Goal: Task Accomplishment & Management: Complete application form

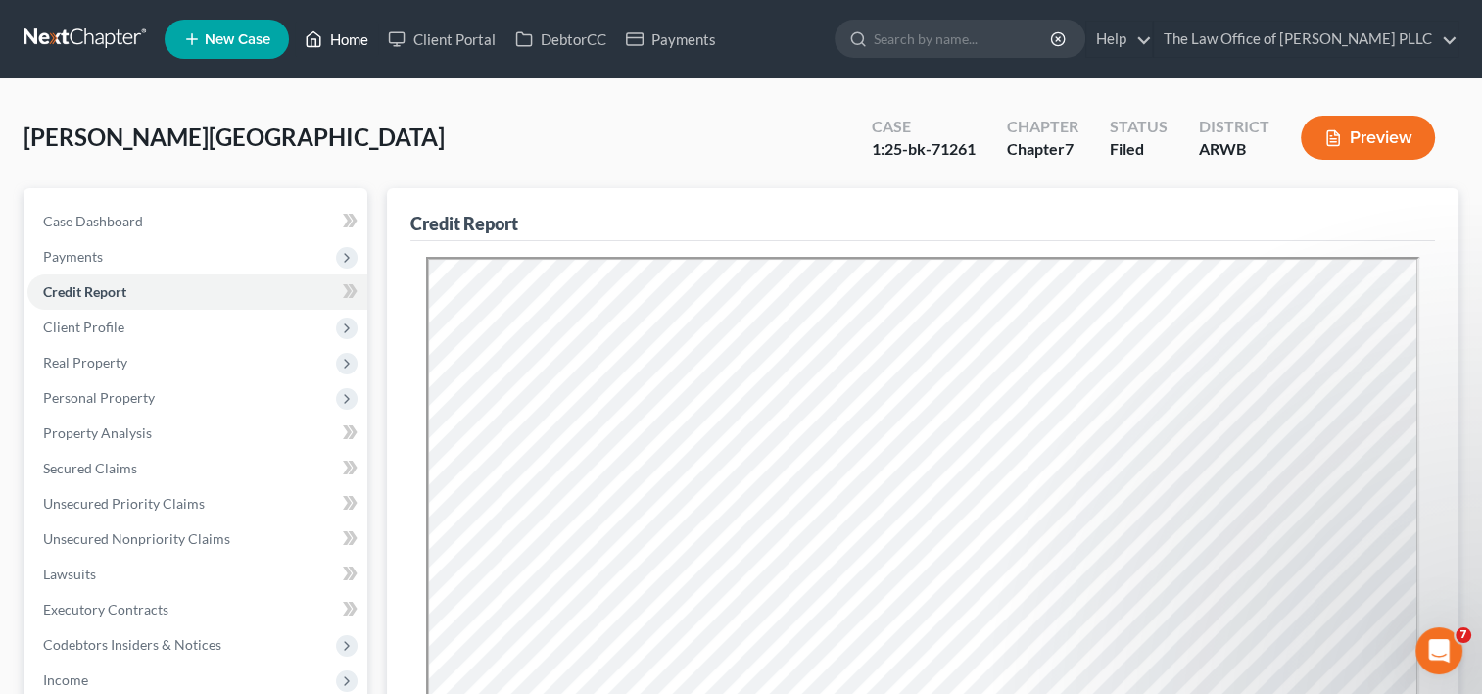
click at [350, 37] on link "Home" at bounding box center [336, 39] width 83 height 35
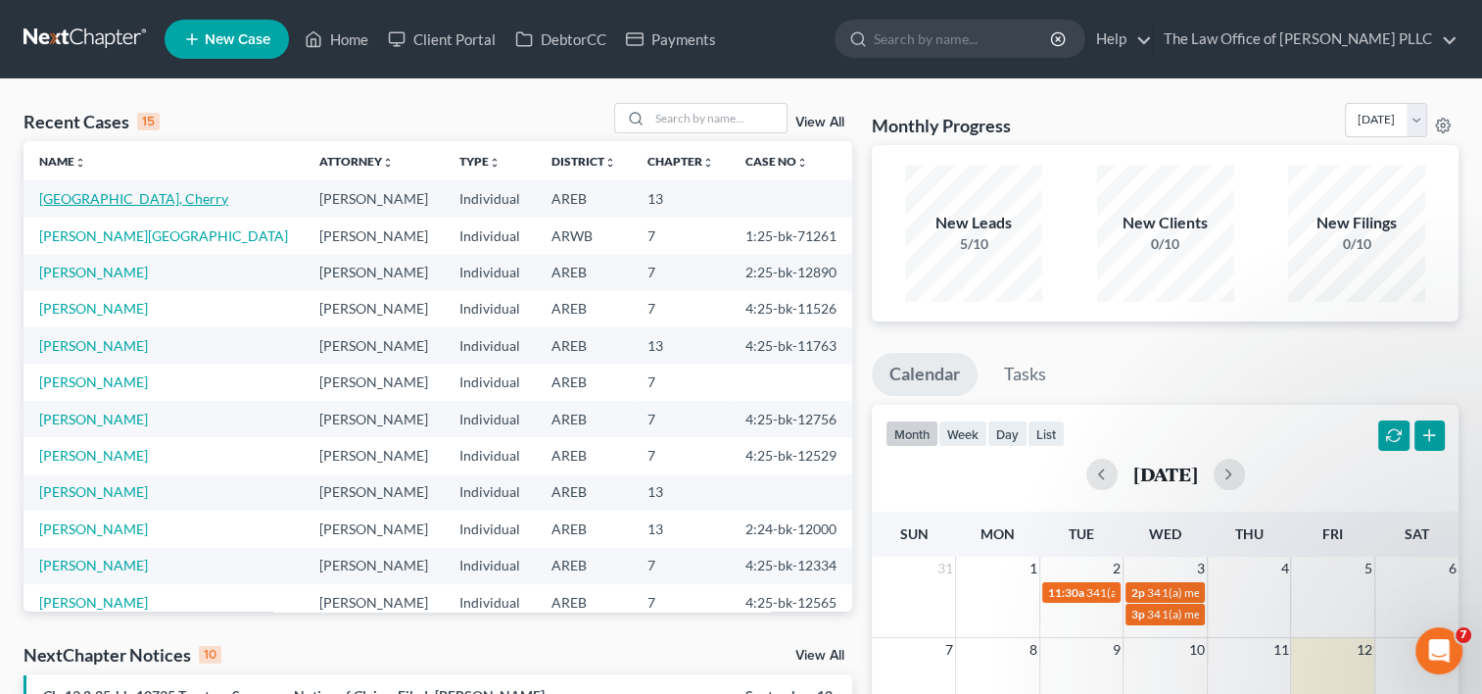
click at [112, 197] on link "[GEOGRAPHIC_DATA], Cherry" at bounding box center [133, 198] width 189 height 17
select select "0"
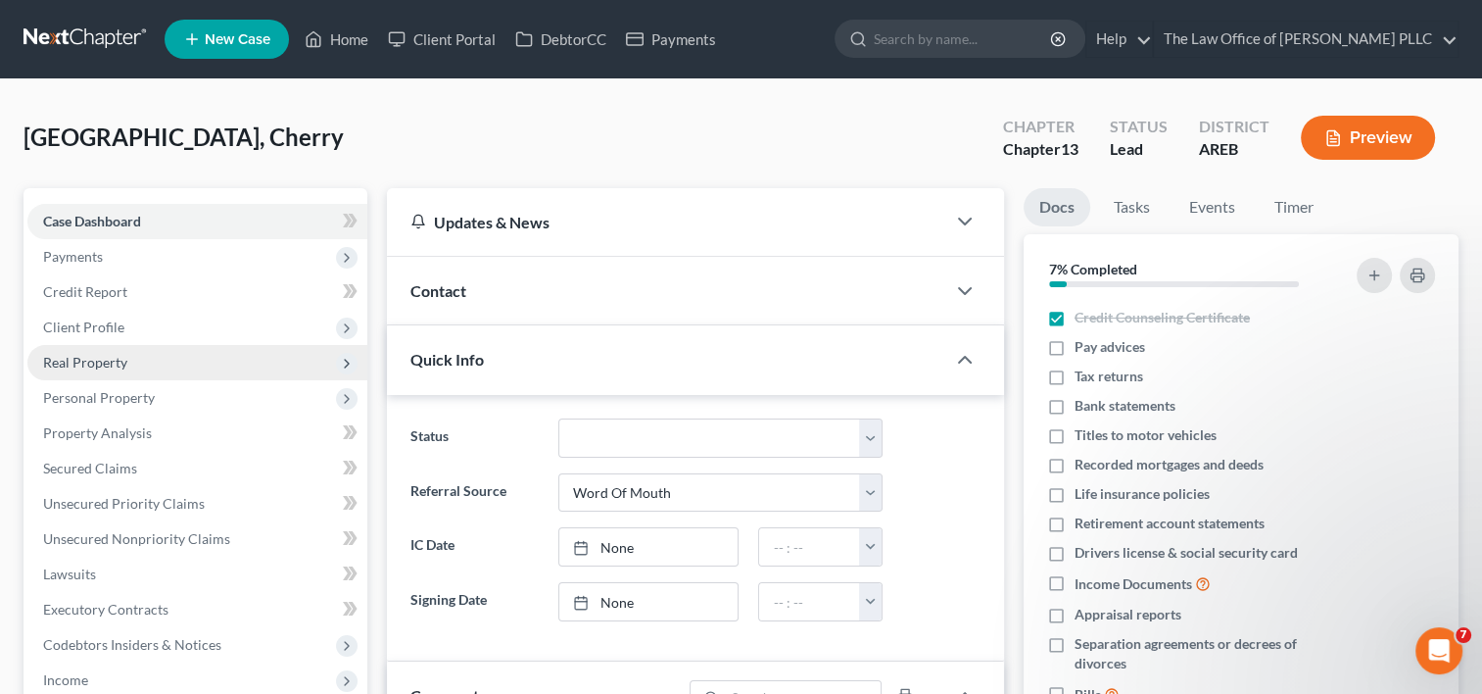
scroll to position [920, 0]
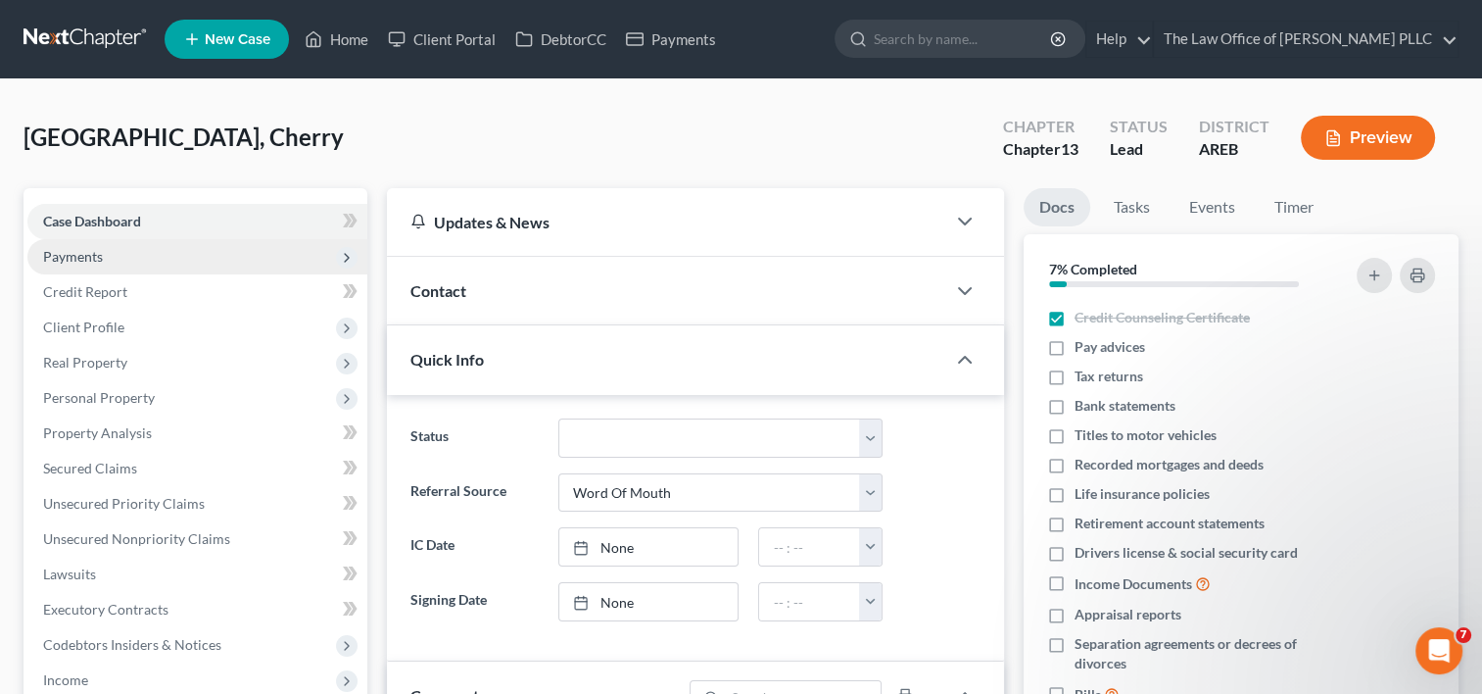
click at [98, 262] on span "Payments" at bounding box center [73, 256] width 60 height 17
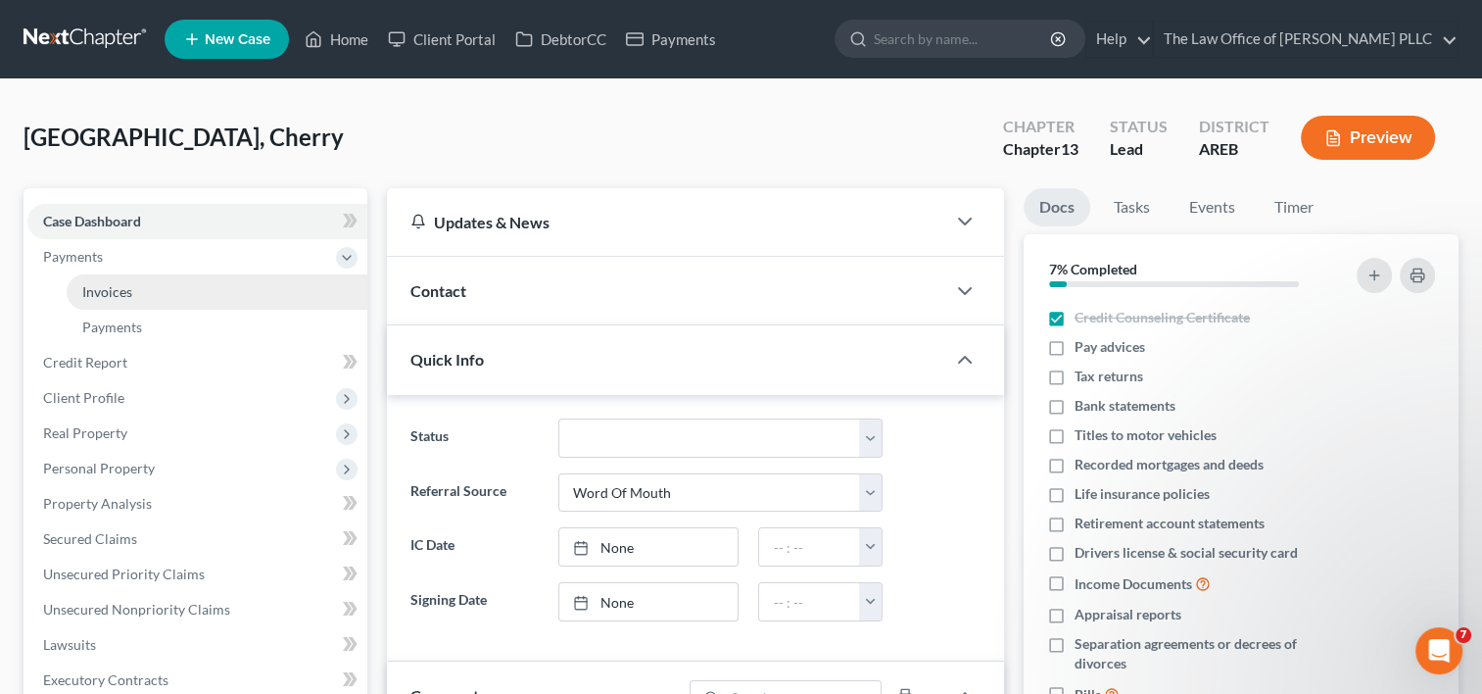
click at [110, 285] on span "Invoices" at bounding box center [107, 291] width 50 height 17
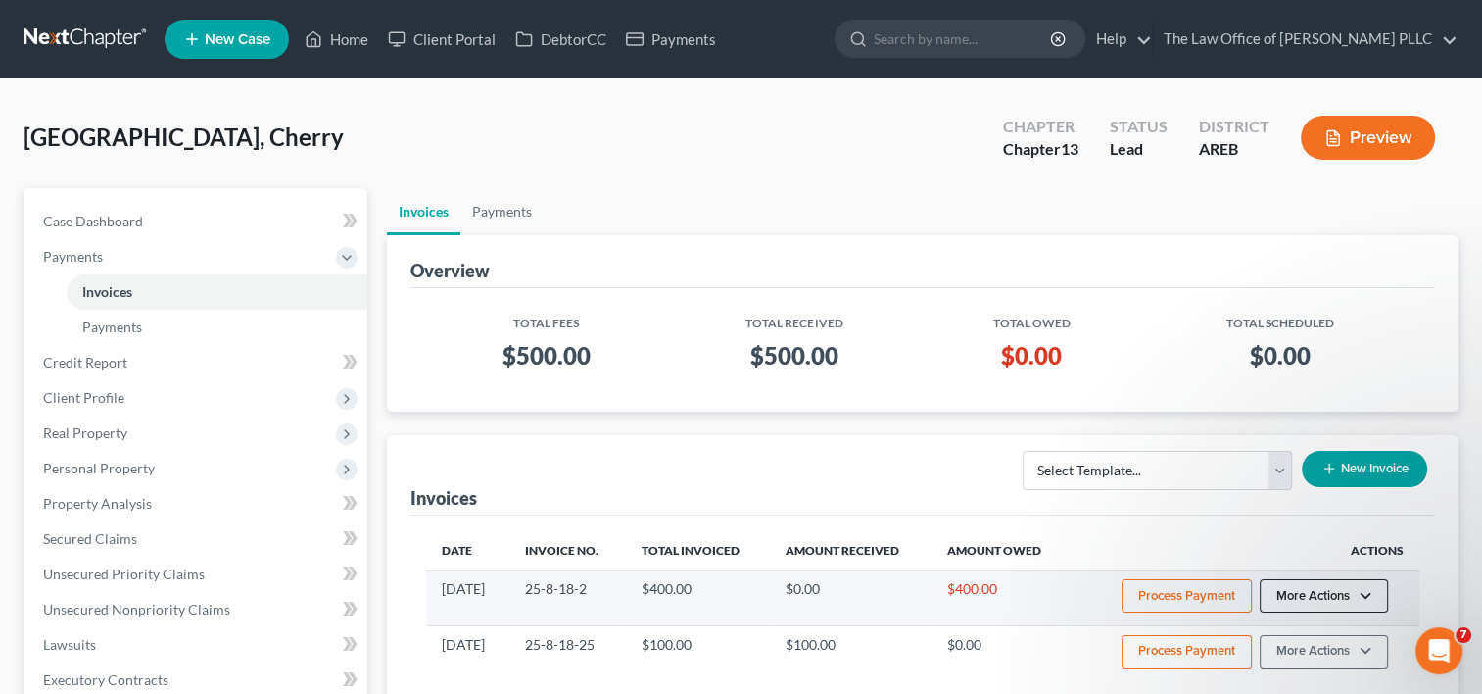
click at [1348, 588] on button "More Actions" at bounding box center [1324, 595] width 128 height 33
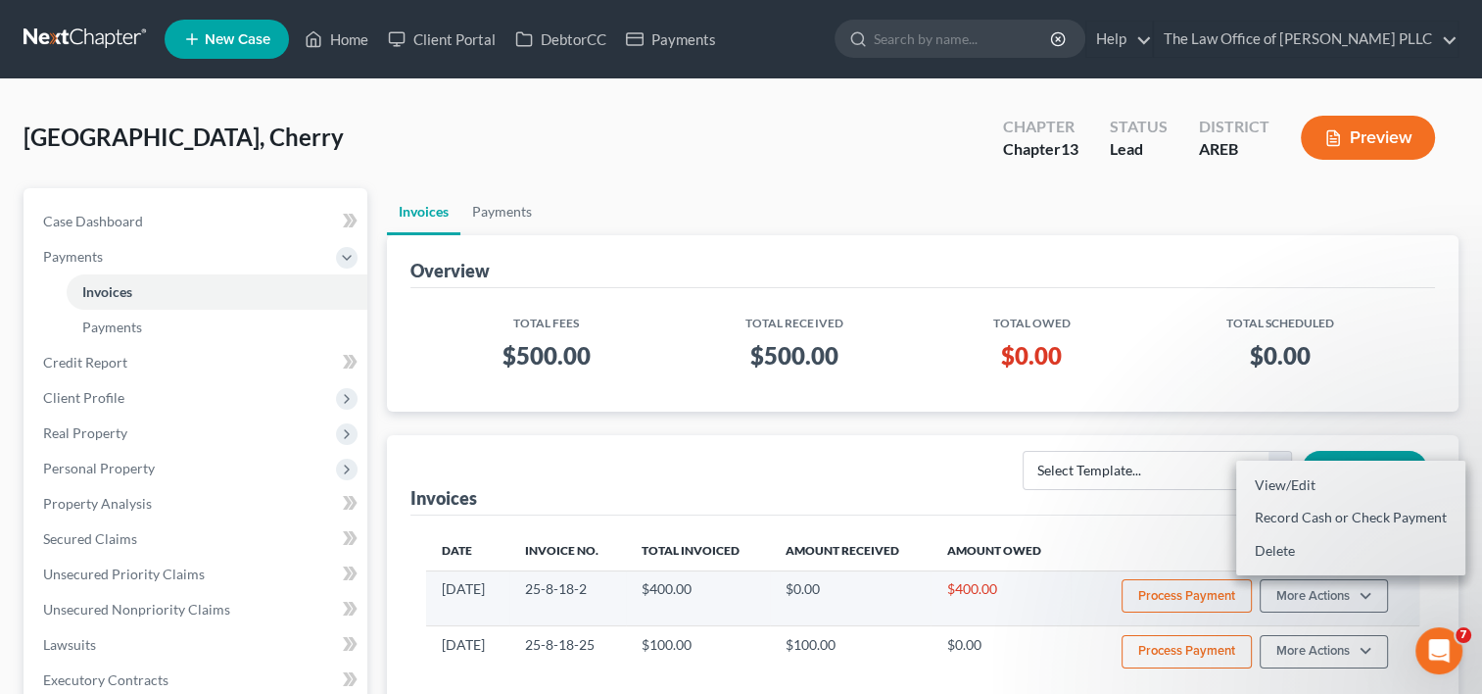
click at [1045, 589] on td "$400.00" at bounding box center [1000, 597] width 139 height 55
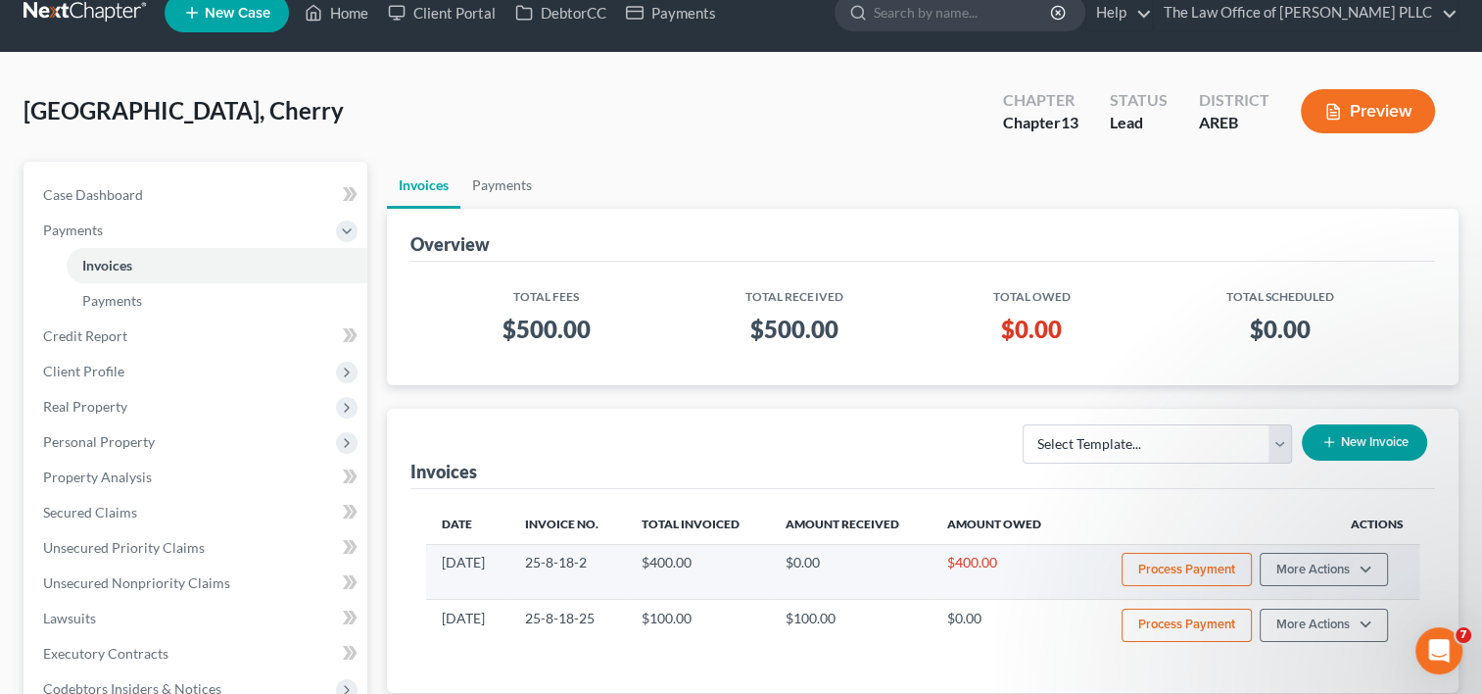
scroll to position [24, 0]
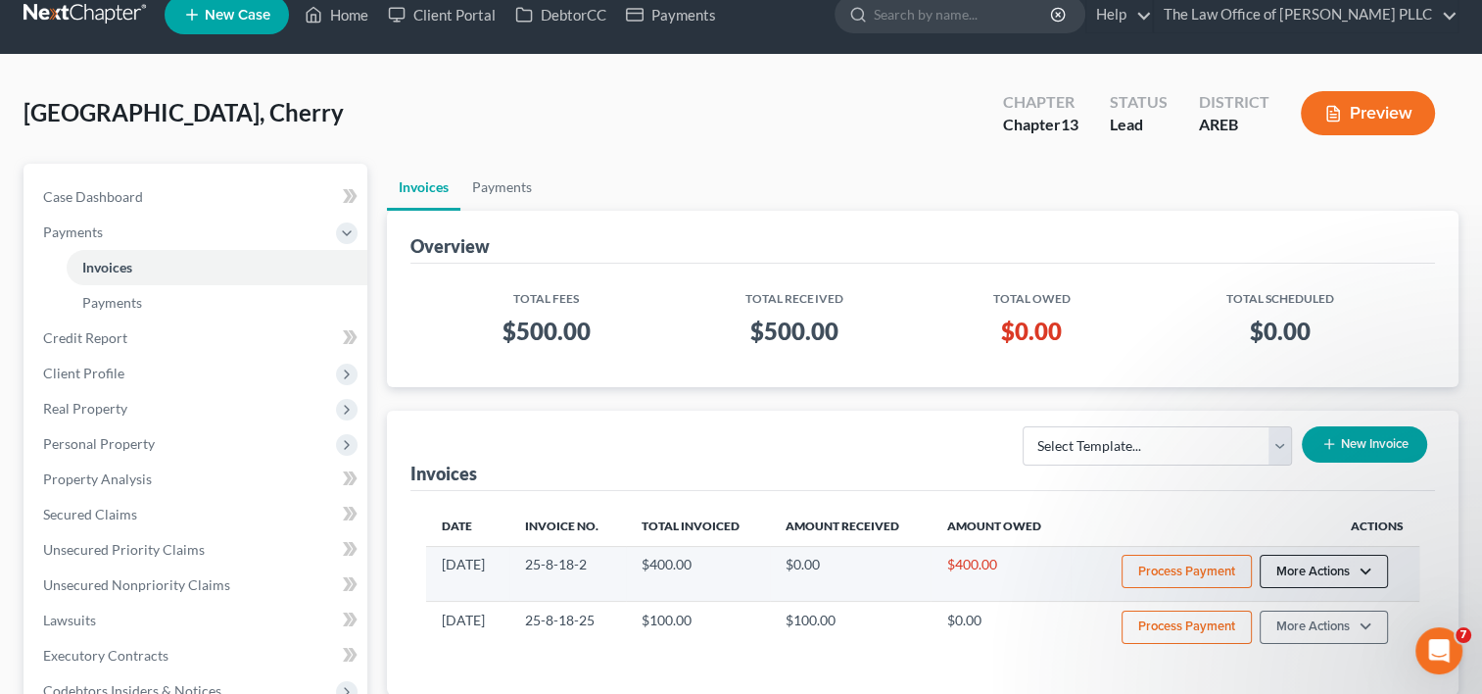
click at [1374, 562] on button "More Actions" at bounding box center [1324, 570] width 128 height 33
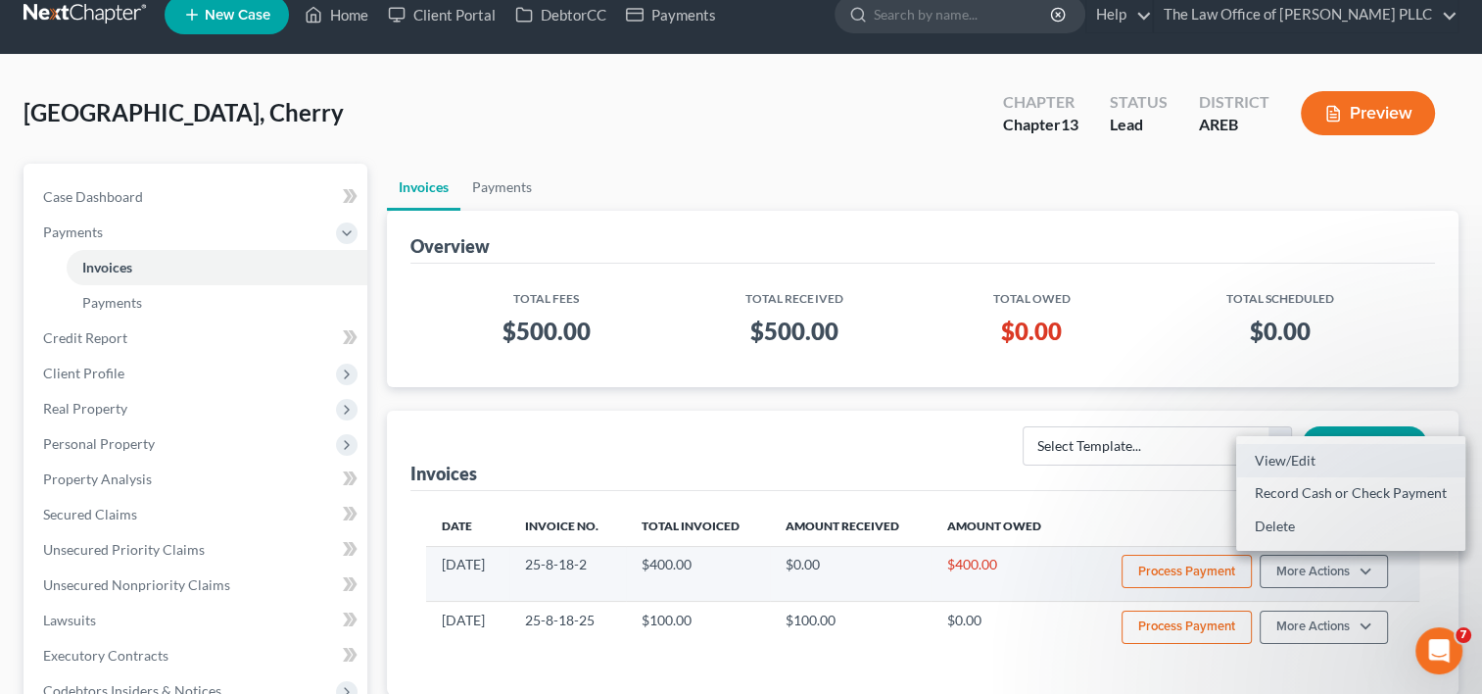
click at [1300, 455] on link "View/Edit" at bounding box center [1350, 460] width 229 height 33
select select "0"
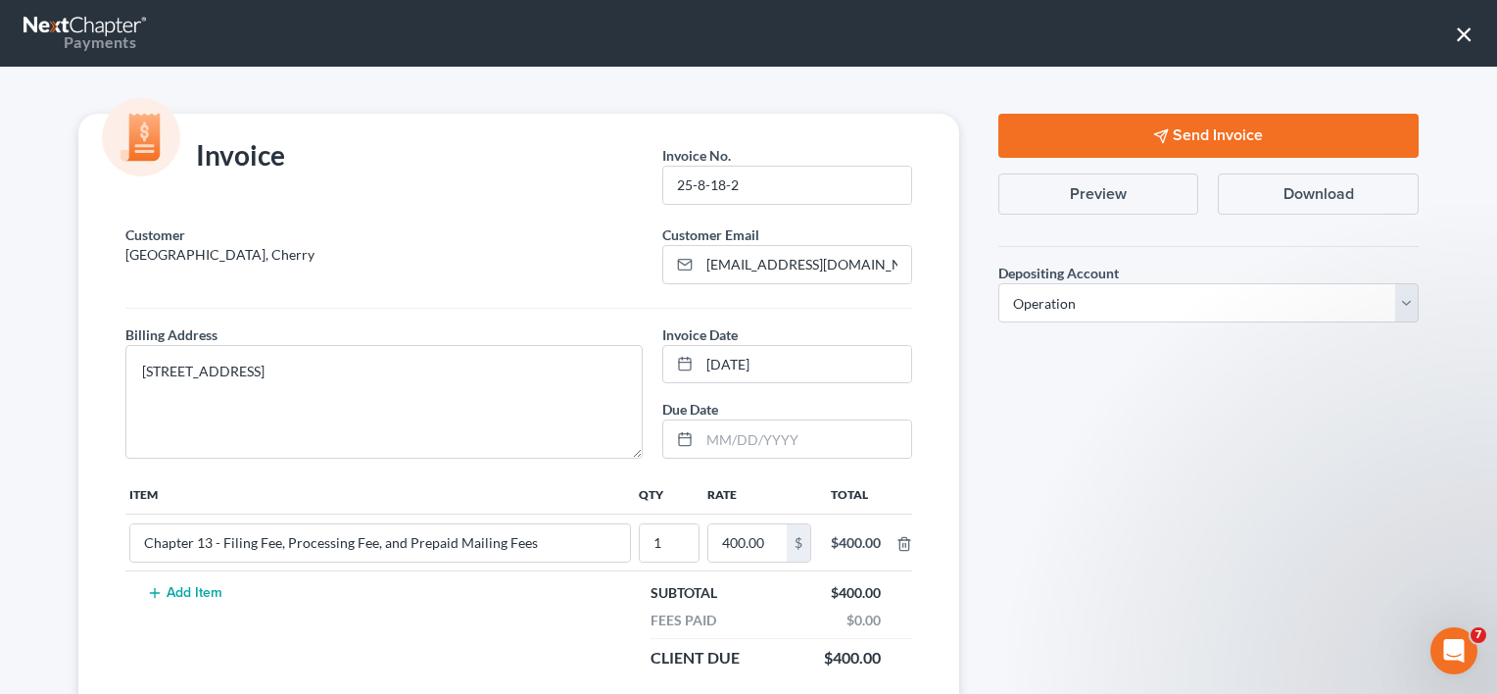
click at [1463, 29] on button "×" at bounding box center [1464, 33] width 19 height 31
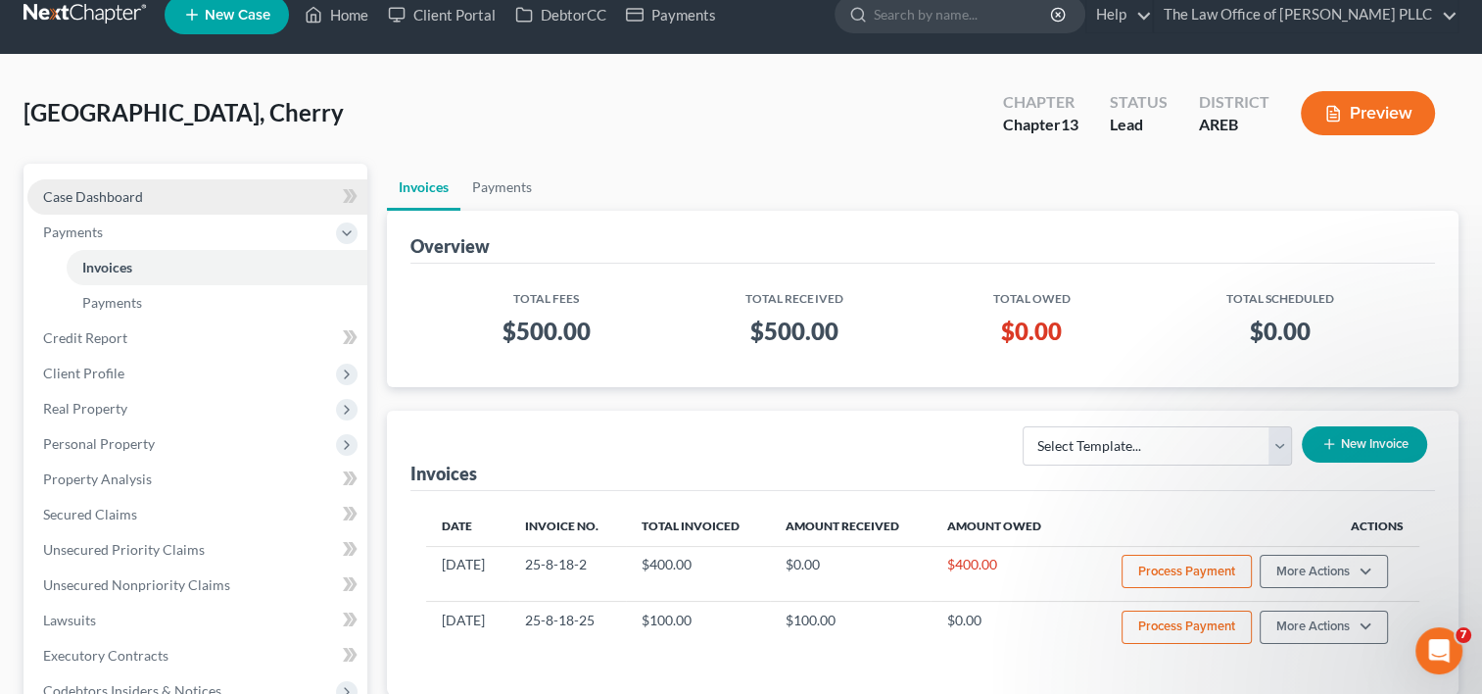
click at [243, 180] on link "Case Dashboard" at bounding box center [197, 196] width 340 height 35
select select "0"
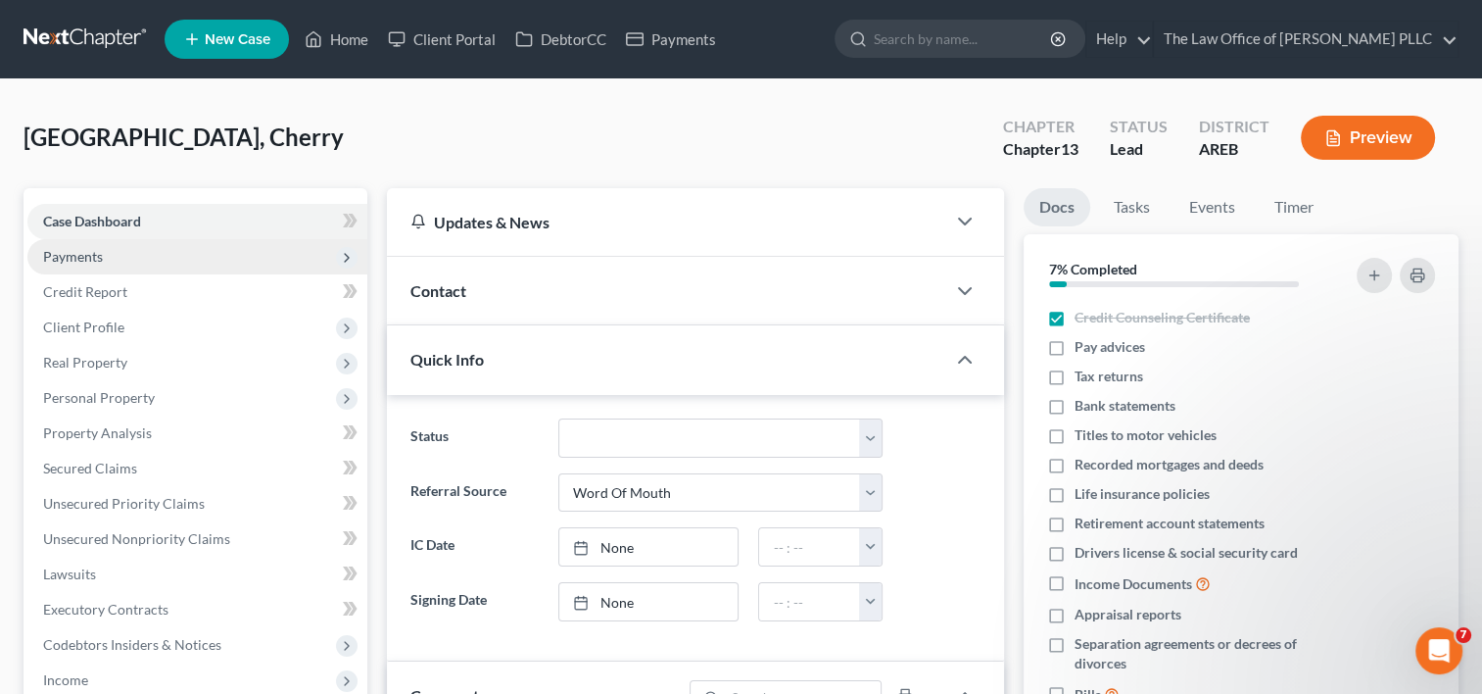
click at [120, 259] on span "Payments" at bounding box center [197, 256] width 340 height 35
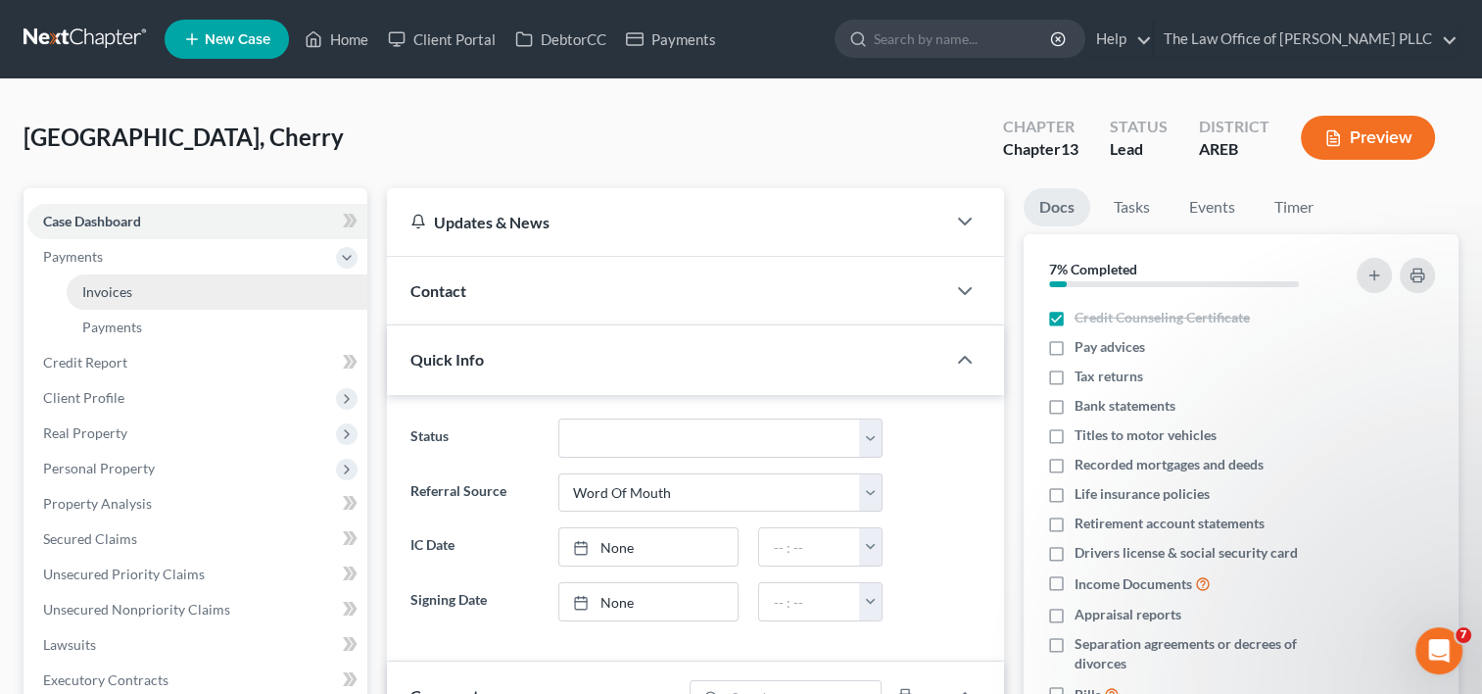
click at [132, 304] on link "Invoices" at bounding box center [217, 291] width 301 height 35
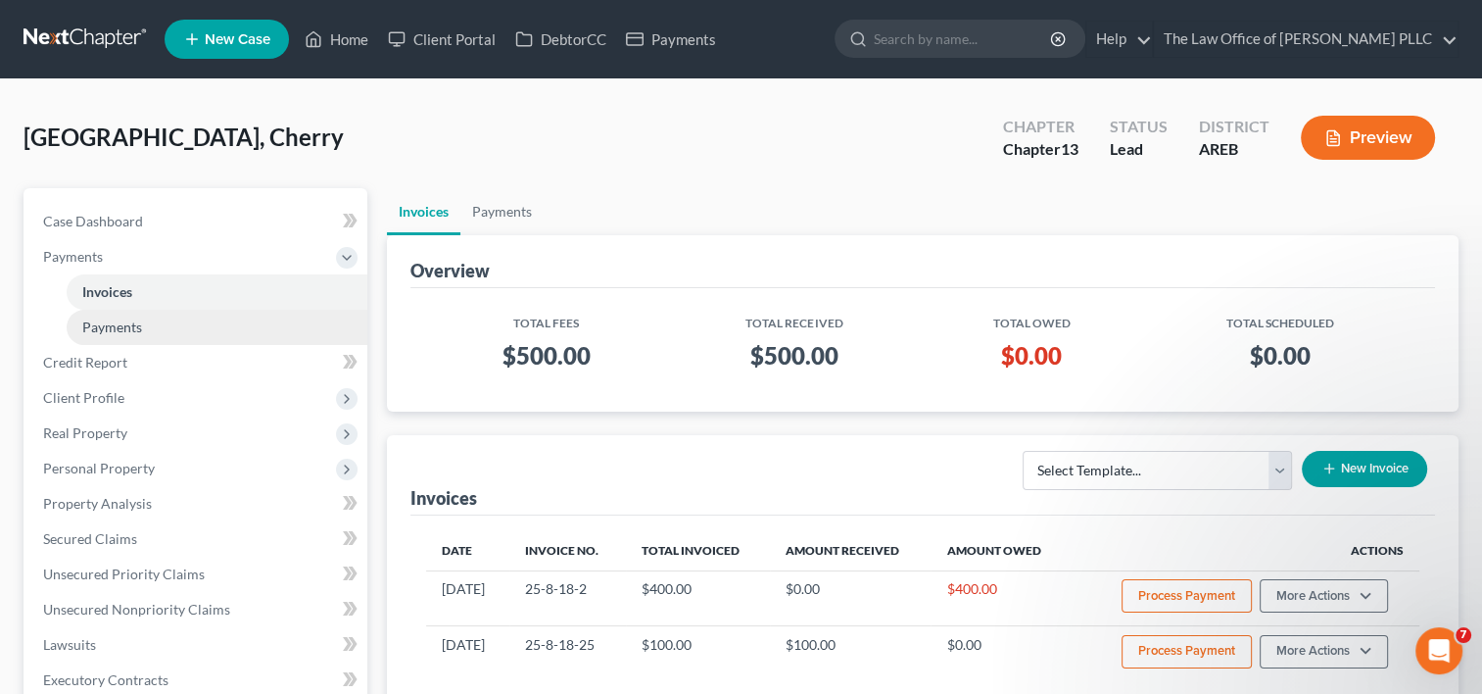
click at [153, 329] on link "Payments" at bounding box center [217, 327] width 301 height 35
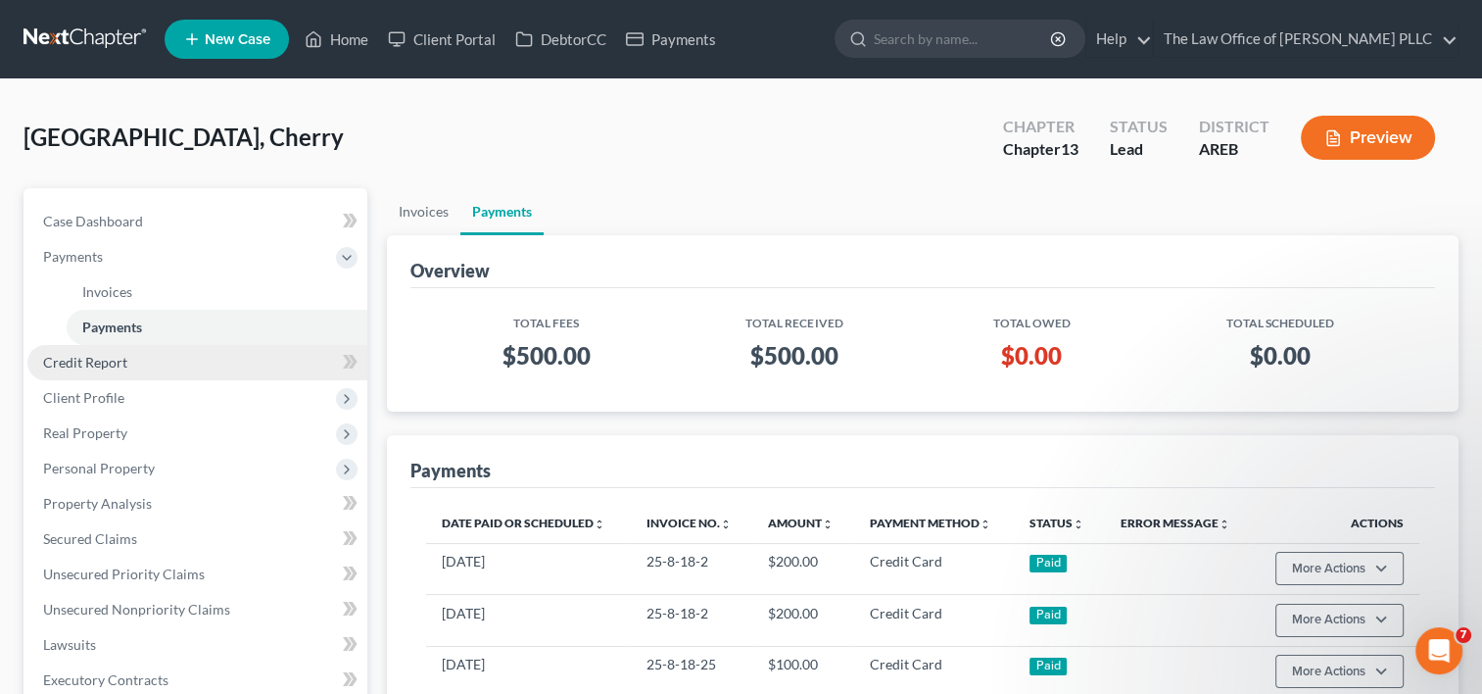
click at [147, 368] on link "Credit Report" at bounding box center [197, 362] width 340 height 35
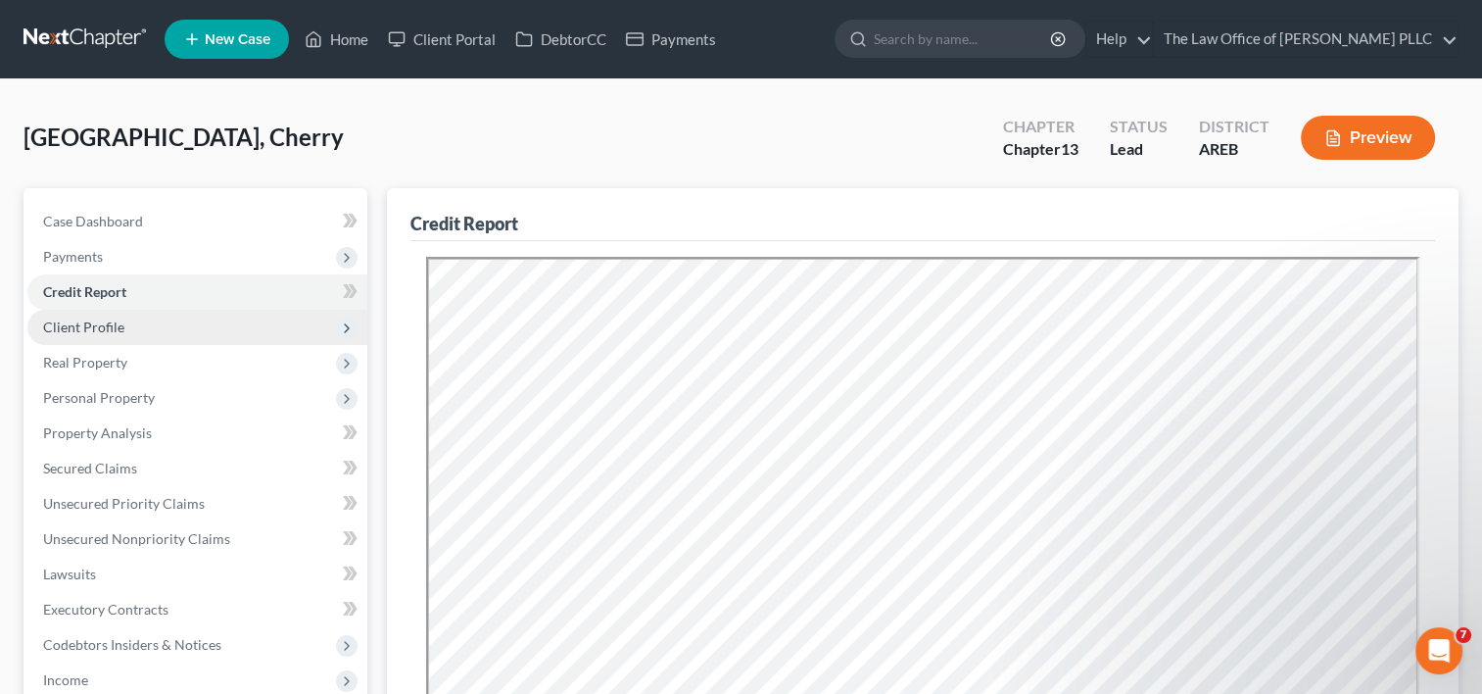
click at [121, 327] on span "Client Profile" at bounding box center [83, 326] width 81 height 17
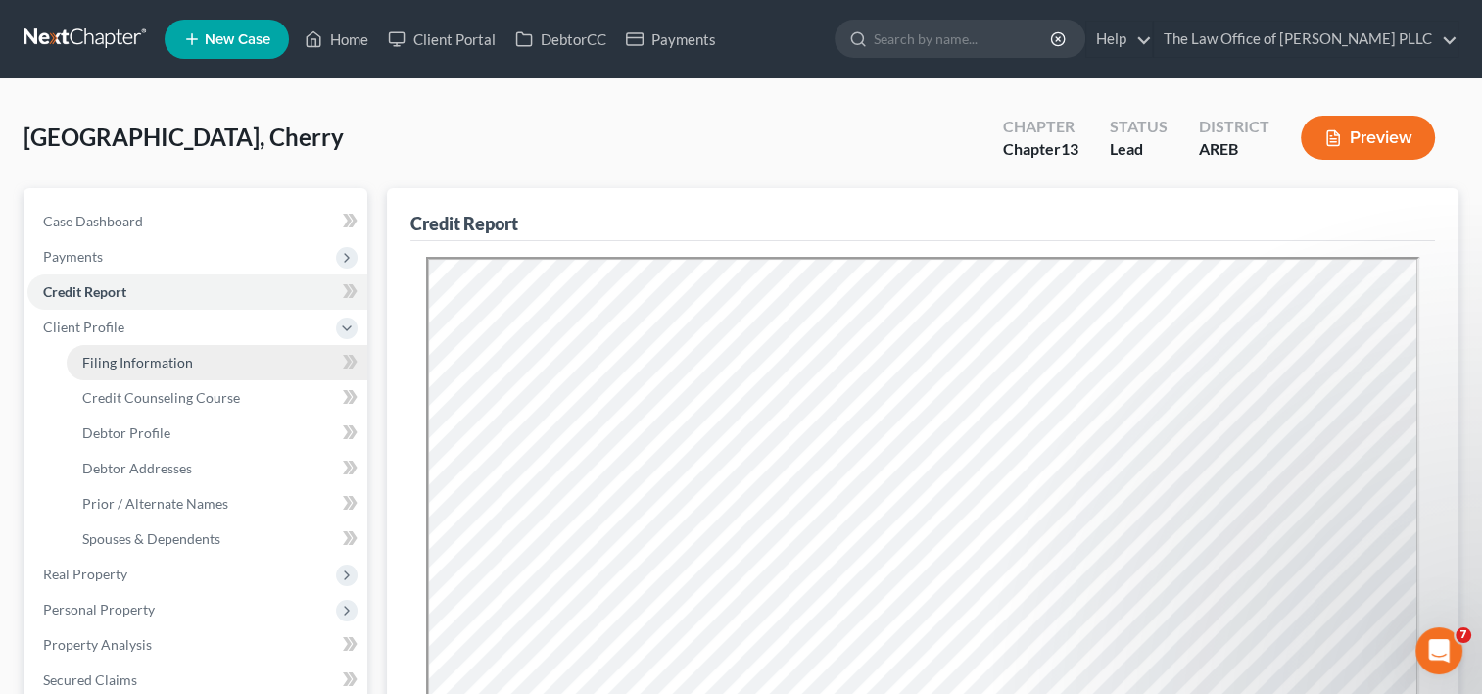
click at [135, 362] on span "Filing Information" at bounding box center [137, 362] width 111 height 17
select select "1"
select select "0"
select select "3"
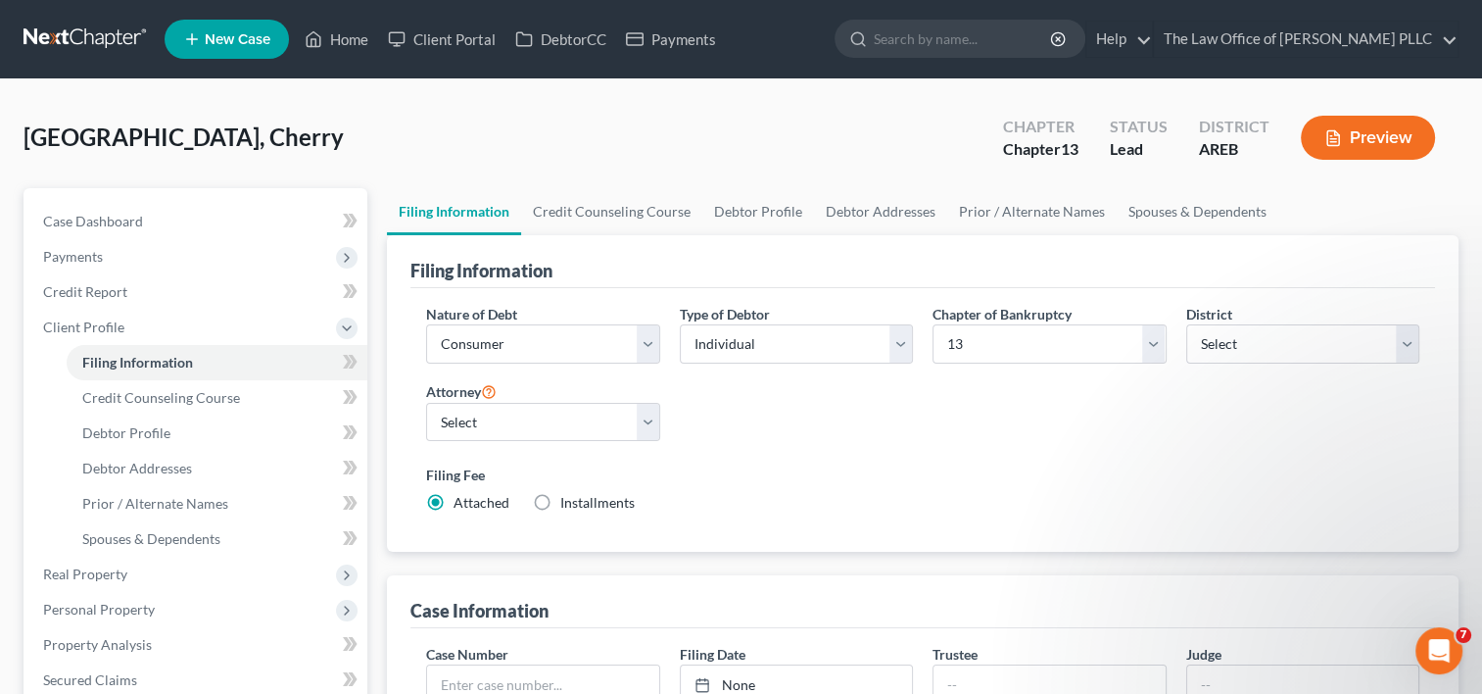
click at [529, 535] on div "Nature of Debt Select Business Consumer Other Nature of Business Select Clearin…" at bounding box center [922, 420] width 1025 height 264
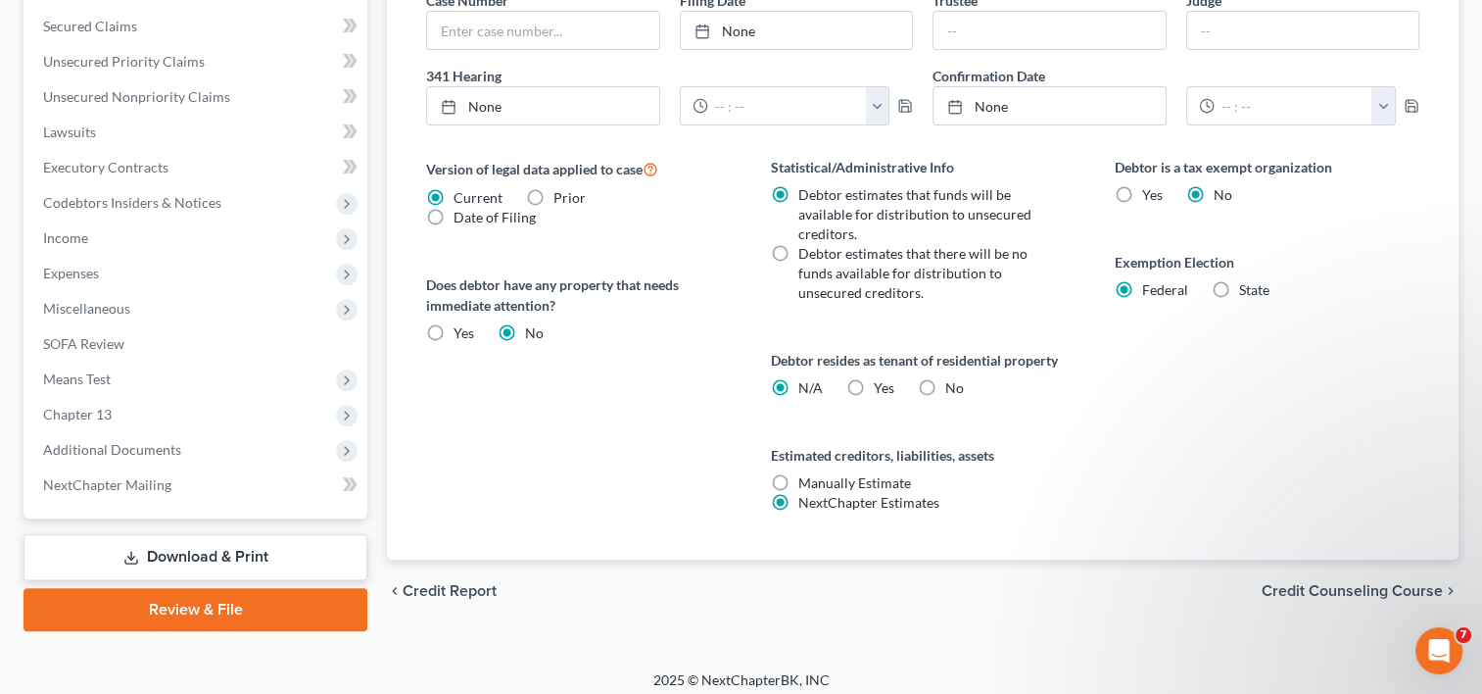
scroll to position [663, 0]
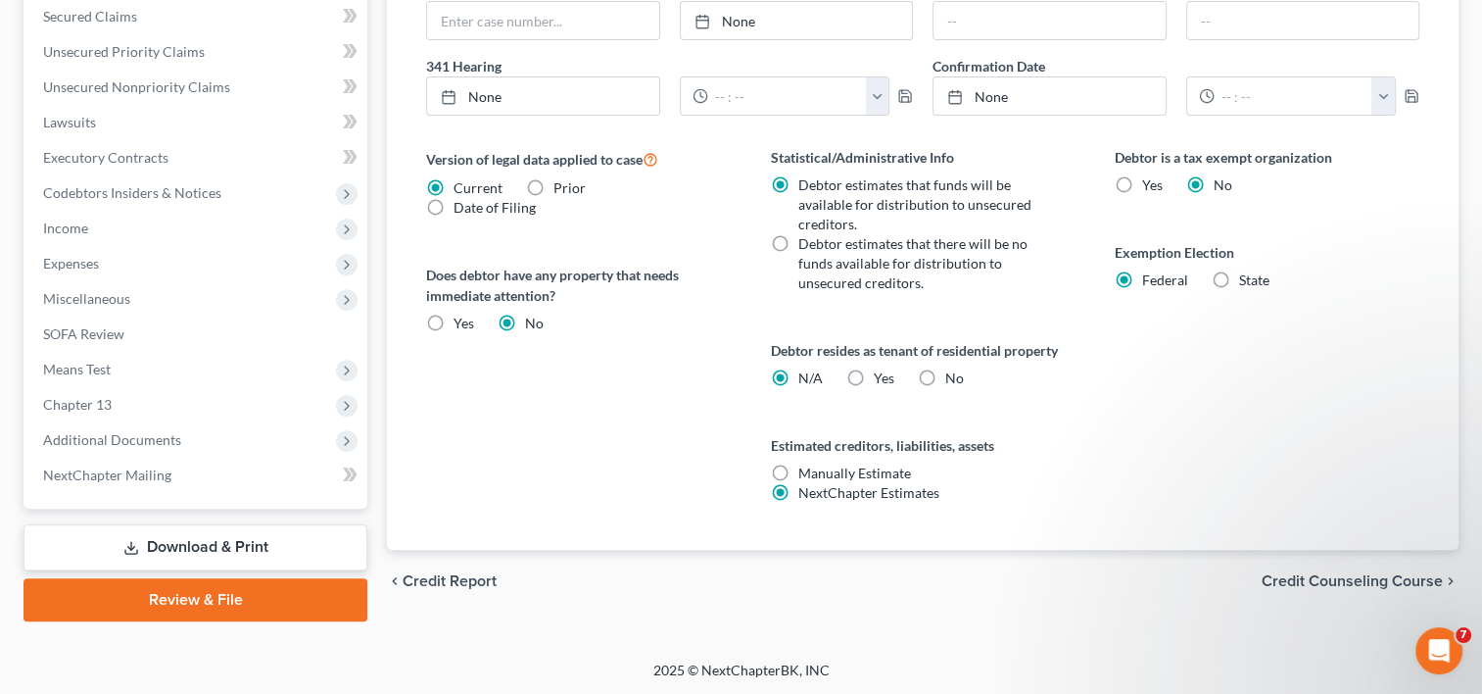
click at [1403, 465] on div "Debtor is a tax exempt organization Yes No Exemption Election Federal State" at bounding box center [1267, 348] width 344 height 403
click at [1344, 577] on span "Credit Counseling Course" at bounding box center [1352, 581] width 181 height 16
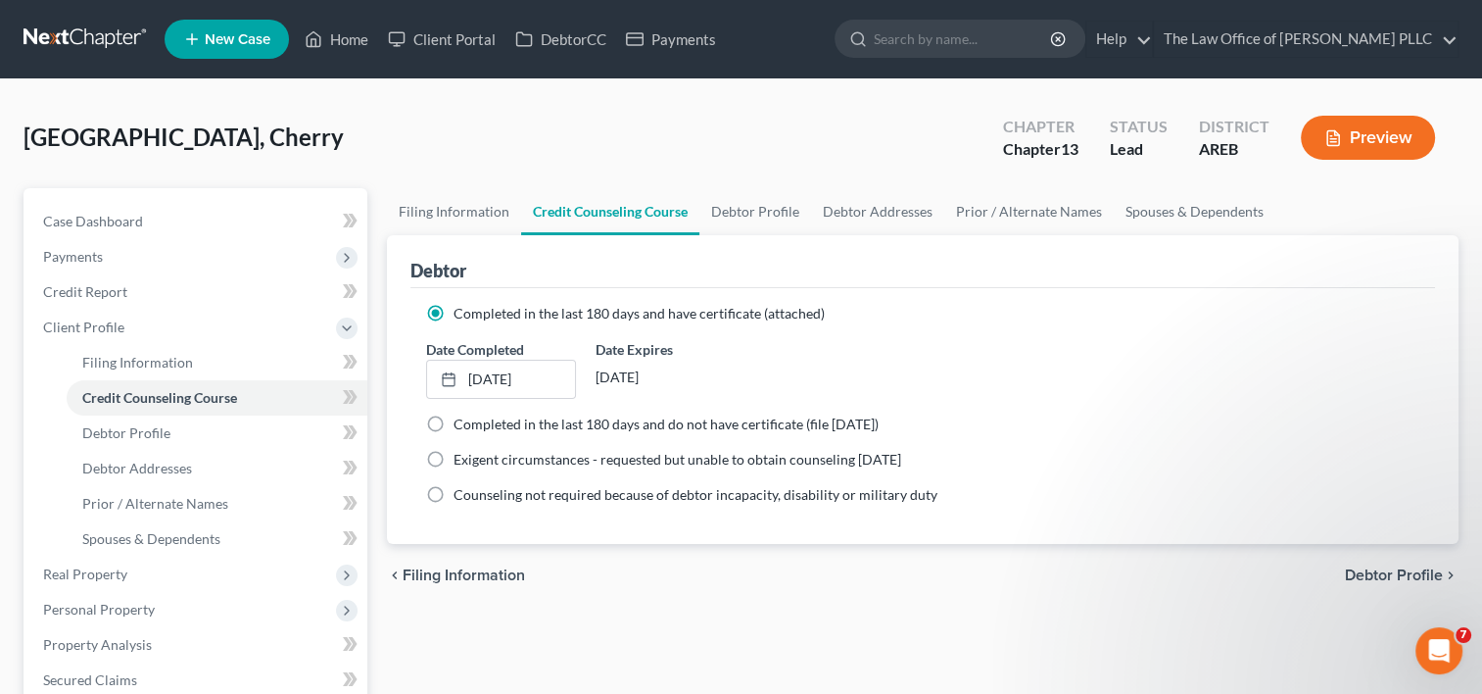
click at [1383, 568] on span "Debtor Profile" at bounding box center [1394, 575] width 98 height 16
select select "1"
select select "3"
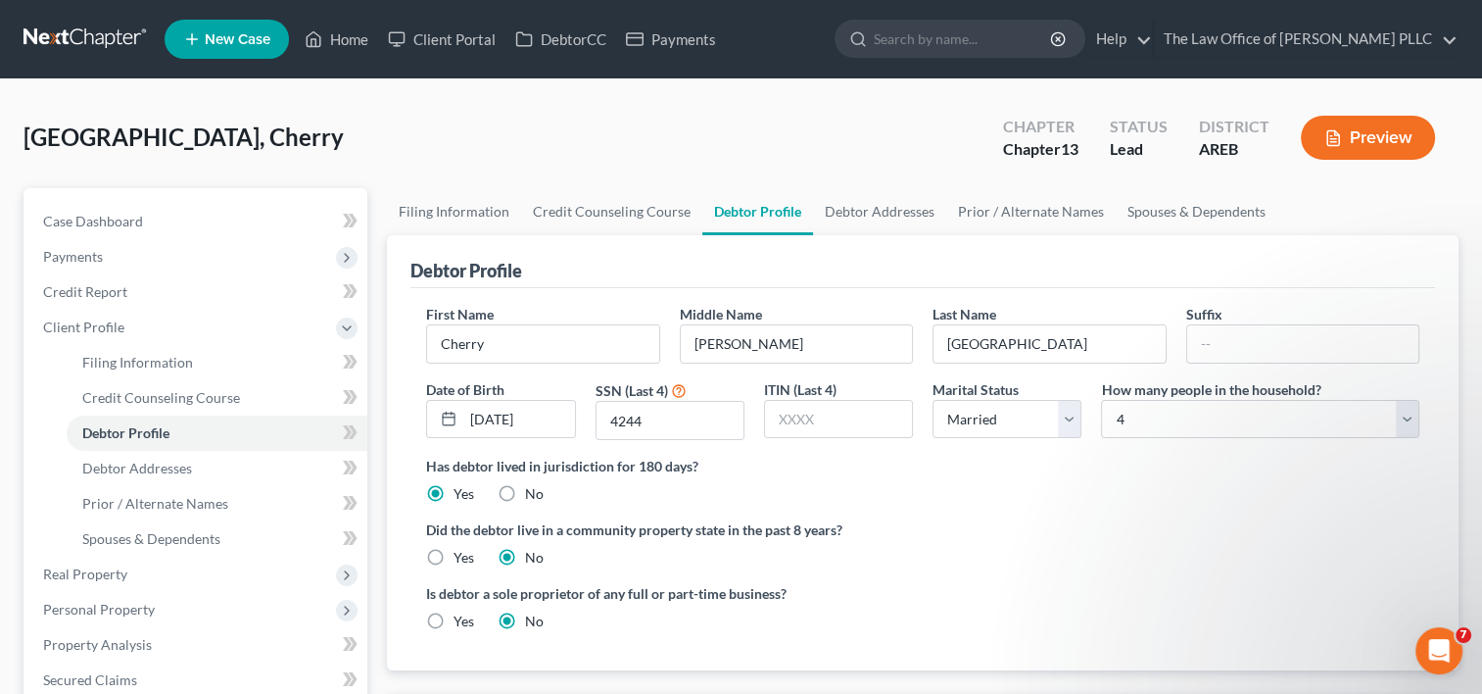
scroll to position [120, 0]
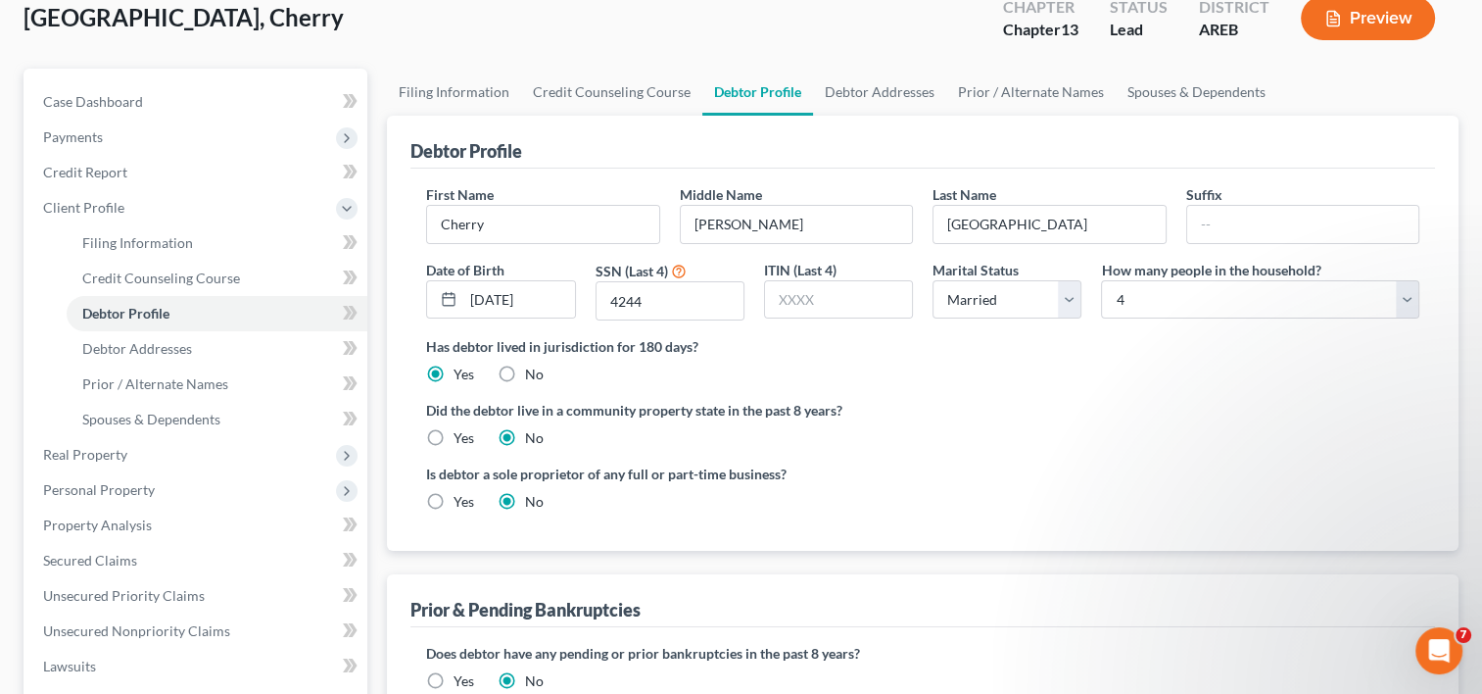
click at [1314, 529] on div "First Name Cherry Middle Name [PERSON_NAME] Last Name [GEOGRAPHIC_DATA] Suffix …" at bounding box center [922, 359] width 1025 height 382
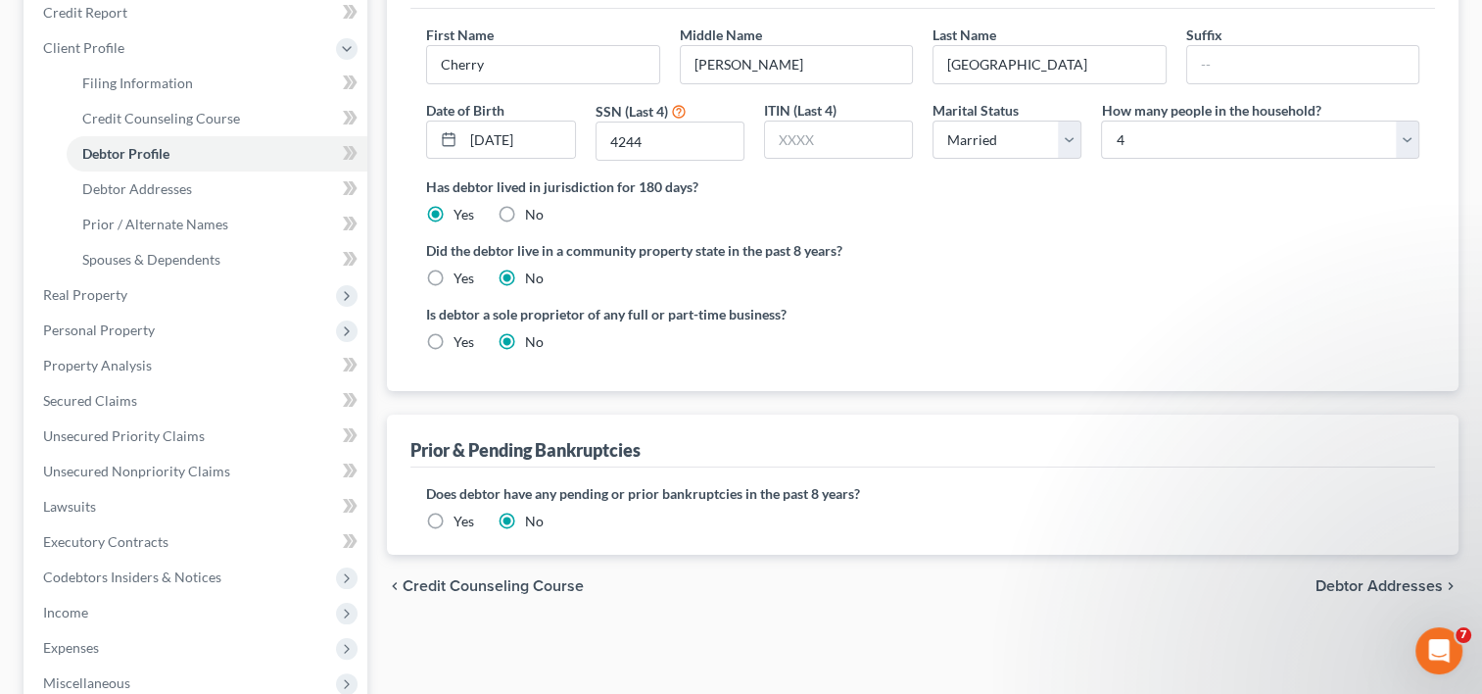
scroll to position [314, 0]
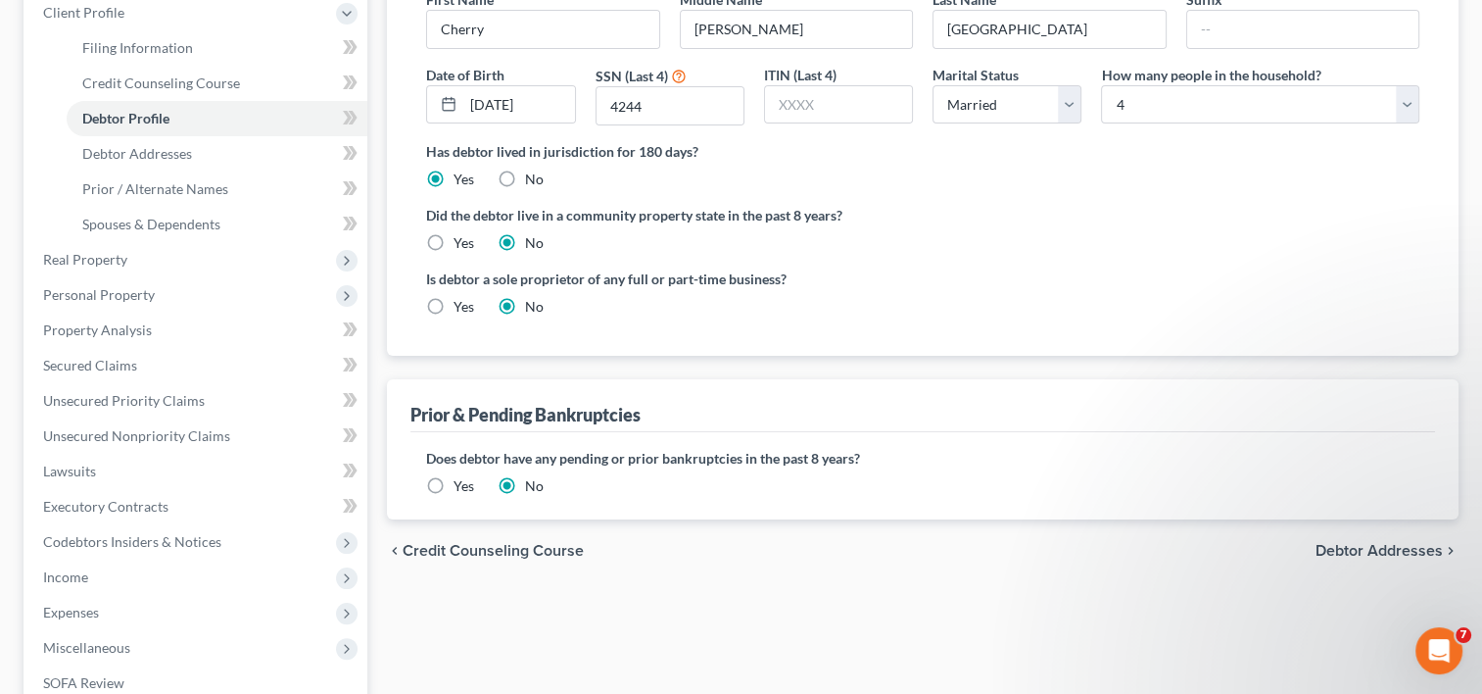
click at [1351, 545] on span "Debtor Addresses" at bounding box center [1379, 551] width 127 height 16
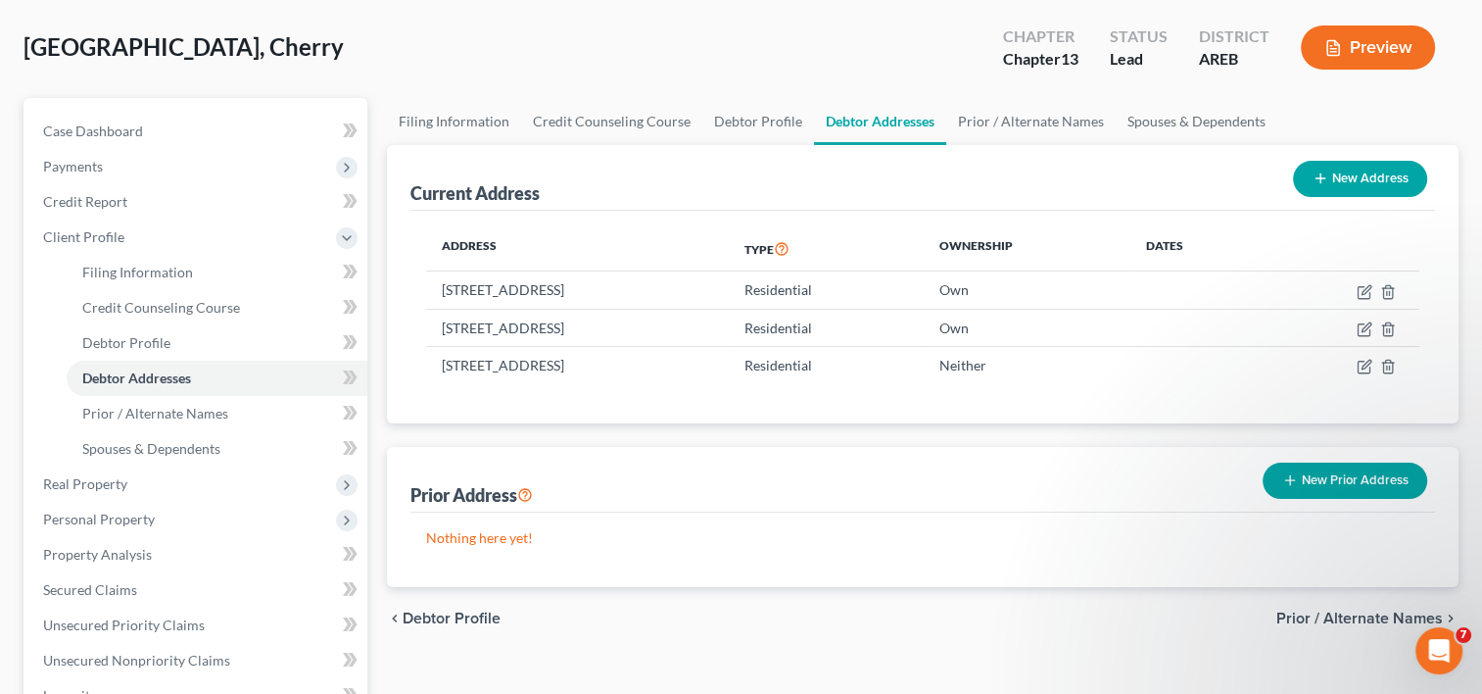
scroll to position [140, 0]
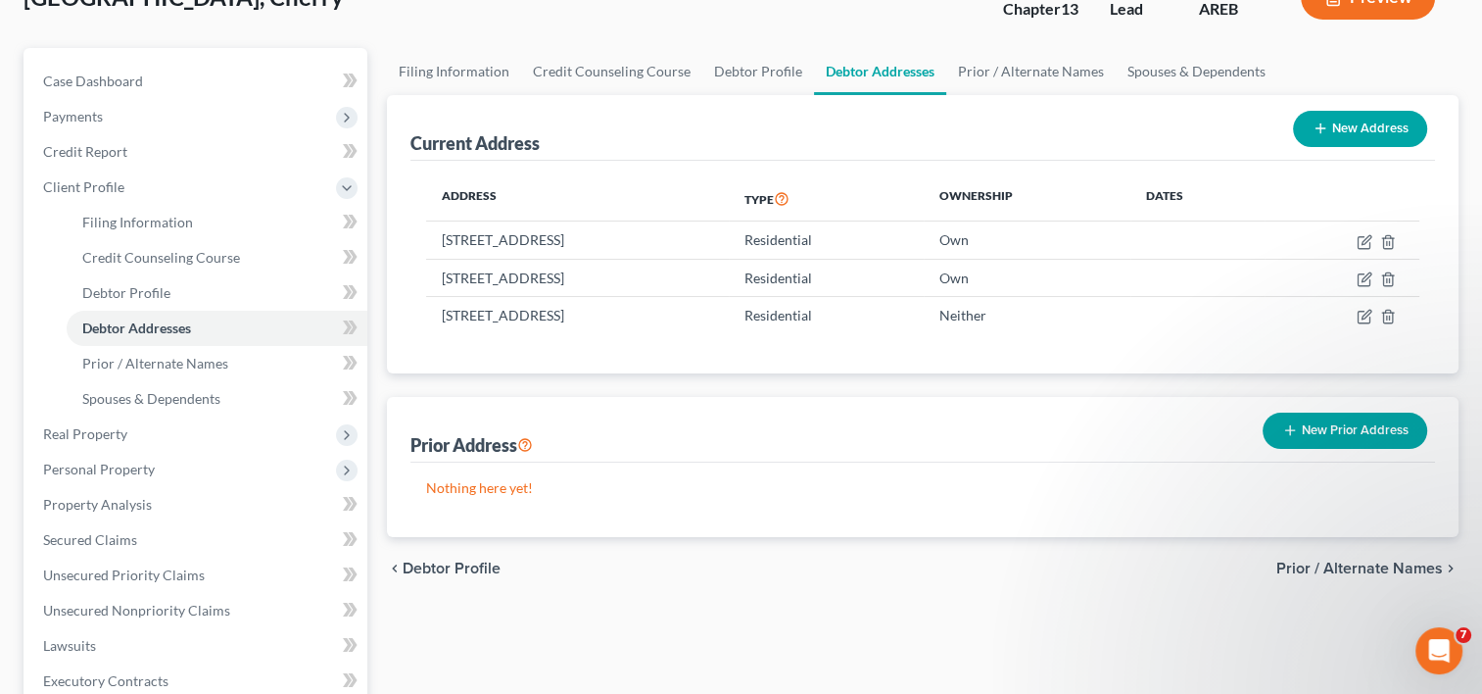
click at [1307, 563] on span "Prior / Alternate Names" at bounding box center [1359, 568] width 167 height 16
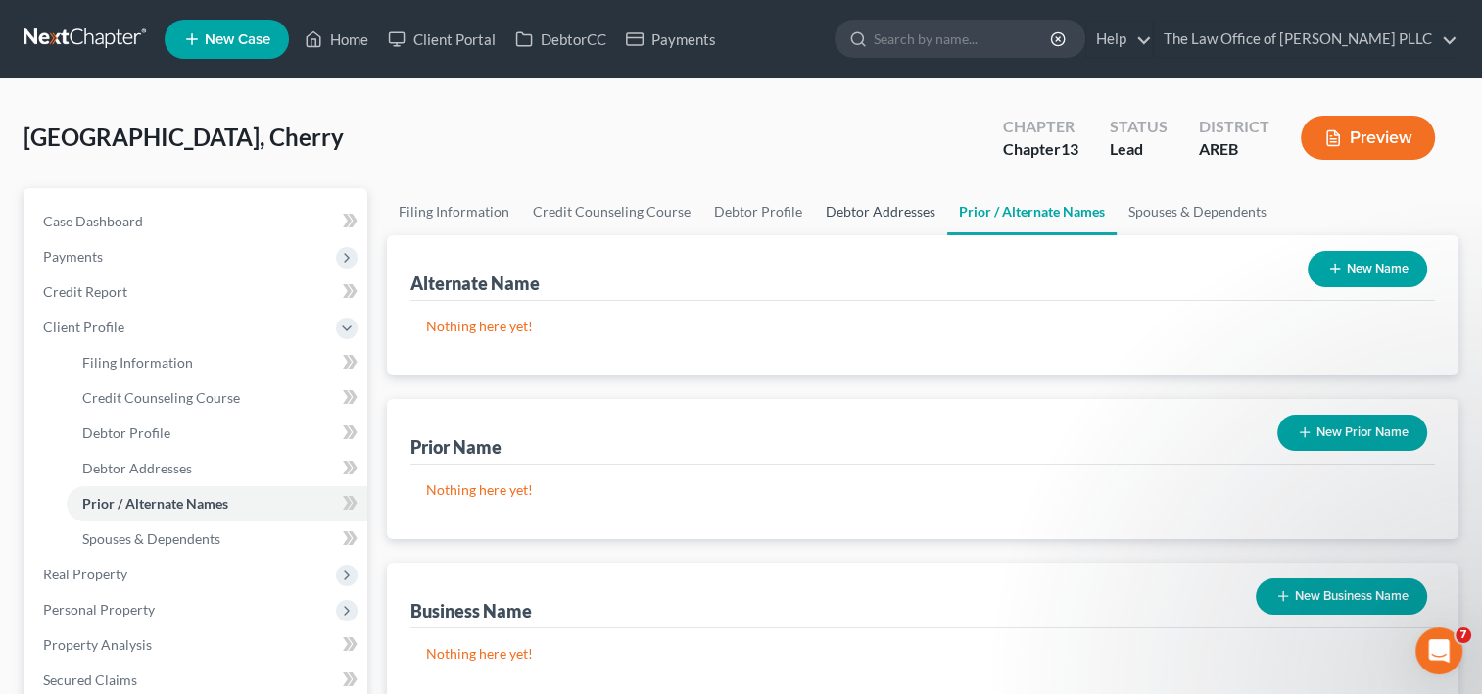
click at [885, 210] on link "Debtor Addresses" at bounding box center [880, 211] width 133 height 47
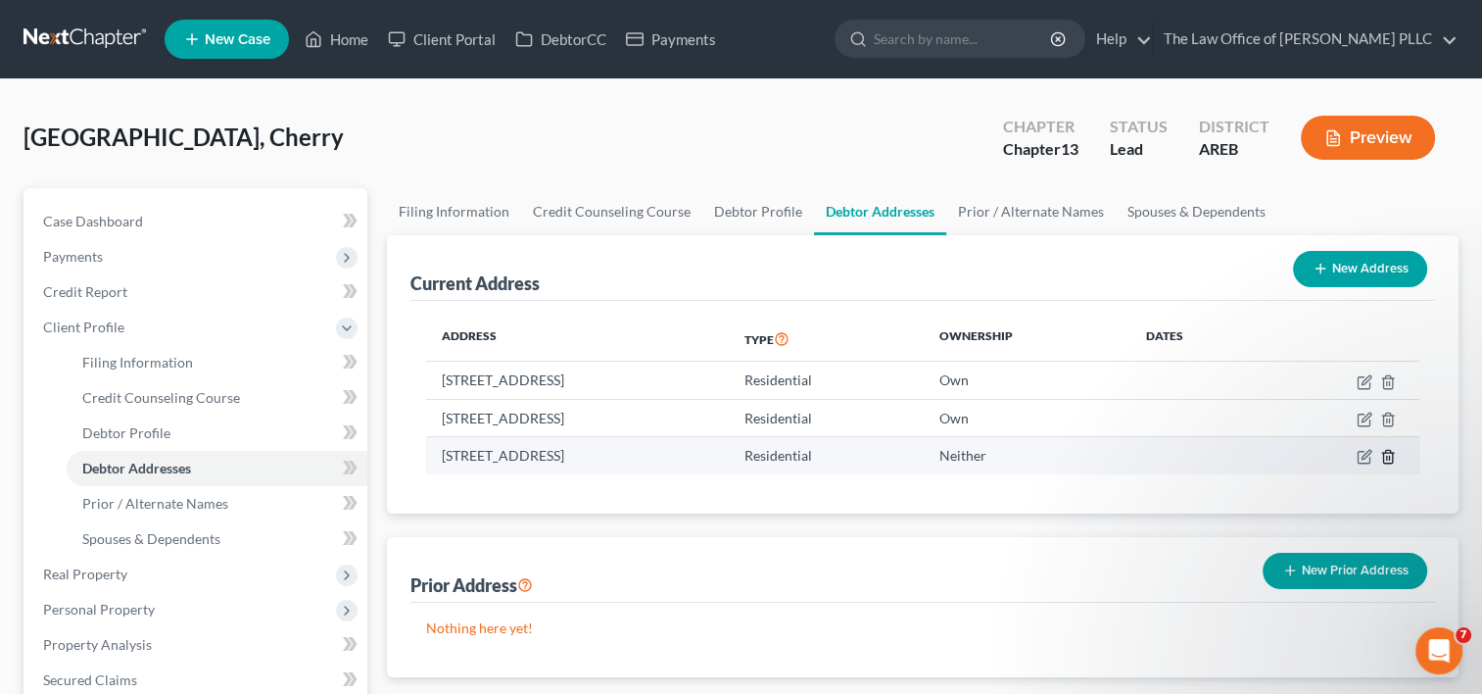
click at [1393, 455] on icon "button" at bounding box center [1388, 457] width 16 height 16
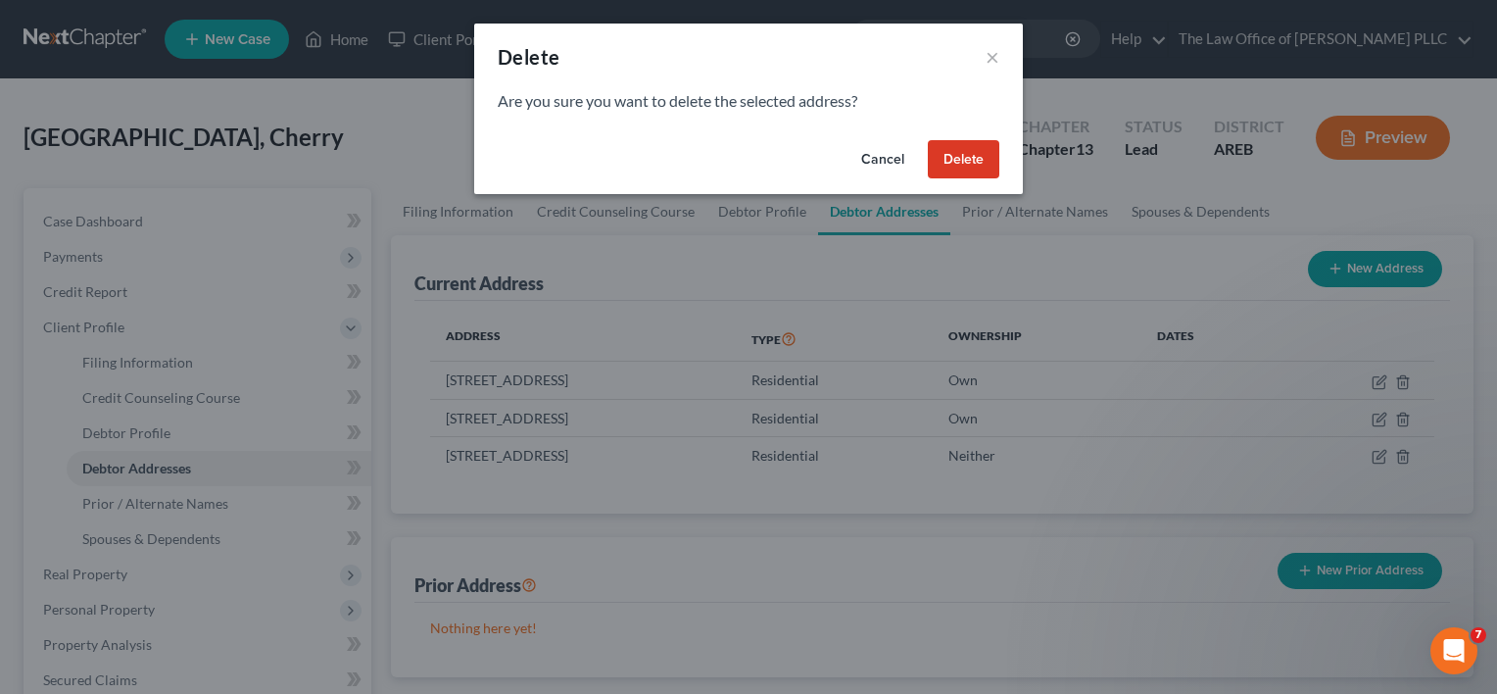
click at [885, 166] on button "Cancel" at bounding box center [882, 159] width 74 height 39
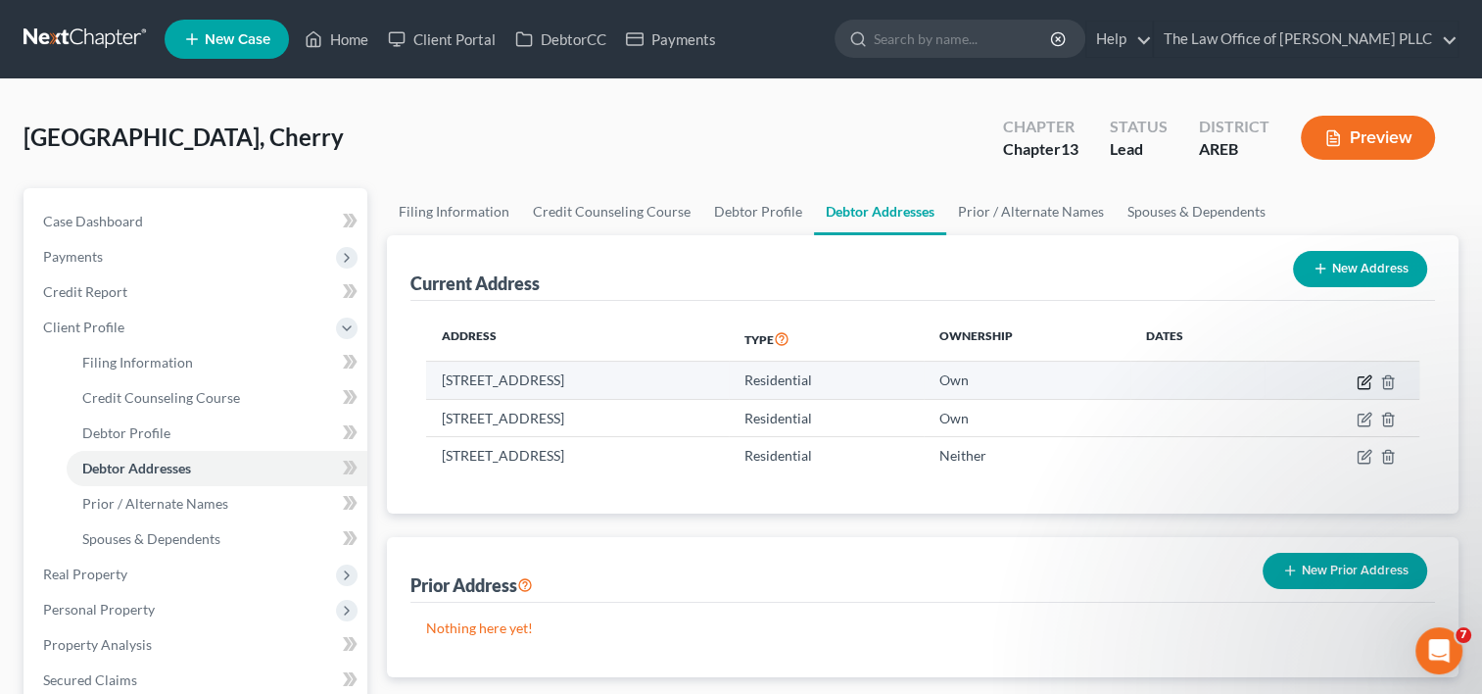
click at [1361, 378] on icon "button" at bounding box center [1365, 382] width 16 height 16
select select "2"
select select "0"
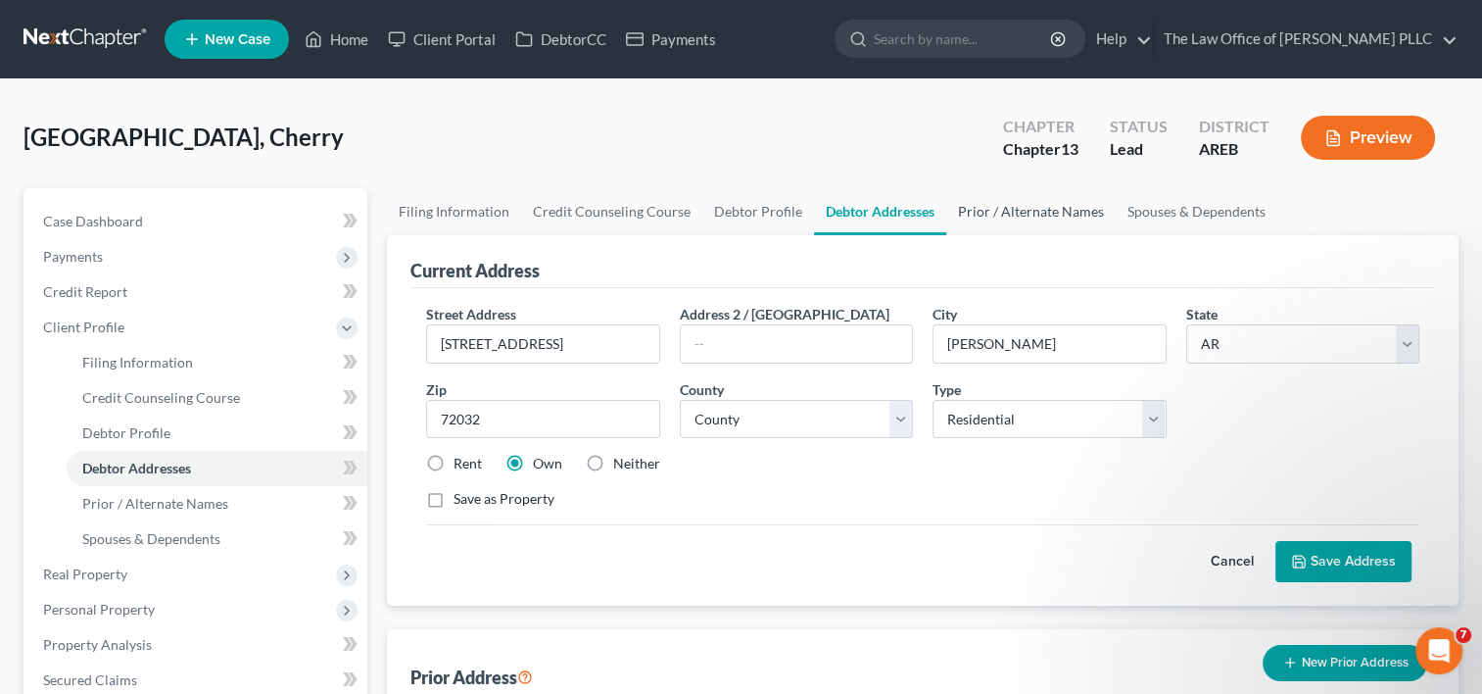
click at [1005, 214] on link "Prior / Alternate Names" at bounding box center [1030, 211] width 169 height 47
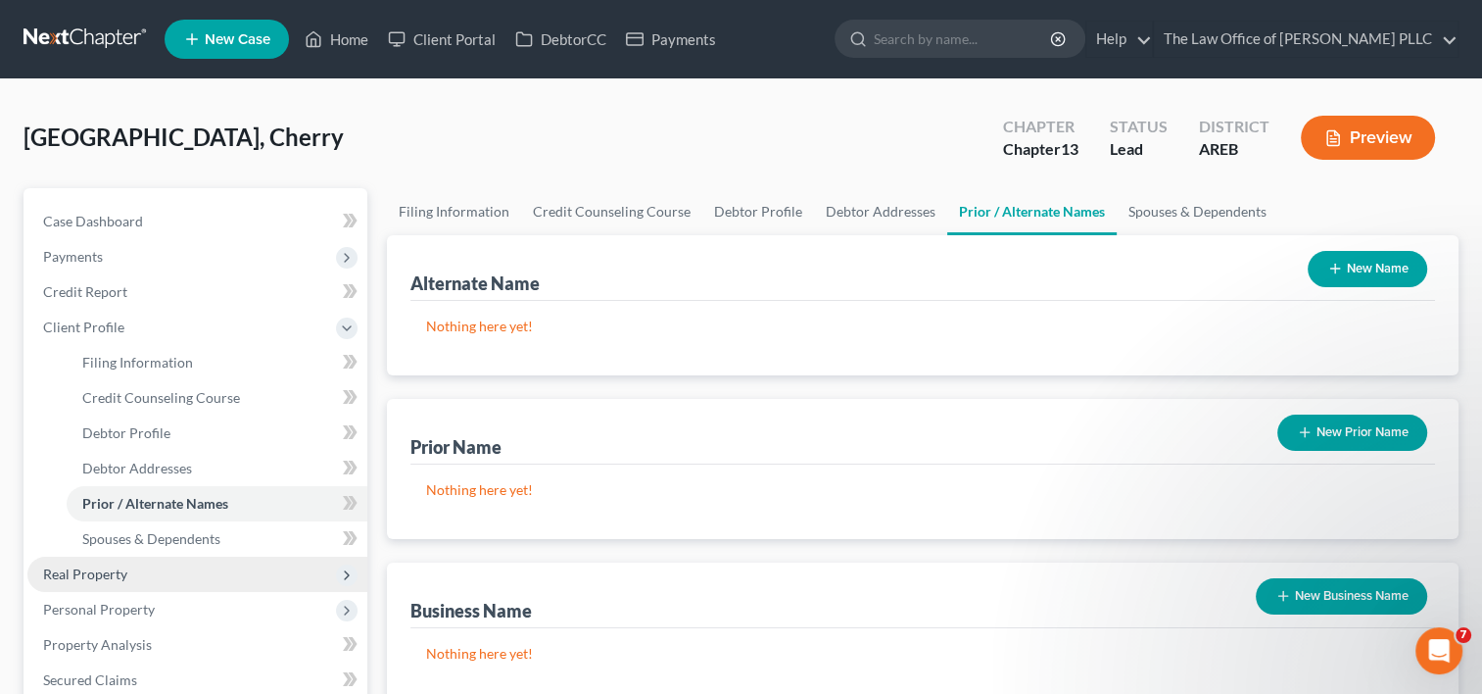
click at [134, 564] on span "Real Property" at bounding box center [197, 573] width 340 height 35
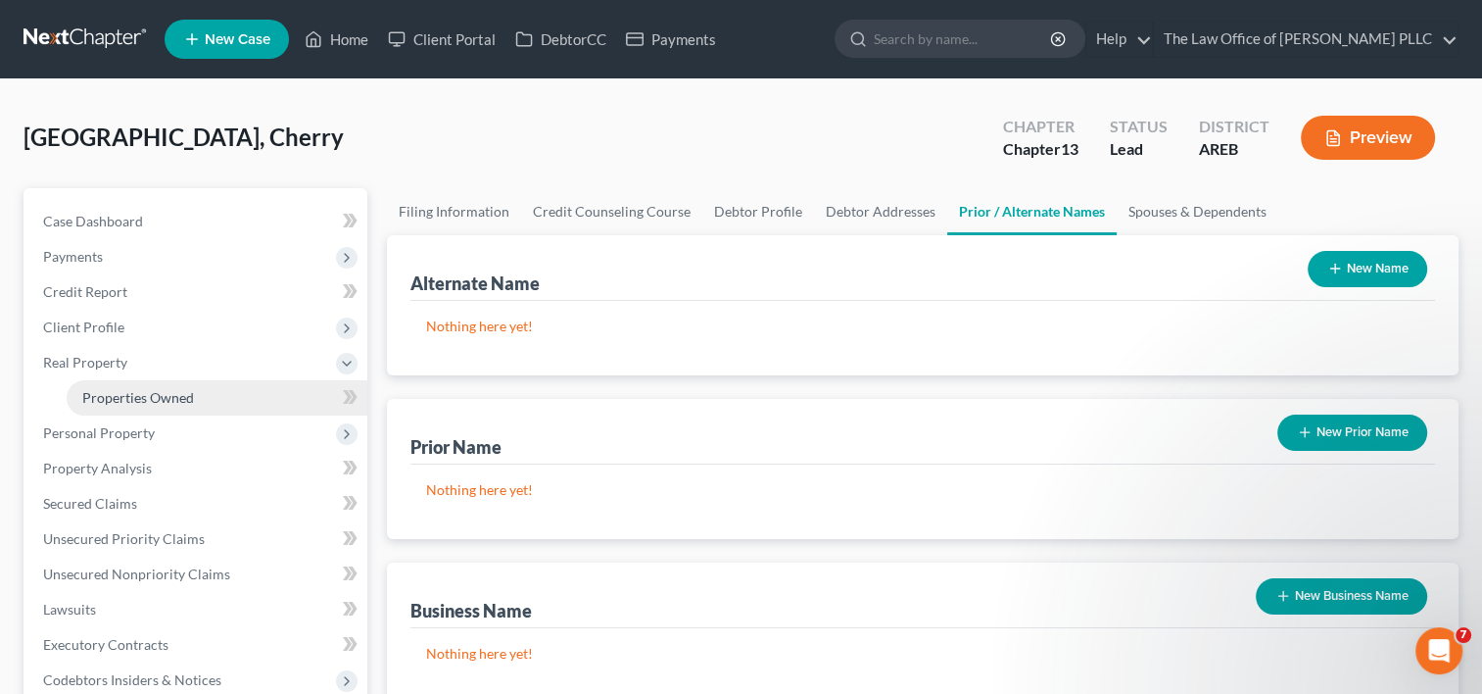
click at [170, 389] on span "Properties Owned" at bounding box center [138, 397] width 112 height 17
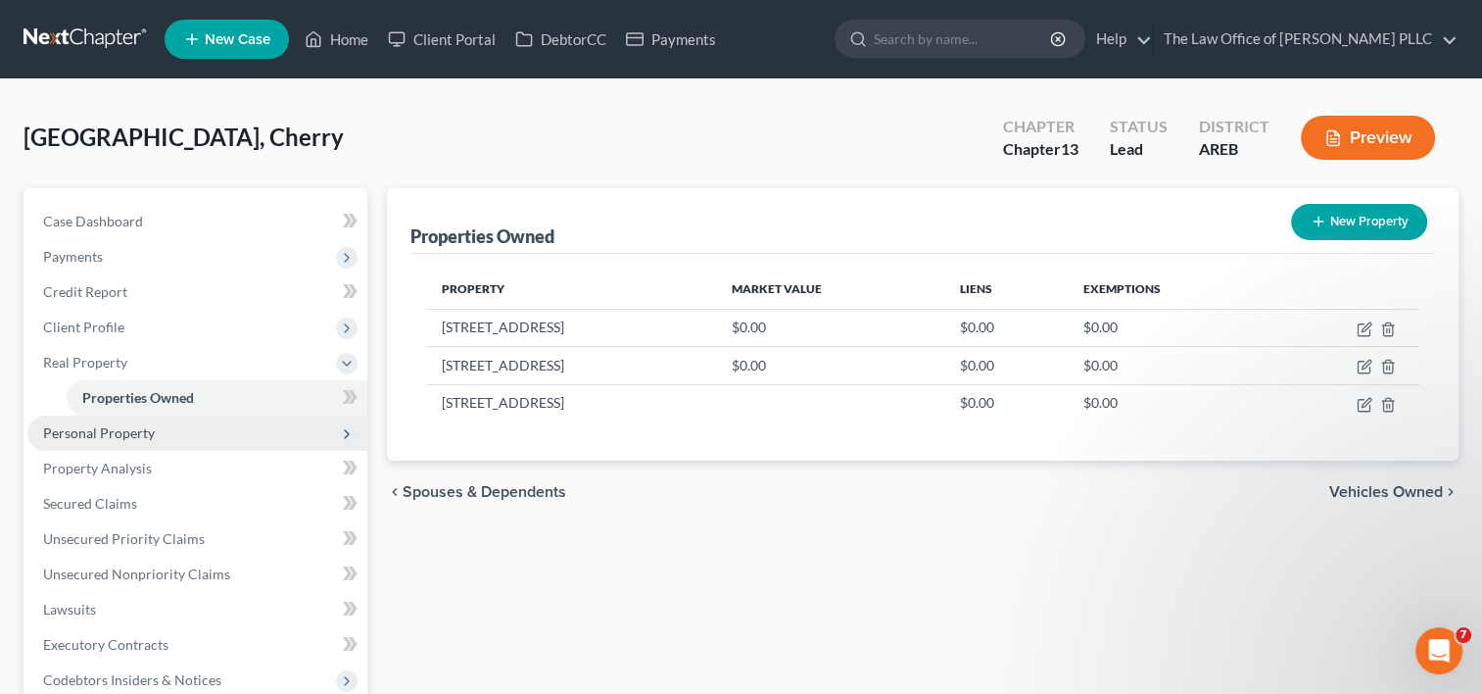
click at [182, 438] on span "Personal Property" at bounding box center [197, 432] width 340 height 35
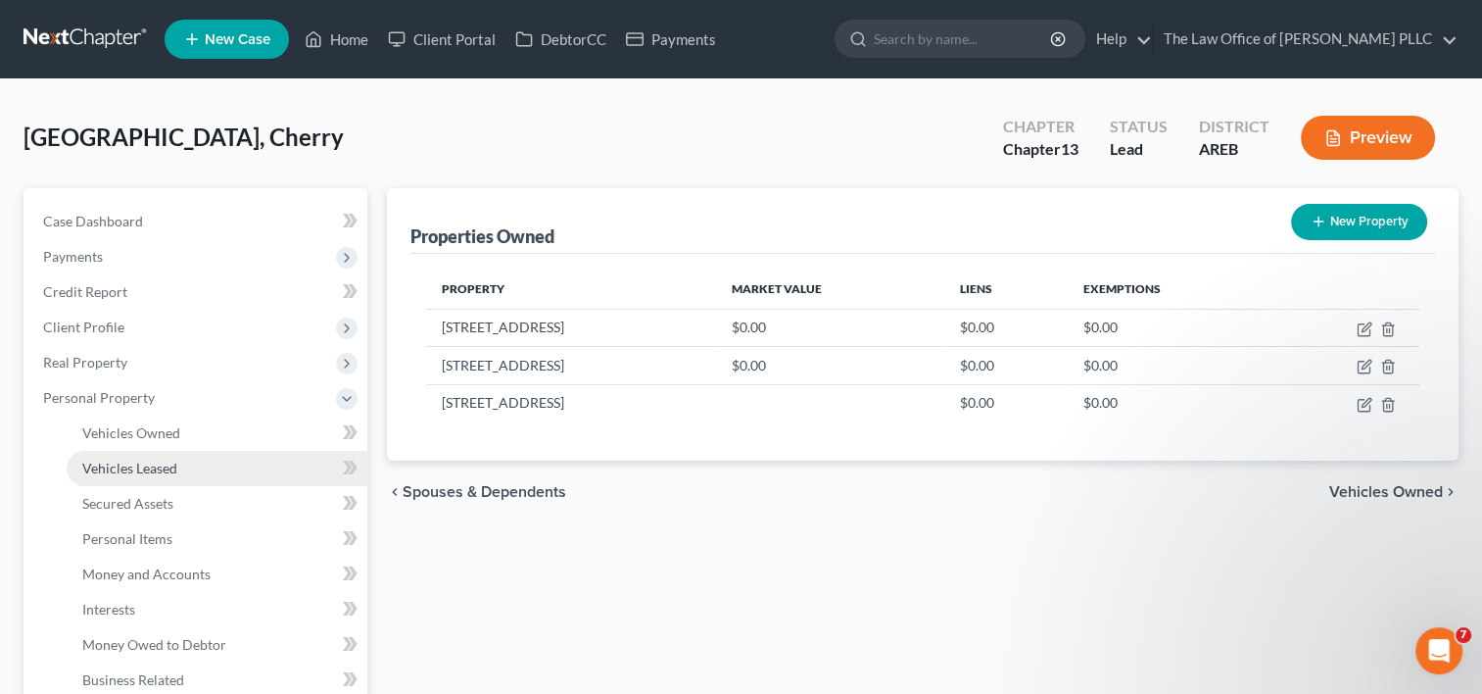
drag, startPoint x: 179, startPoint y: 433, endPoint x: 143, endPoint y: 460, distance: 45.5
click at [143, 460] on span "Vehicles Leased" at bounding box center [129, 467] width 95 height 17
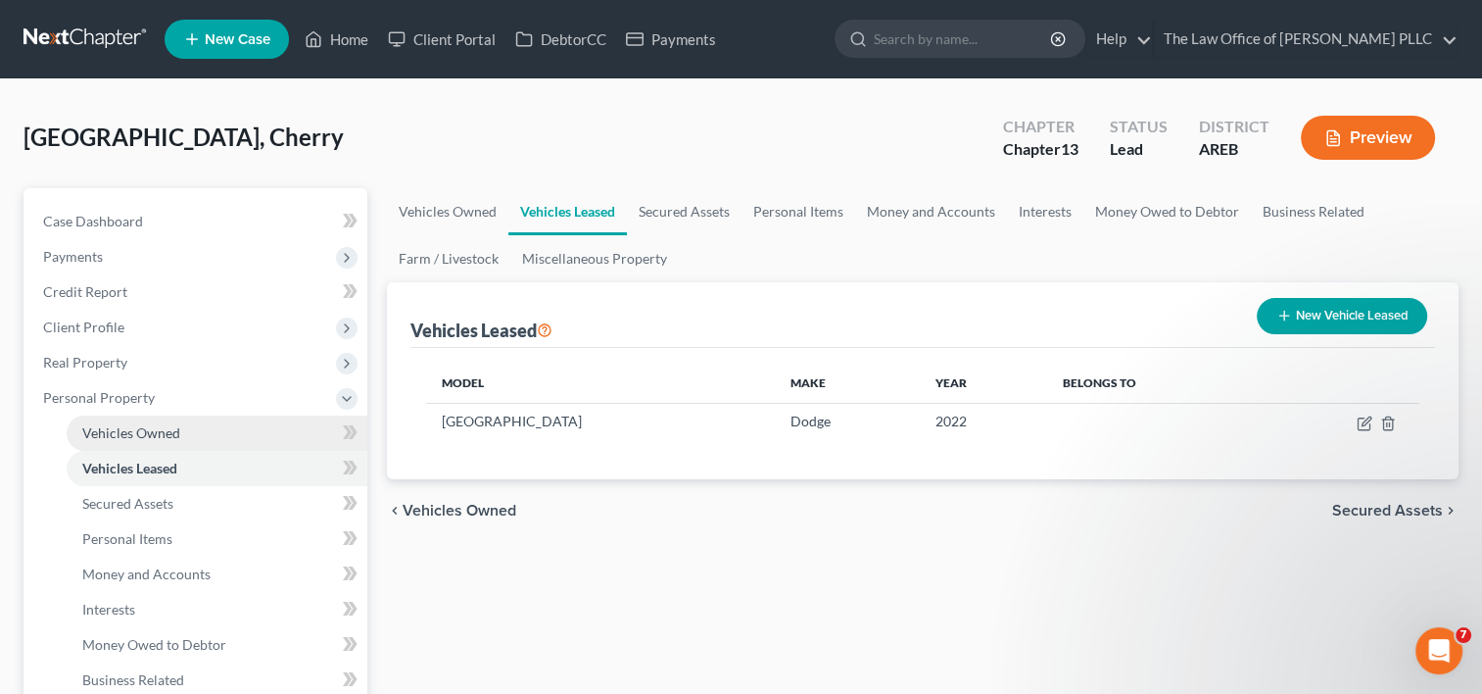
click at [167, 431] on span "Vehicles Owned" at bounding box center [131, 432] width 98 height 17
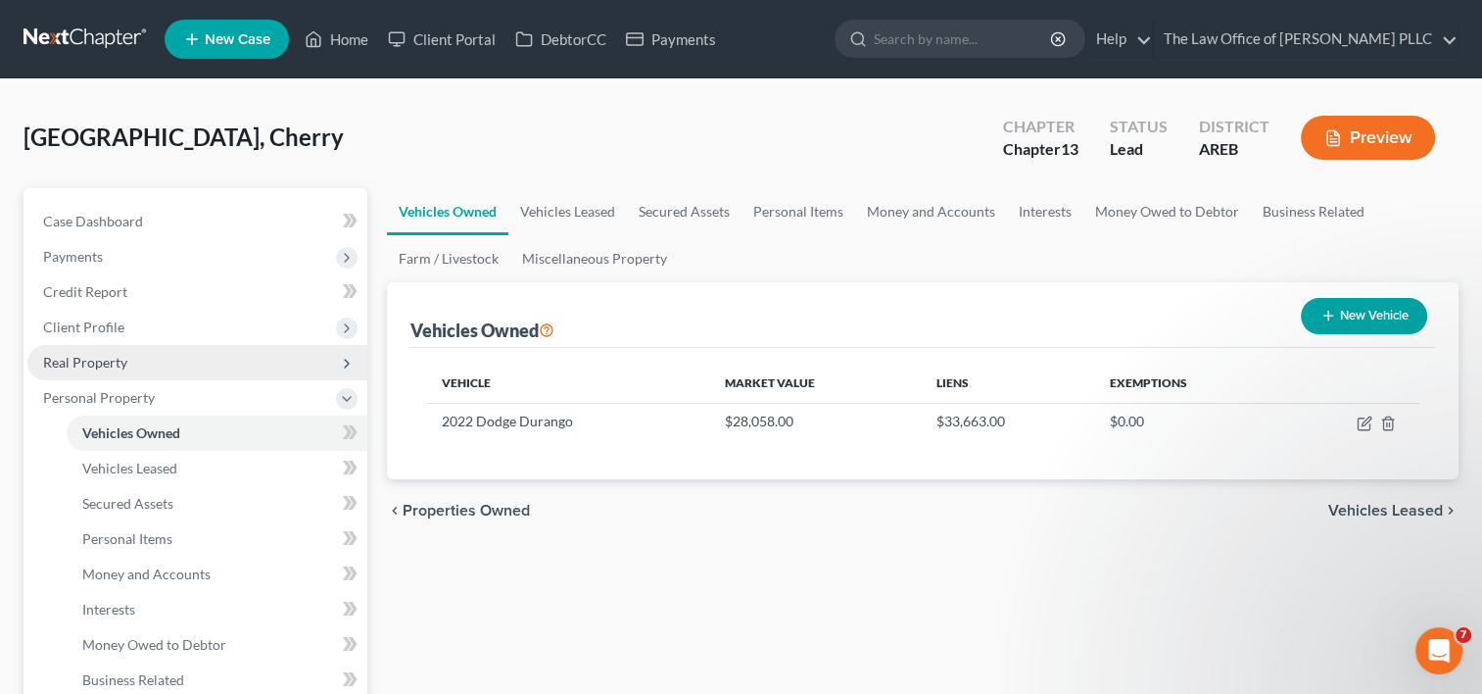
click at [144, 363] on span "Real Property" at bounding box center [197, 362] width 340 height 35
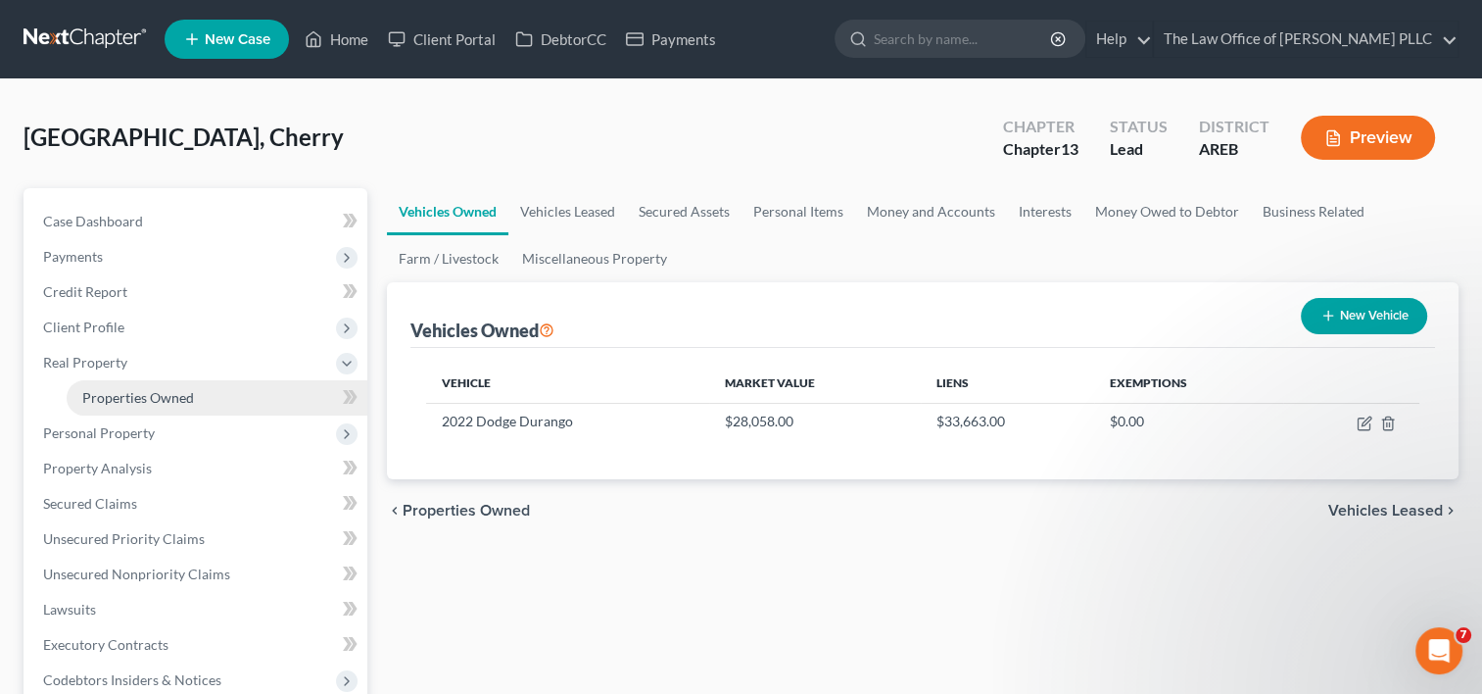
click at [147, 389] on span "Properties Owned" at bounding box center [138, 397] width 112 height 17
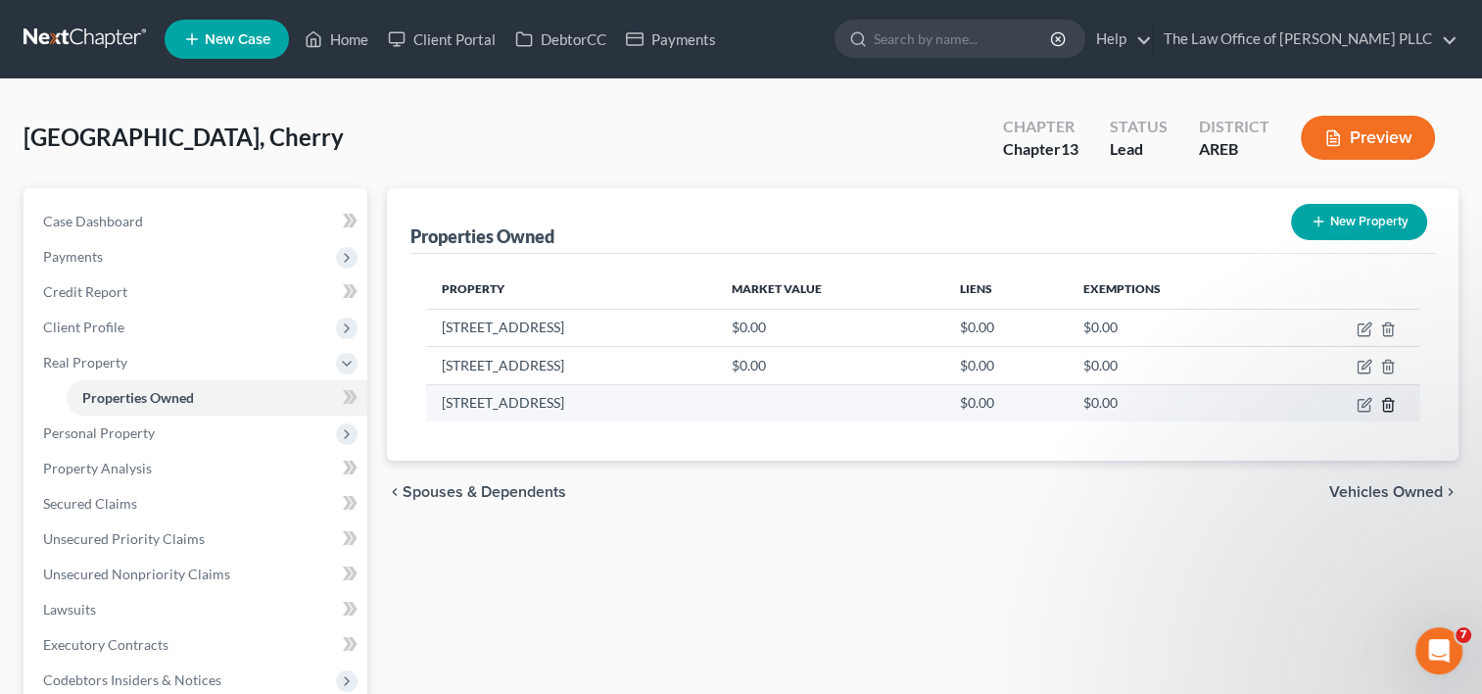
click at [1390, 403] on icon "button" at bounding box center [1388, 405] width 16 height 16
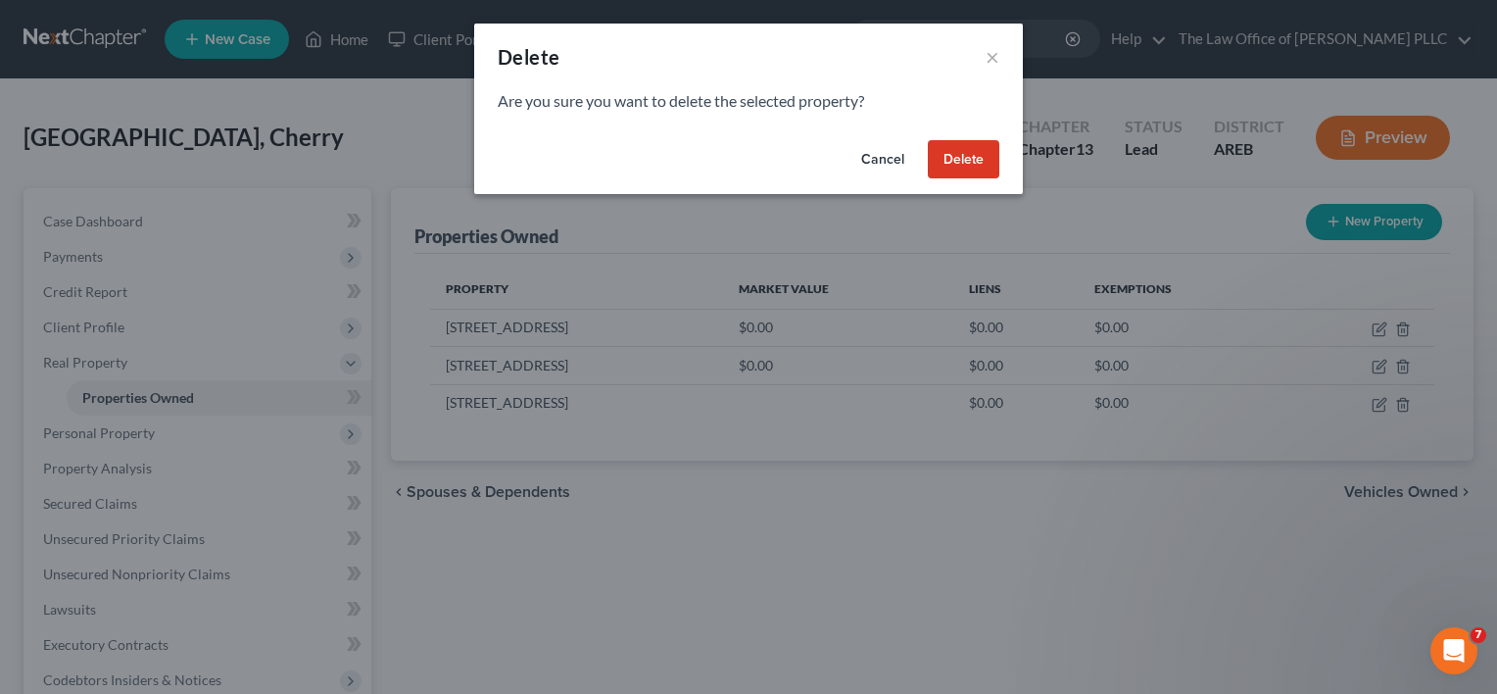
click at [967, 168] on button "Delete" at bounding box center [964, 159] width 72 height 39
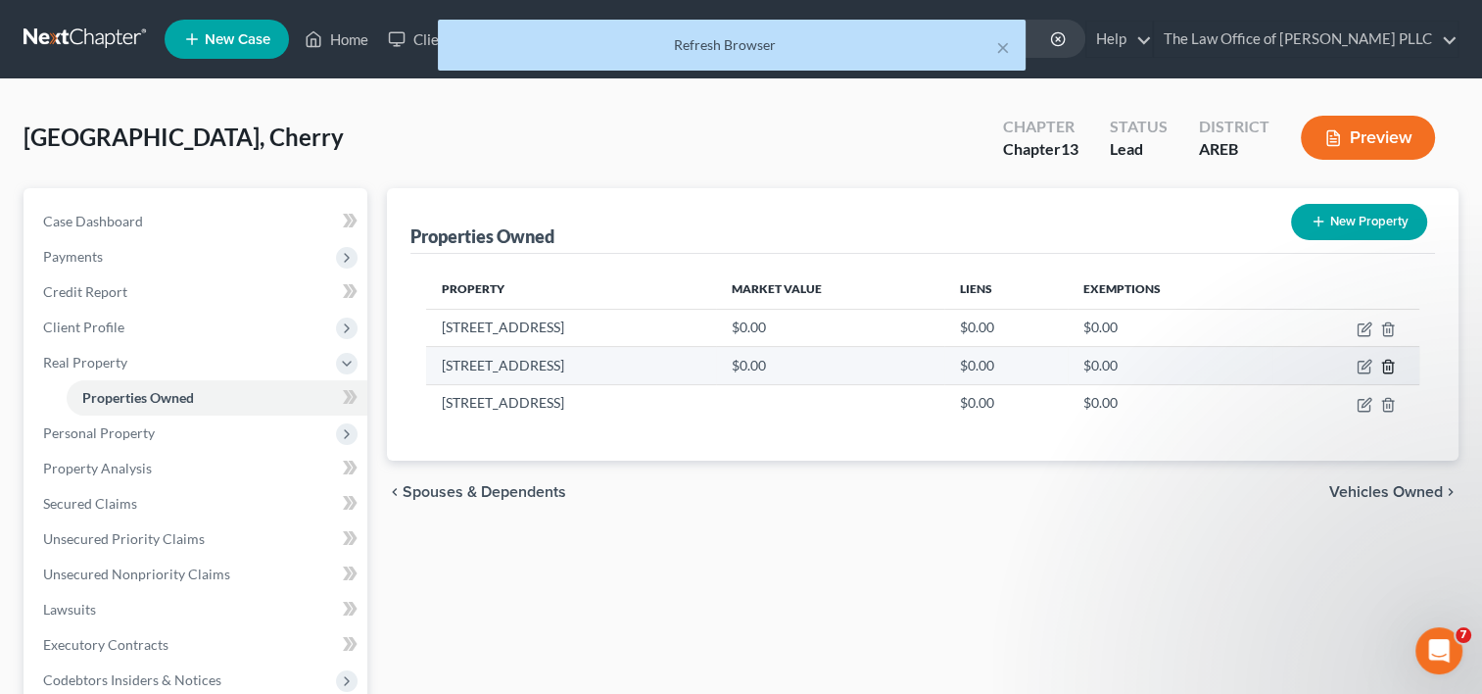
click at [1387, 366] on line "button" at bounding box center [1387, 368] width 0 height 4
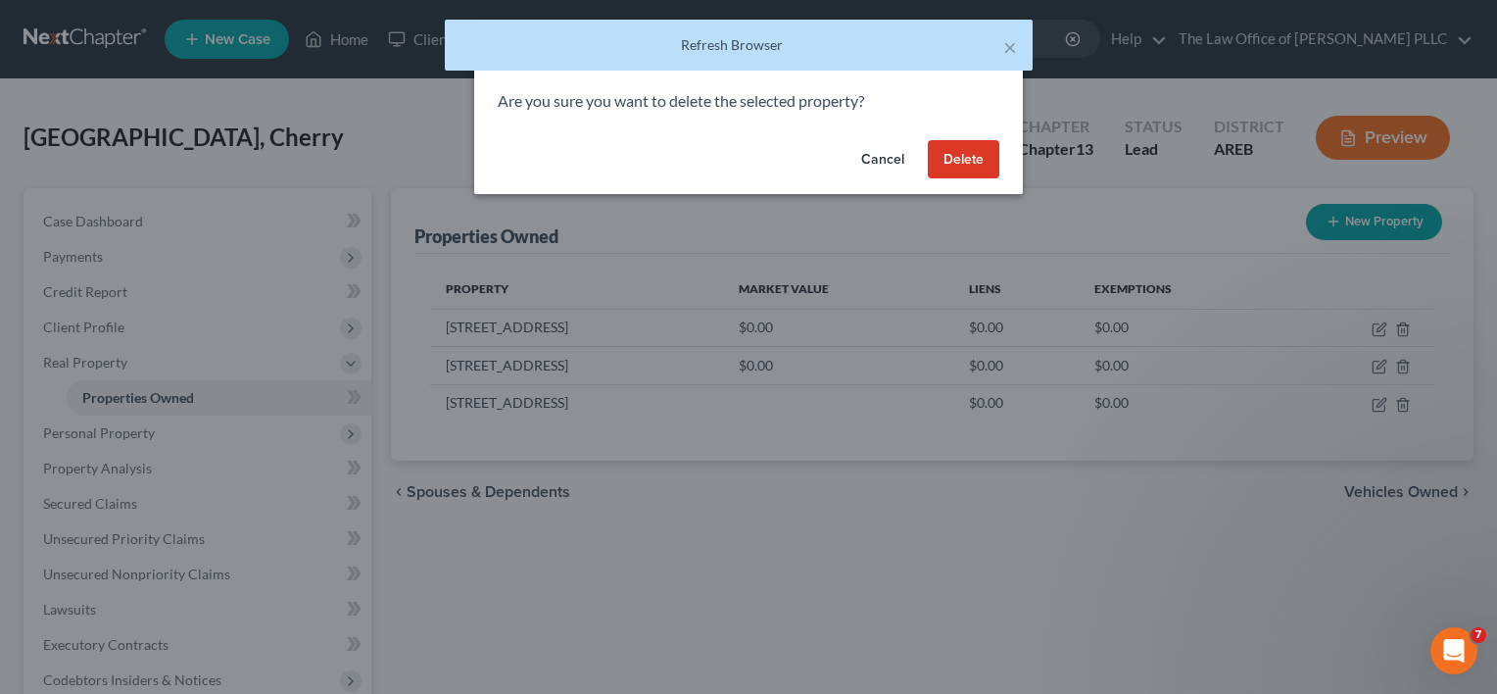
click at [955, 161] on button "Delete" at bounding box center [964, 159] width 72 height 39
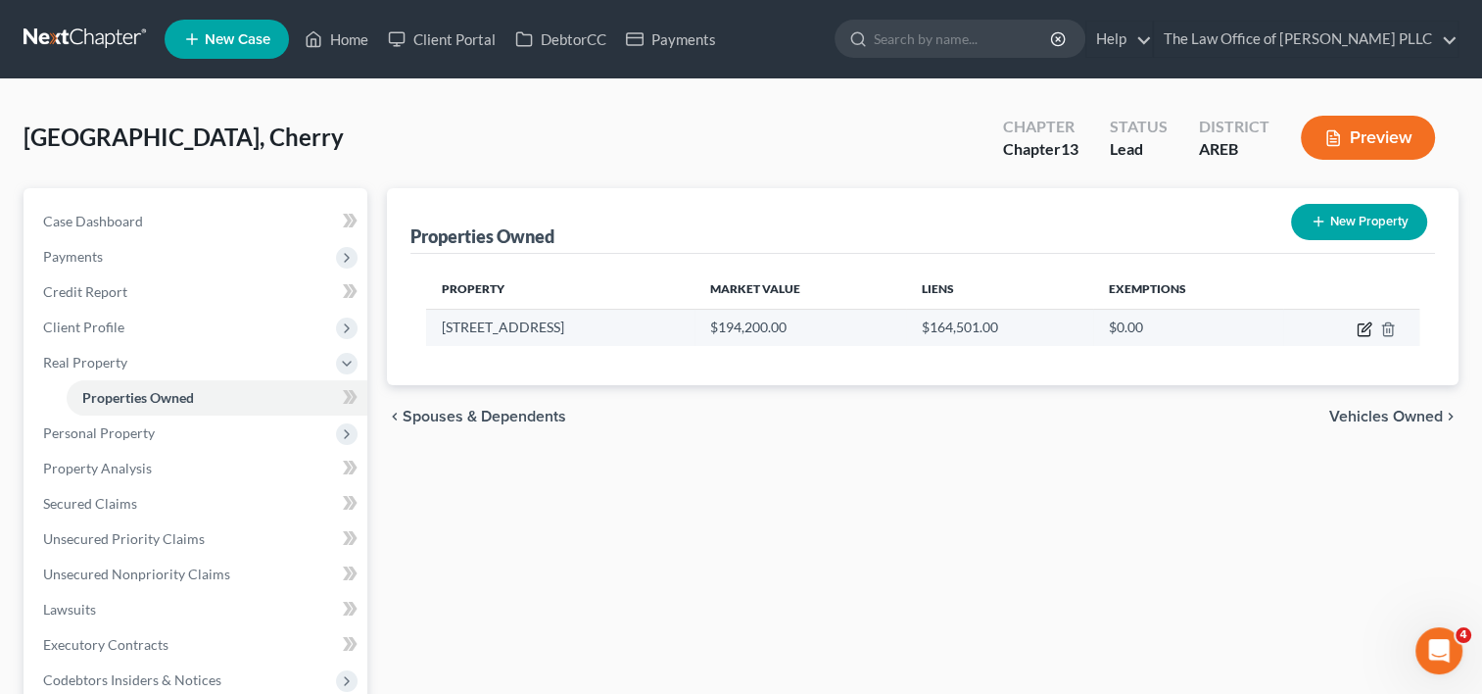
click at [1362, 325] on icon "button" at bounding box center [1365, 329] width 16 height 16
select select "2"
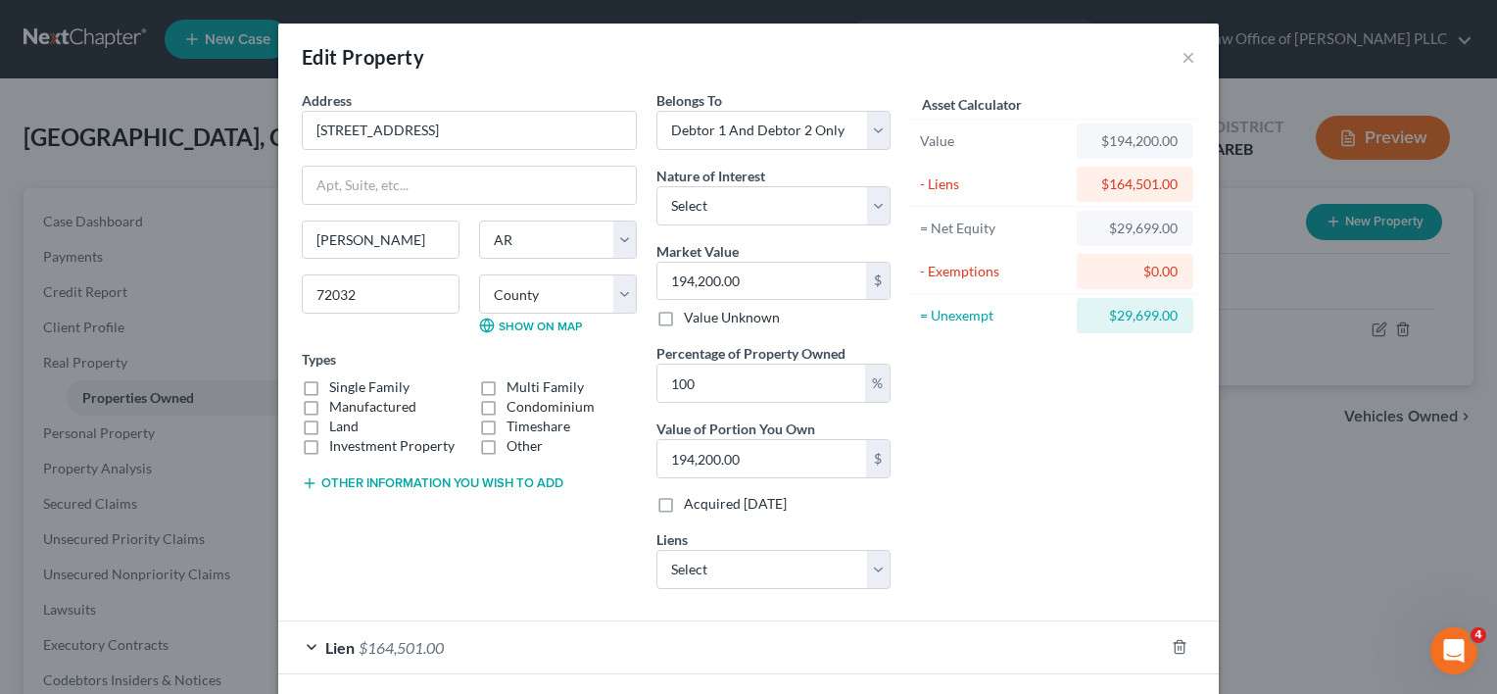
scroll to position [84, 0]
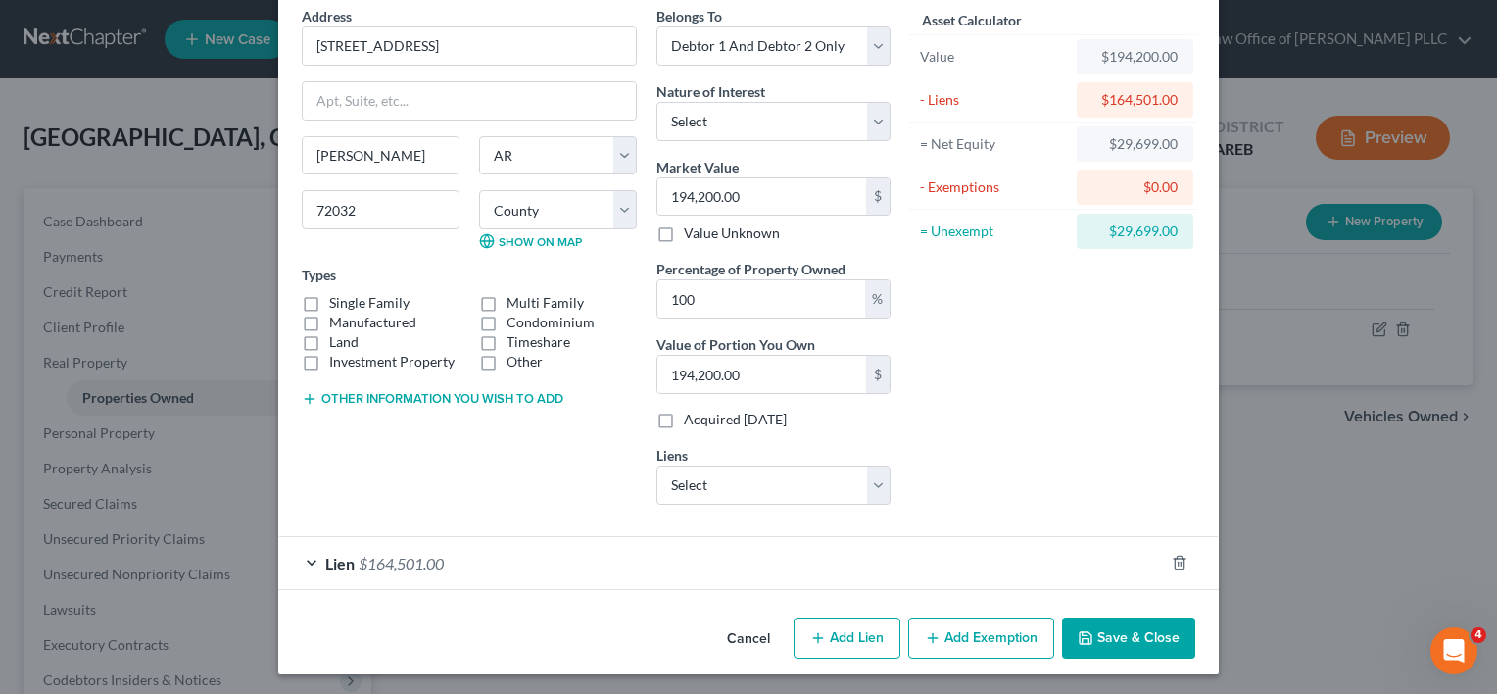
click at [966, 635] on button "Add Exemption" at bounding box center [981, 637] width 146 height 41
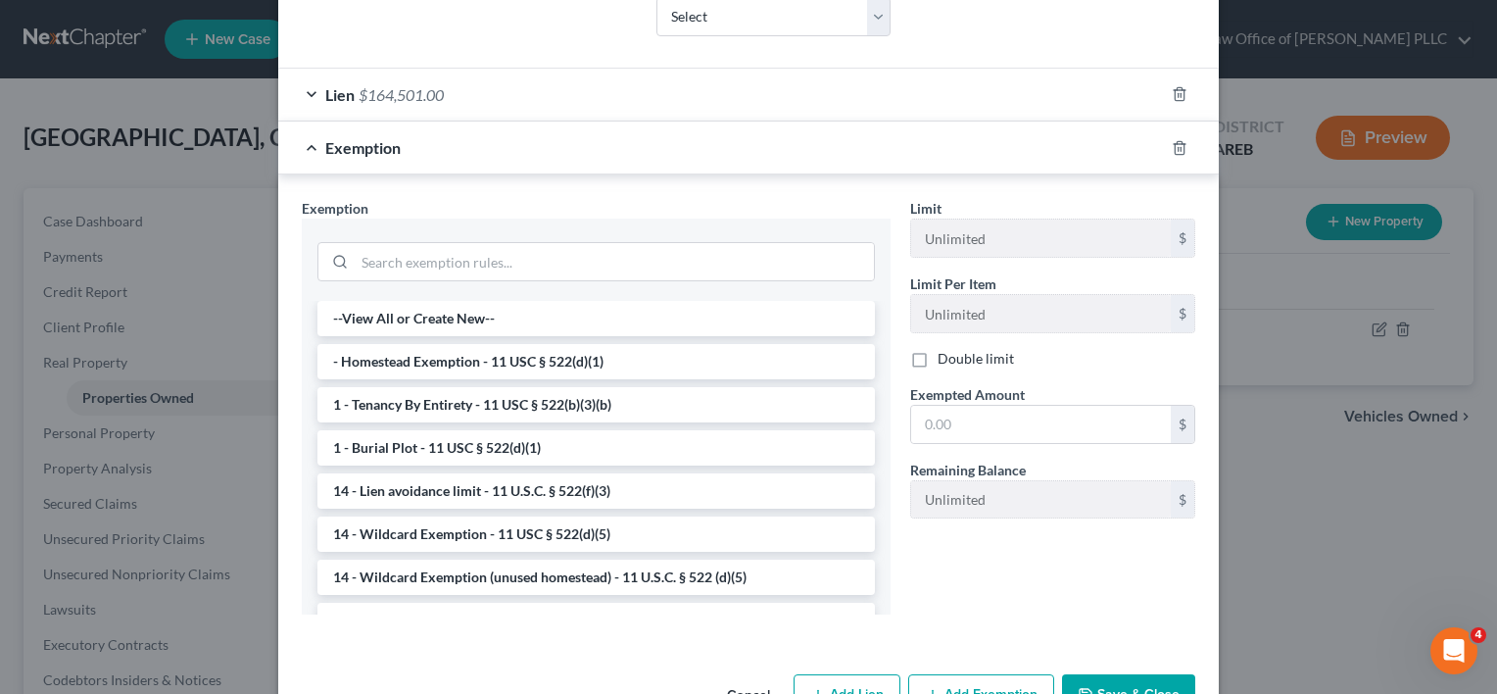
scroll to position [560, 0]
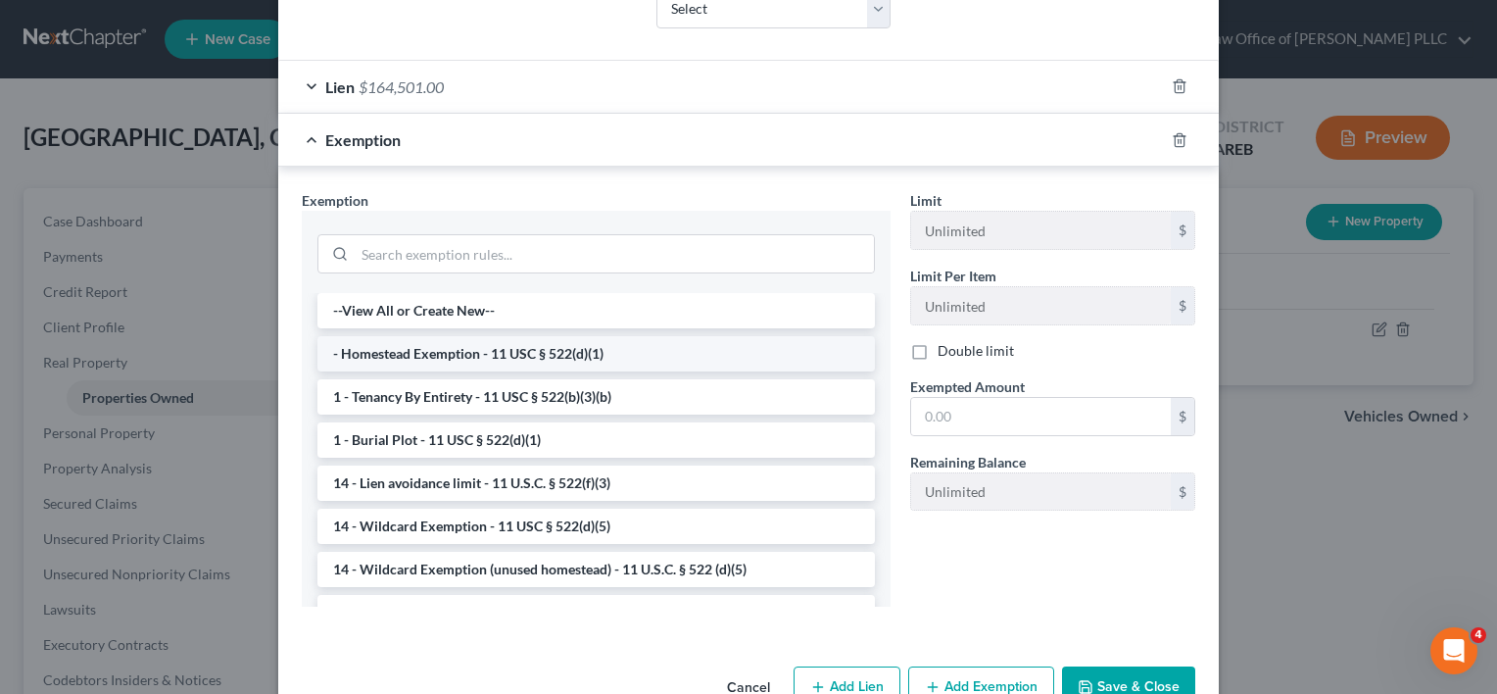
click at [612, 353] on li "- Homestead Exemption - 11 USC § 522(d)(1)" at bounding box center [595, 353] width 557 height 35
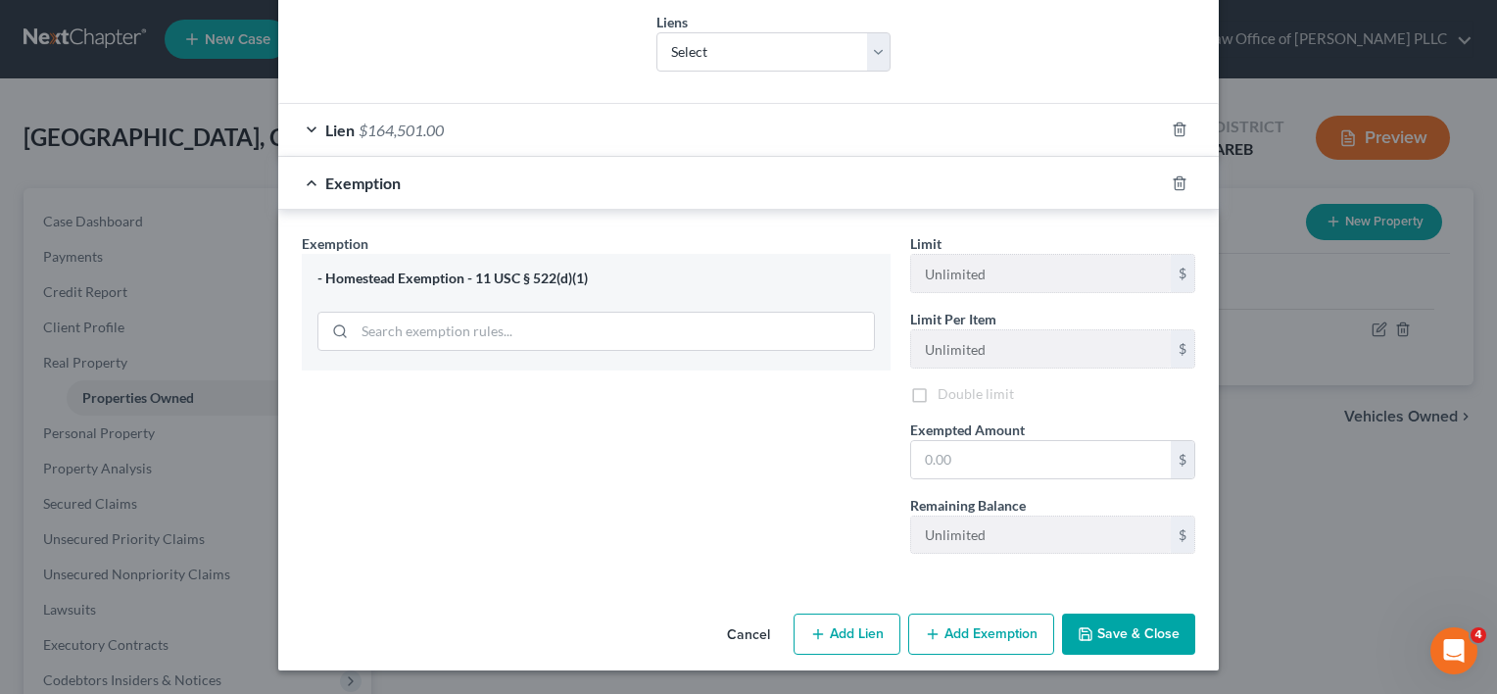
scroll to position [512, 0]
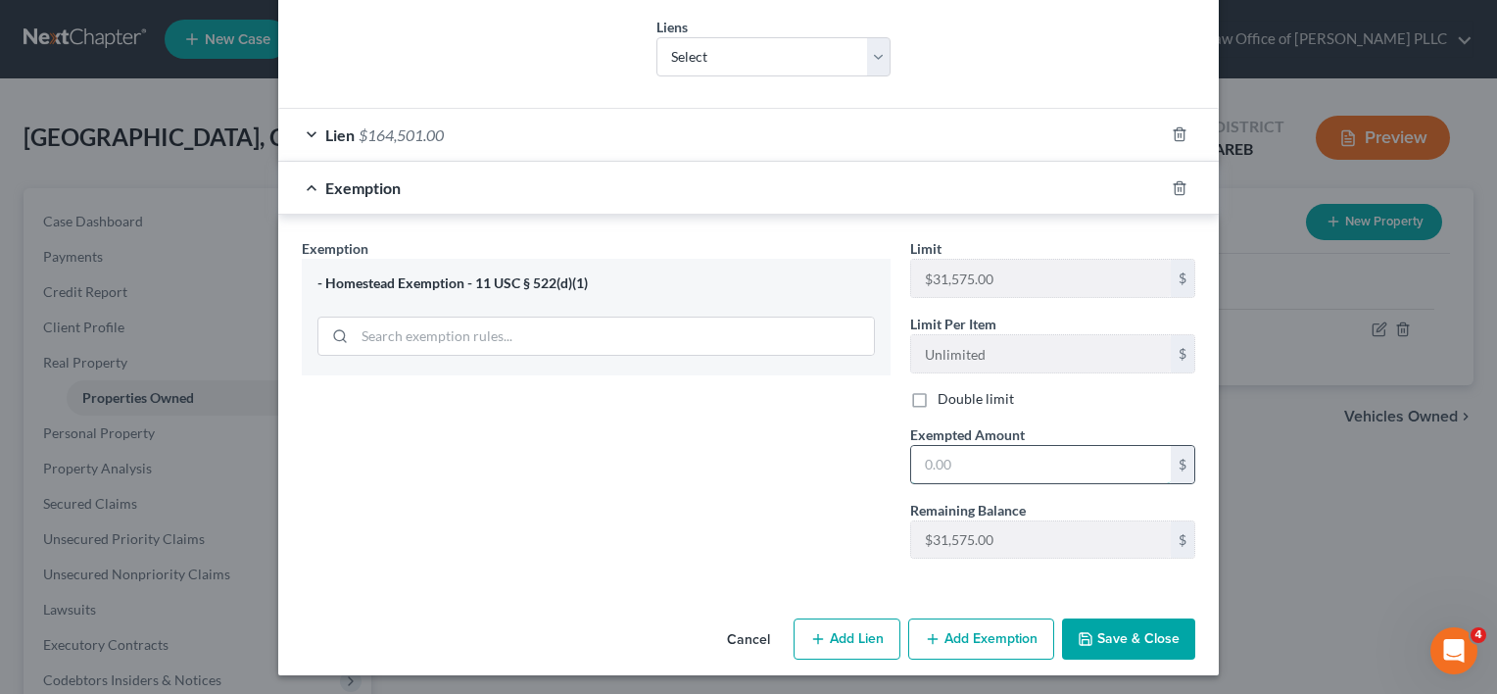
click at [983, 458] on input "text" at bounding box center [1041, 464] width 260 height 37
type input "29,699"
click at [1103, 631] on button "Save & Close" at bounding box center [1128, 638] width 133 height 41
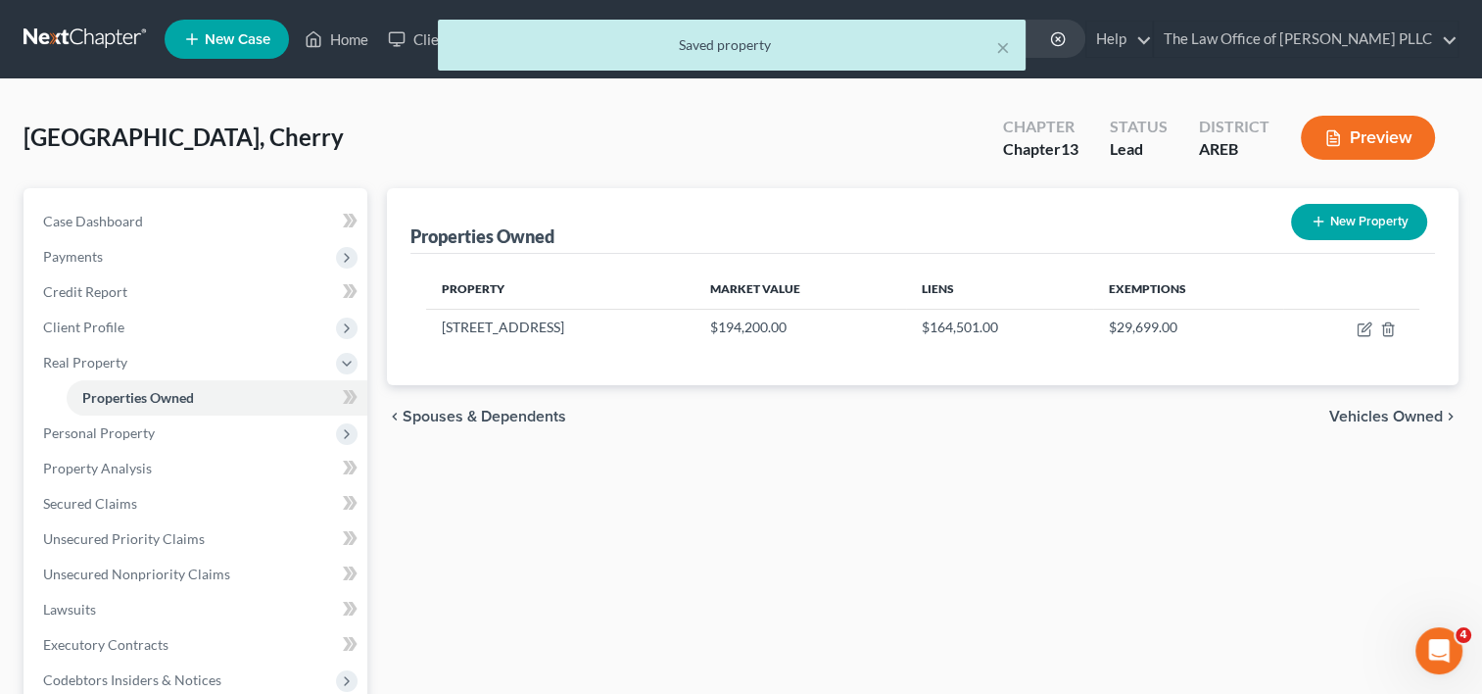
click at [1365, 421] on span "Vehicles Owned" at bounding box center [1386, 416] width 114 height 16
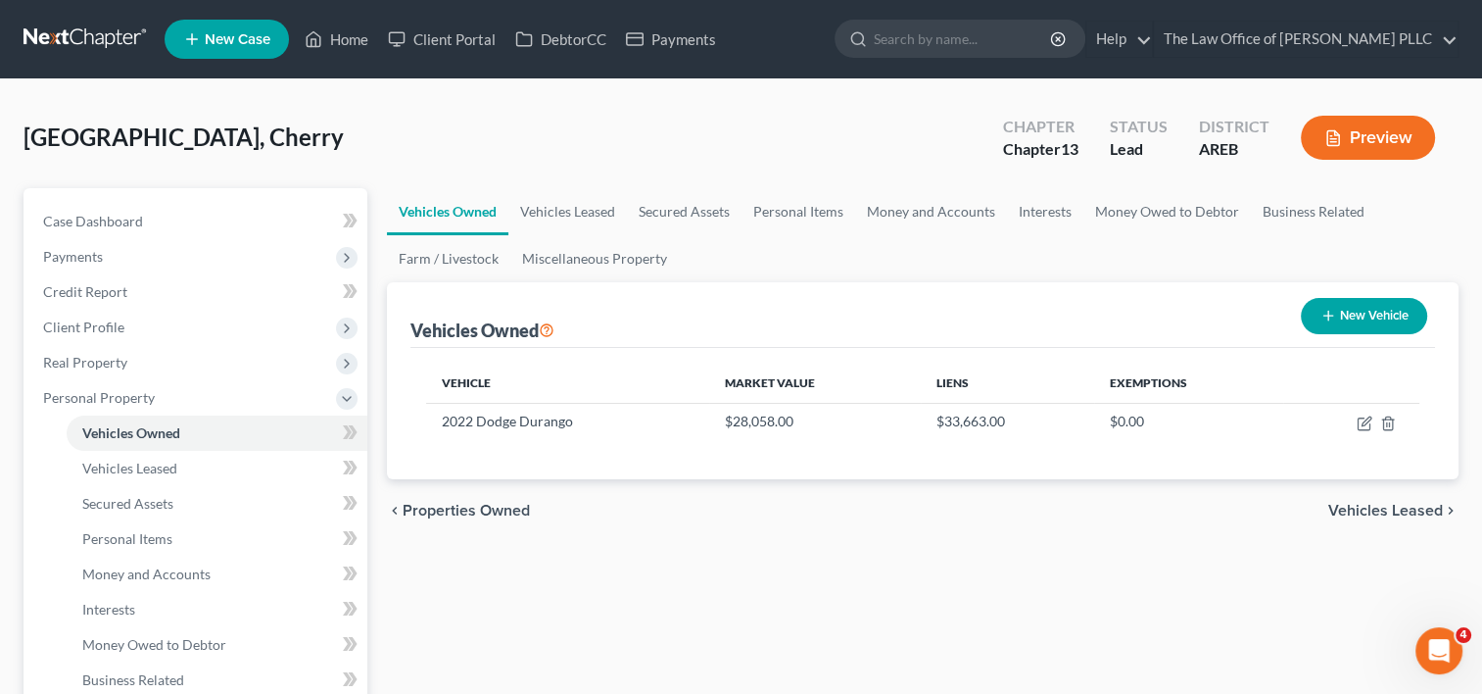
click at [1369, 505] on span "Vehicles Leased" at bounding box center [1385, 511] width 115 height 16
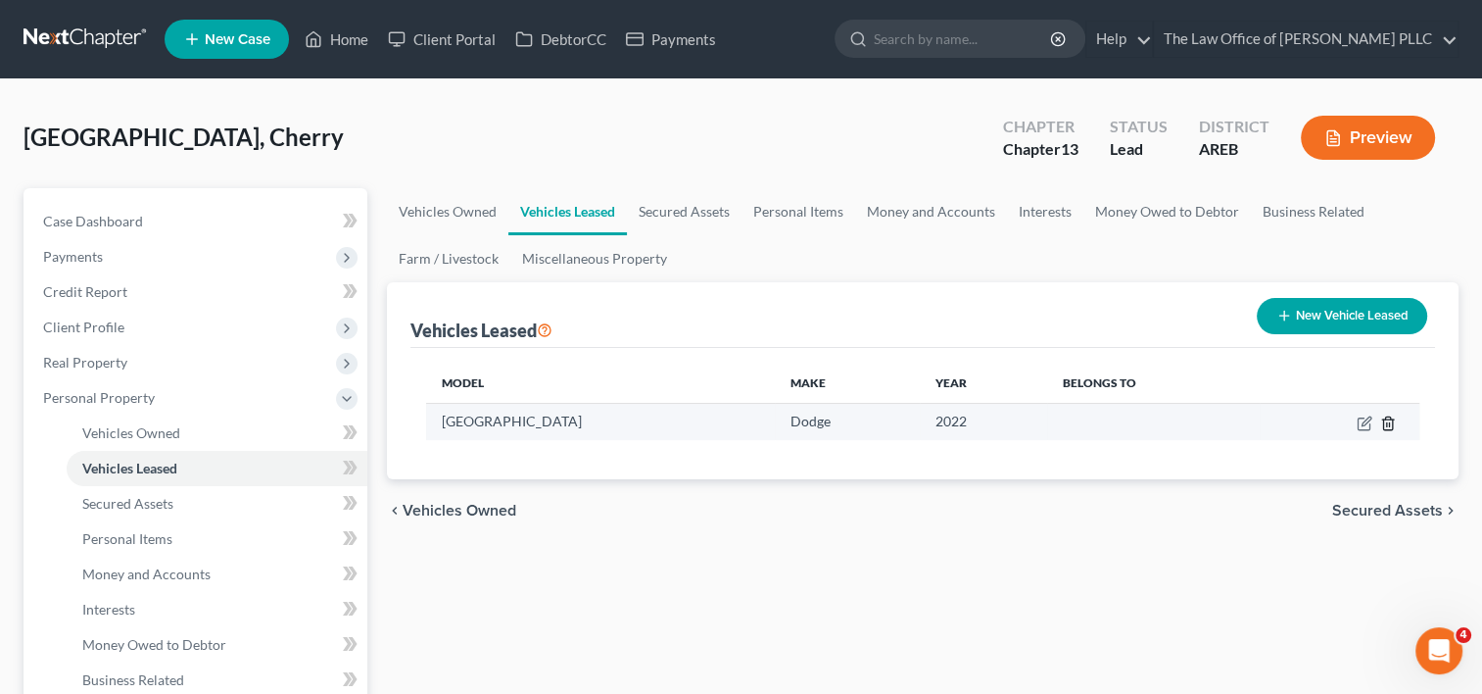
click at [1394, 424] on icon "button" at bounding box center [1388, 423] width 16 height 16
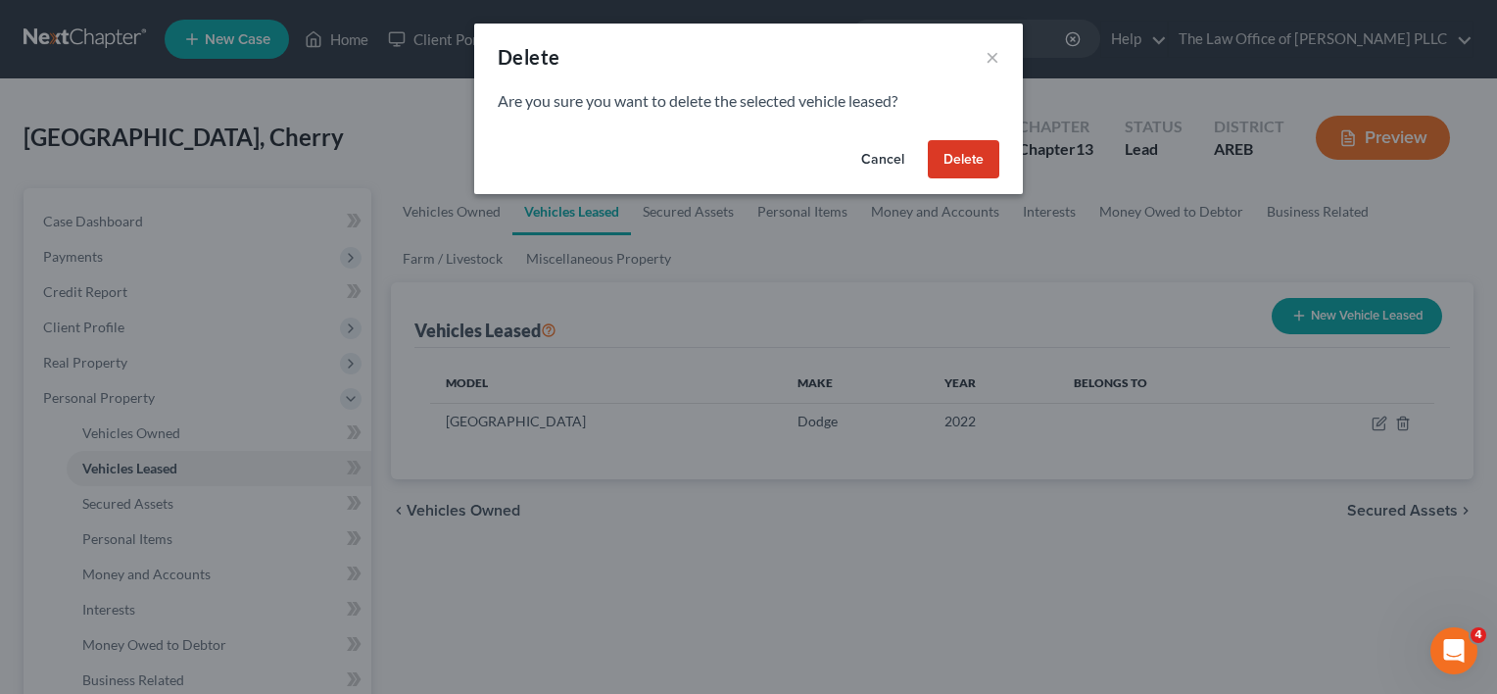
click at [965, 155] on button "Delete" at bounding box center [964, 159] width 72 height 39
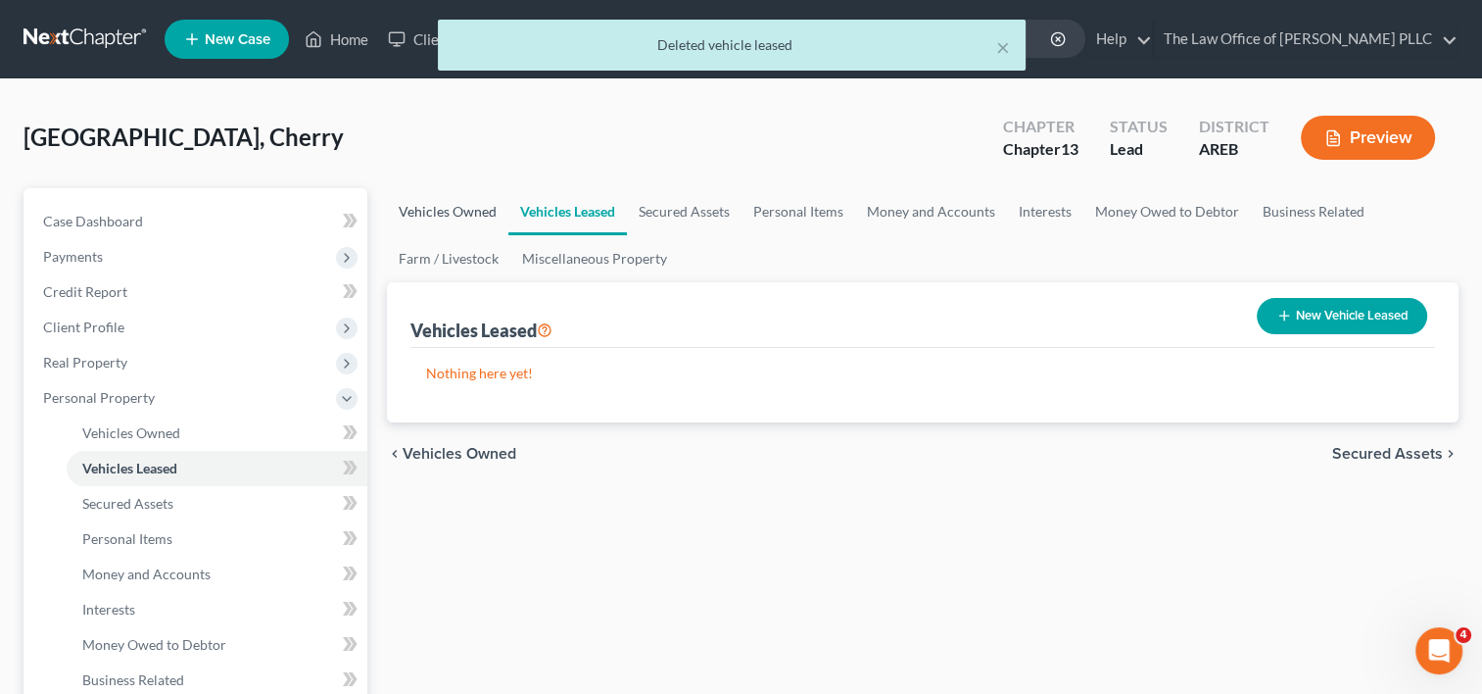
click at [470, 208] on link "Vehicles Owned" at bounding box center [447, 211] width 121 height 47
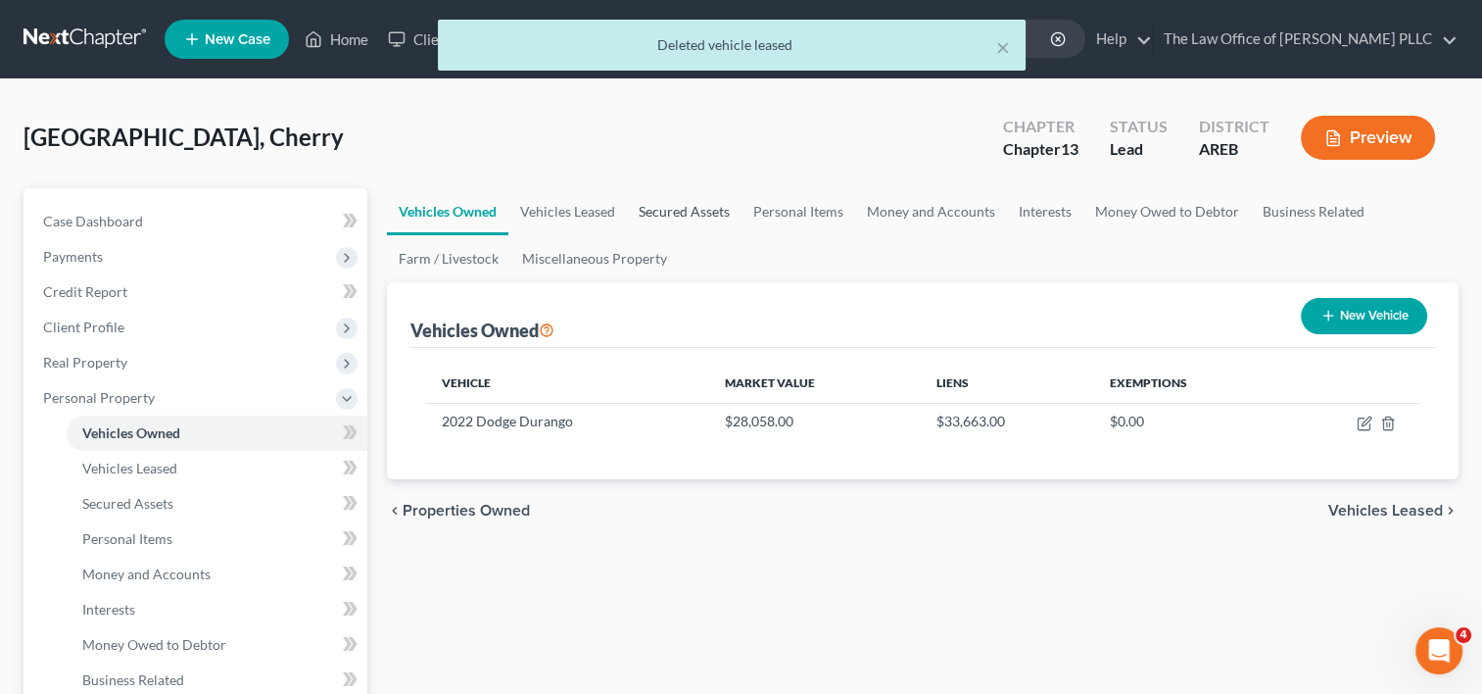
click at [709, 211] on link "Secured Assets" at bounding box center [684, 211] width 115 height 47
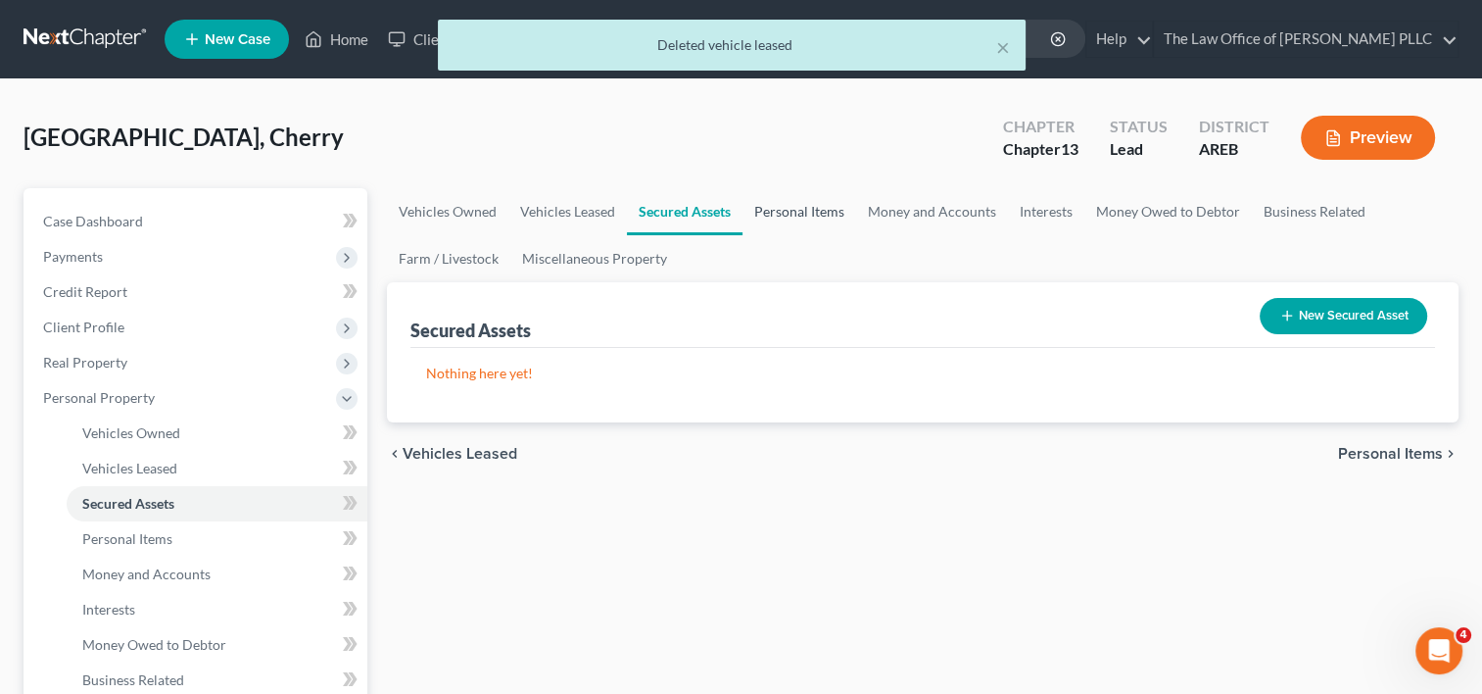
click at [793, 210] on link "Personal Items" at bounding box center [799, 211] width 114 height 47
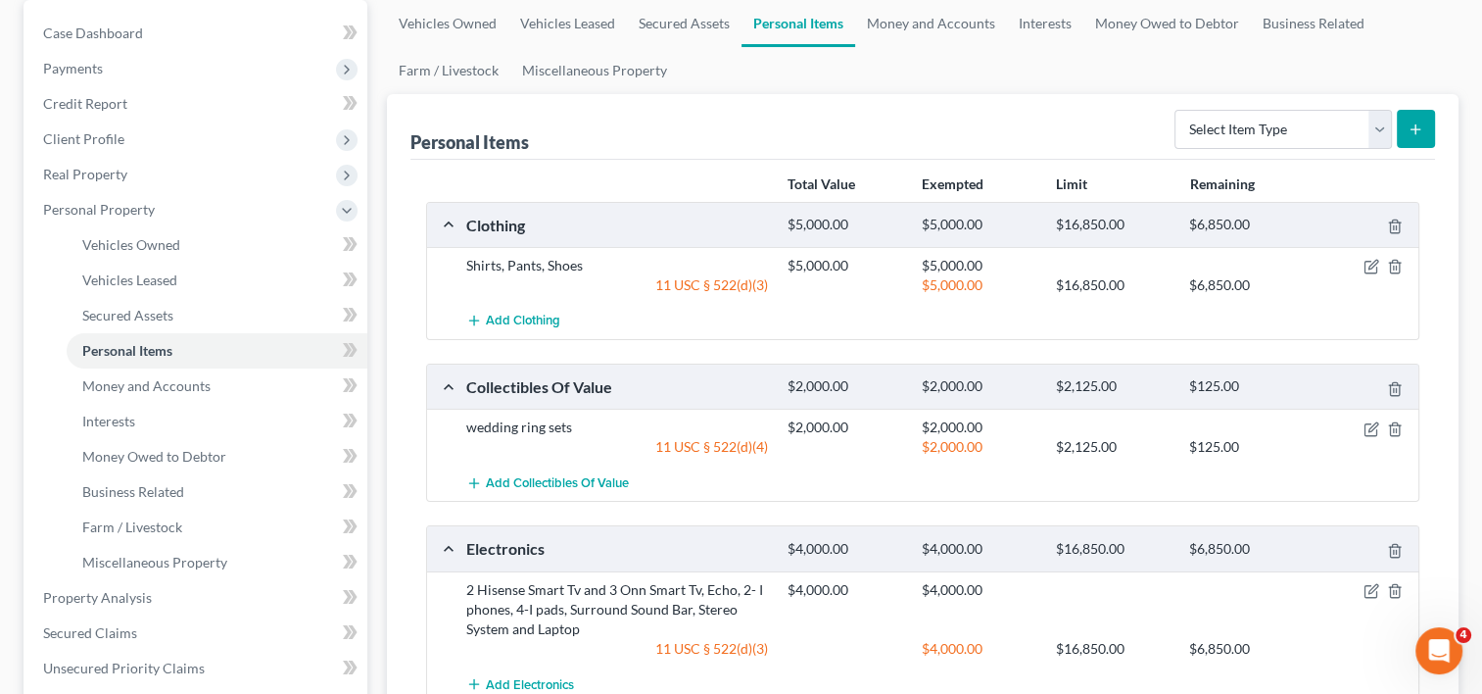
click at [880, 410] on div "wedding ring sets $2,000.00 $2,000.00 11 USC § 522(d)(4) $2,000.00 $2,125.00 $1…" at bounding box center [922, 436] width 991 height 56
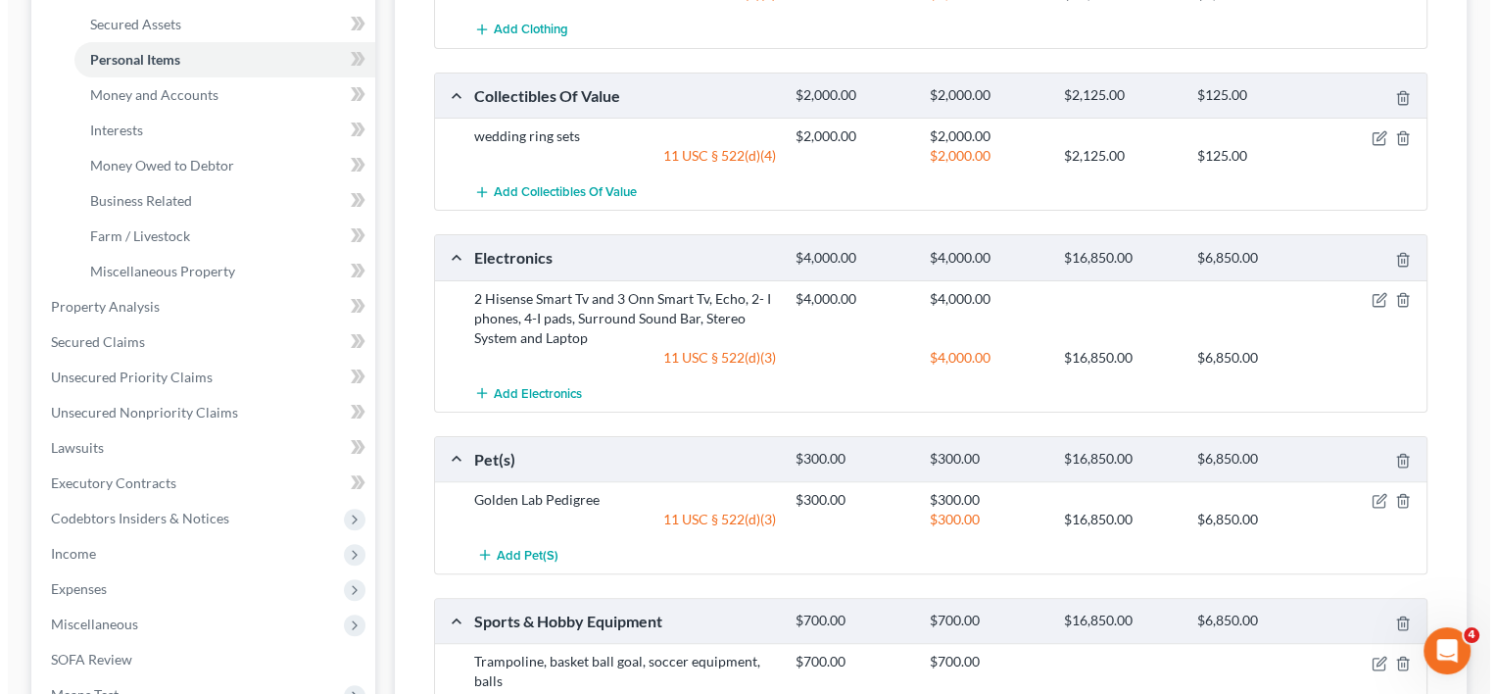
scroll to position [485, 0]
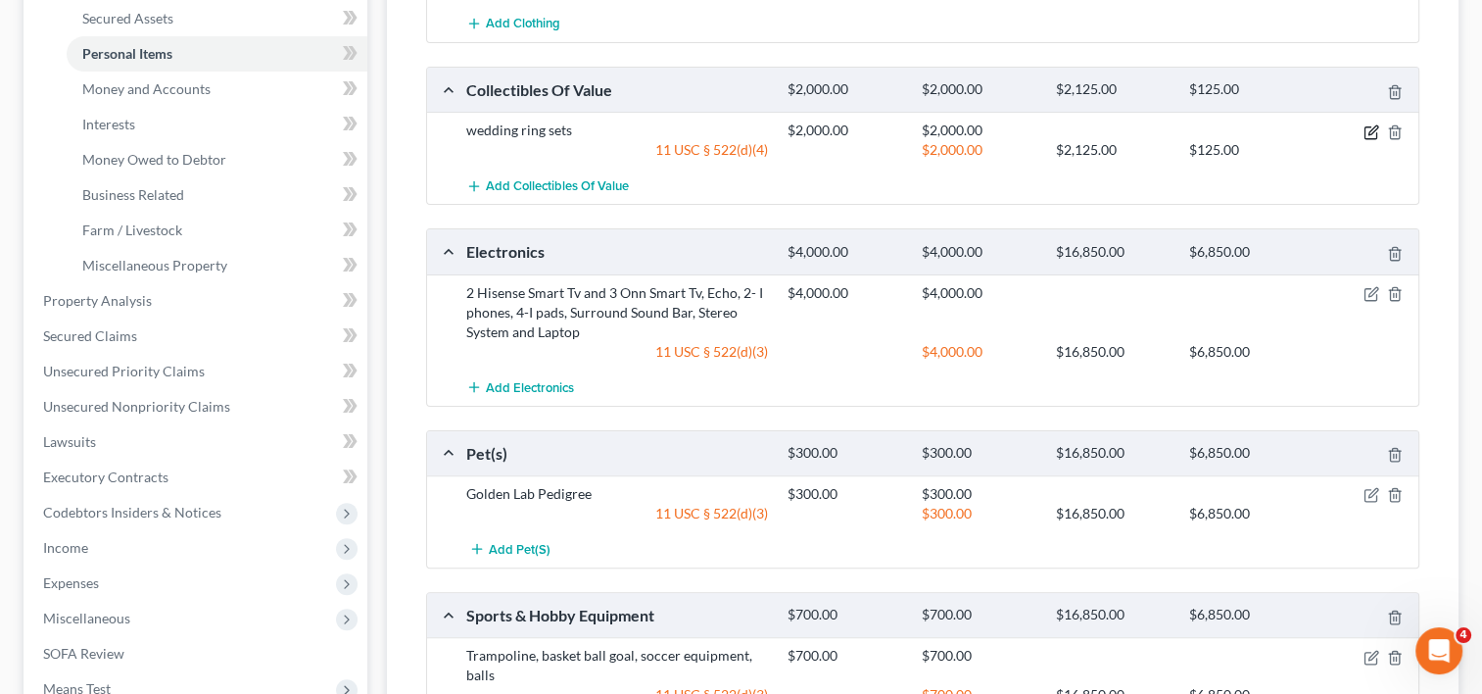
click at [1367, 129] on icon "button" at bounding box center [1372, 132] width 16 height 16
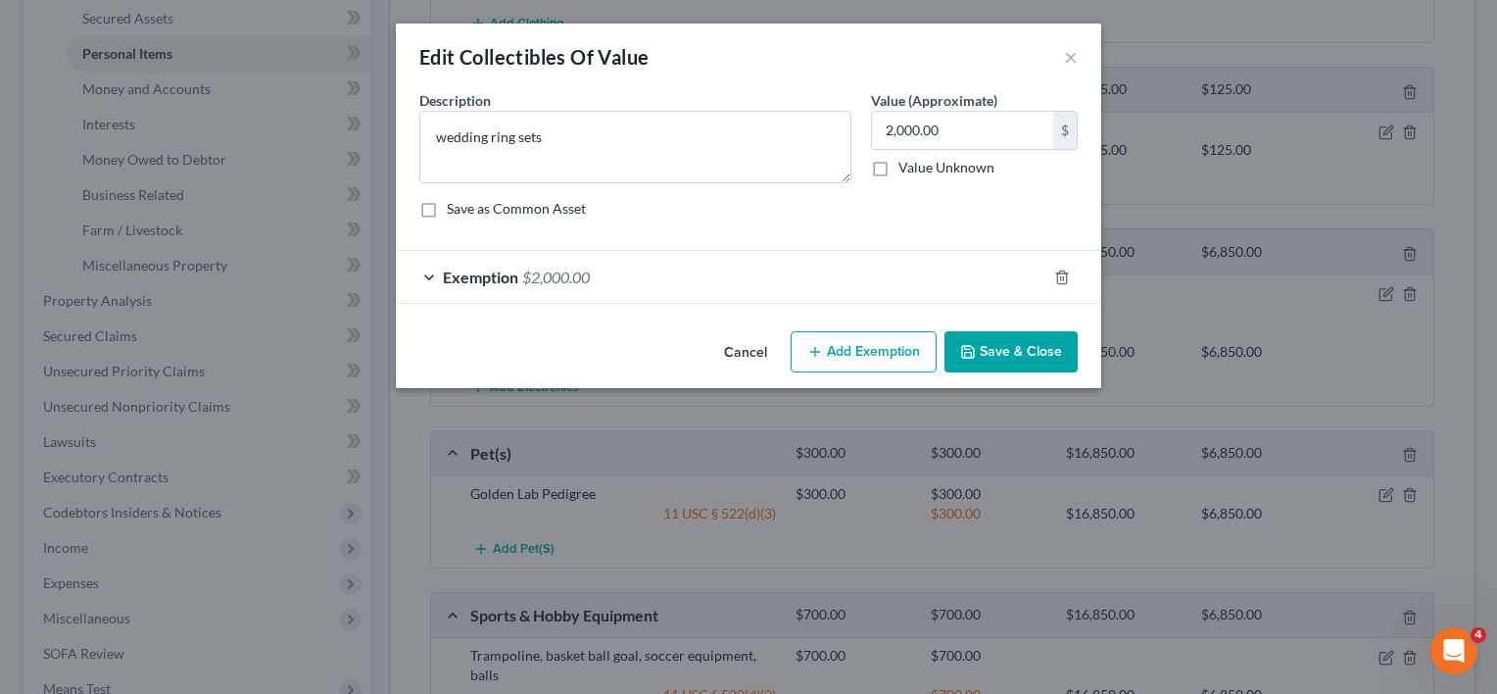
drag, startPoint x: 838, startPoint y: 296, endPoint x: 445, endPoint y: 271, distance: 394.5
click at [445, 271] on span "Exemption" at bounding box center [480, 276] width 75 height 19
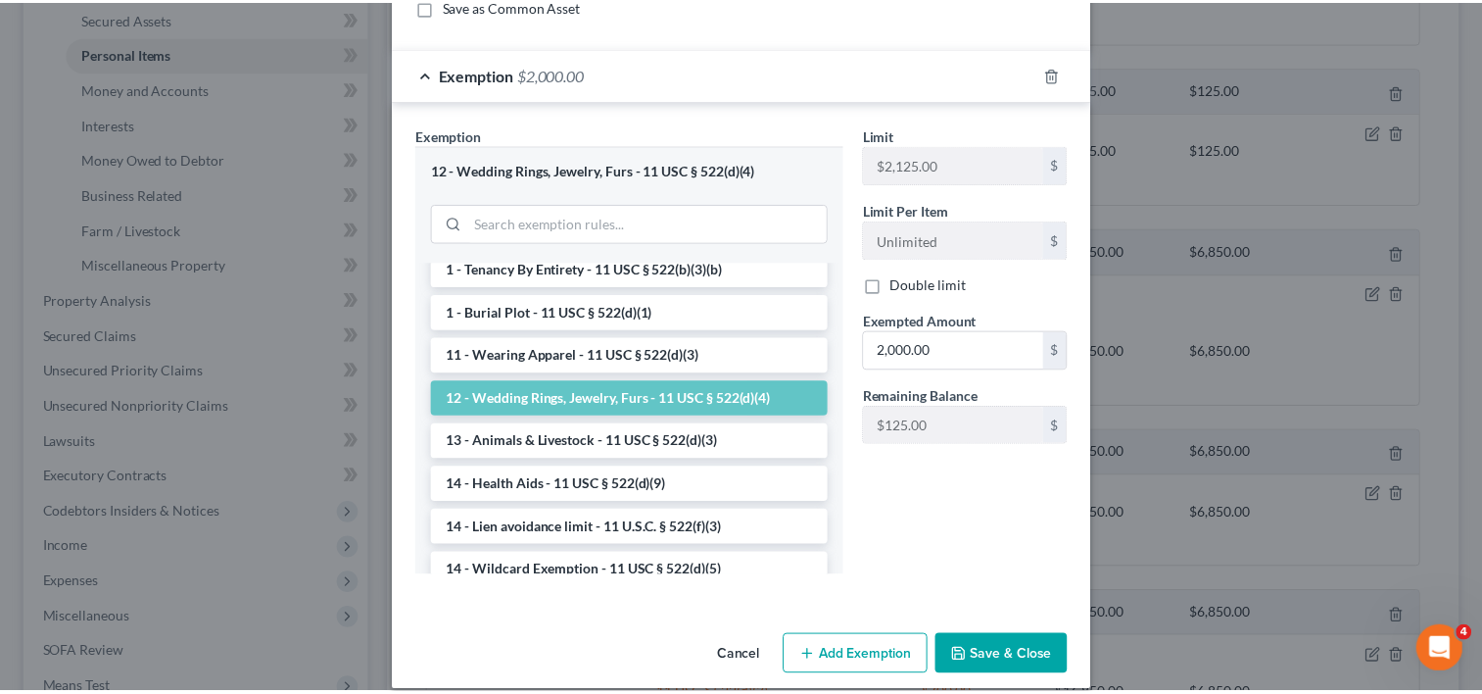
scroll to position [223, 0]
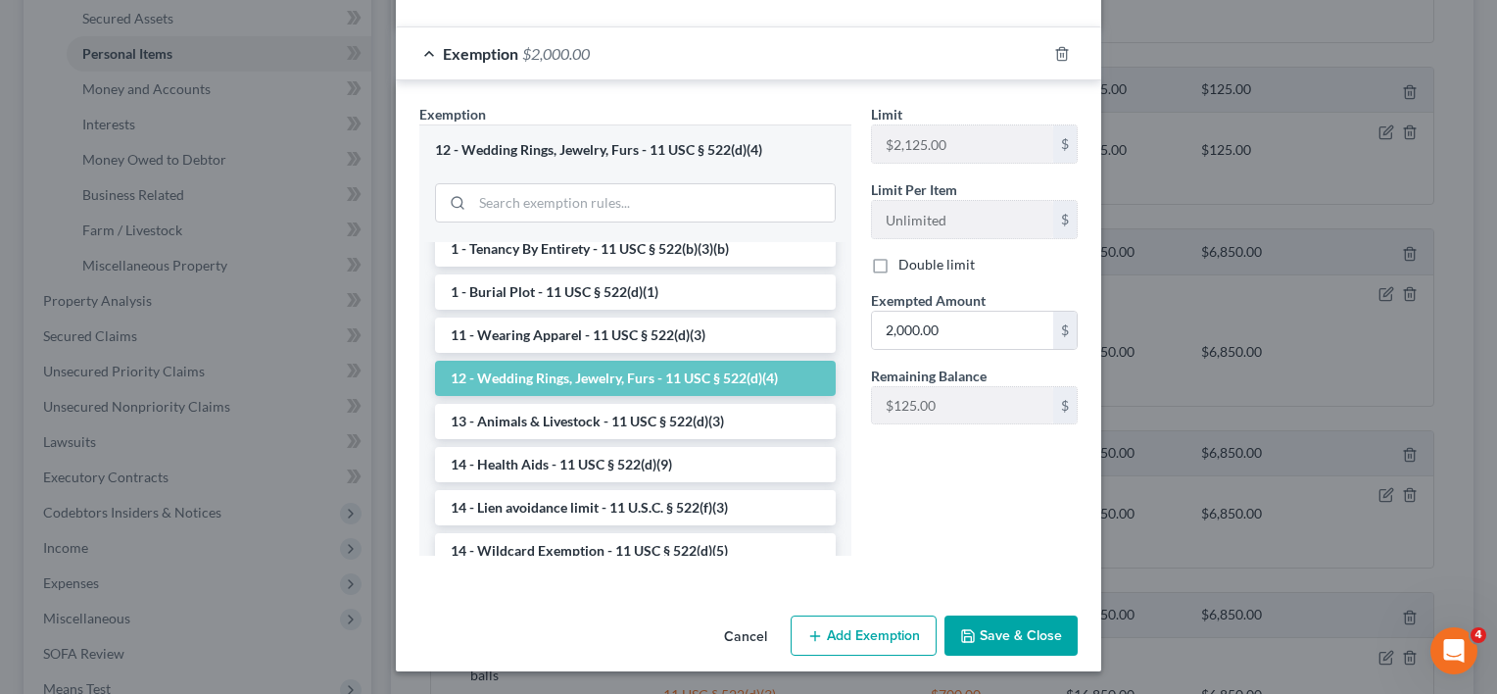
click at [774, 639] on button "Cancel" at bounding box center [745, 636] width 74 height 39
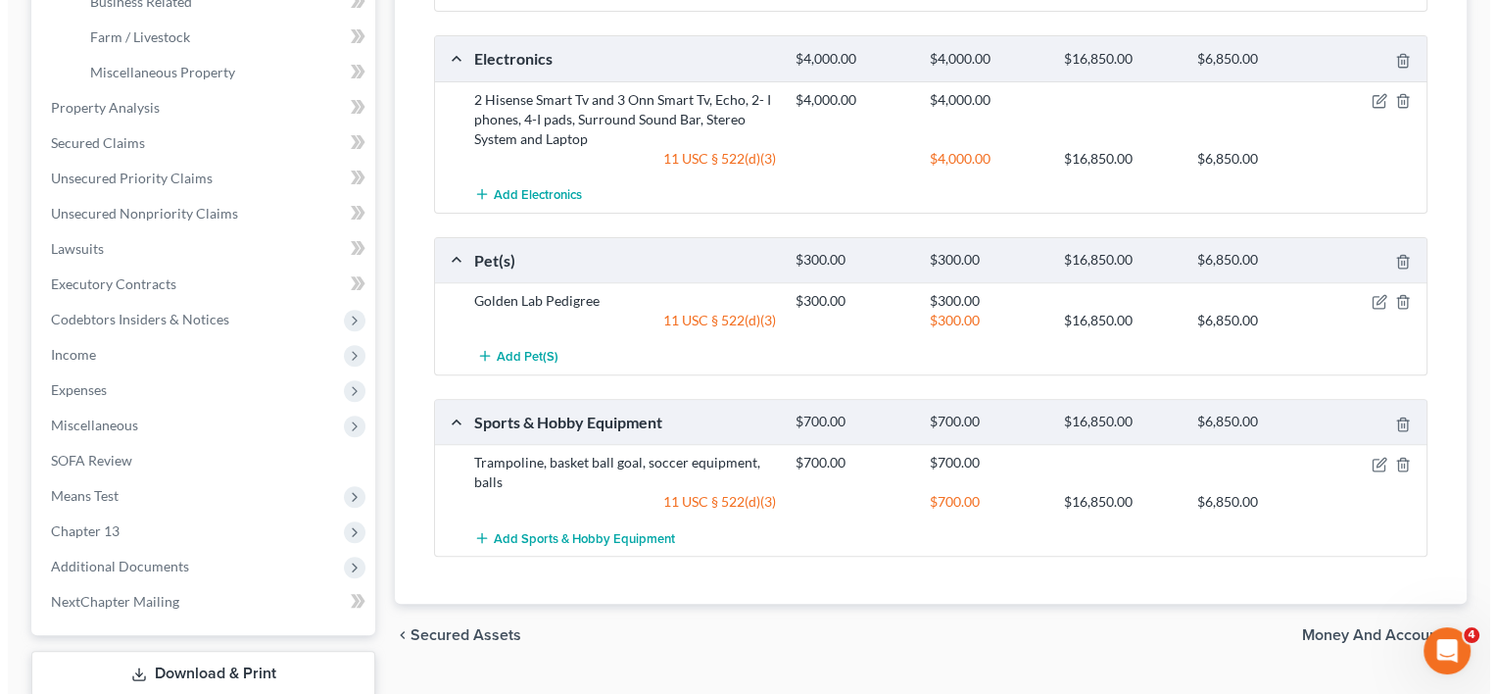
scroll to position [685, 0]
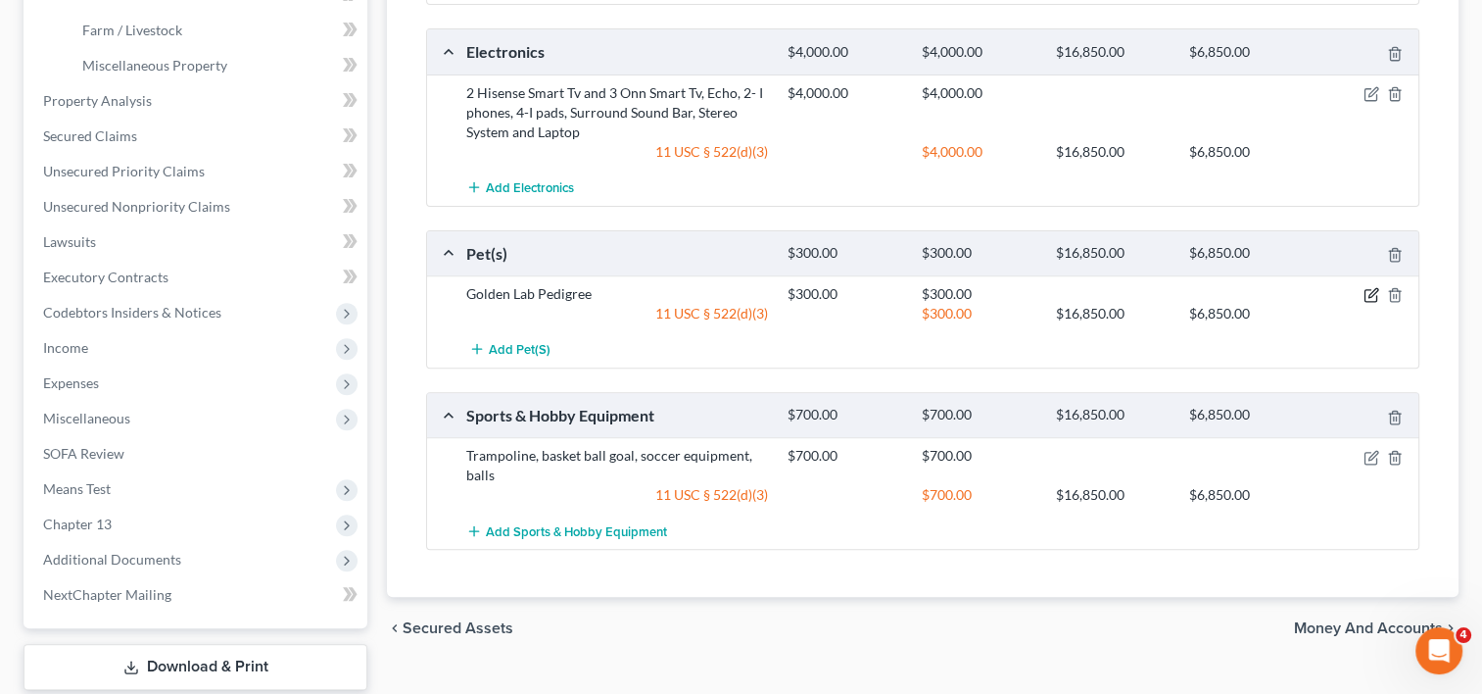
click at [1369, 293] on icon "button" at bounding box center [1372, 293] width 9 height 9
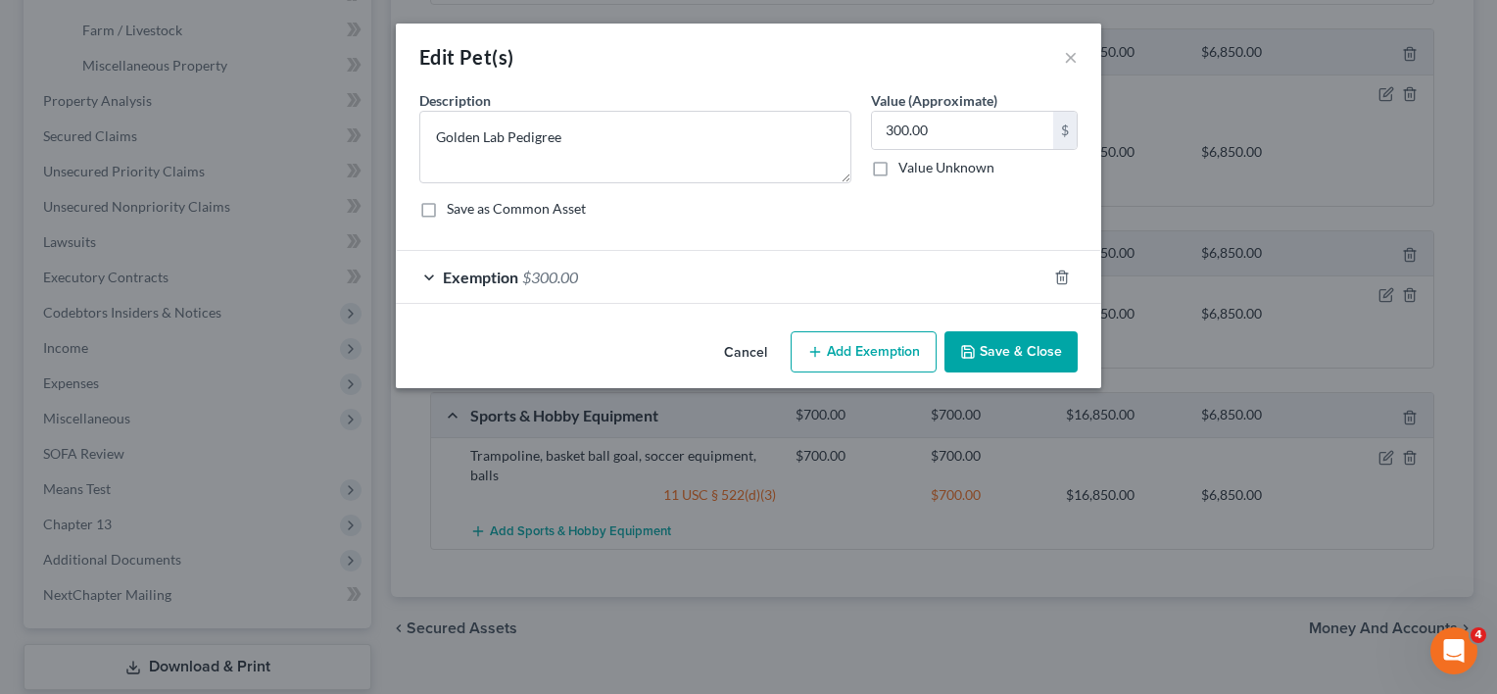
click at [441, 275] on div "Exemption $300.00" at bounding box center [721, 277] width 650 height 52
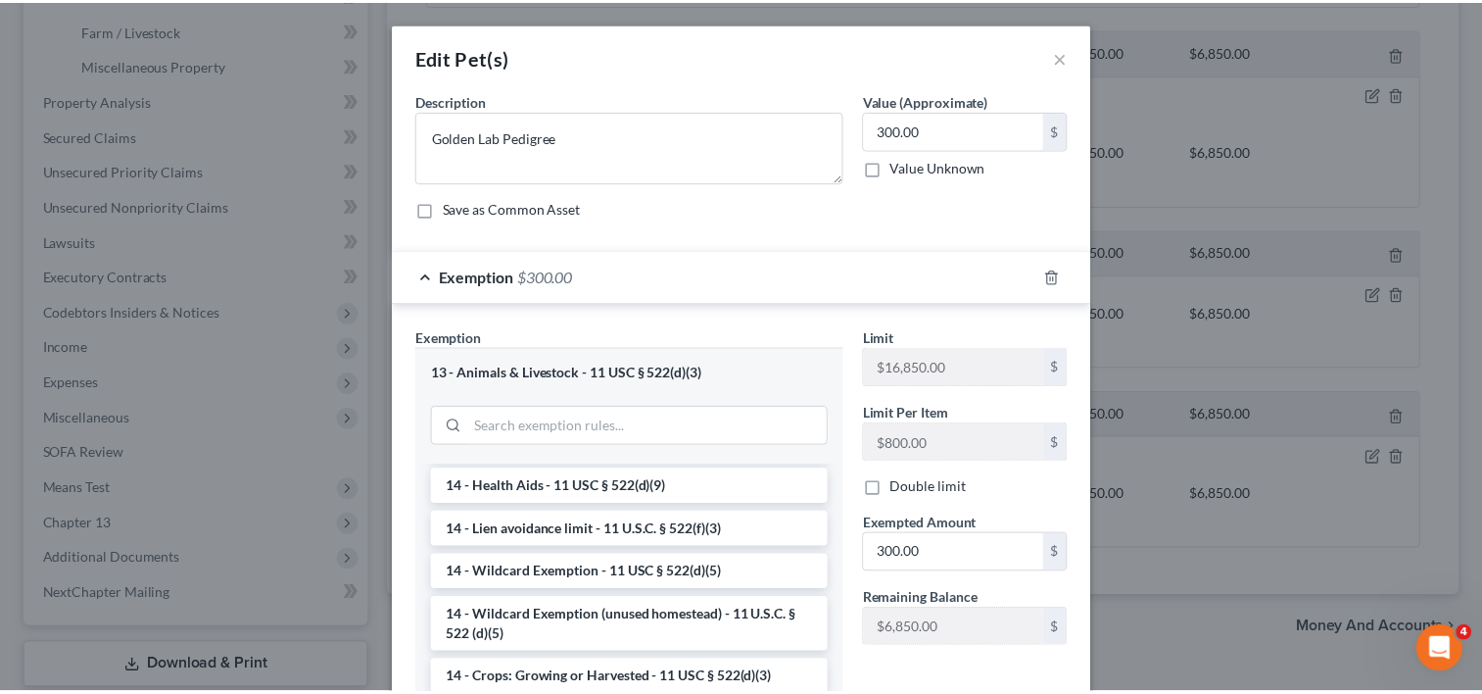
scroll to position [222, 0]
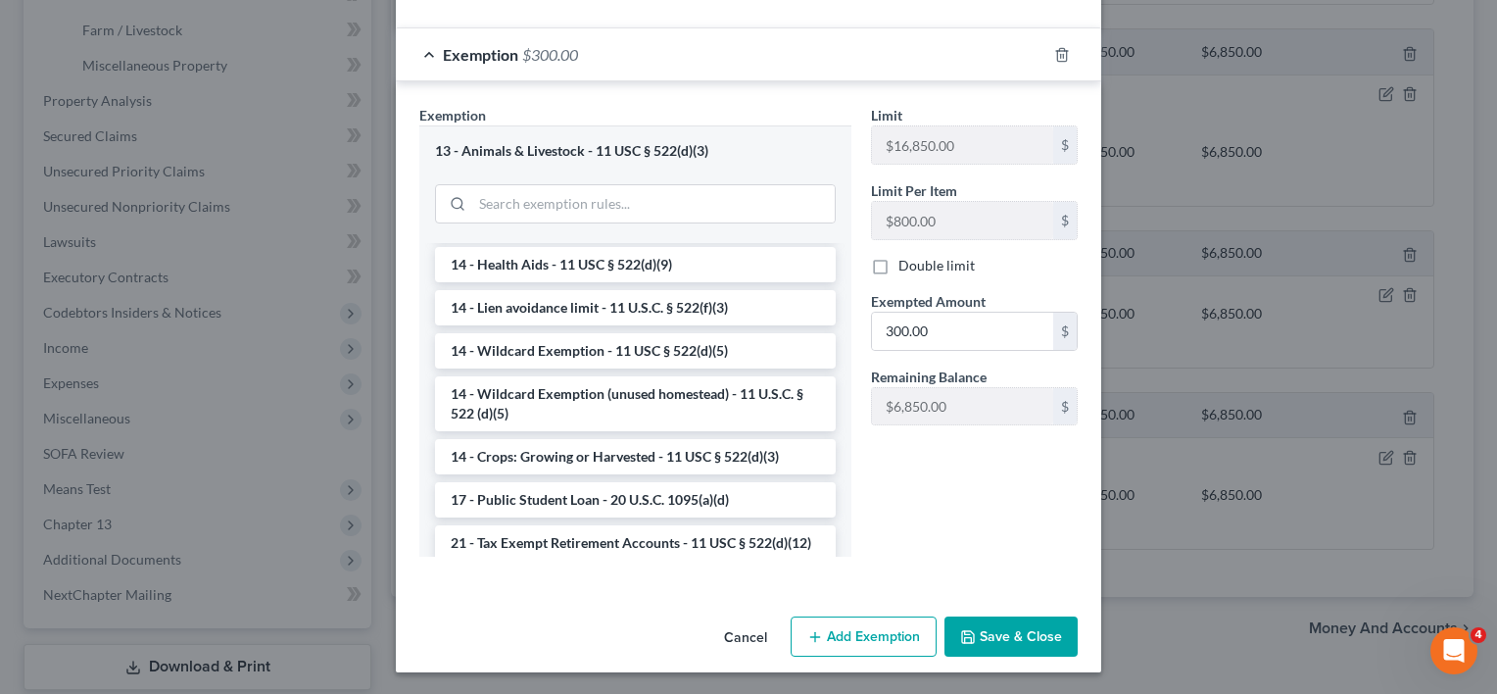
click at [742, 630] on button "Cancel" at bounding box center [745, 637] width 74 height 39
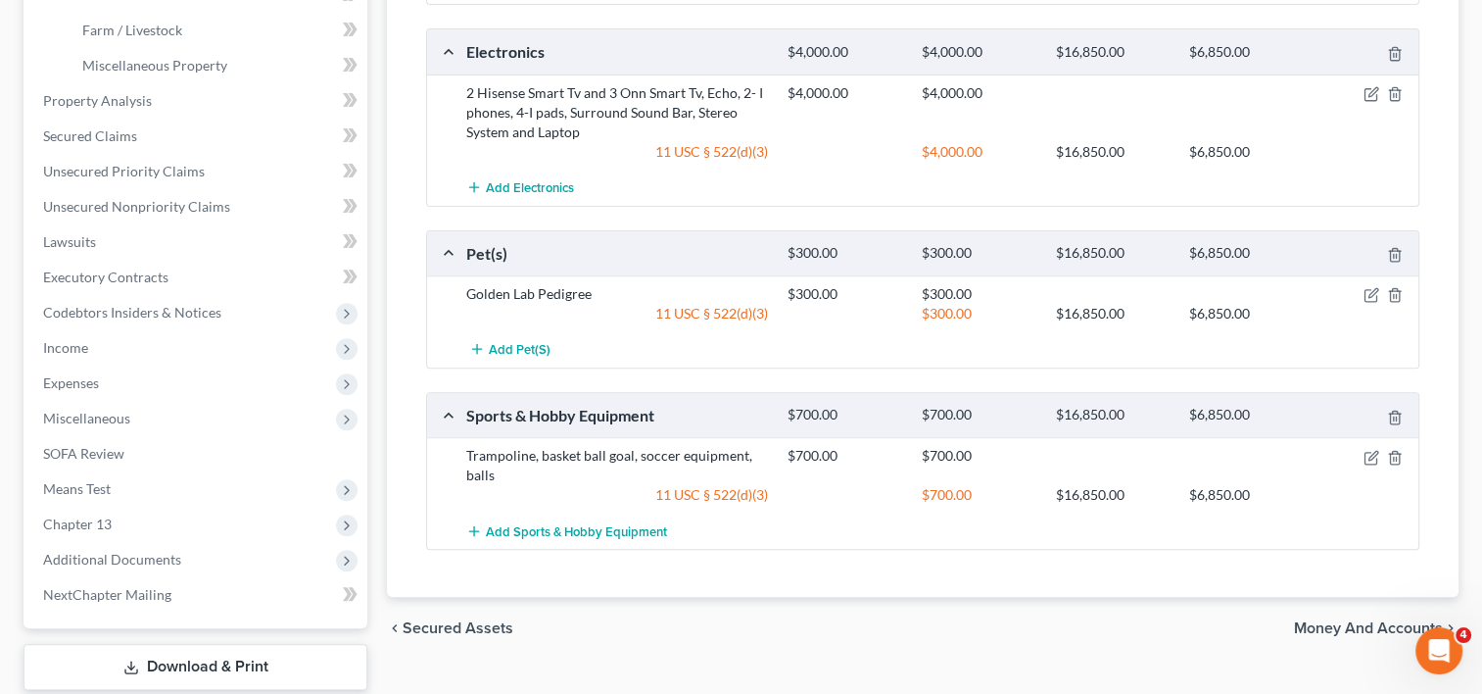
click at [1345, 622] on span "Money and Accounts" at bounding box center [1368, 628] width 149 height 16
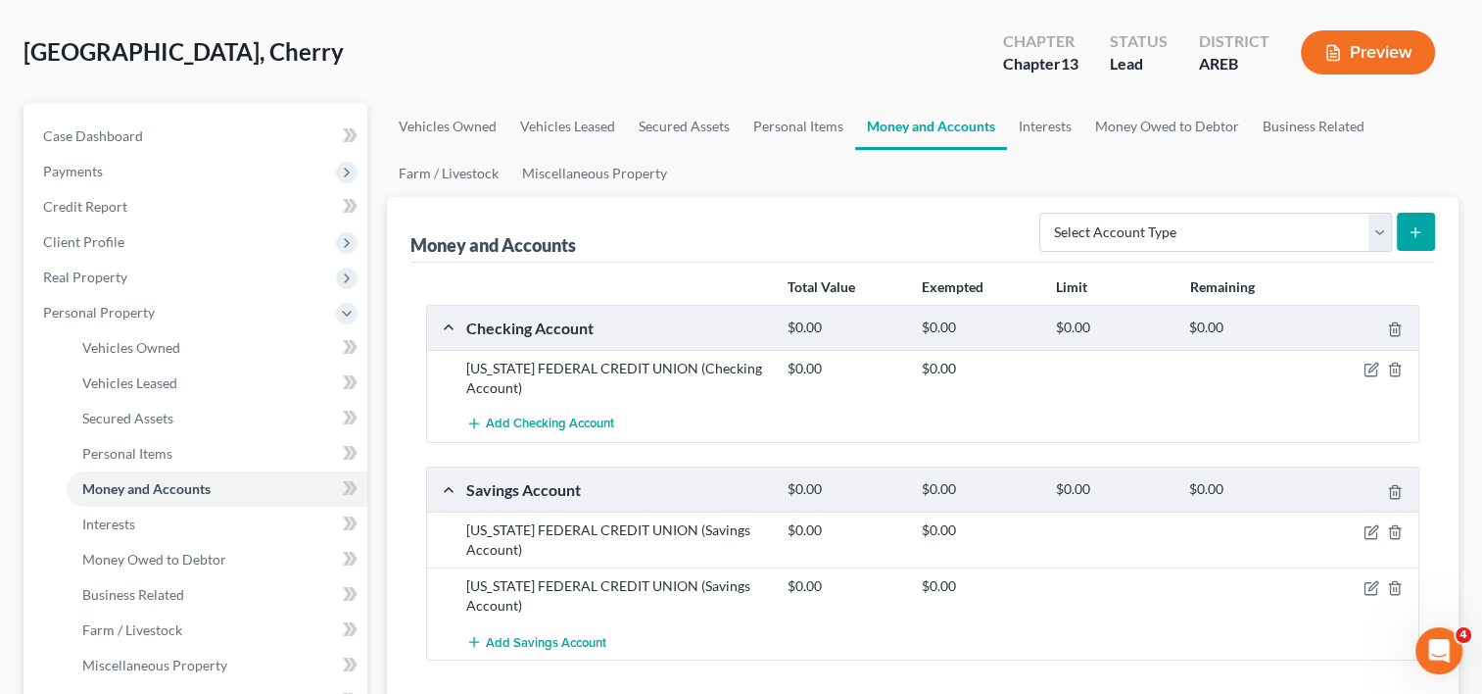
scroll to position [203, 0]
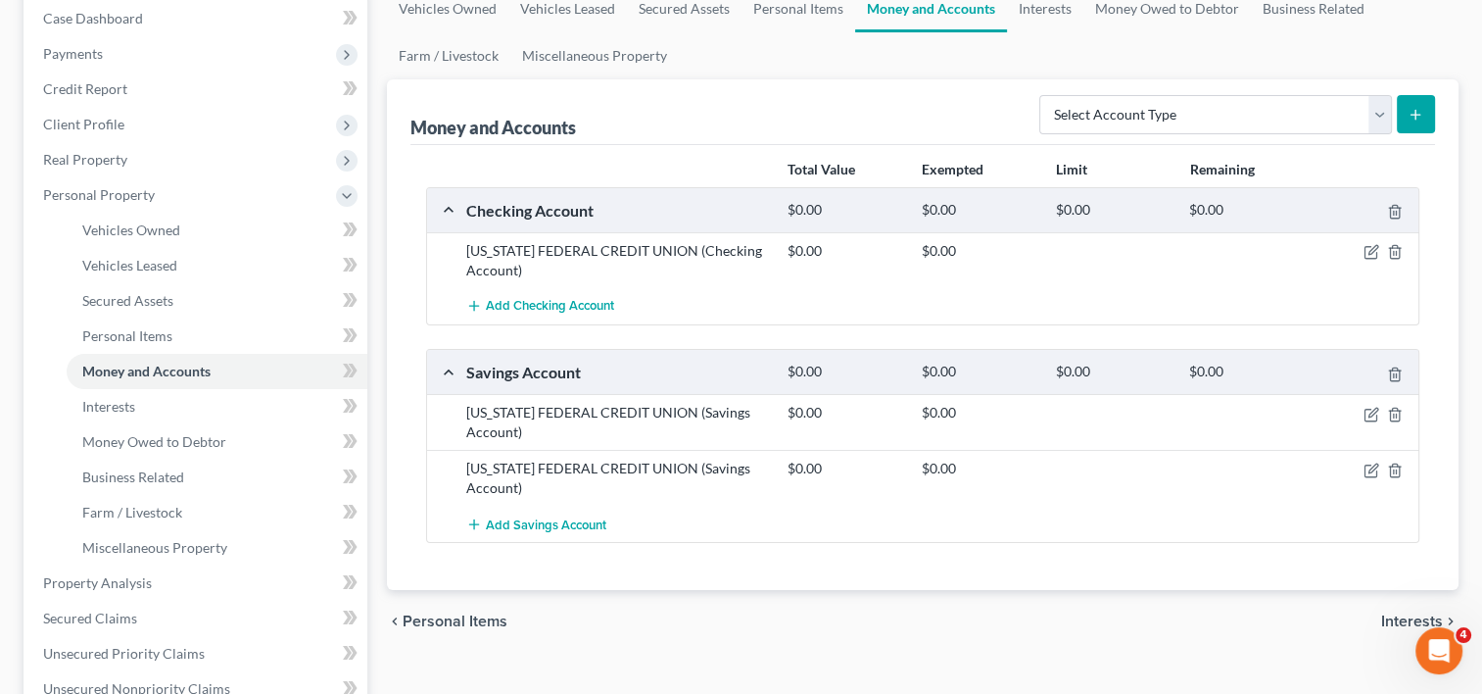
click at [1393, 617] on span "Interests" at bounding box center [1412, 621] width 62 height 16
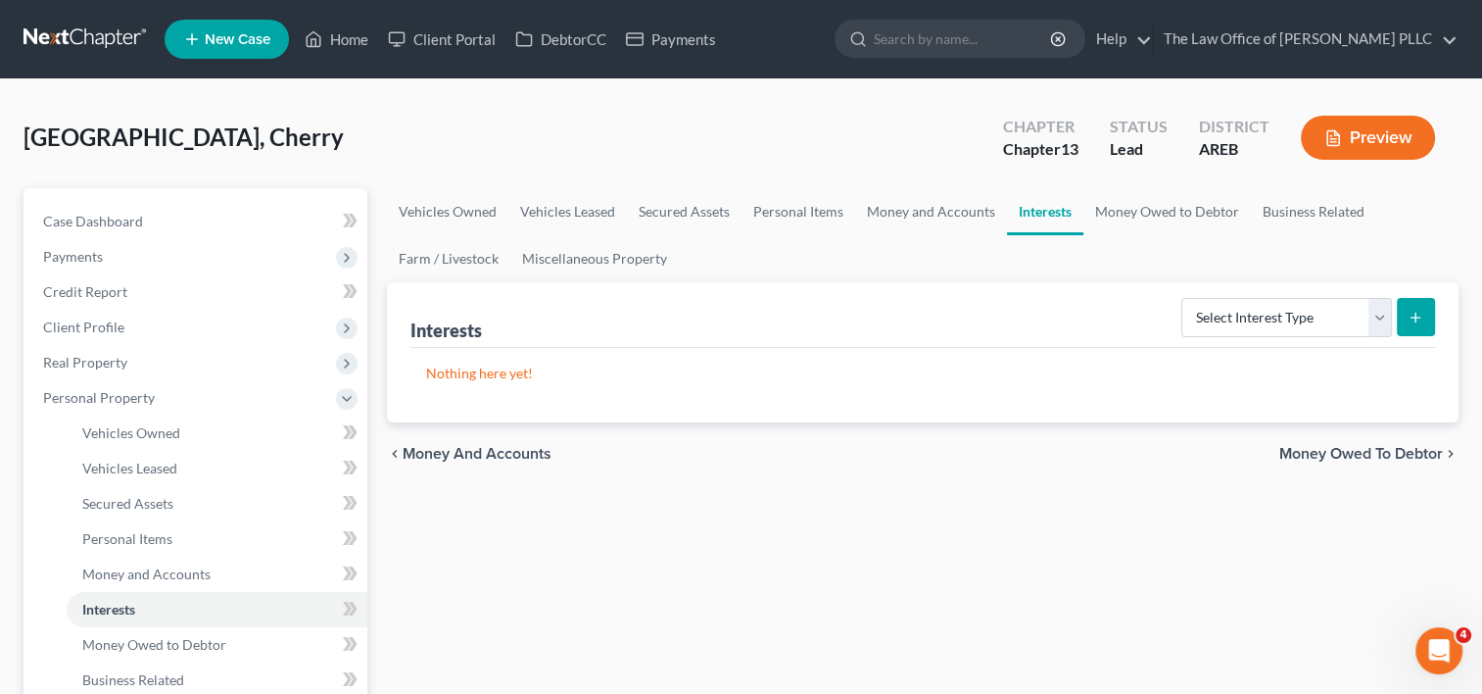
click at [1375, 447] on span "Money Owed to Debtor" at bounding box center [1361, 454] width 164 height 16
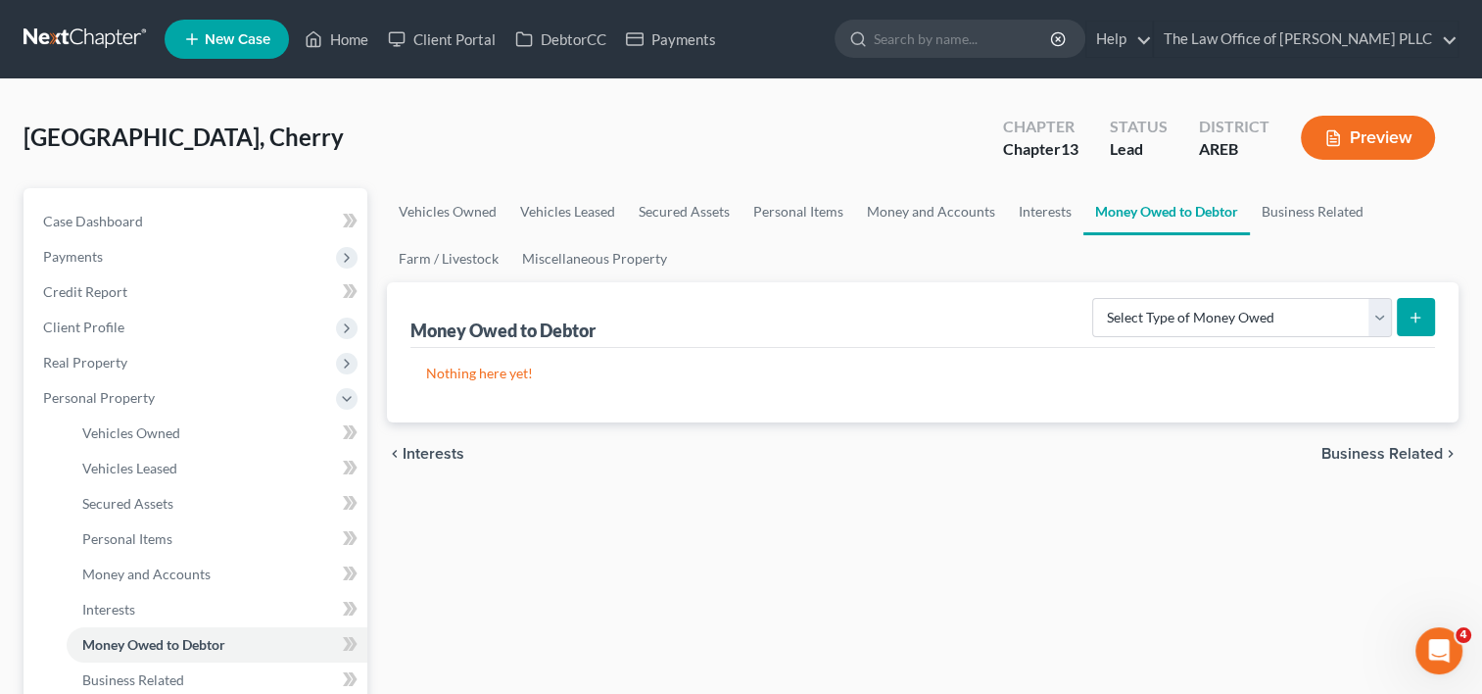
click at [1385, 453] on span "Business Related" at bounding box center [1381, 454] width 121 height 16
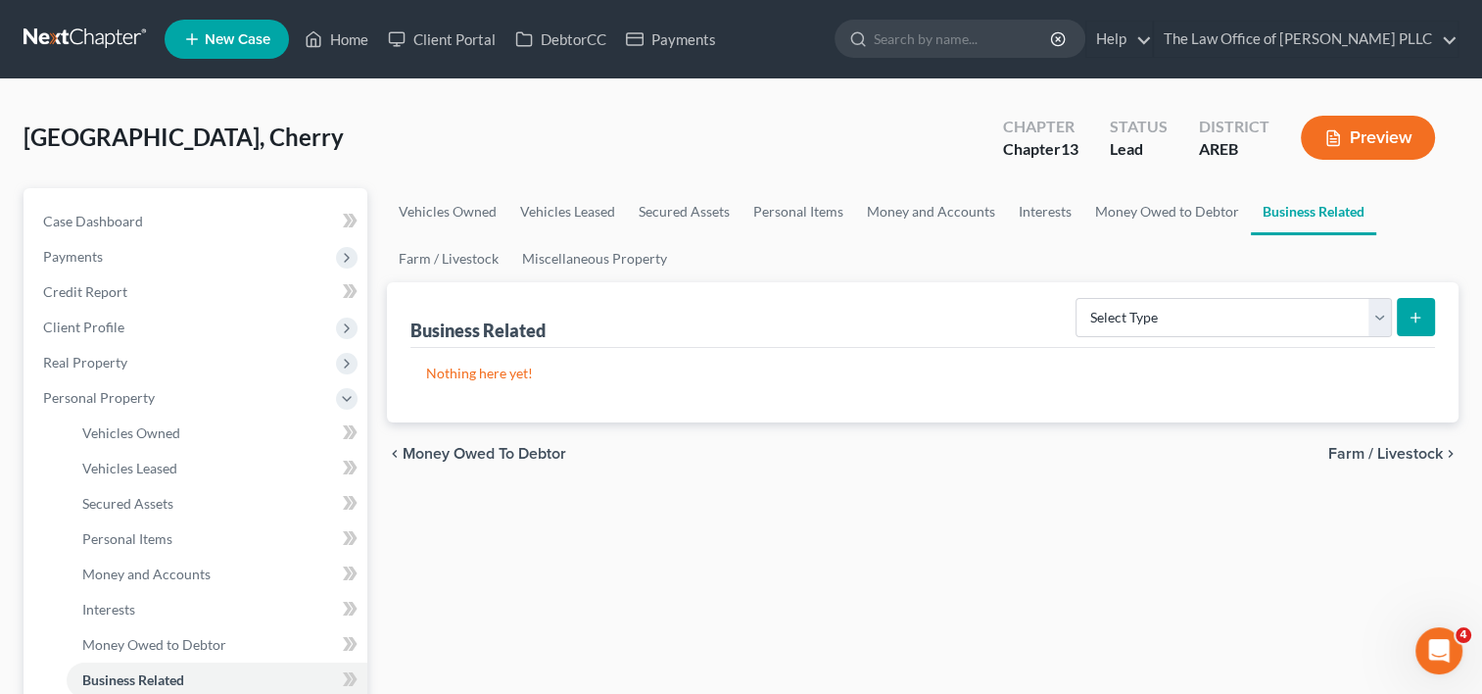
click at [1385, 451] on span "Farm / Livestock" at bounding box center [1385, 454] width 115 height 16
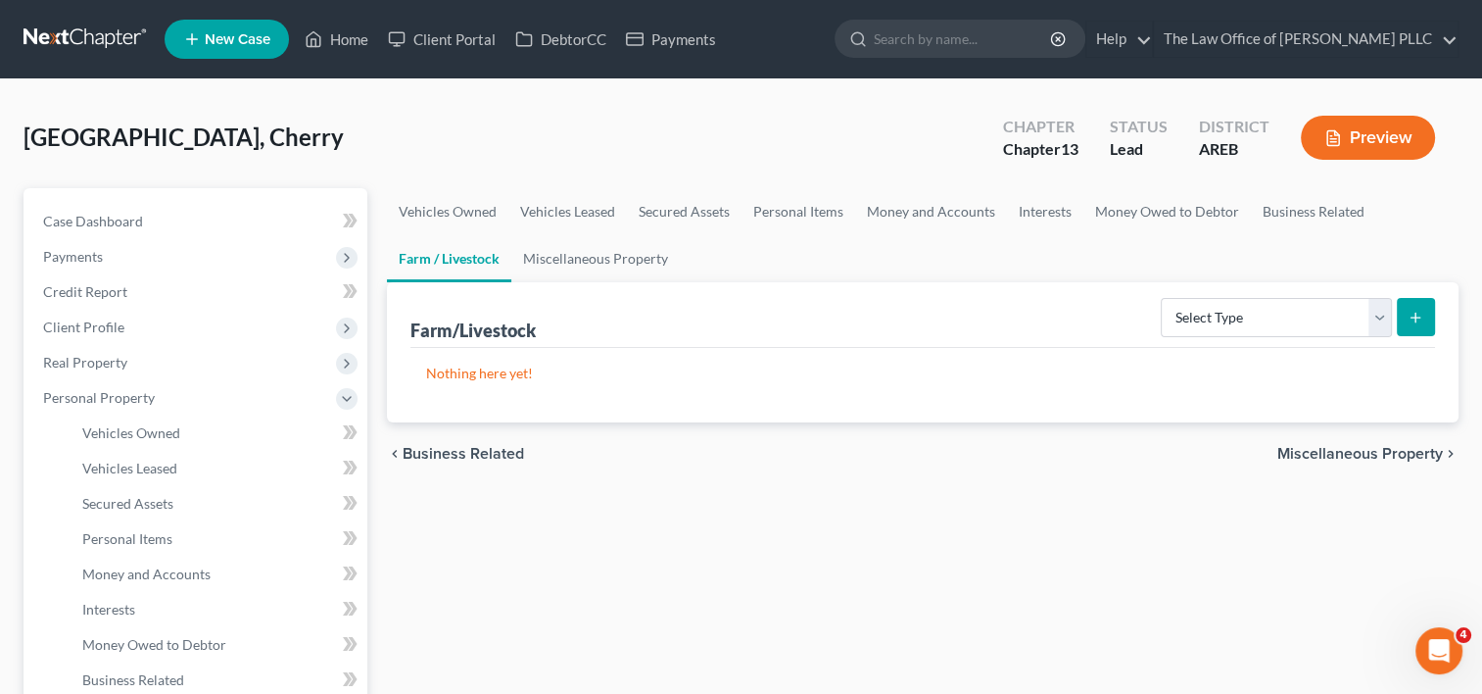
click at [1385, 451] on span "Miscellaneous Property" at bounding box center [1360, 454] width 166 height 16
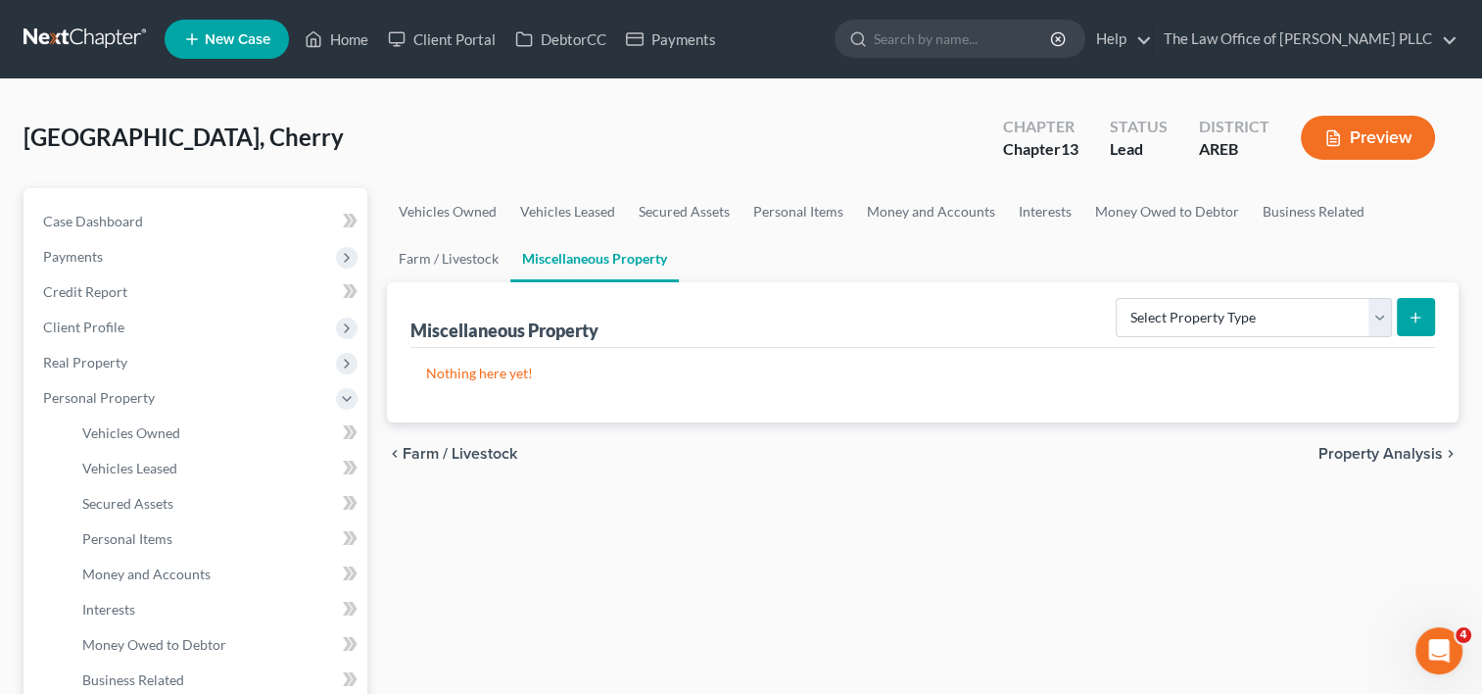
click at [1385, 451] on span "Property Analysis" at bounding box center [1380, 454] width 124 height 16
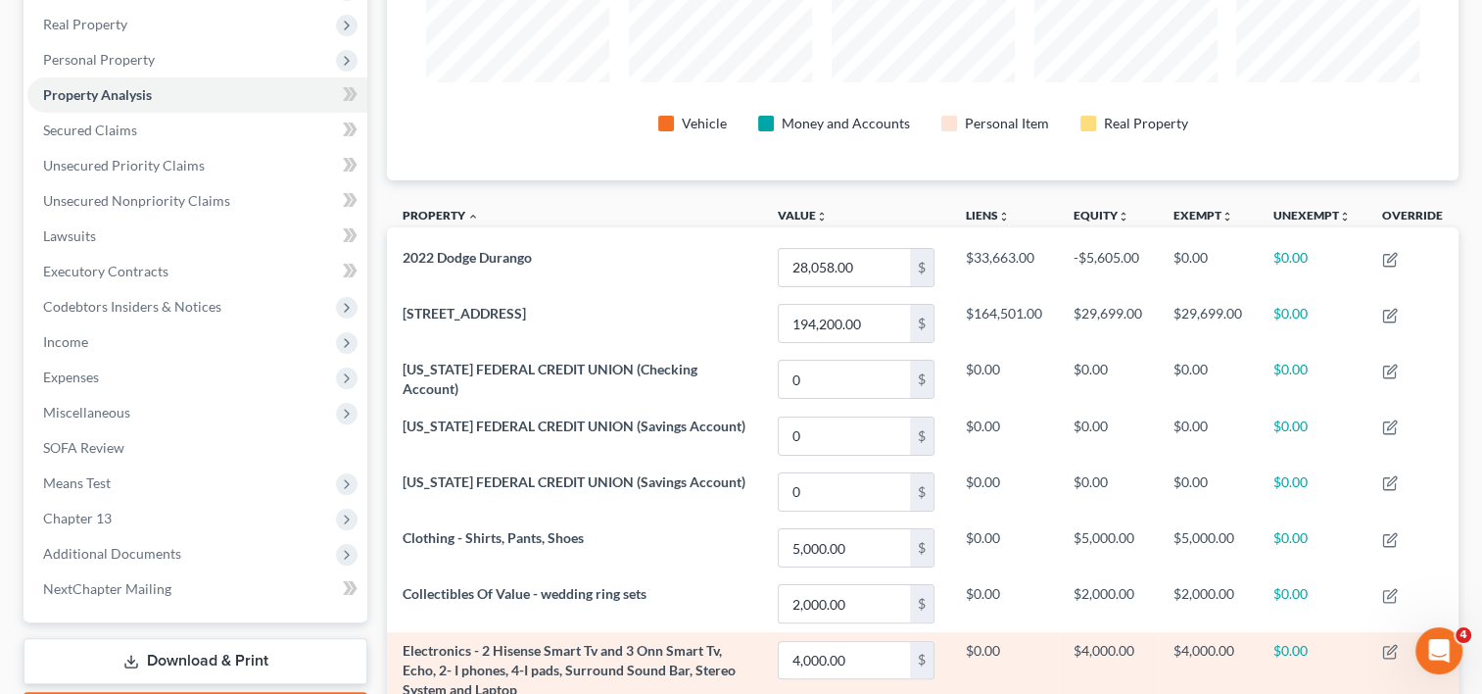
scroll to position [339, 0]
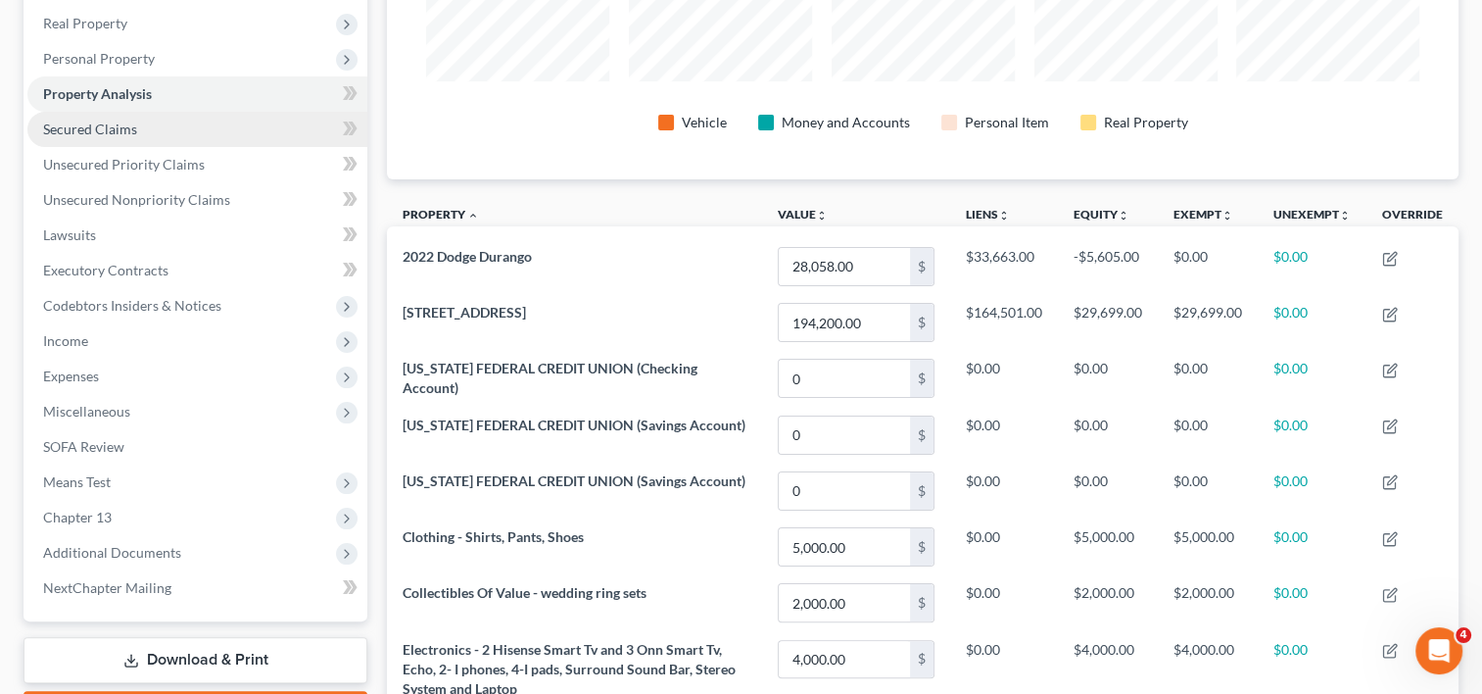
click at [123, 127] on span "Secured Claims" at bounding box center [90, 128] width 94 height 17
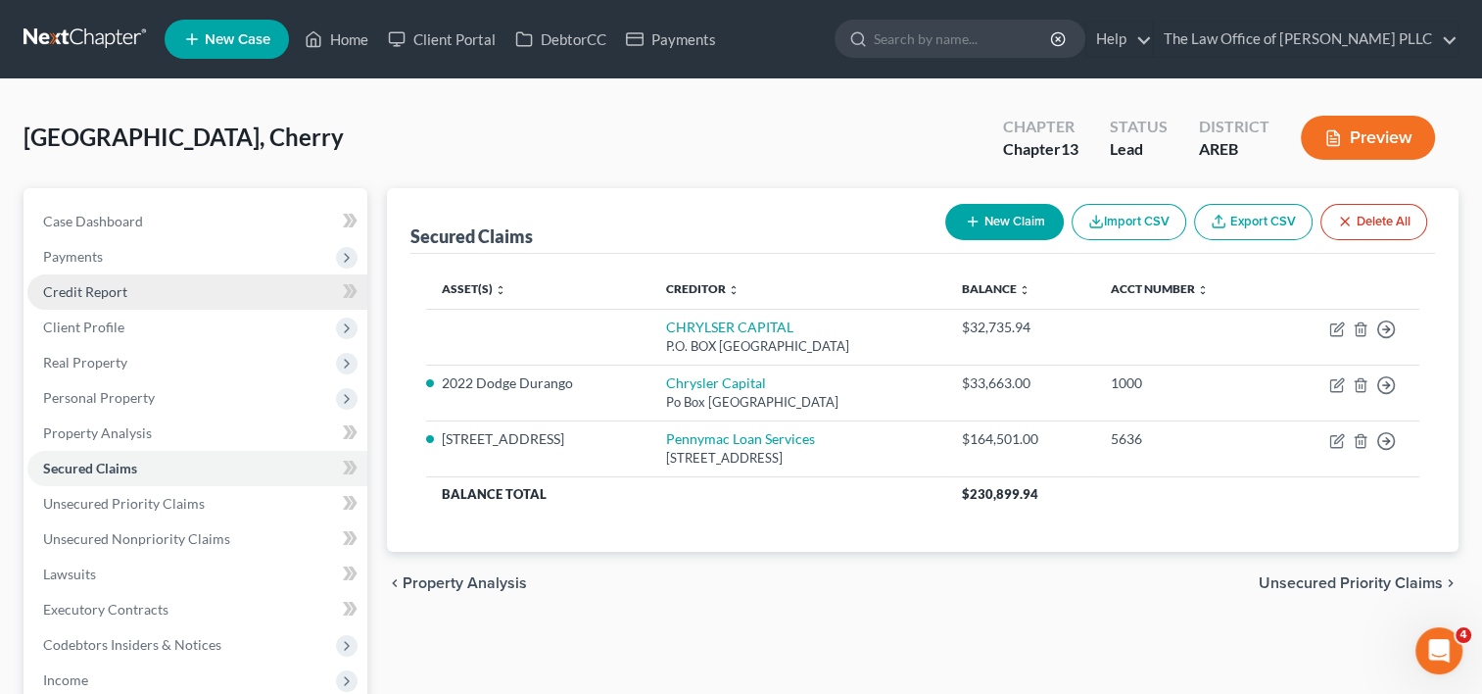
click at [119, 289] on span "Credit Report" at bounding box center [85, 291] width 84 height 17
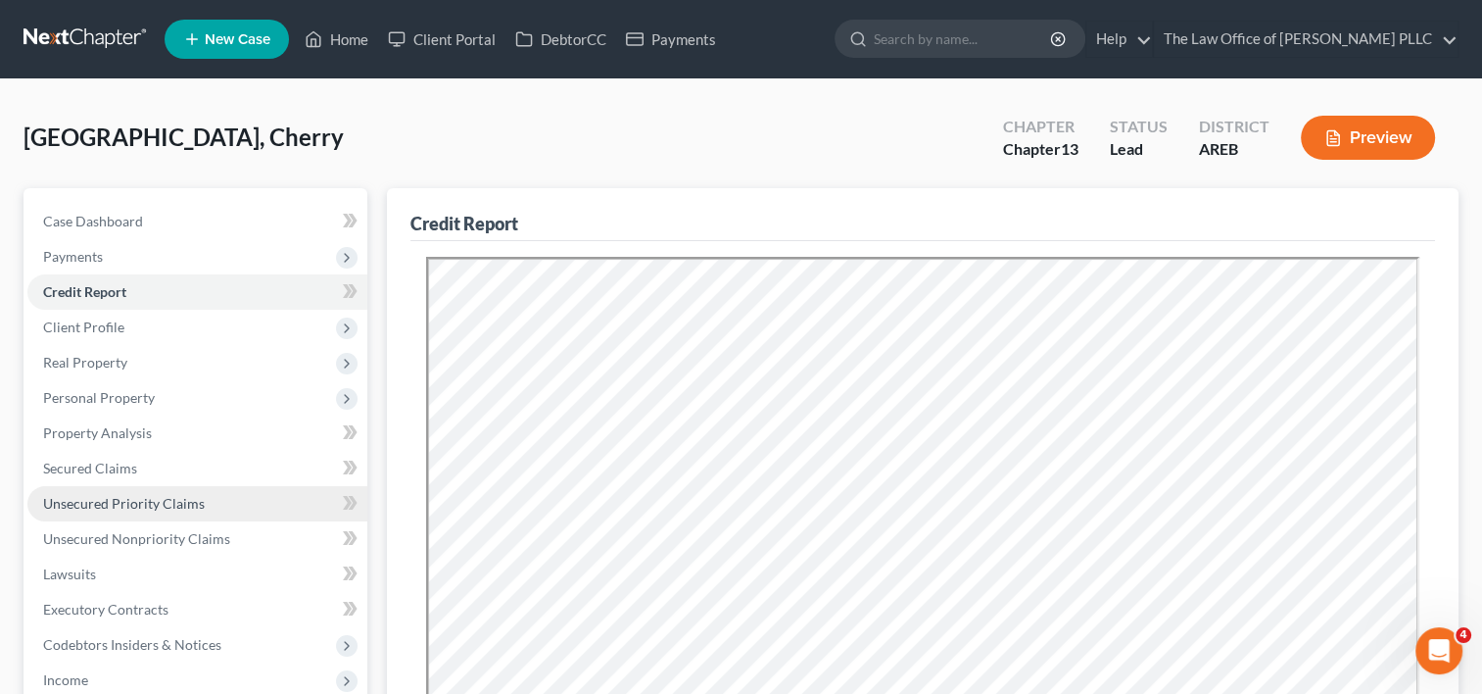
scroll to position [138, 0]
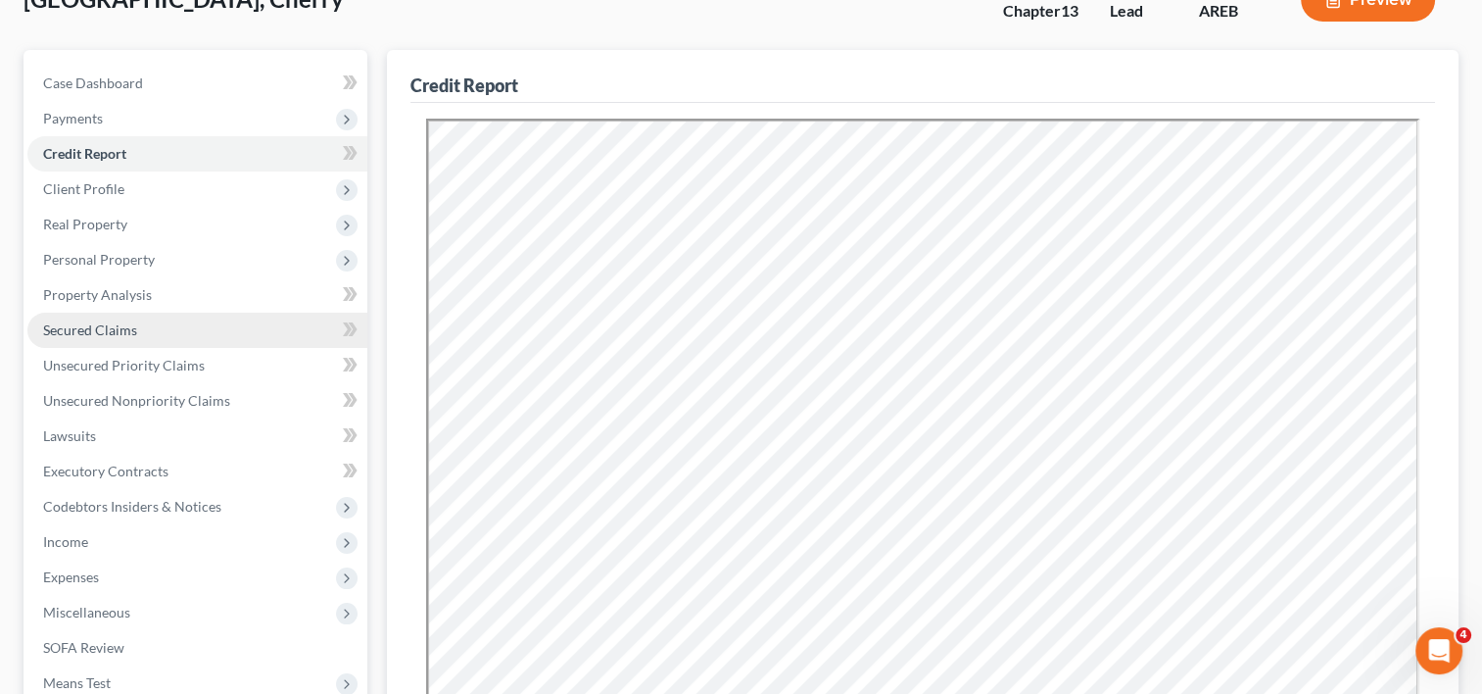
click at [133, 330] on span "Secured Claims" at bounding box center [90, 329] width 94 height 17
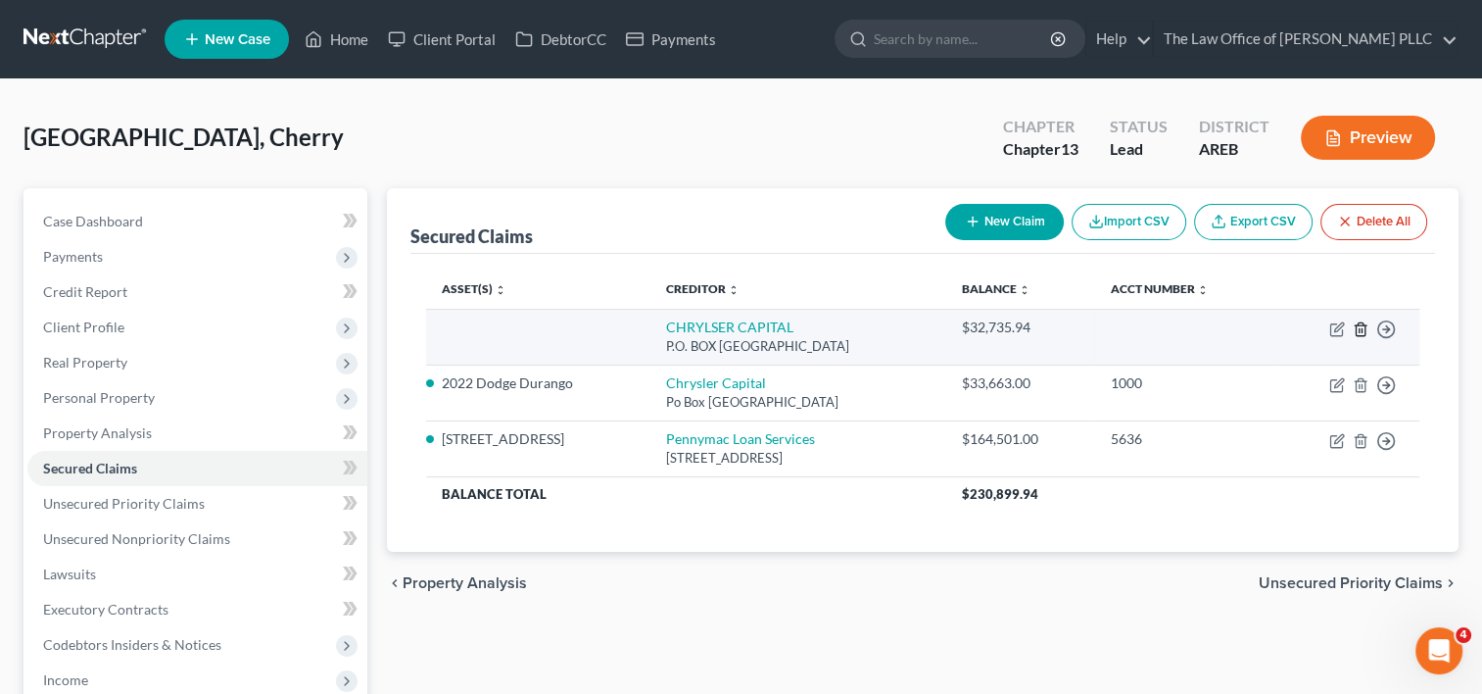
click at [1362, 325] on icon "button" at bounding box center [1361, 329] width 16 height 16
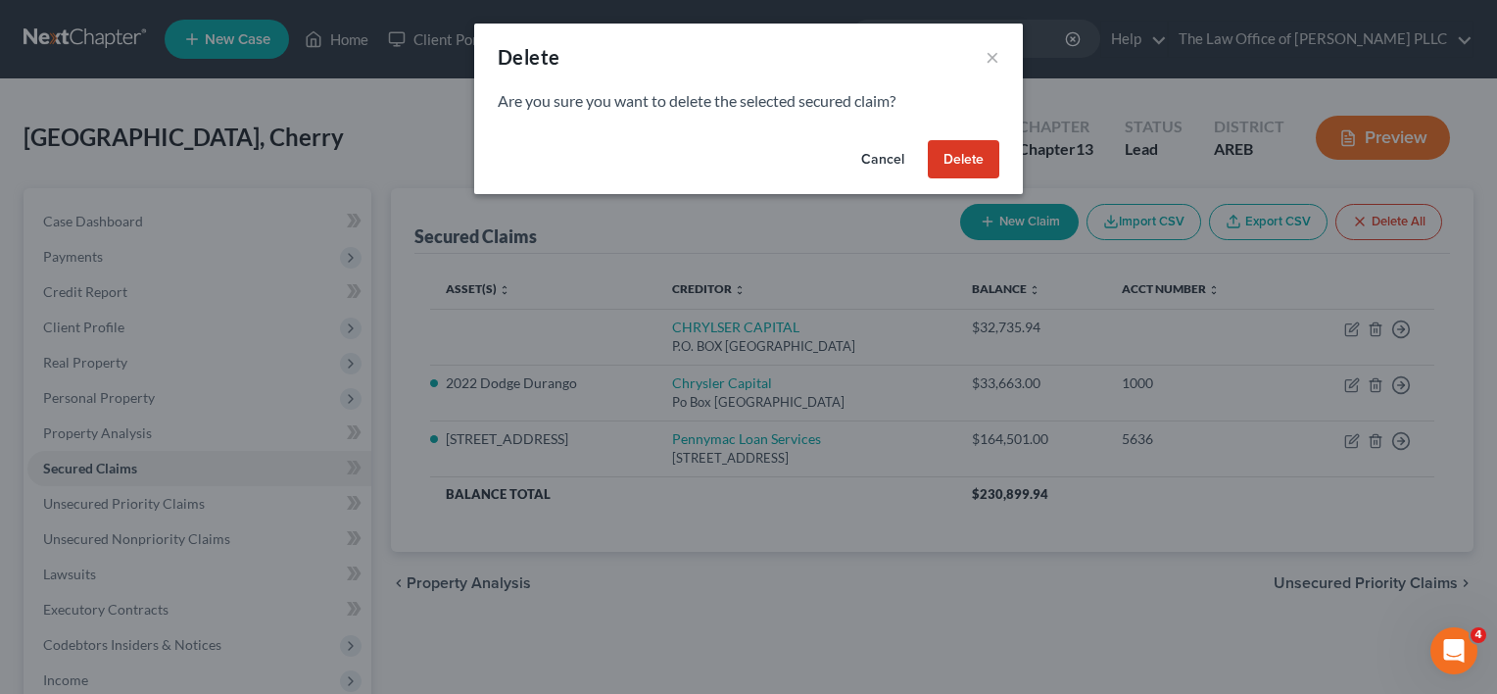
click at [952, 153] on button "Delete" at bounding box center [964, 159] width 72 height 39
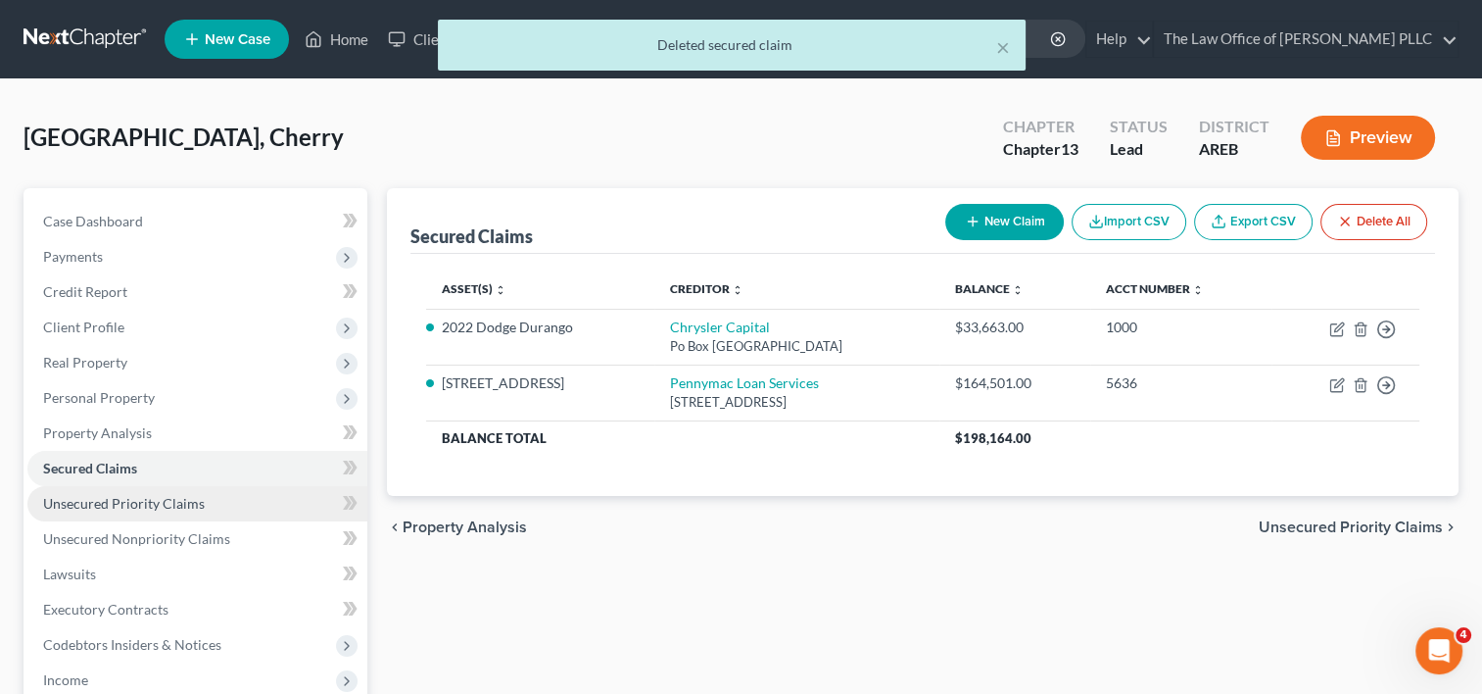
click at [114, 507] on span "Unsecured Priority Claims" at bounding box center [124, 503] width 162 height 17
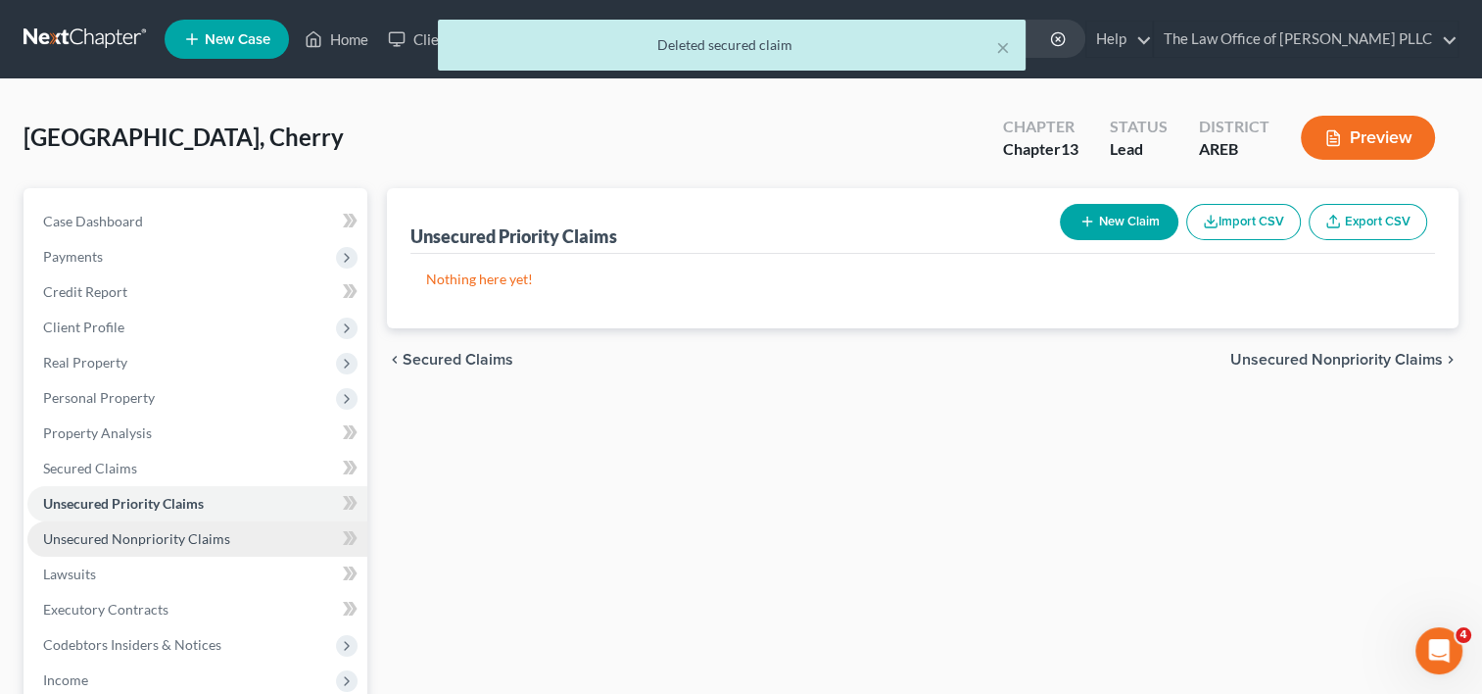
click at [160, 537] on span "Unsecured Nonpriority Claims" at bounding box center [136, 538] width 187 height 17
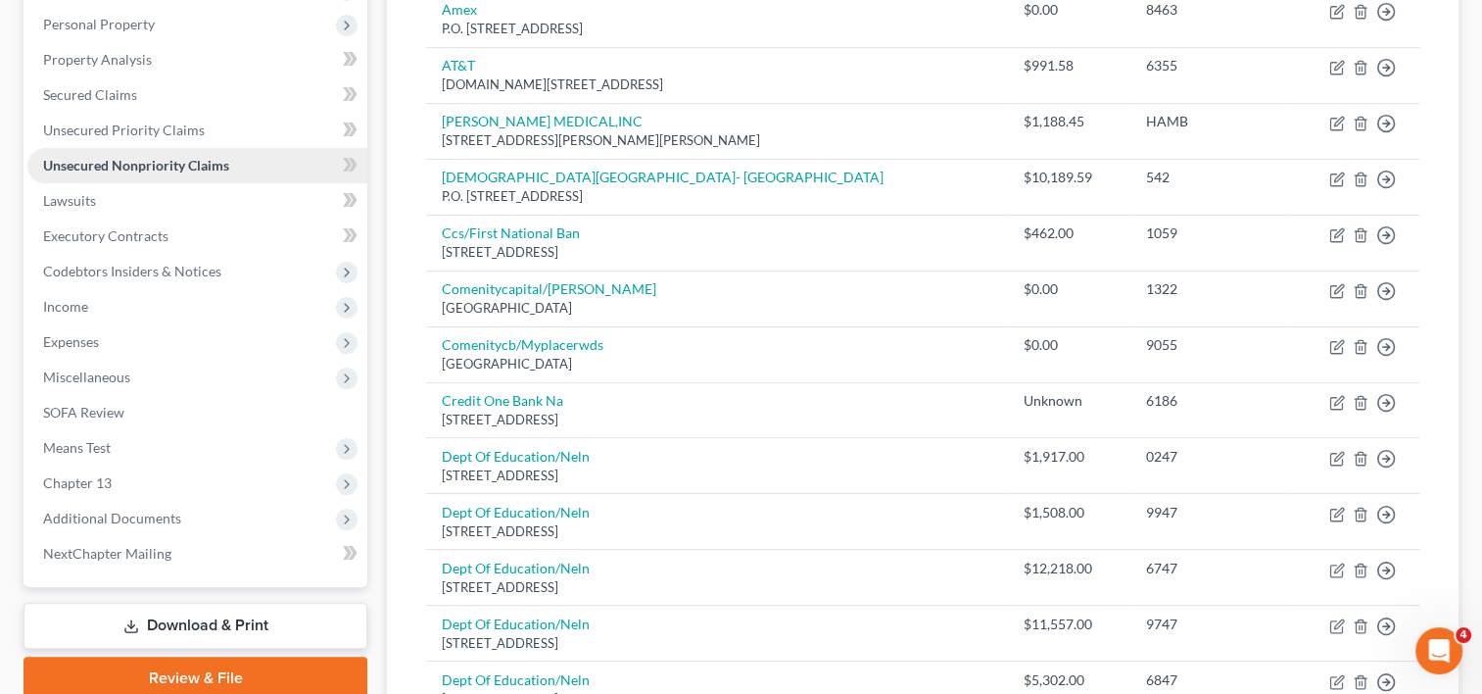
scroll to position [372, 0]
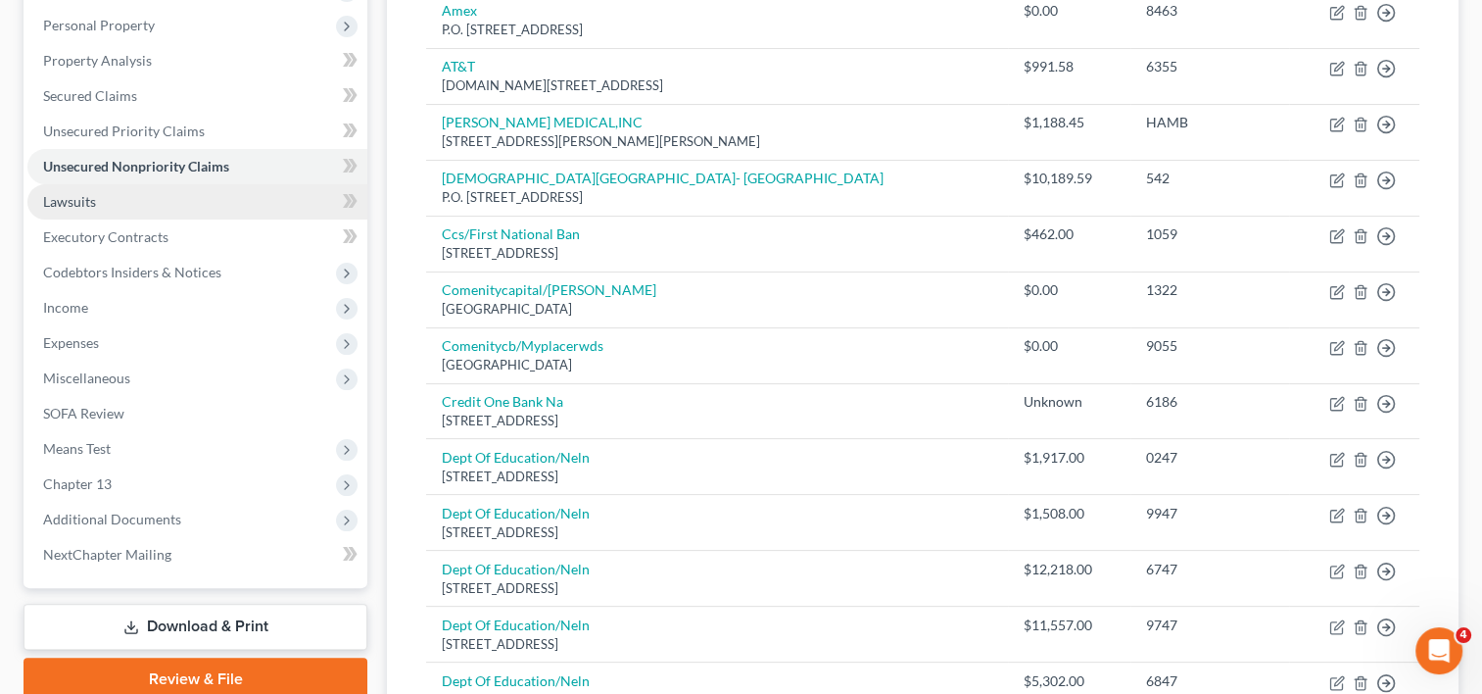
click at [161, 211] on link "Lawsuits" at bounding box center [197, 201] width 340 height 35
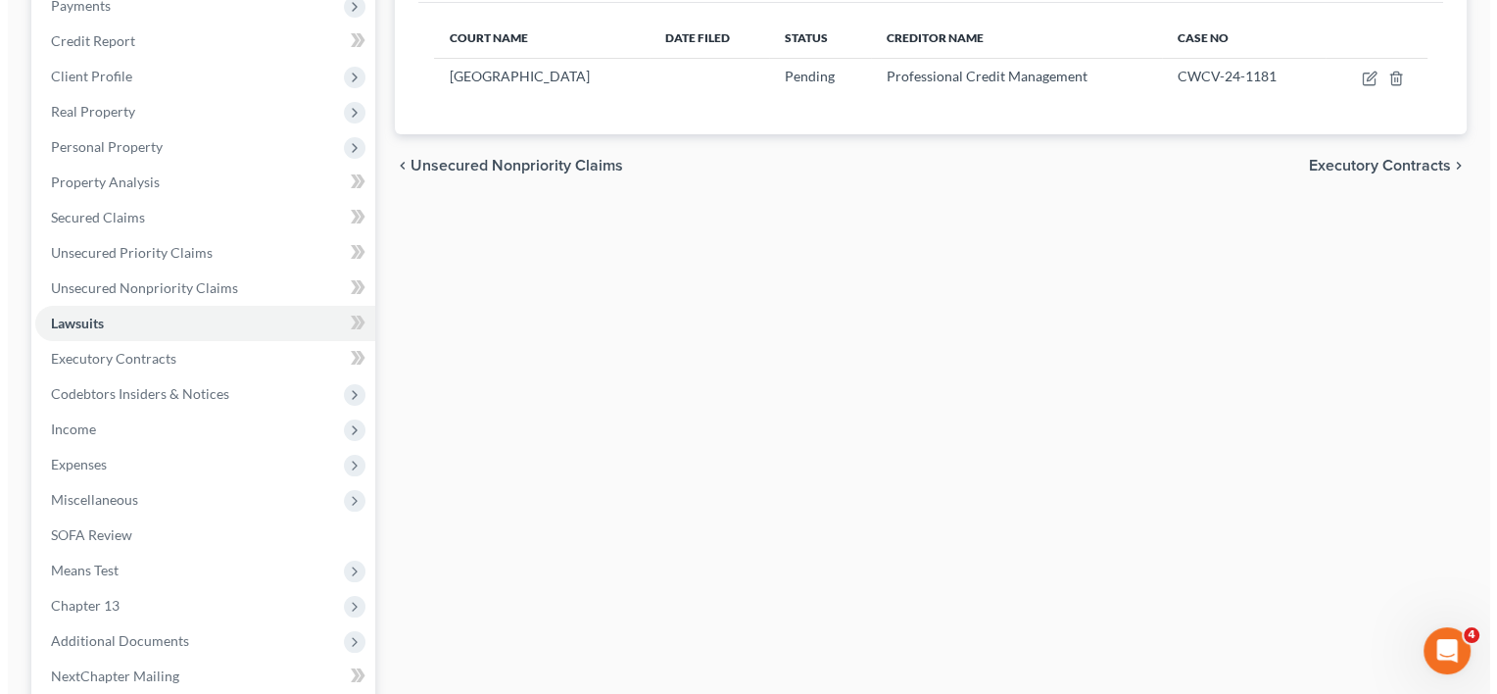
scroll to position [250, 0]
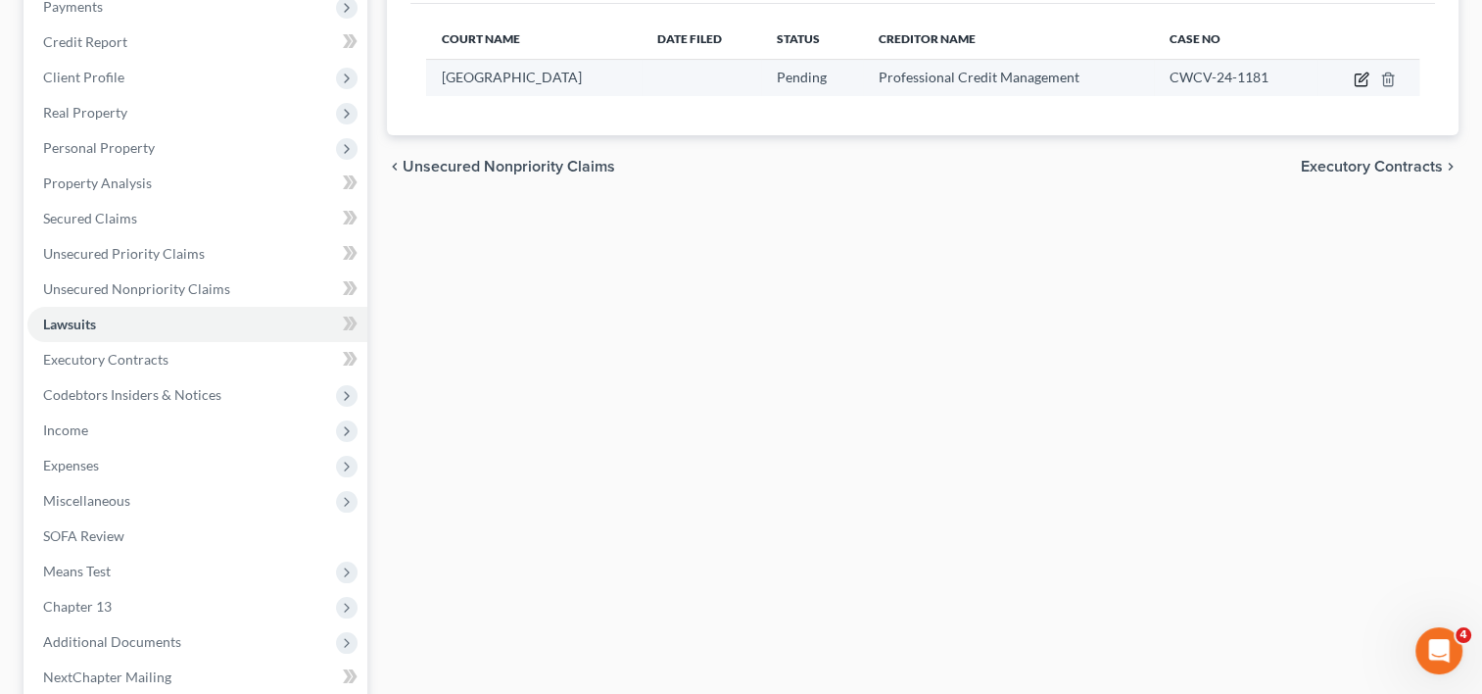
click at [1360, 75] on icon "button" at bounding box center [1362, 80] width 16 height 16
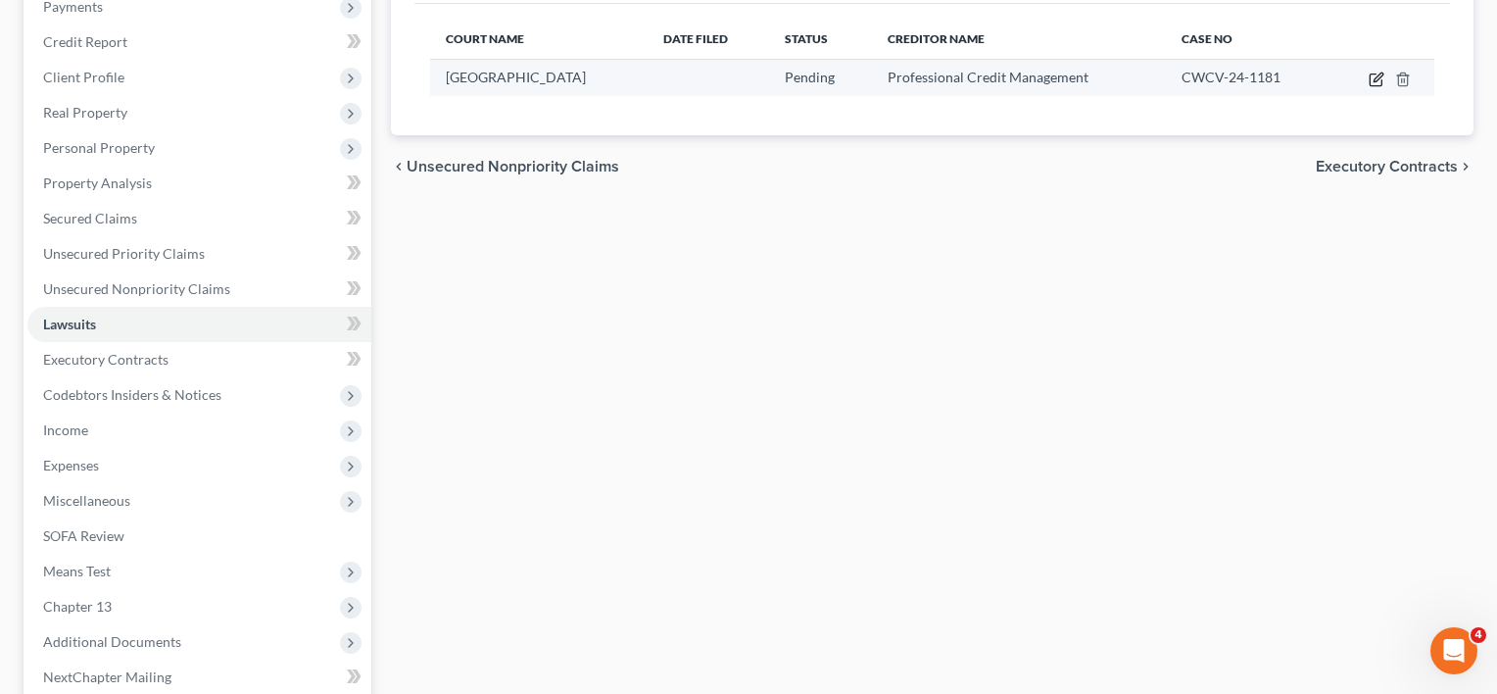
select select "2"
select select "0"
select select "1"
select select "2"
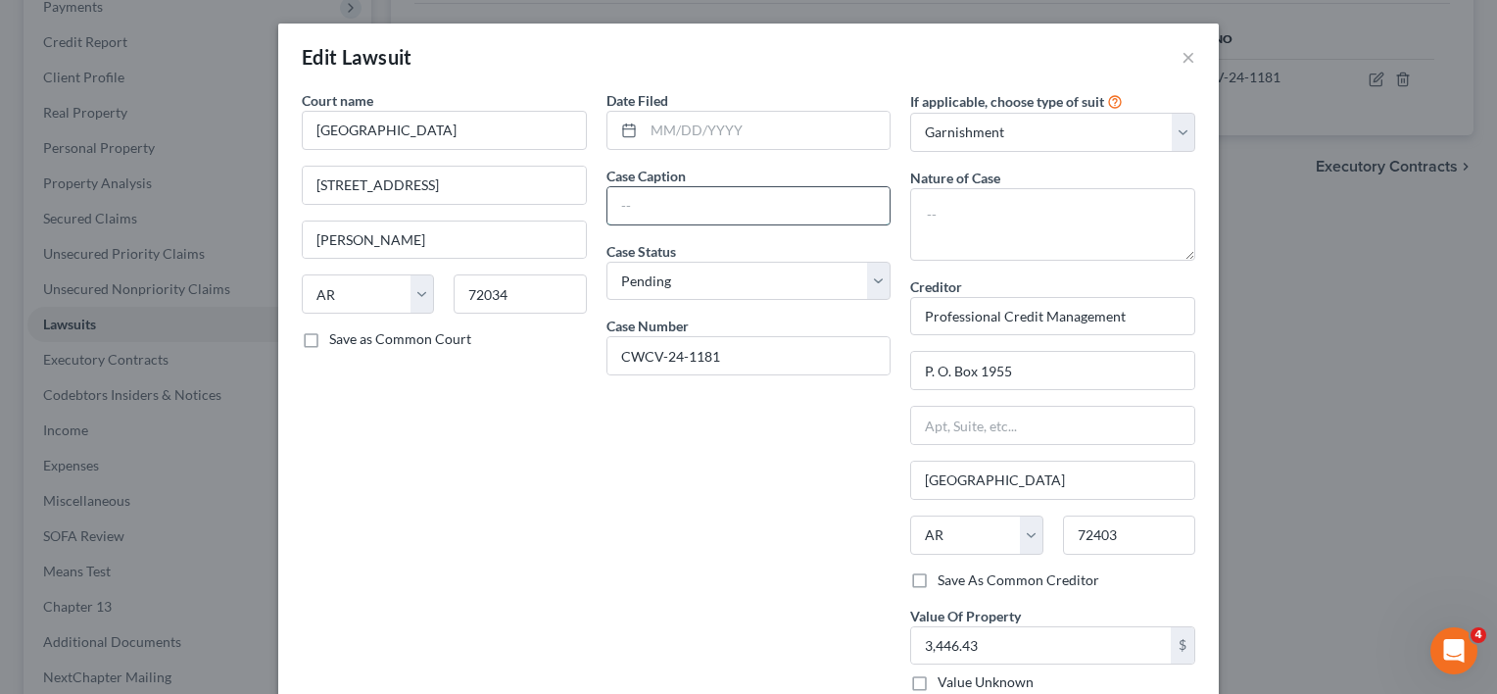
click at [699, 204] on input "text" at bounding box center [748, 205] width 283 height 37
paste input "PROFESSIONAL CREDIT MGMT INC. VS CHERRY J HAMBURG"
type input "PROFESSIONAL CREDIT MGMT INC. VS CHERRY J HAMBURG"
click at [722, 138] on input "text" at bounding box center [767, 130] width 247 height 37
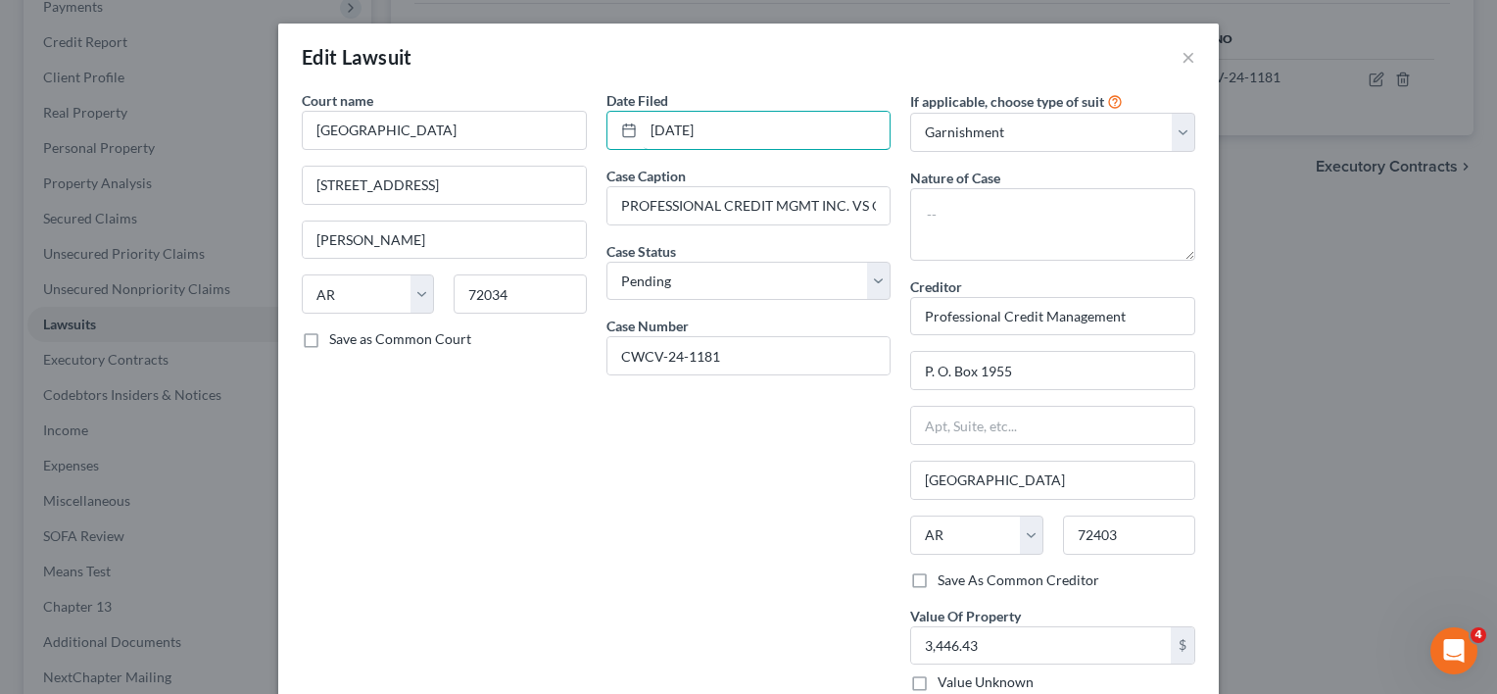
scroll to position [193, 0]
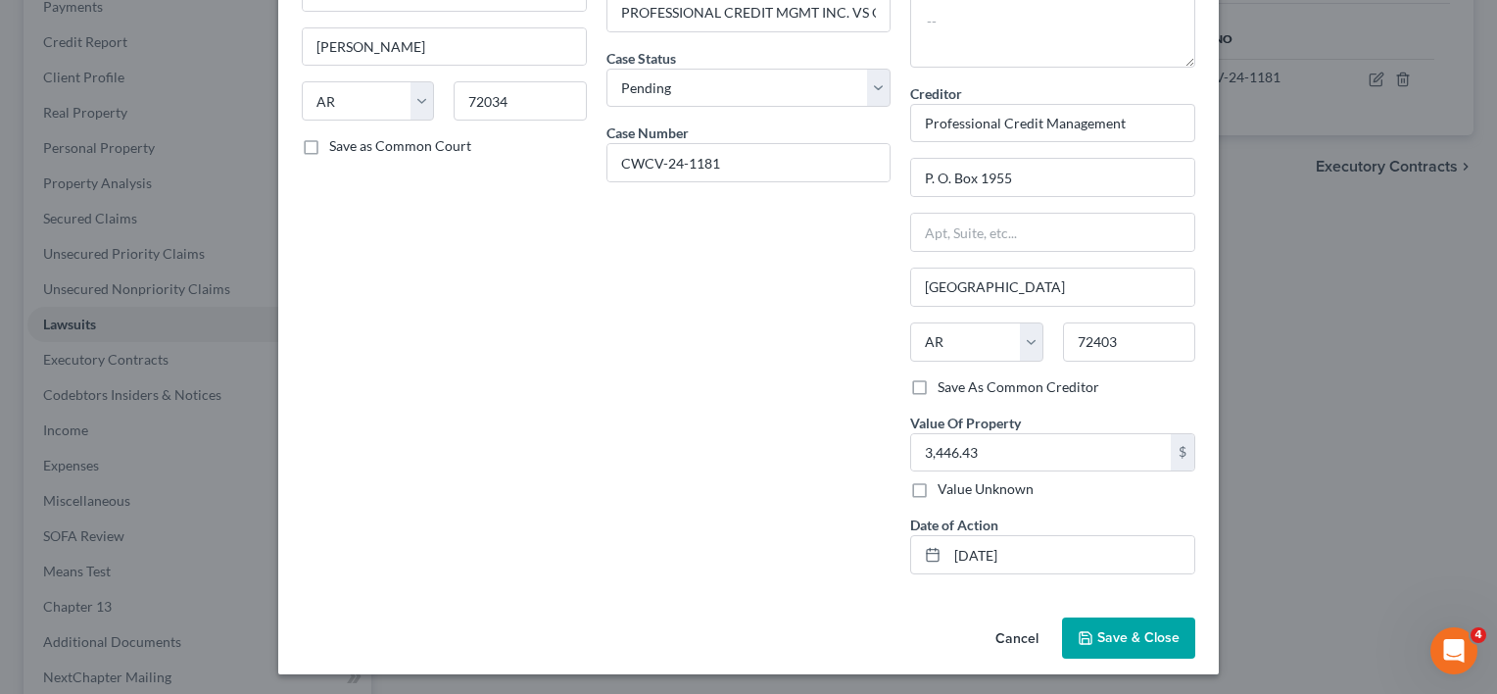
click at [1131, 619] on button "Save & Close" at bounding box center [1128, 637] width 133 height 41
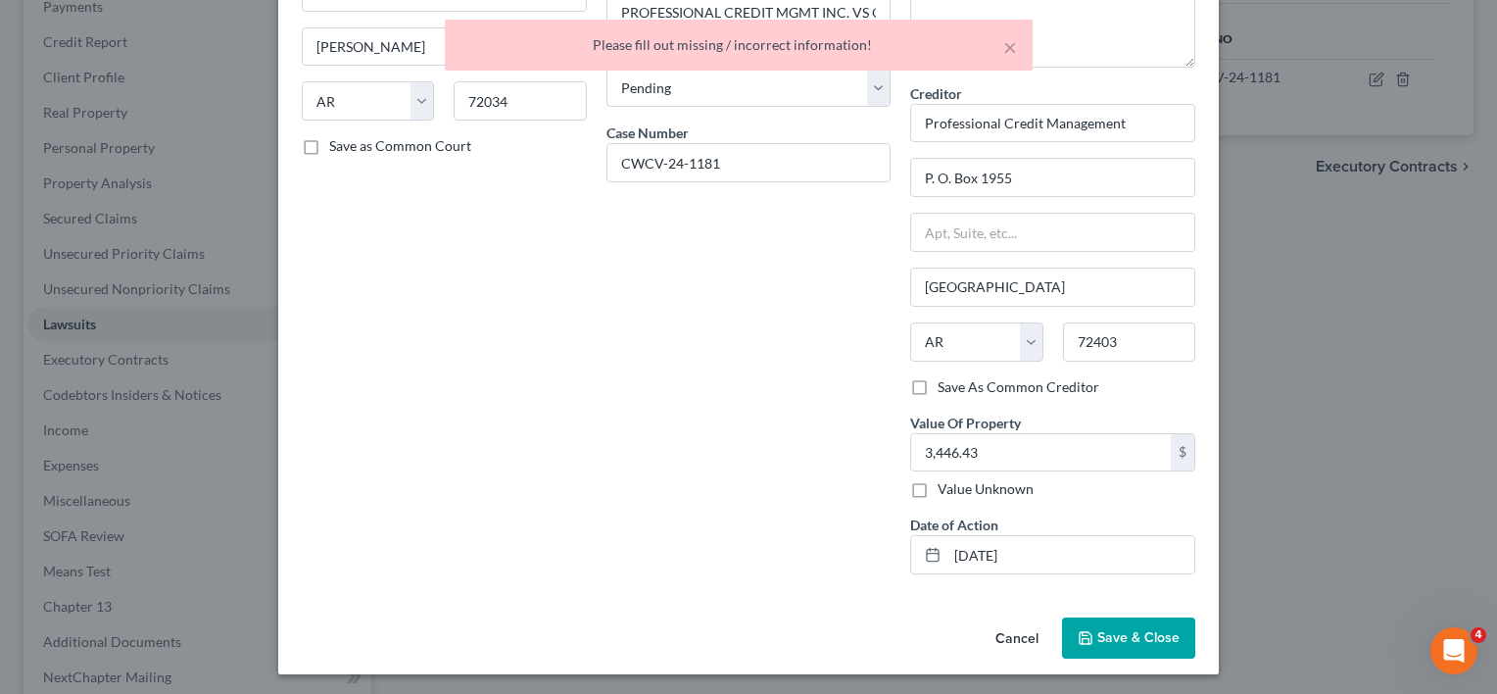
scroll to position [0, 0]
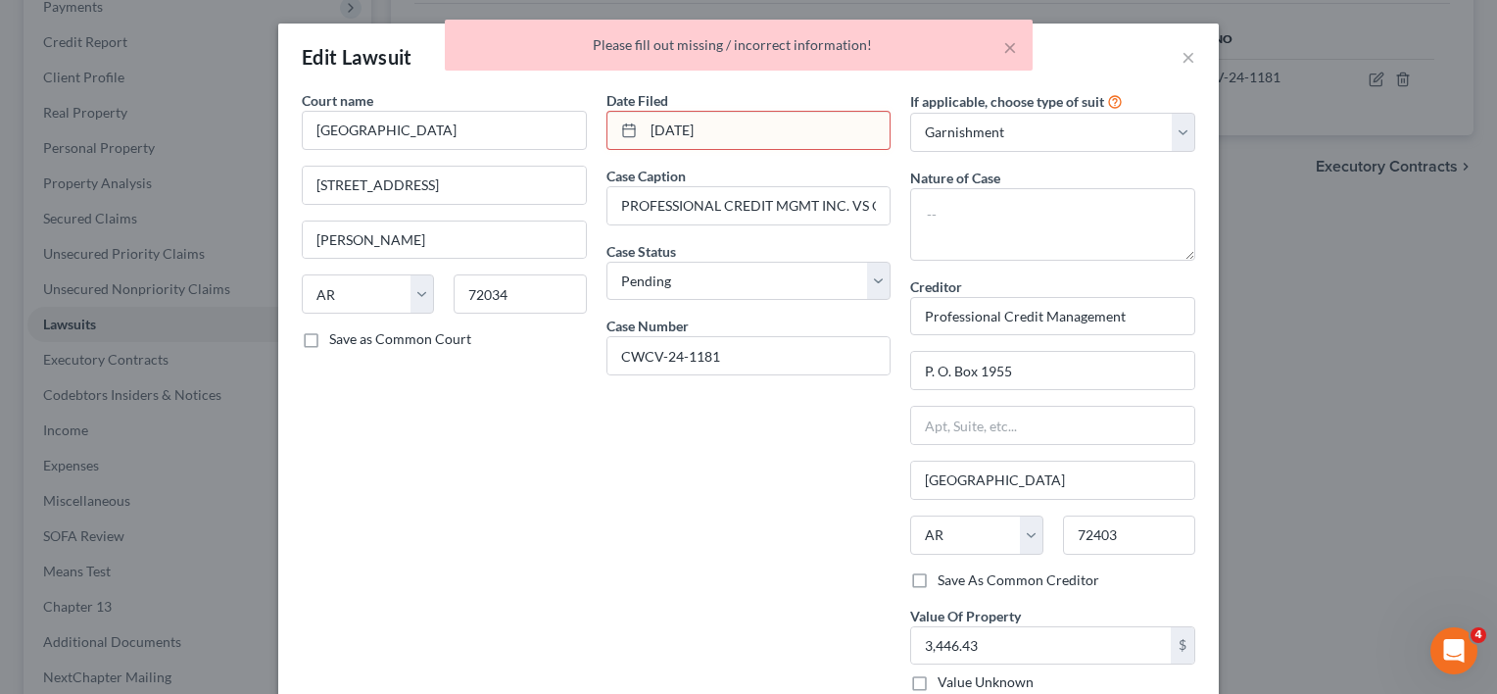
click at [733, 130] on input "06/09/24" at bounding box center [767, 130] width 247 height 37
type input "06/09/2024"
click at [685, 614] on div "Date Filed 06/09/2024 Case Caption PROFESSIONAL CREDIT MGMT INC. VS CHERRY J HA…" at bounding box center [749, 436] width 305 height 693
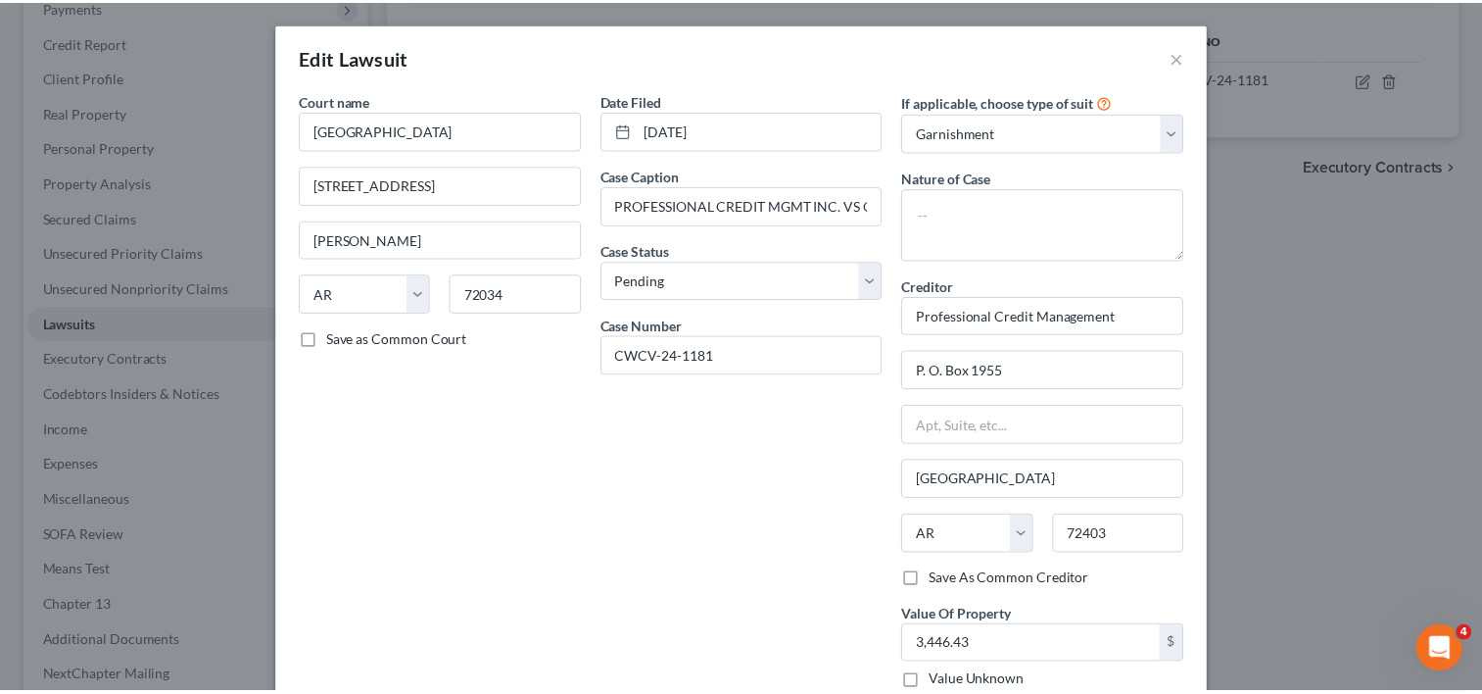
scroll to position [193, 0]
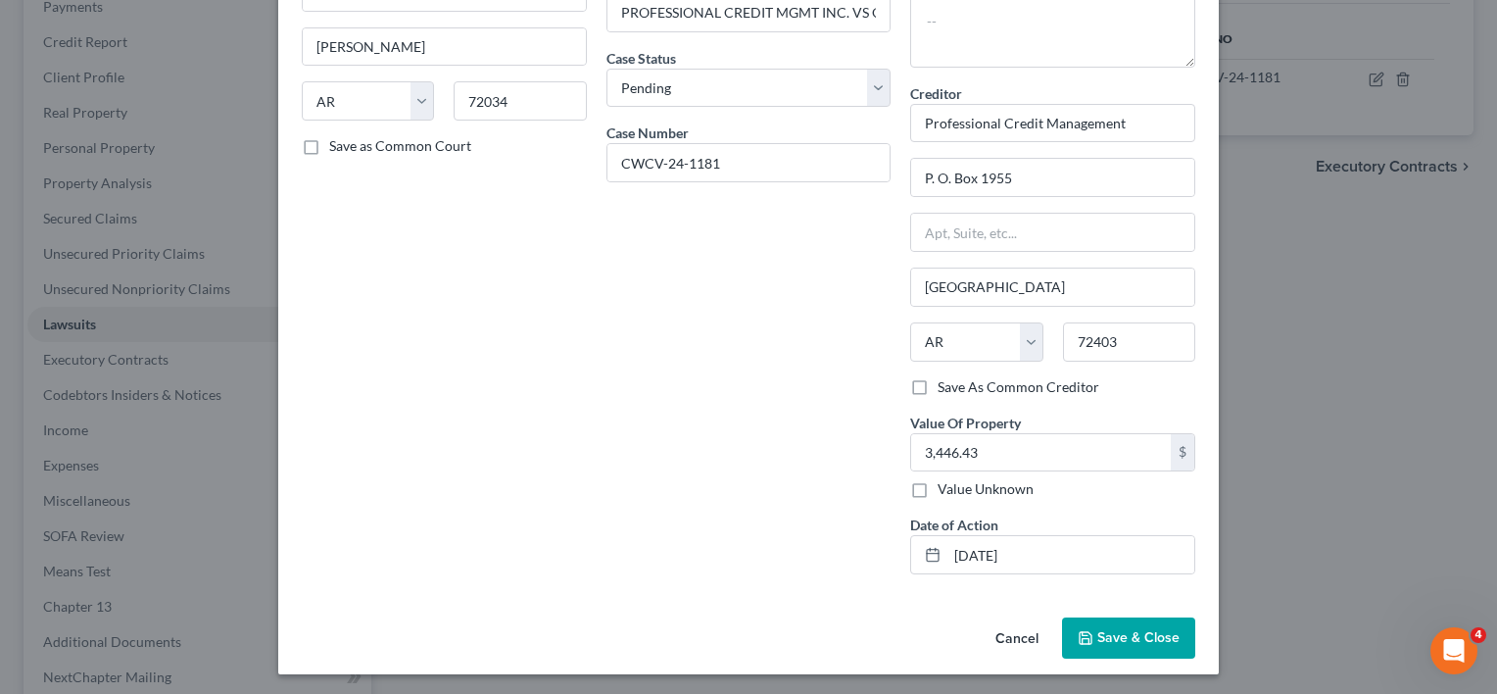
click at [1152, 633] on span "Save & Close" at bounding box center [1138, 637] width 82 height 17
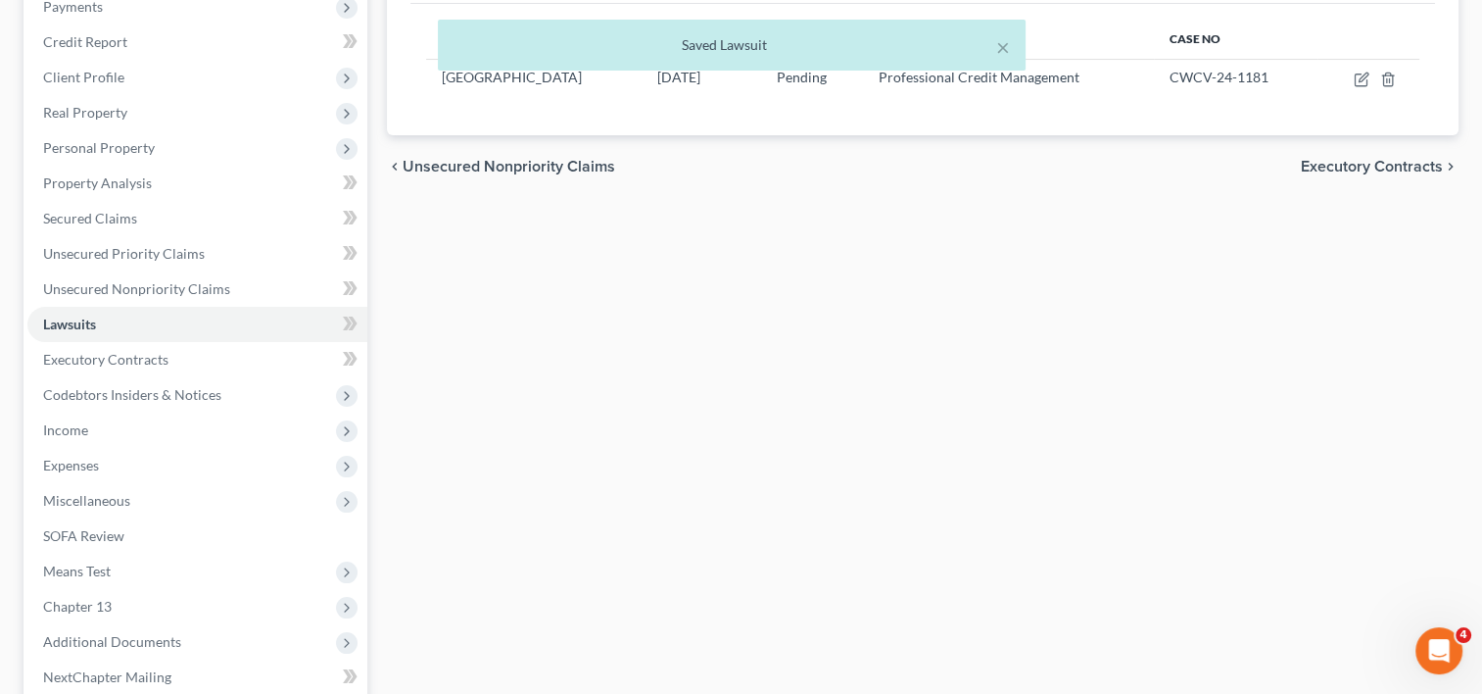
scroll to position [293, 0]
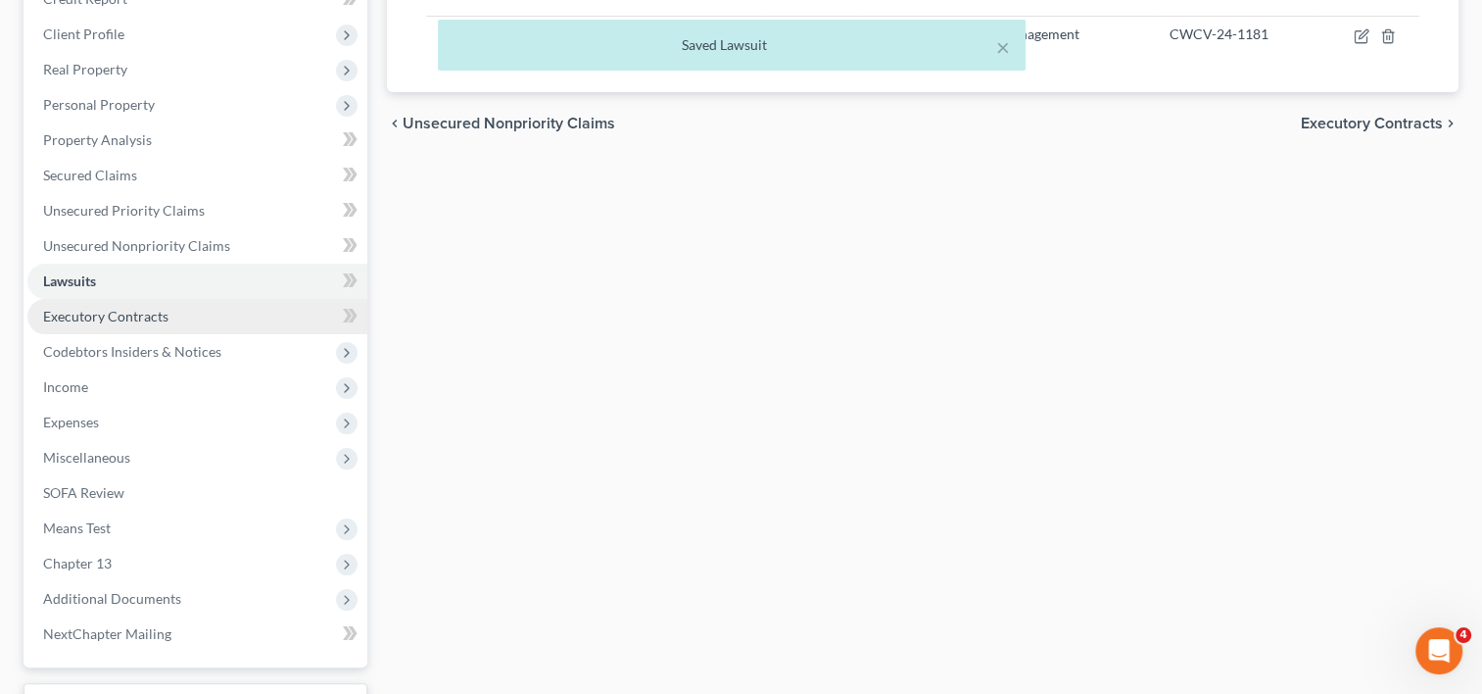
click at [120, 318] on span "Executory Contracts" at bounding box center [105, 316] width 125 height 17
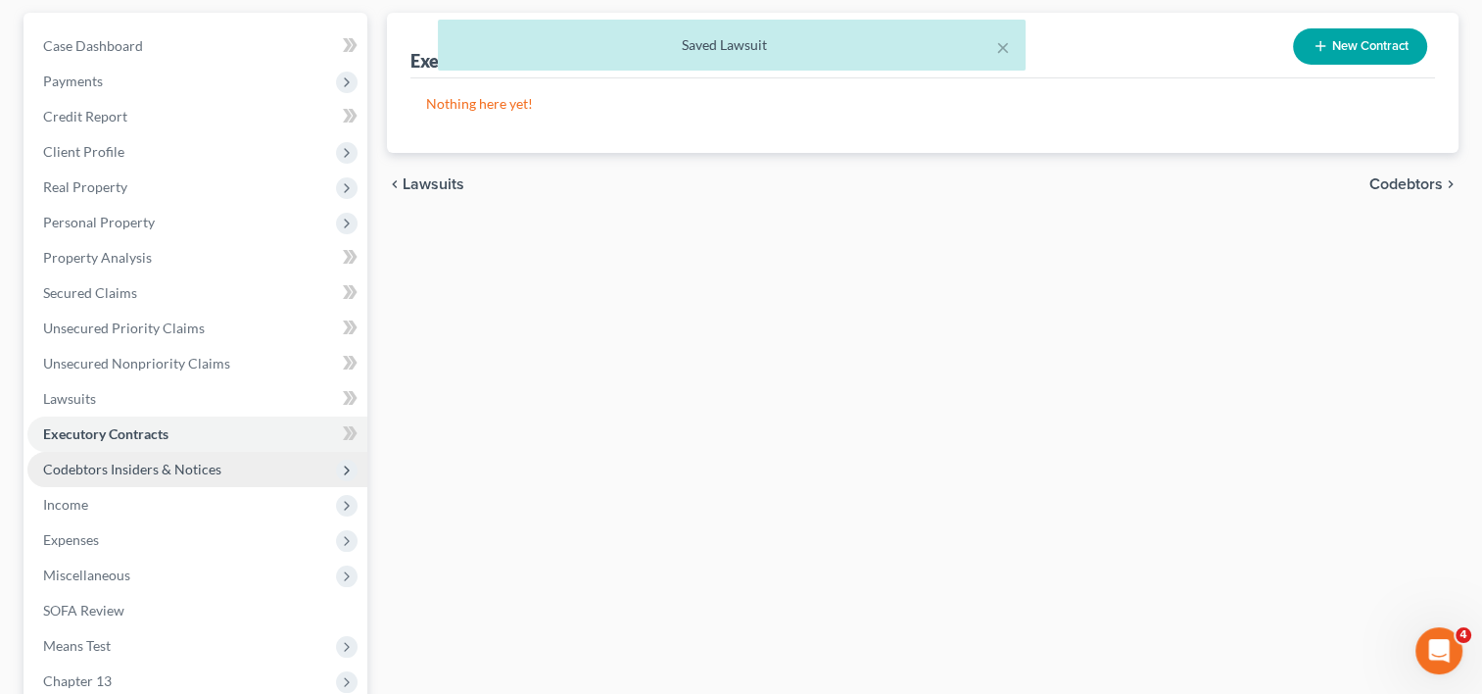
scroll to position [176, 0]
click at [200, 469] on span "Codebtors Insiders & Notices" at bounding box center [132, 467] width 178 height 17
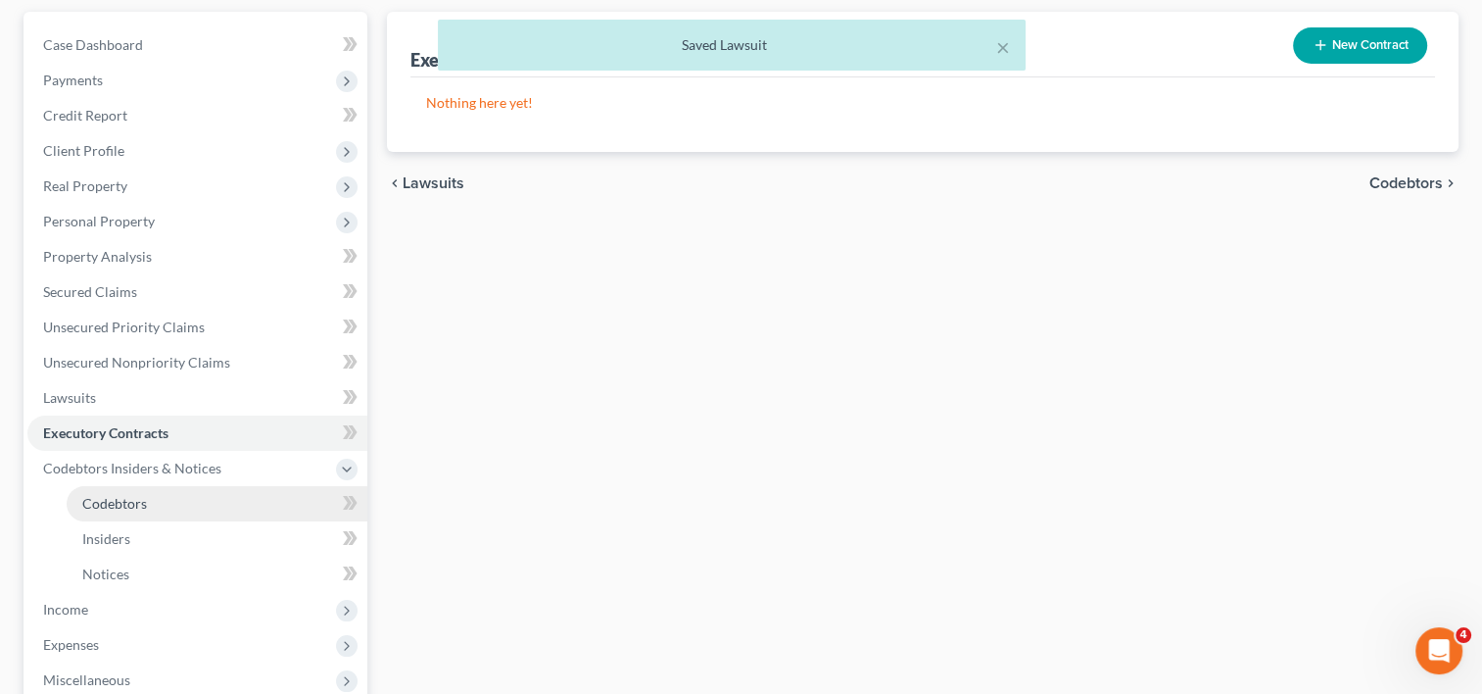
click at [166, 500] on link "Codebtors" at bounding box center [217, 503] width 301 height 35
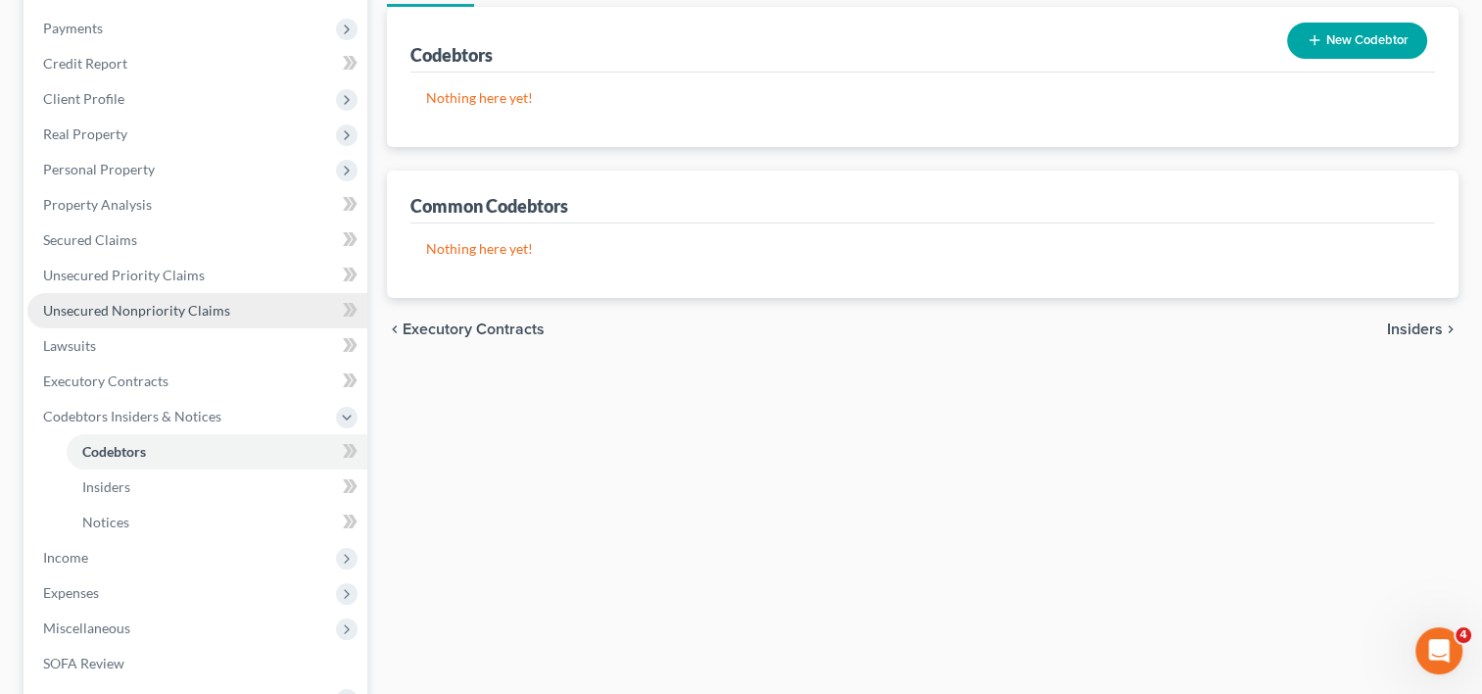
scroll to position [237, 0]
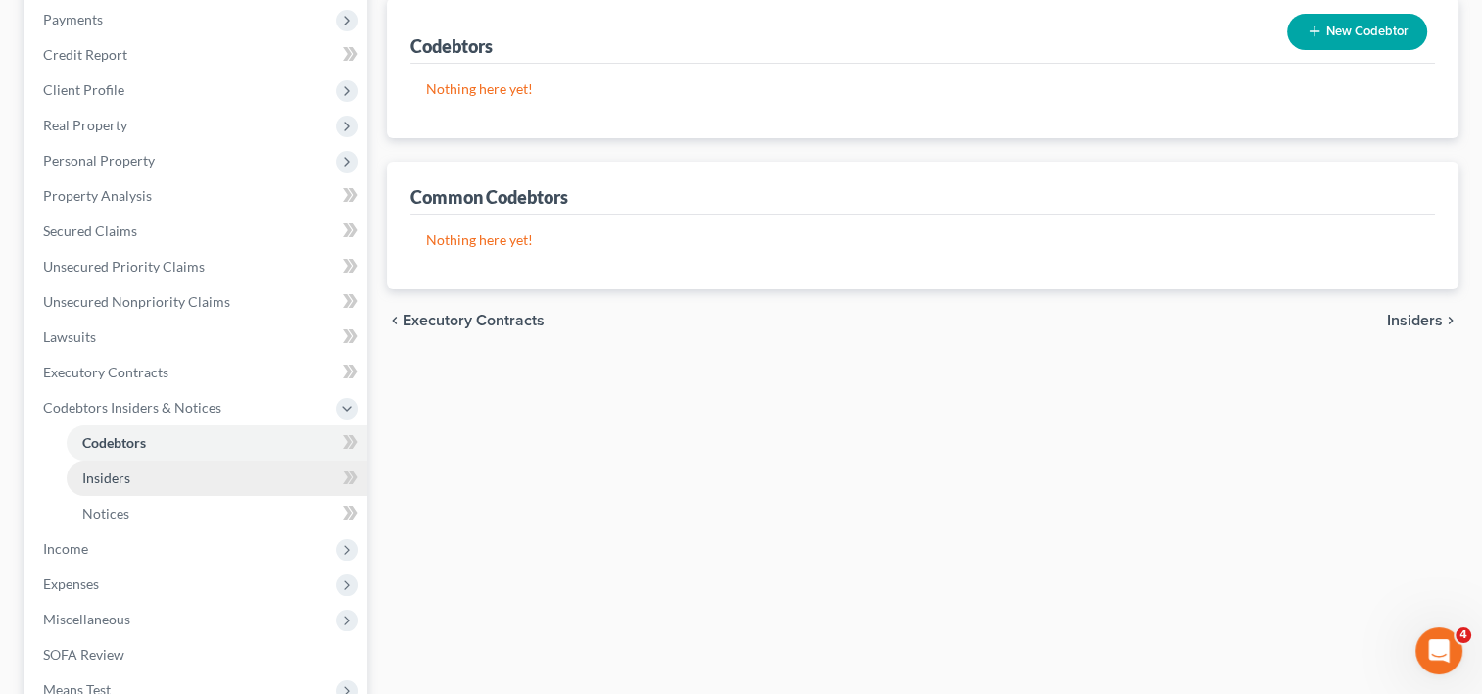
click at [133, 479] on link "Insiders" at bounding box center [217, 477] width 301 height 35
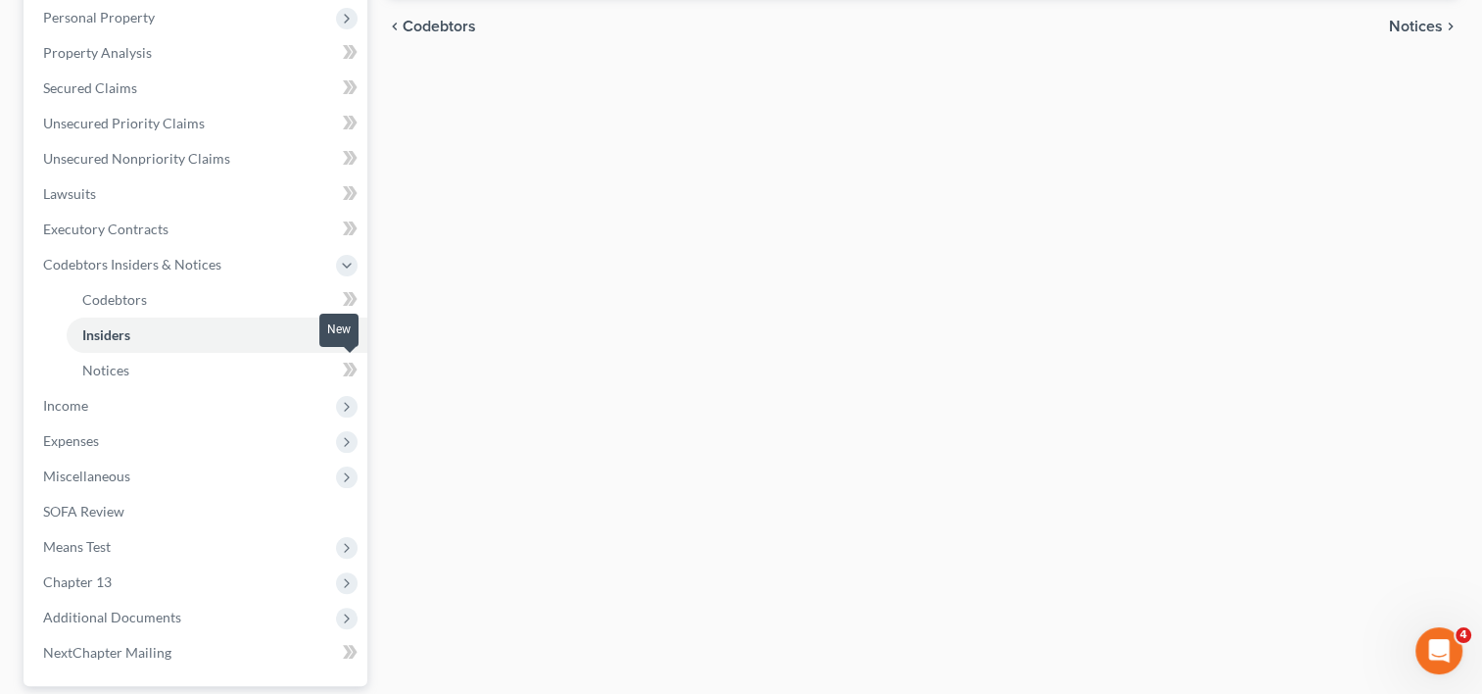
scroll to position [381, 0]
click at [141, 393] on span "Income" at bounding box center [197, 404] width 340 height 35
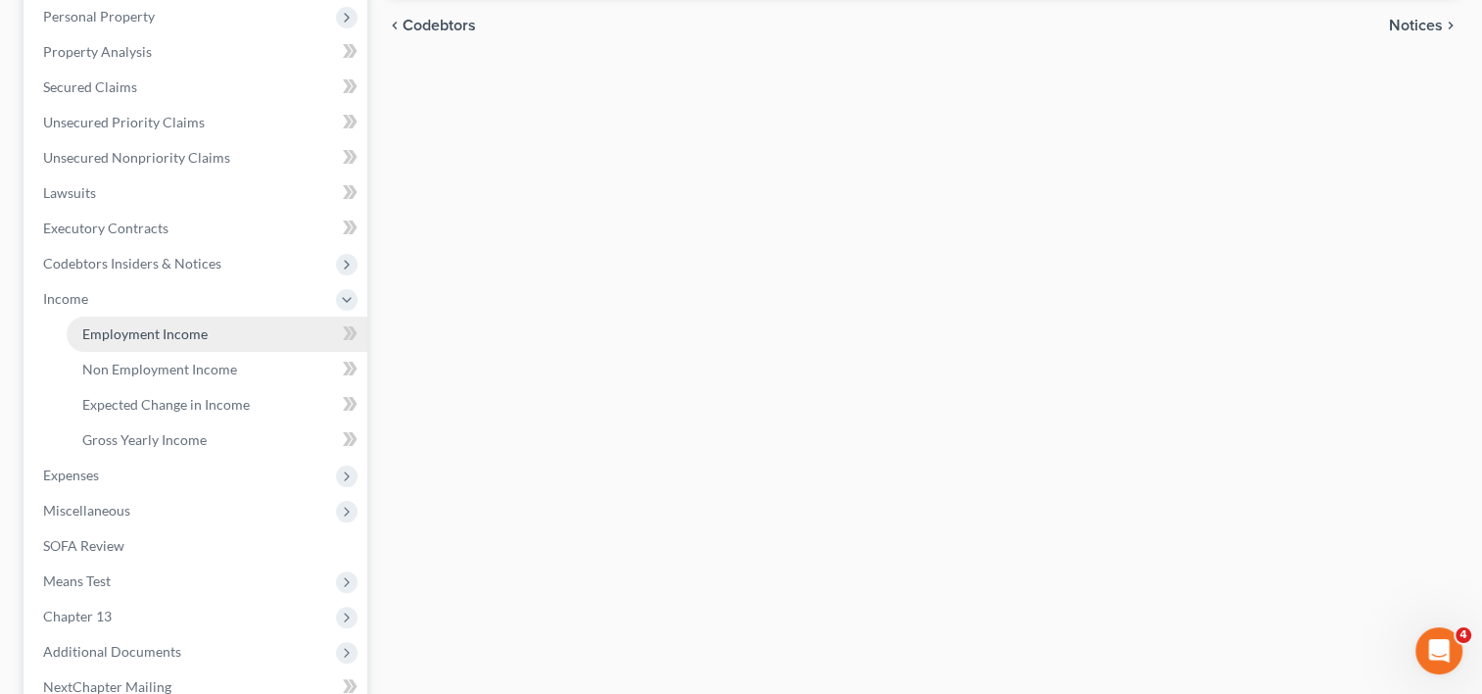
click at [163, 326] on span "Employment Income" at bounding box center [144, 333] width 125 height 17
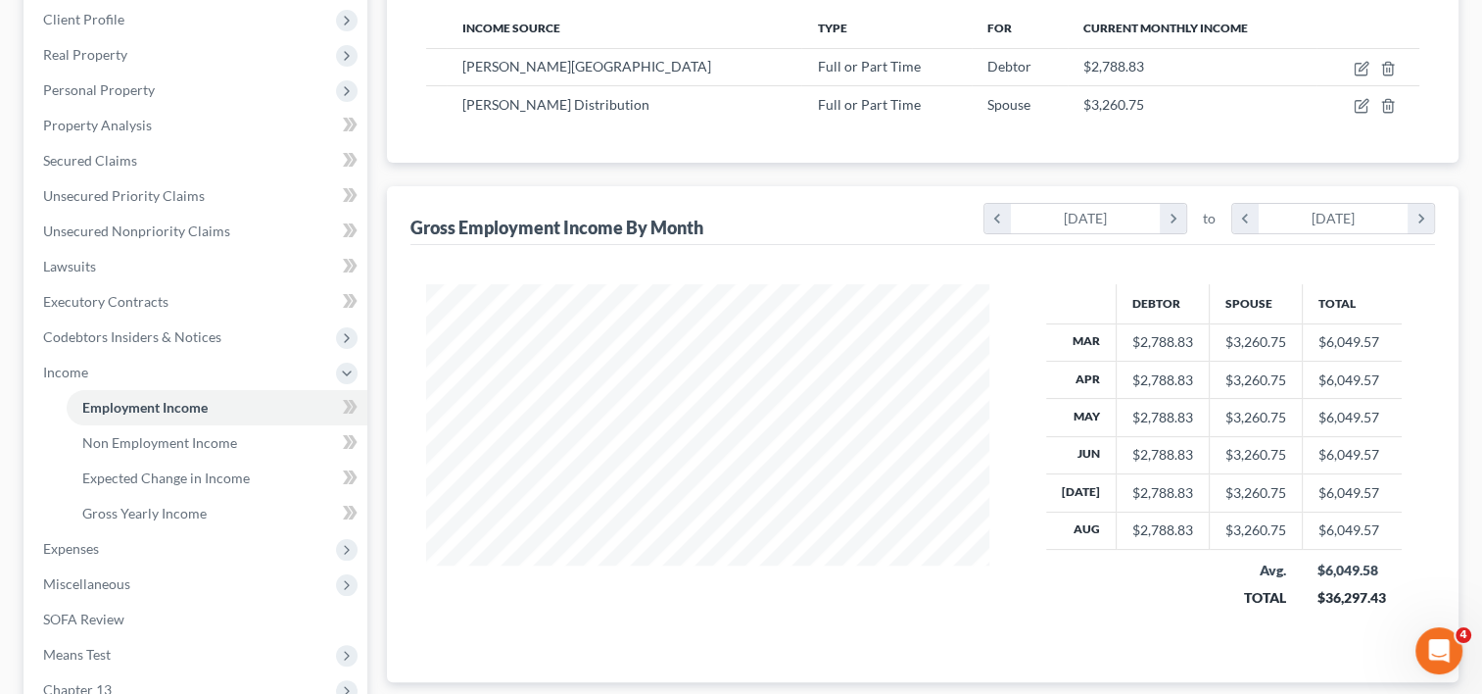
scroll to position [341, 0]
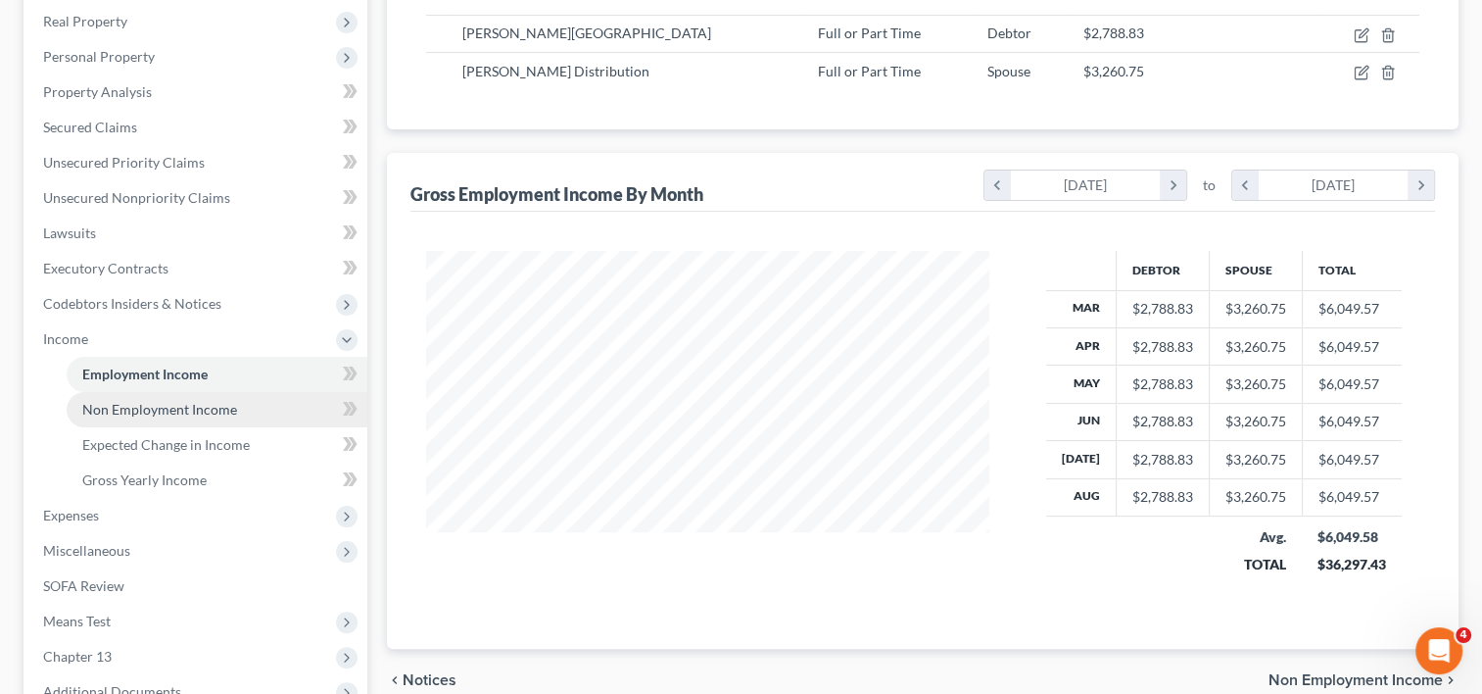
click at [220, 413] on span "Non Employment Income" at bounding box center [159, 409] width 155 height 17
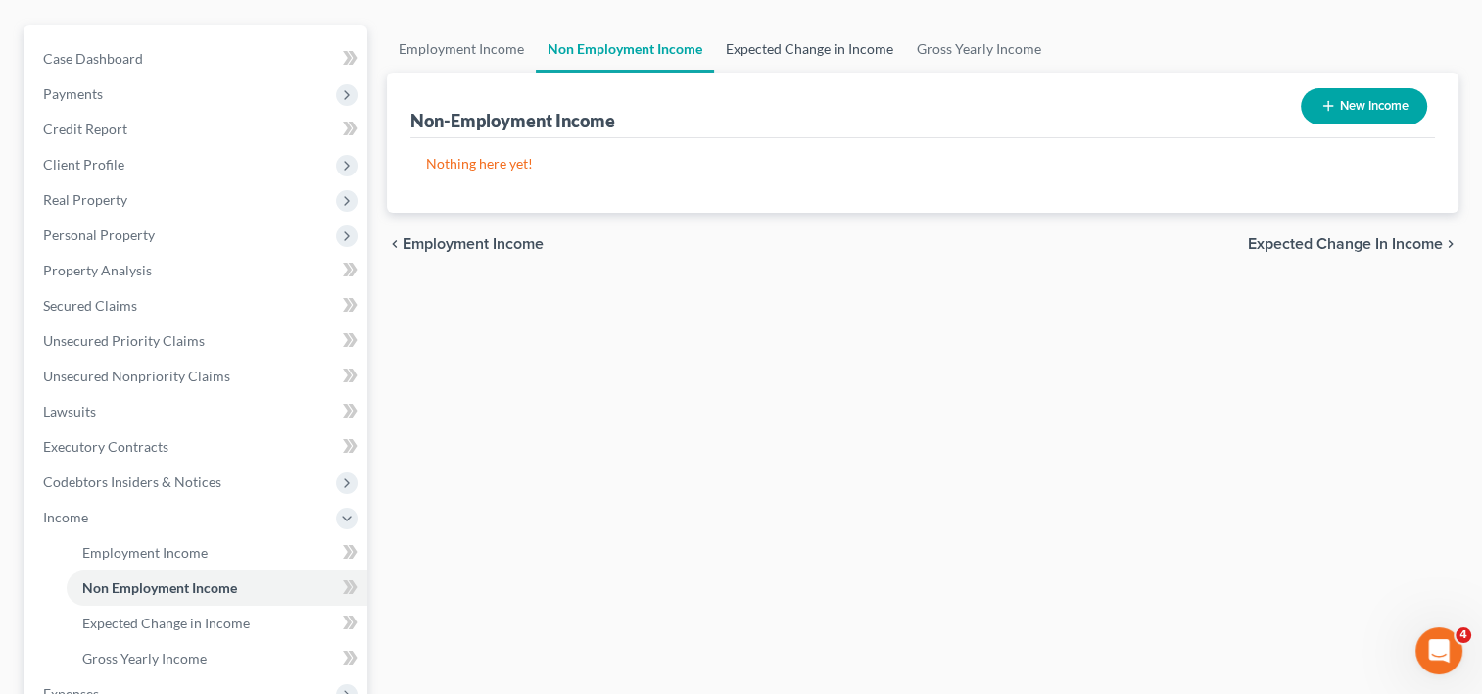
click at [792, 47] on link "Expected Change in Income" at bounding box center [809, 48] width 191 height 47
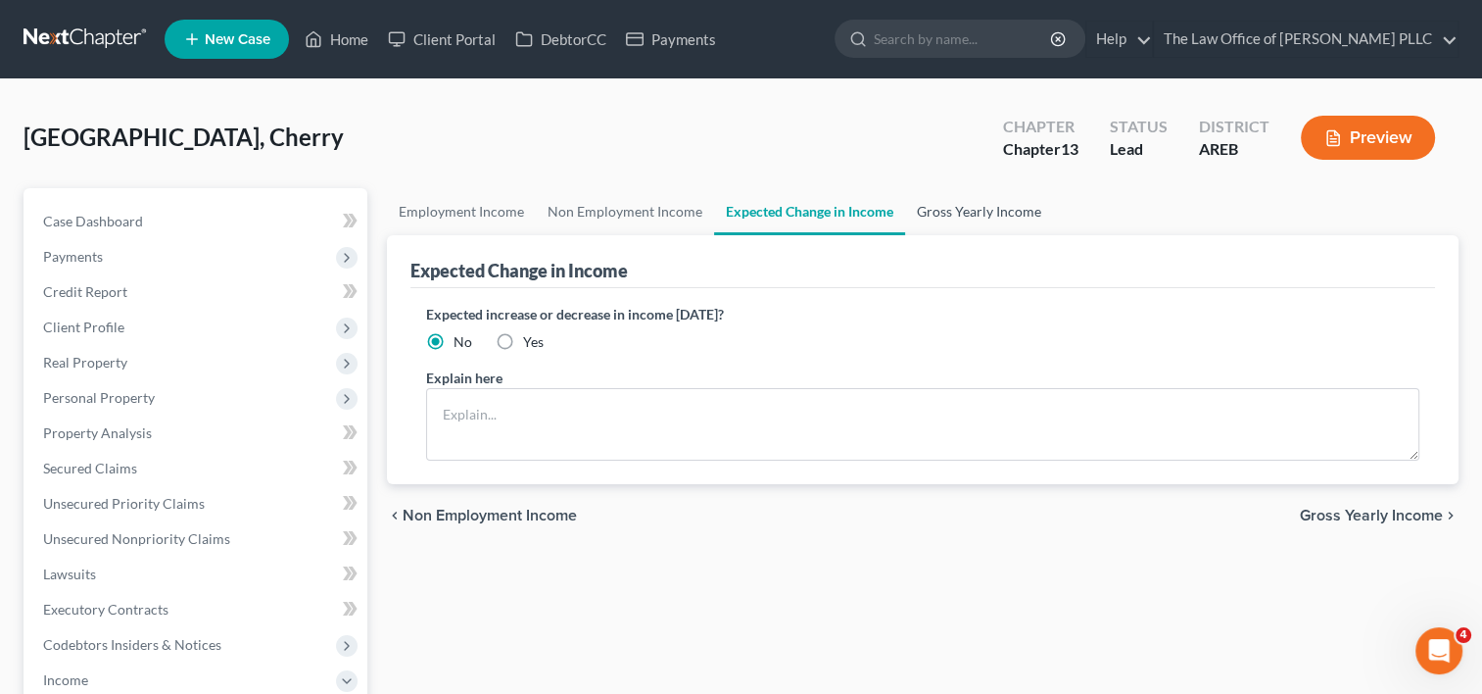
click at [973, 211] on link "Gross Yearly Income" at bounding box center [979, 211] width 148 height 47
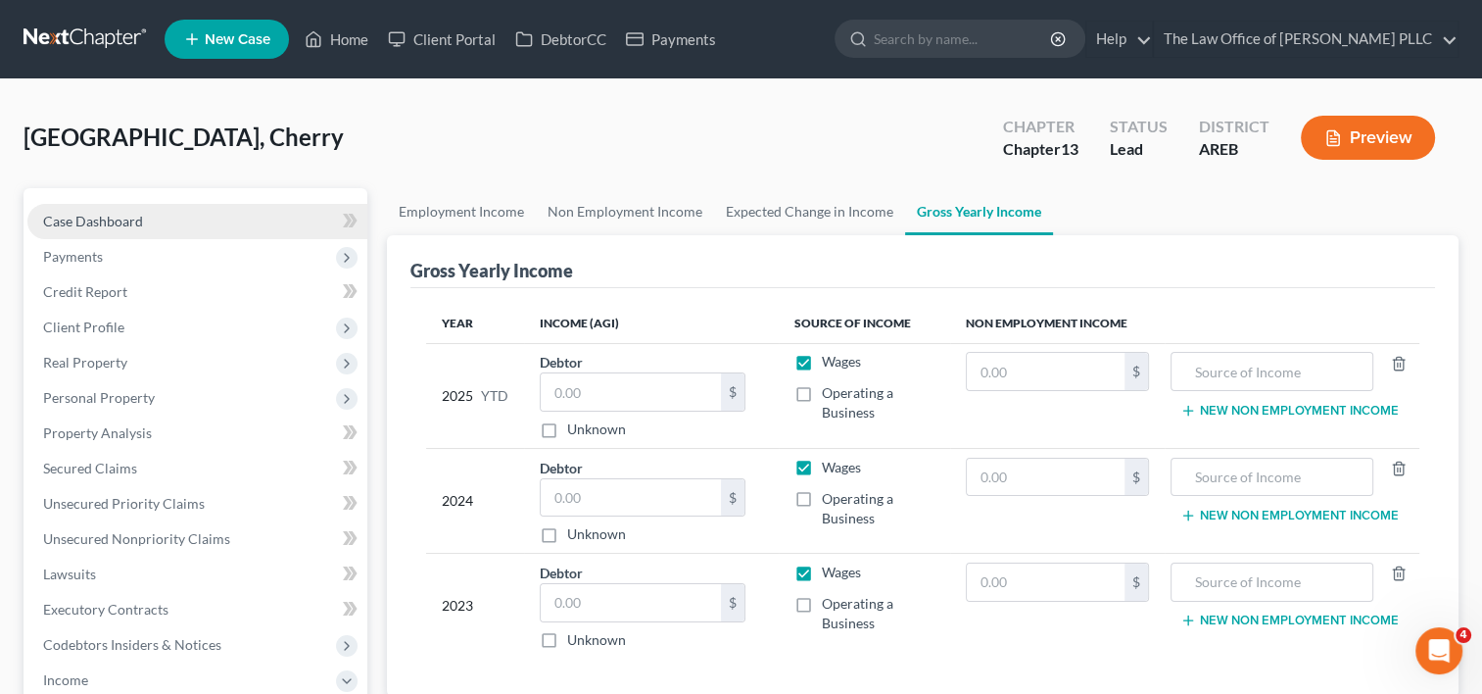
drag, startPoint x: 93, startPoint y: 215, endPoint x: 67, endPoint y: 219, distance: 26.7
click at [67, 219] on span "Case Dashboard" at bounding box center [93, 221] width 100 height 17
select select "0"
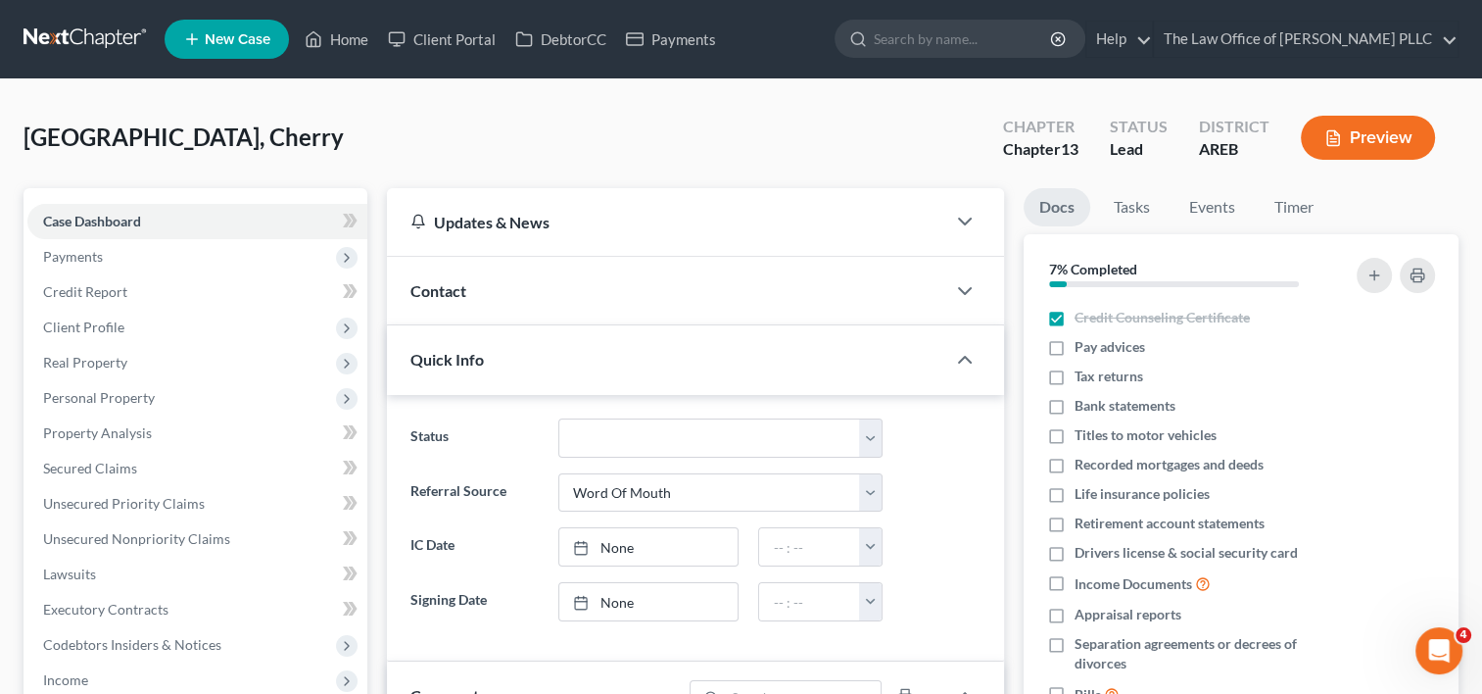
scroll to position [920, 0]
click at [179, 254] on span "Payments" at bounding box center [197, 256] width 340 height 35
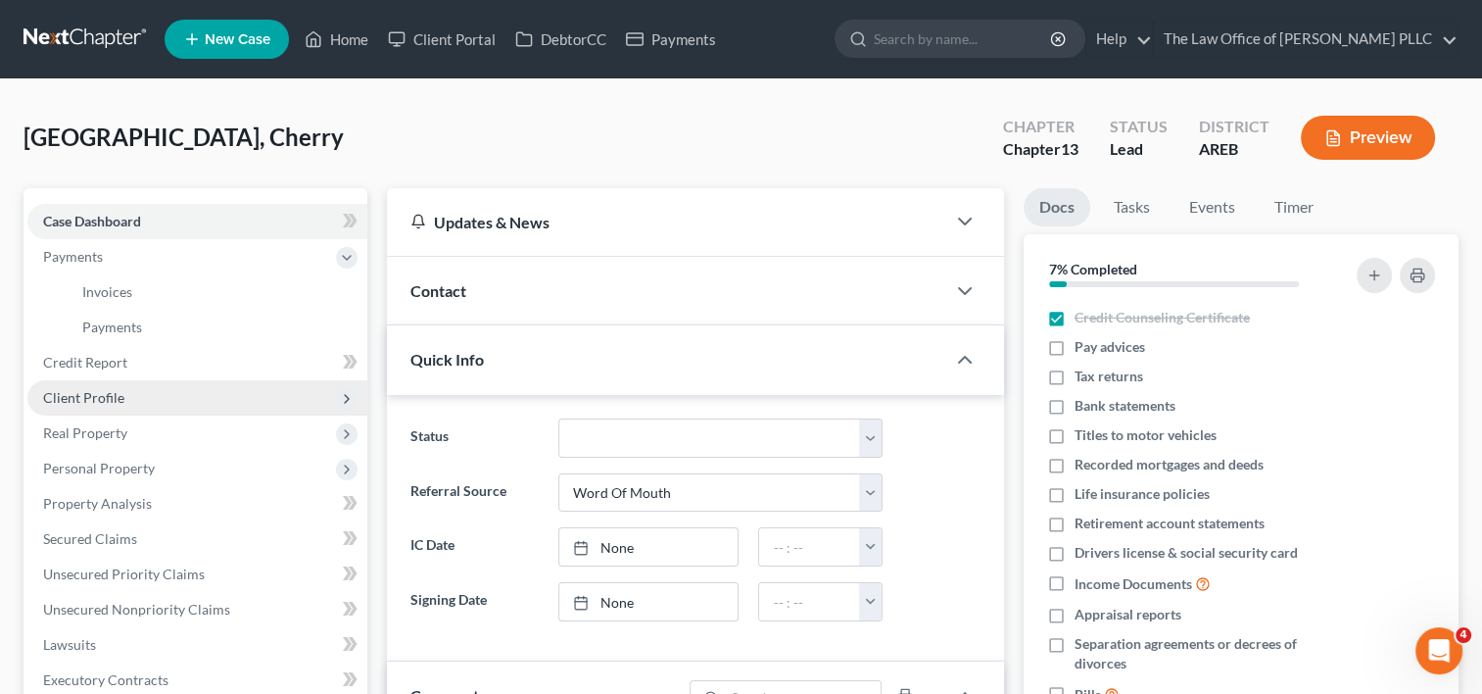
click at [125, 394] on span "Client Profile" at bounding box center [197, 397] width 340 height 35
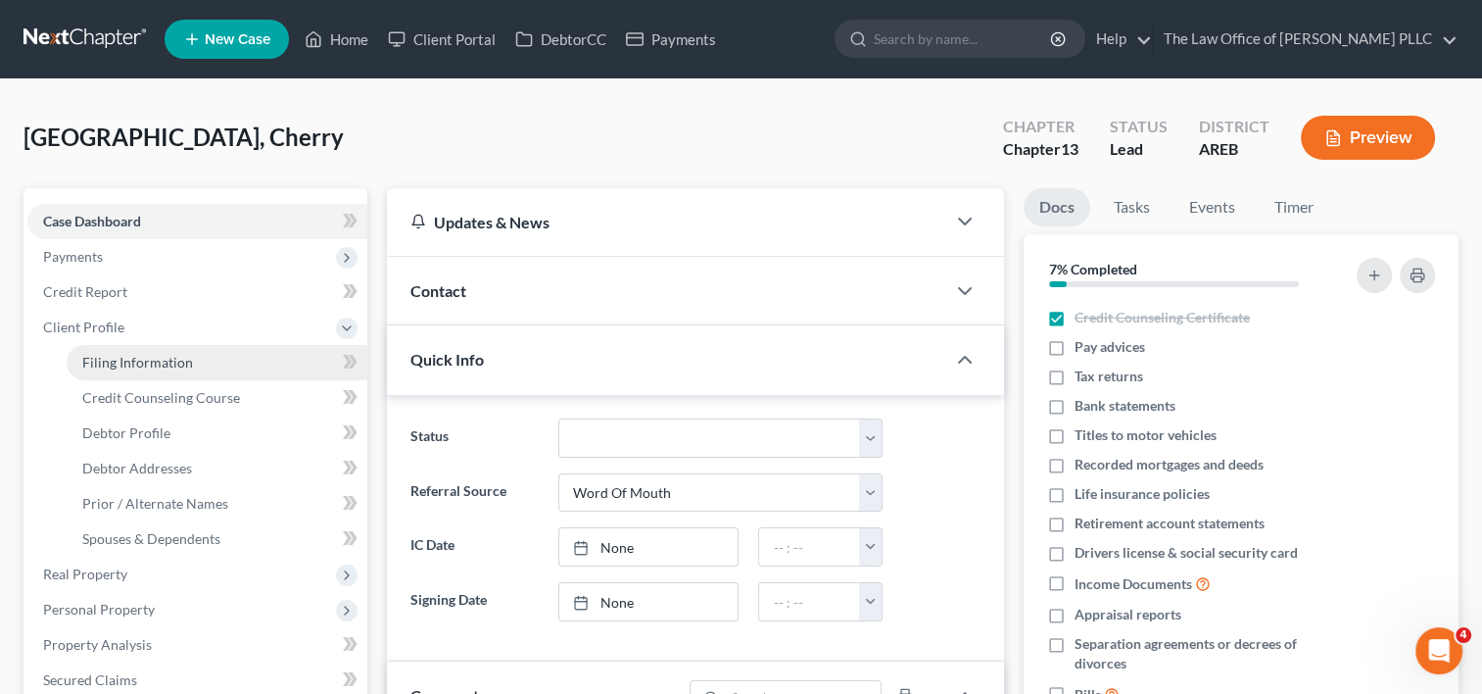
click at [155, 359] on span "Filing Information" at bounding box center [137, 362] width 111 height 17
select select "1"
select select "0"
select select "3"
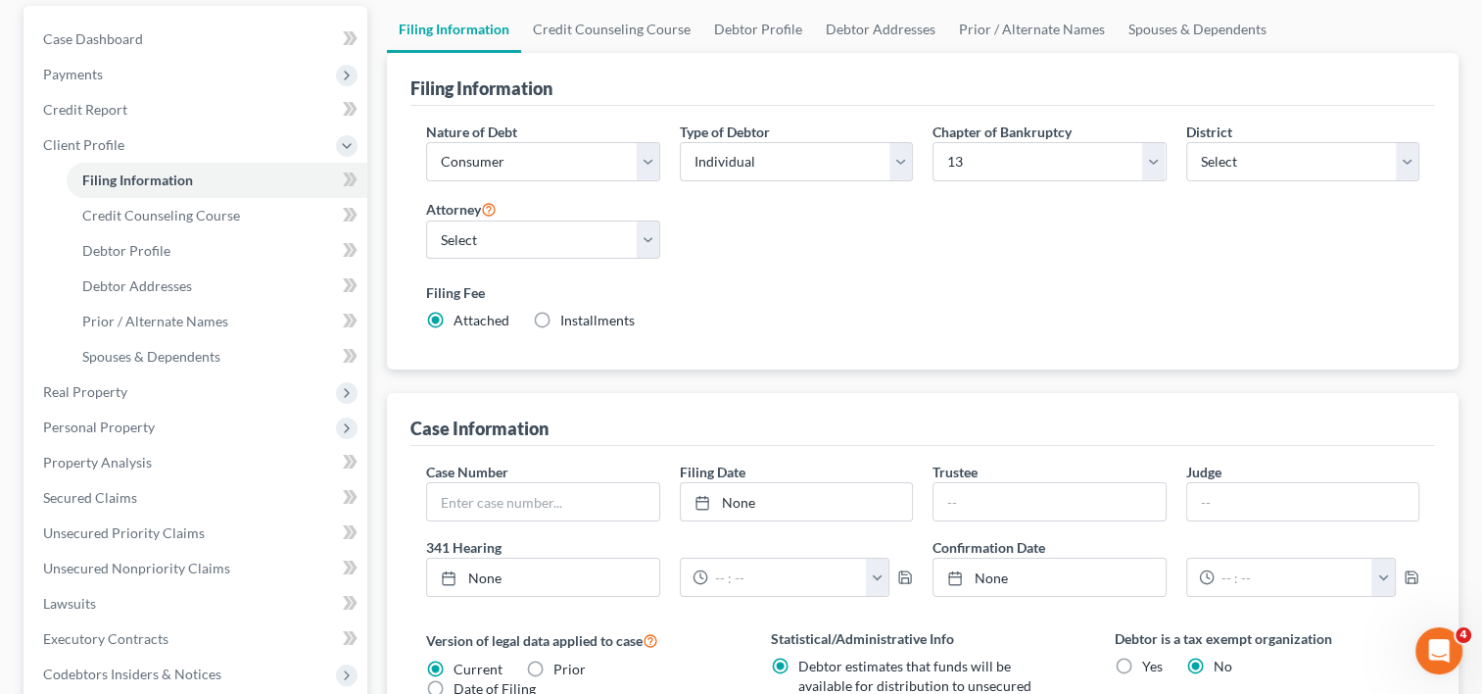
scroll to position [183, 0]
click at [907, 154] on select "Select Individual Joint" at bounding box center [796, 160] width 233 height 39
select select "1"
click at [680, 141] on select "Select Individual Joint" at bounding box center [796, 160] width 233 height 39
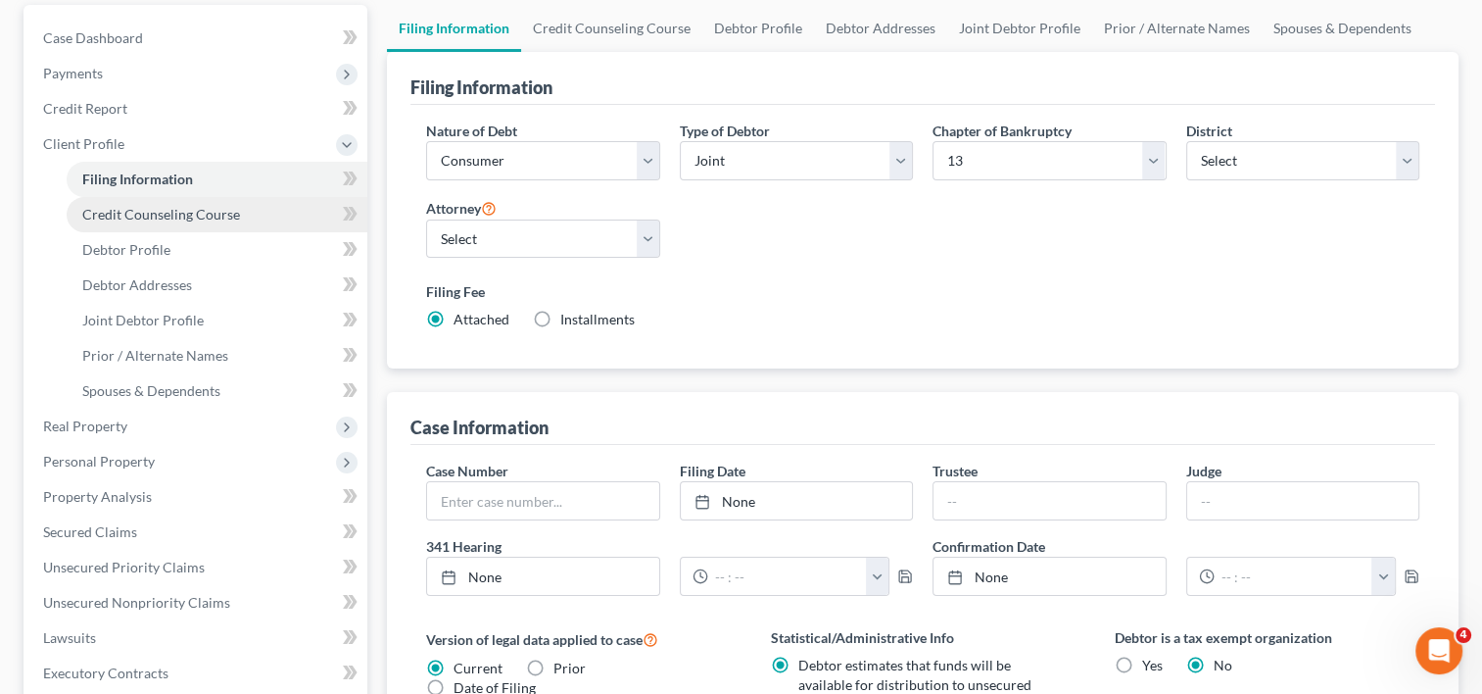
click at [168, 216] on span "Credit Counseling Course" at bounding box center [161, 214] width 158 height 17
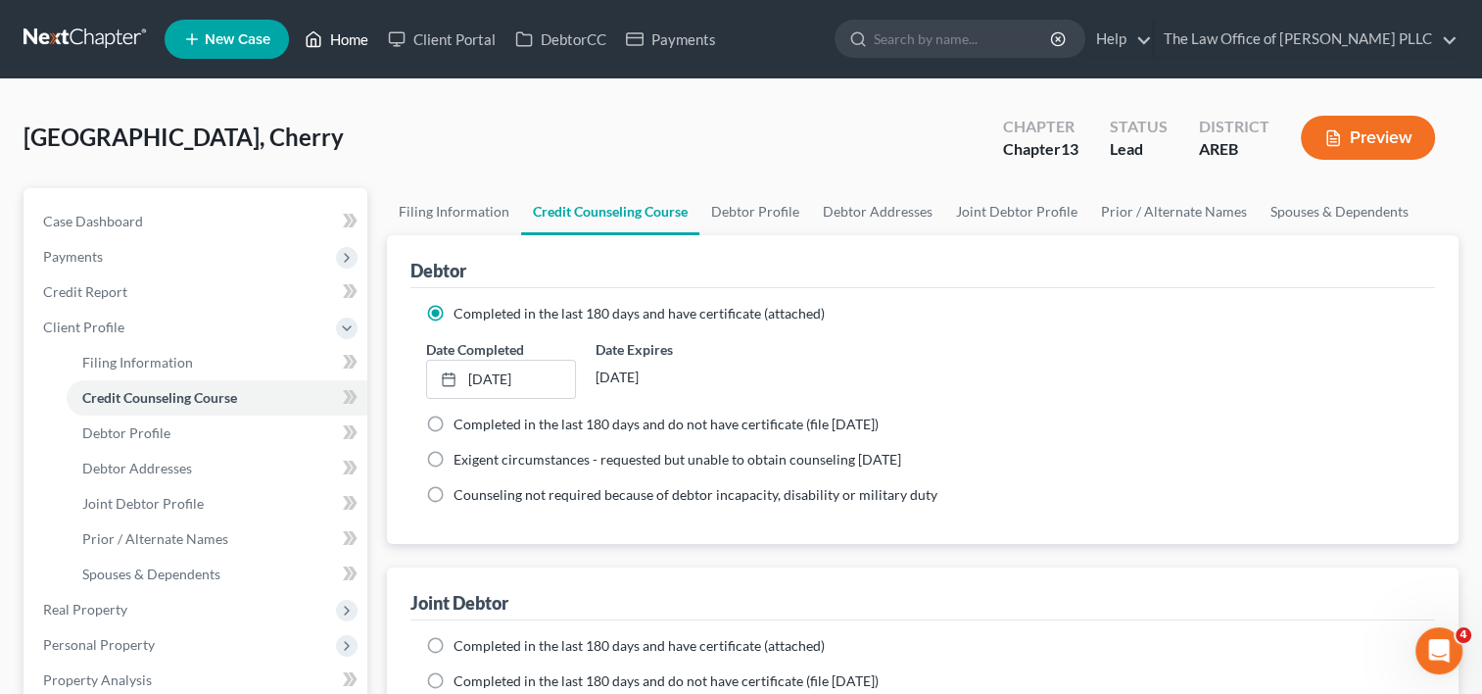
click at [362, 48] on link "Home" at bounding box center [336, 39] width 83 height 35
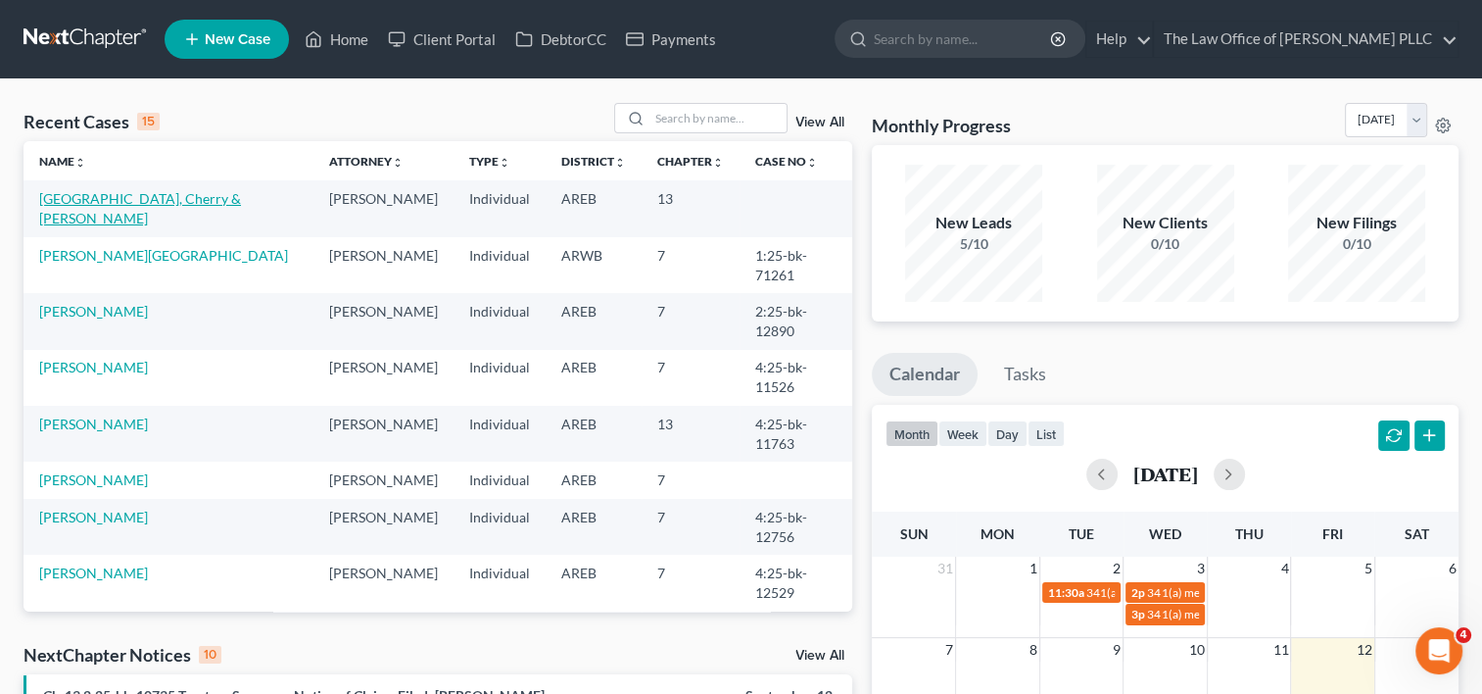
click at [159, 196] on link "Hamburg, Cherry & Henry" at bounding box center [140, 208] width 202 height 36
select select "0"
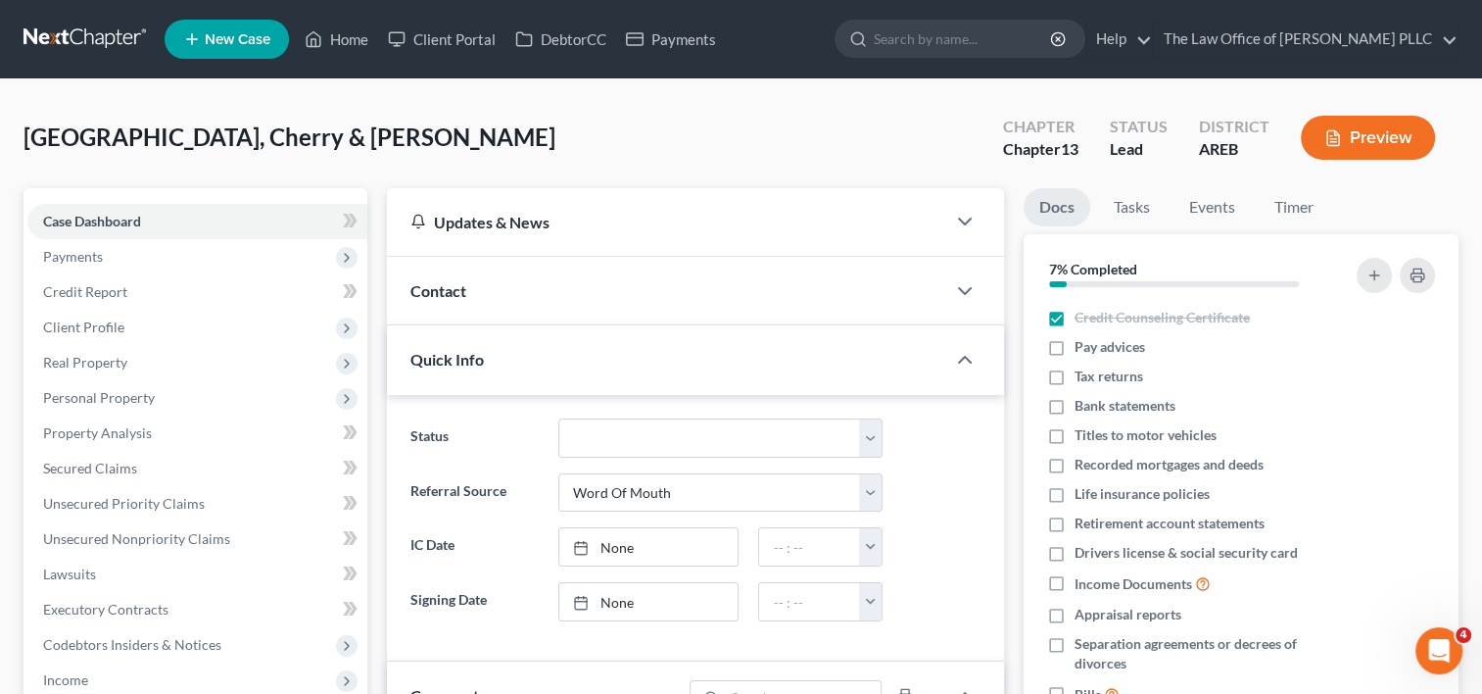
scroll to position [920, 0]
click at [112, 329] on span "Client Profile" at bounding box center [83, 326] width 81 height 17
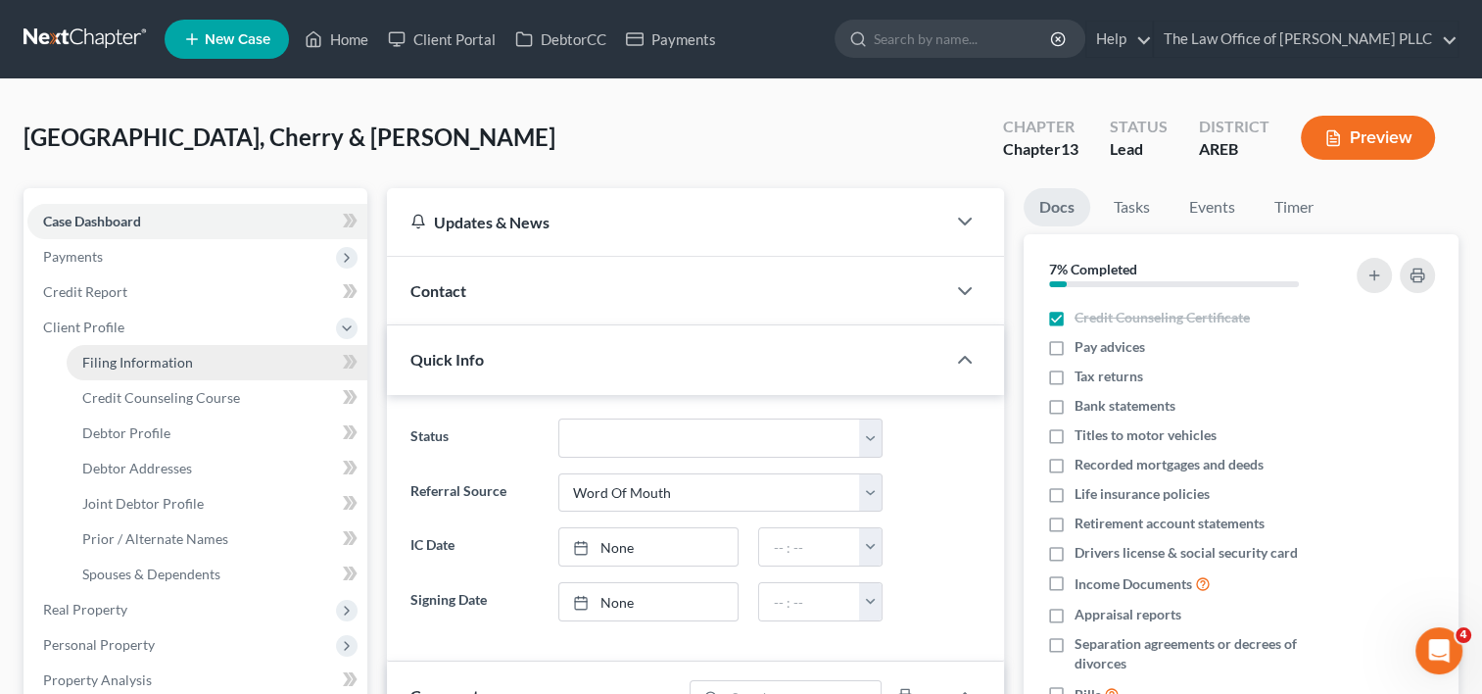
click at [128, 357] on span "Filing Information" at bounding box center [137, 362] width 111 height 17
select select "1"
select select "3"
select select "5"
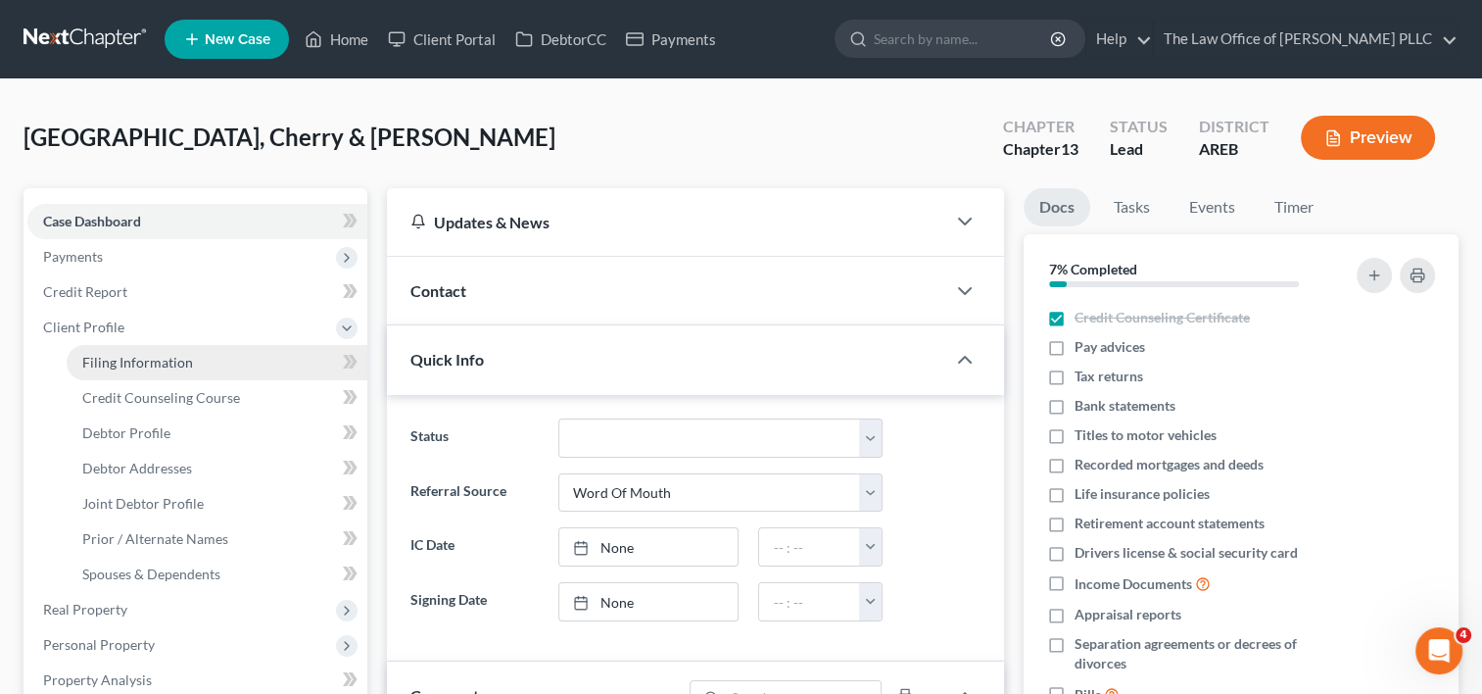
select select "0"
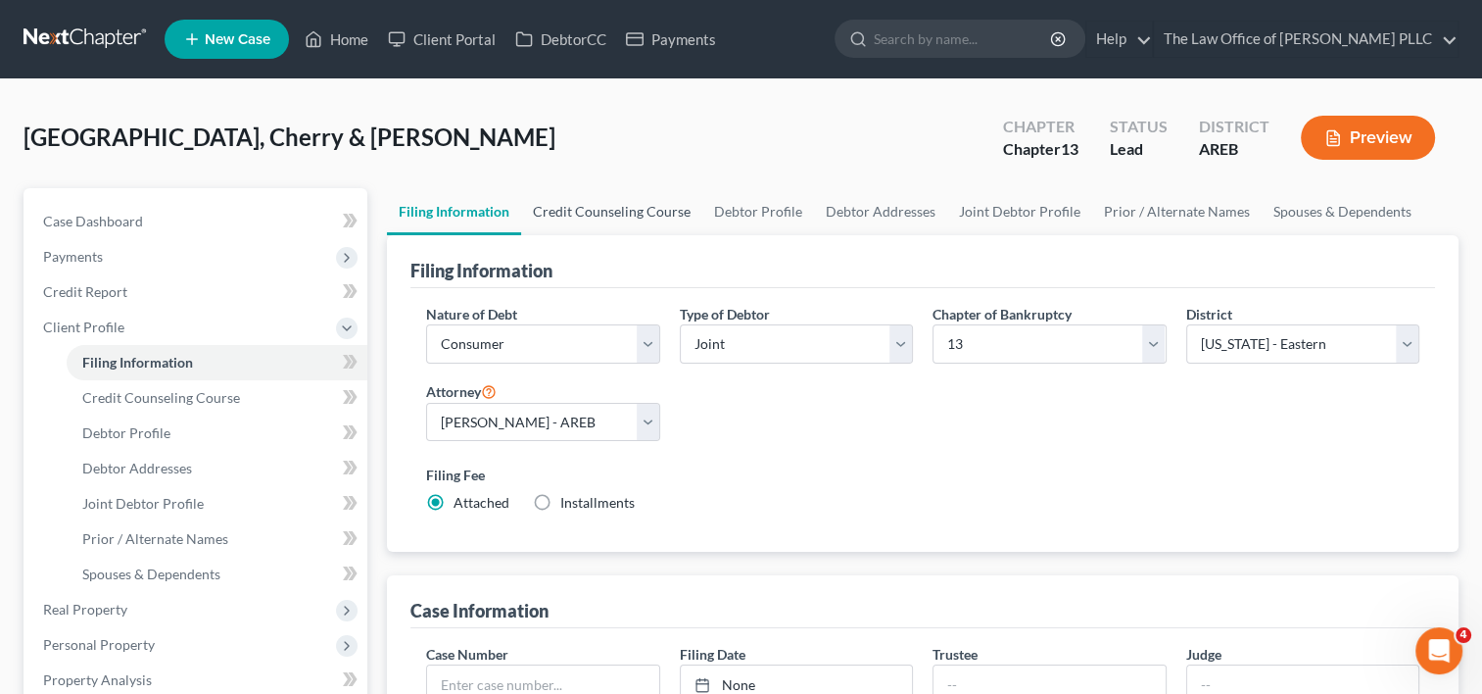
click at [615, 225] on link "Credit Counseling Course" at bounding box center [611, 211] width 181 height 47
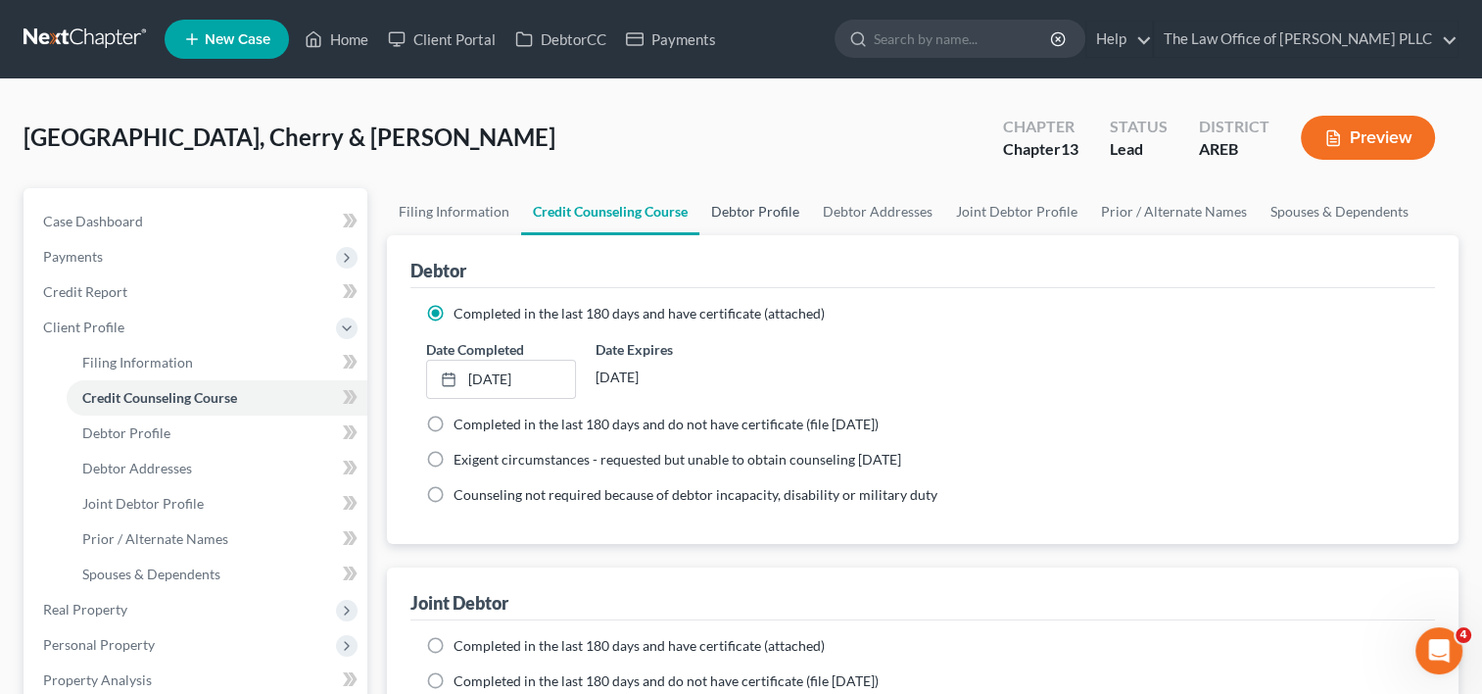
click at [777, 217] on link "Debtor Profile" at bounding box center [755, 211] width 112 height 47
select select "1"
select select "3"
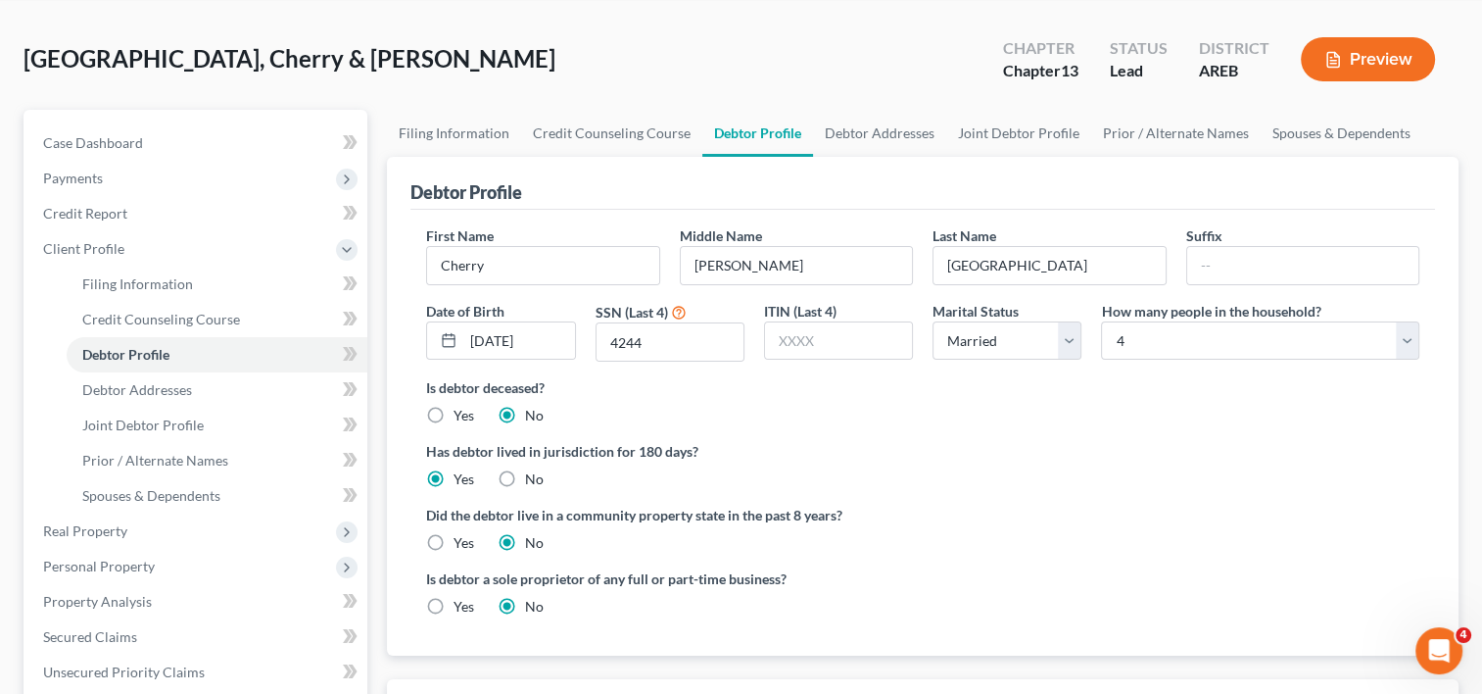
scroll to position [77, 0]
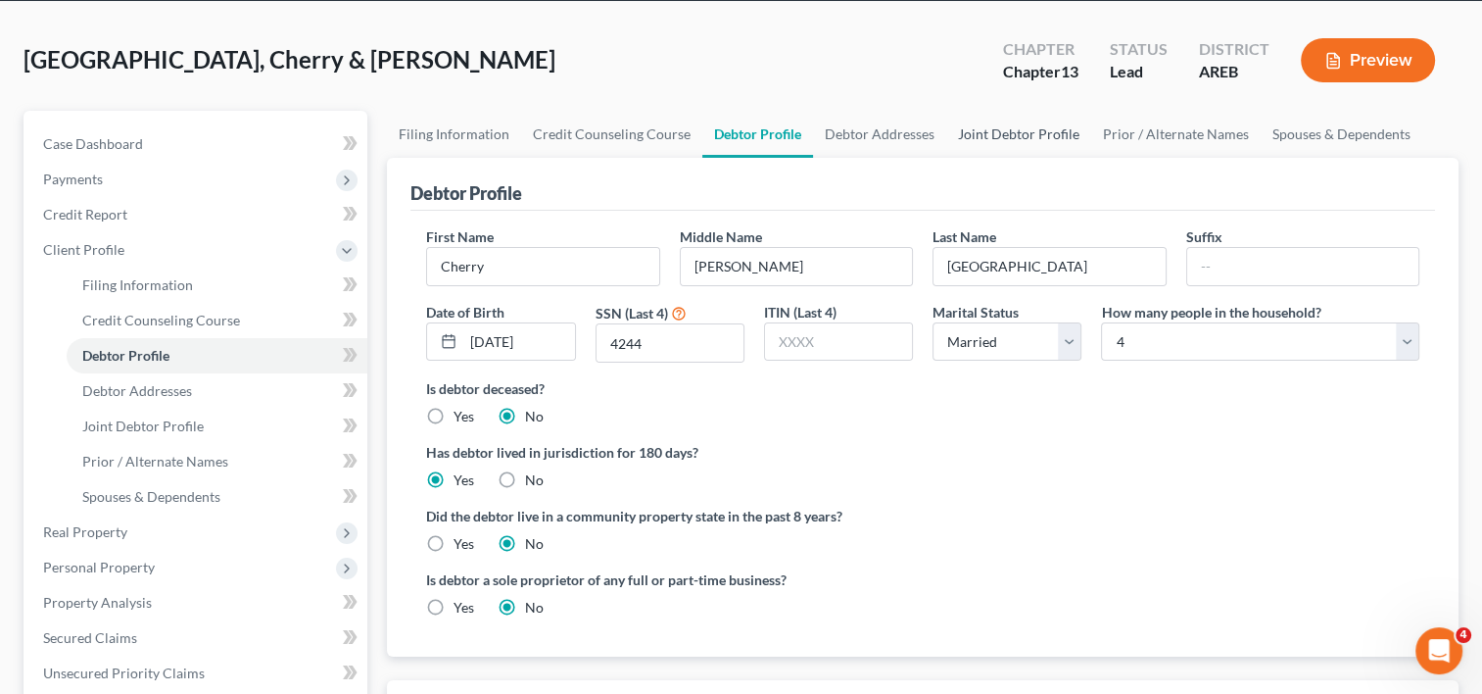
click at [981, 135] on link "Joint Debtor Profile" at bounding box center [1018, 134] width 145 height 47
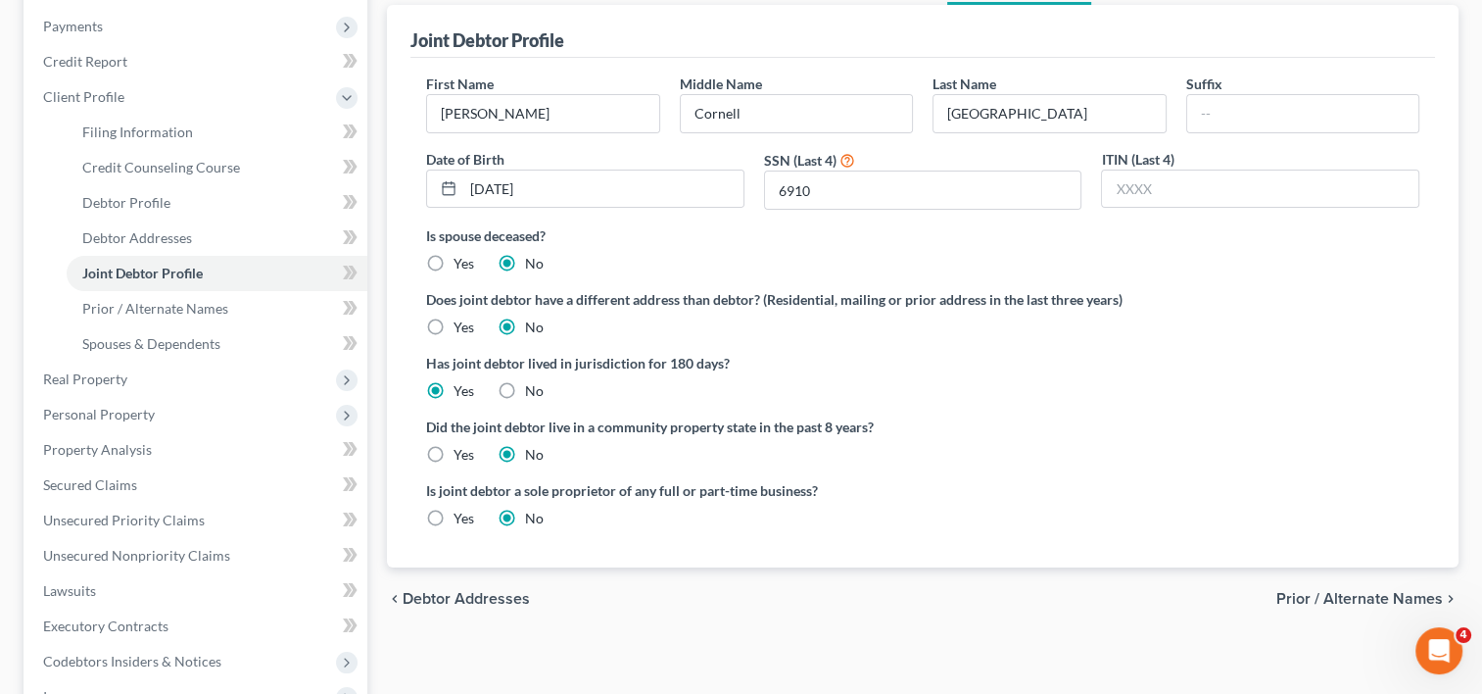
scroll to position [231, 0]
click at [135, 311] on span "Prior / Alternate Names" at bounding box center [155, 307] width 146 height 17
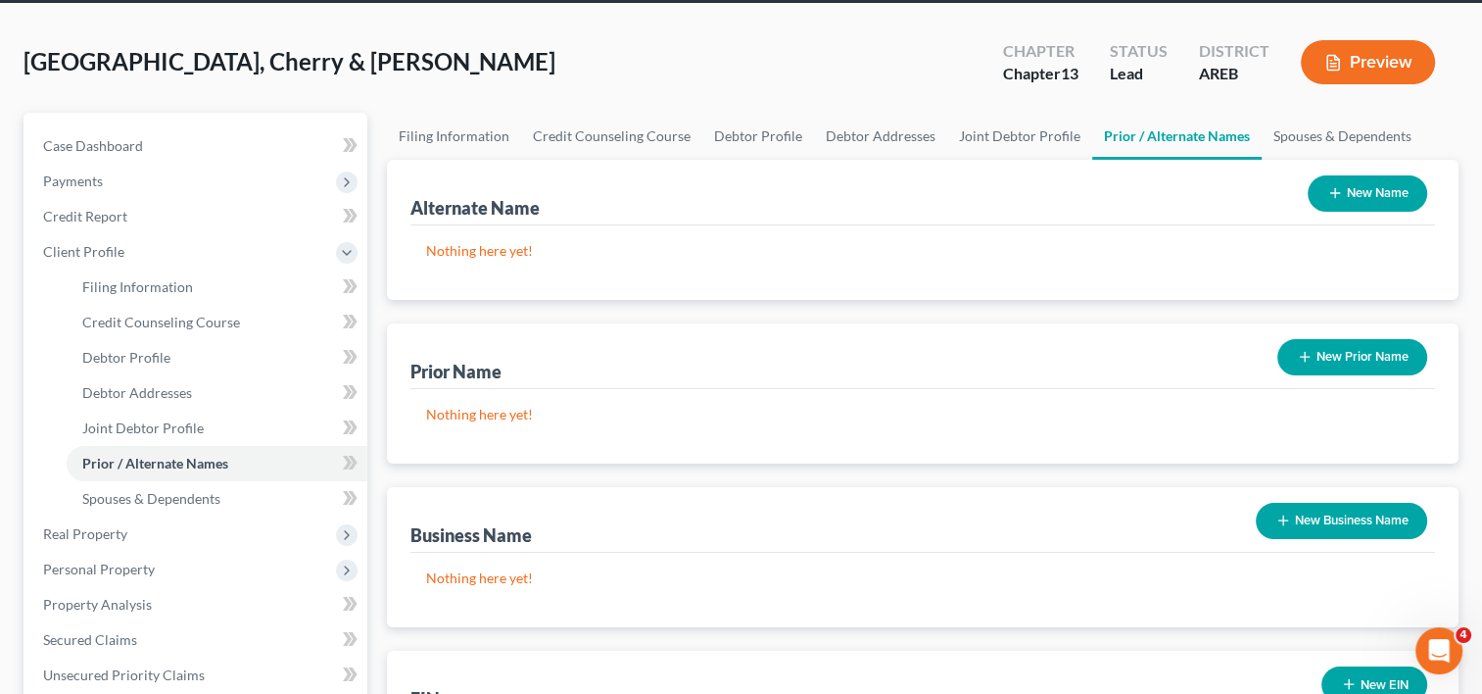
scroll to position [85, 0]
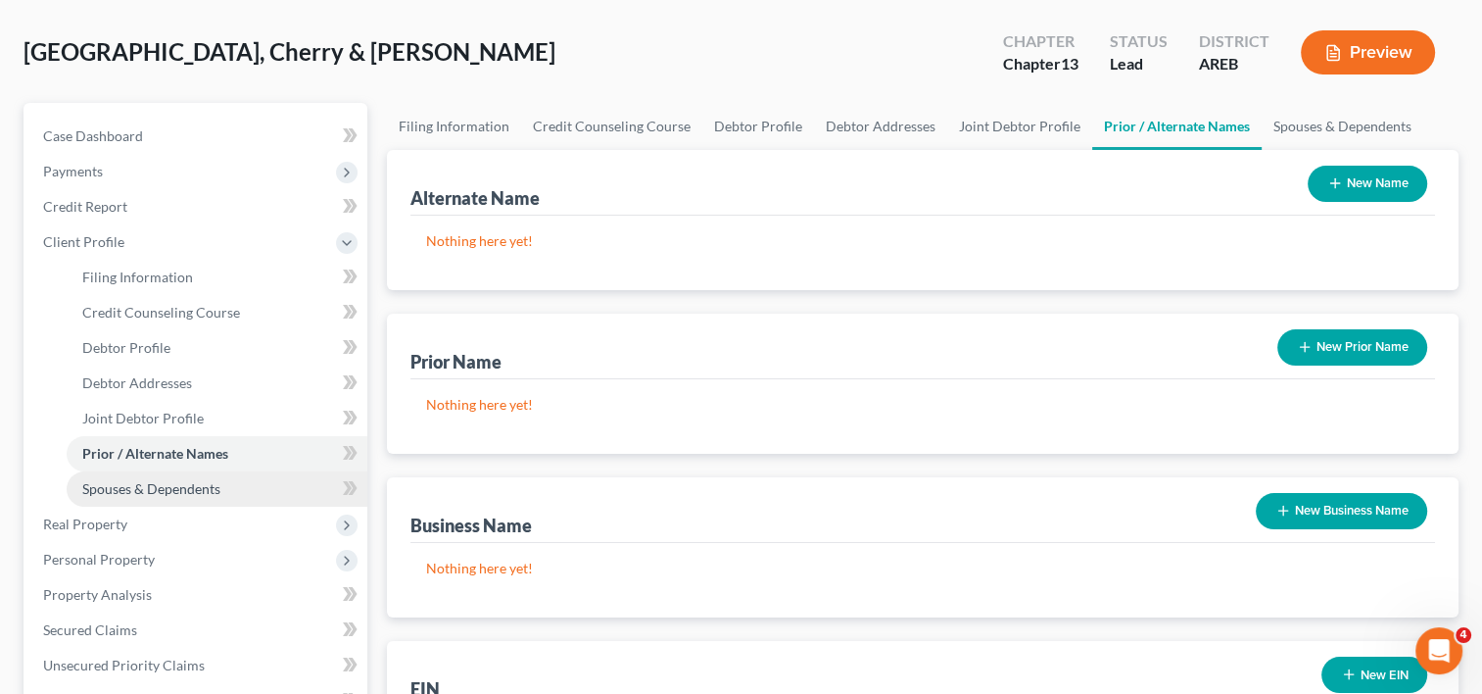
click at [188, 481] on span "Spouses & Dependents" at bounding box center [151, 488] width 138 height 17
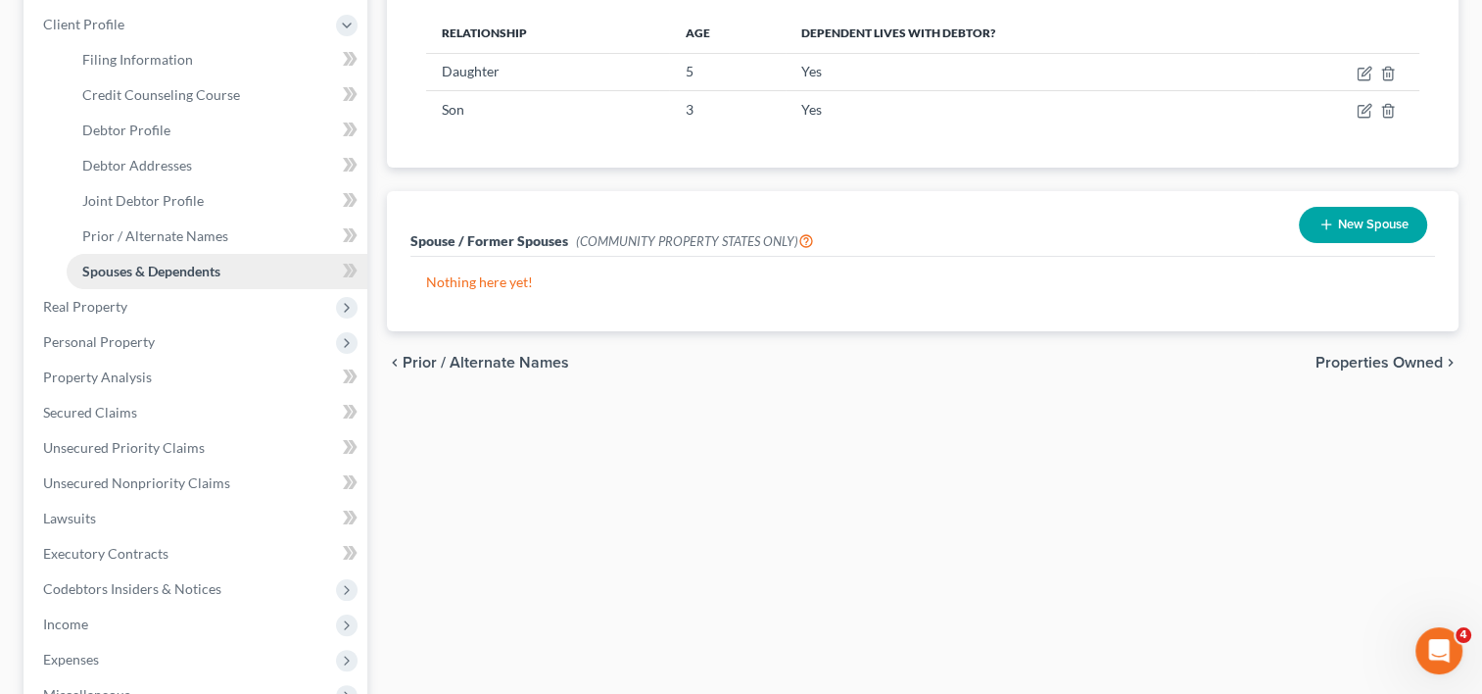
scroll to position [336, 0]
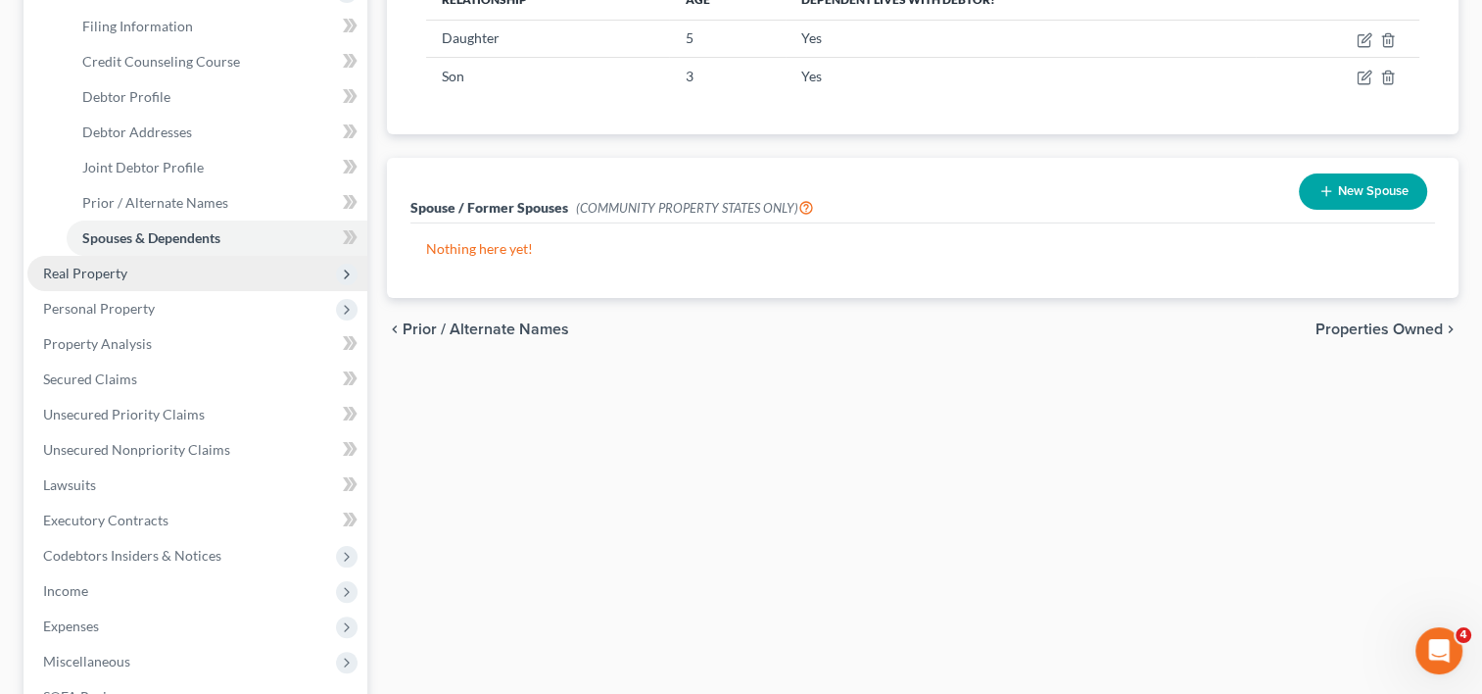
click at [106, 268] on span "Real Property" at bounding box center [85, 272] width 84 height 17
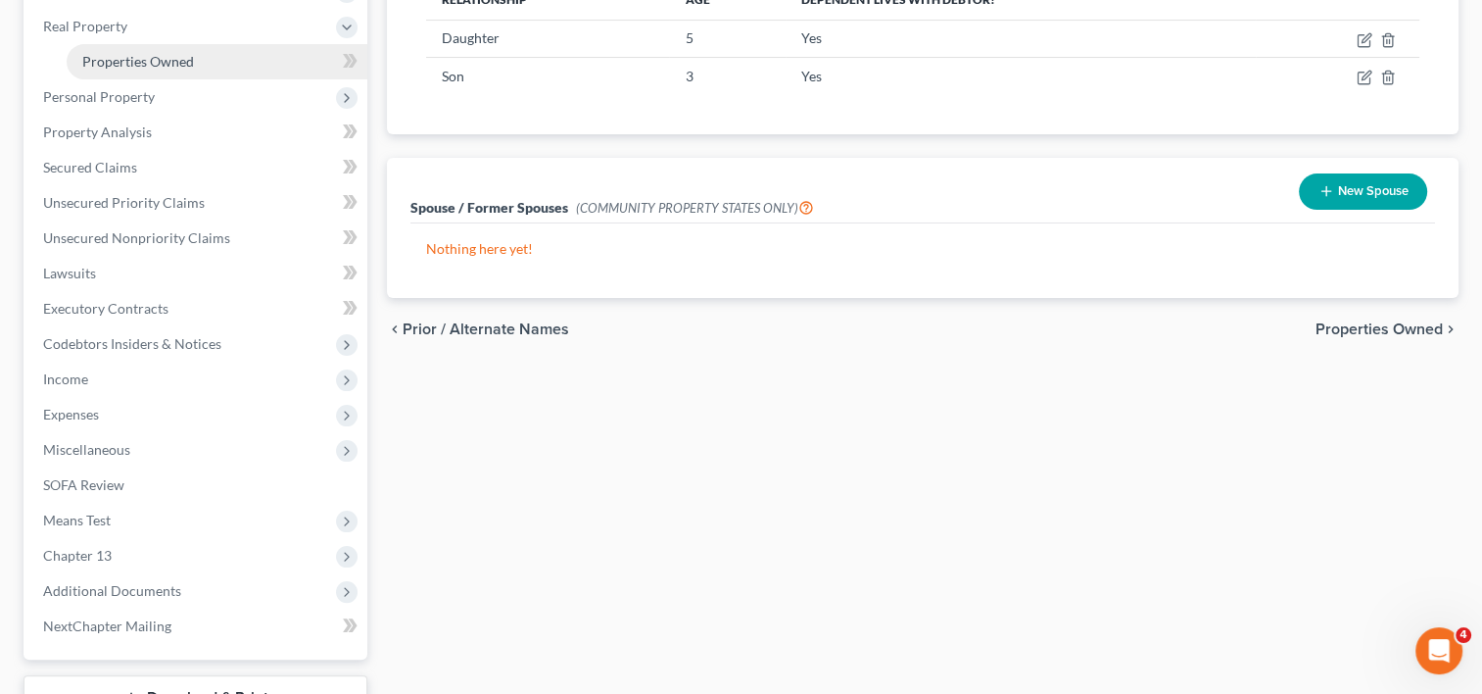
click at [153, 55] on span "Properties Owned" at bounding box center [138, 61] width 112 height 17
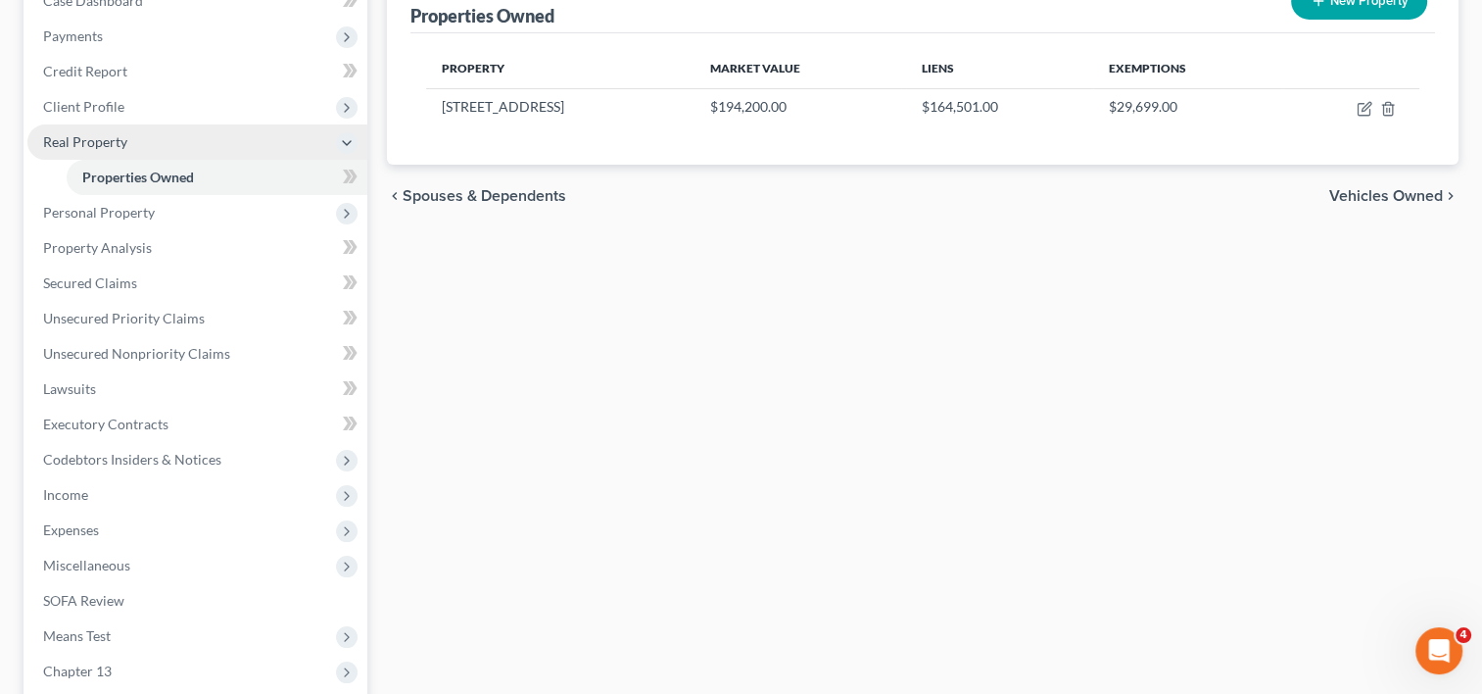
scroll to position [230, 0]
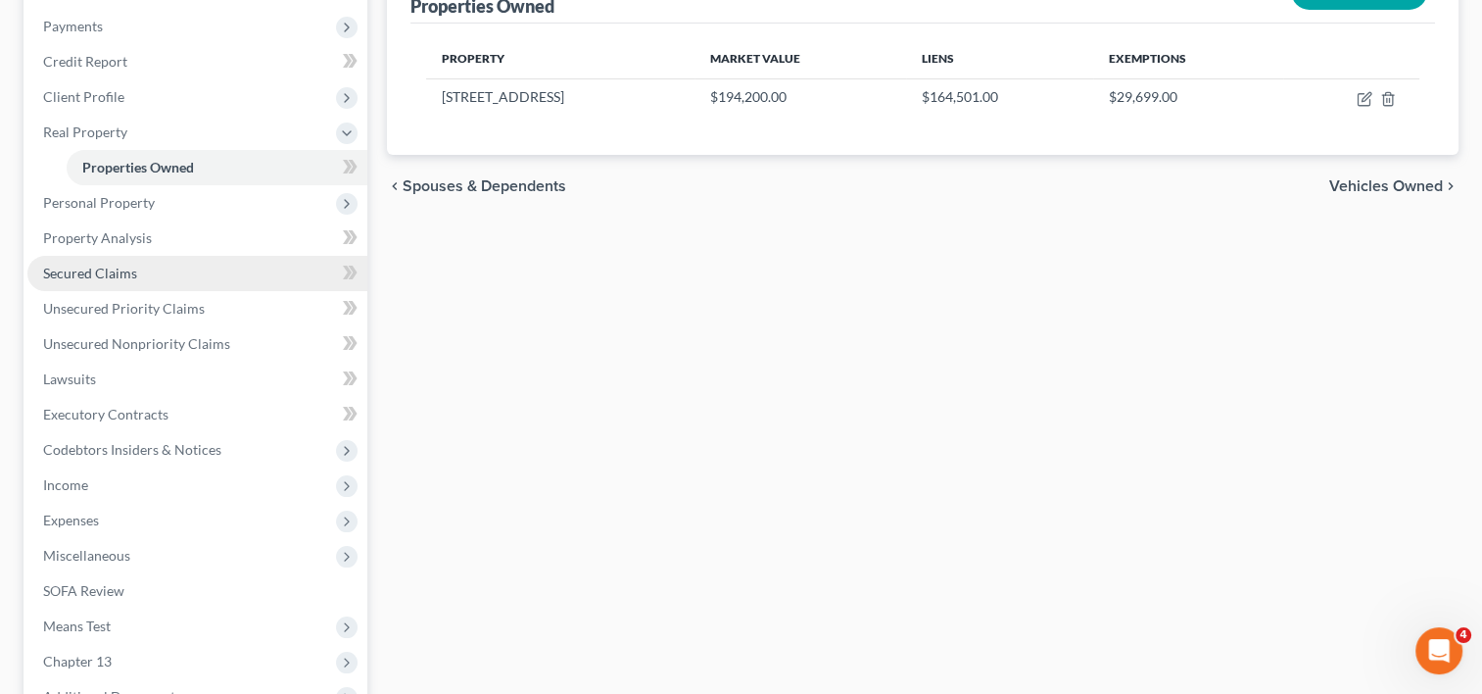
click at [112, 268] on span "Secured Claims" at bounding box center [90, 272] width 94 height 17
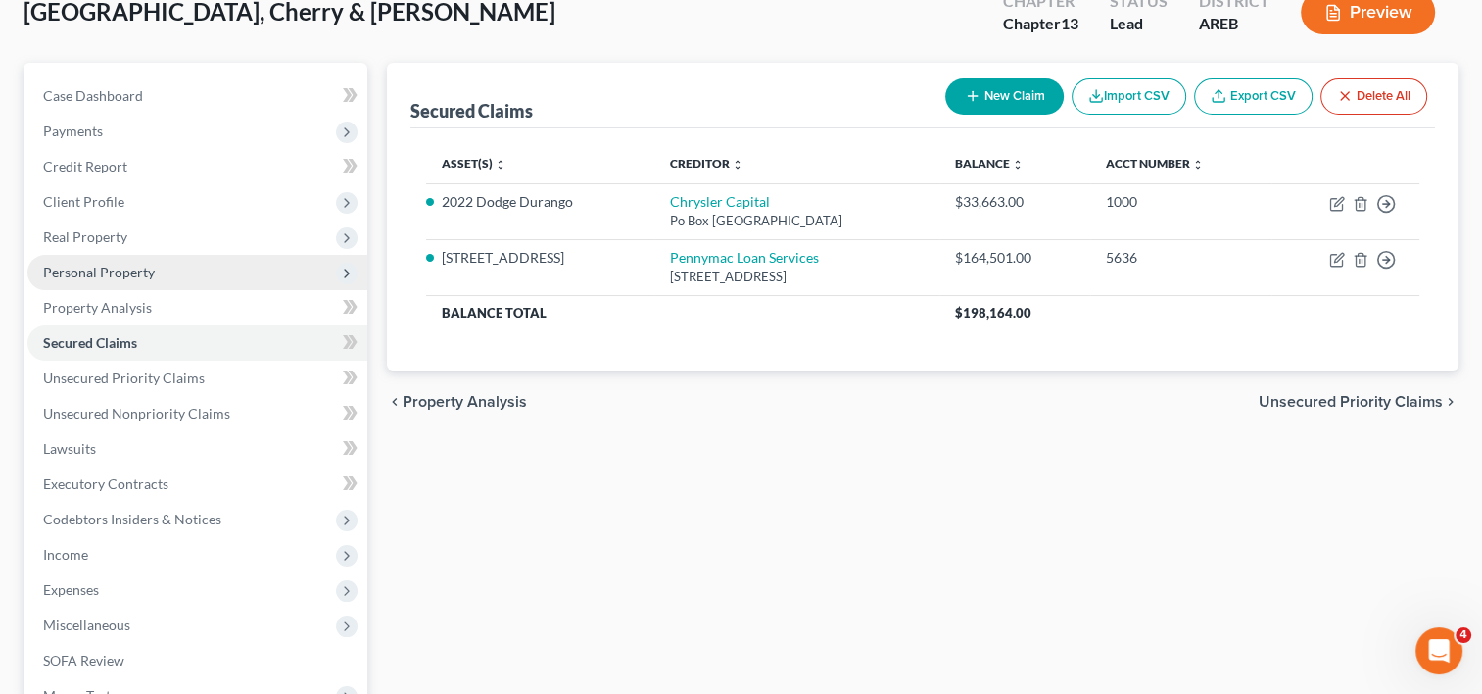
scroll to position [134, 0]
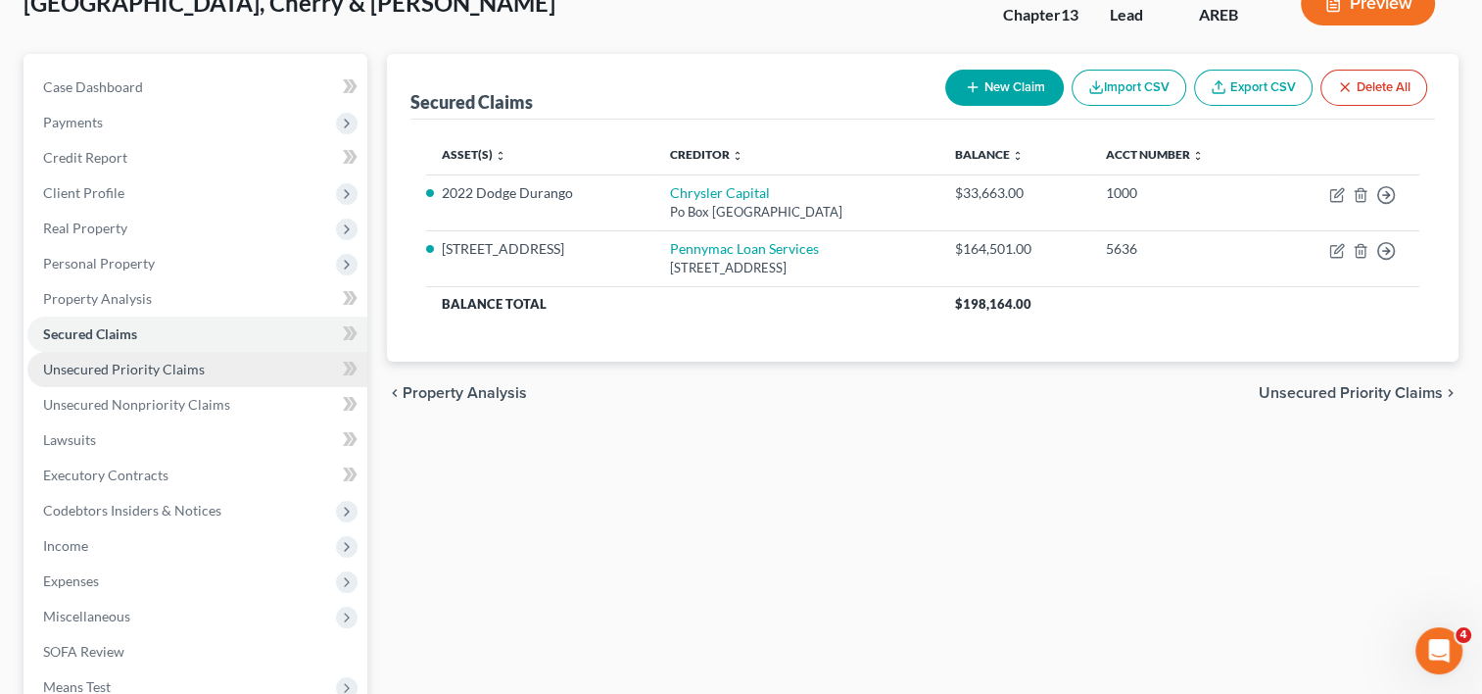
click at [151, 376] on link "Unsecured Priority Claims" at bounding box center [197, 369] width 340 height 35
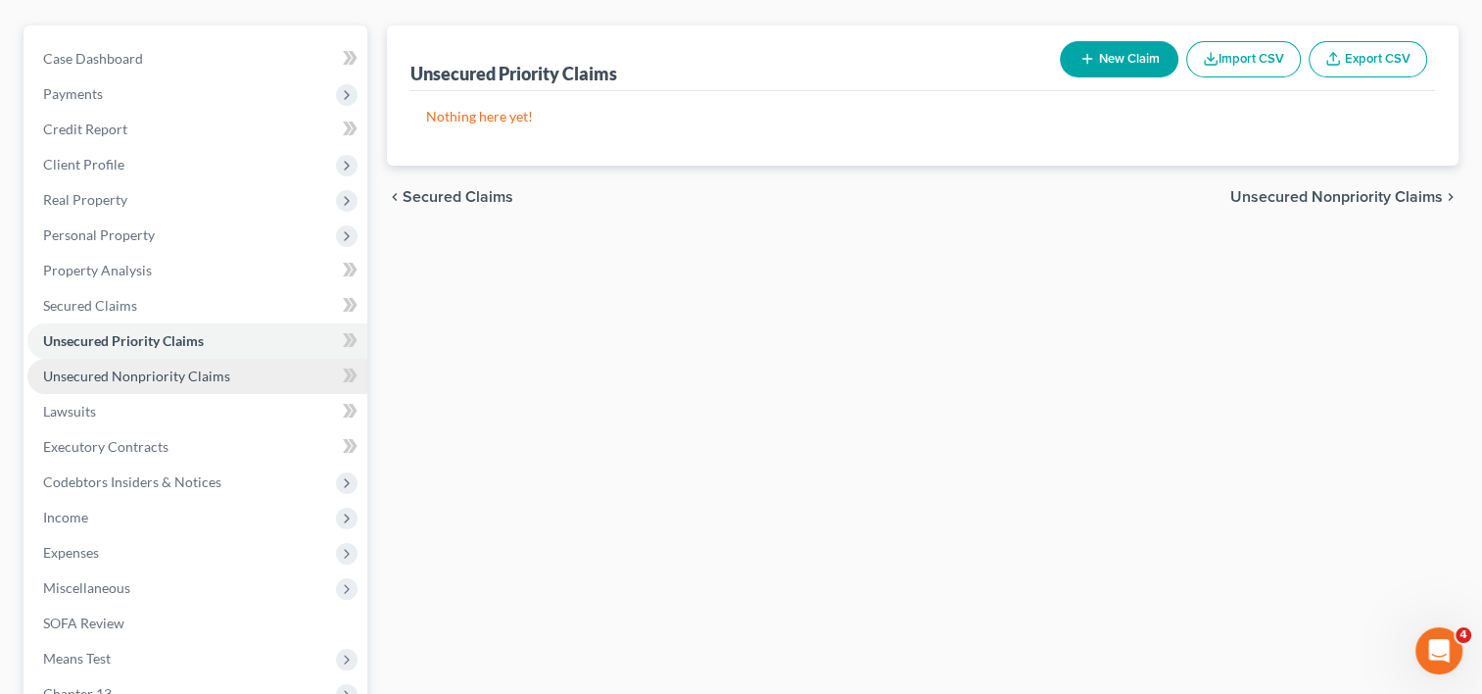
click at [158, 380] on span "Unsecured Nonpriority Claims" at bounding box center [136, 375] width 187 height 17
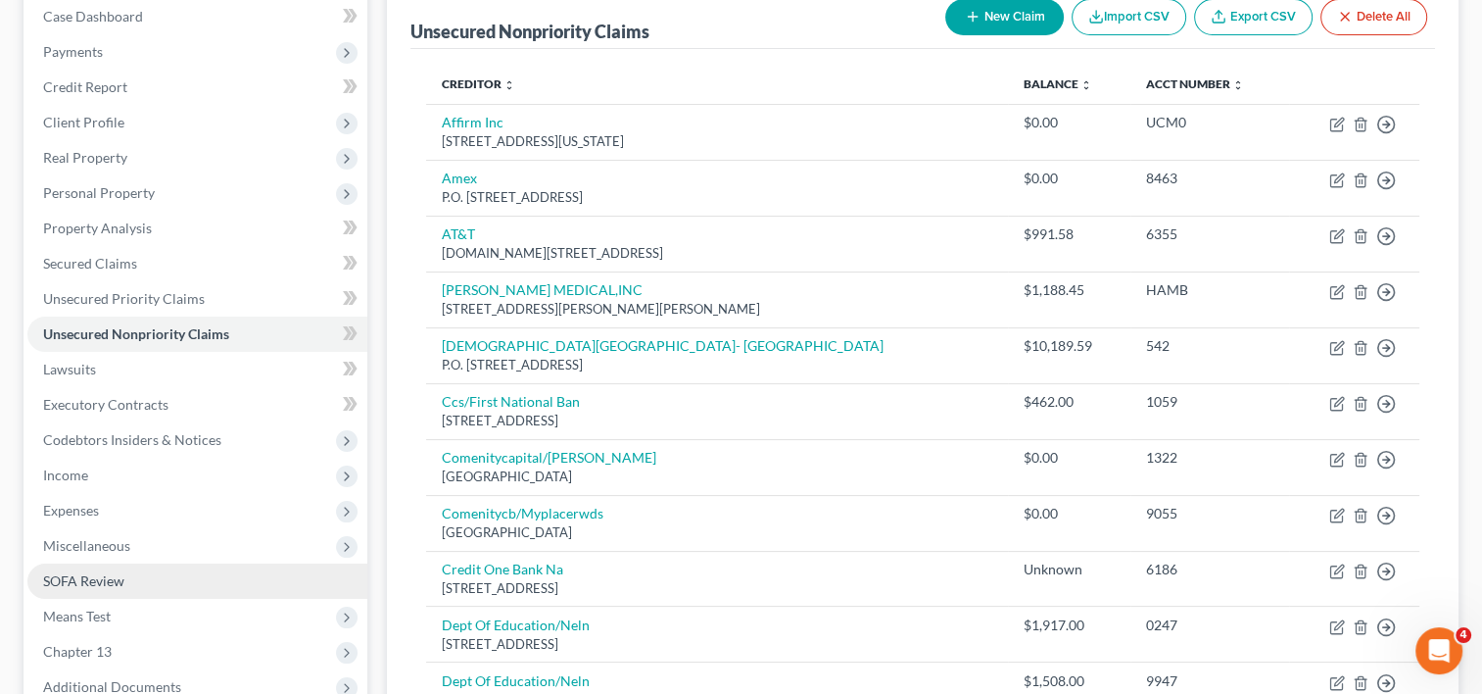
scroll to position [180, 0]
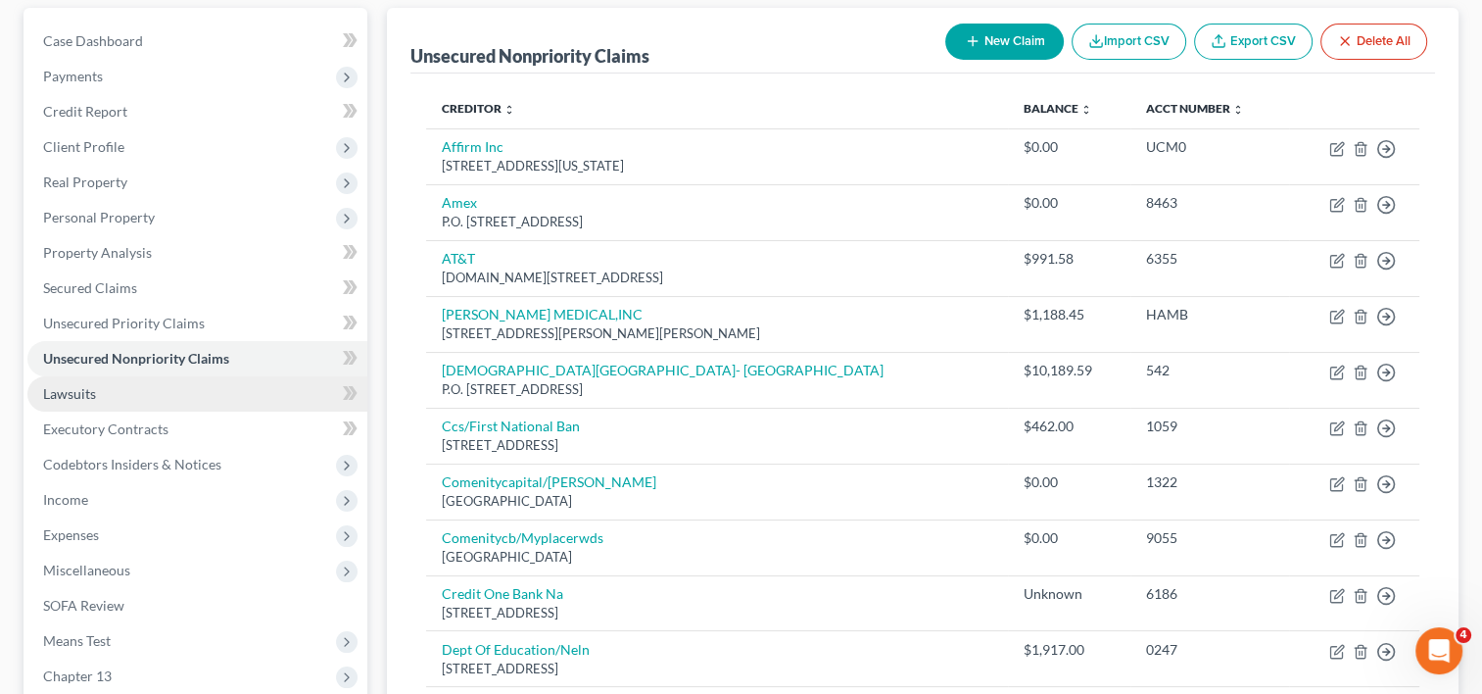
click at [89, 388] on span "Lawsuits" at bounding box center [69, 393] width 53 height 17
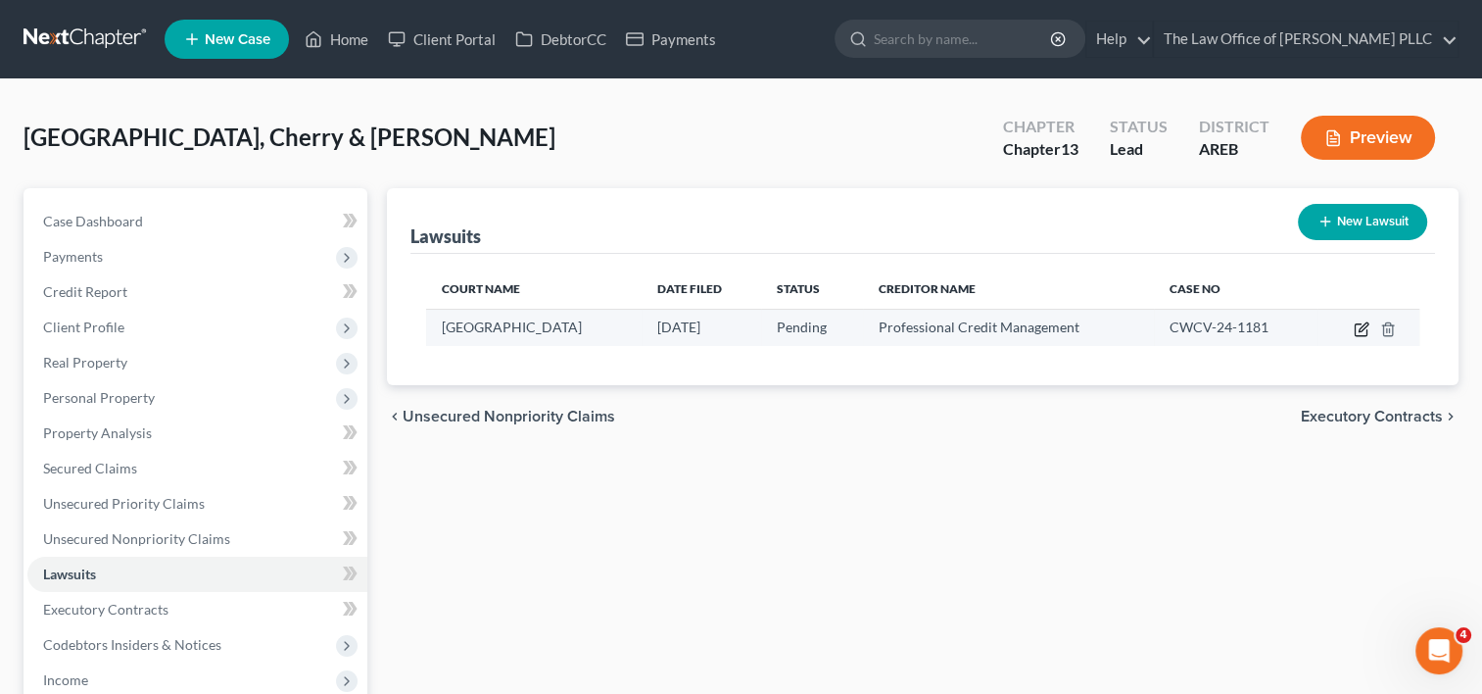
click at [1357, 327] on icon "button" at bounding box center [1362, 329] width 16 height 16
select select "2"
select select "0"
select select "1"
select select "2"
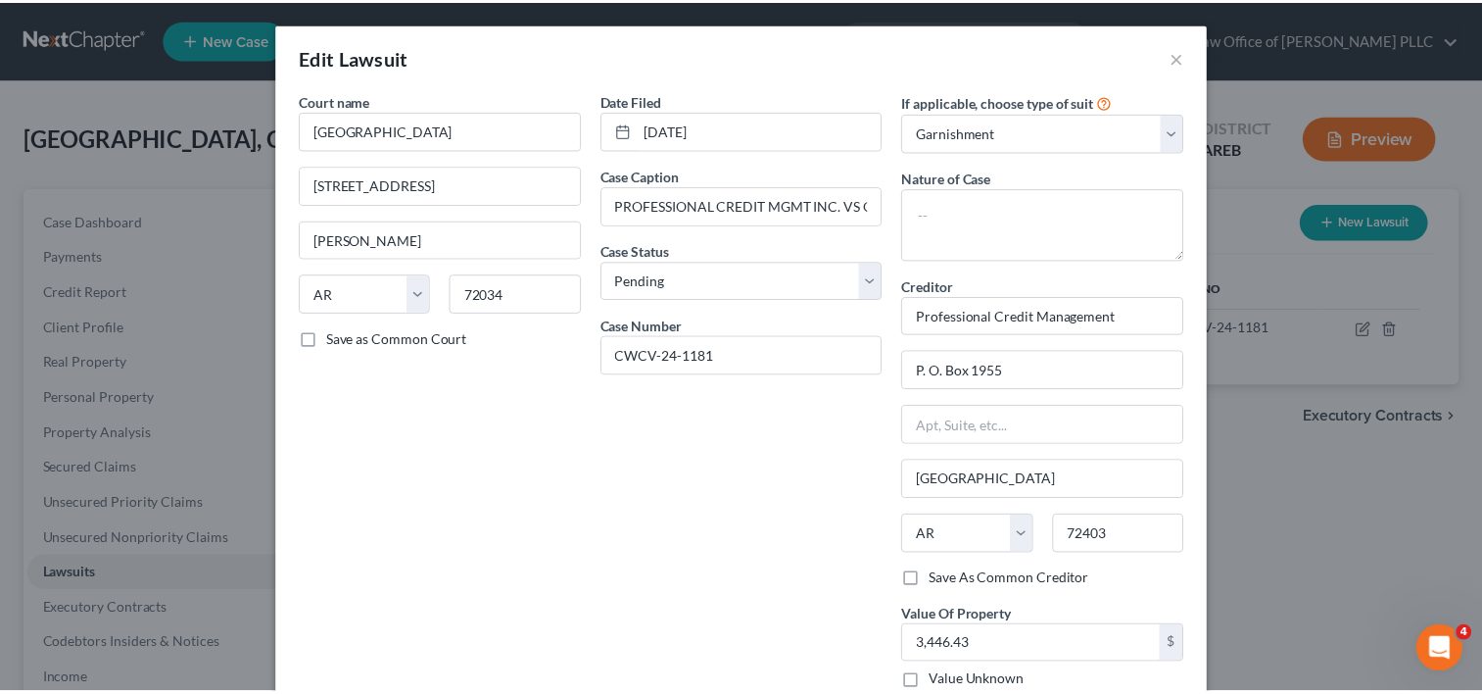
scroll to position [193, 0]
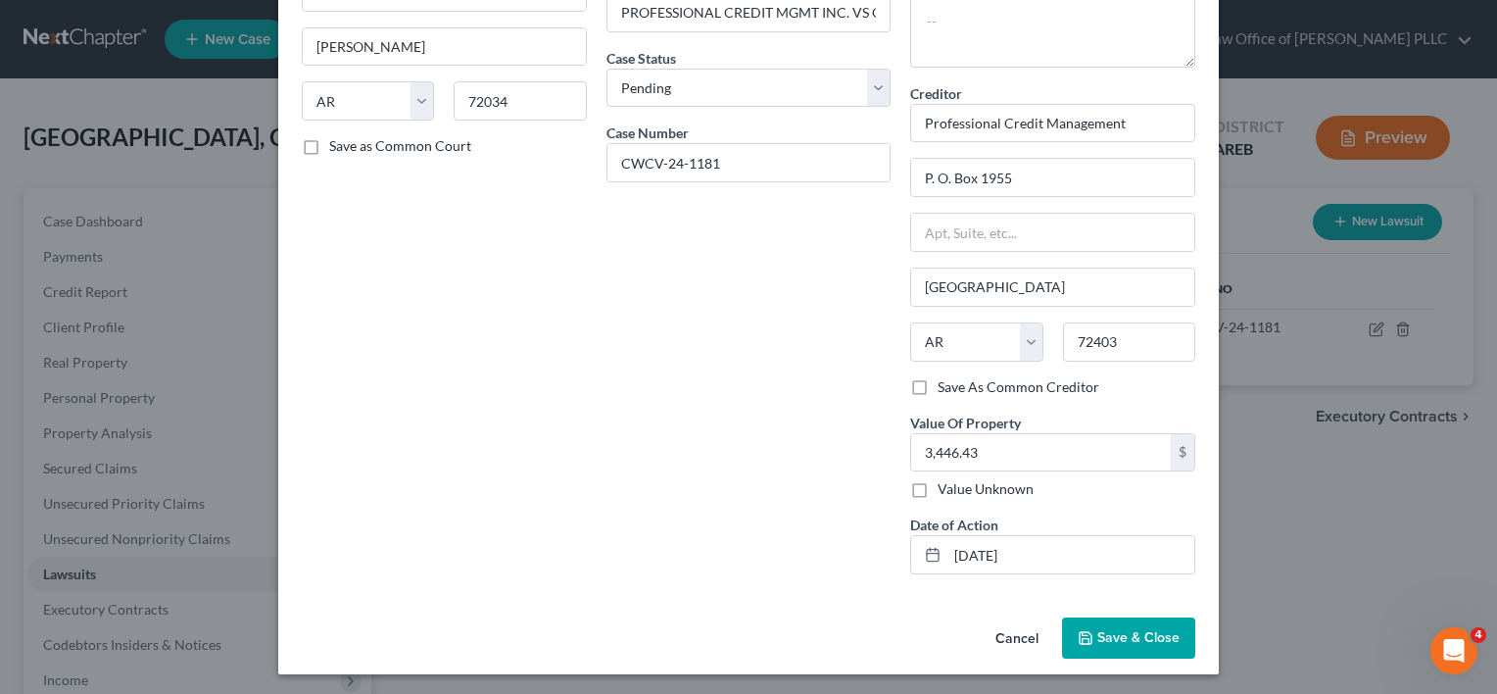
click at [1098, 630] on span "Save & Close" at bounding box center [1138, 637] width 82 height 17
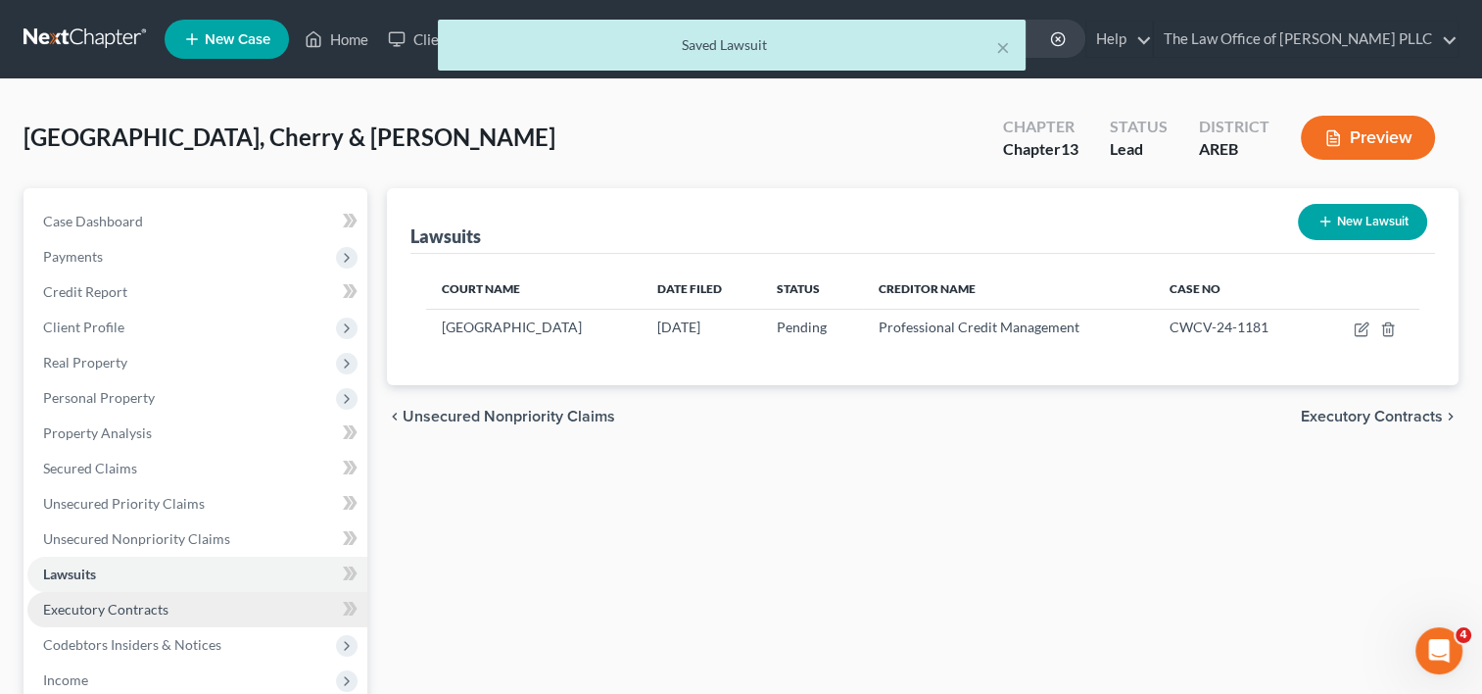
click at [111, 611] on span "Executory Contracts" at bounding box center [105, 608] width 125 height 17
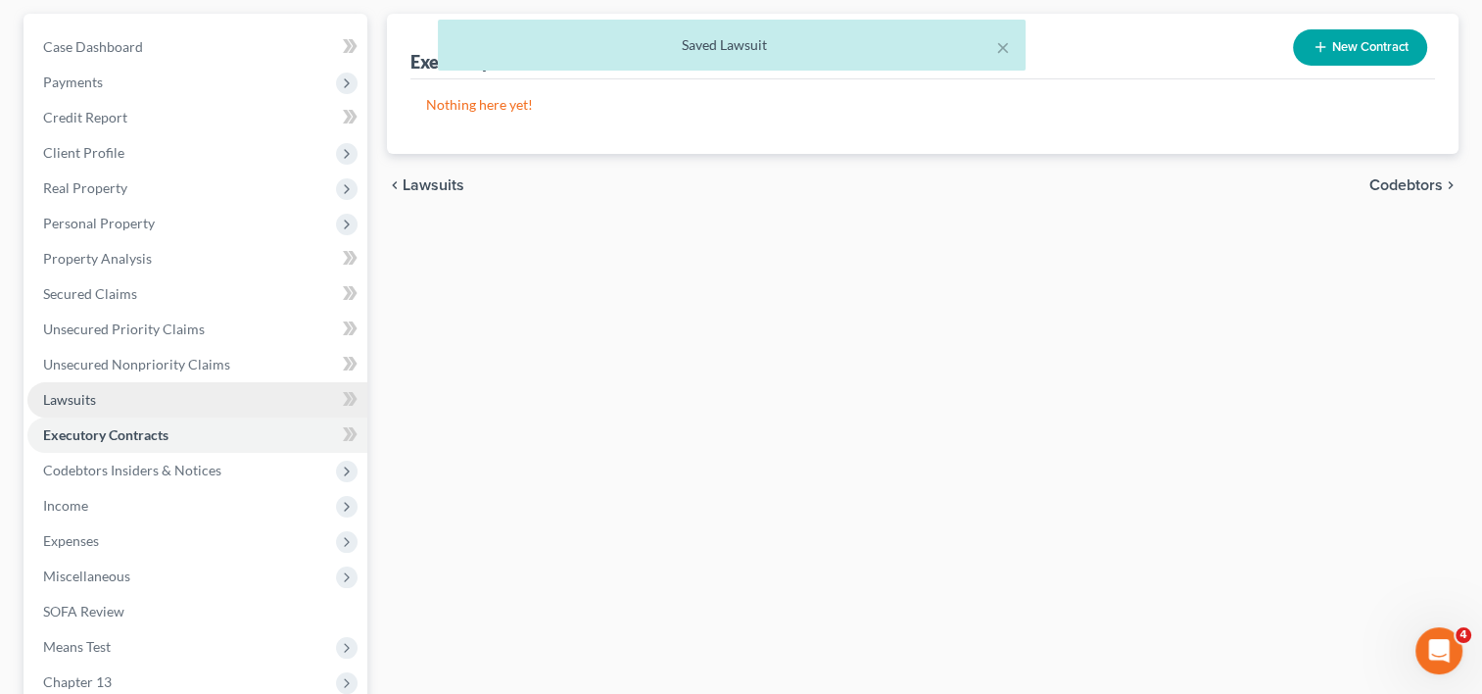
scroll to position [185, 0]
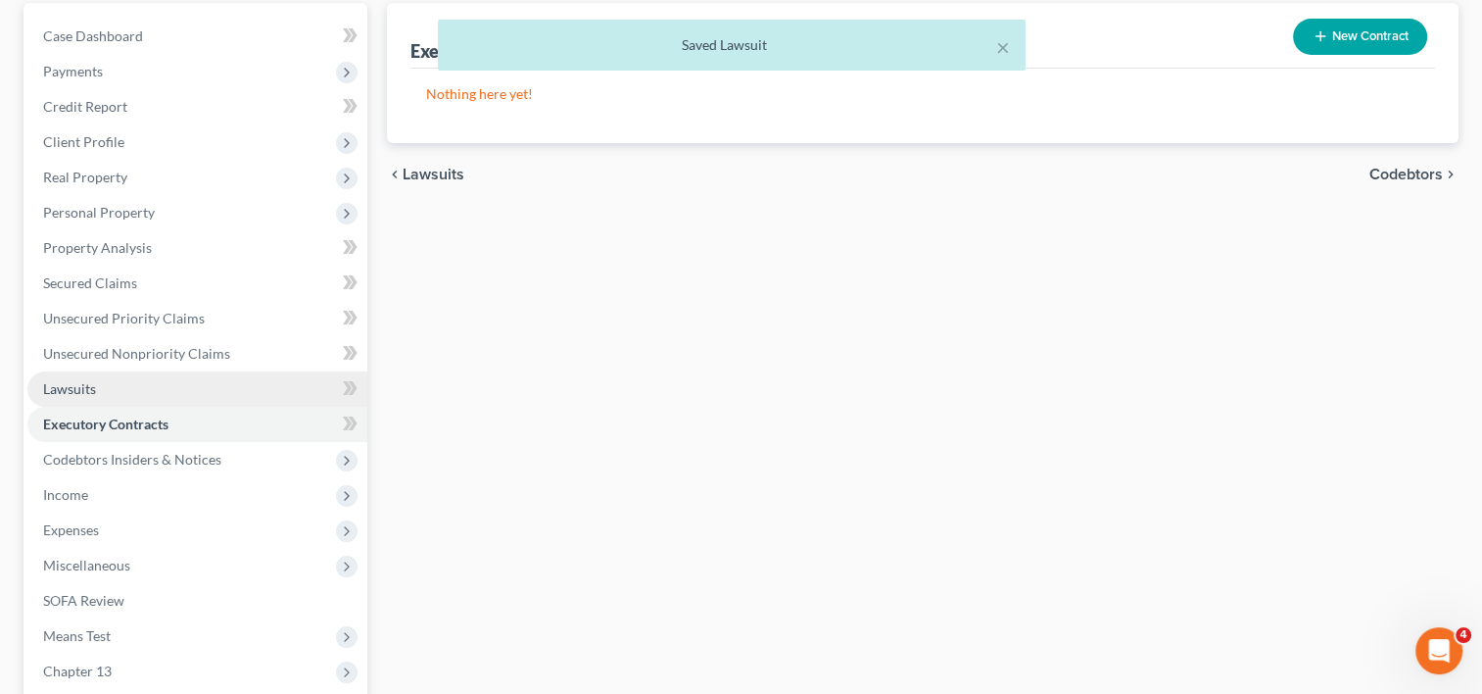
click at [95, 387] on span "Lawsuits" at bounding box center [69, 388] width 53 height 17
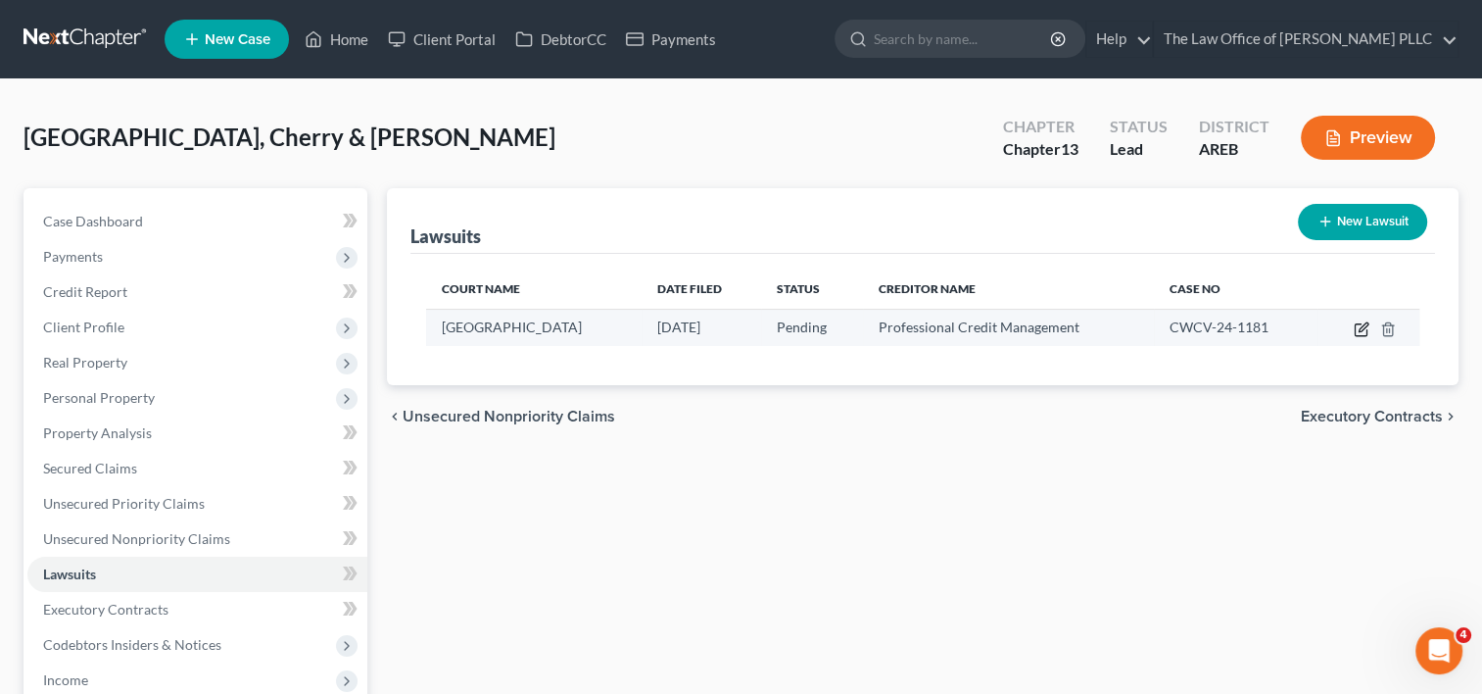
click at [1356, 327] on icon "button" at bounding box center [1362, 329] width 16 height 16
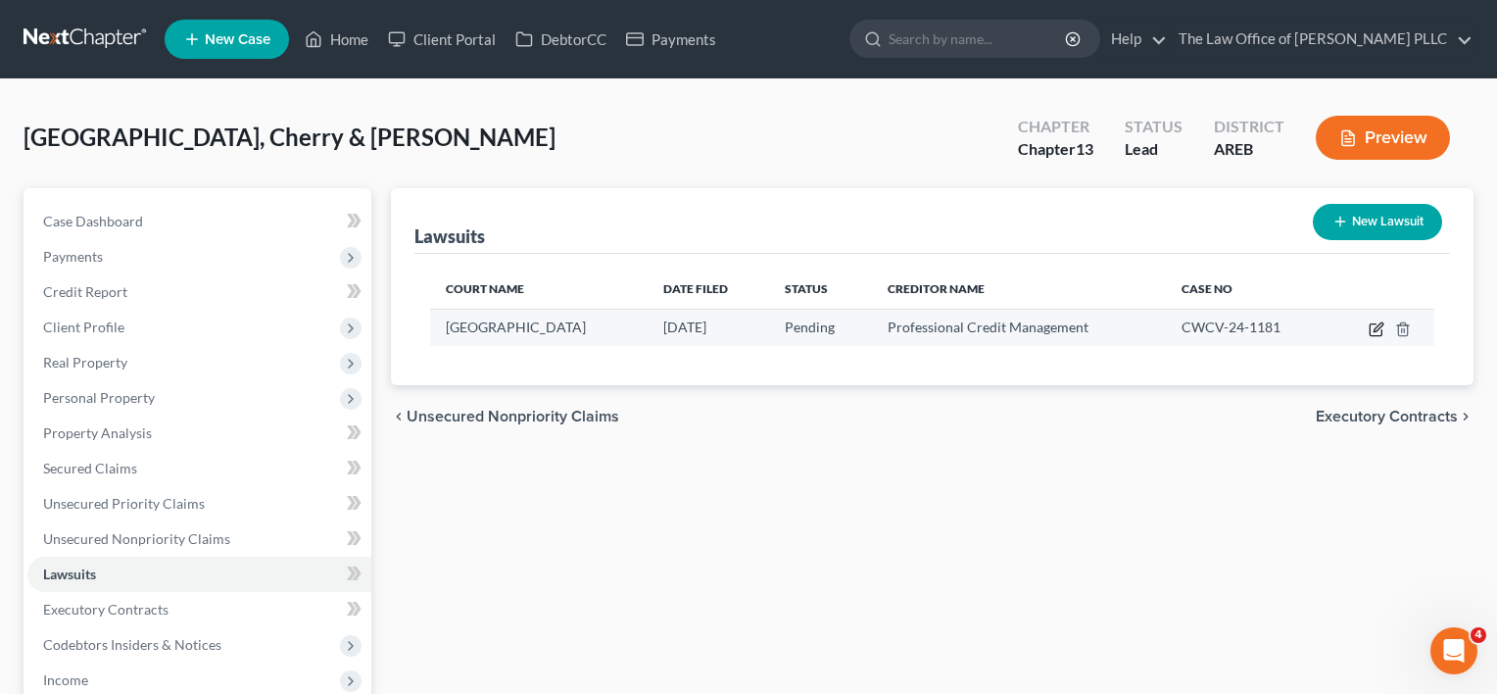
select select "2"
select select "0"
select select "1"
select select "2"
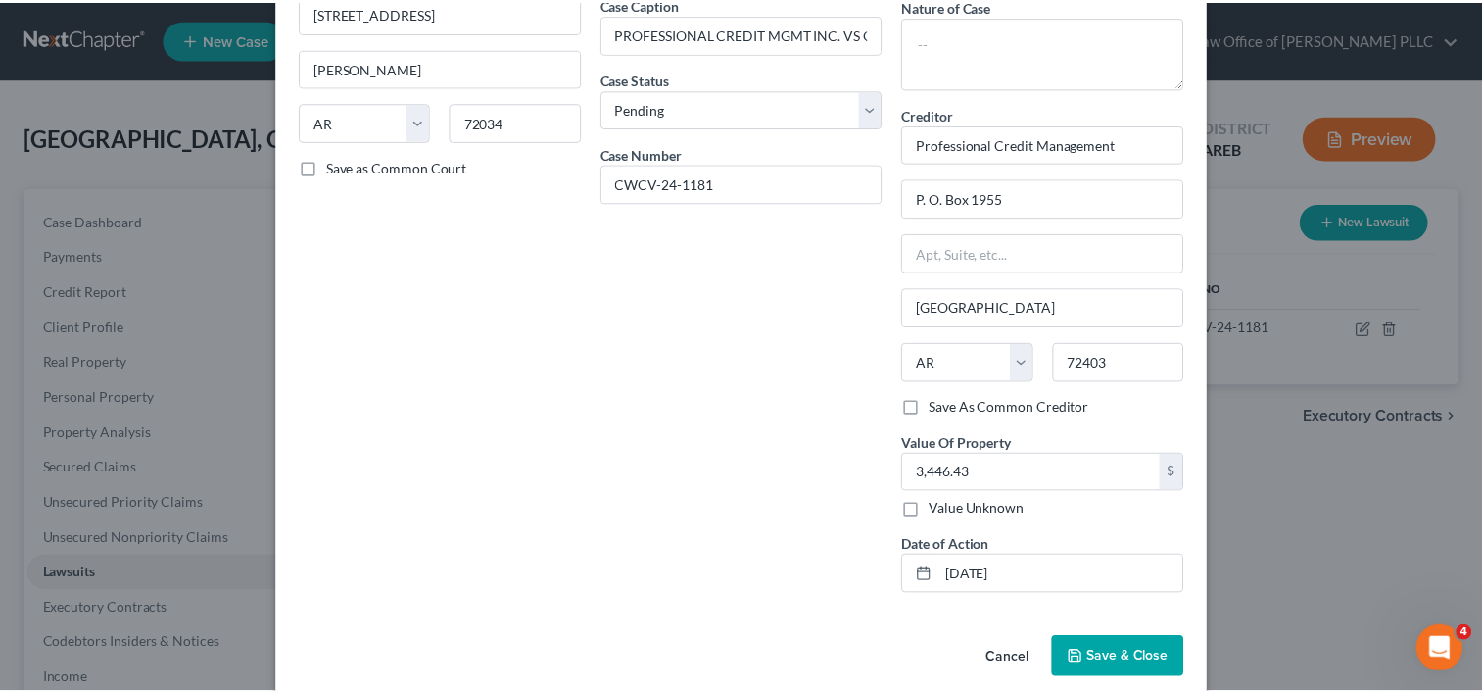
scroll to position [193, 0]
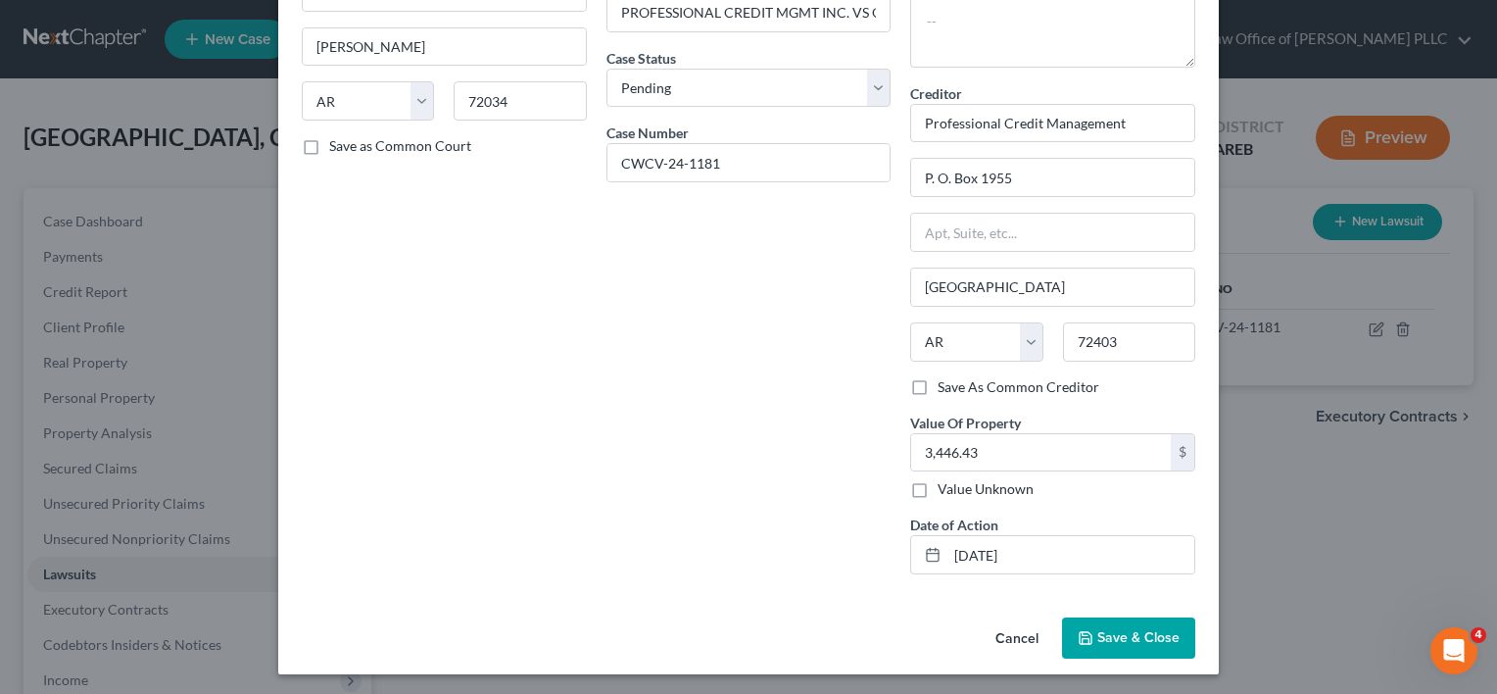
click at [1147, 632] on span "Save & Close" at bounding box center [1138, 637] width 82 height 17
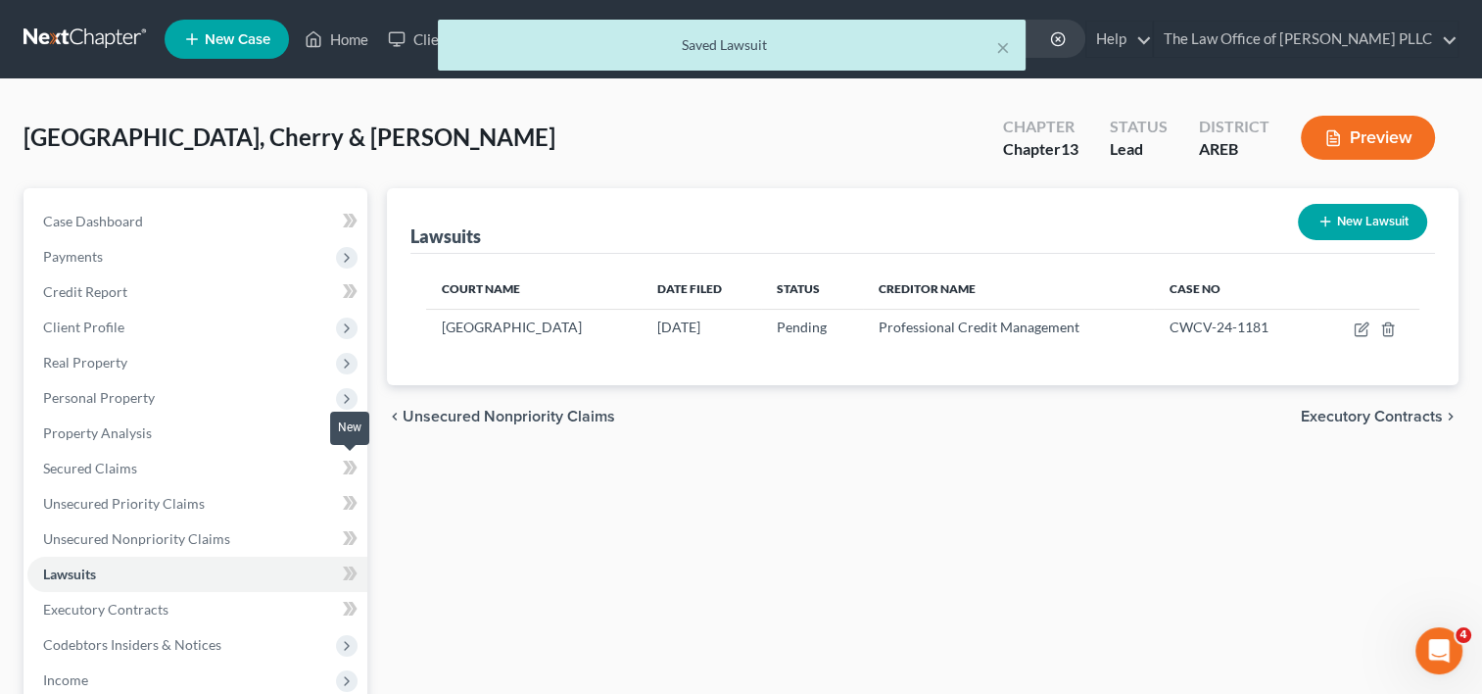
scroll to position [161, 0]
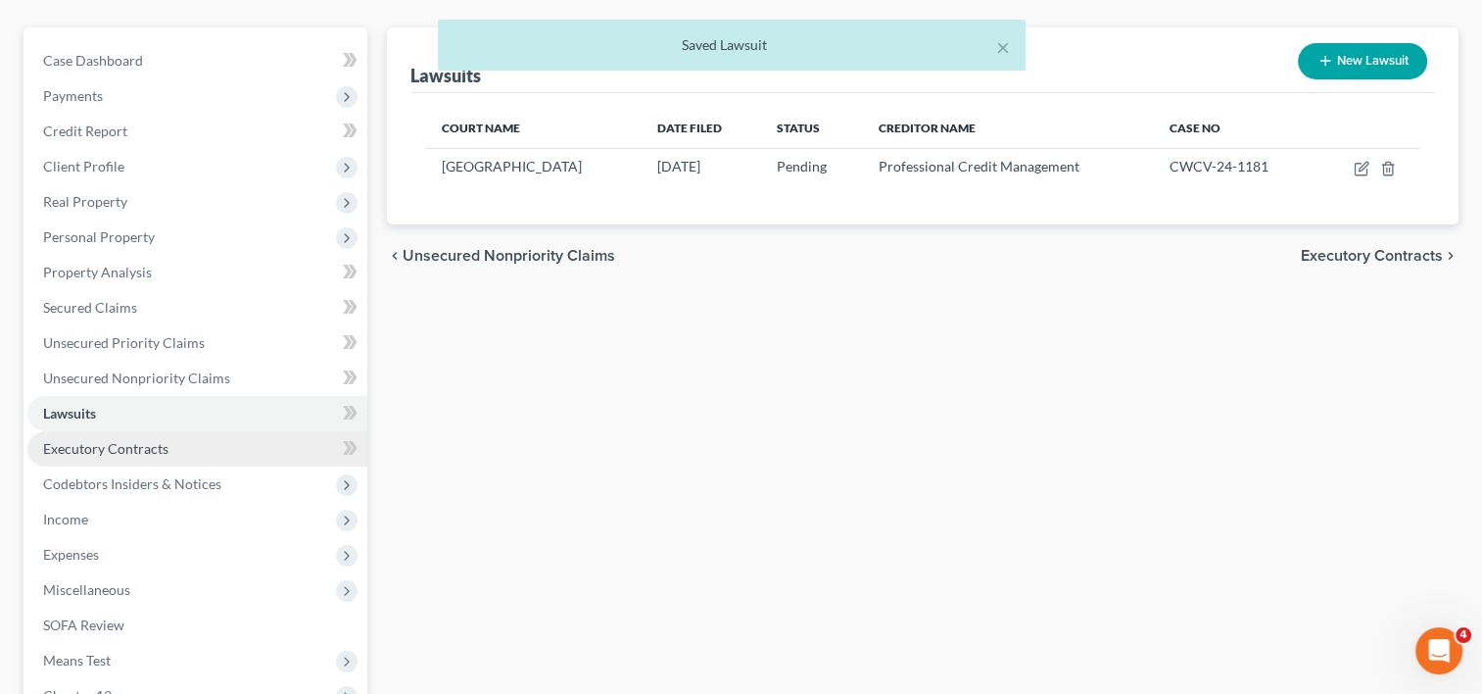
click at [121, 452] on span "Executory Contracts" at bounding box center [105, 448] width 125 height 17
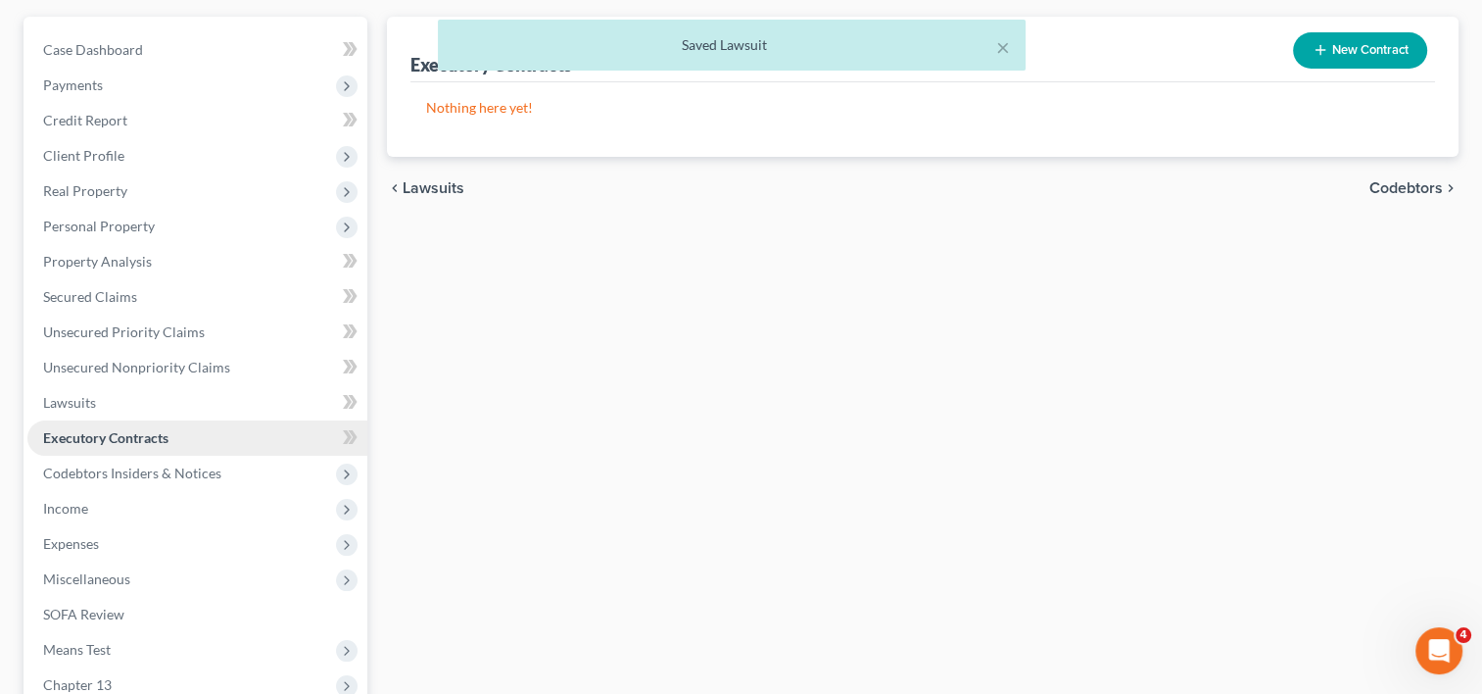
scroll to position [172, 0]
click at [144, 476] on span "Codebtors Insiders & Notices" at bounding box center [132, 471] width 178 height 17
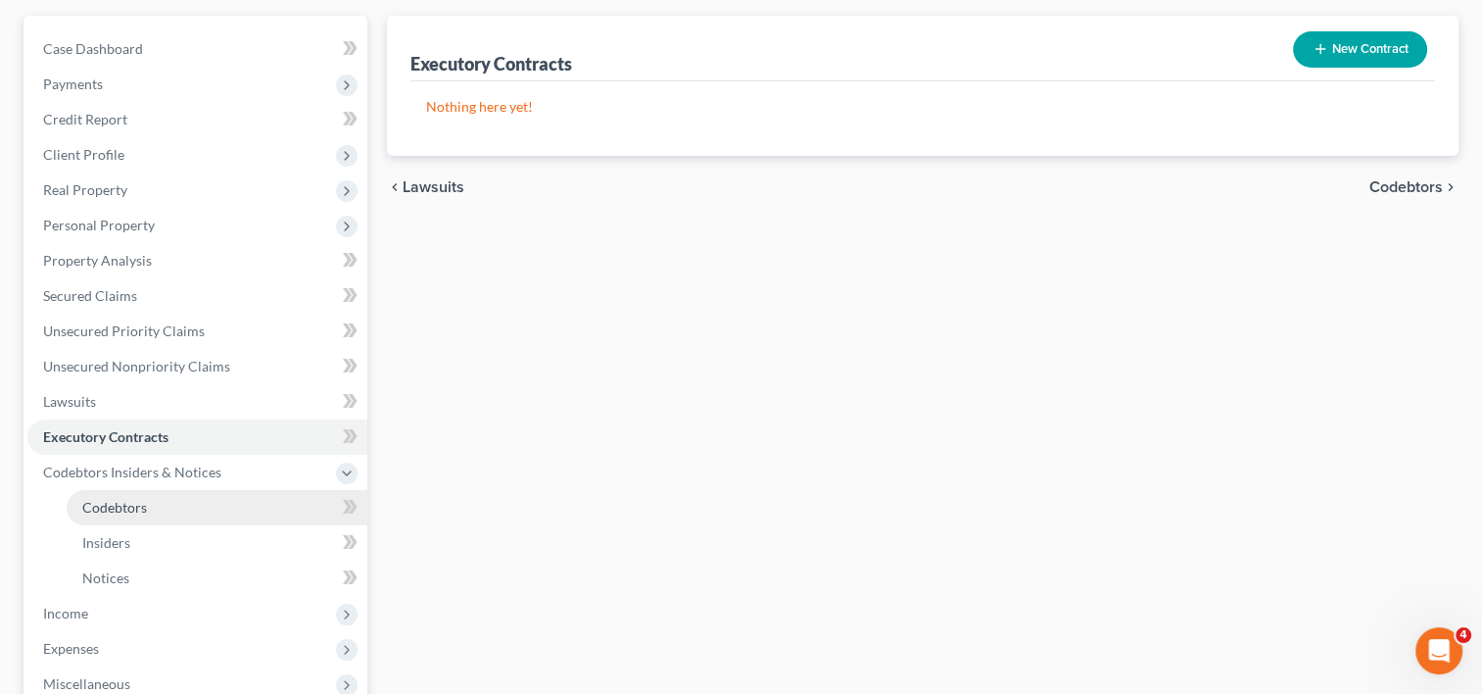
click at [144, 512] on span "Codebtors" at bounding box center [114, 507] width 65 height 17
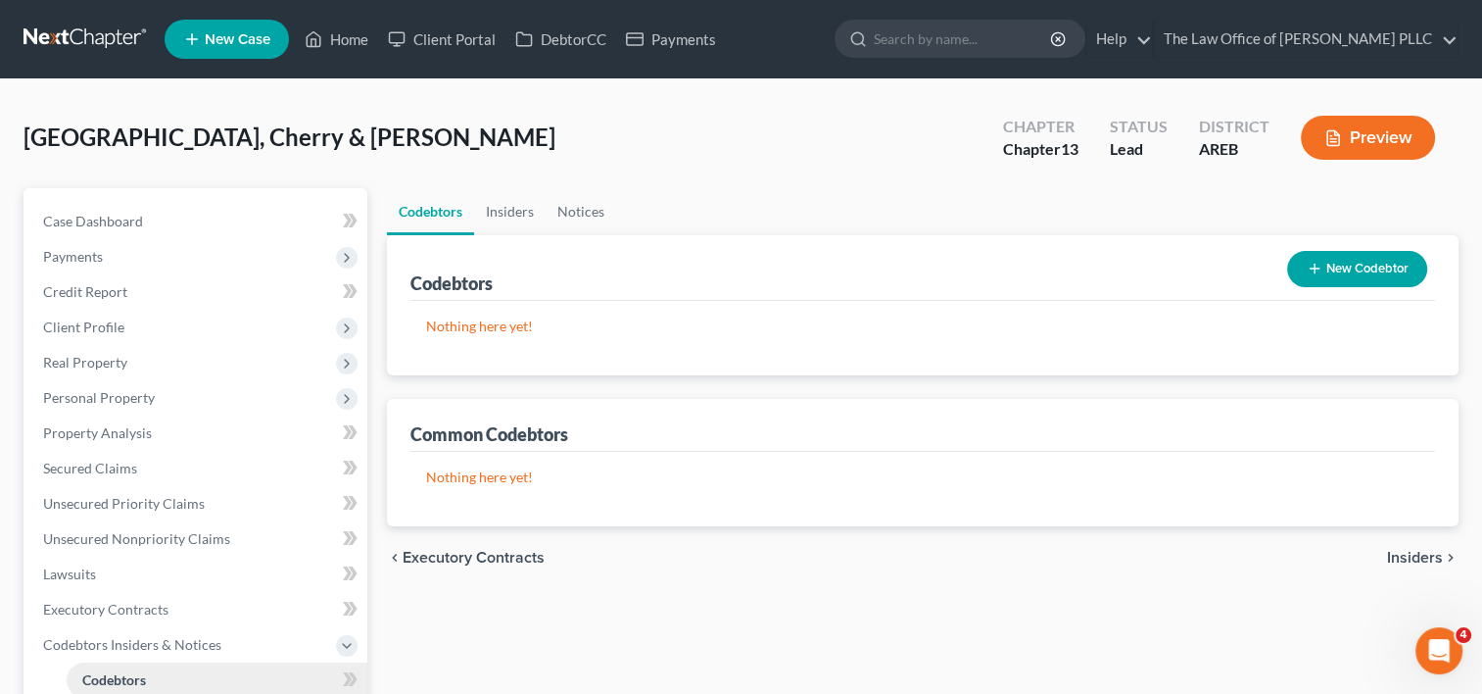
scroll to position [157, 0]
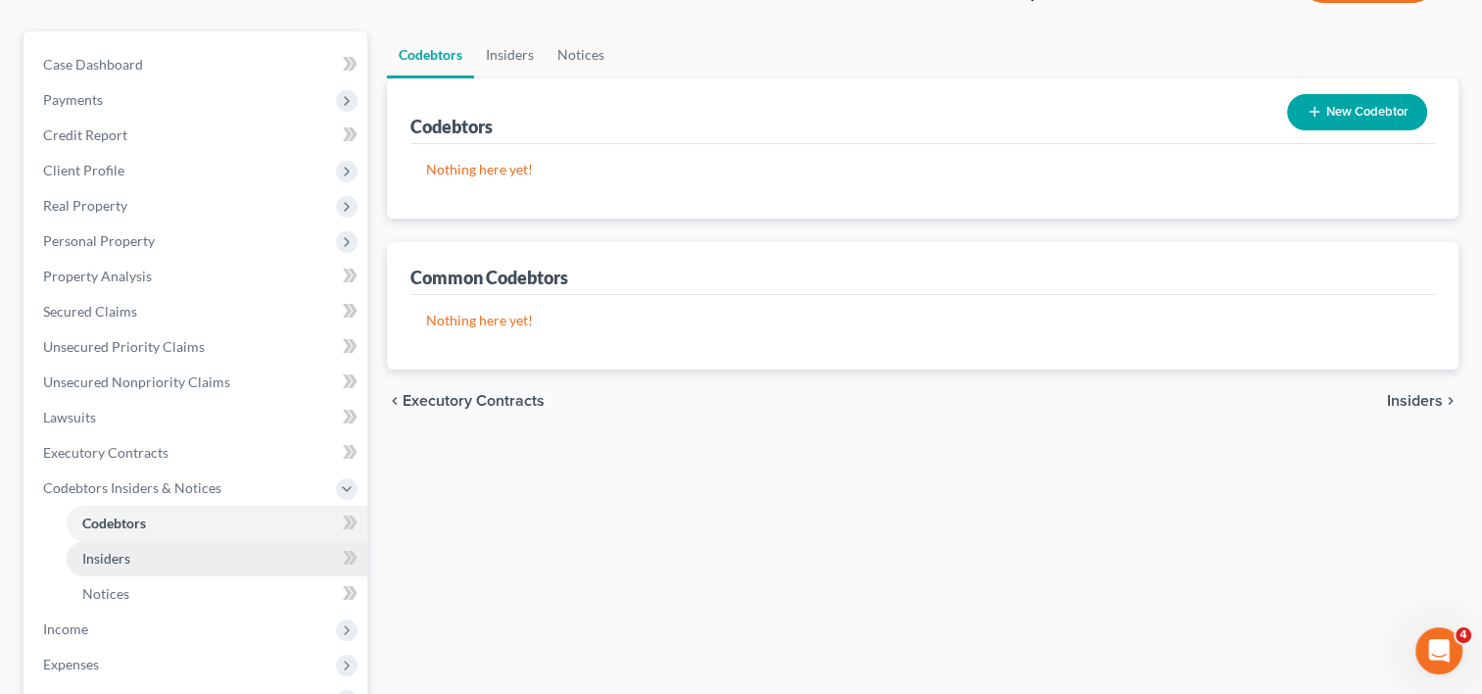
click at [137, 550] on link "Insiders" at bounding box center [217, 558] width 301 height 35
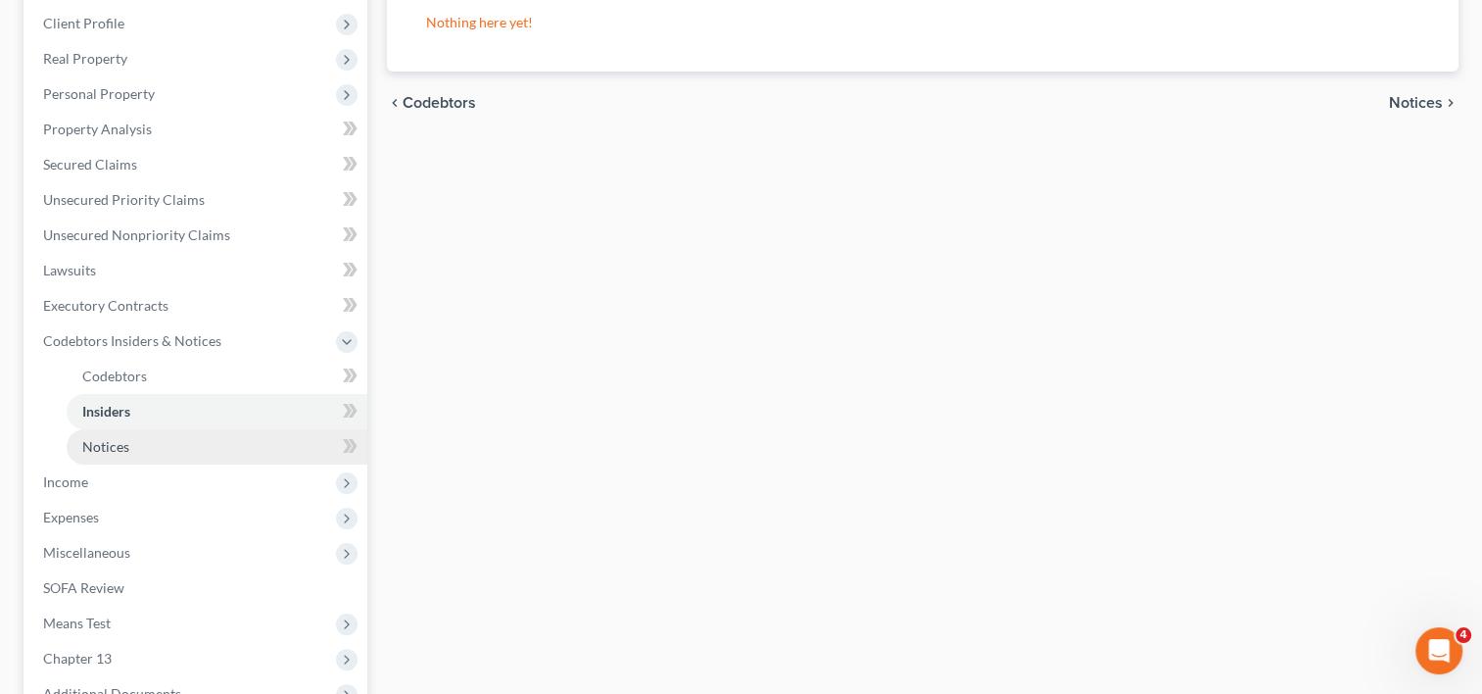
click at [129, 445] on link "Notices" at bounding box center [217, 446] width 301 height 35
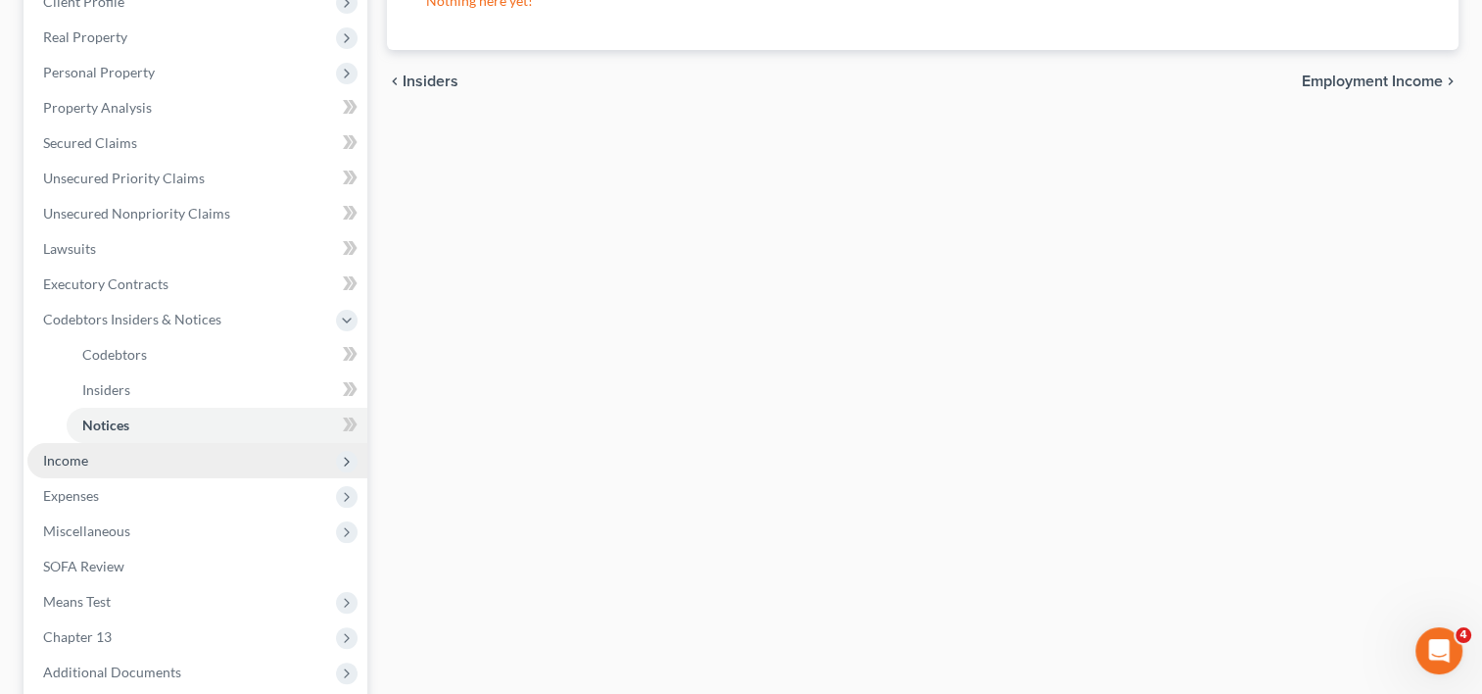
click at [81, 447] on span "Income" at bounding box center [197, 460] width 340 height 35
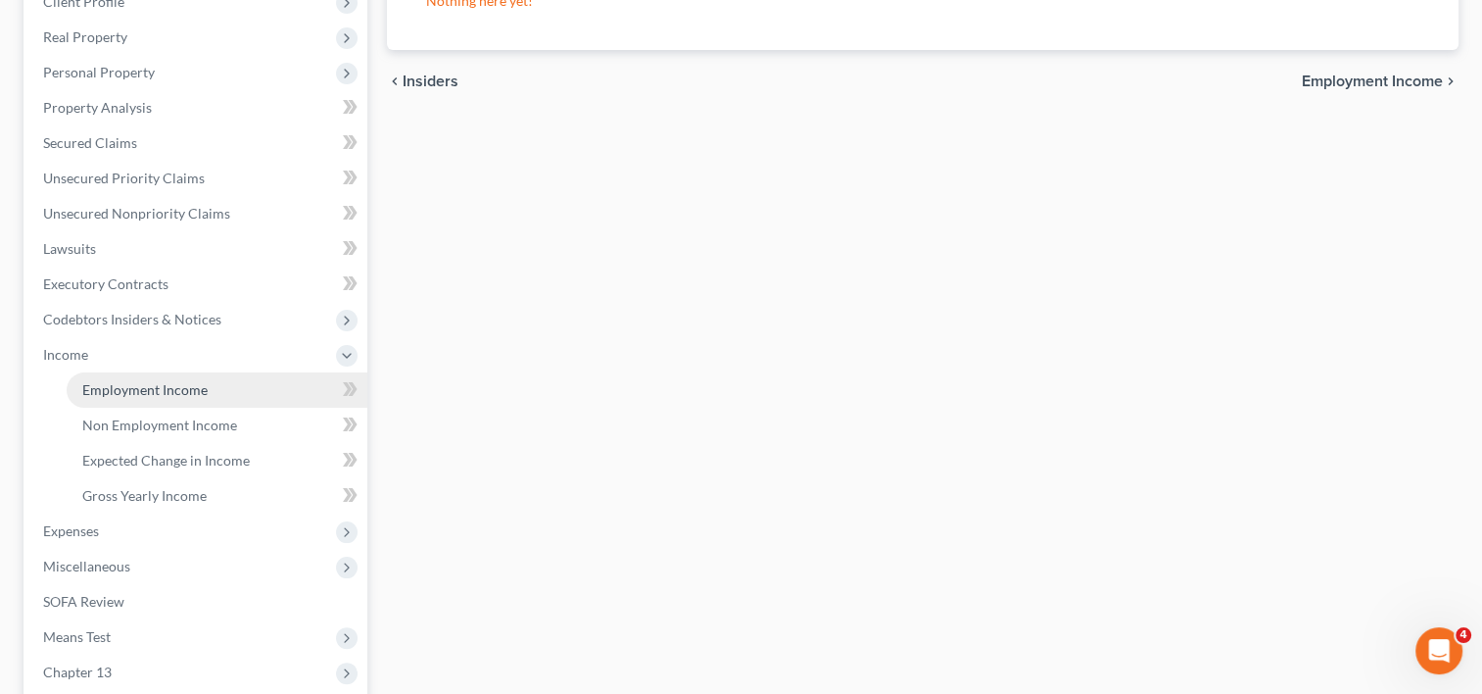
click at [161, 382] on span "Employment Income" at bounding box center [144, 389] width 125 height 17
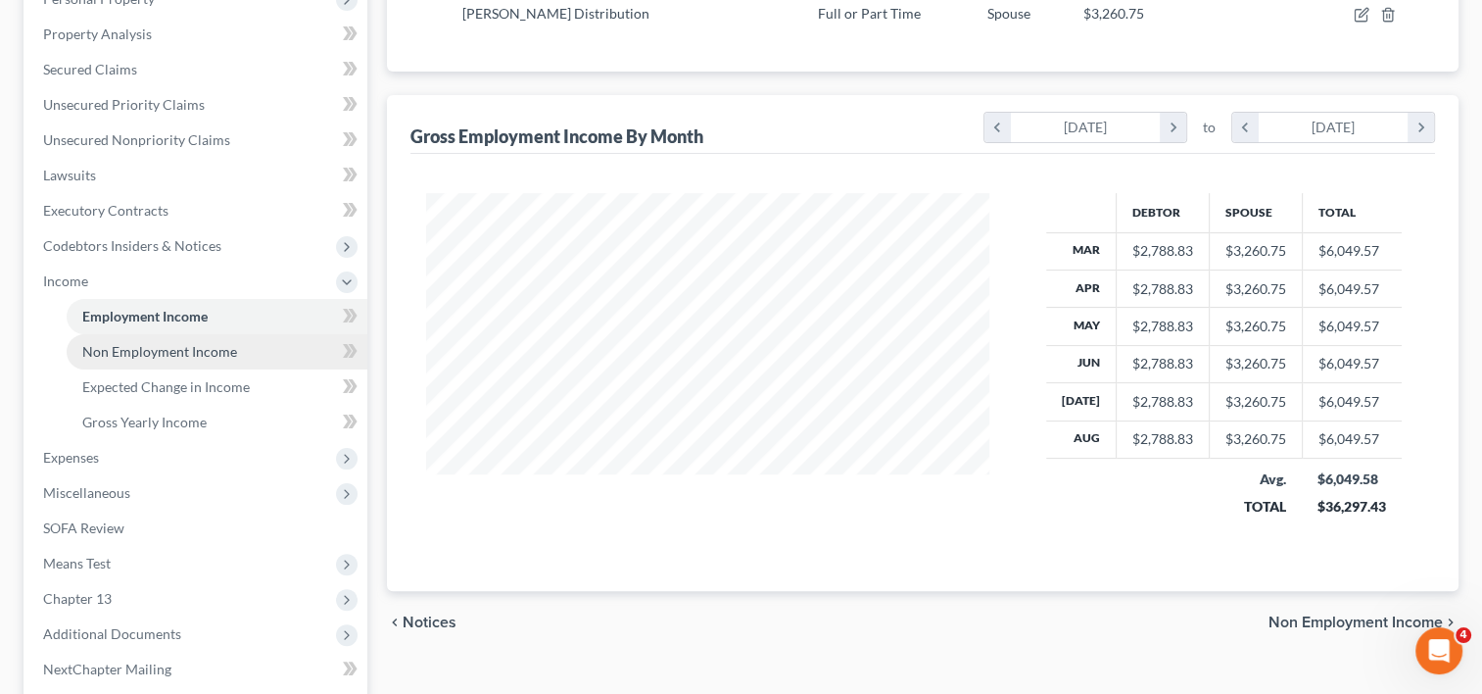
click at [228, 353] on span "Non Employment Income" at bounding box center [159, 351] width 155 height 17
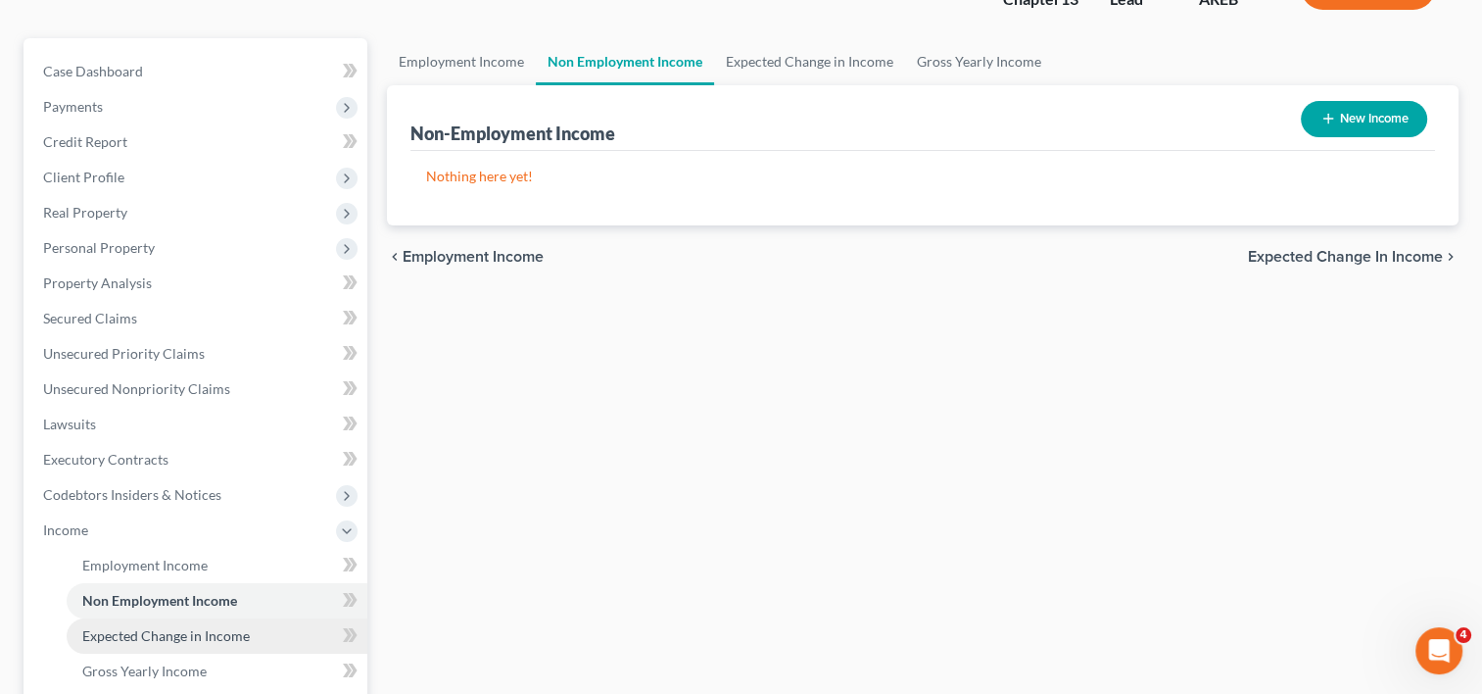
click at [190, 634] on span "Expected Change in Income" at bounding box center [166, 635] width 168 height 17
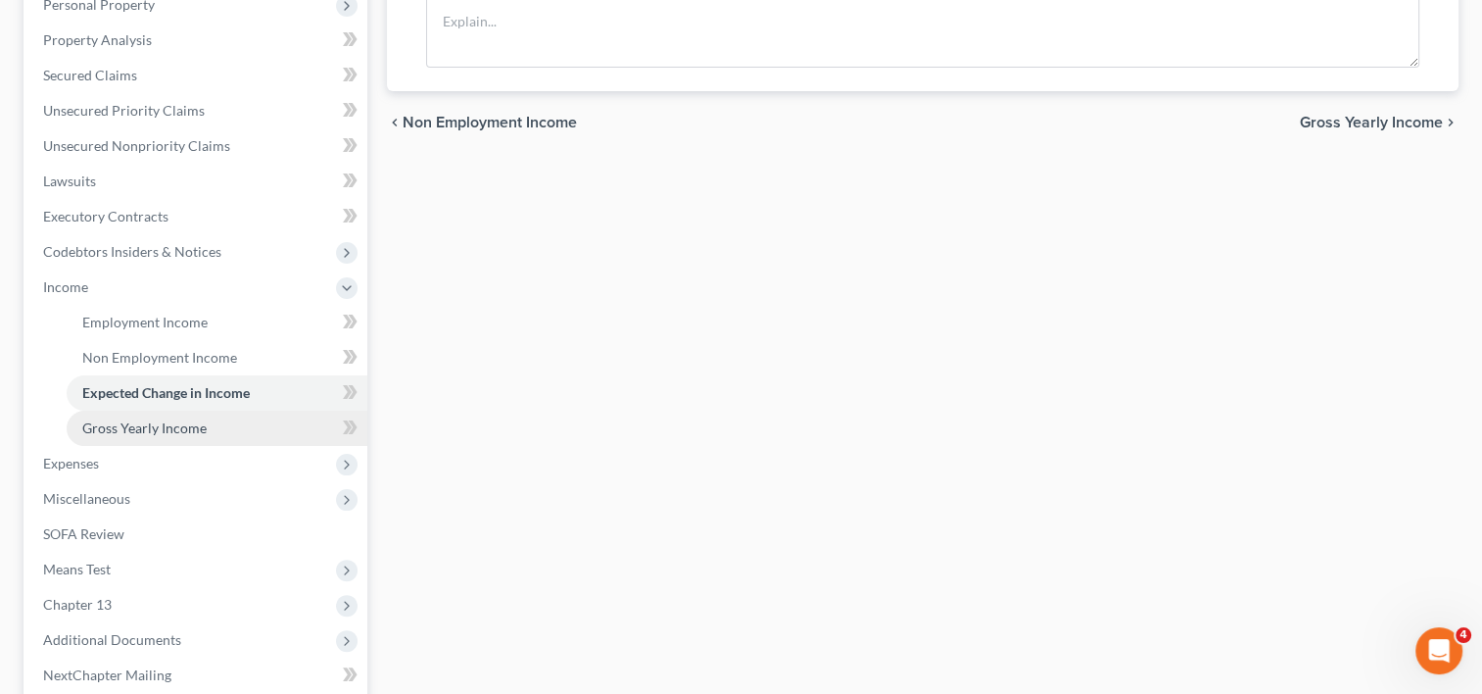
click at [137, 425] on span "Gross Yearly Income" at bounding box center [144, 427] width 124 height 17
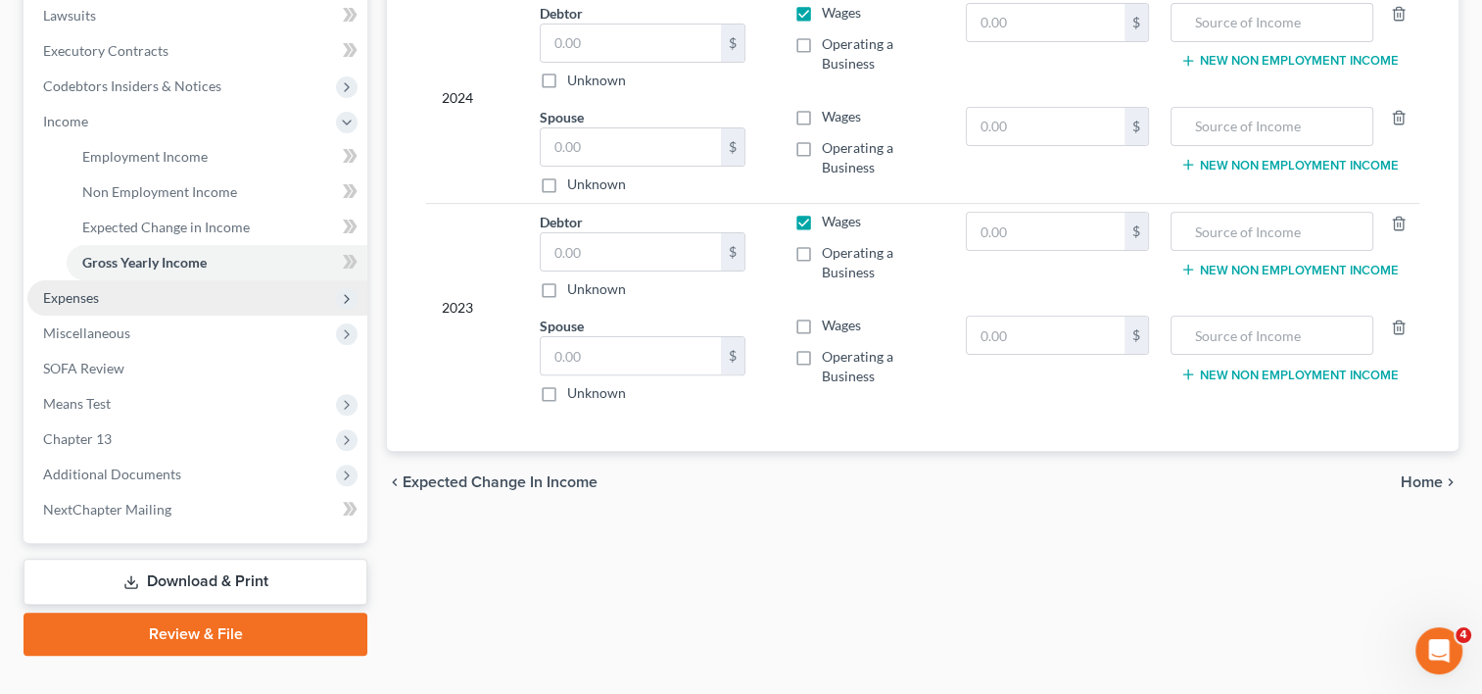
click at [77, 298] on span "Expenses" at bounding box center [71, 297] width 56 height 17
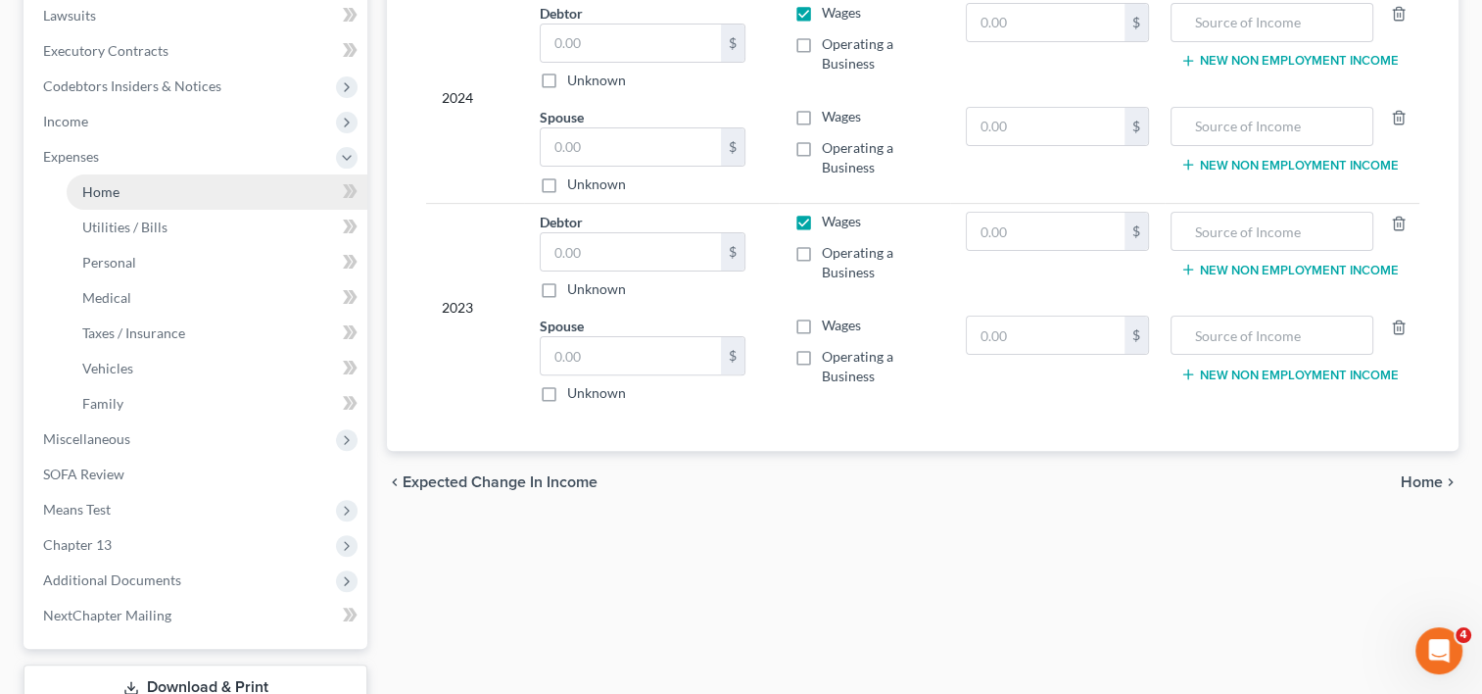
click at [131, 197] on link "Home" at bounding box center [217, 191] width 301 height 35
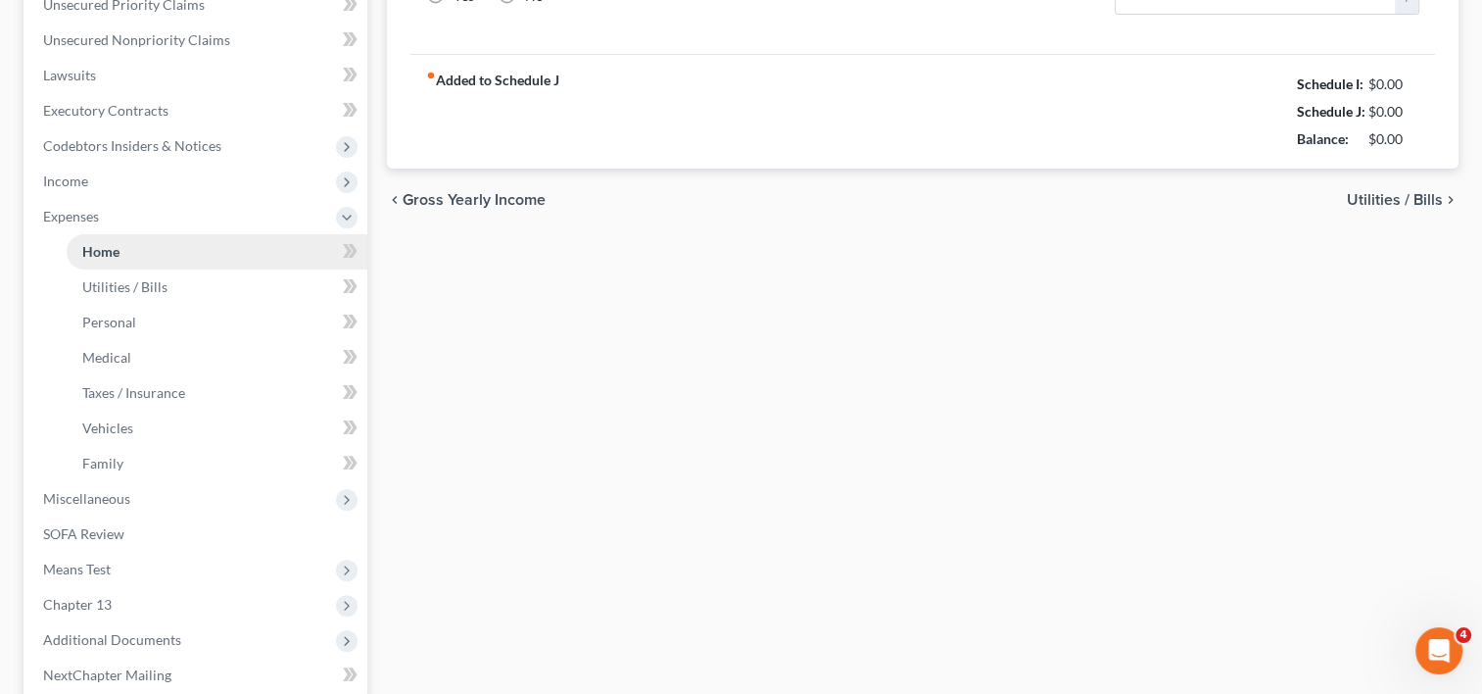
type input "1,144.66"
type input "0.00"
radio input "true"
type input "0.00"
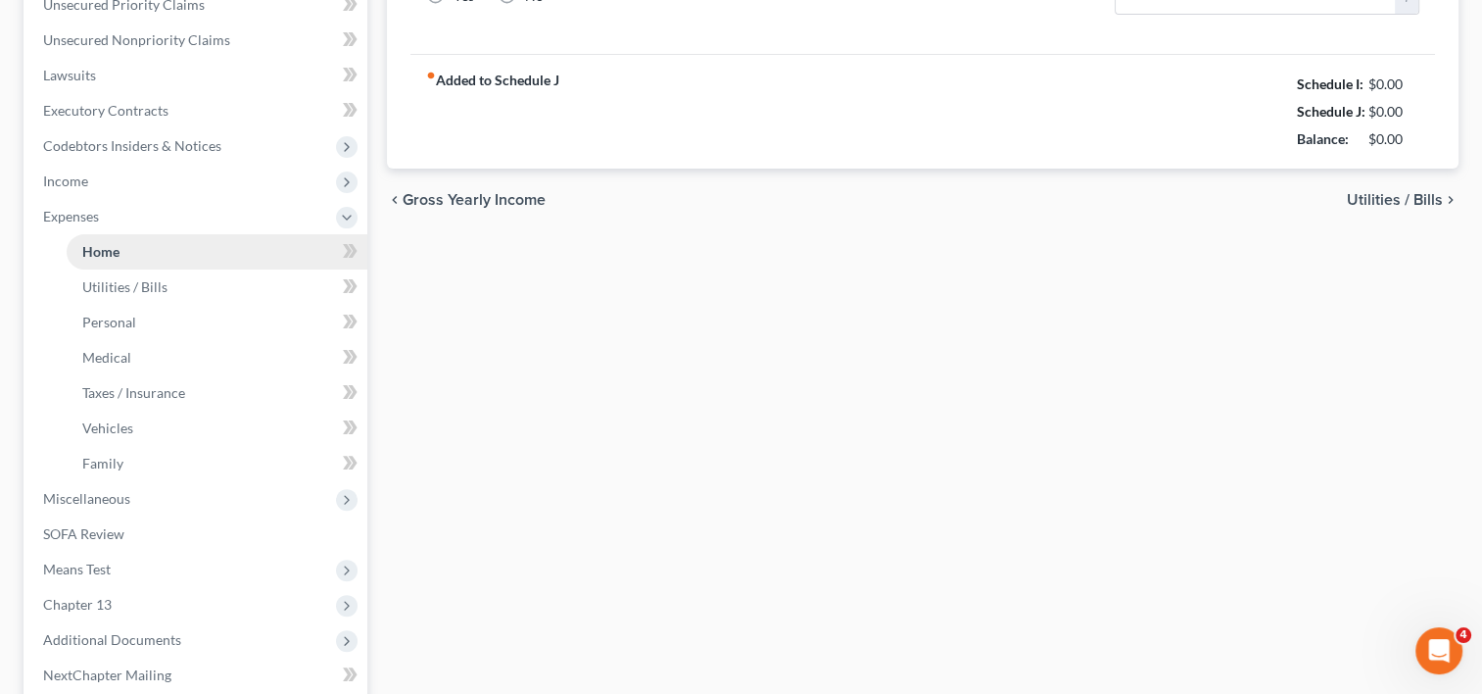
type input "6.25"
type input "0.00"
type input "200.00"
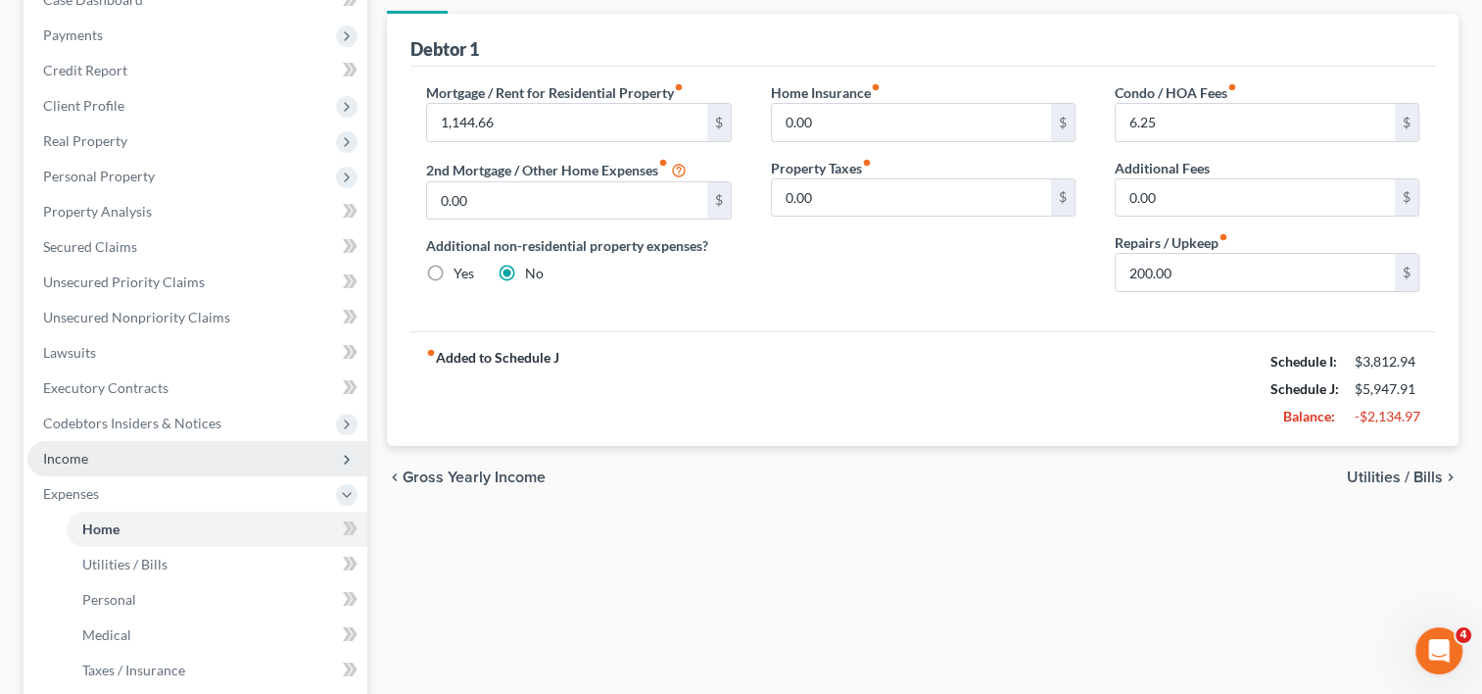
click at [113, 457] on span "Income" at bounding box center [197, 458] width 340 height 35
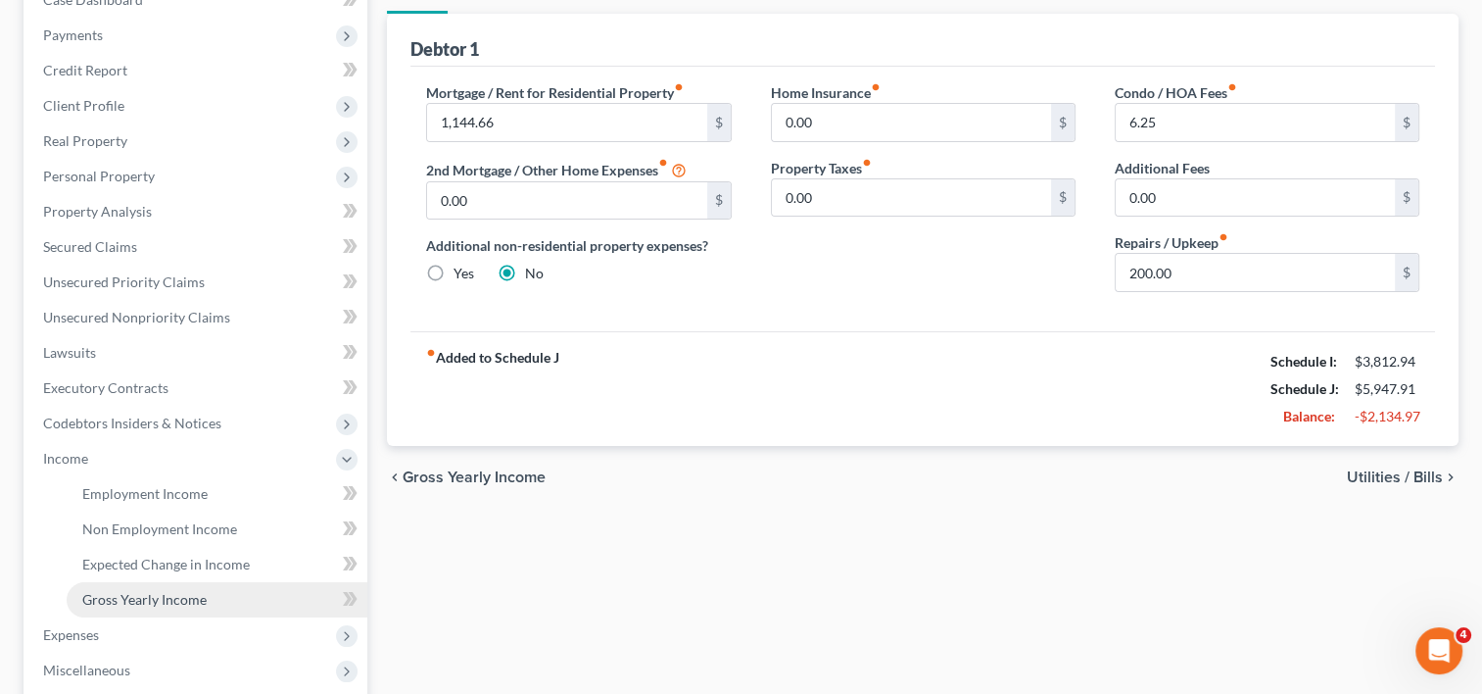
click at [184, 605] on span "Gross Yearly Income" at bounding box center [144, 599] width 124 height 17
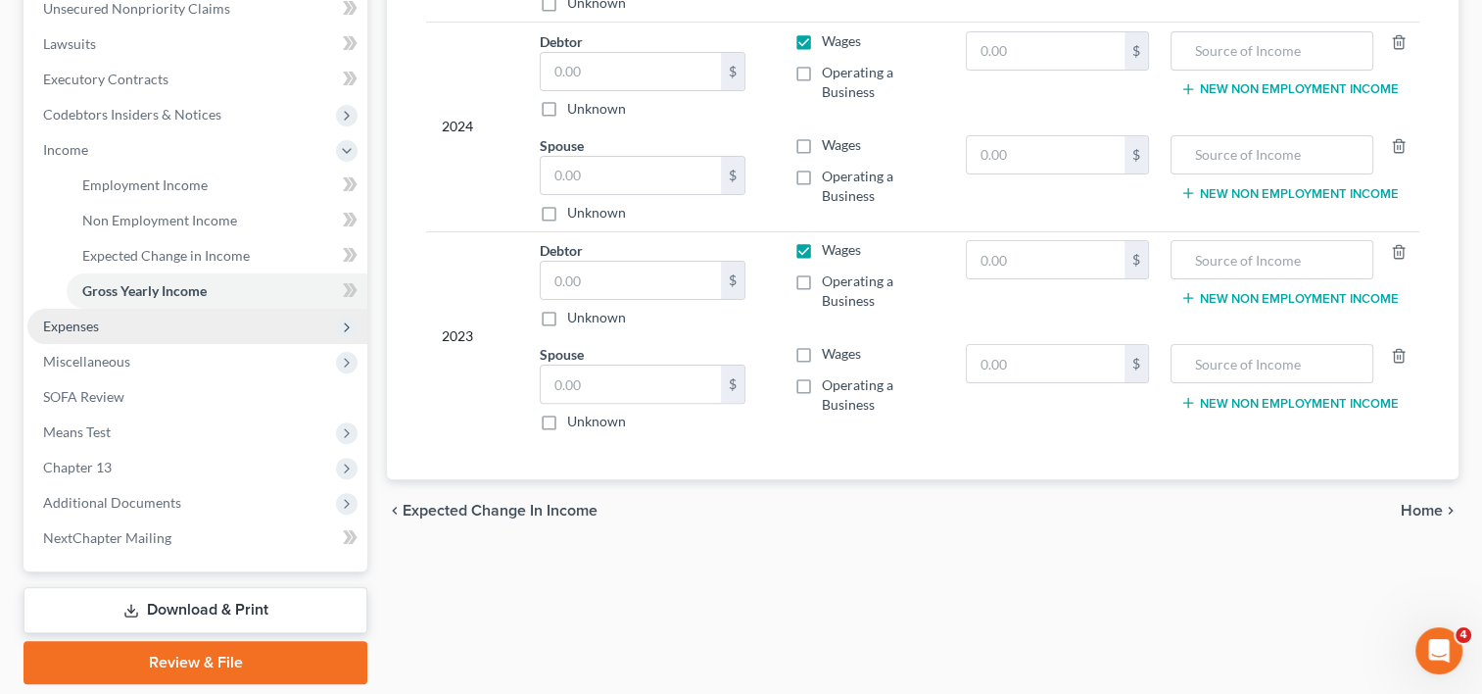
click at [133, 324] on span "Expenses" at bounding box center [197, 326] width 340 height 35
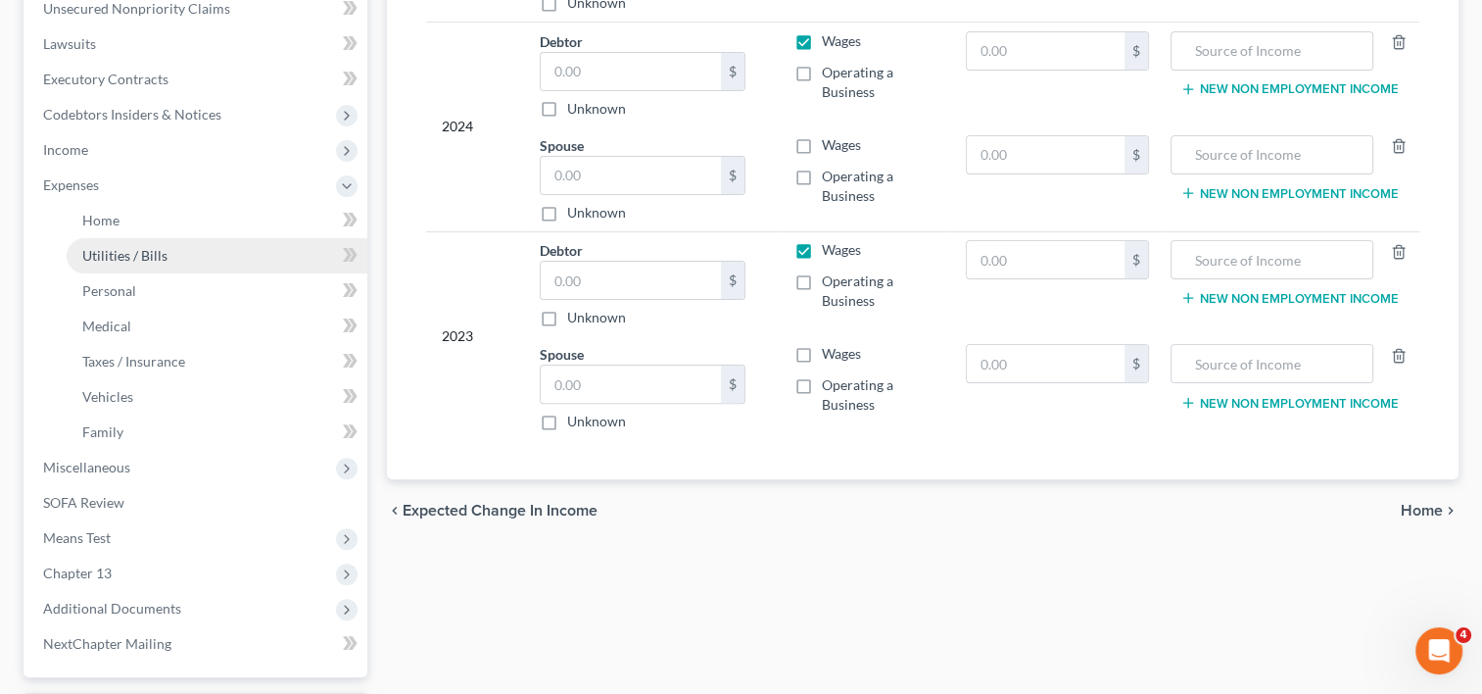
click at [141, 253] on span "Utilities / Bills" at bounding box center [124, 255] width 85 height 17
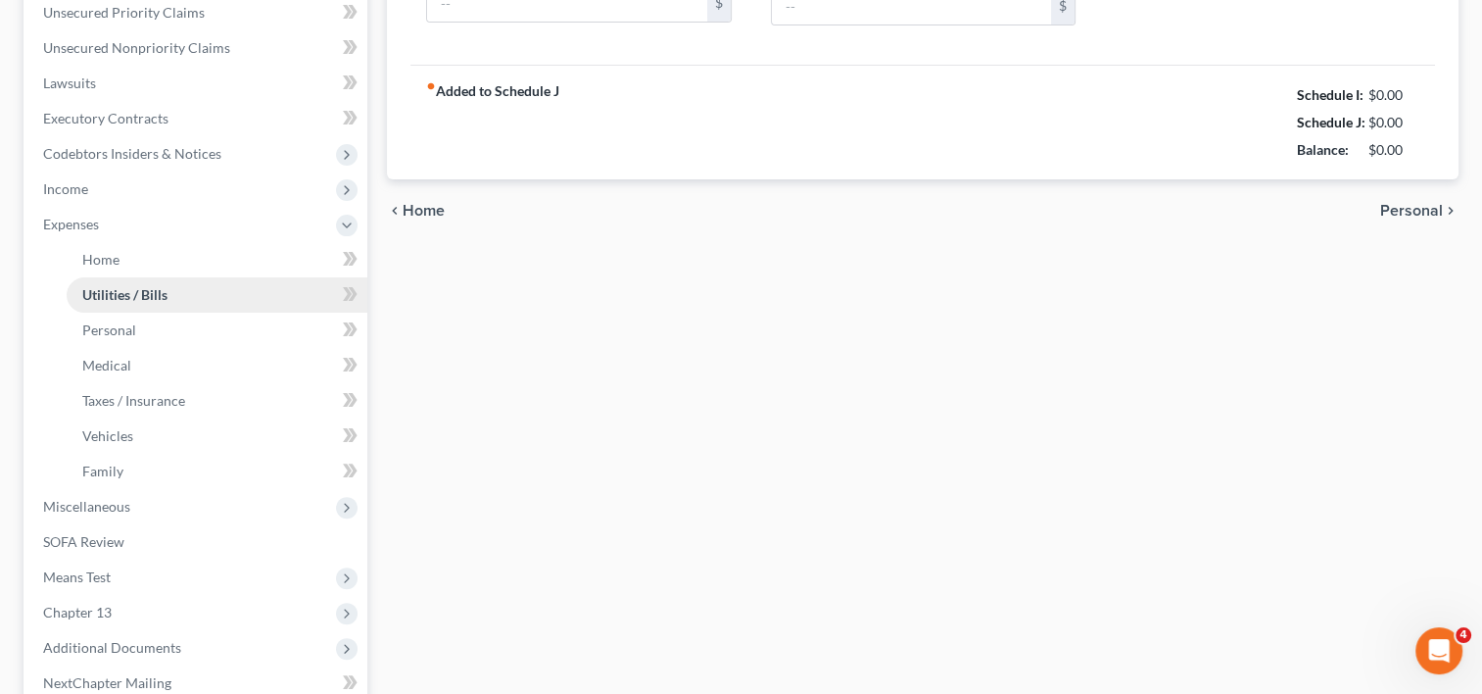
type input "230.00"
type input "0.00"
type input "120.00"
type input "200.00"
type input "80.00"
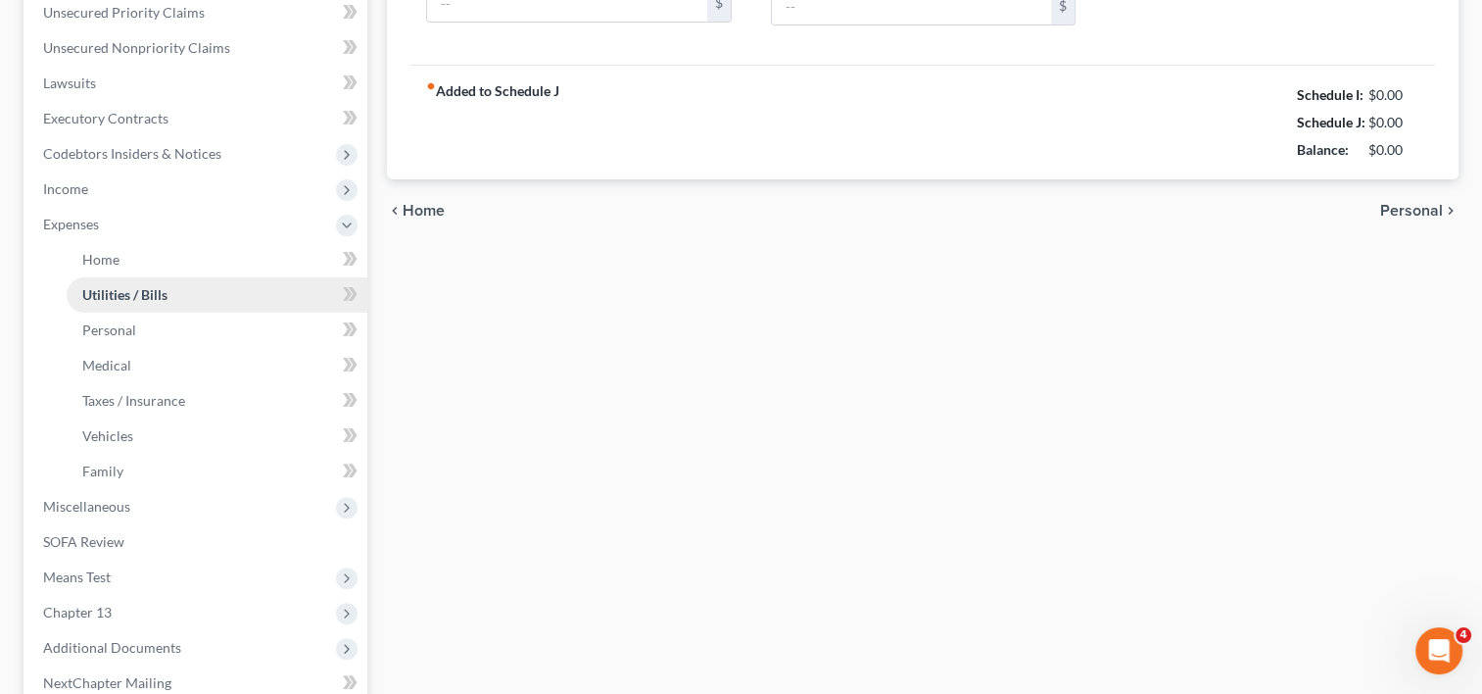
type input "0.00"
type input "40.00"
type input "0.00"
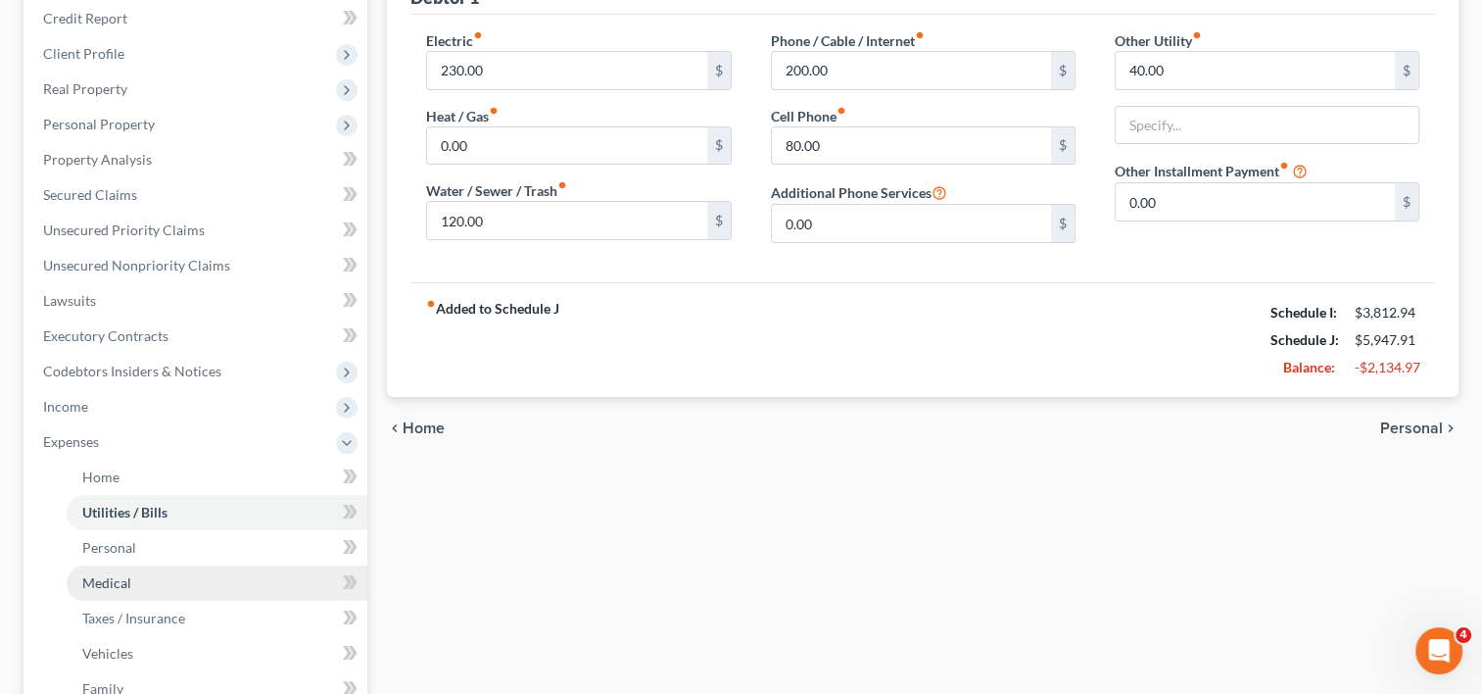
scroll to position [535, 0]
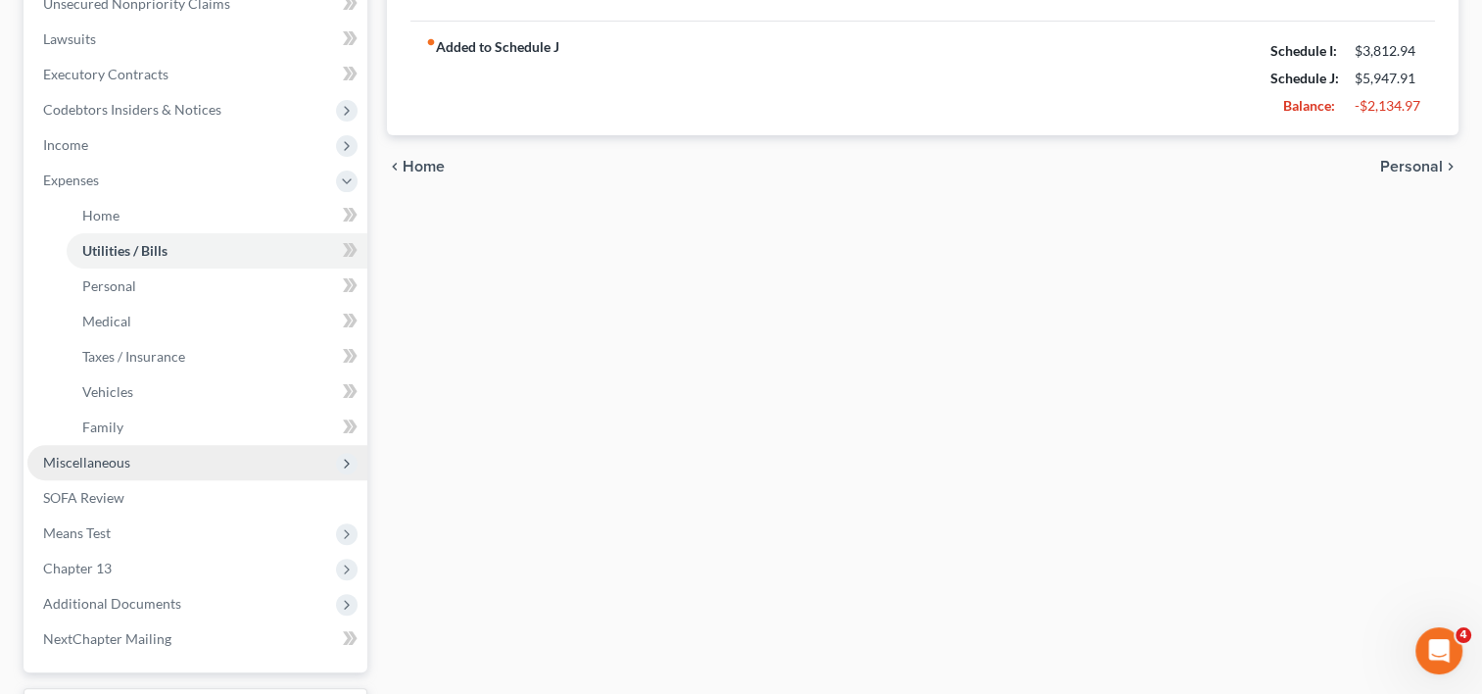
click at [121, 456] on span "Miscellaneous" at bounding box center [86, 462] width 87 height 17
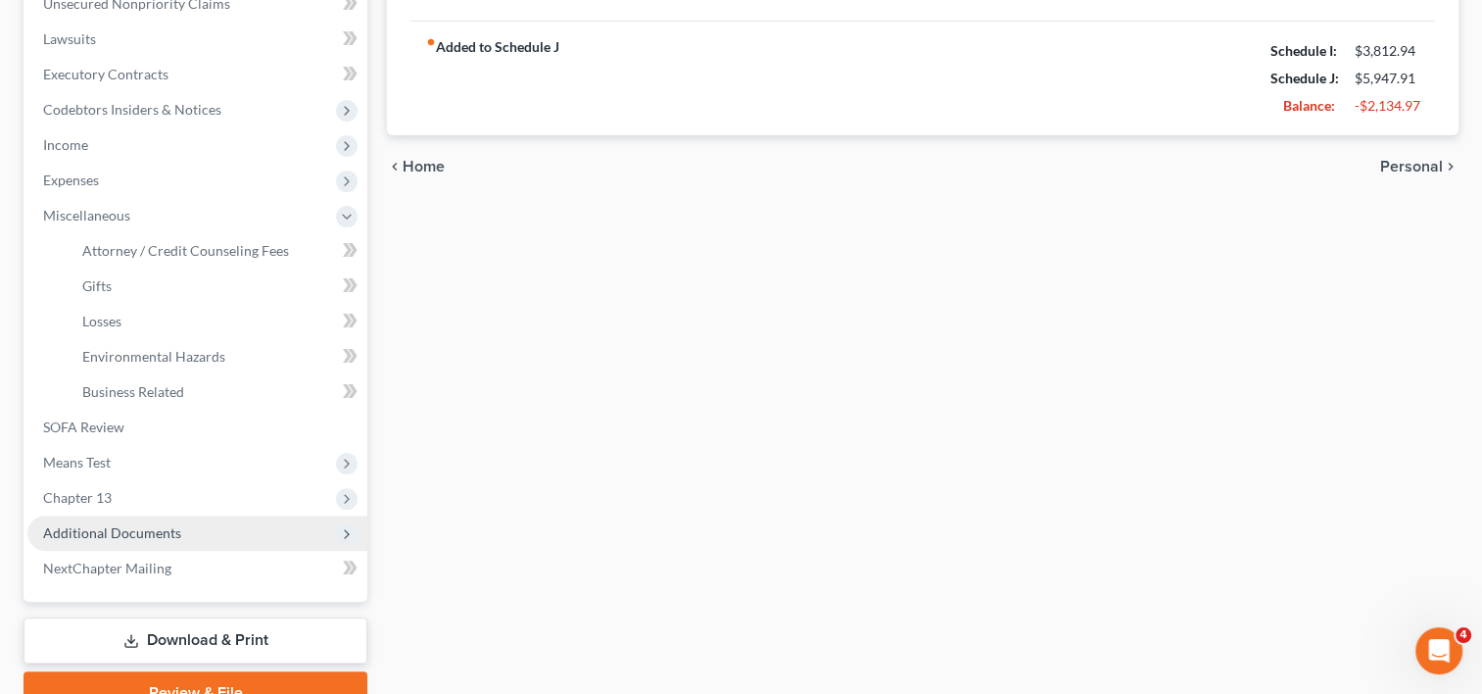
scroll to position [628, 0]
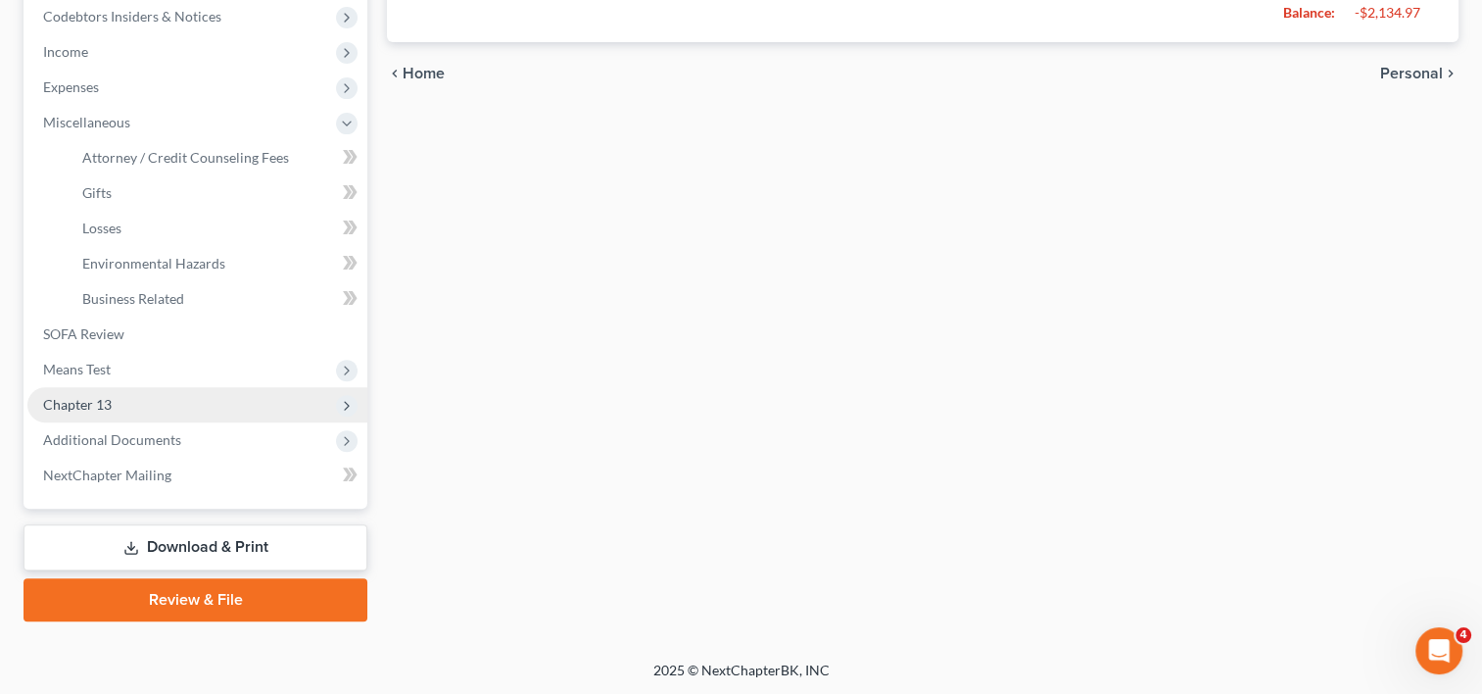
click at [134, 402] on span "Chapter 13" at bounding box center [197, 404] width 340 height 35
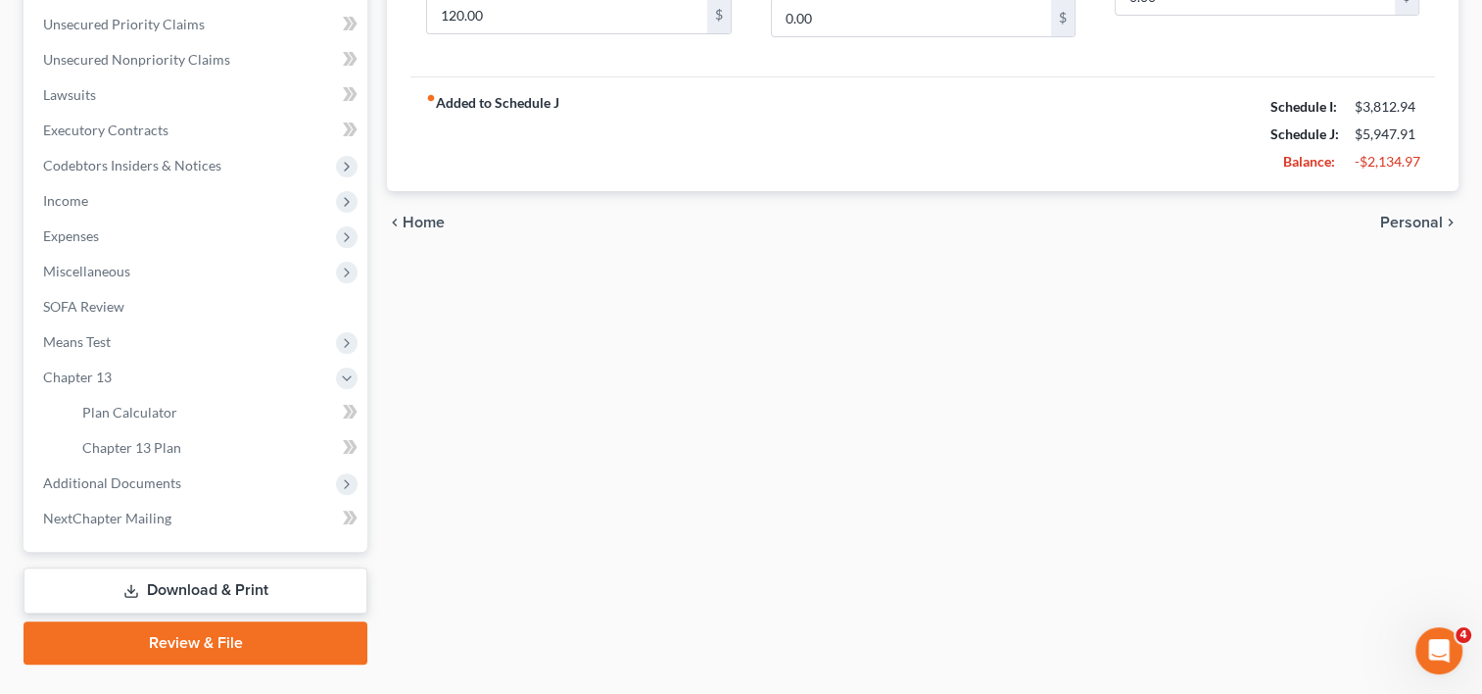
scroll to position [522, 0]
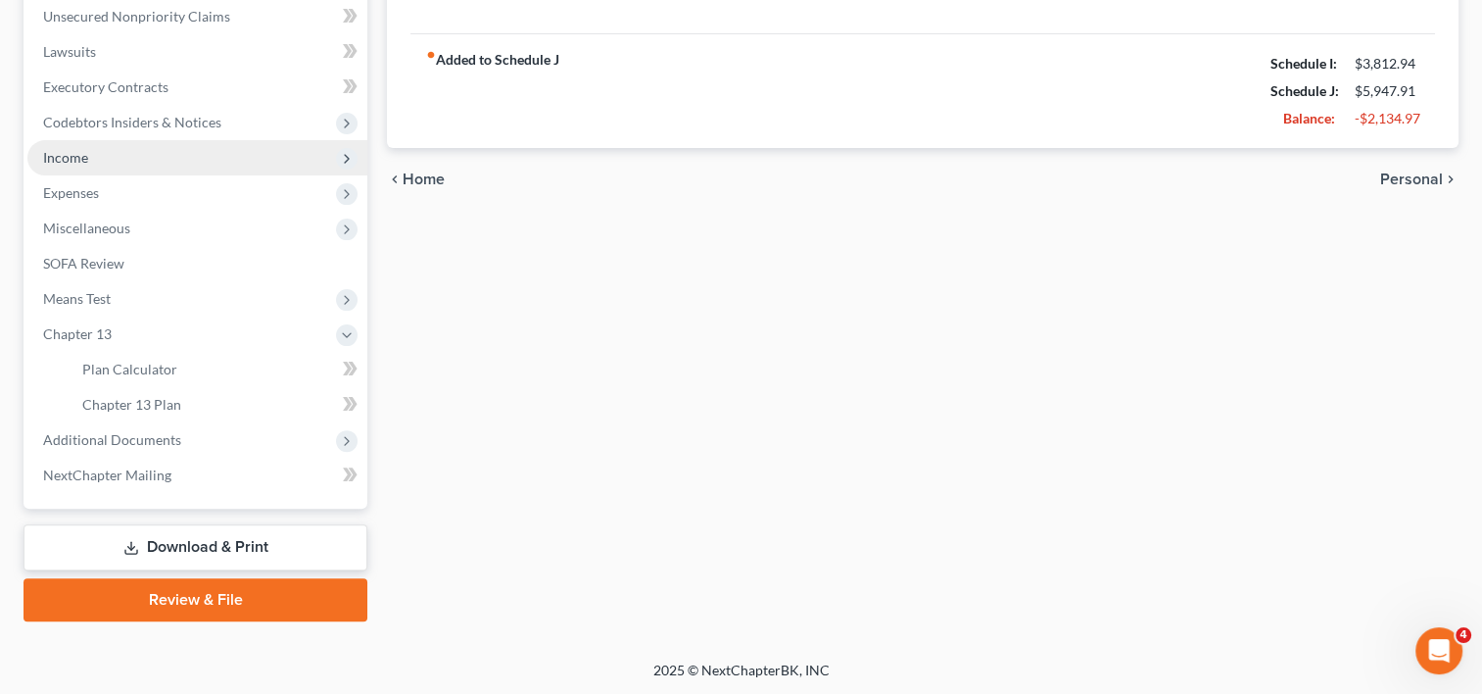
click at [84, 163] on span "Income" at bounding box center [65, 157] width 45 height 17
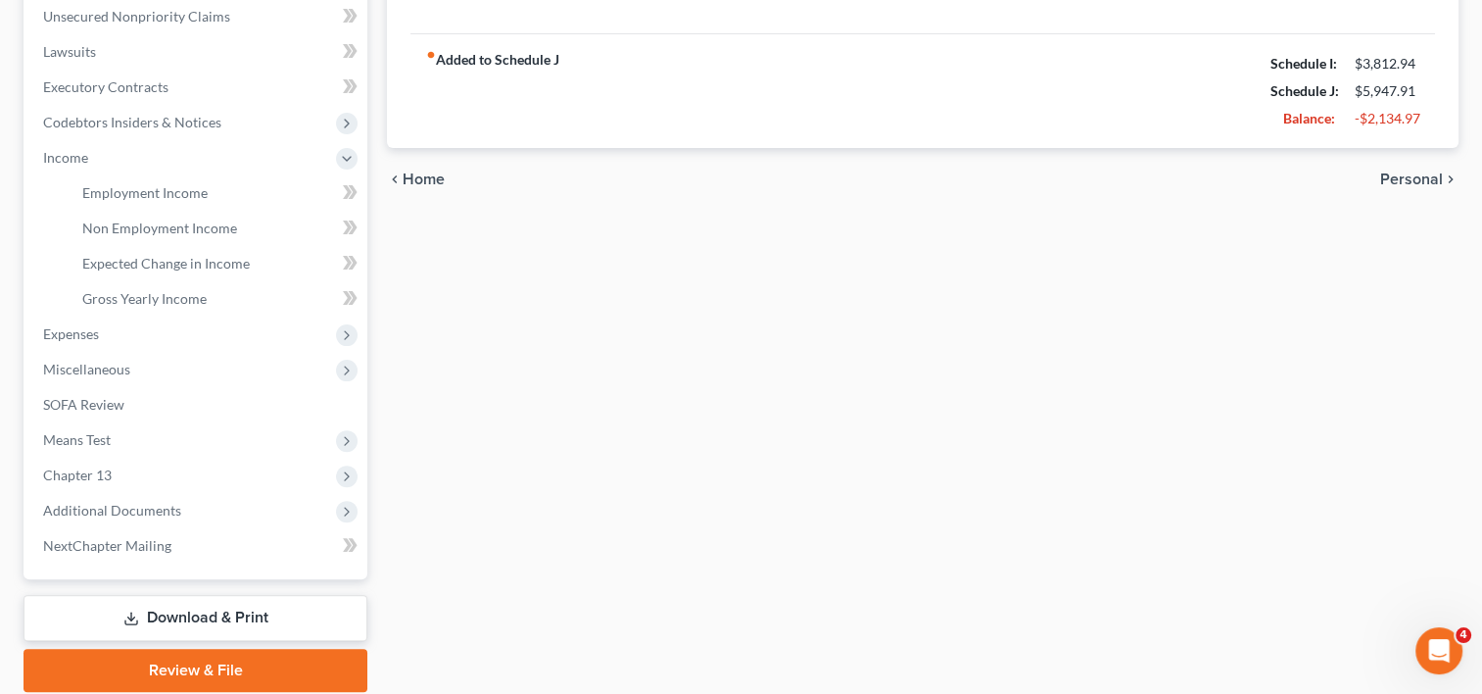
click at [226, 662] on link "Review & File" at bounding box center [196, 669] width 344 height 43
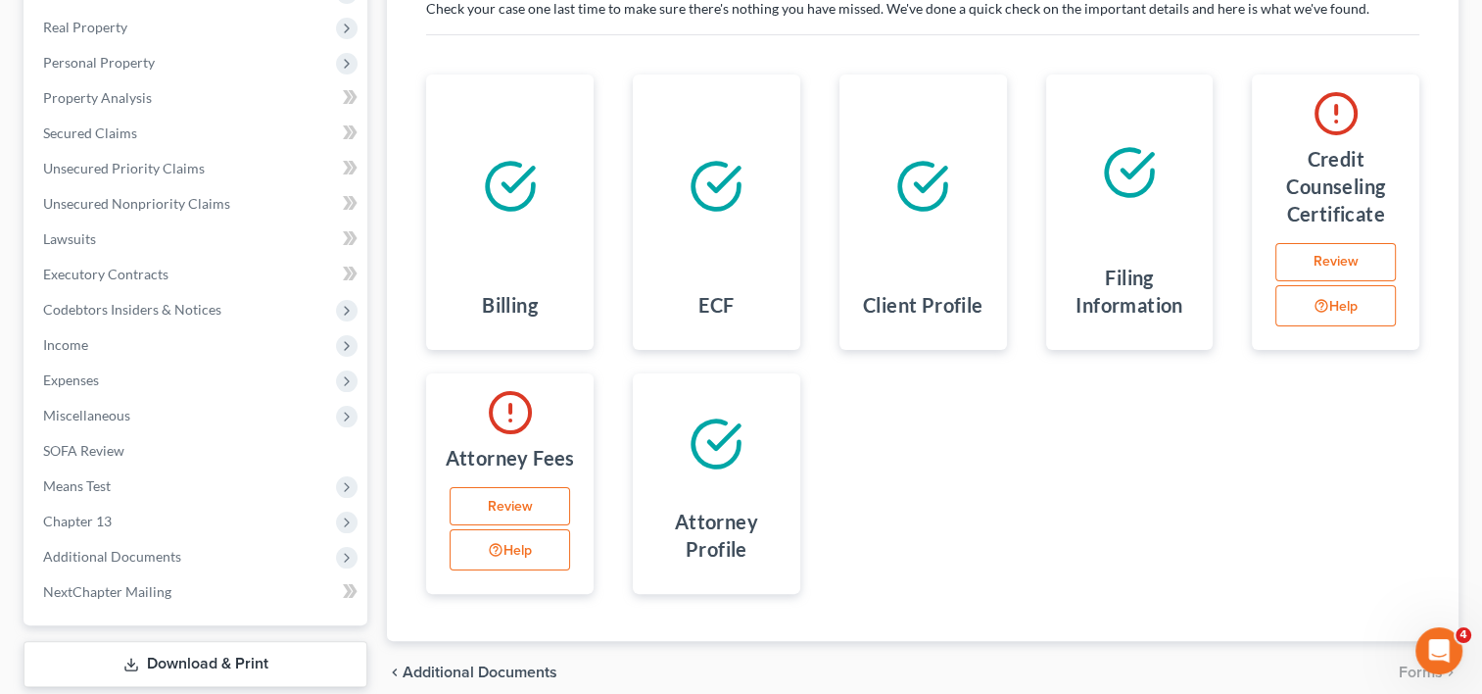
scroll to position [336, 0]
click at [1347, 257] on link "Review" at bounding box center [1335, 261] width 120 height 39
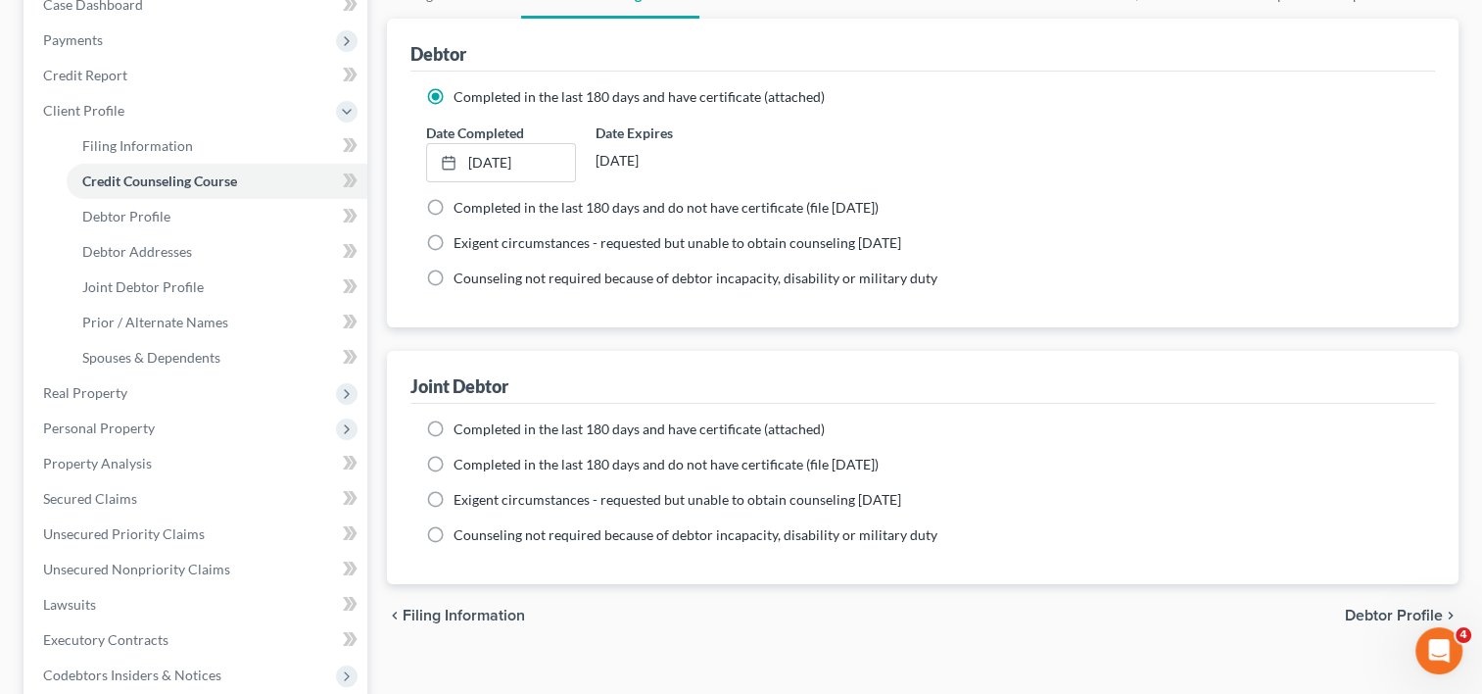
scroll to position [217, 0]
click at [454, 426] on label "Completed in the last 180 days and have certificate (attached)" at bounding box center [639, 428] width 371 height 20
click at [461, 426] on input "Completed in the last 180 days and have certificate (attached)" at bounding box center [467, 424] width 13 height 13
radio input "true"
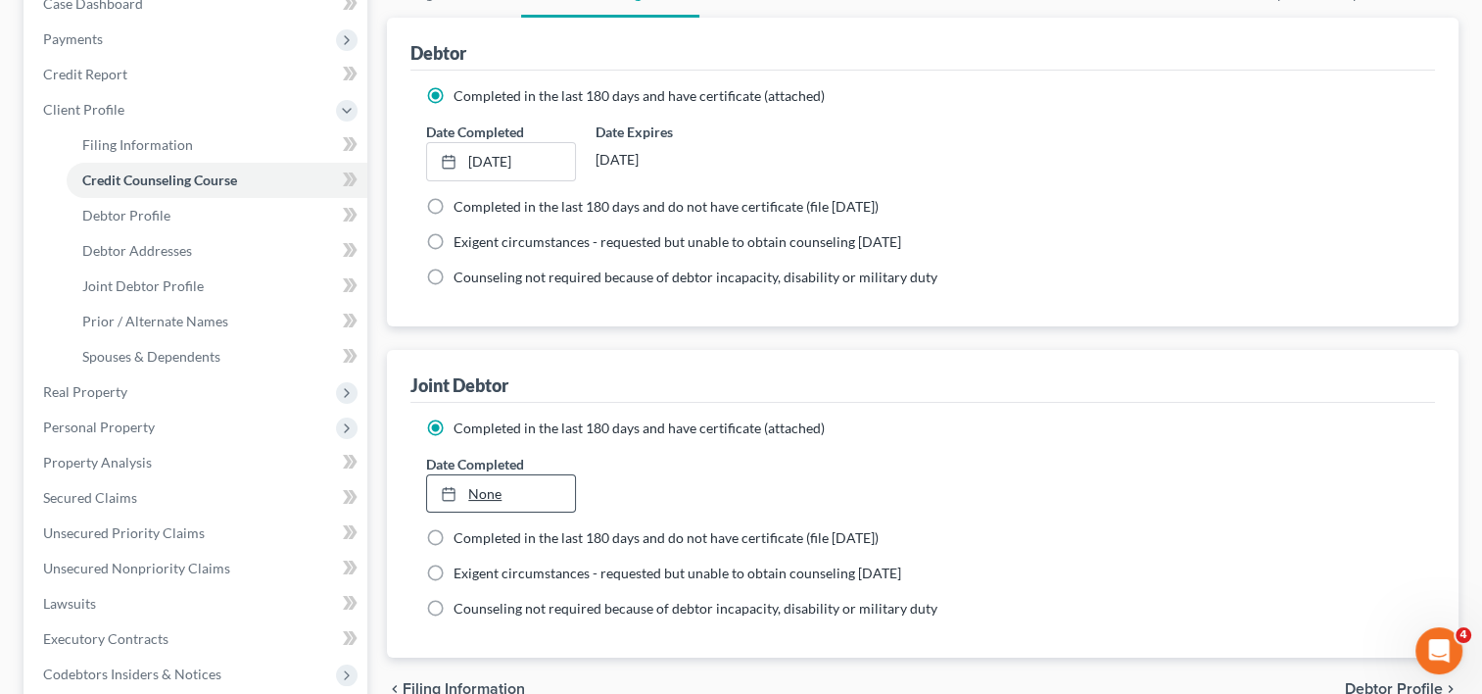
click at [524, 492] on link "None" at bounding box center [500, 493] width 147 height 37
type input "9/12/2025"
click at [971, 549] on ng-include "Completed in the last 180 days and have certificate (attached) Date Completed 9…" at bounding box center [922, 518] width 993 height 201
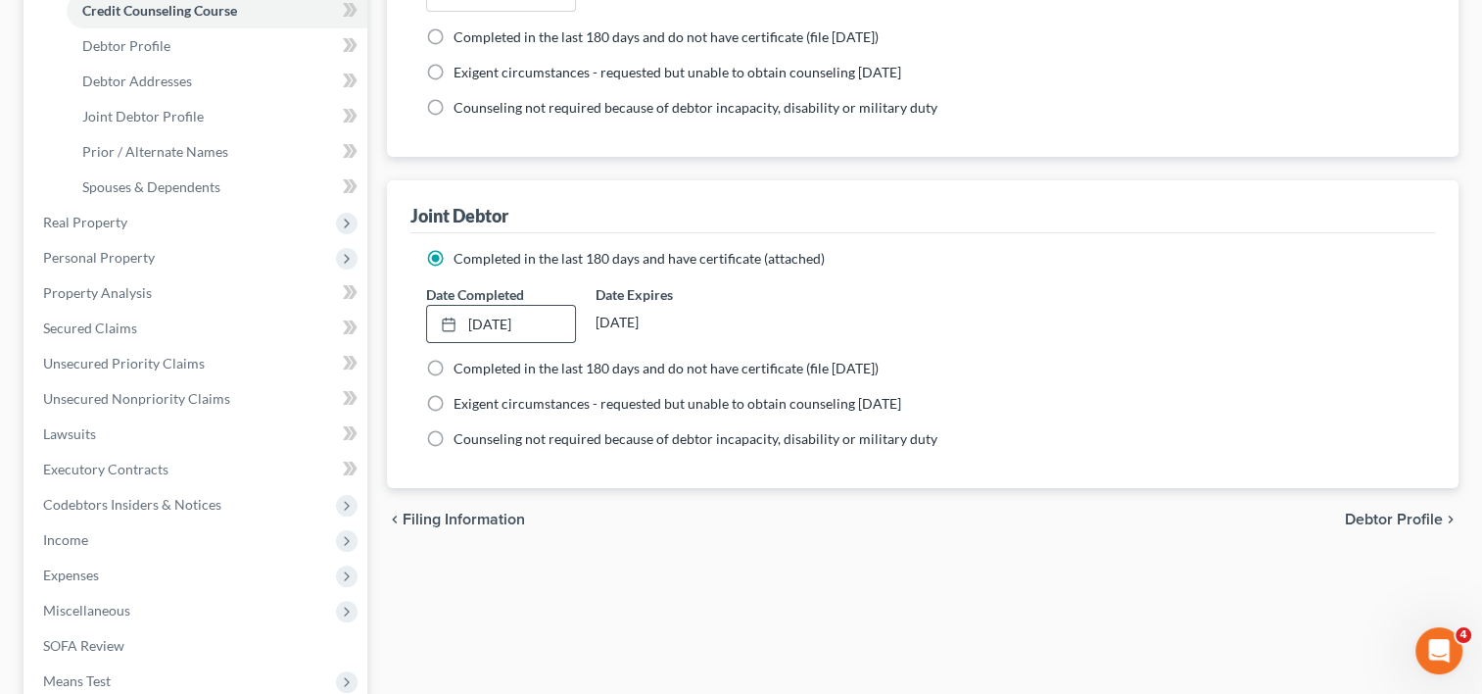
click at [1428, 511] on span "Debtor Profile" at bounding box center [1394, 519] width 98 height 16
select select "1"
select select "3"
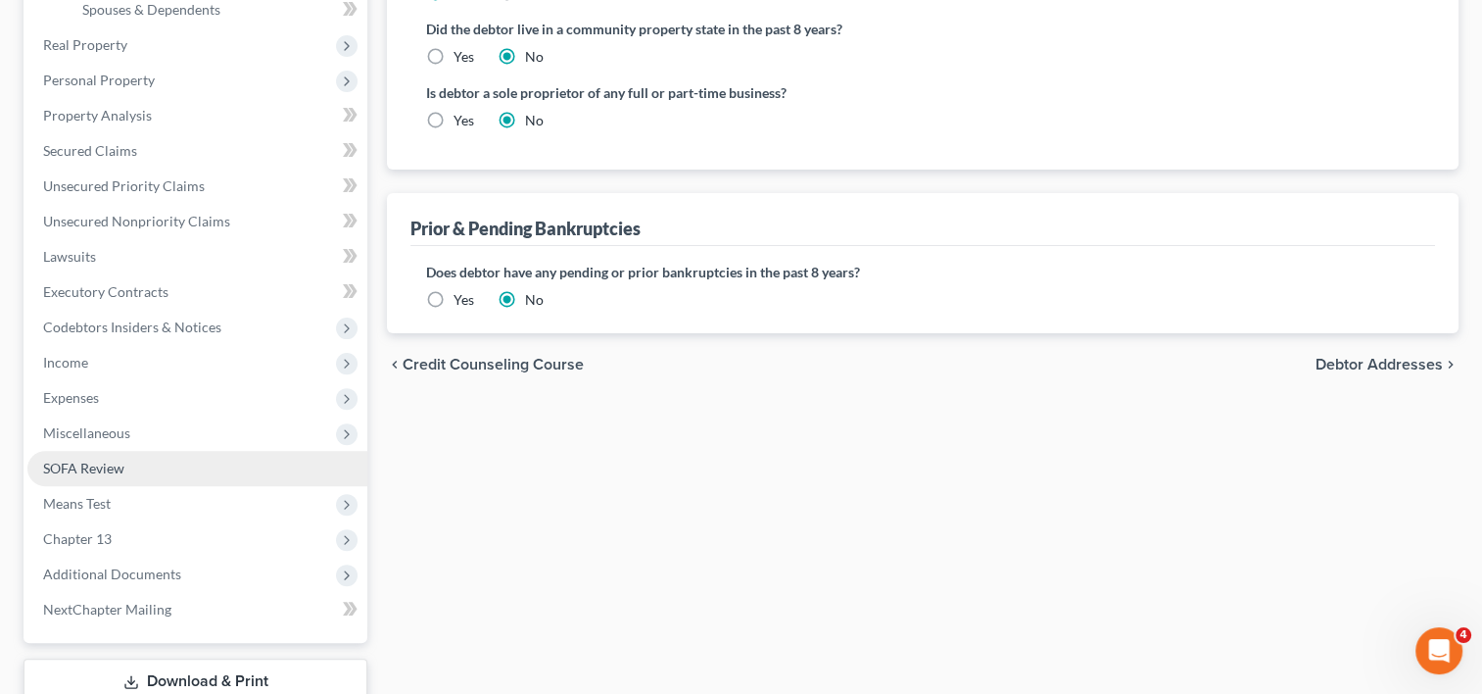
scroll to position [698, 0]
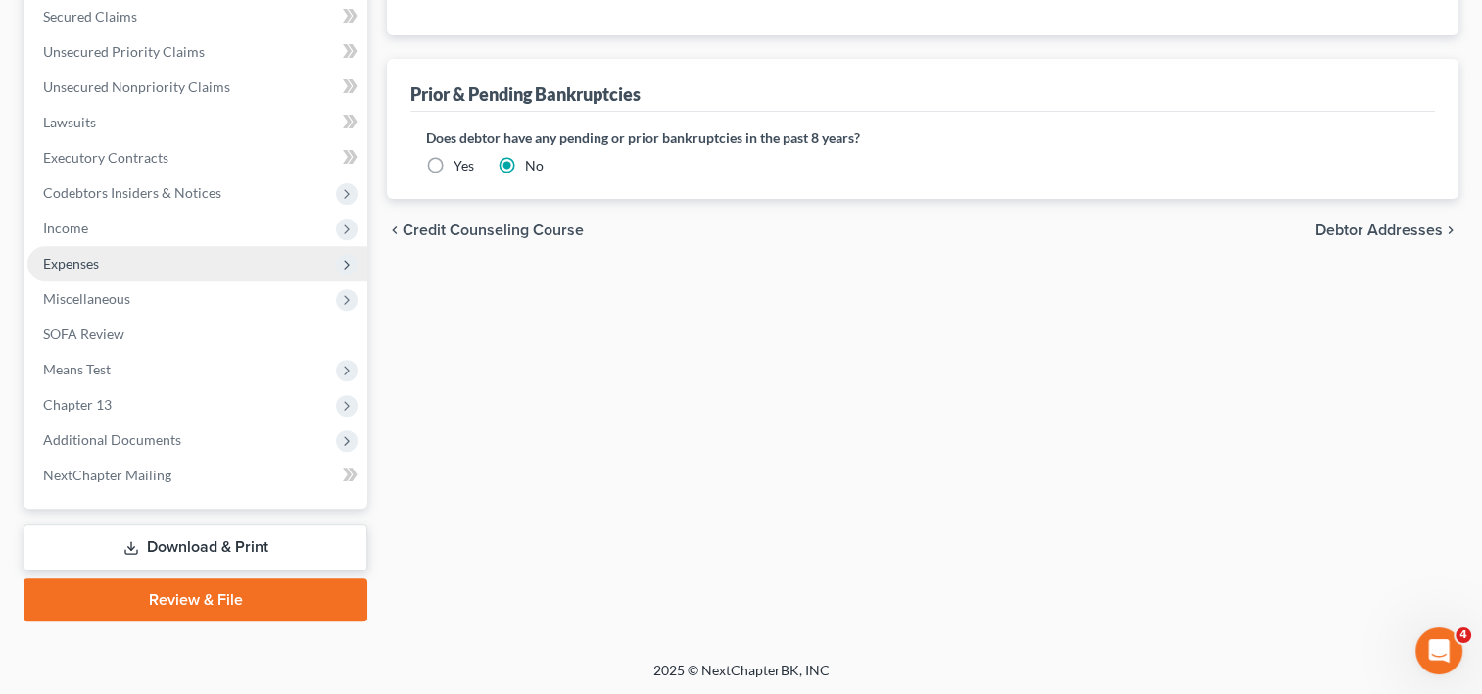
click at [168, 263] on span "Expenses" at bounding box center [197, 263] width 340 height 35
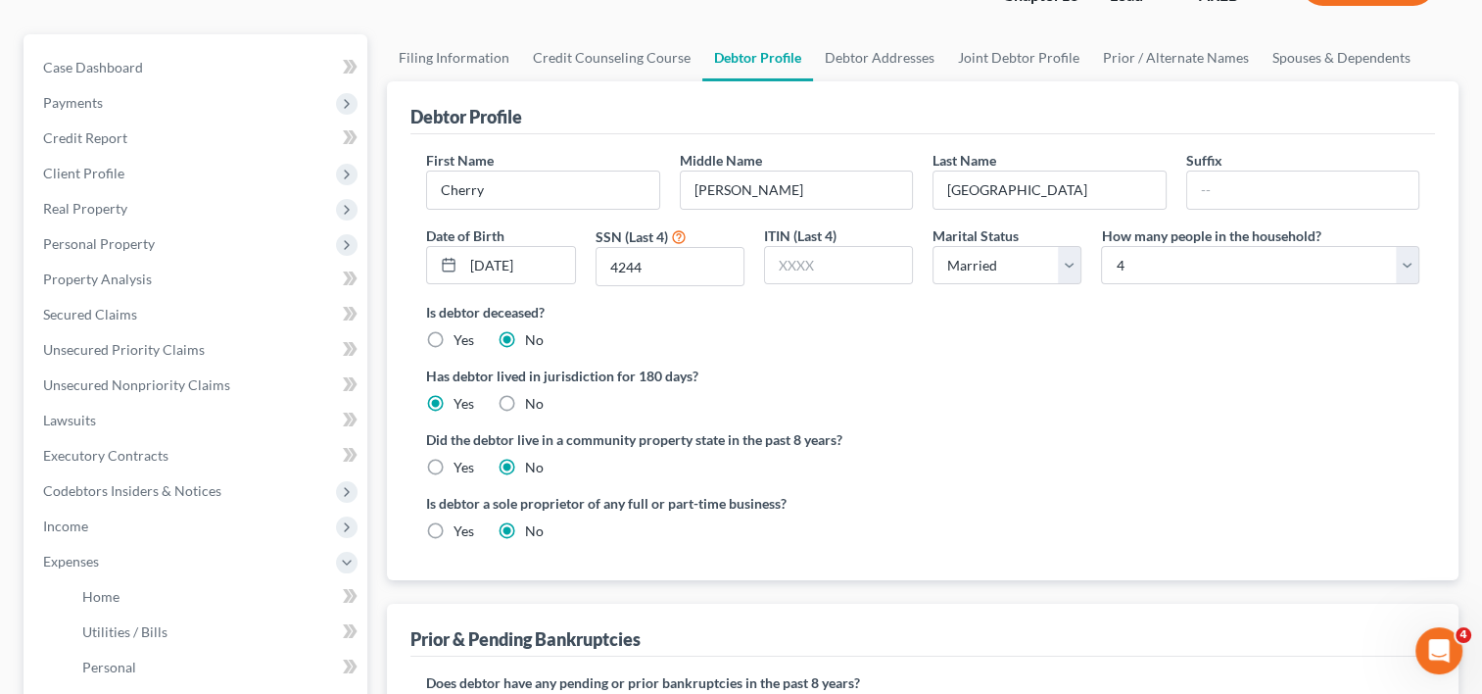
scroll to position [151, 0]
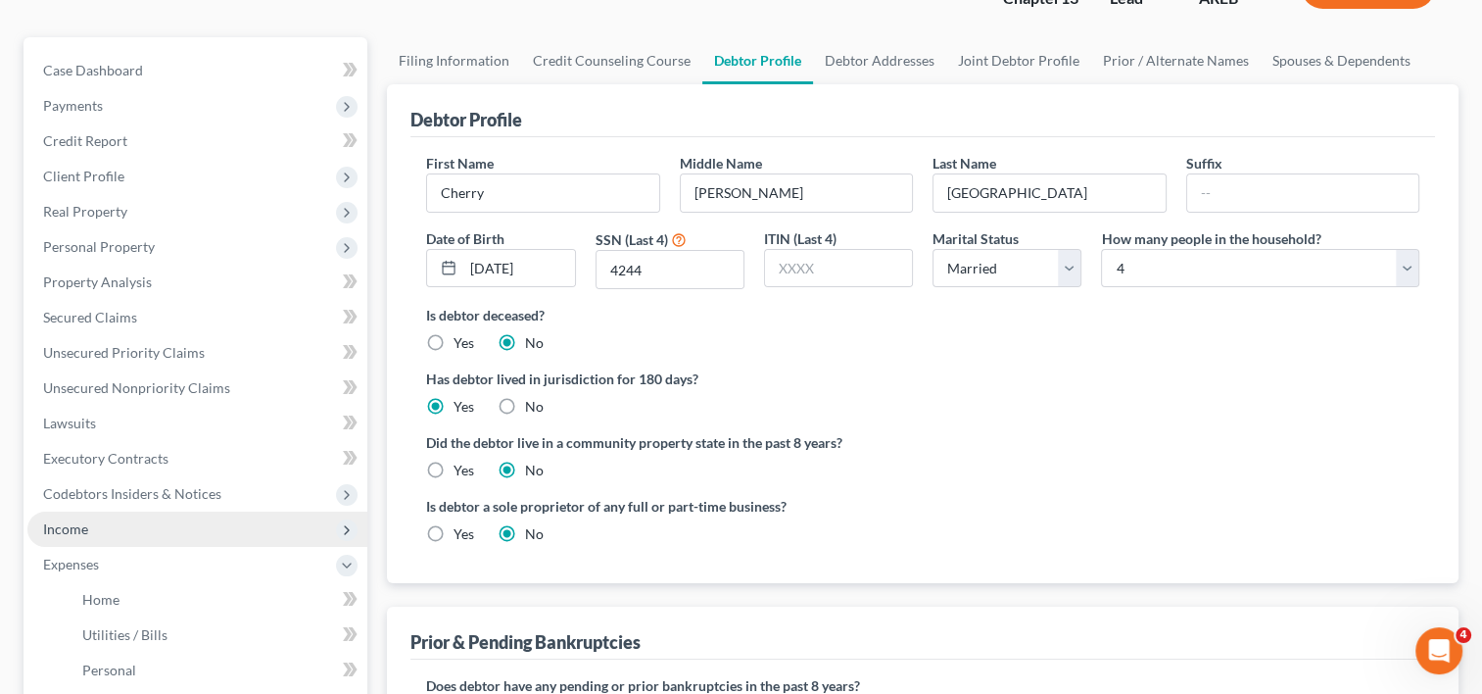
click at [78, 524] on span "Income" at bounding box center [65, 528] width 45 height 17
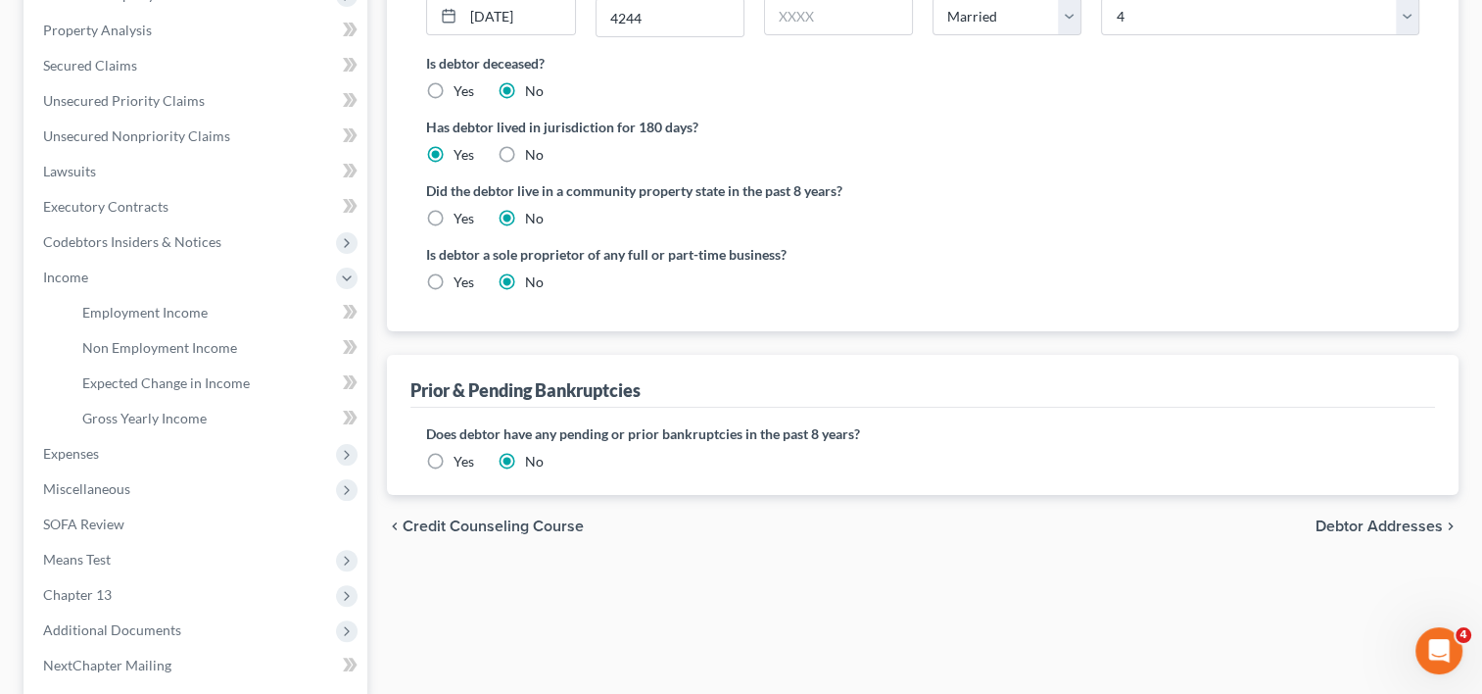
scroll to position [392, 0]
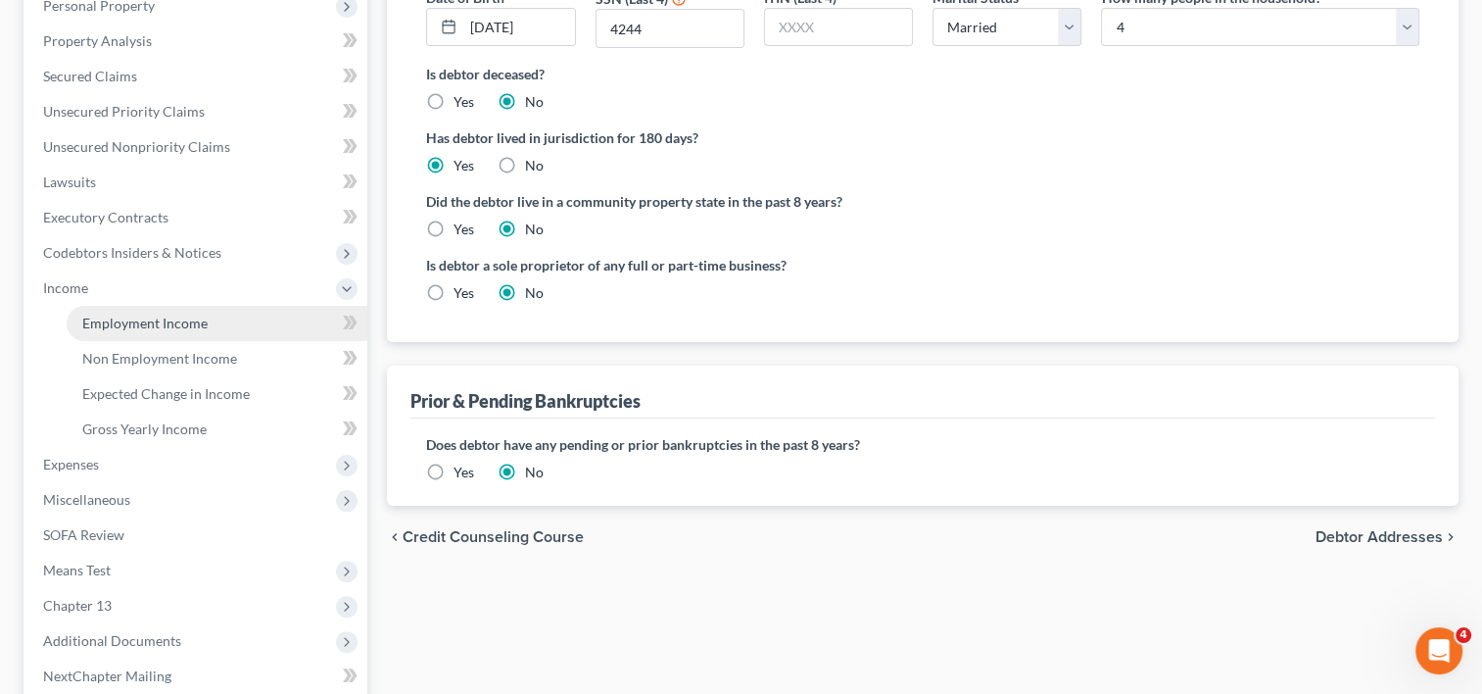
click at [136, 323] on span "Employment Income" at bounding box center [144, 322] width 125 height 17
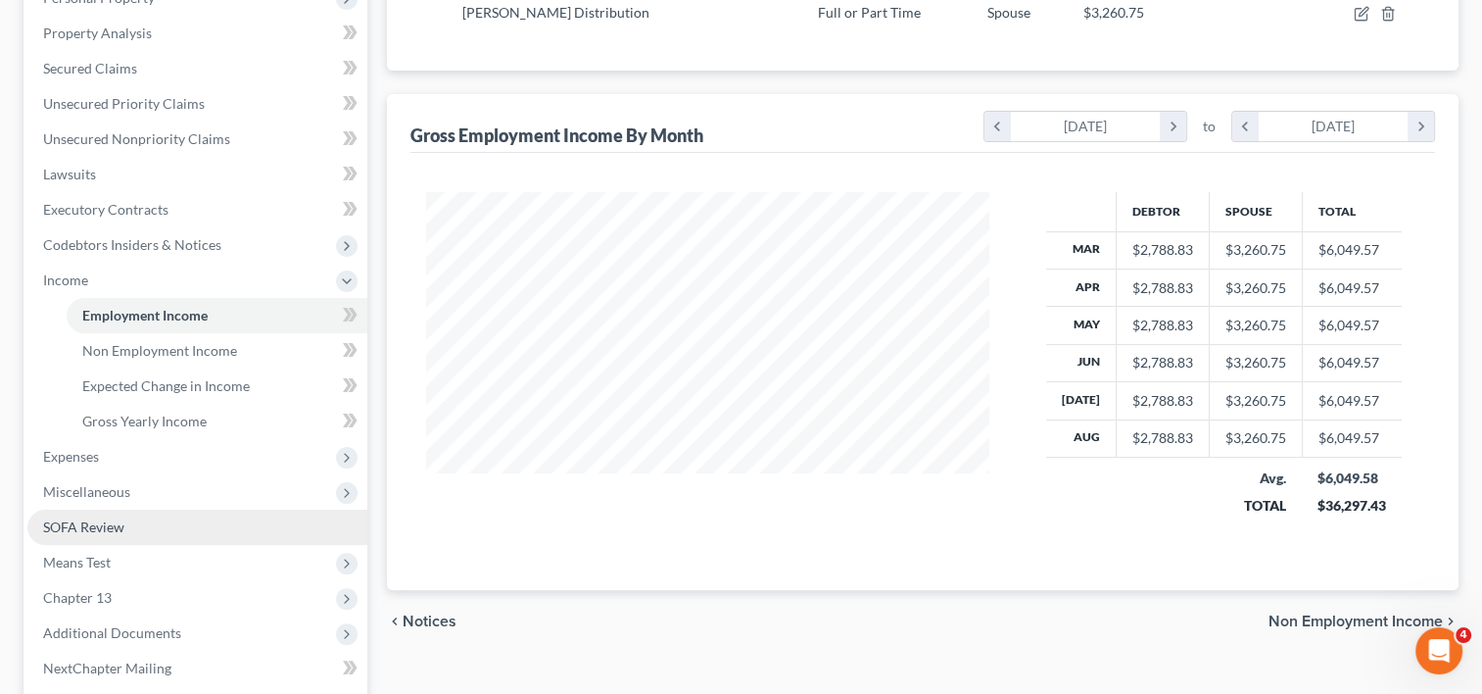
scroll to position [593, 0]
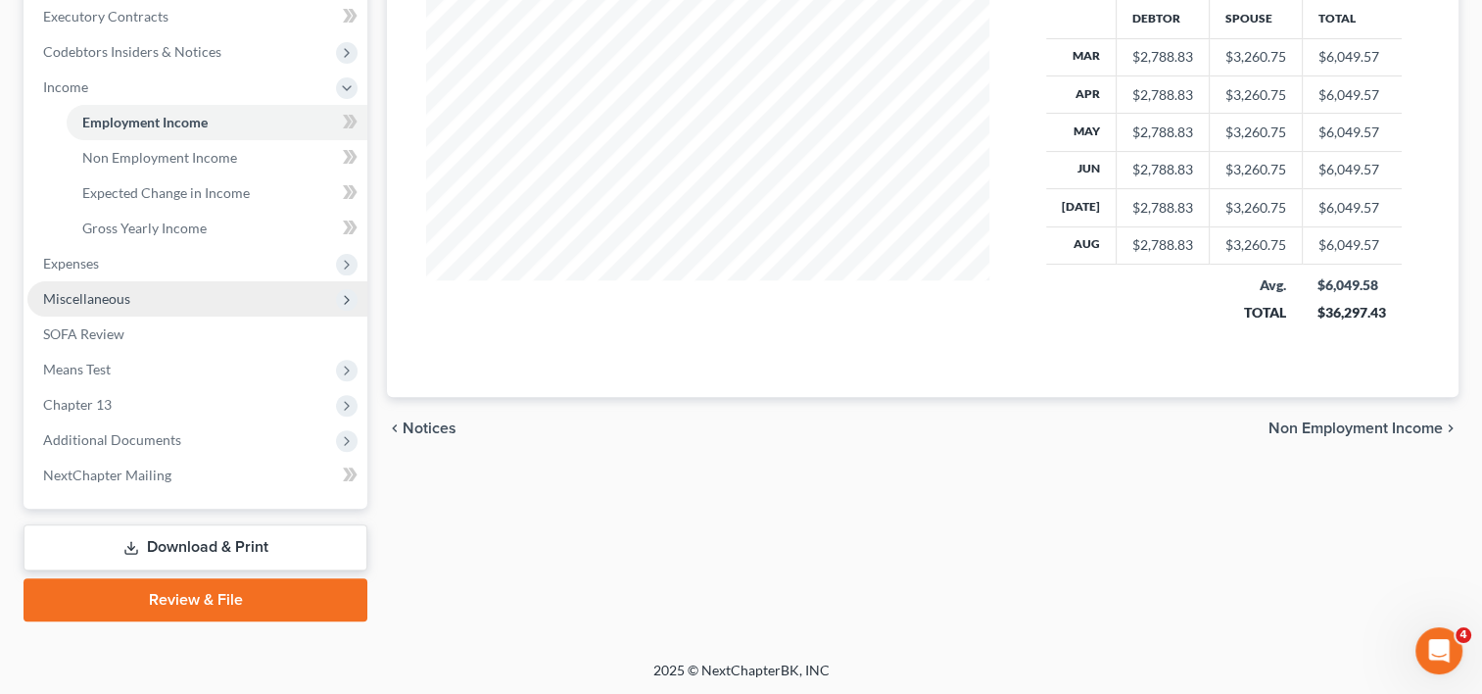
click at [144, 296] on span "Miscellaneous" at bounding box center [197, 298] width 340 height 35
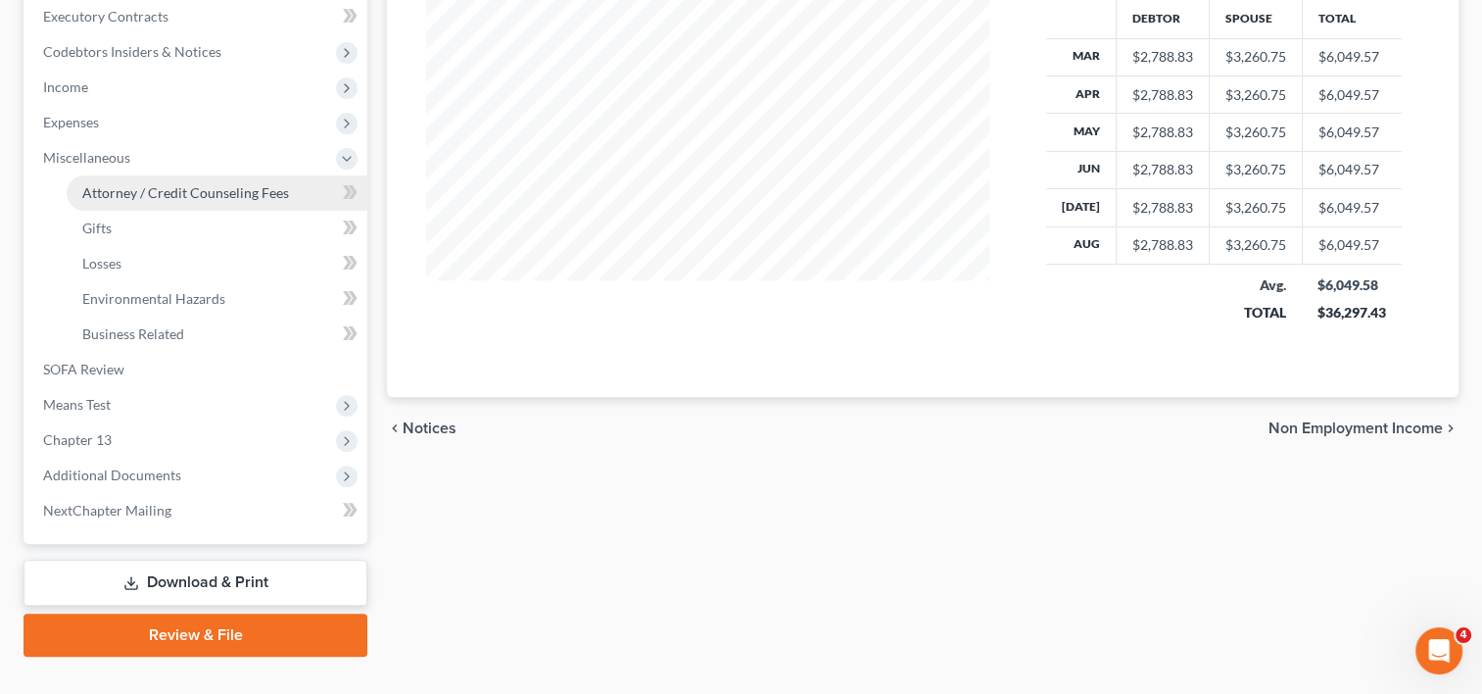
click at [167, 193] on span "Attorney / Credit Counseling Fees" at bounding box center [185, 192] width 207 height 17
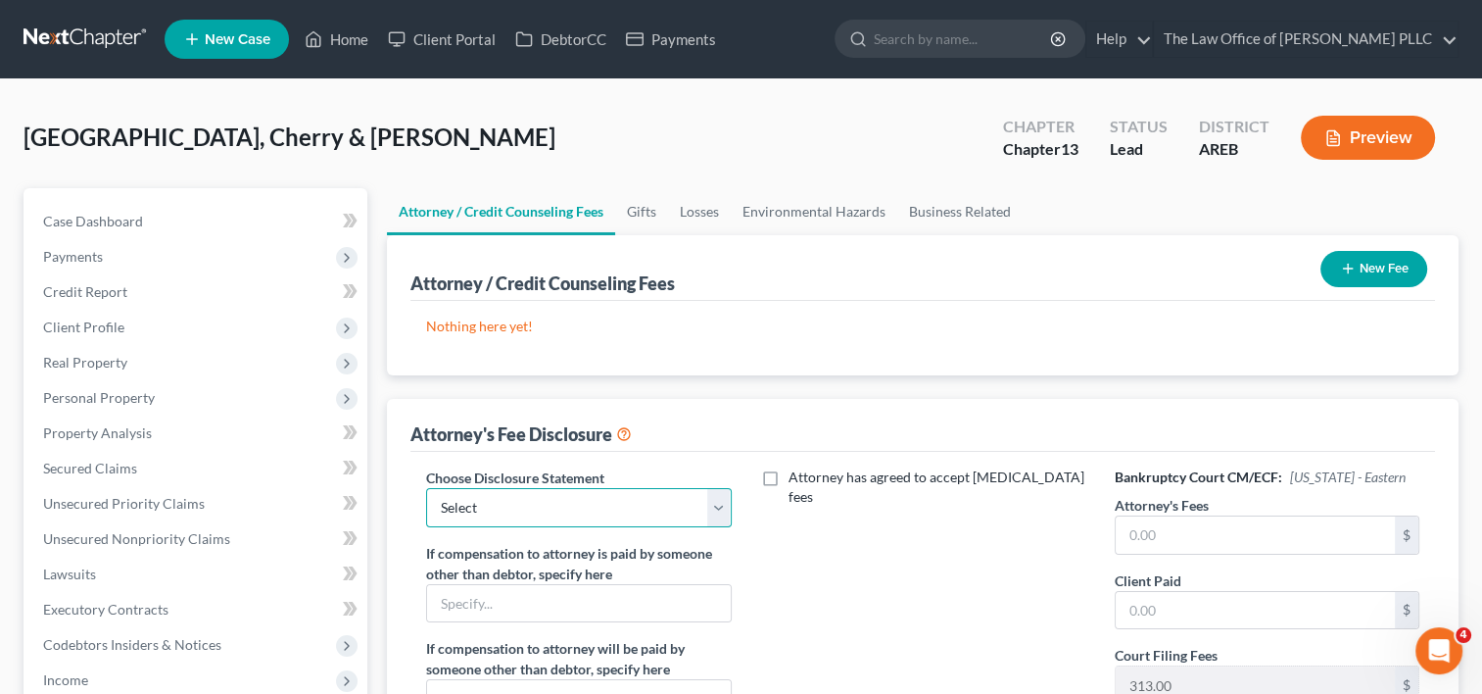
click at [729, 503] on select "Select Chapter 13 - Above Median $4750 Chapter 13 2025 Chapter 13 - Below Media…" at bounding box center [578, 507] width 305 height 39
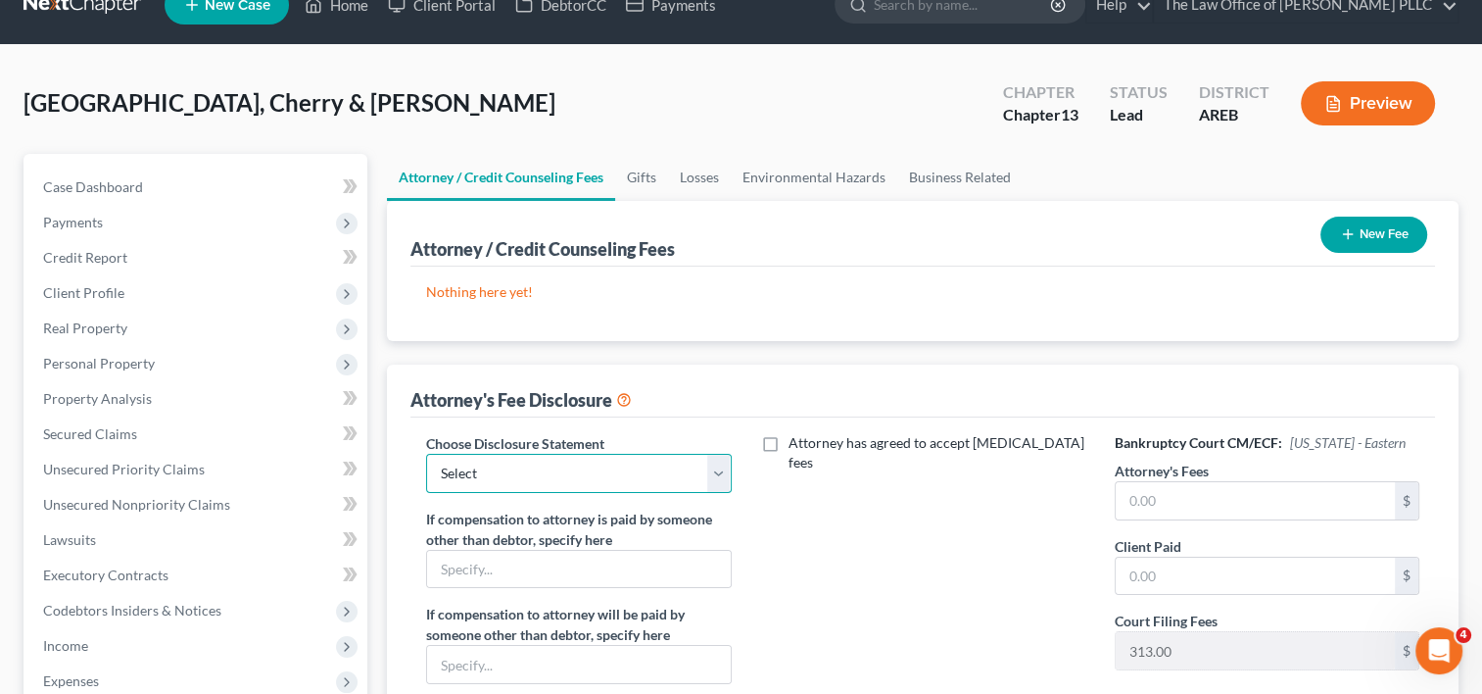
scroll to position [35, 0]
click at [712, 476] on select "Select Chapter 13 - Above Median $4750 Chapter 13 2025 Chapter 13 - Below Media…" at bounding box center [578, 472] width 305 height 39
select select "2"
click at [426, 453] on select "Select Chapter 13 - Above Median $4750 Chapter 13 2025 Chapter 13 - Below Media…" at bounding box center [578, 472] width 305 height 39
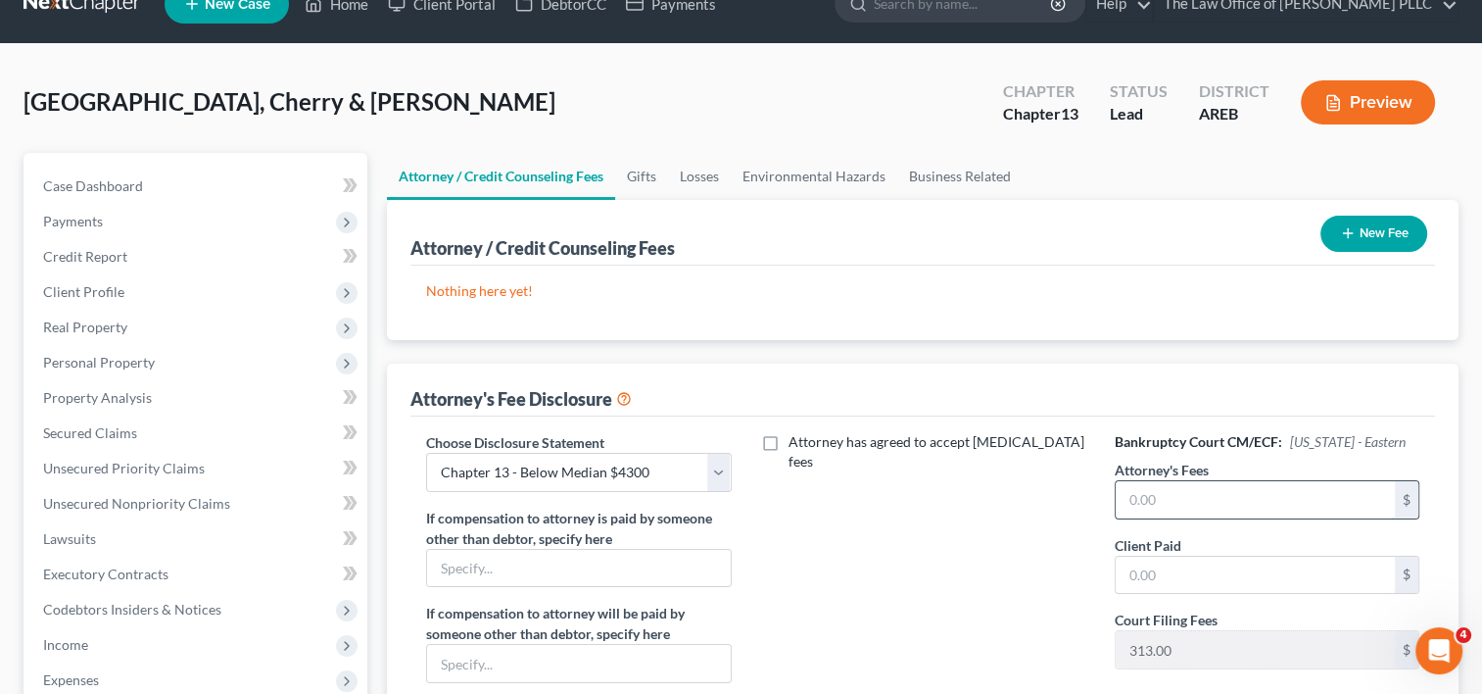
click at [1153, 499] on input "text" at bounding box center [1255, 499] width 279 height 37
type input "4,300"
click at [1042, 542] on div "Attorney has agreed to accept retainer fees" at bounding box center [923, 613] width 344 height 363
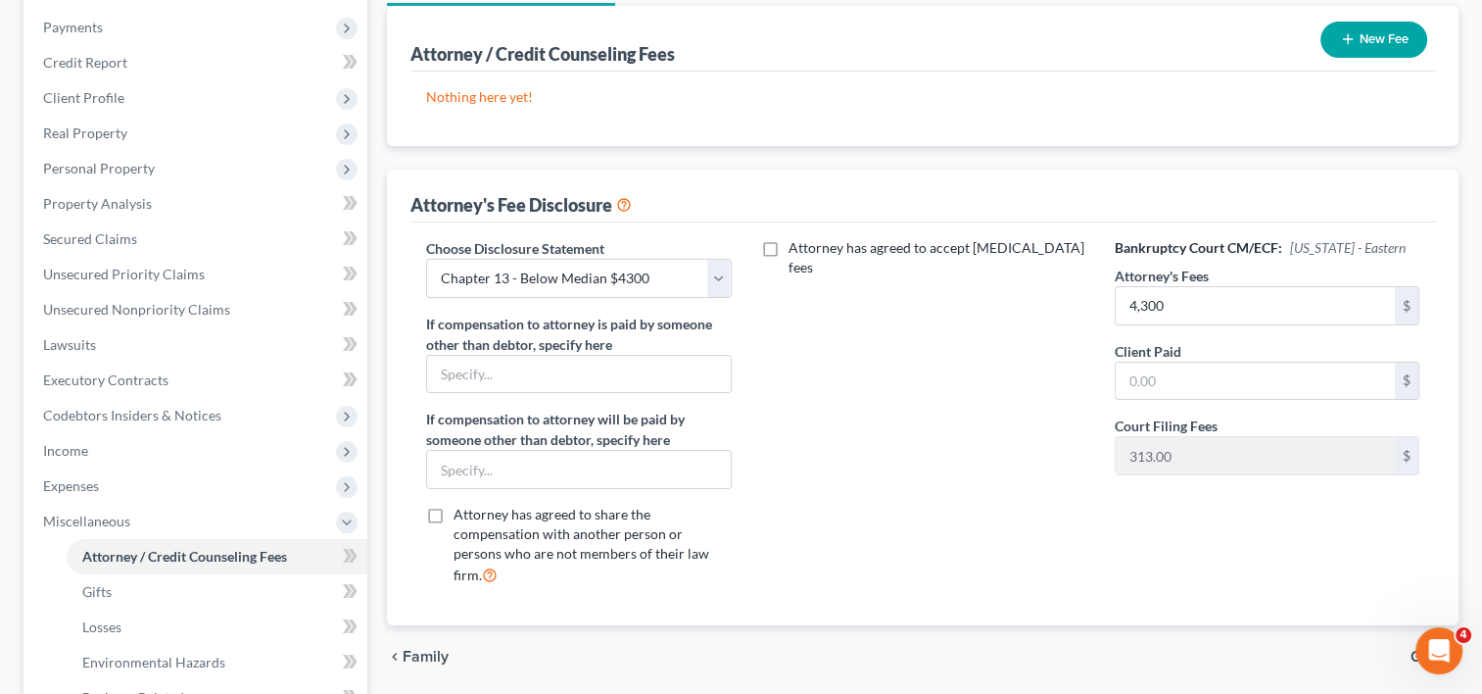
scroll to position [232, 0]
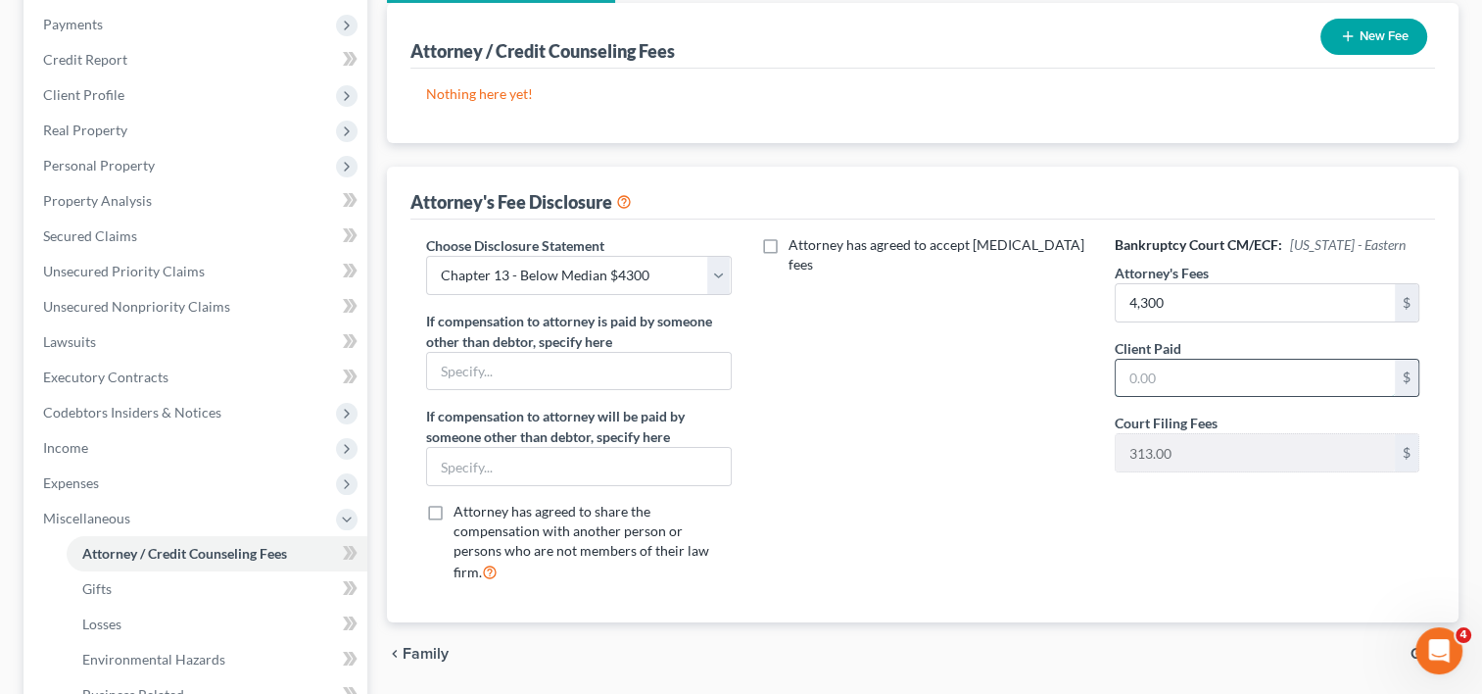
click at [1200, 379] on input "text" at bounding box center [1255, 377] width 279 height 37
type input "0"
click at [891, 487] on div "Attorney has agreed to accept retainer fees" at bounding box center [923, 416] width 344 height 363
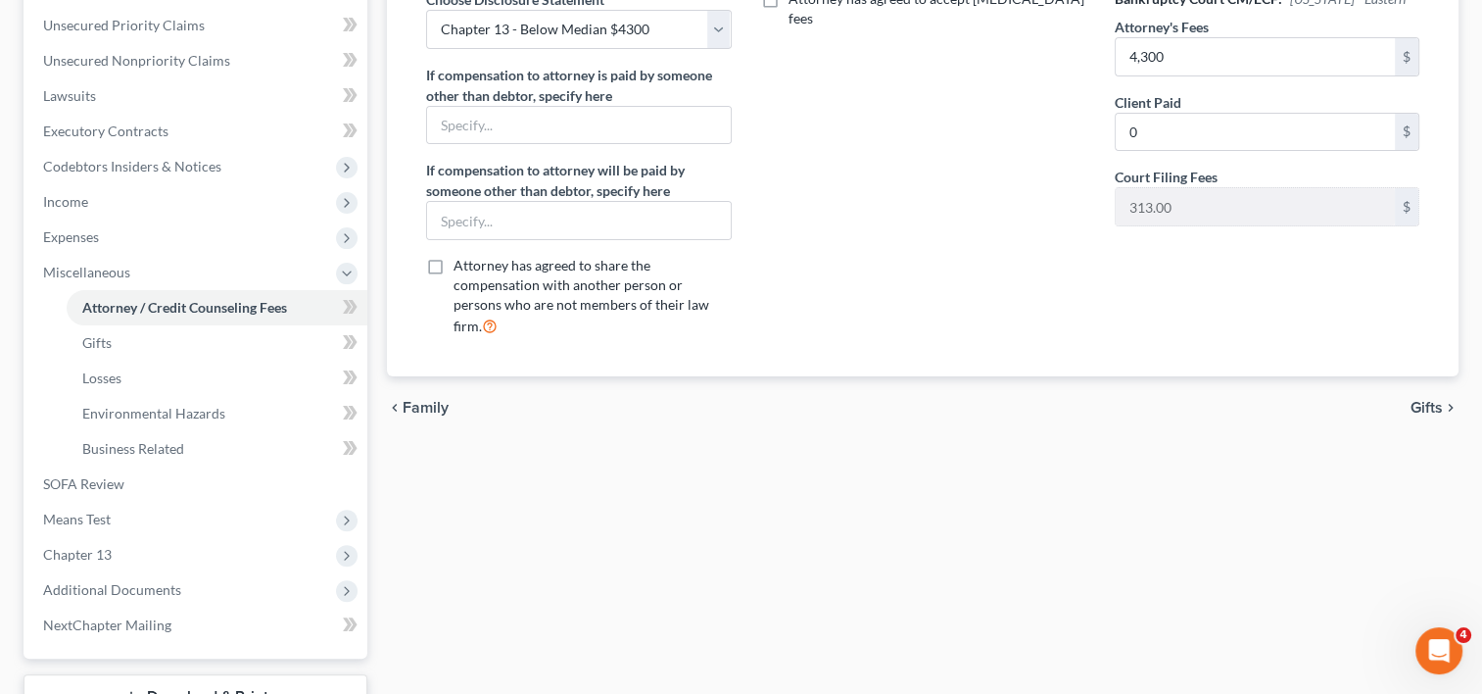
scroll to position [479, 0]
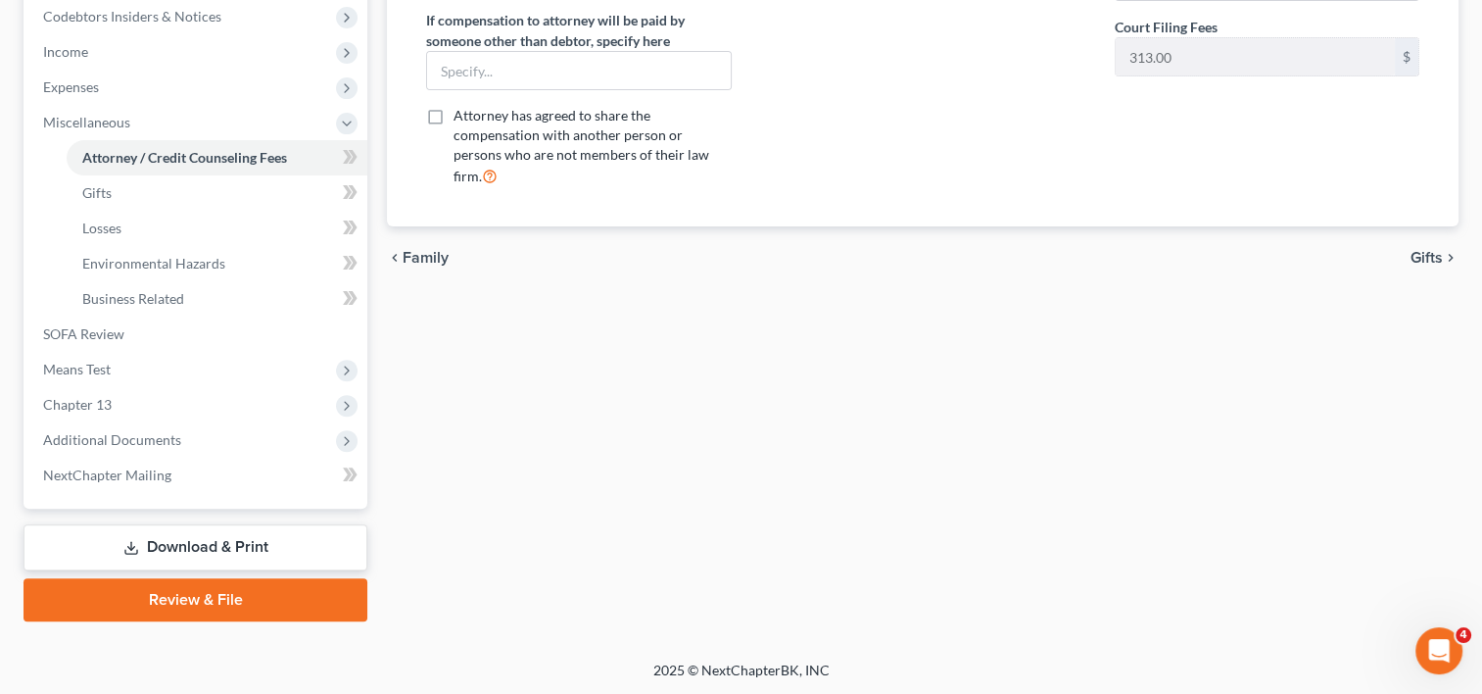
click at [214, 599] on link "Review & File" at bounding box center [196, 599] width 344 height 43
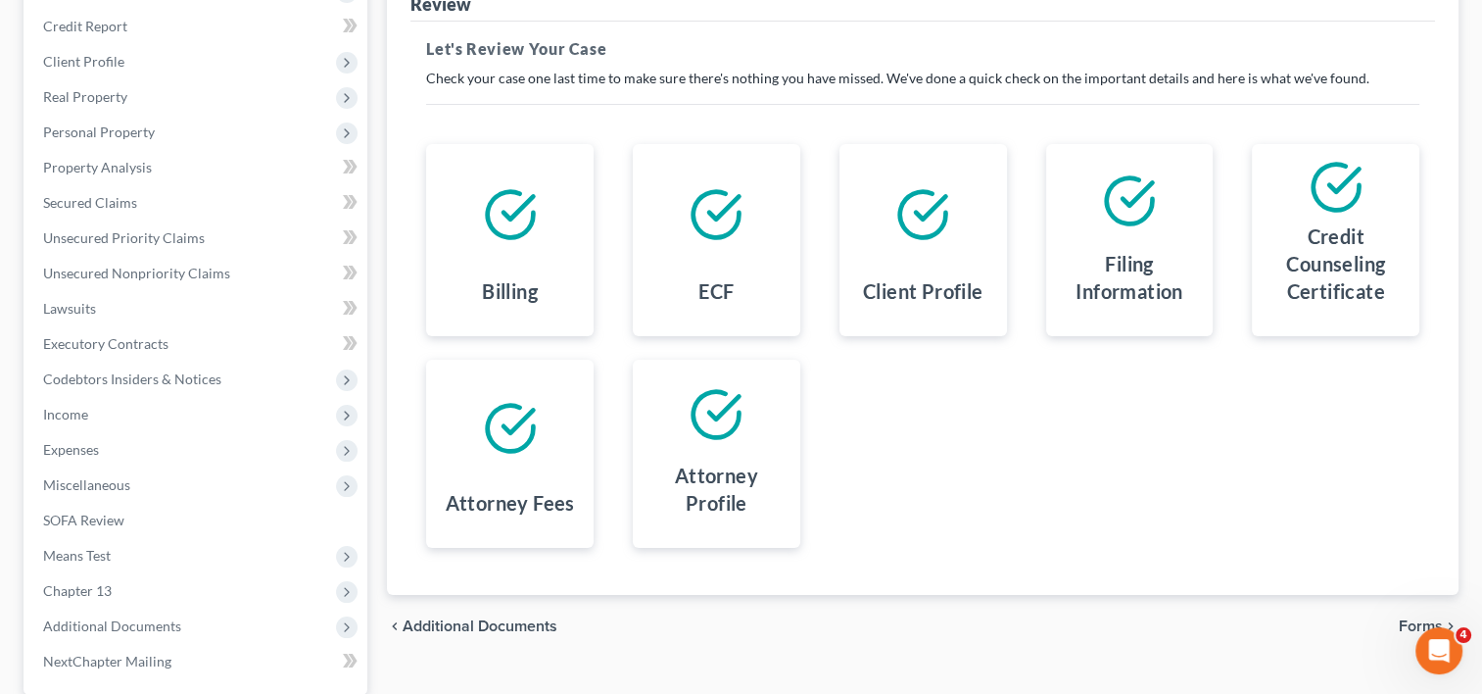
scroll to position [452, 0]
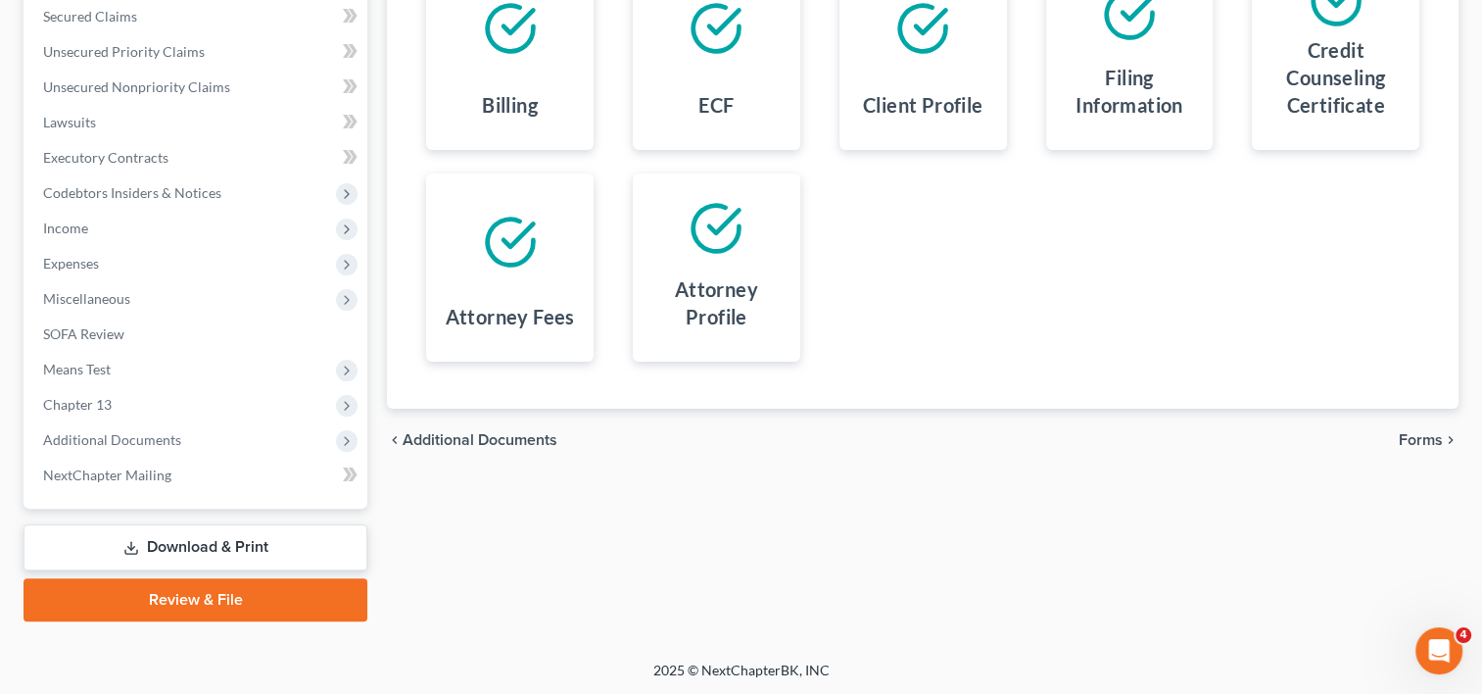
click at [1416, 437] on span "Forms" at bounding box center [1421, 440] width 44 height 16
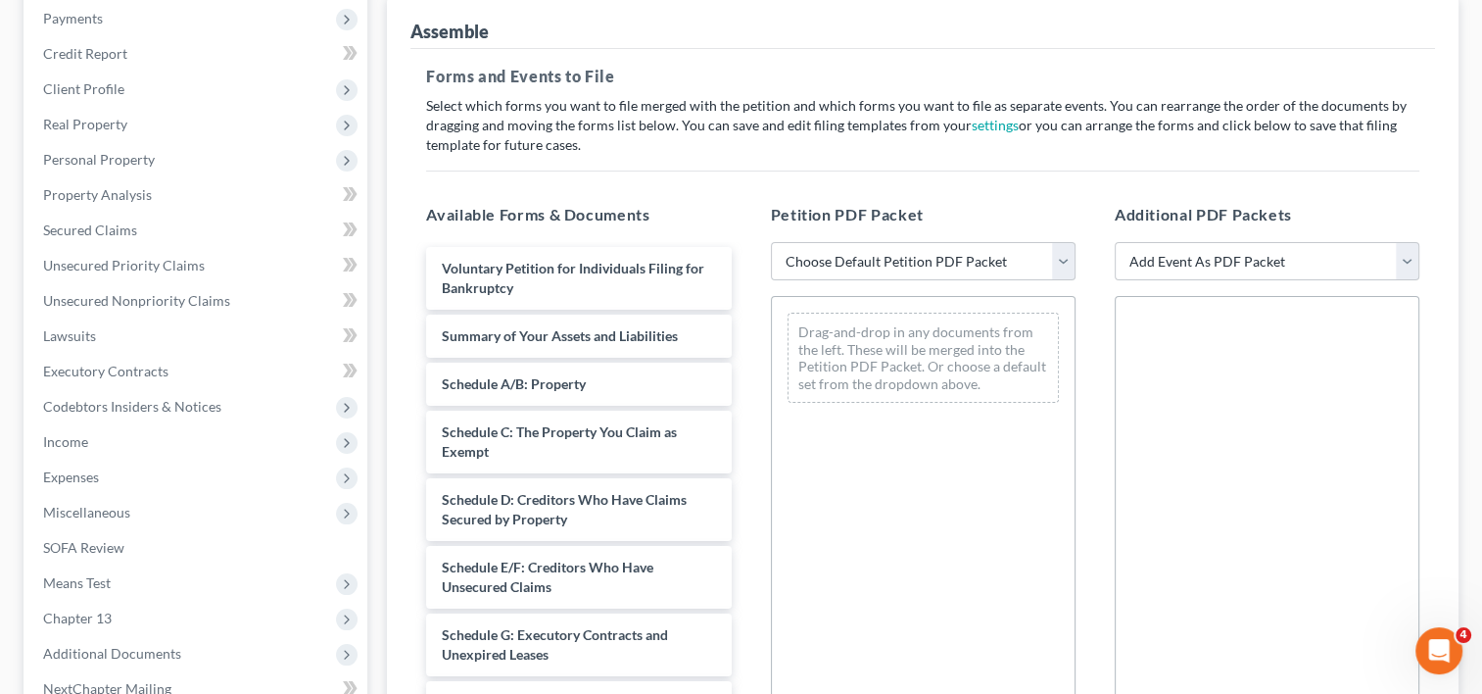
scroll to position [234, 0]
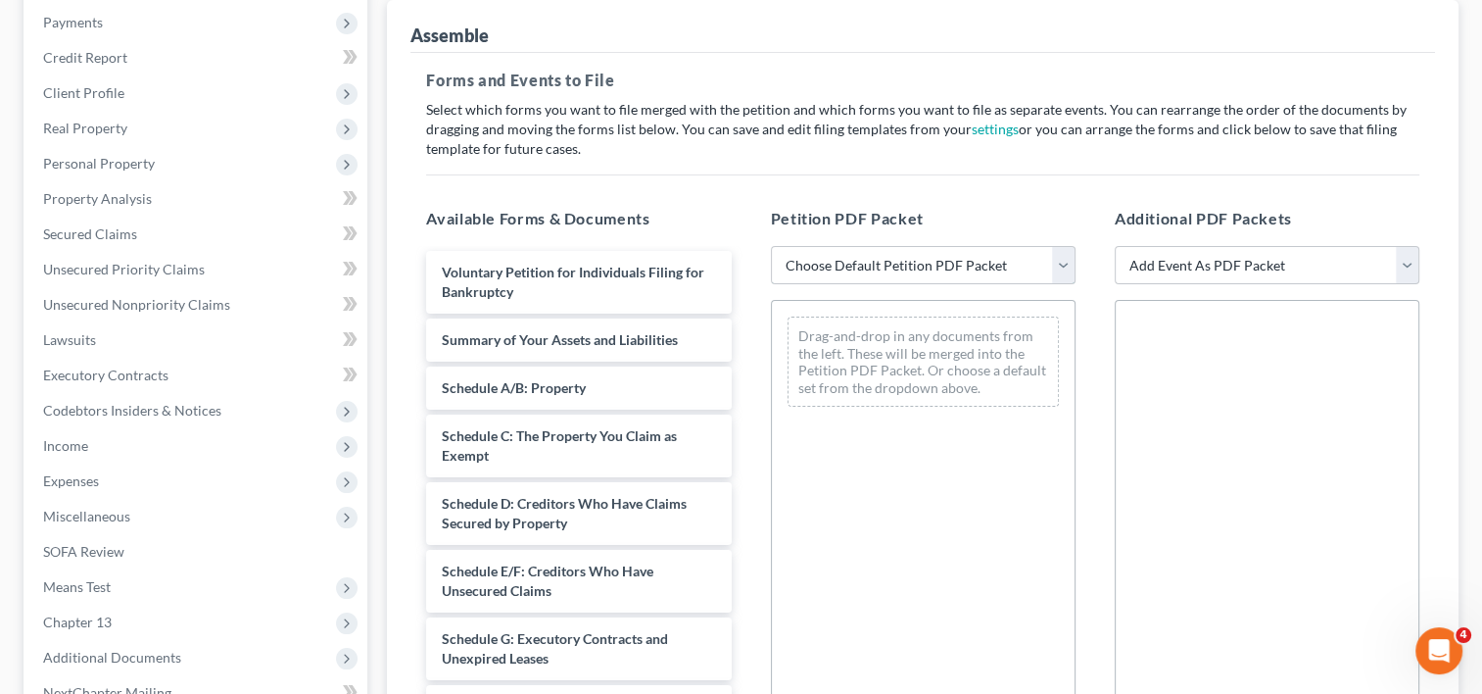
click at [1052, 266] on select "Choose Default Petition PDF Packet Complete Bankruptcy Petition (all forms and …" at bounding box center [923, 265] width 305 height 39
select select "1"
click at [771, 246] on select "Choose Default Petition PDF Packet Complete Bankruptcy Petition (all forms and …" at bounding box center [923, 265] width 305 height 39
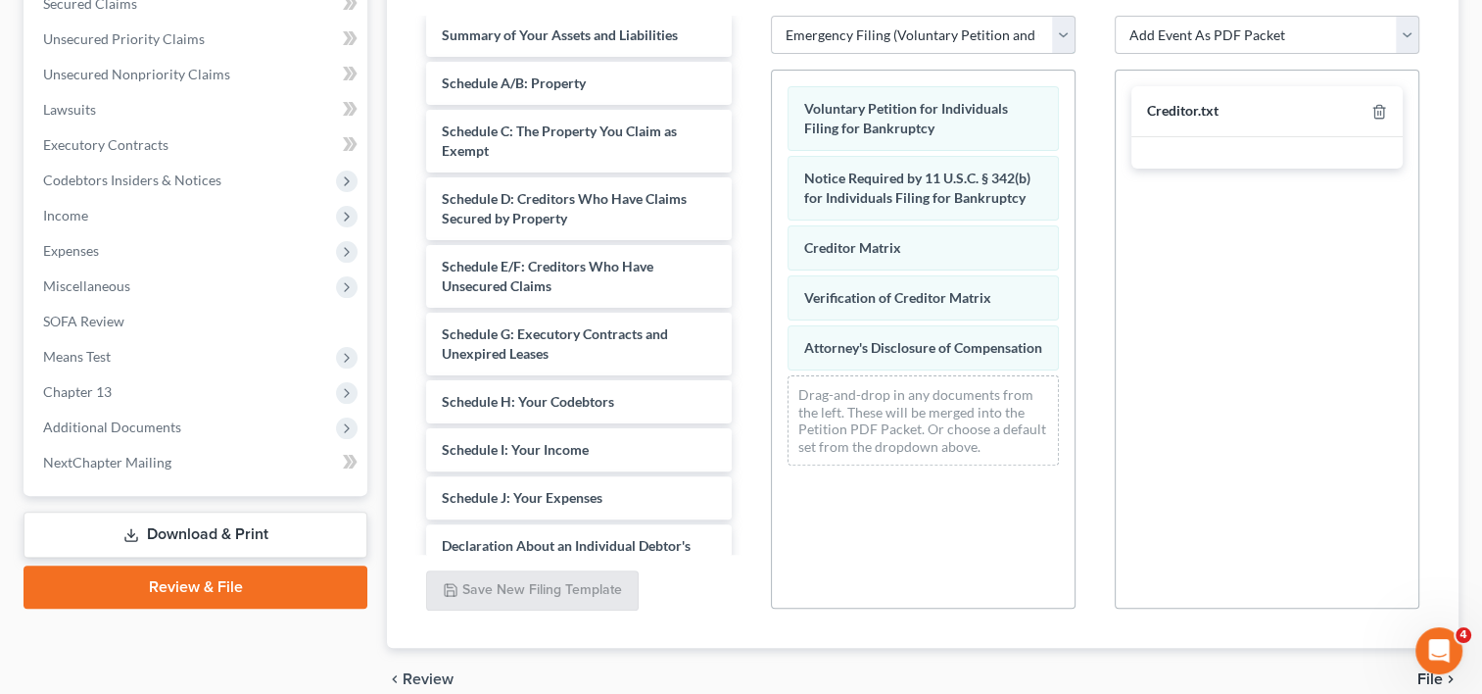
scroll to position [0, 0]
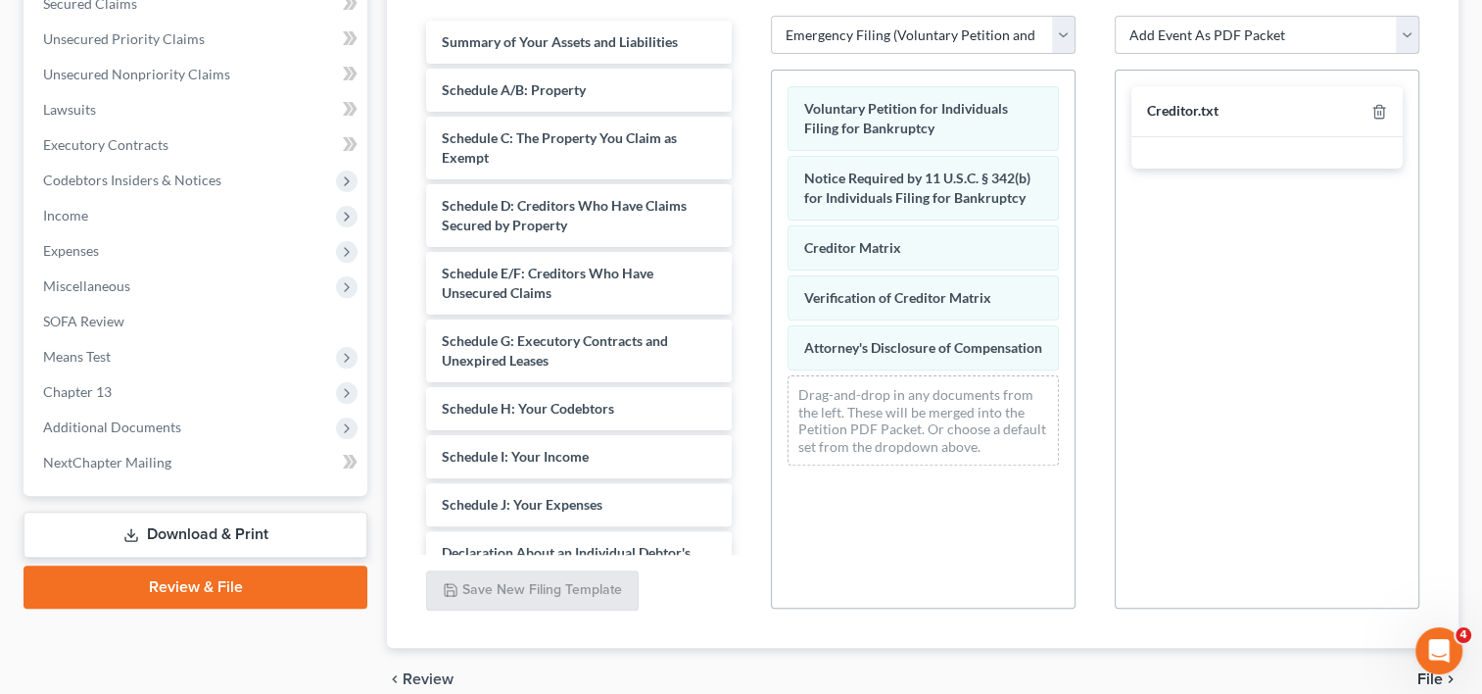
click at [1403, 25] on select "Add Event As PDF Packet Certificate of Credit Counseling - Debtor Certificate o…" at bounding box center [1267, 35] width 305 height 39
select select "0"
click at [1115, 16] on select "Add Event As PDF Packet Certificate of Credit Counseling - Debtor Certificate o…" at bounding box center [1267, 35] width 305 height 39
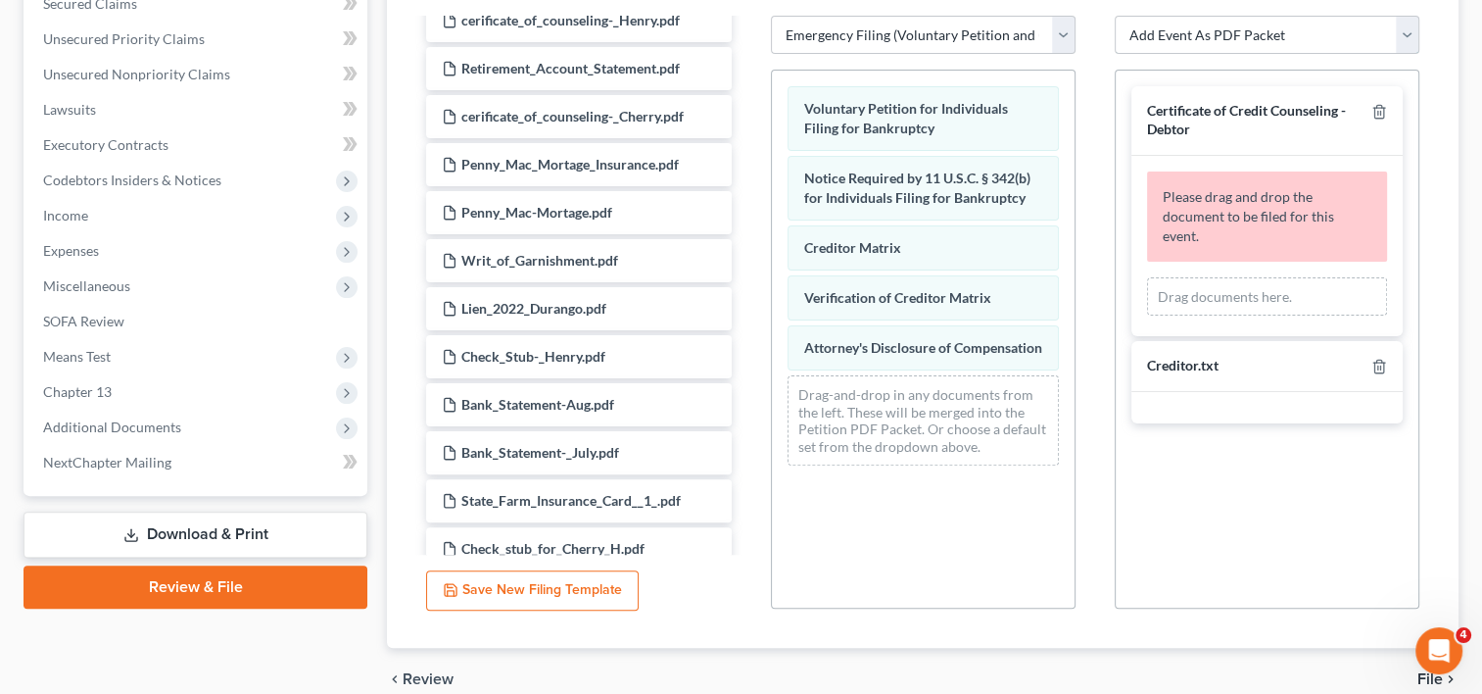
scroll to position [751, 0]
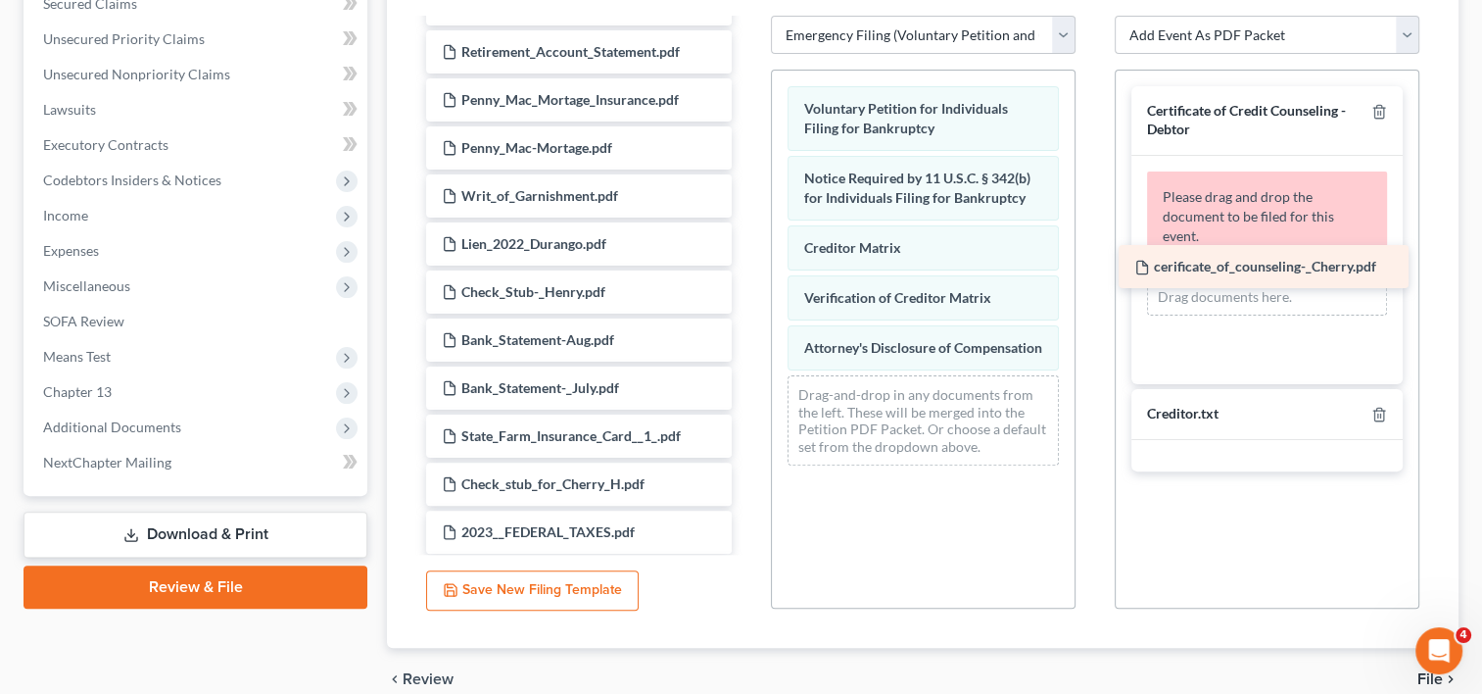
drag, startPoint x: 646, startPoint y: 104, endPoint x: 1338, endPoint y: 273, distance: 713.0
click at [746, 273] on div "cerificate_of_counseling-_Cherry.pdf Summary of Your Assets and Liabilities Sch…" at bounding box center [578, 26] width 336 height 1515
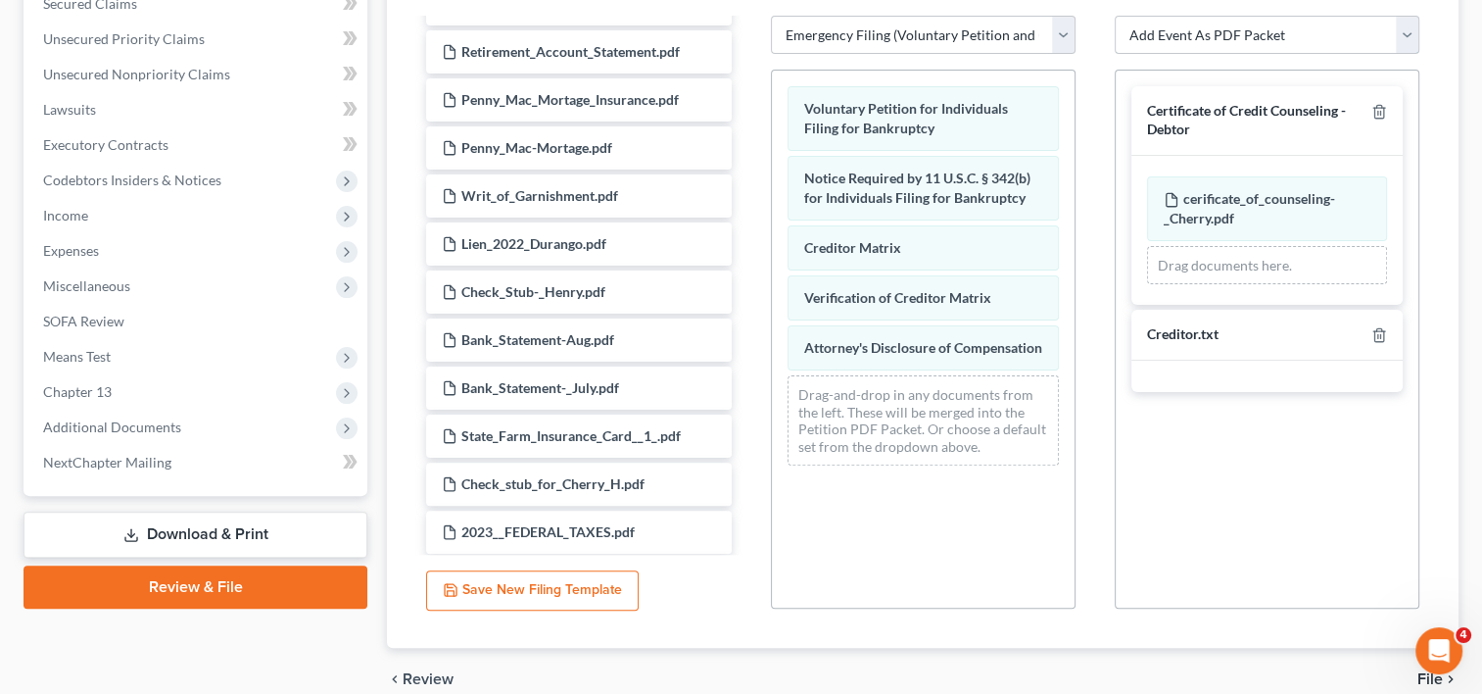
click at [1407, 28] on select "Add Event As PDF Packet Certificate of Credit Counseling - Debtor Certificate o…" at bounding box center [1267, 35] width 305 height 39
select select "1"
click at [1115, 16] on select "Add Event As PDF Packet Certificate of Credit Counseling - Debtor Certificate o…" at bounding box center [1267, 35] width 305 height 39
select select
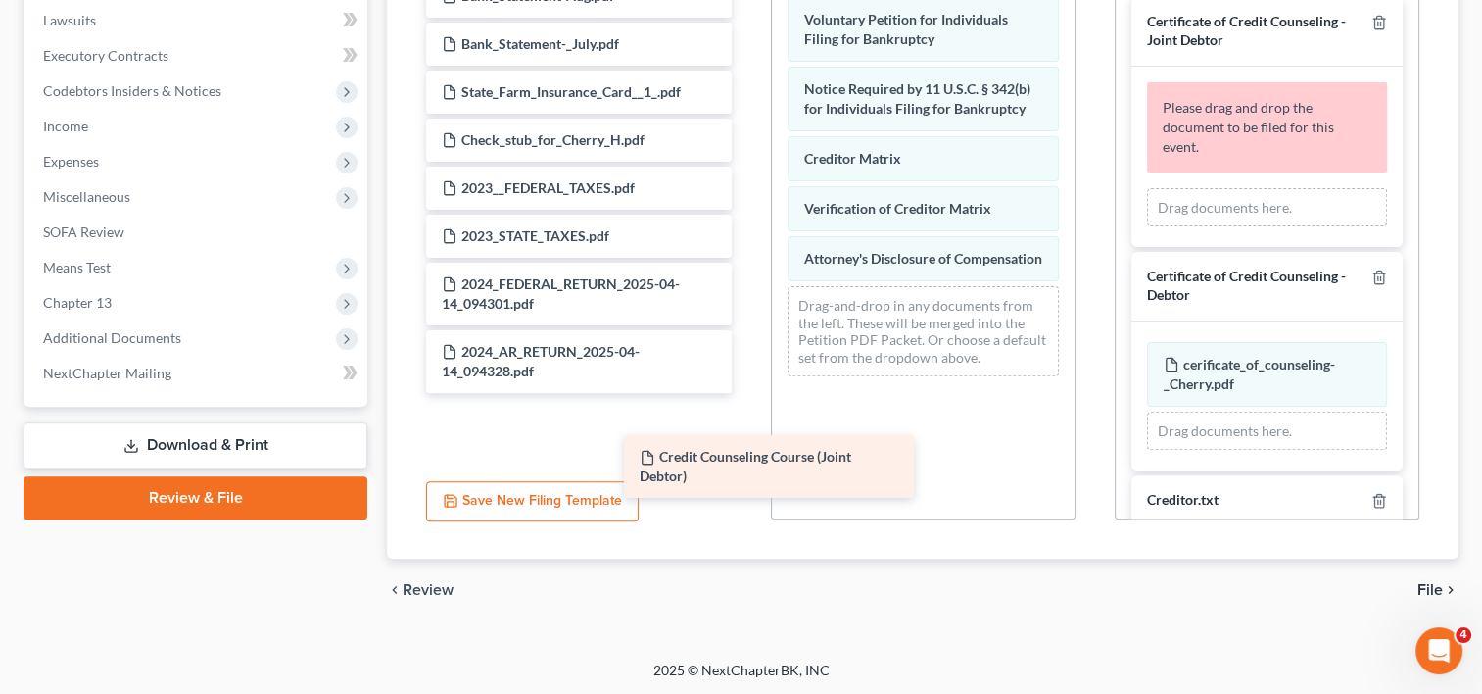
scroll to position [938, 0]
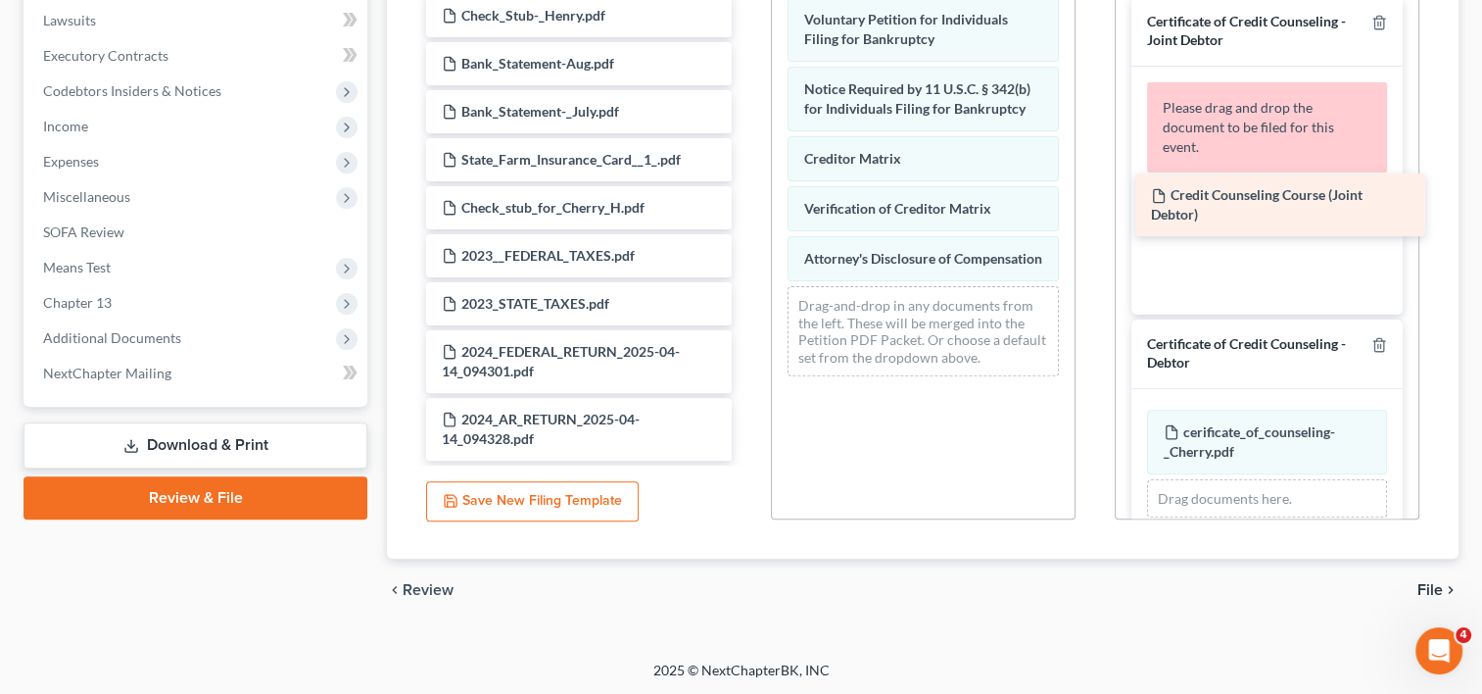
drag, startPoint x: 605, startPoint y: 435, endPoint x: 1315, endPoint y: 214, distance: 742.9
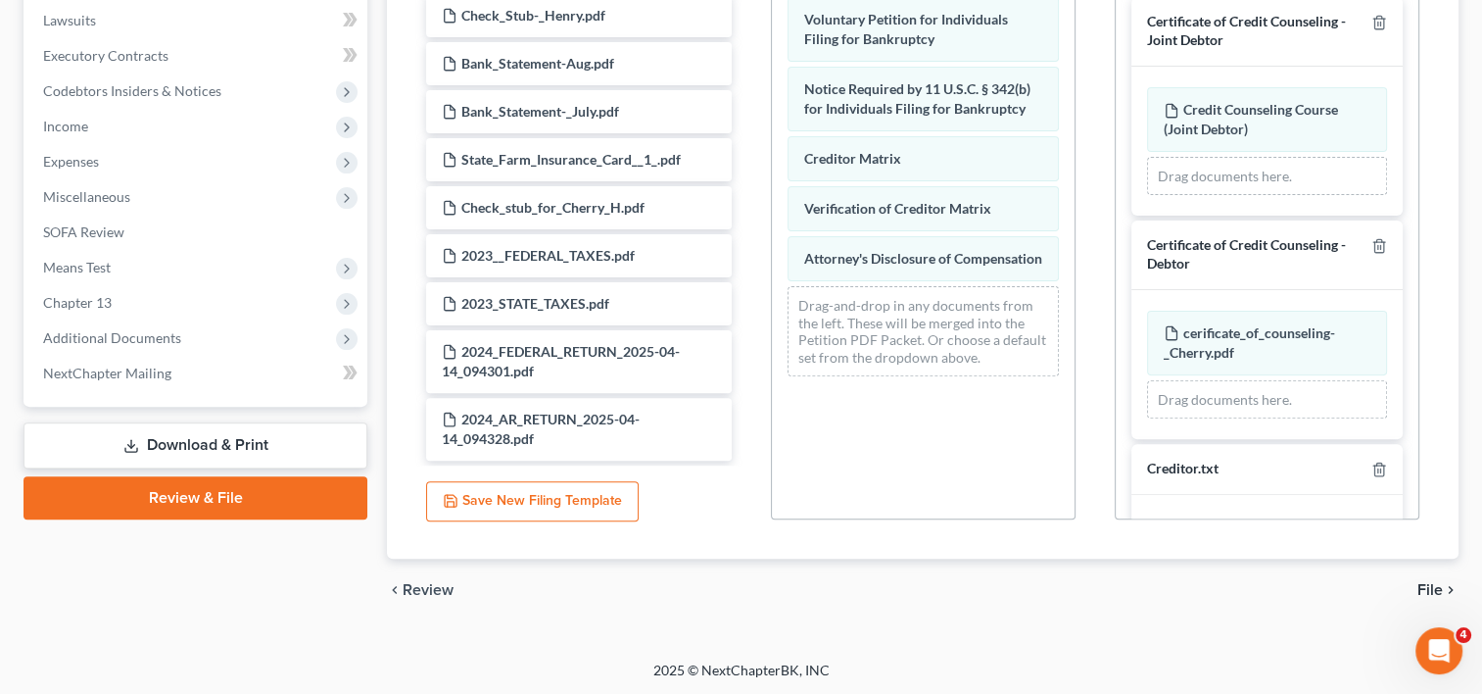
drag, startPoint x: 107, startPoint y: 199, endPoint x: 94, endPoint y: 613, distance: 414.5
drag, startPoint x: 94, startPoint y: 613, endPoint x: 64, endPoint y: 125, distance: 488.8
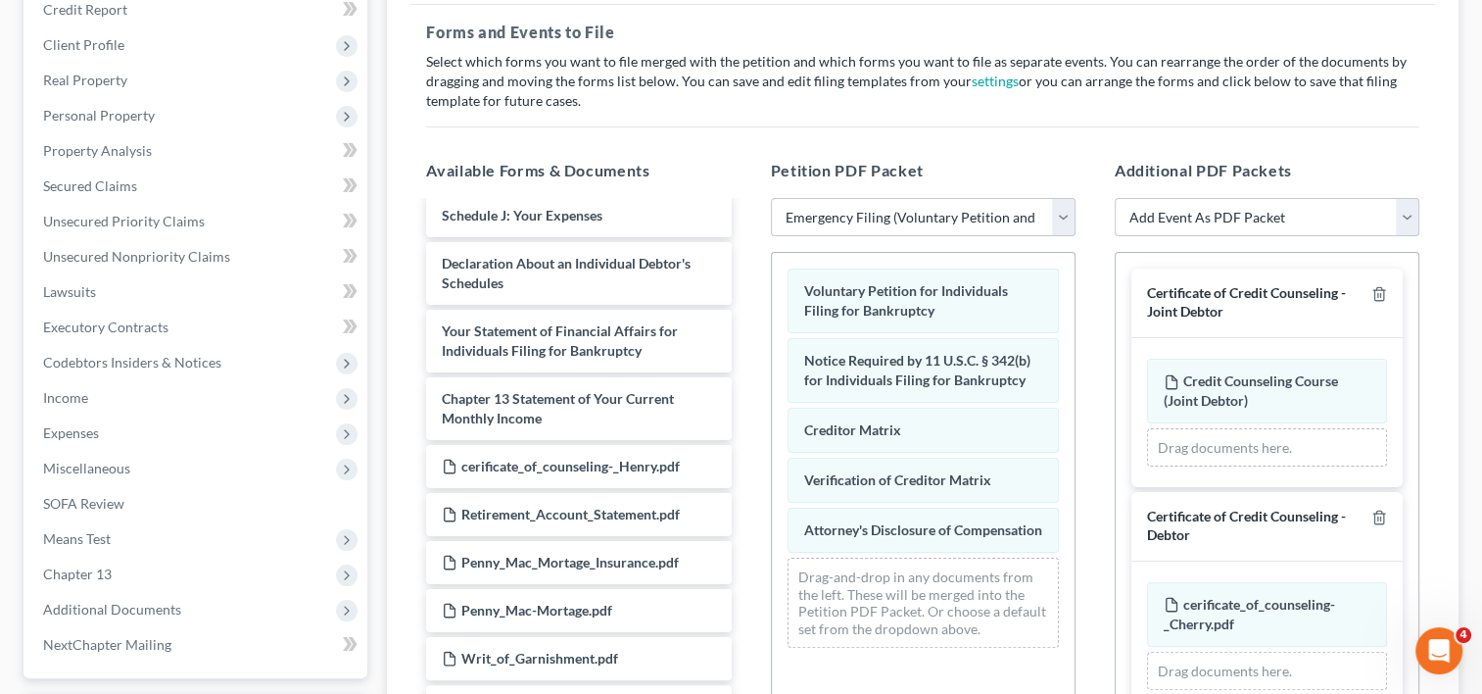
scroll to position [553, 0]
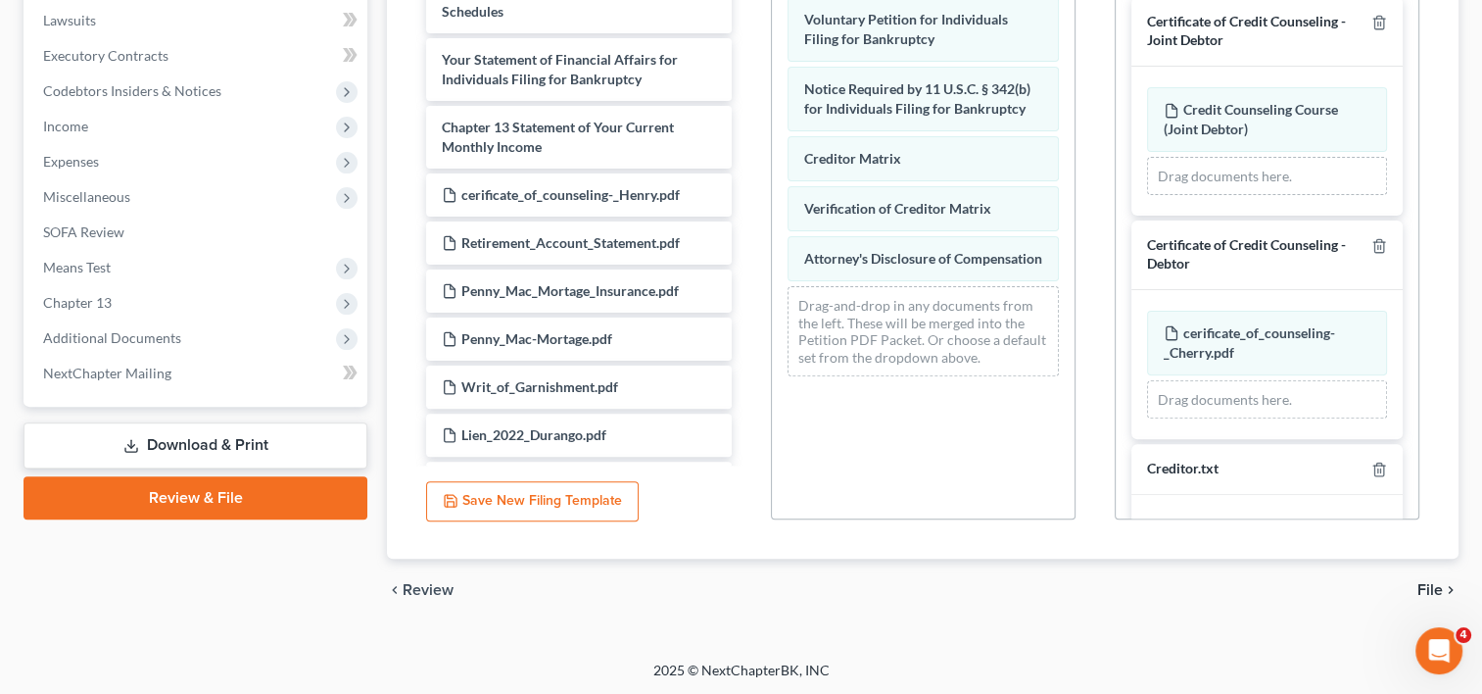
click at [1428, 584] on span "File" at bounding box center [1429, 590] width 25 height 16
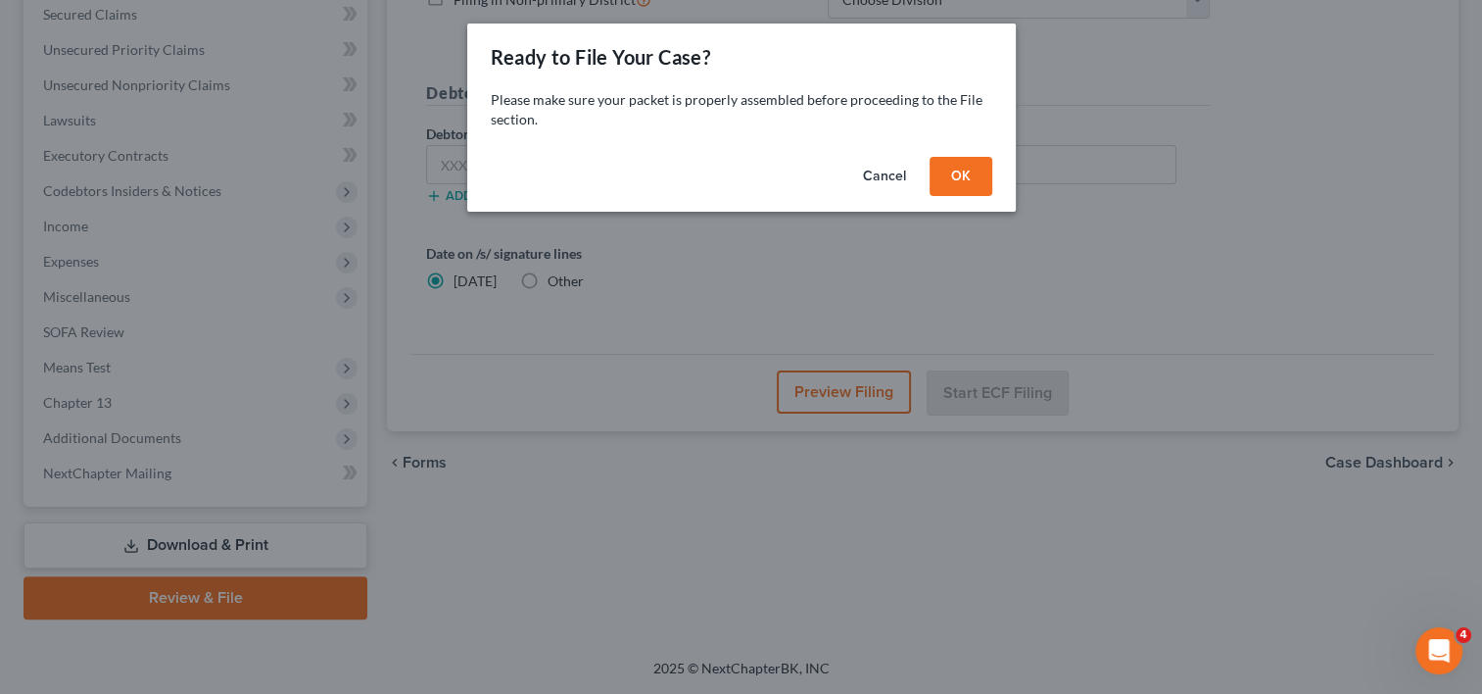
scroll to position [452, 0]
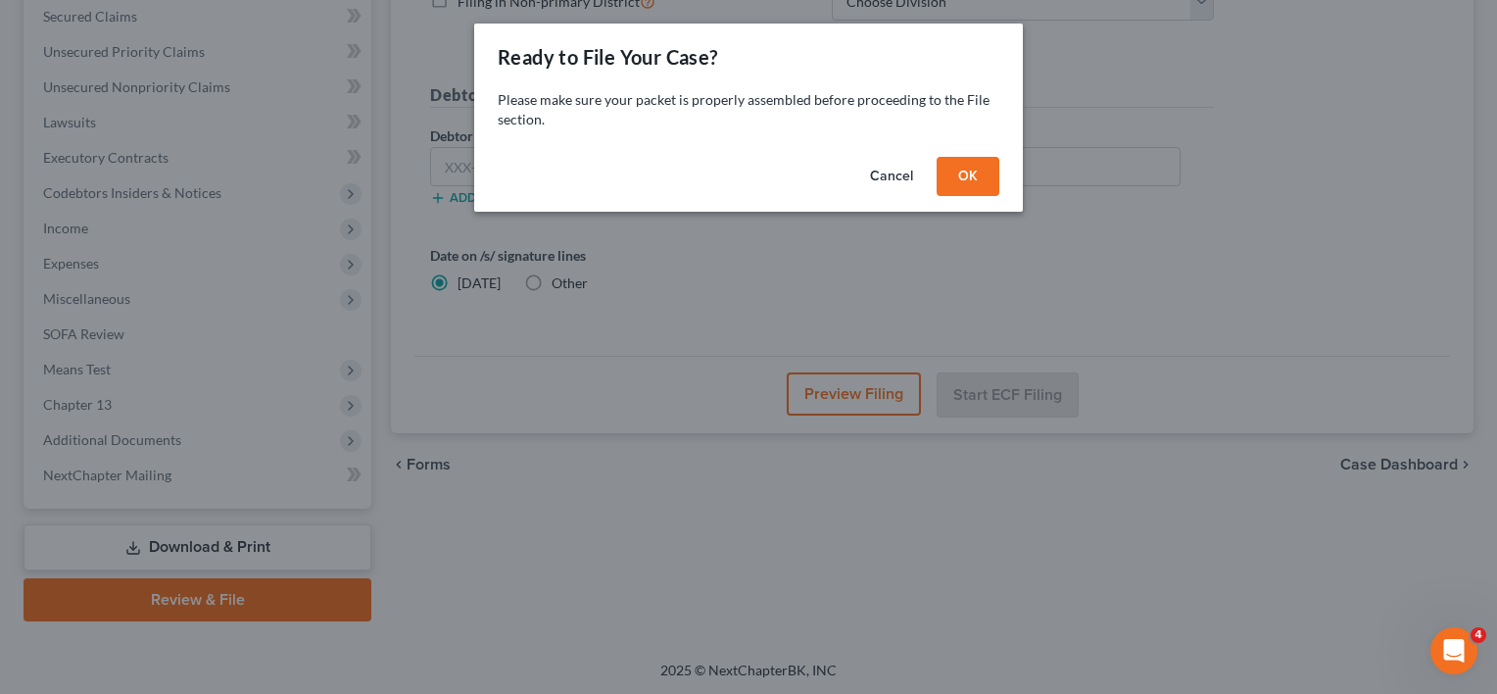
click at [973, 177] on button "OK" at bounding box center [967, 176] width 63 height 39
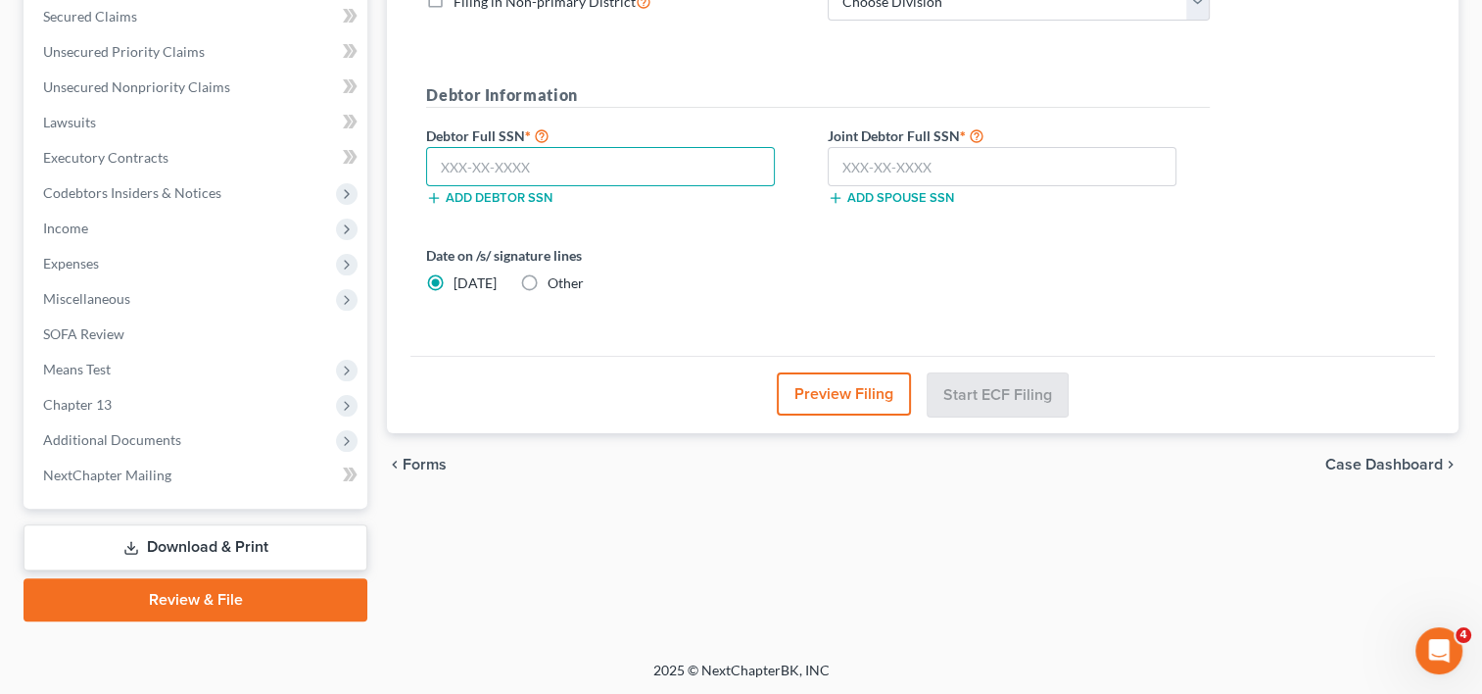
click at [518, 155] on input "text" at bounding box center [600, 166] width 349 height 39
paste input "431-53-4244"
type input "431-53-4244"
click at [739, 200] on div "Add debtor SSN" at bounding box center [617, 196] width 402 height 20
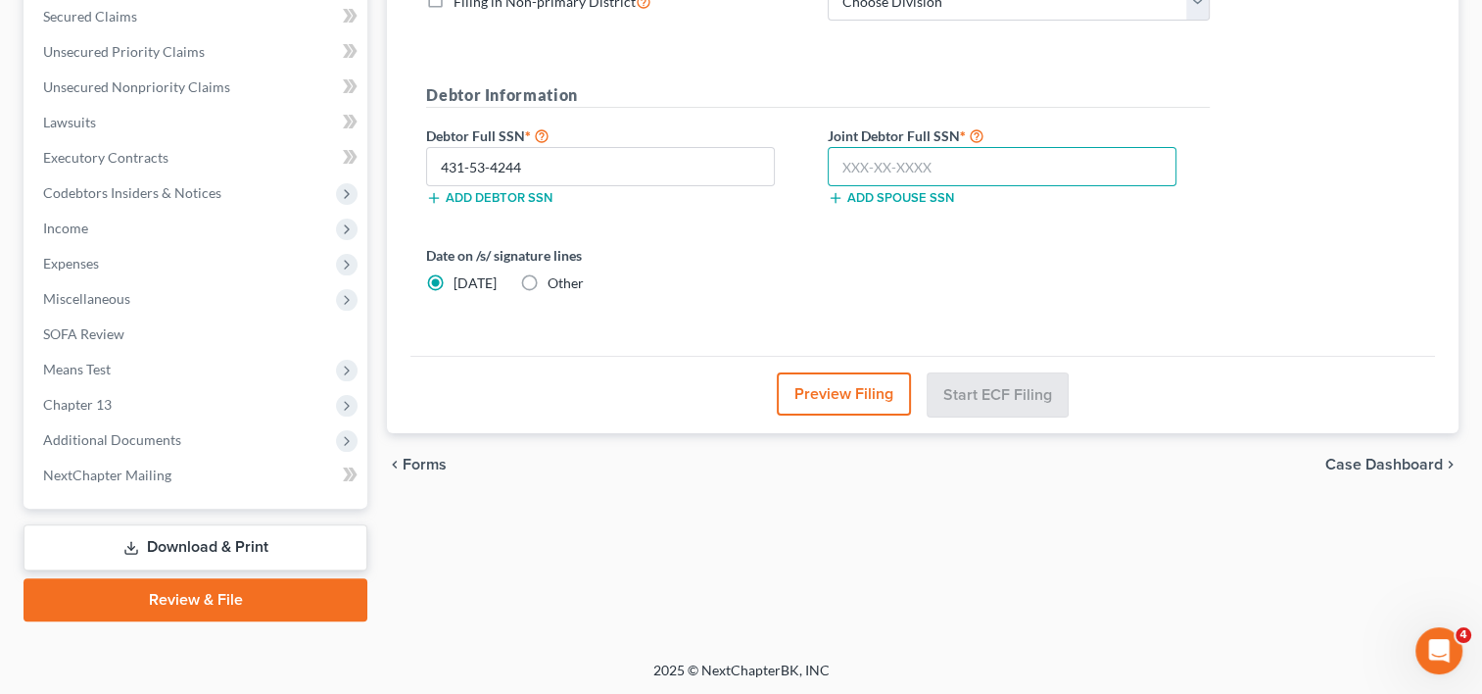
click at [922, 168] on input "text" at bounding box center [1002, 166] width 349 height 39
paste input "430-67-6910"
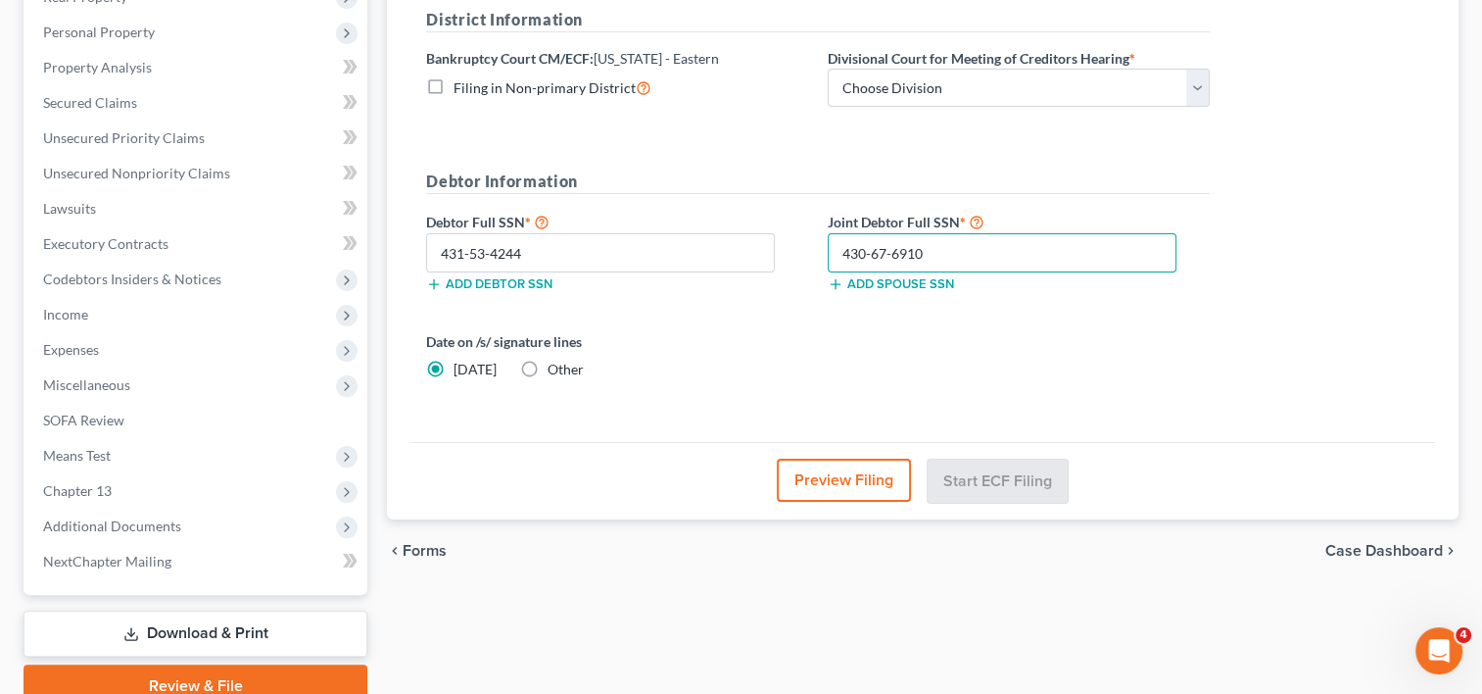
scroll to position [362, 0]
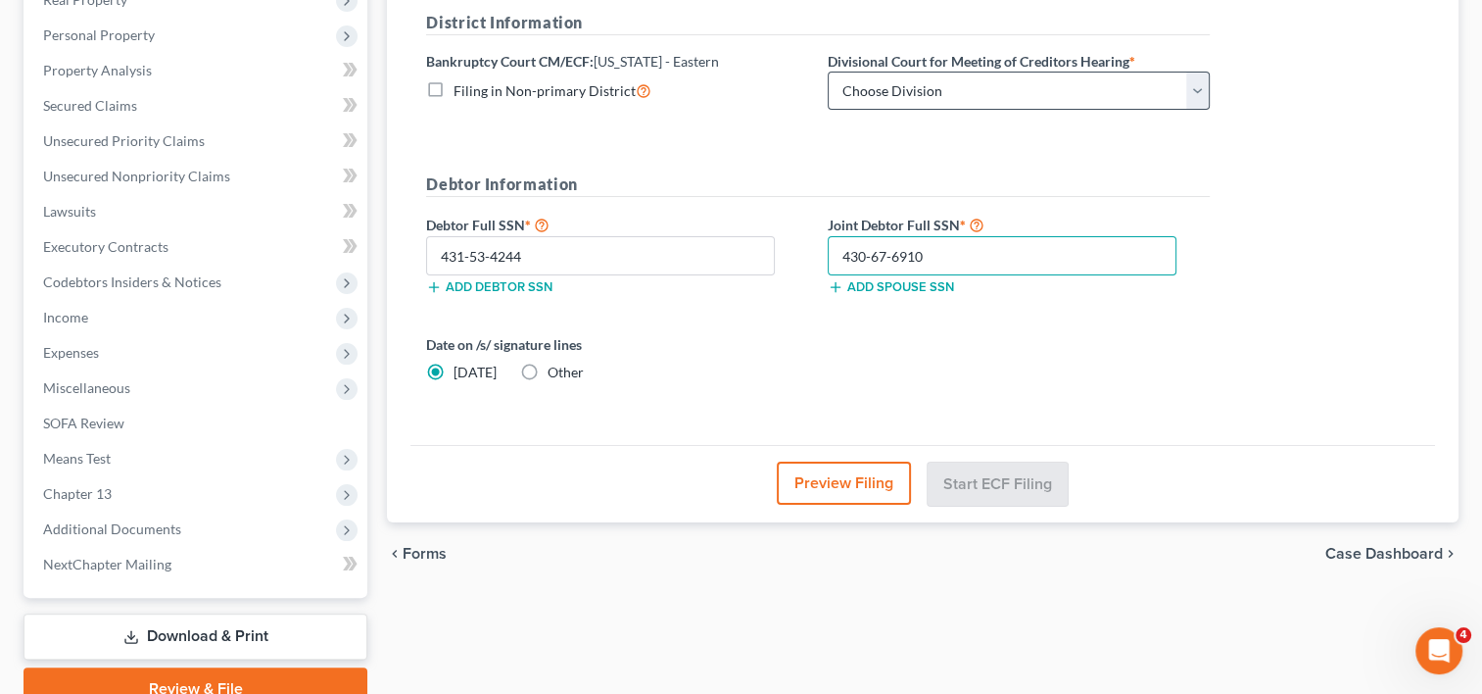
type input "430-67-6910"
click at [1181, 89] on select "Choose Division Delta Division Northern Division Central Division" at bounding box center [1019, 91] width 382 height 39
select select "2"
click at [828, 72] on select "Choose Division Delta Division Northern Division Central Division" at bounding box center [1019, 91] width 382 height 39
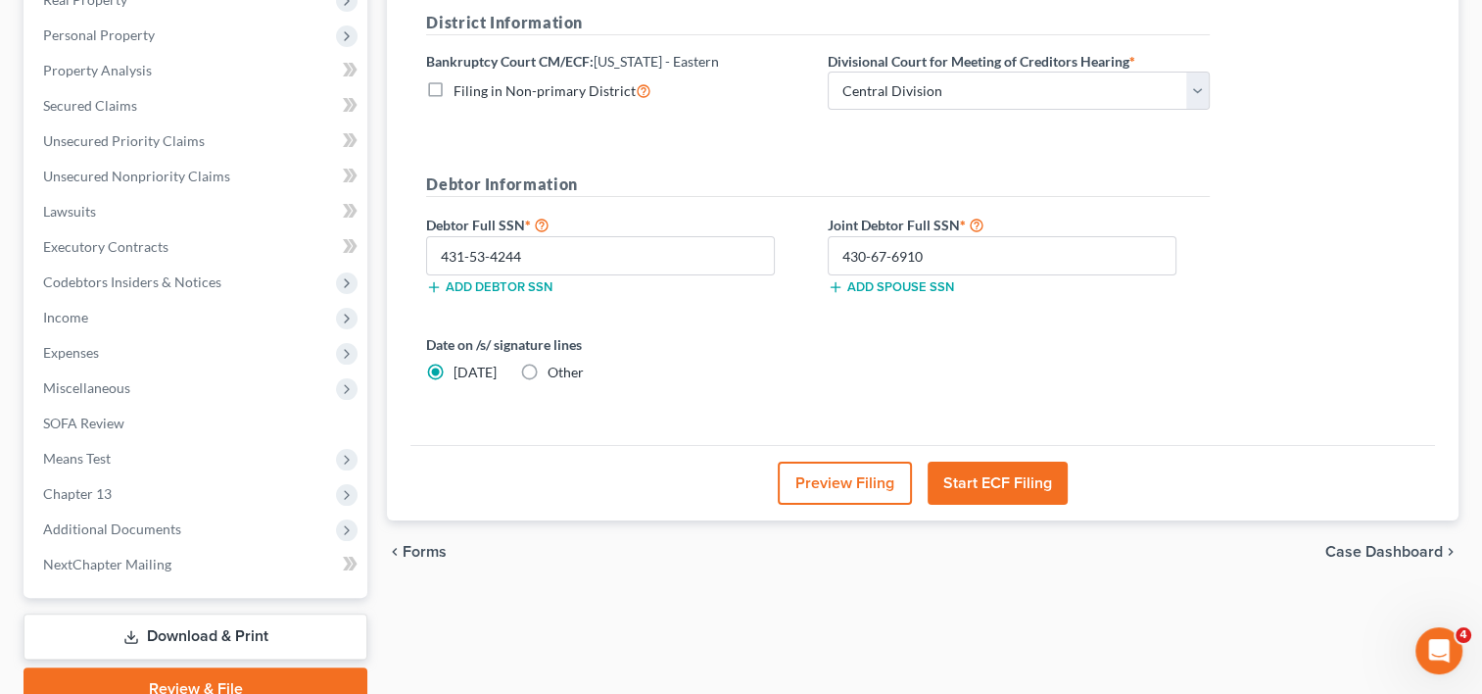
click at [790, 172] on h5 "Debtor Information" at bounding box center [818, 184] width 784 height 24
click at [1011, 483] on button "Start ECF Filing" at bounding box center [998, 482] width 140 height 43
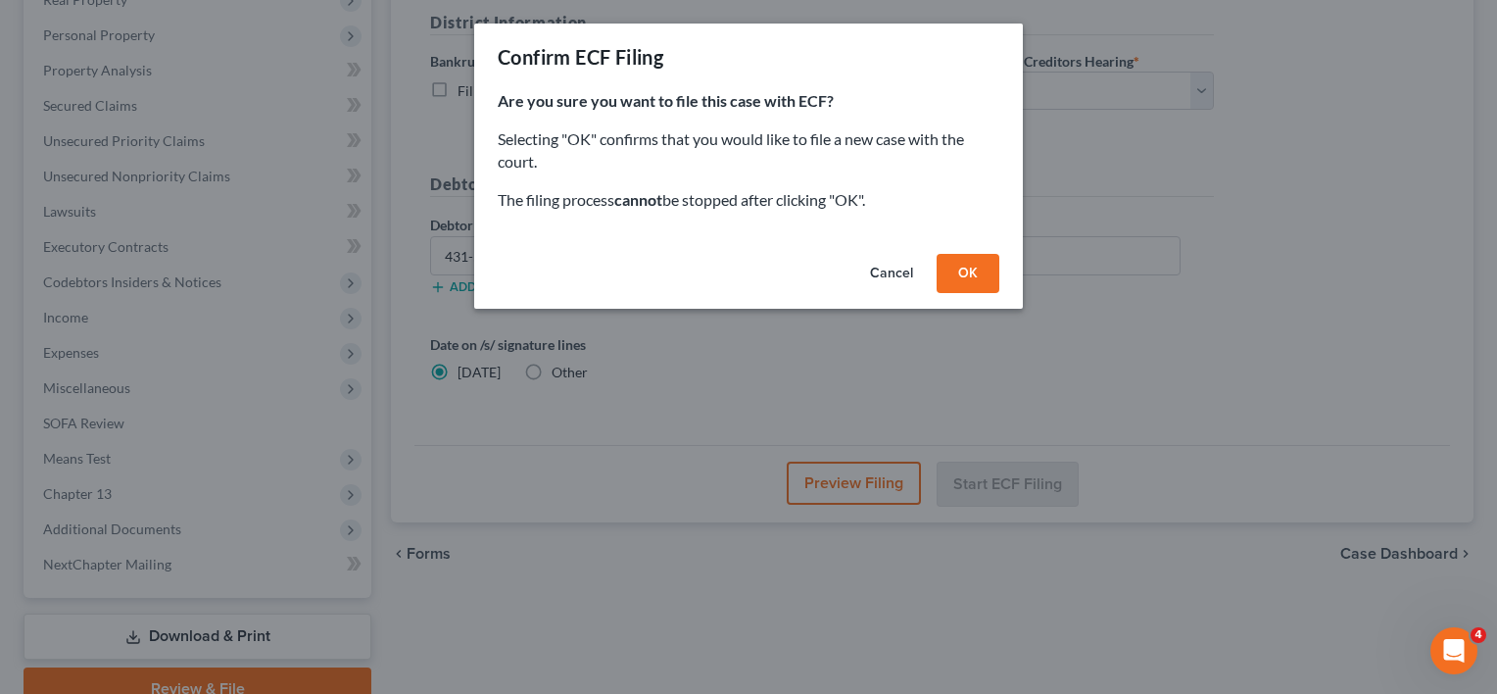
click at [969, 272] on button "OK" at bounding box center [967, 273] width 63 height 39
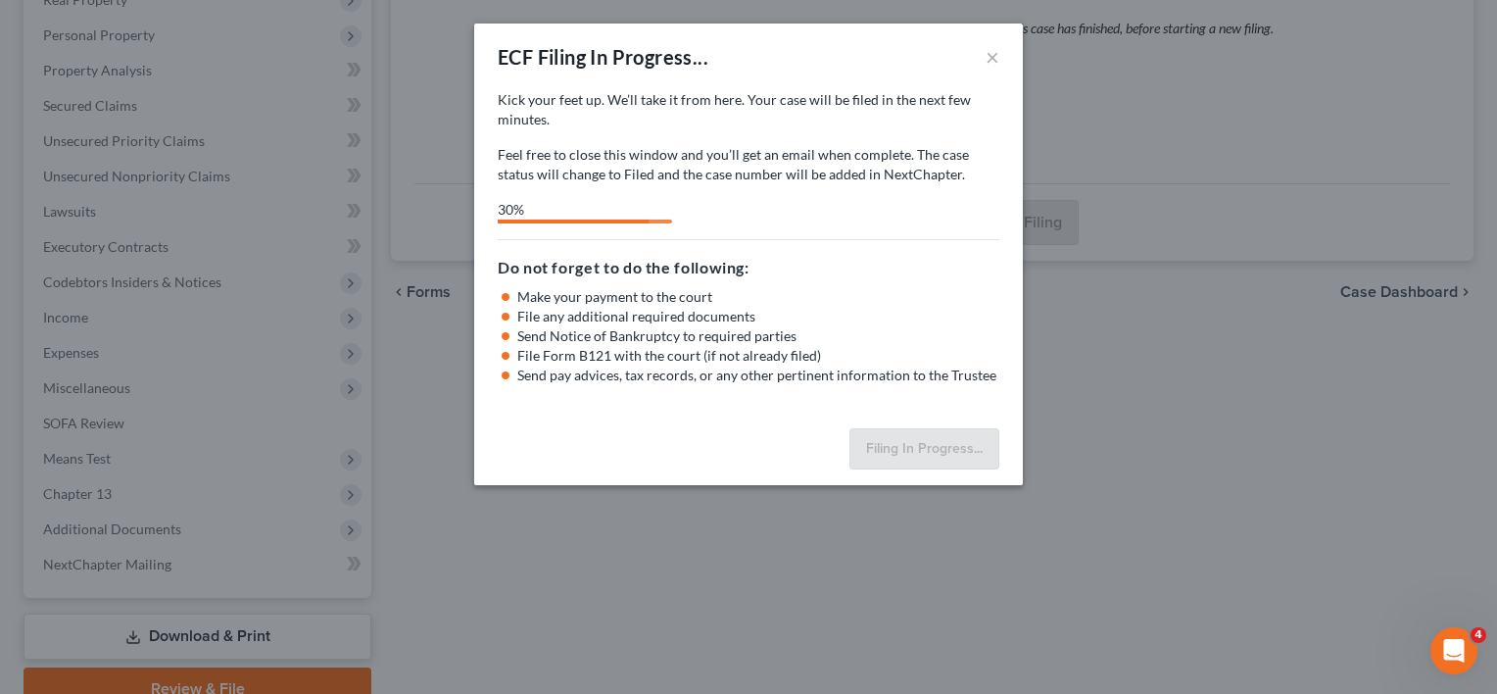
select select "2"
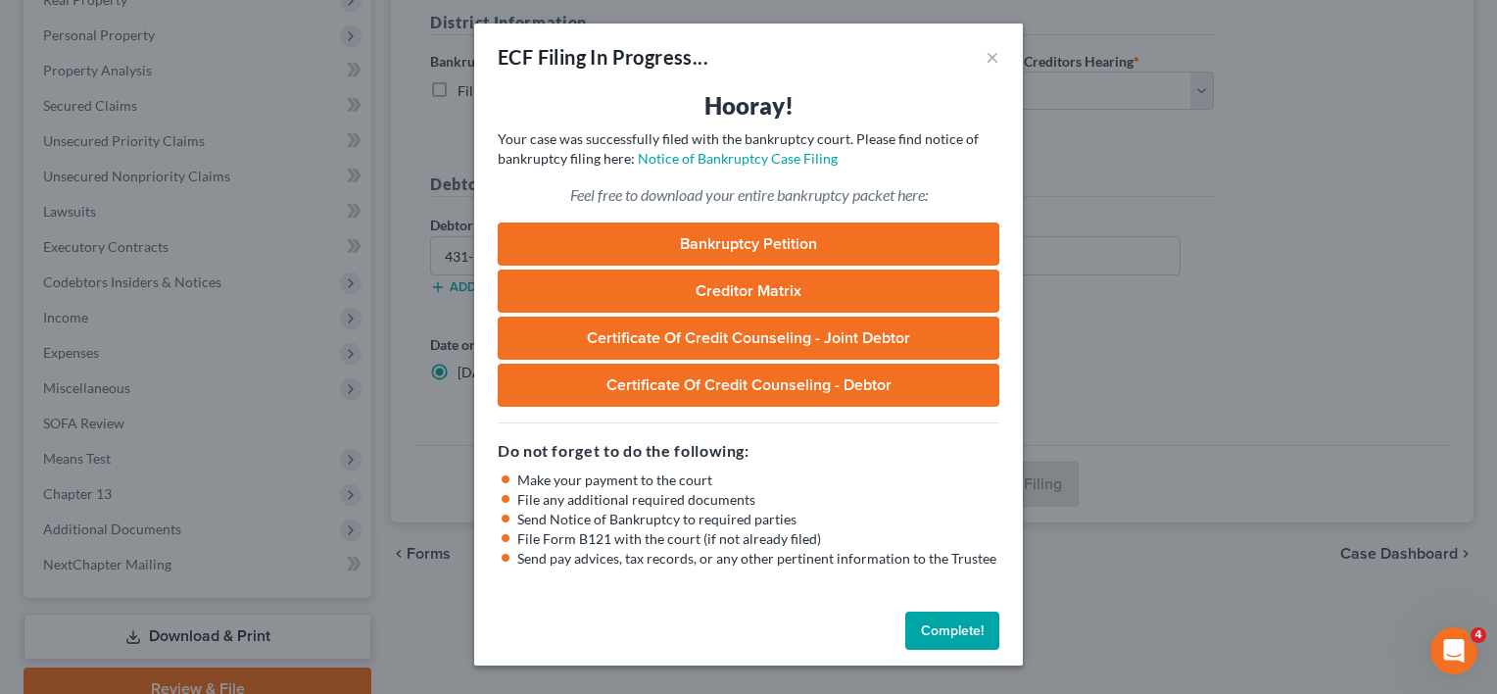
click at [958, 627] on button "Complete!" at bounding box center [952, 630] width 94 height 39
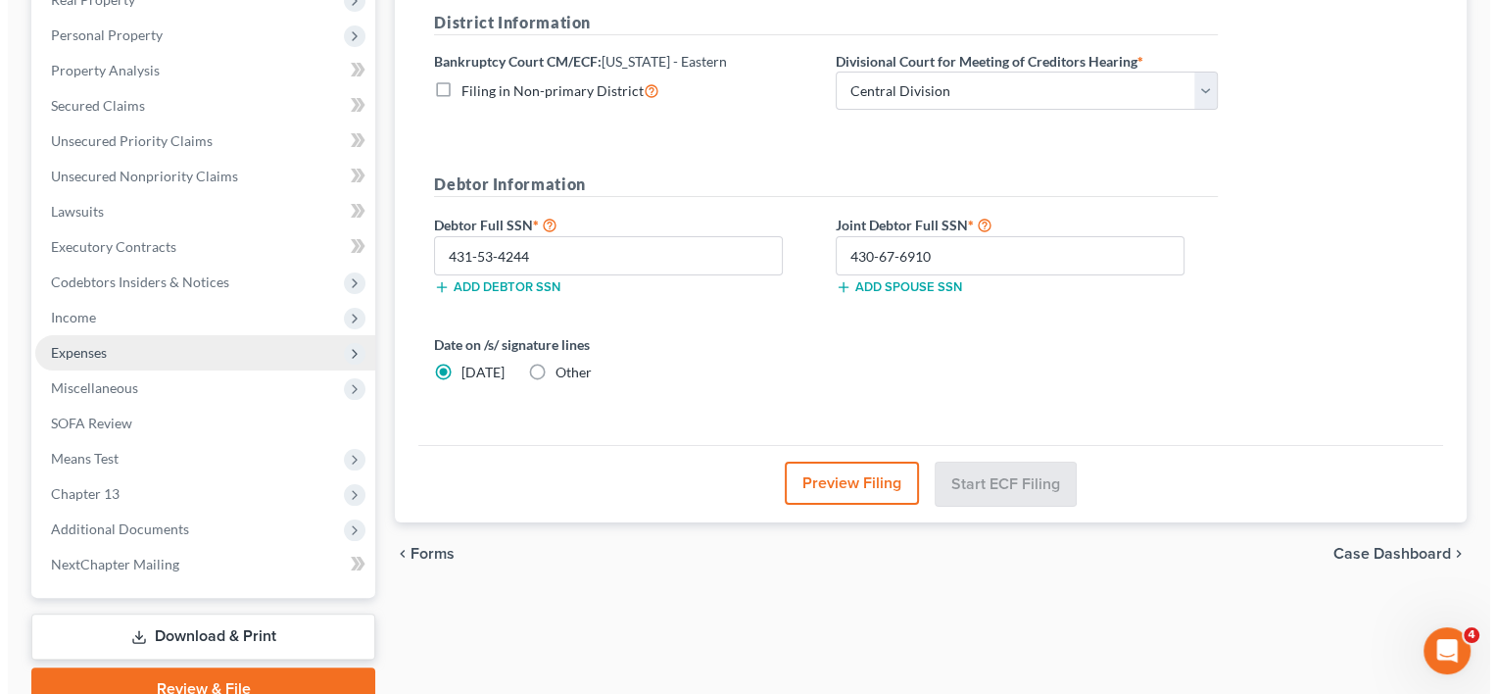
scroll to position [0, 0]
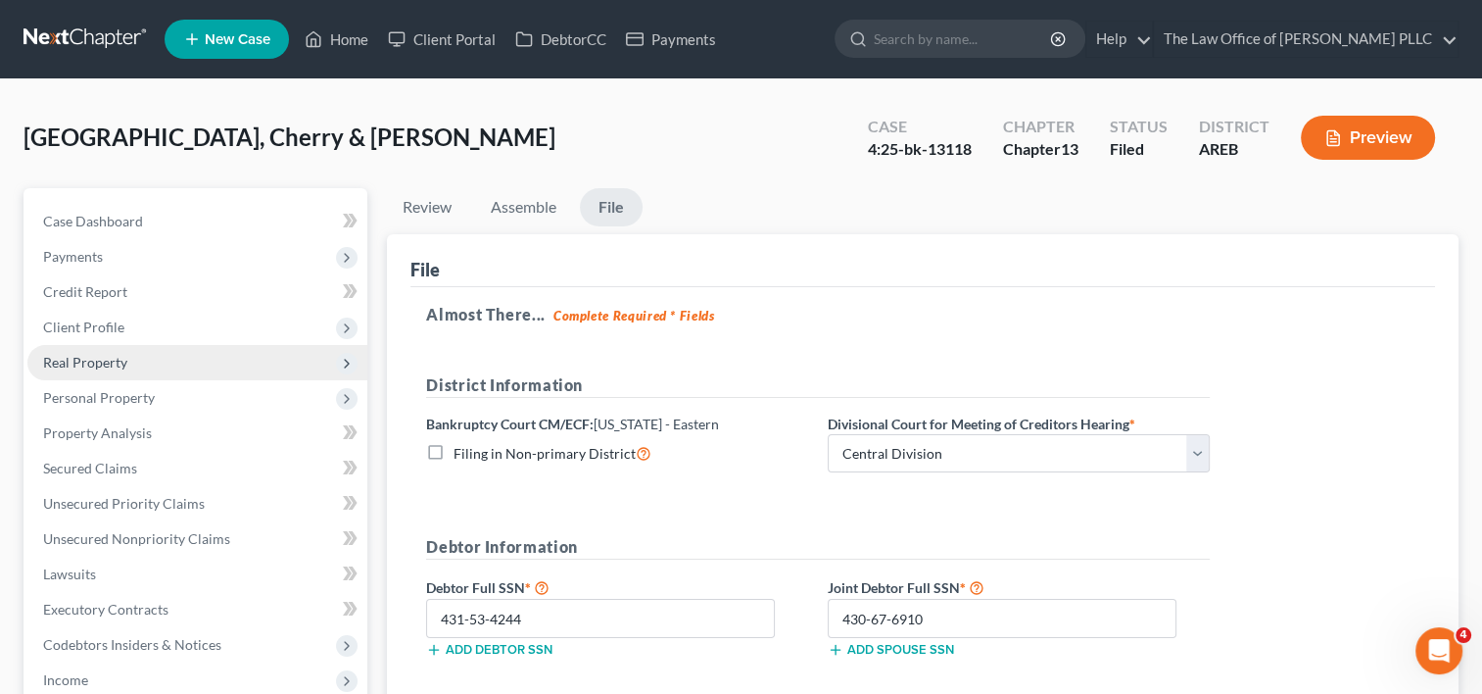
click at [106, 362] on span "Real Property" at bounding box center [85, 362] width 84 height 17
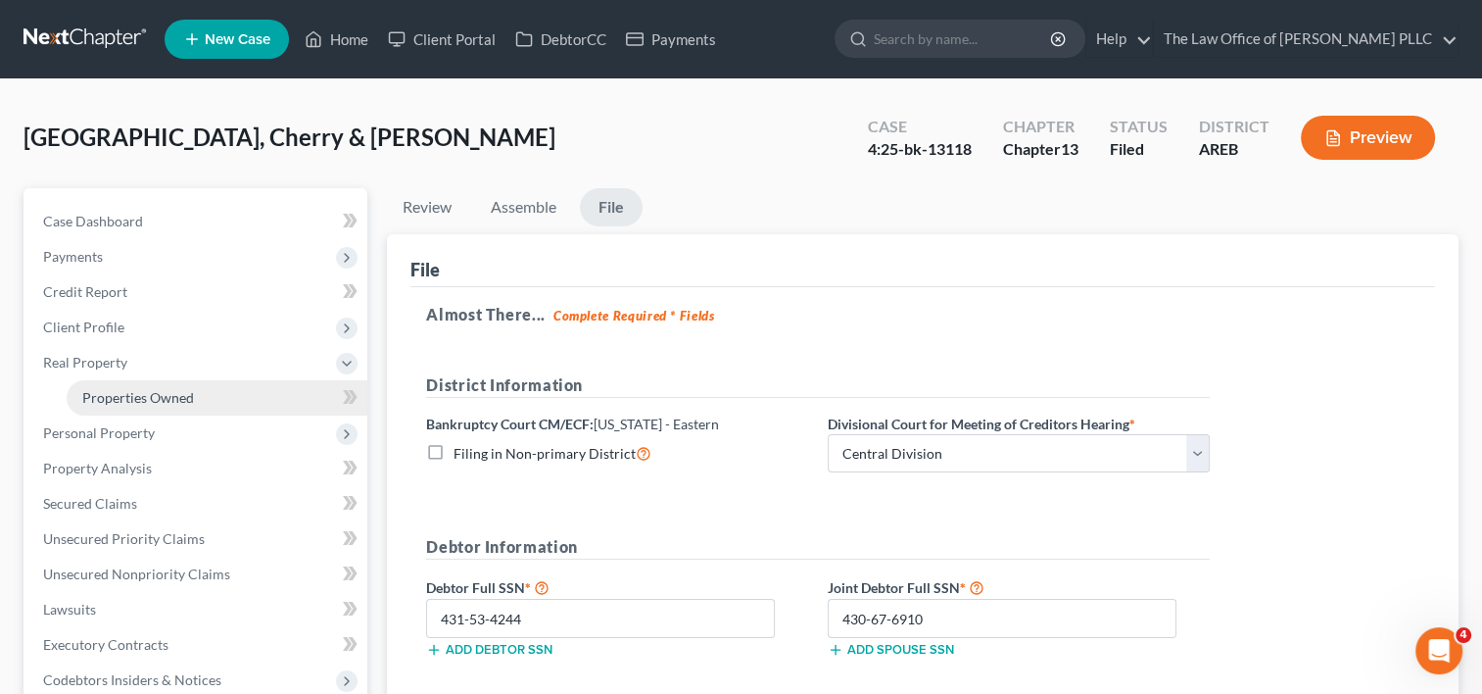
click at [129, 396] on span "Properties Owned" at bounding box center [138, 397] width 112 height 17
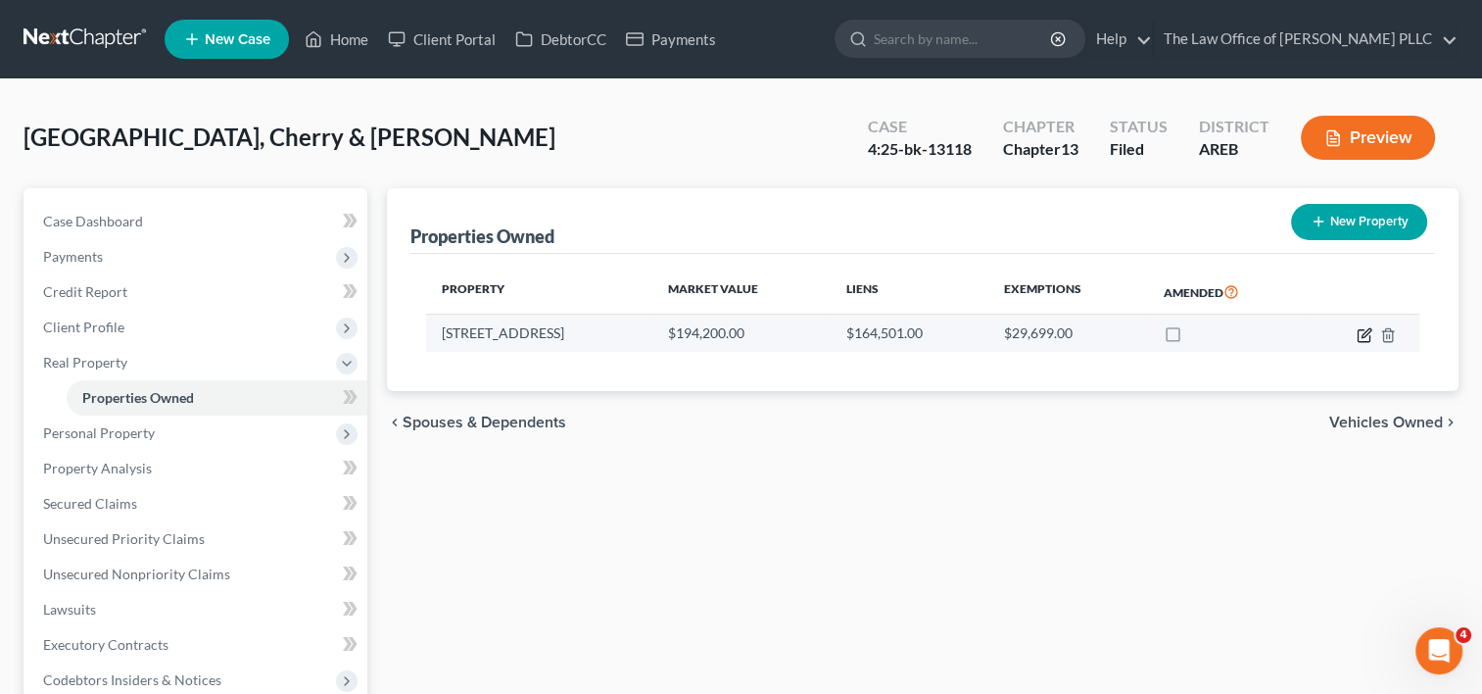
click at [1360, 329] on icon "button" at bounding box center [1365, 335] width 16 height 16
select select "2"
select select "22"
select select "2"
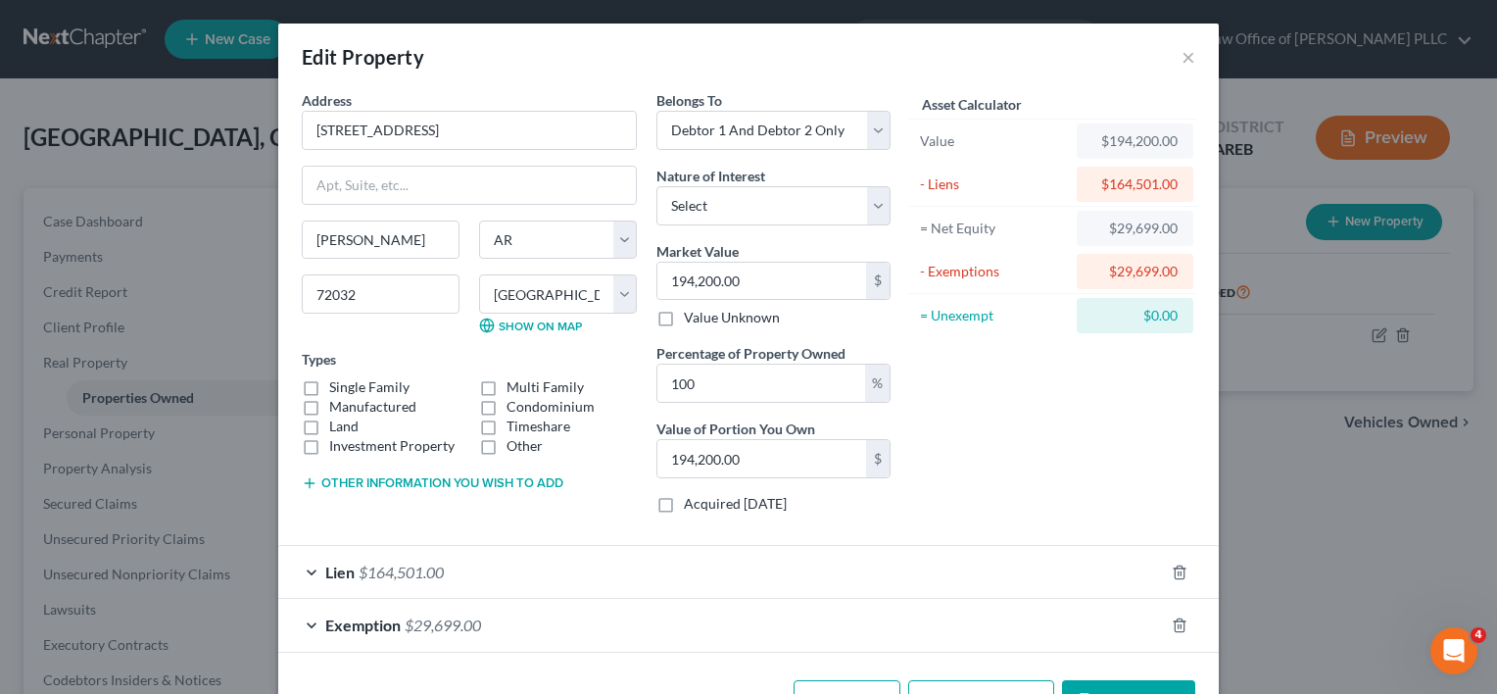
scroll to position [63, 0]
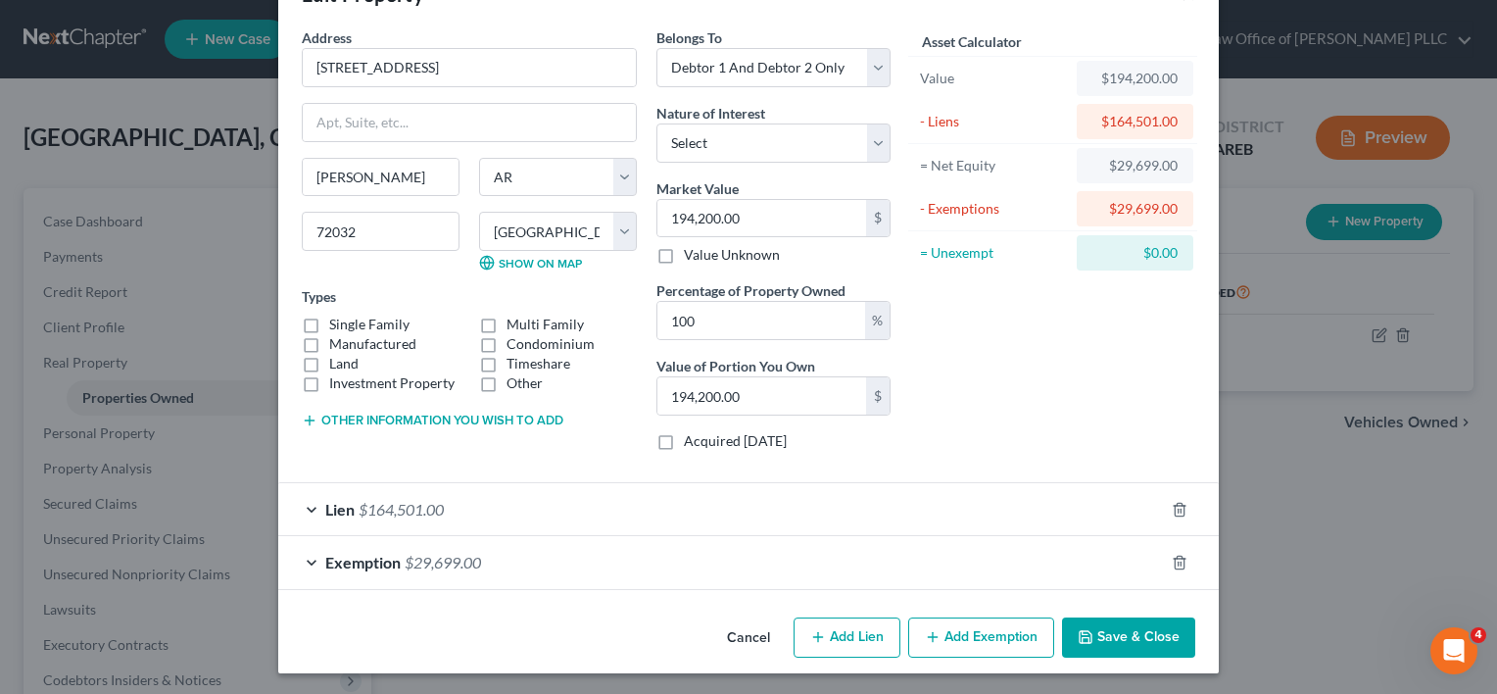
click at [915, 558] on div "Exemption $29,699.00" at bounding box center [720, 562] width 885 height 52
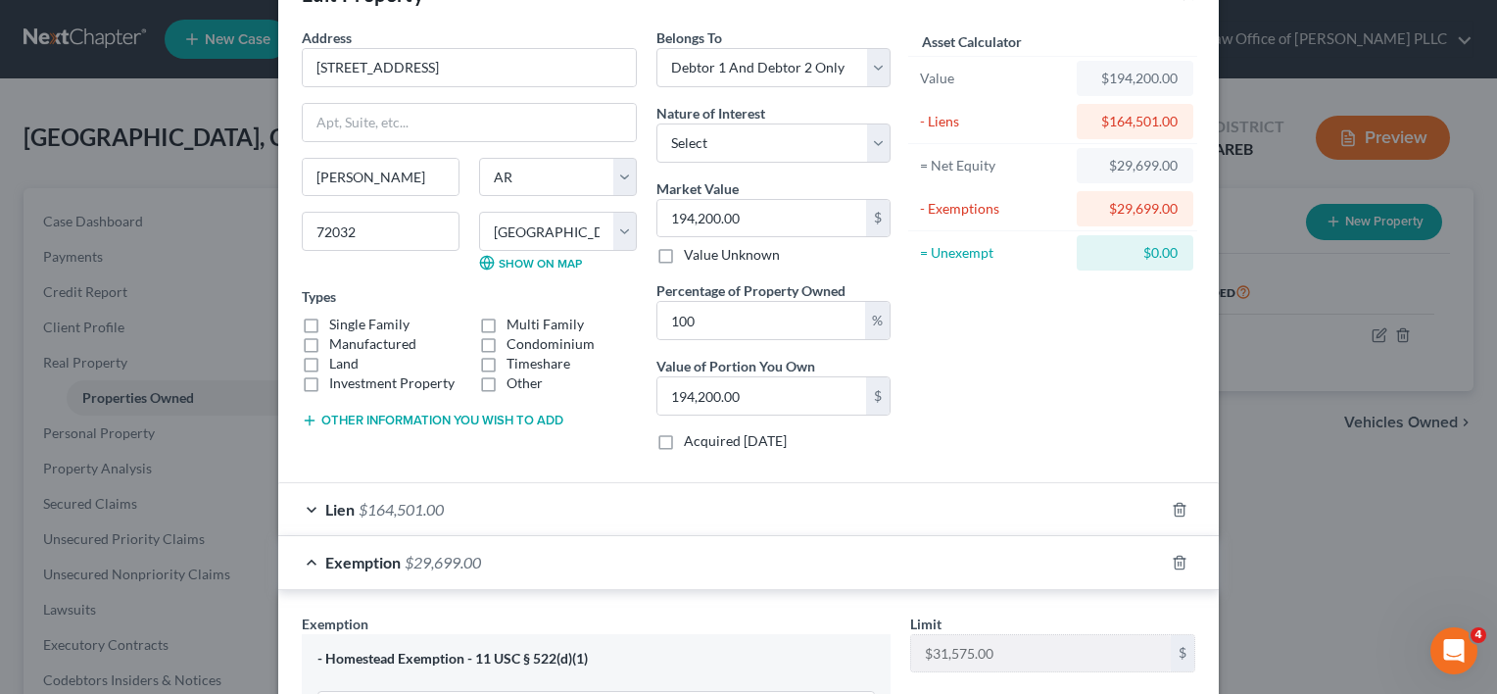
click at [917, 513] on div "Lien $164,501.00" at bounding box center [720, 509] width 885 height 52
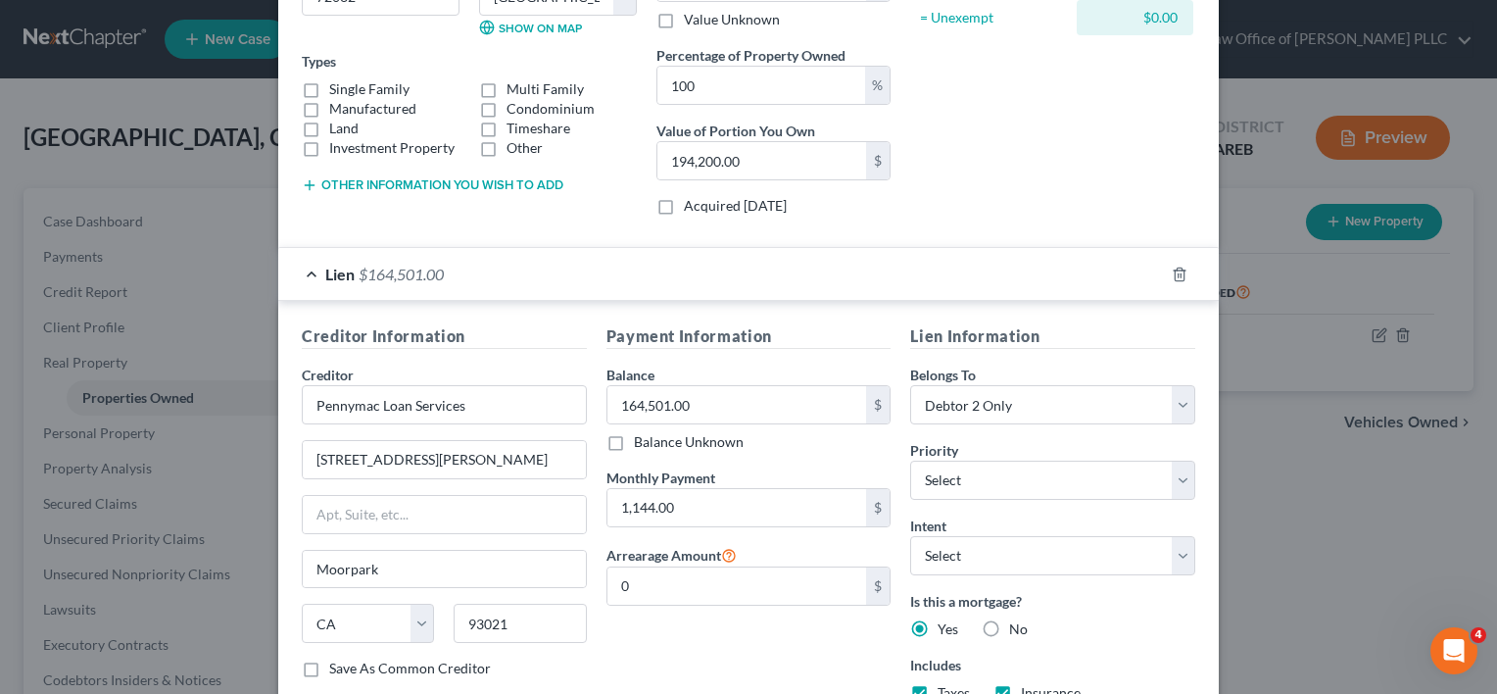
scroll to position [359, 0]
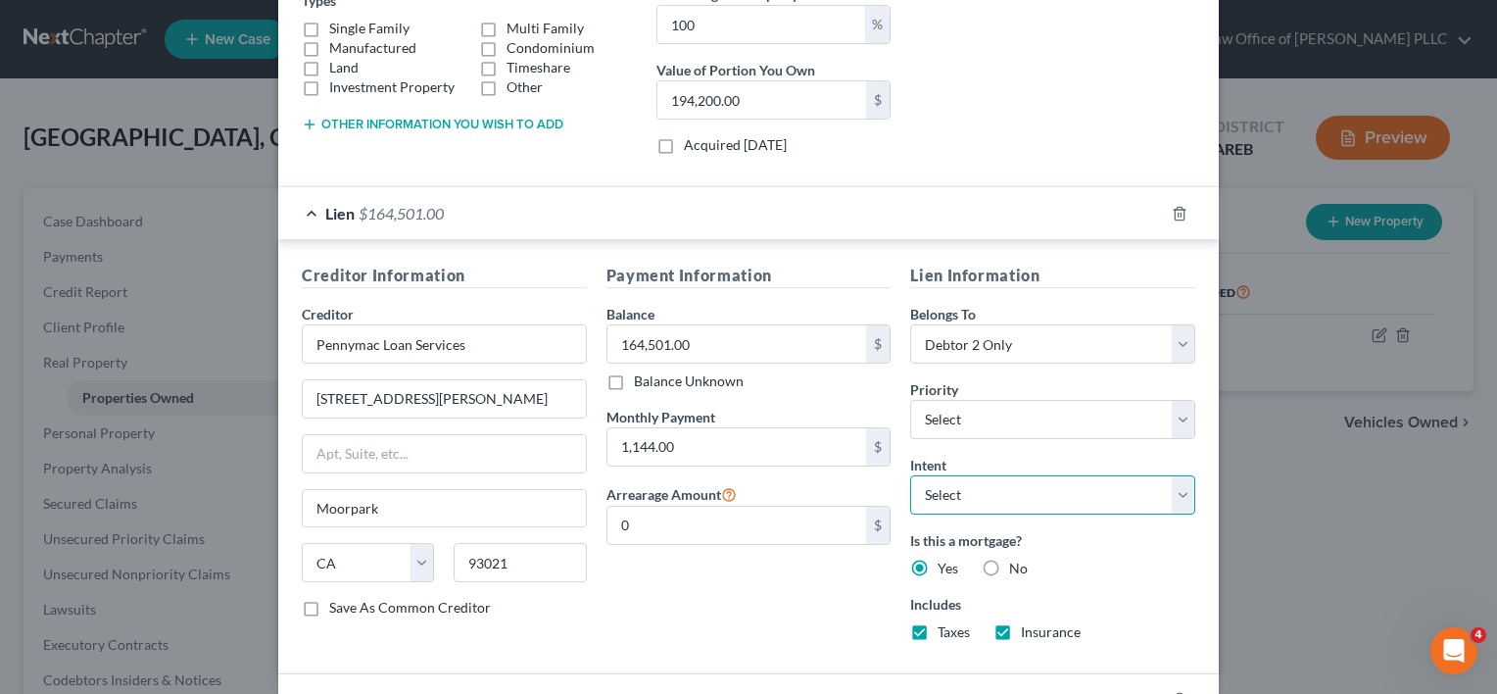
click at [1017, 488] on select "Select Surrender Redeem Reaffirm Avoid Other" at bounding box center [1052, 494] width 285 height 39
select select "2"
click at [910, 475] on select "Select Surrender Redeem Reaffirm Avoid Other" at bounding box center [1052, 494] width 285 height 39
click at [853, 603] on div "Payment Information Balance 164,501.00 $ Balance Unknown Balance Undetermined 1…" at bounding box center [749, 459] width 305 height 393
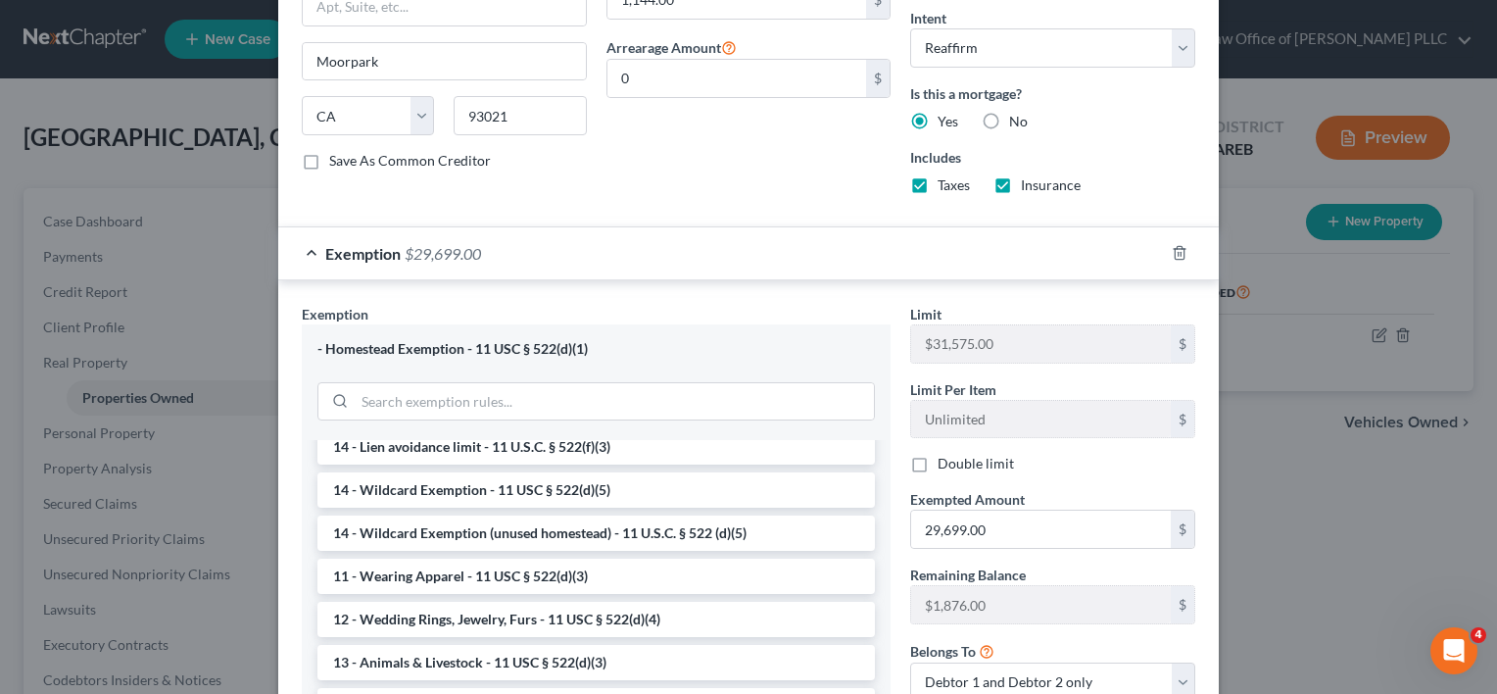
scroll to position [1000, 0]
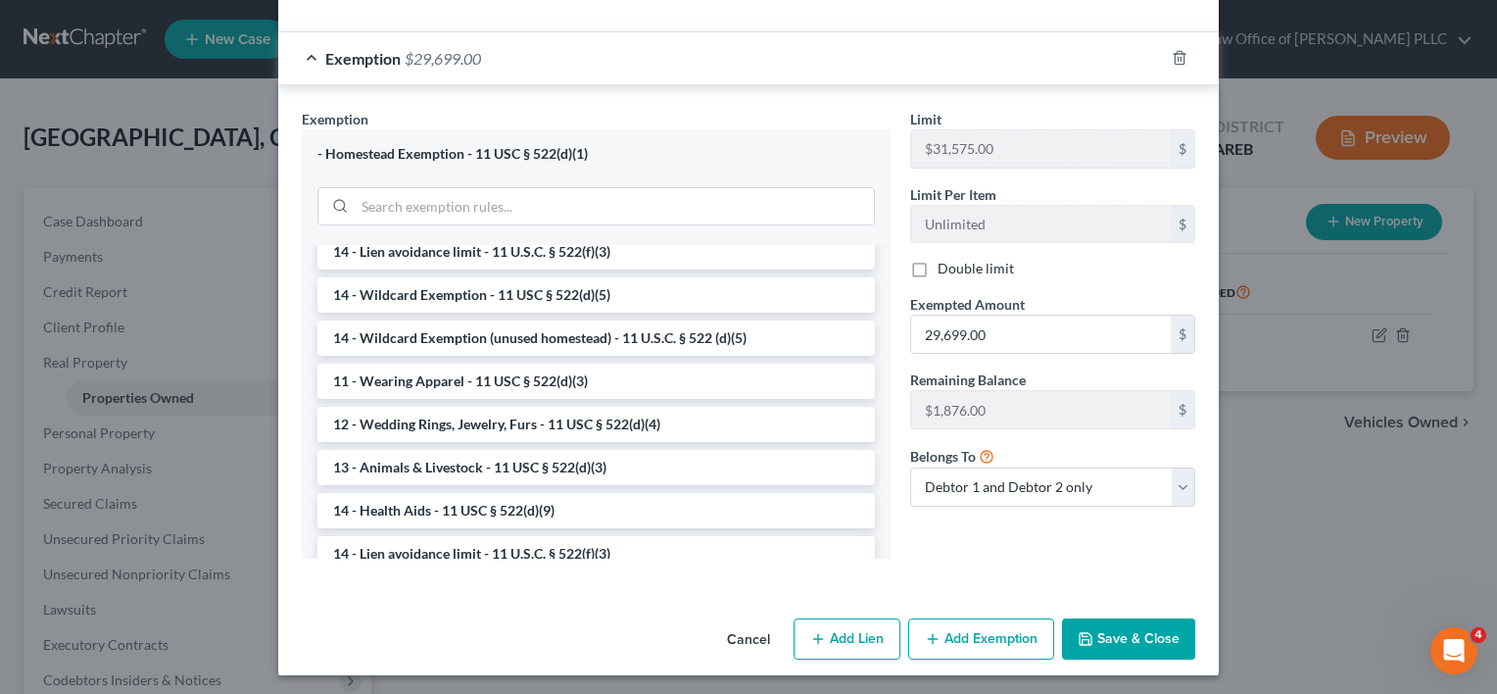
click at [1121, 623] on button "Save & Close" at bounding box center [1128, 638] width 133 height 41
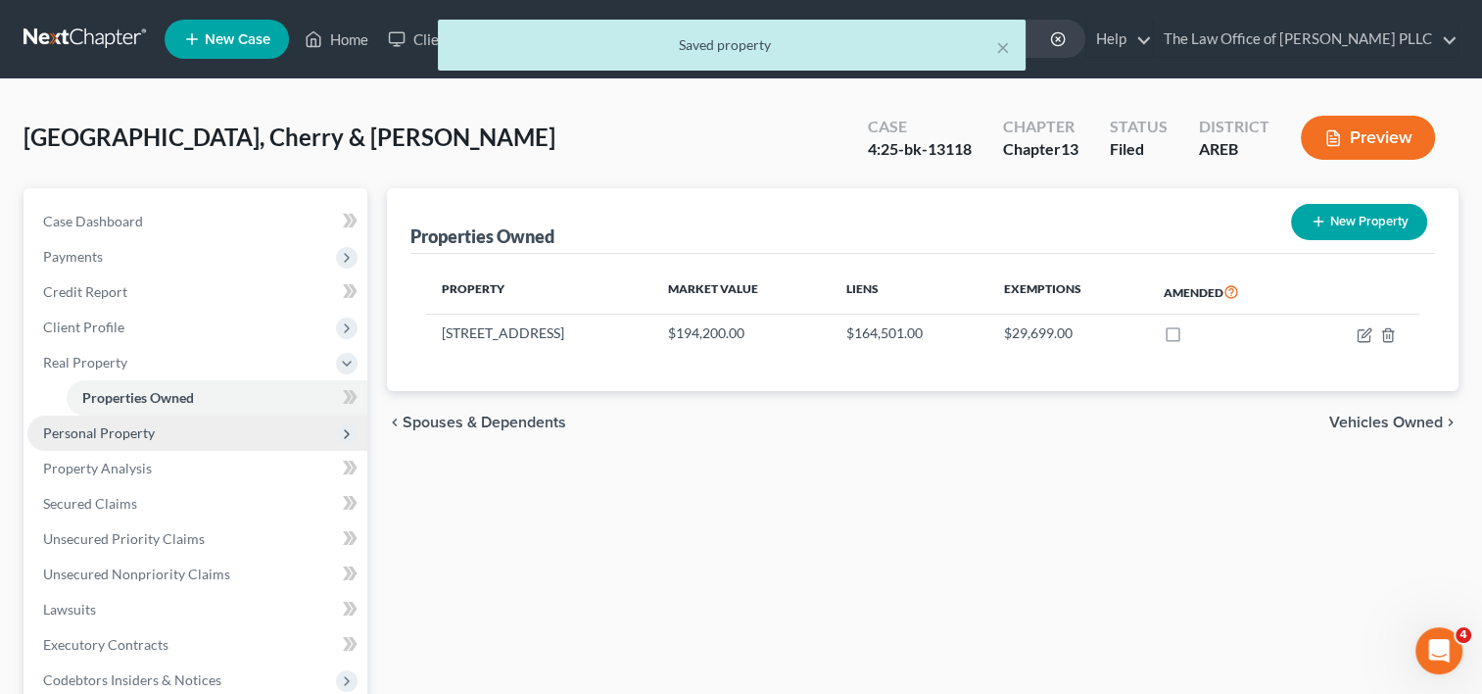
click at [105, 433] on span "Personal Property" at bounding box center [99, 432] width 112 height 17
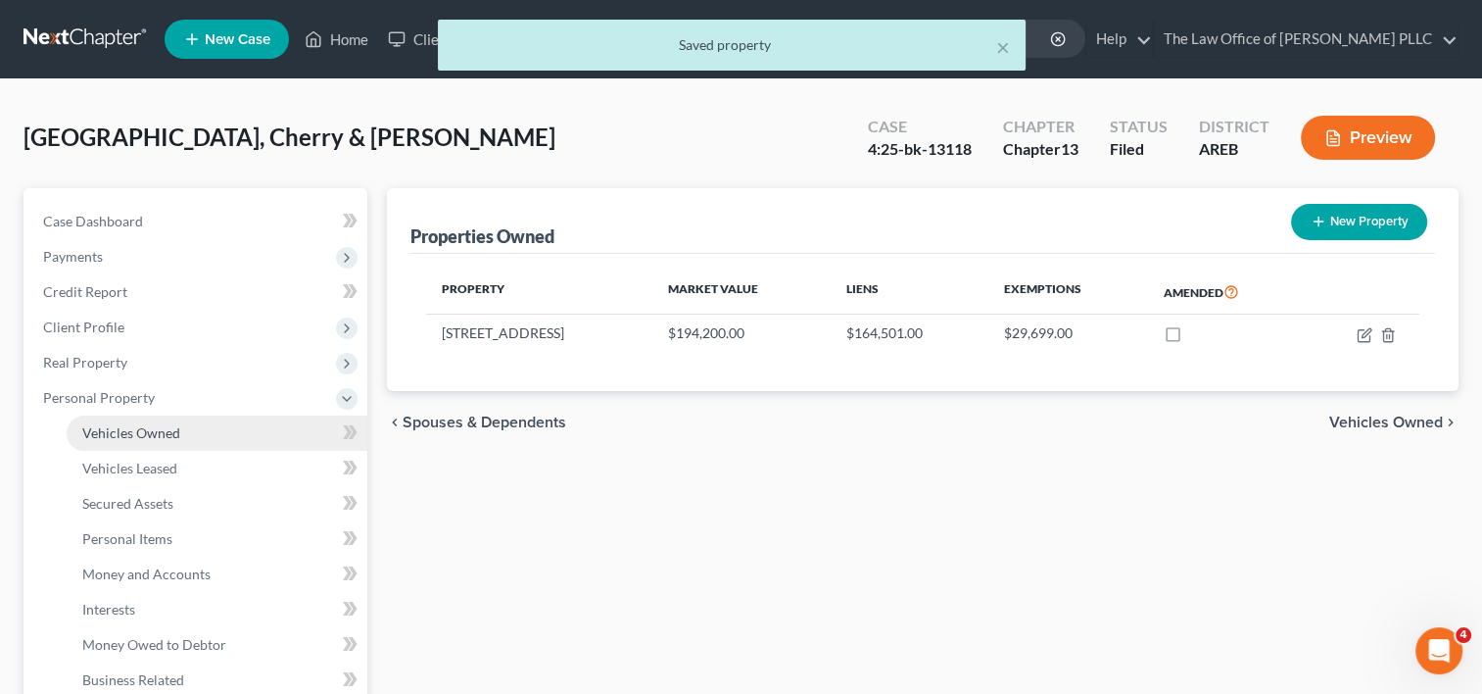
click at [136, 433] on span "Vehicles Owned" at bounding box center [131, 432] width 98 height 17
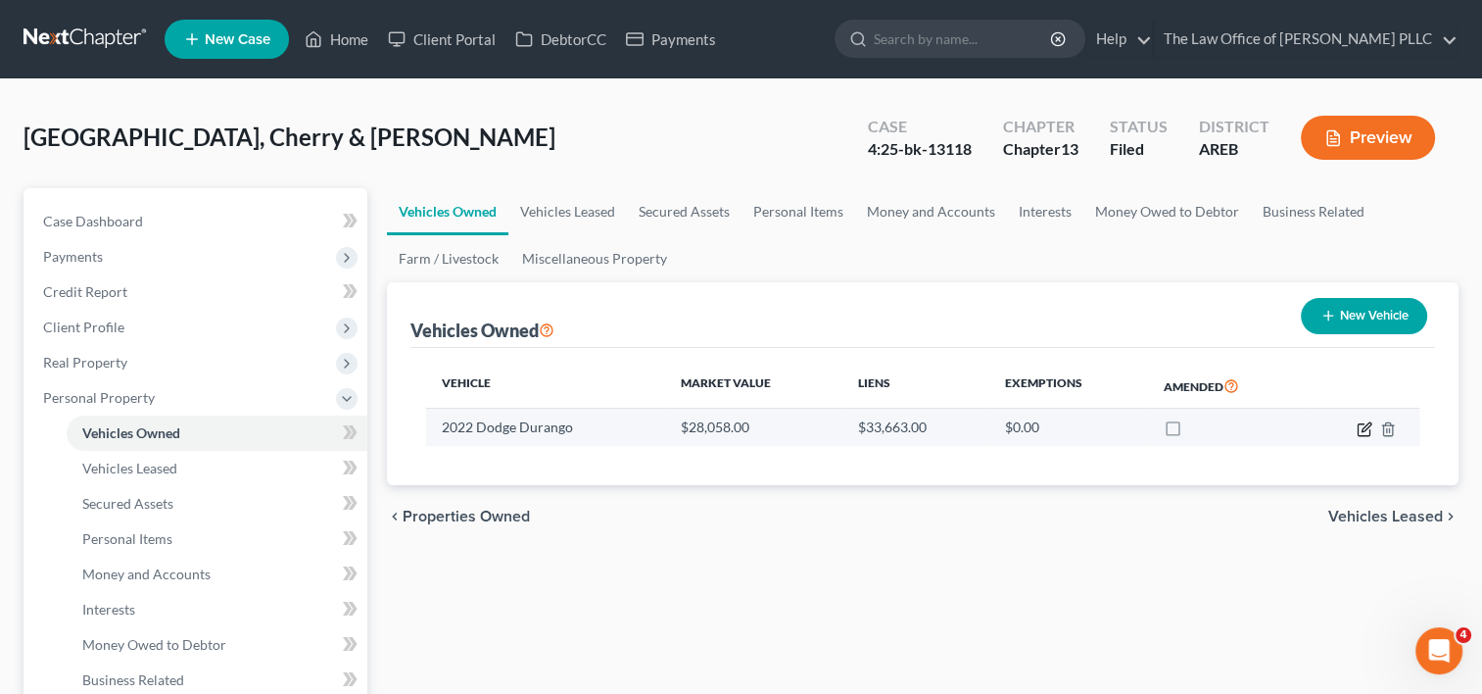
click at [1362, 426] on icon "button" at bounding box center [1365, 429] width 16 height 16
select select "0"
select select "4"
select select "0"
select select "2"
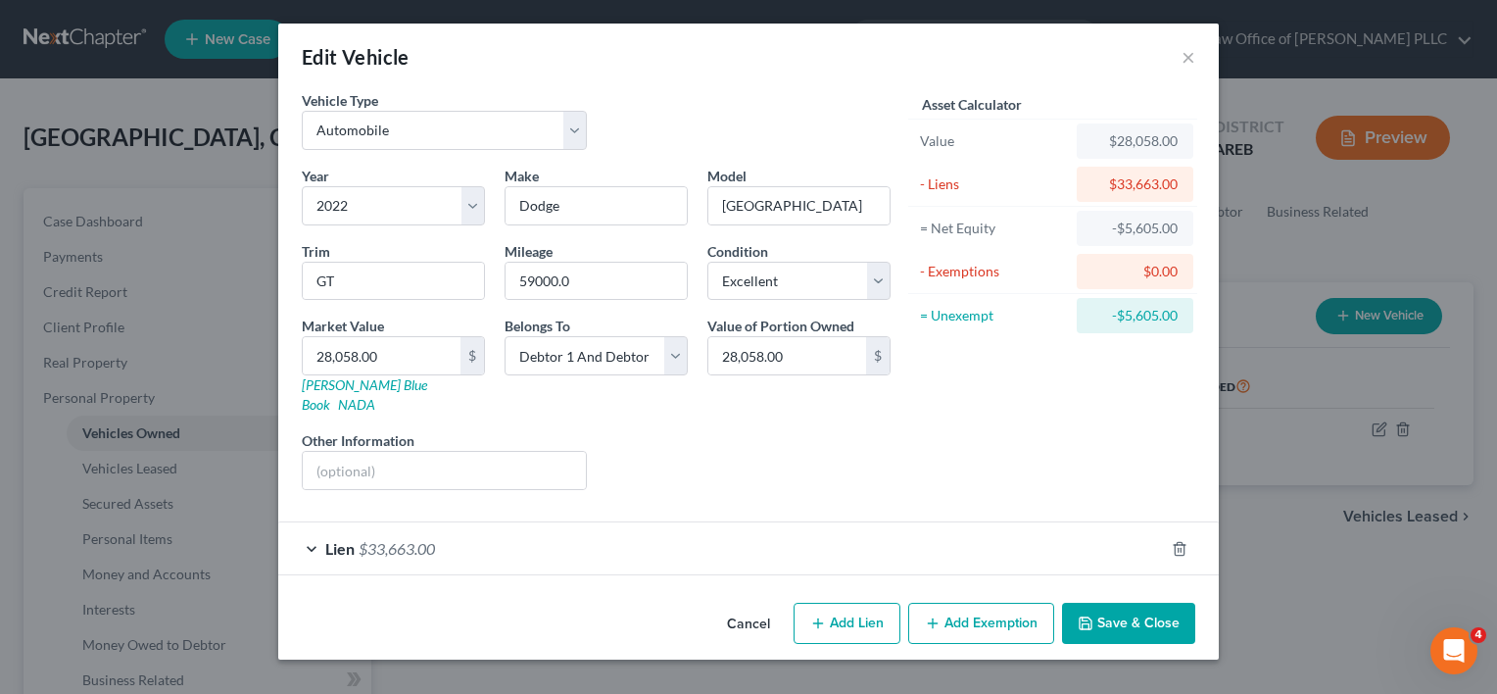
click at [934, 527] on div "Lien $33,663.00" at bounding box center [720, 548] width 885 height 52
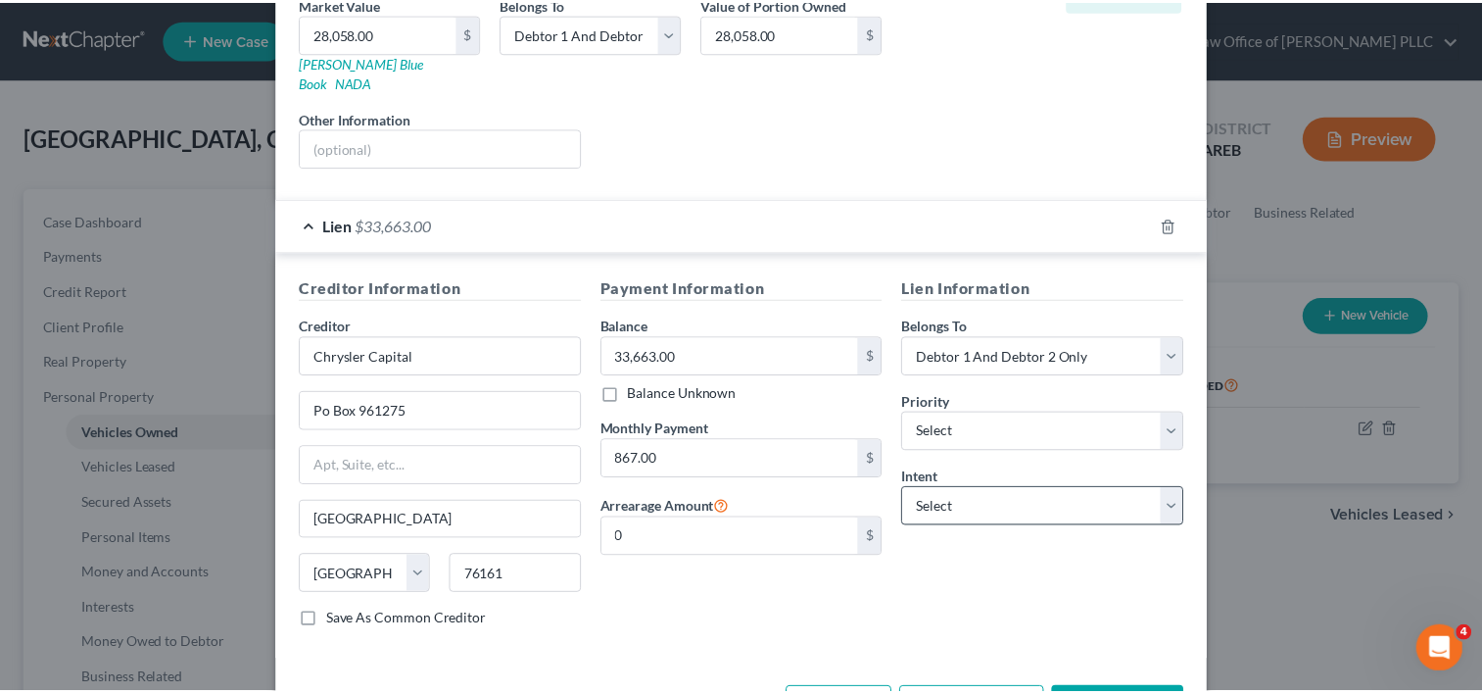
scroll to position [323, 0]
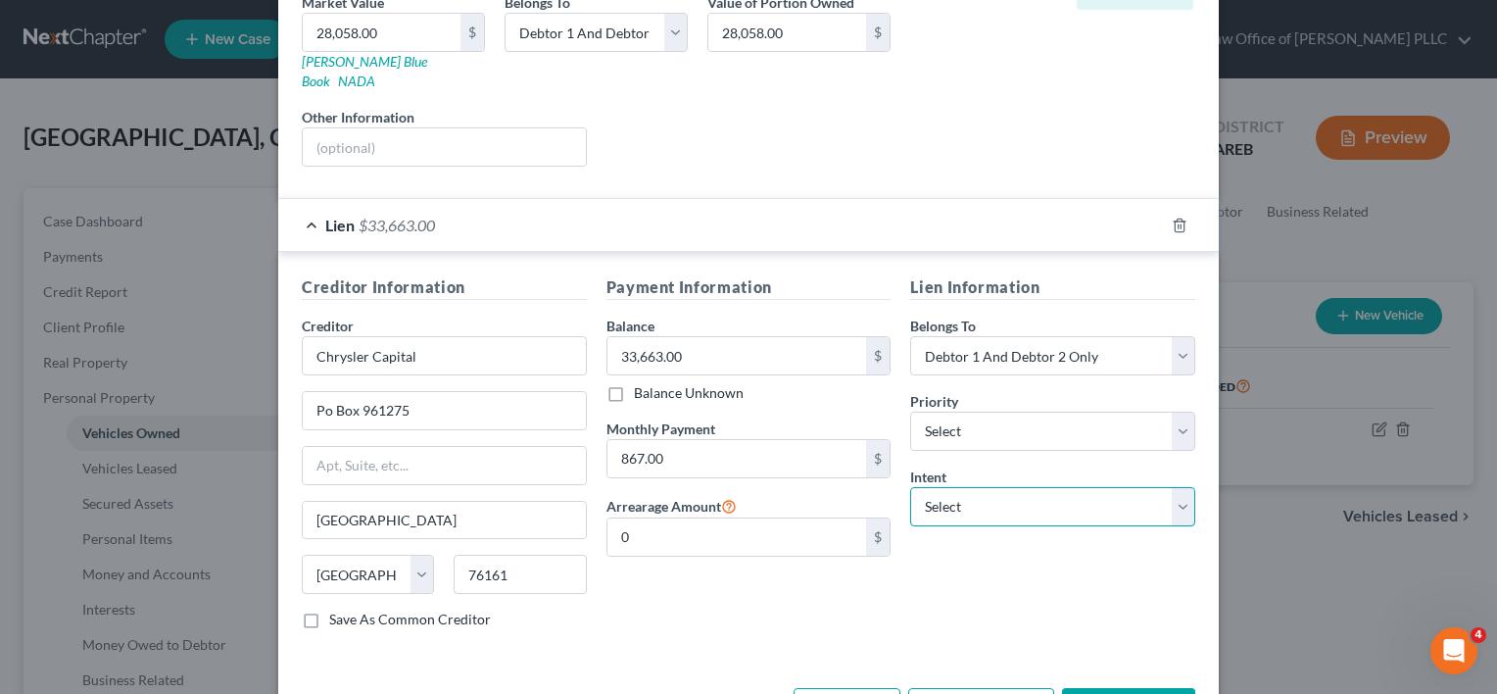
click at [1043, 487] on select "Select Surrender Redeem Reaffirm Avoid Other" at bounding box center [1052, 506] width 285 height 39
select select "2"
click at [910, 487] on select "Select Surrender Redeem Reaffirm Avoid Other" at bounding box center [1052, 506] width 285 height 39
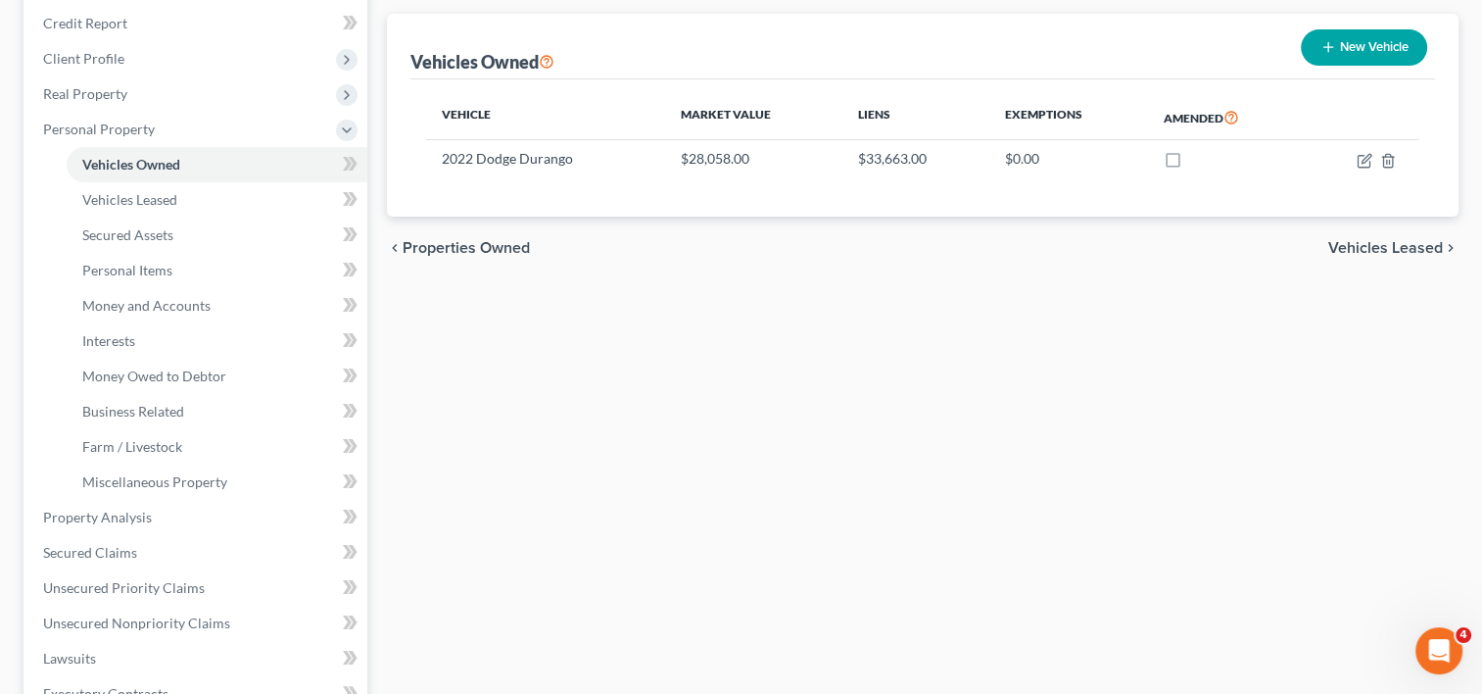
scroll to position [0, 0]
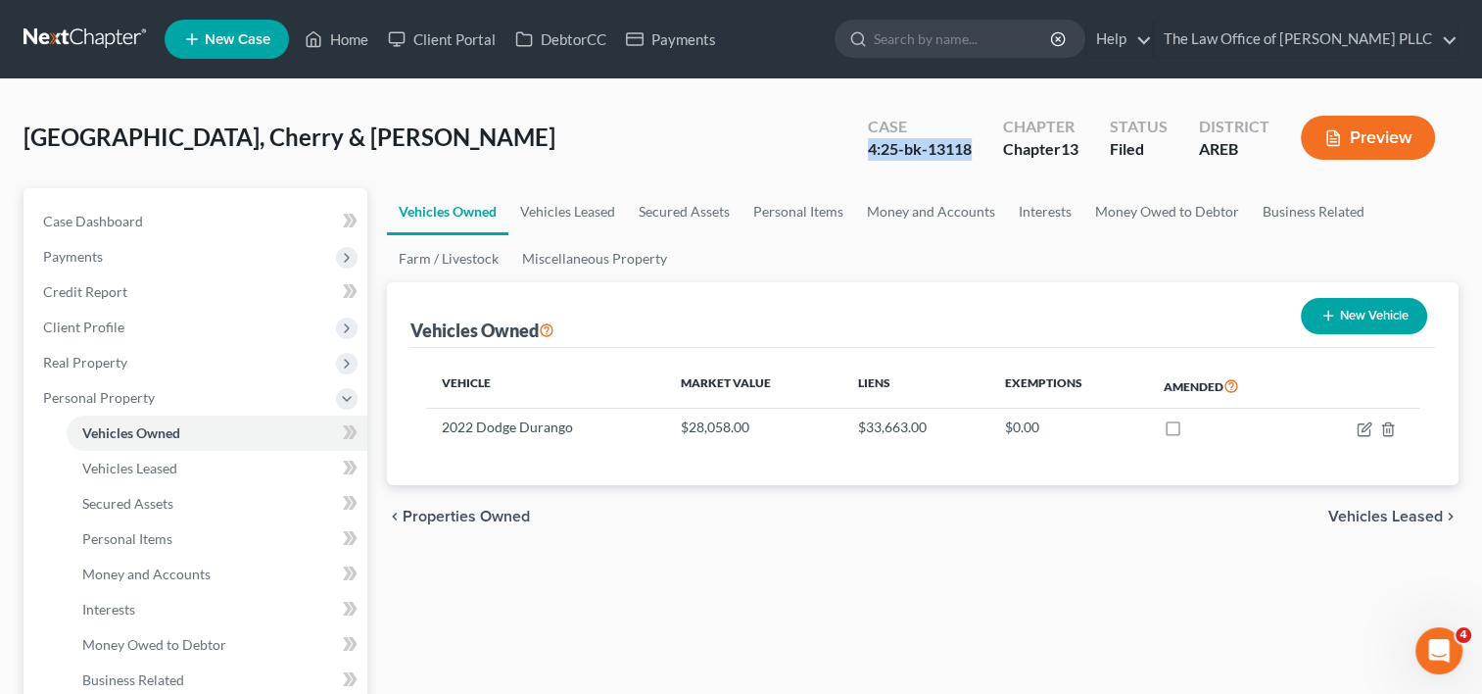
drag, startPoint x: 866, startPoint y: 148, endPoint x: 982, endPoint y: 147, distance: 116.6
click at [982, 147] on div "Case 4:25-bk-13118" at bounding box center [919, 140] width 135 height 58
copy div "4:25-bk-13118"
click at [899, 46] on input "search" at bounding box center [963, 39] width 179 height 36
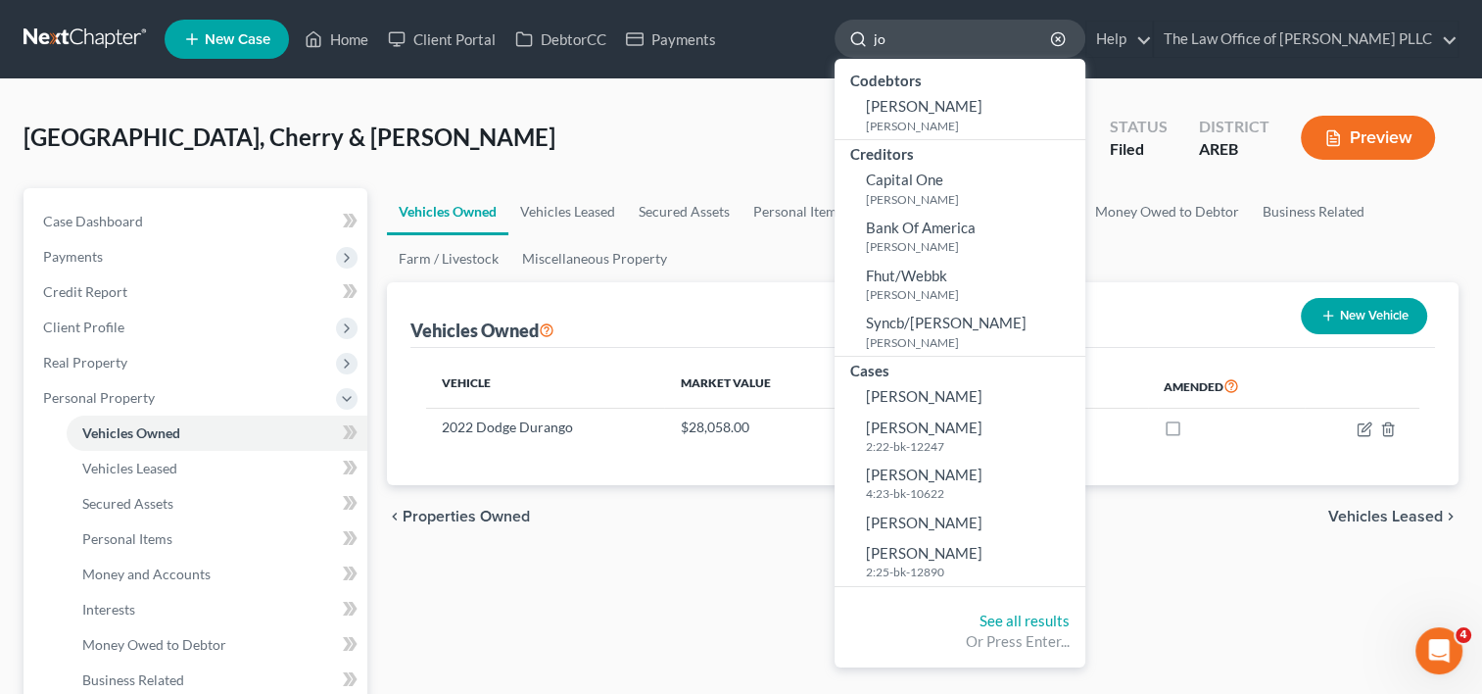
type input "j"
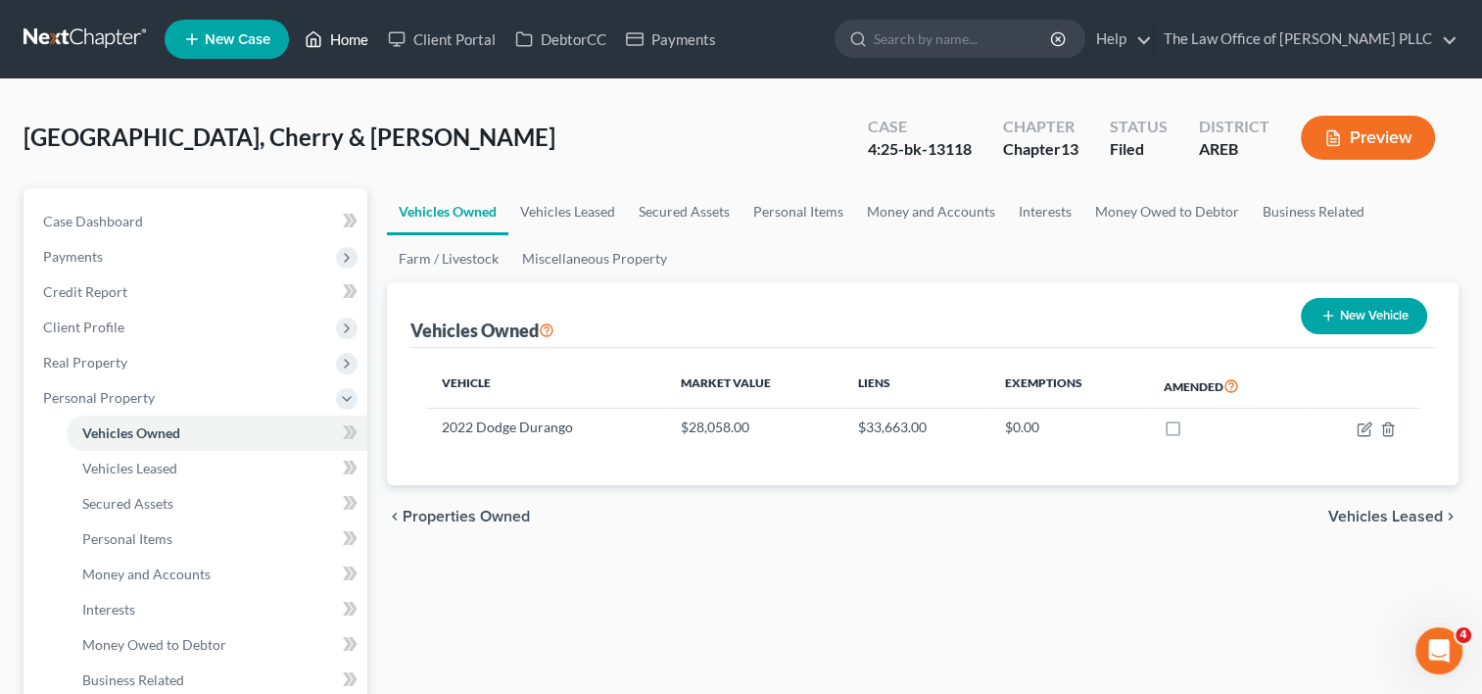
click at [362, 35] on link "Home" at bounding box center [336, 39] width 83 height 35
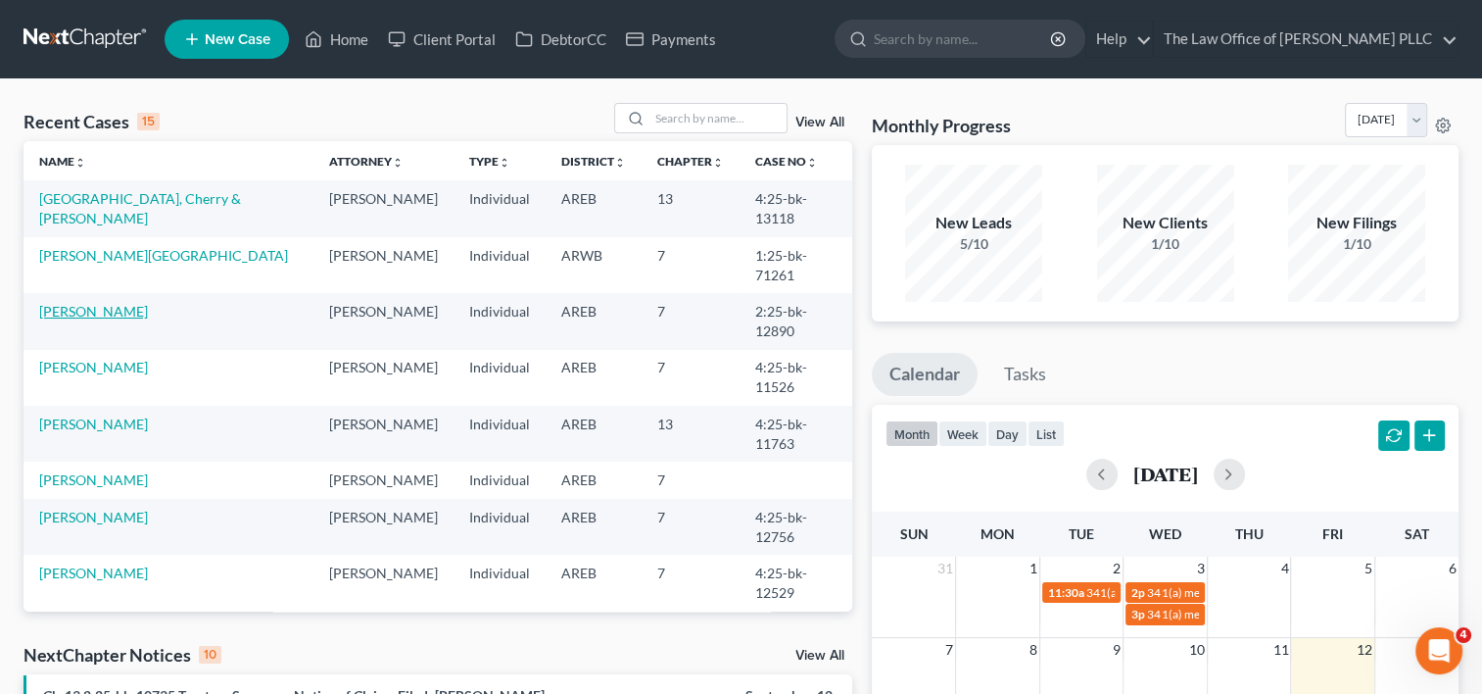
click at [91, 303] on link "[PERSON_NAME]" at bounding box center [93, 311] width 109 height 17
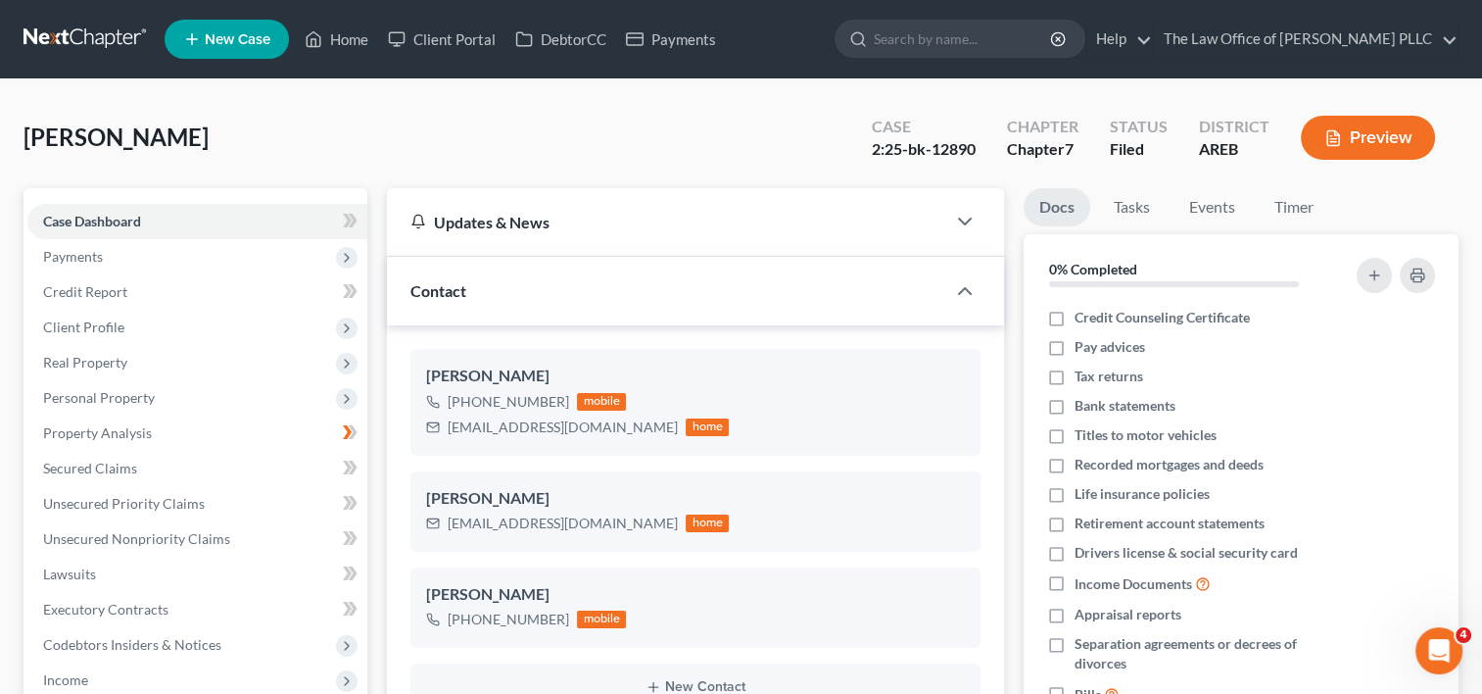
scroll to position [408, 0]
click at [915, 35] on input "search" at bounding box center [963, 39] width 179 height 36
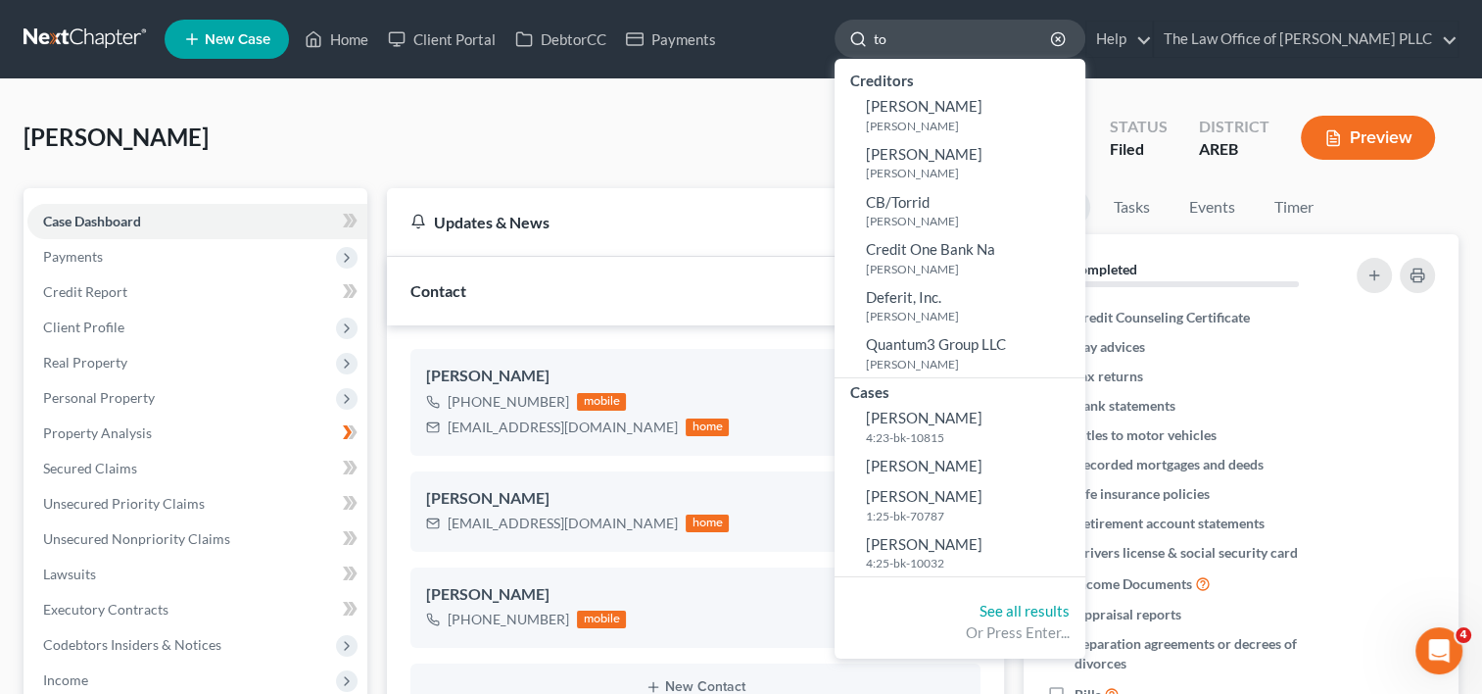
type input "t"
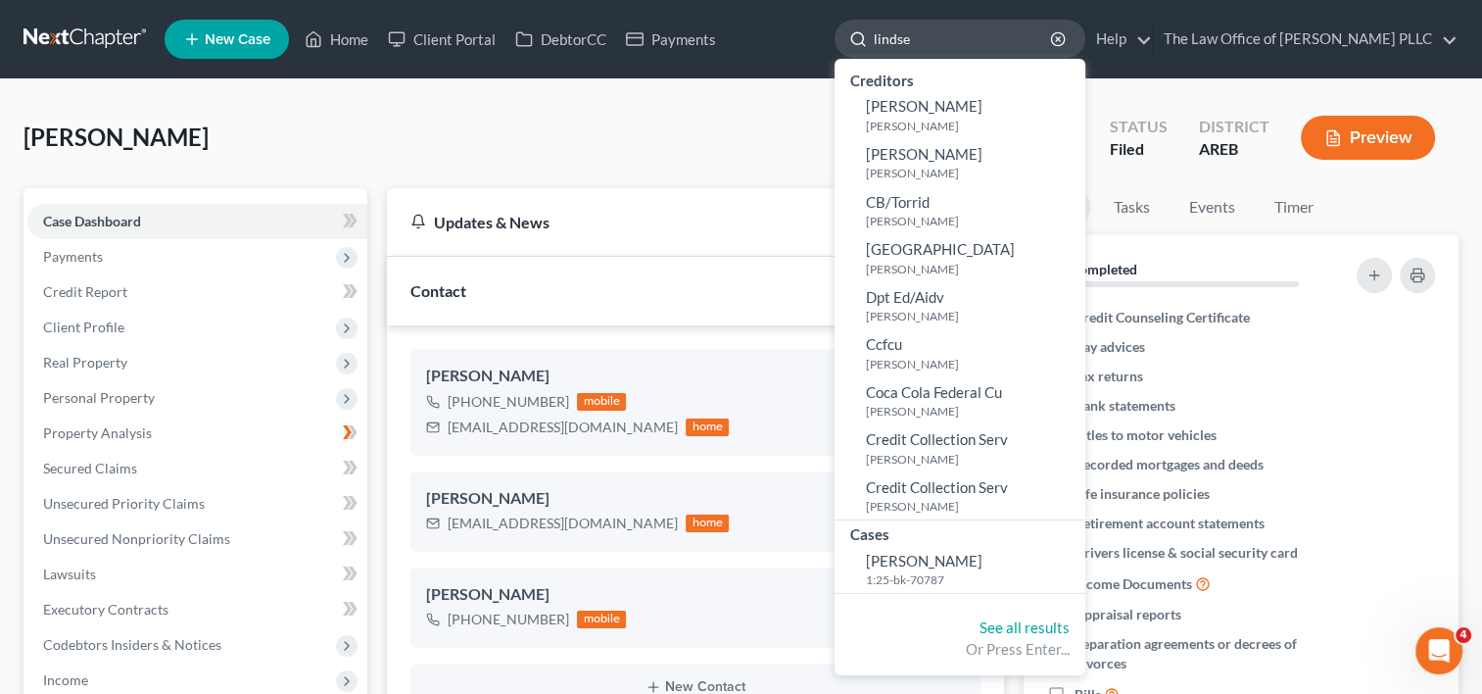
type input "lindsey"
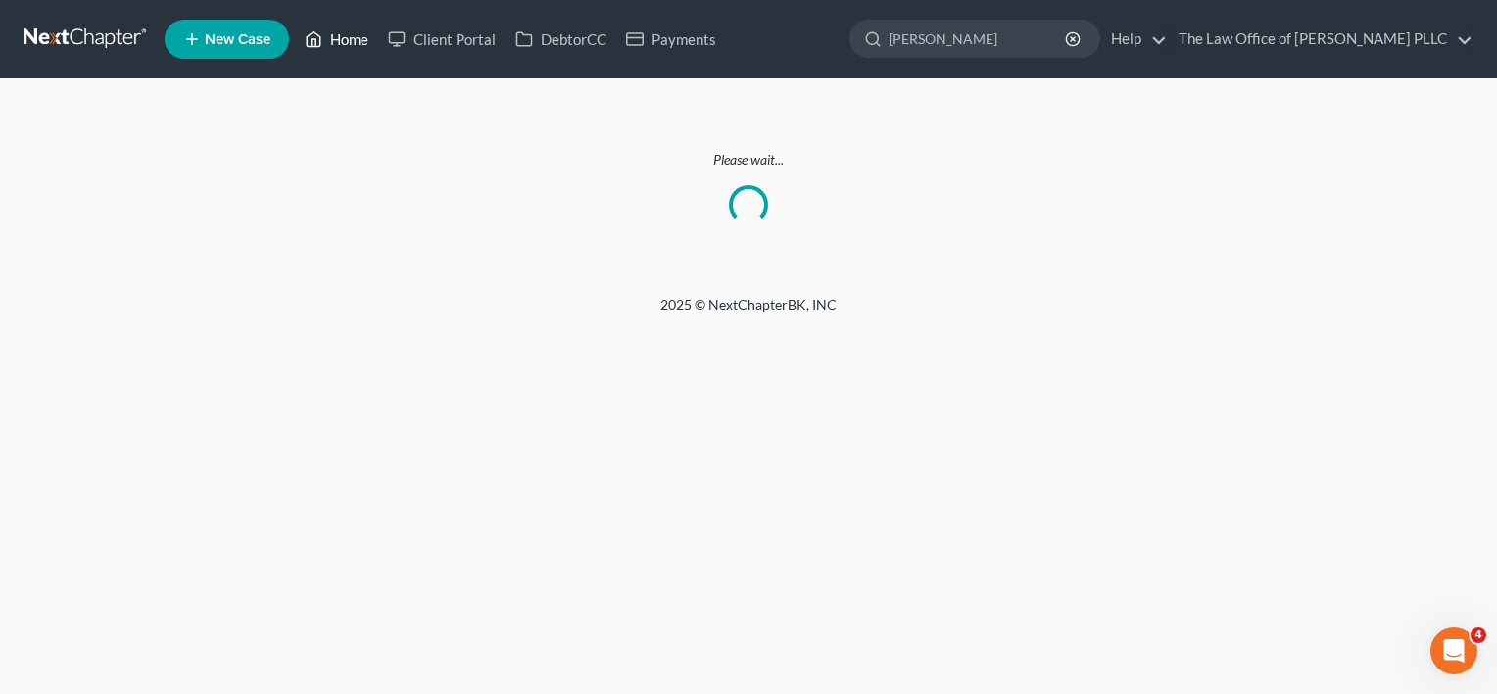
click at [312, 45] on polyline at bounding box center [313, 43] width 5 height 8
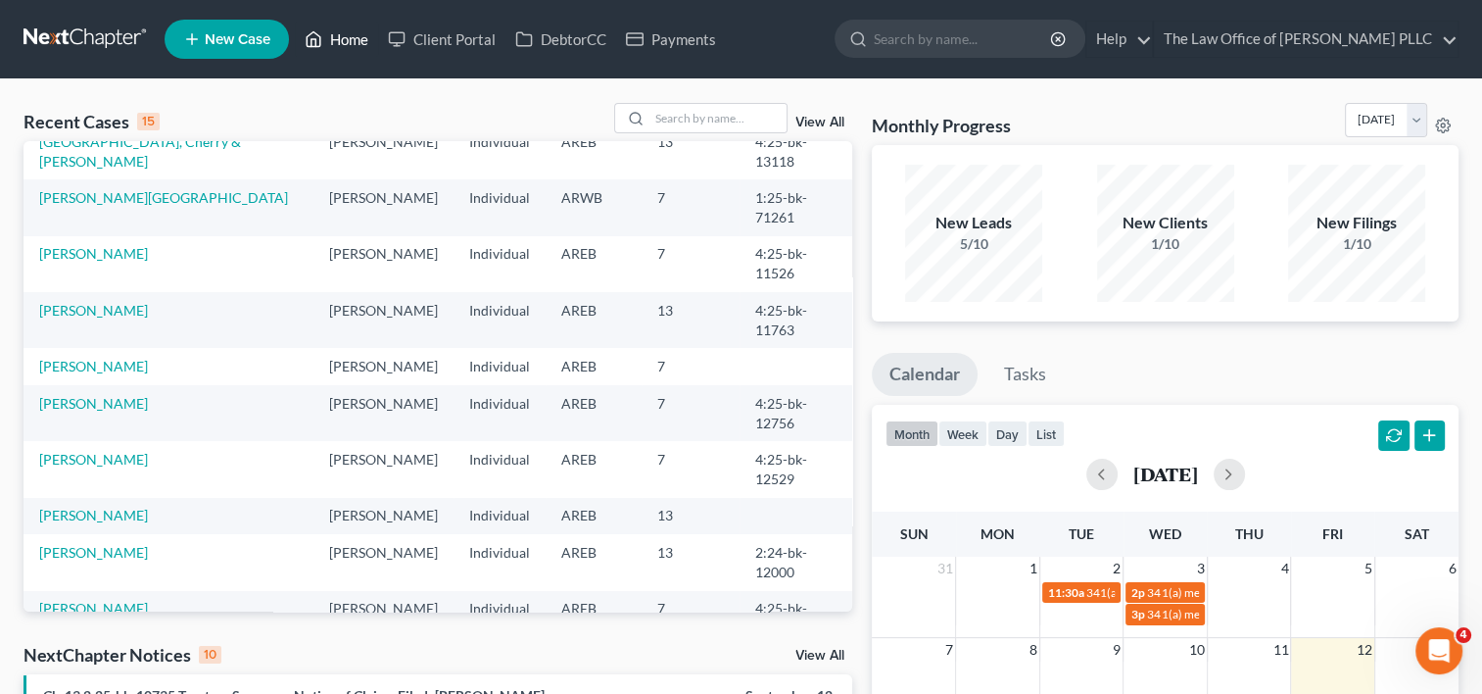
scroll to position [134, 0]
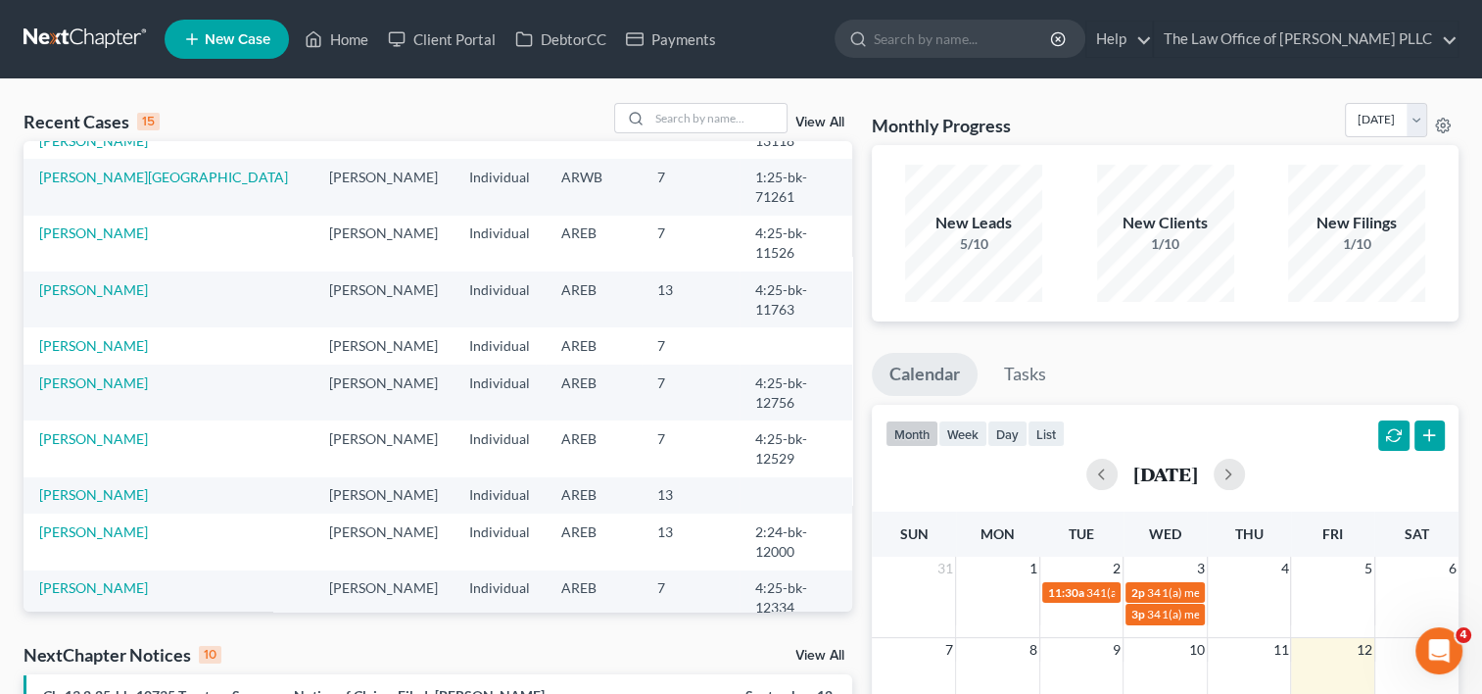
click at [822, 120] on link "View All" at bounding box center [819, 123] width 49 height 14
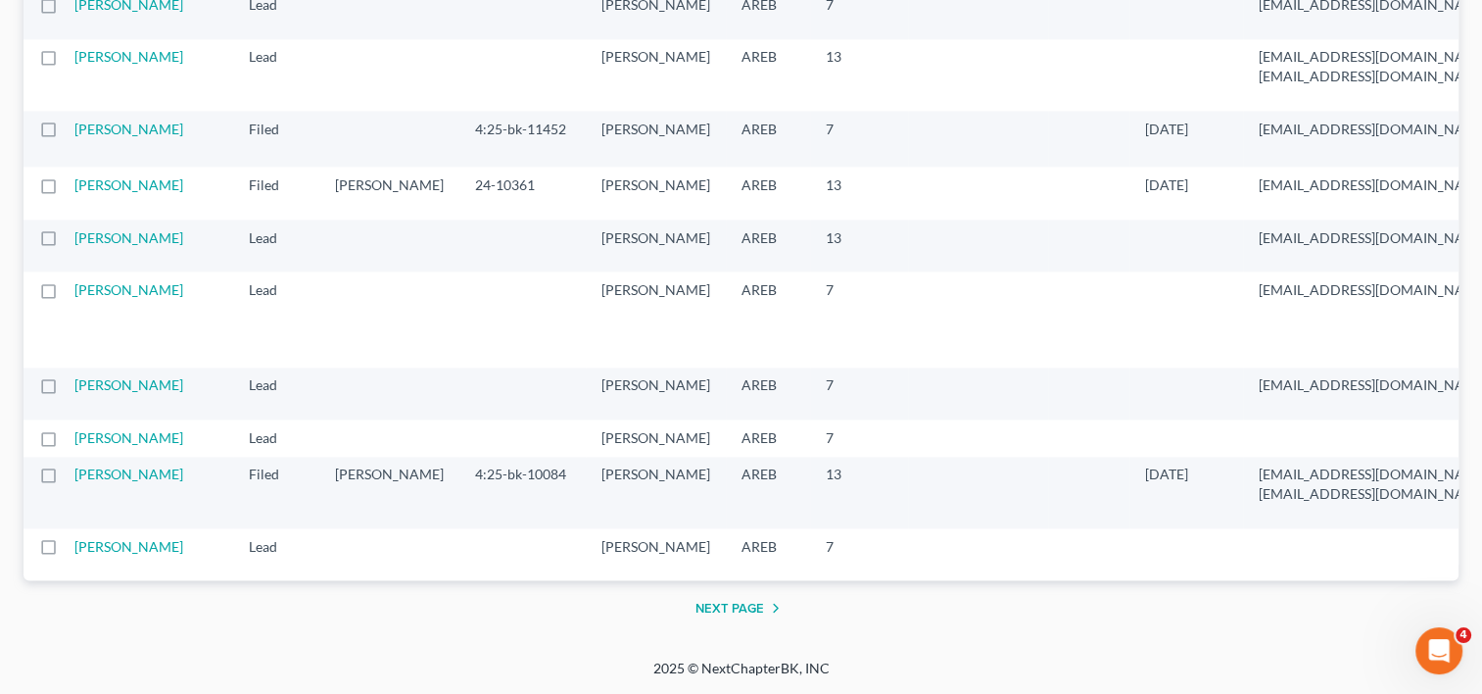
scroll to position [3102, 0]
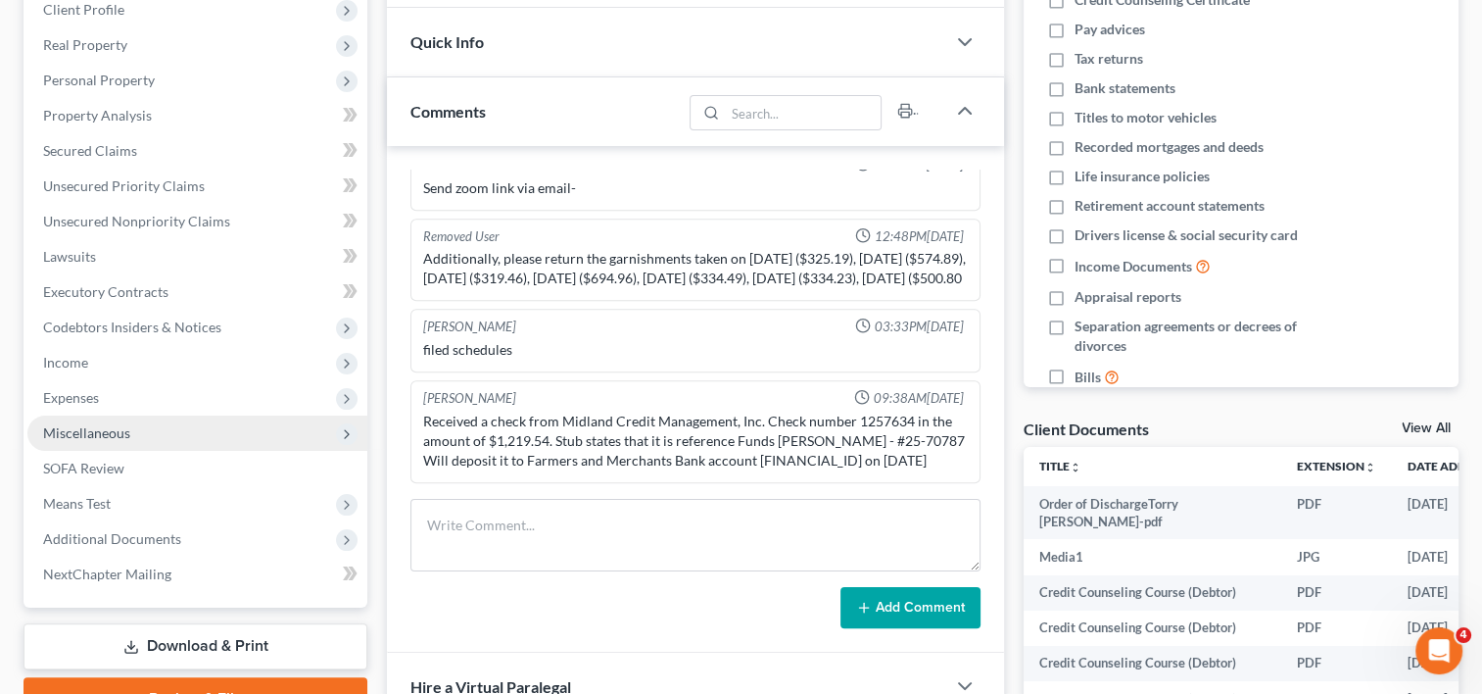
scroll to position [318, 0]
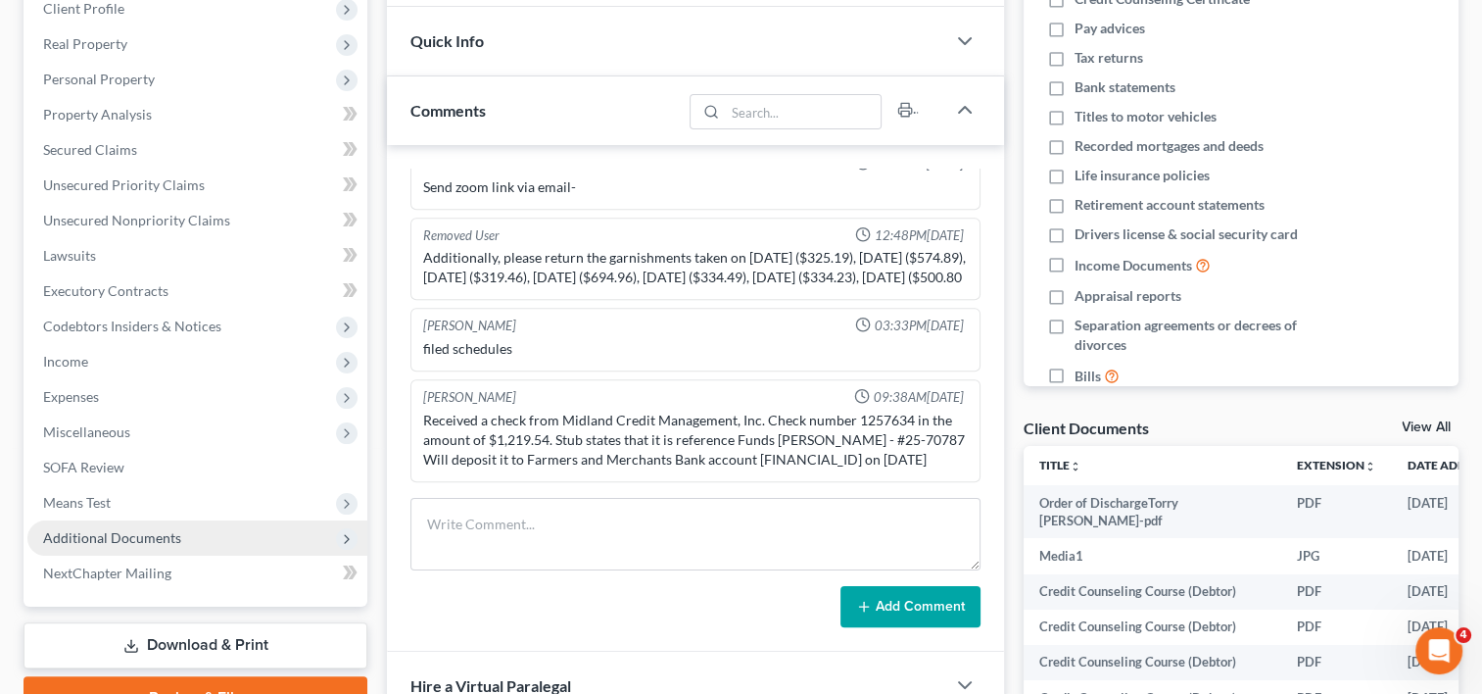
drag, startPoint x: 149, startPoint y: 530, endPoint x: 169, endPoint y: 521, distance: 22.4
click at [149, 530] on span "Additional Documents" at bounding box center [112, 537] width 138 height 17
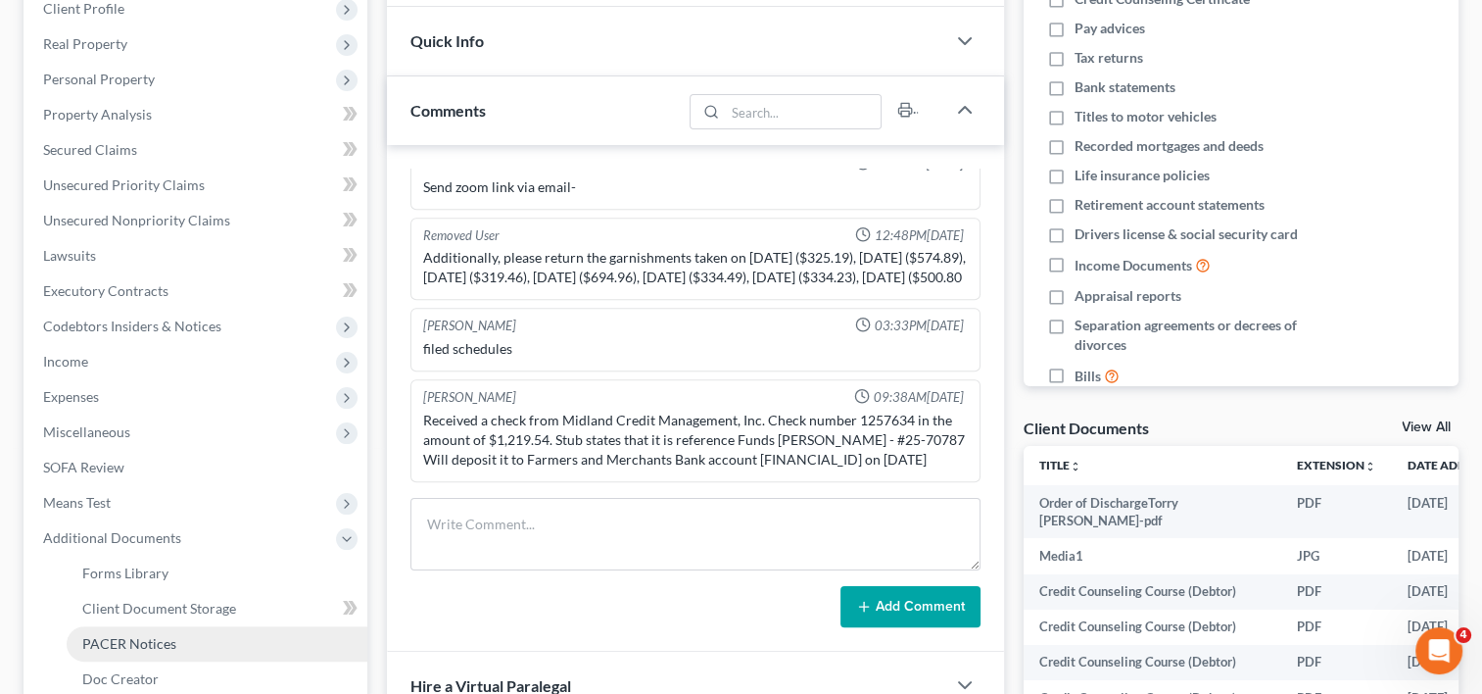
click at [156, 647] on span "PACER Notices" at bounding box center [129, 643] width 94 height 17
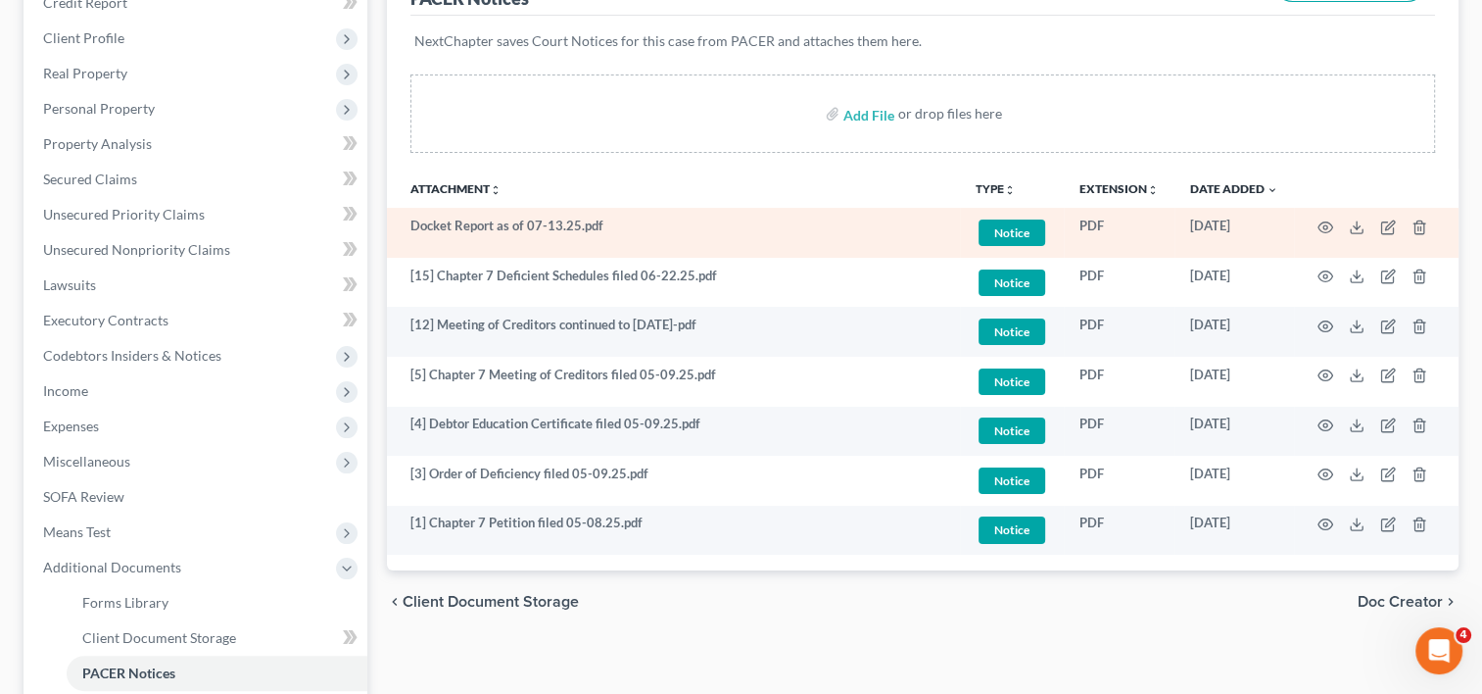
scroll to position [290, 0]
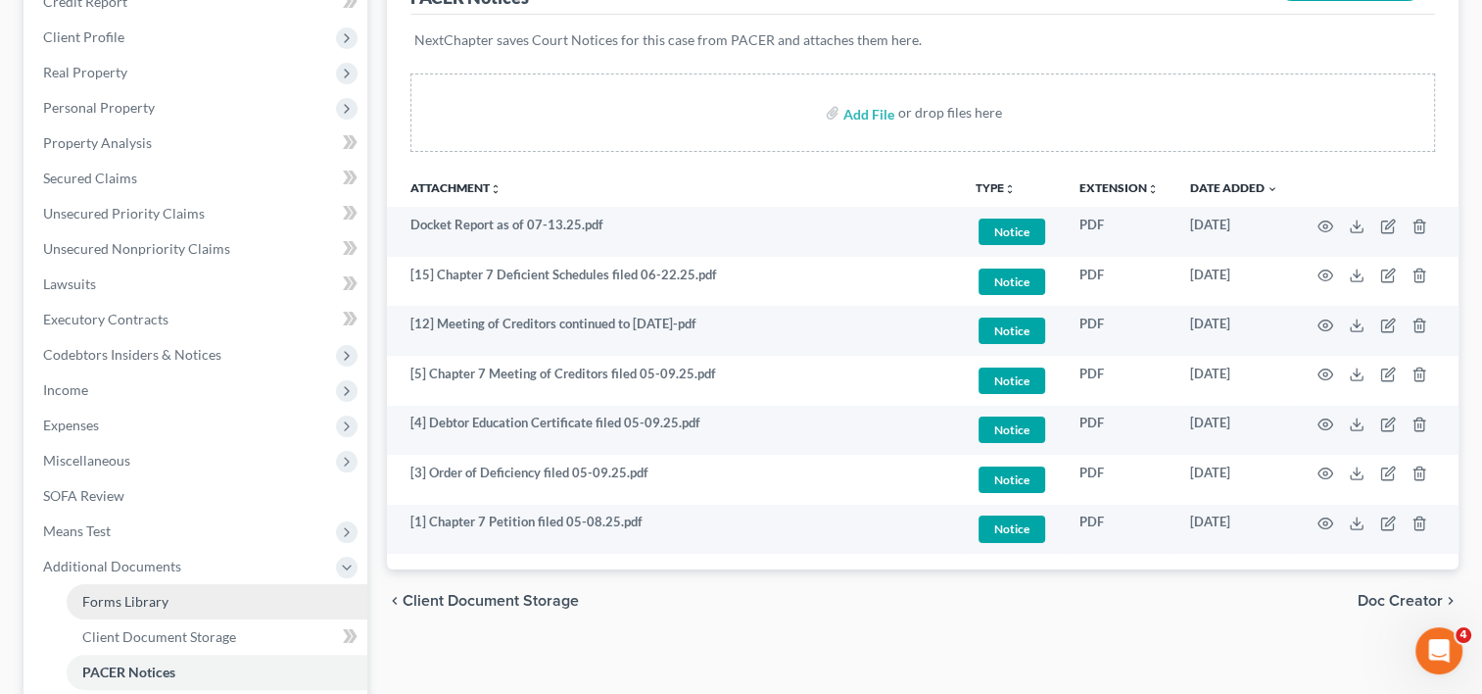
click at [155, 599] on span "Forms Library" at bounding box center [125, 601] width 86 height 17
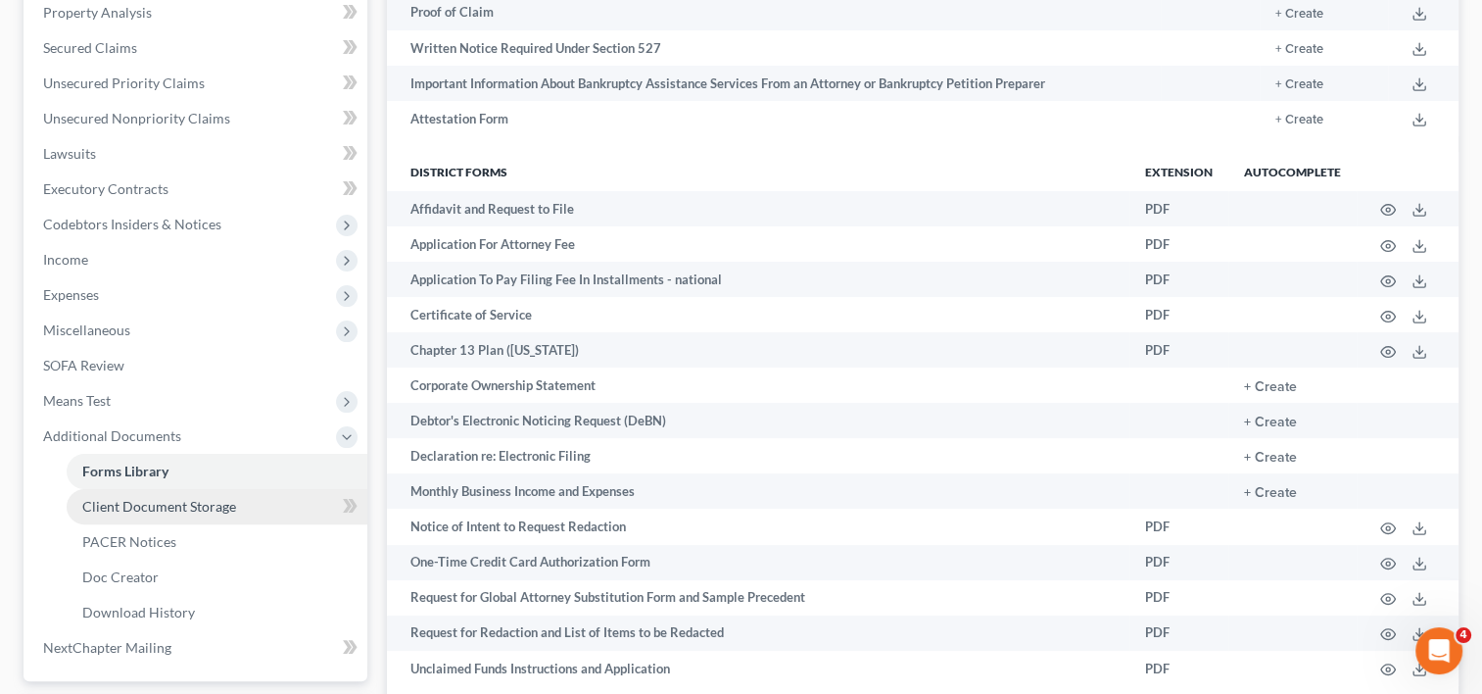
scroll to position [421, 0]
click at [157, 501] on span "Client Document Storage" at bounding box center [159, 505] width 154 height 17
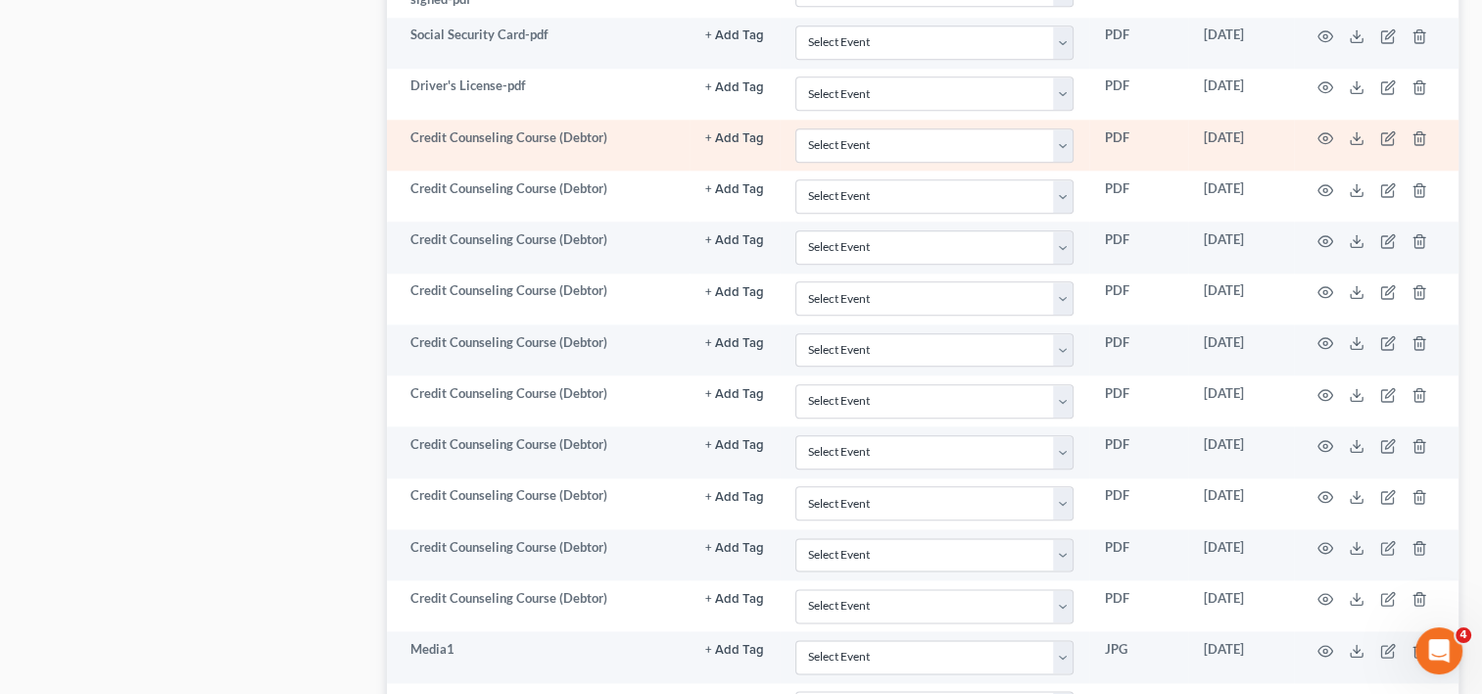
scroll to position [2432, 0]
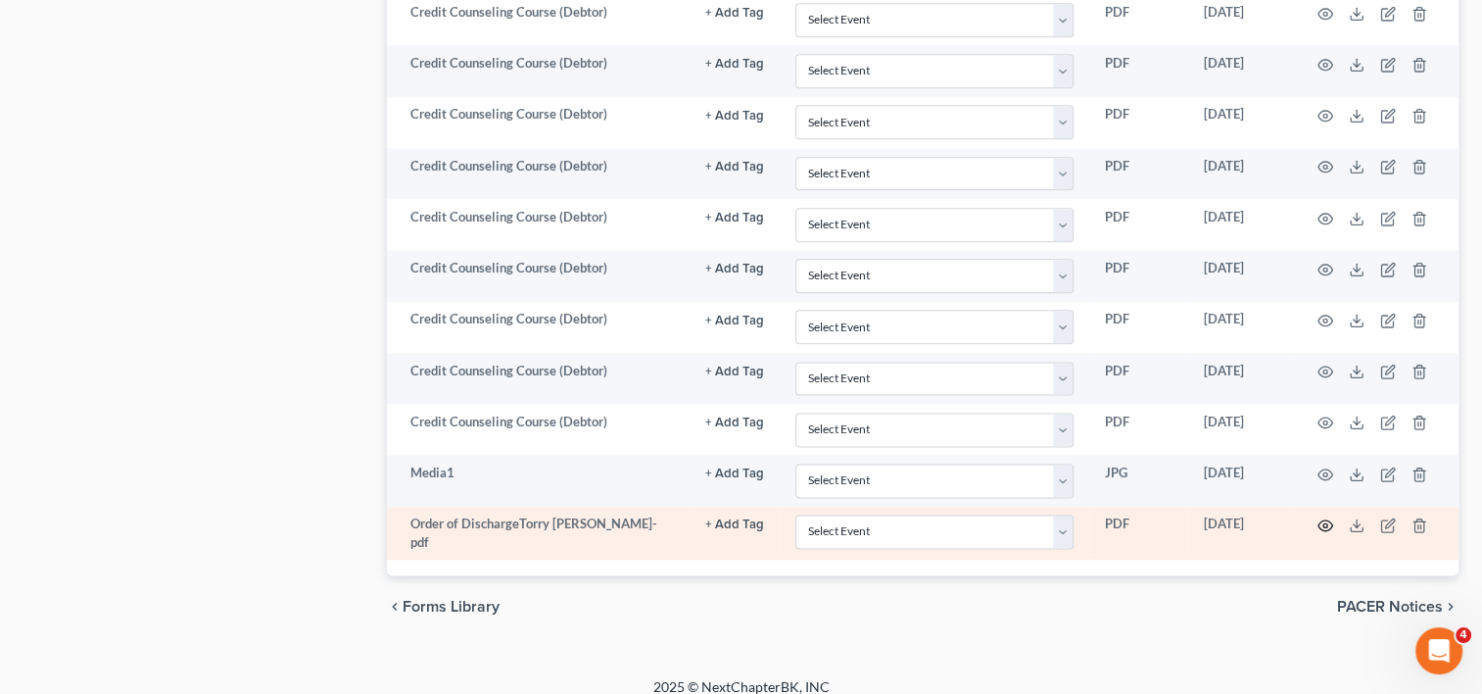
click at [1322, 520] on icon "button" at bounding box center [1325, 525] width 15 height 11
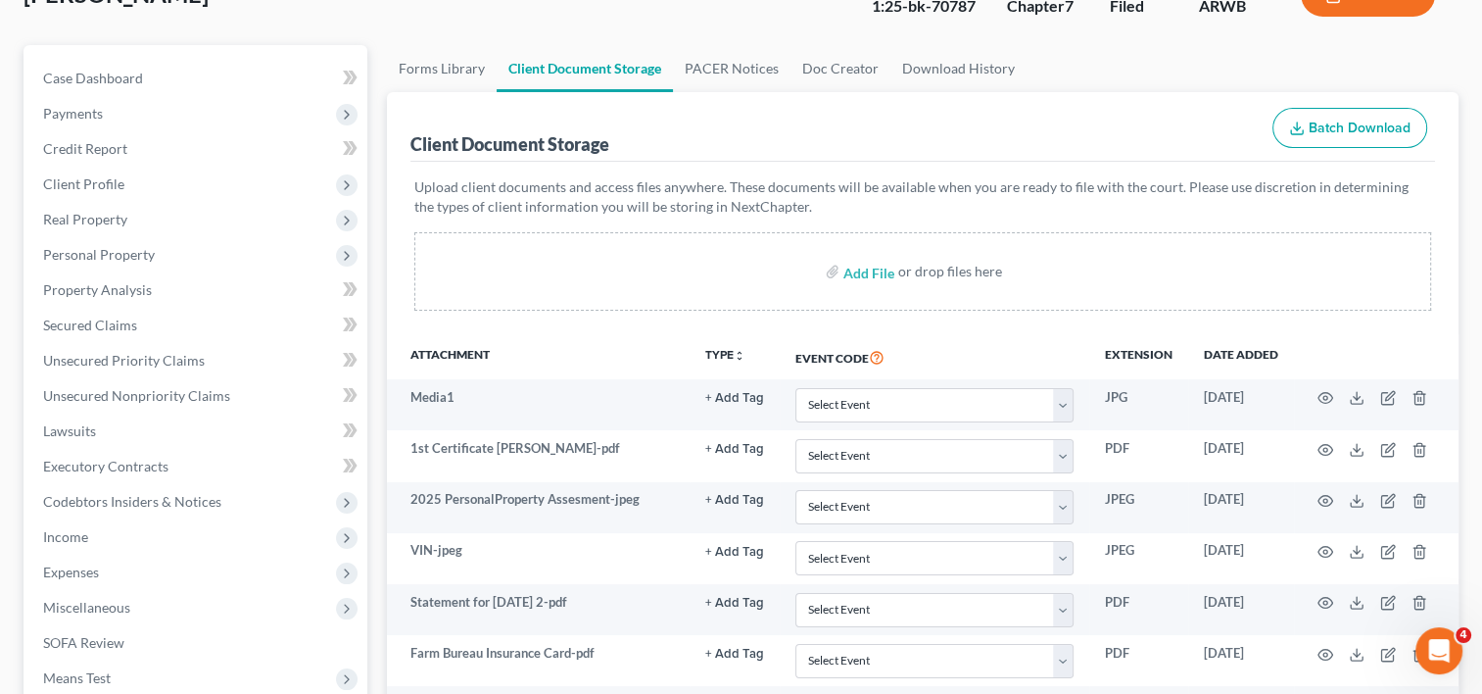
scroll to position [0, 0]
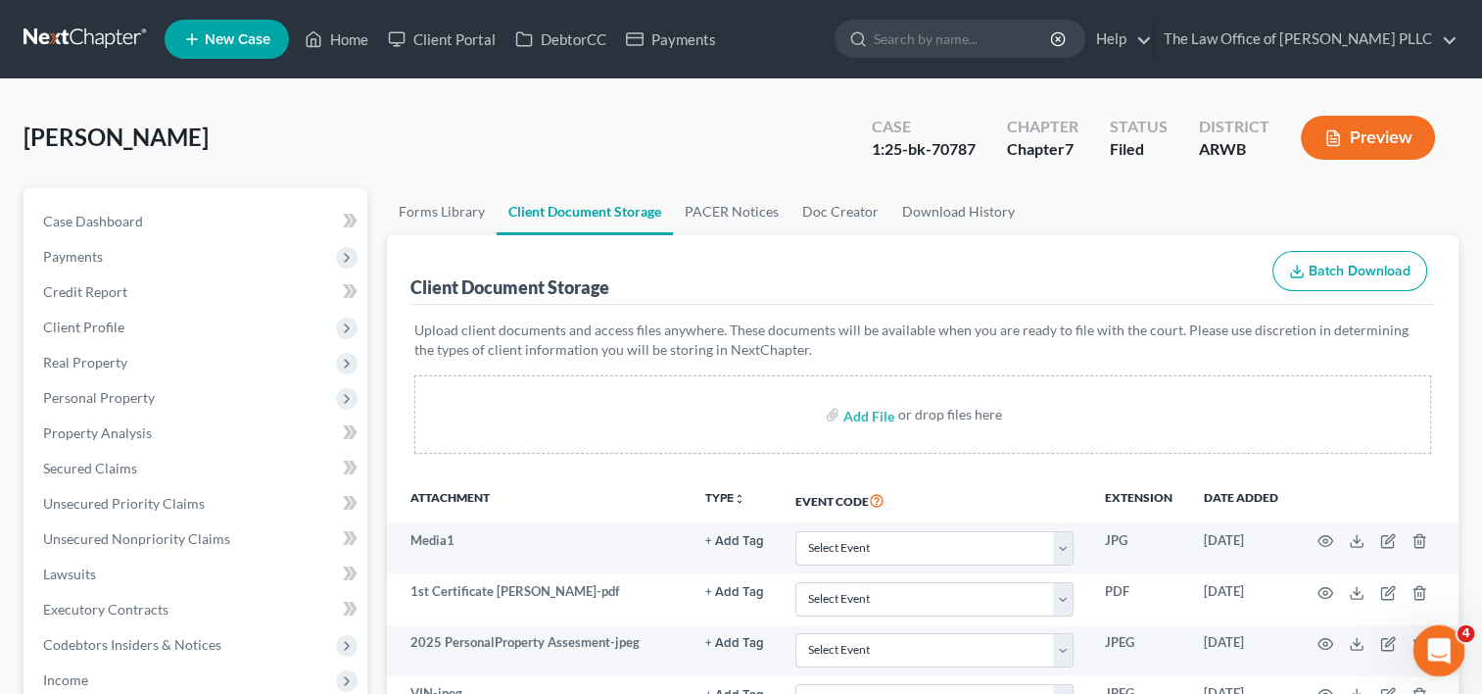
click at [1435, 642] on icon "Open Intercom Messenger" at bounding box center [1436, 648] width 32 height 32
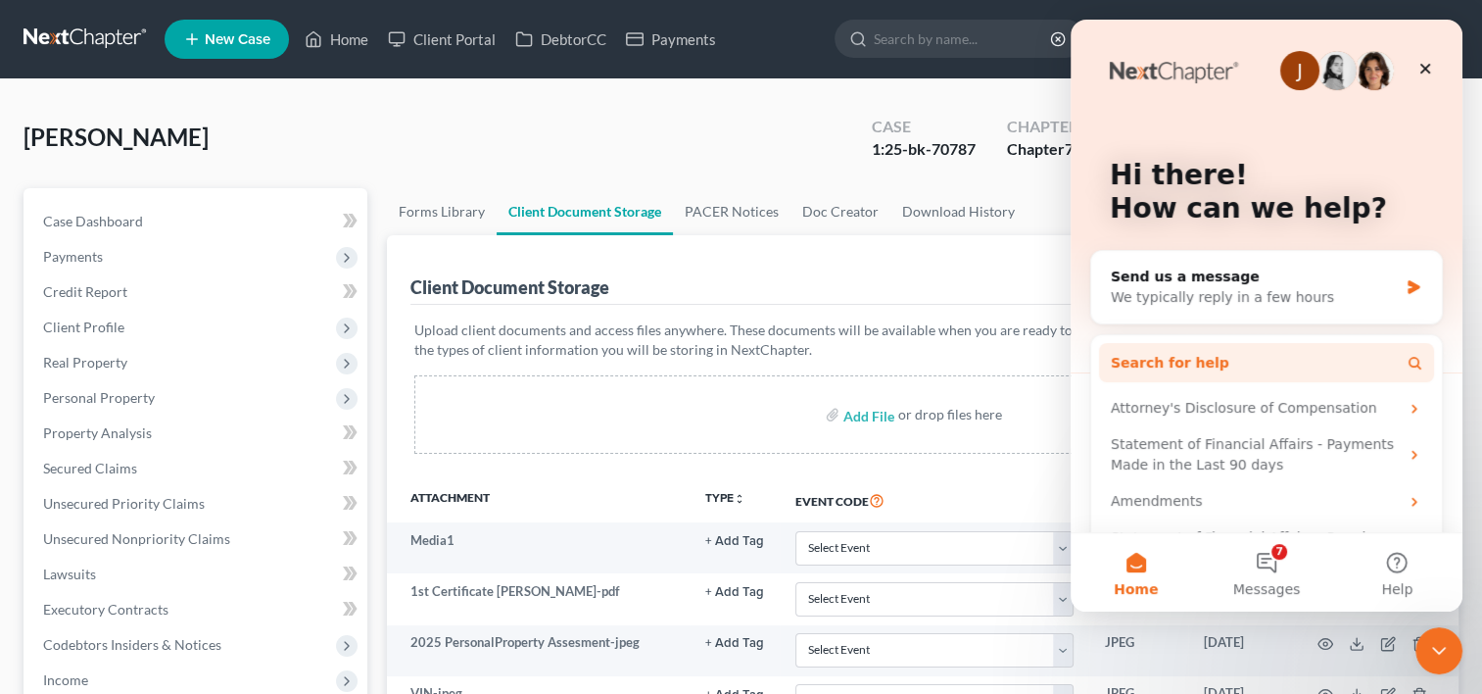
click at [1229, 367] on button "Search for help" at bounding box center [1266, 362] width 335 height 39
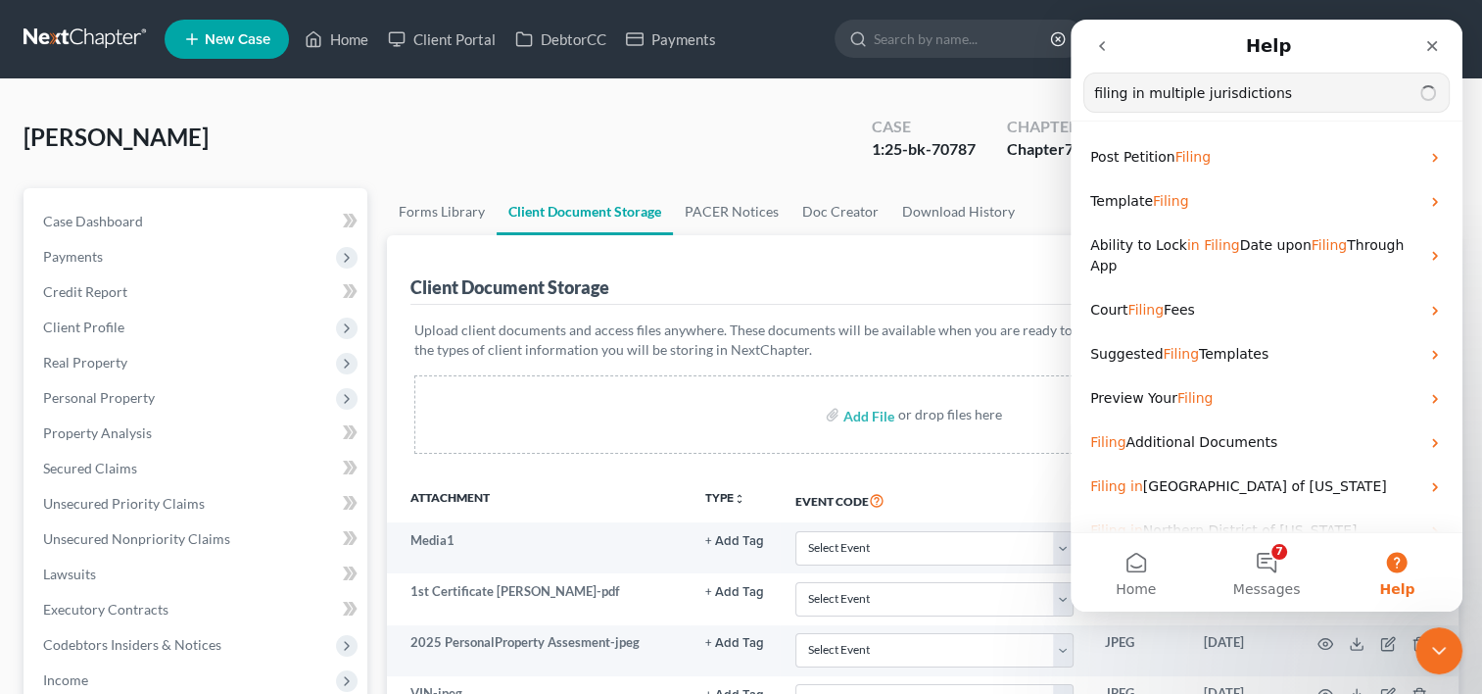
type input "filing in multiple jurisdictions"
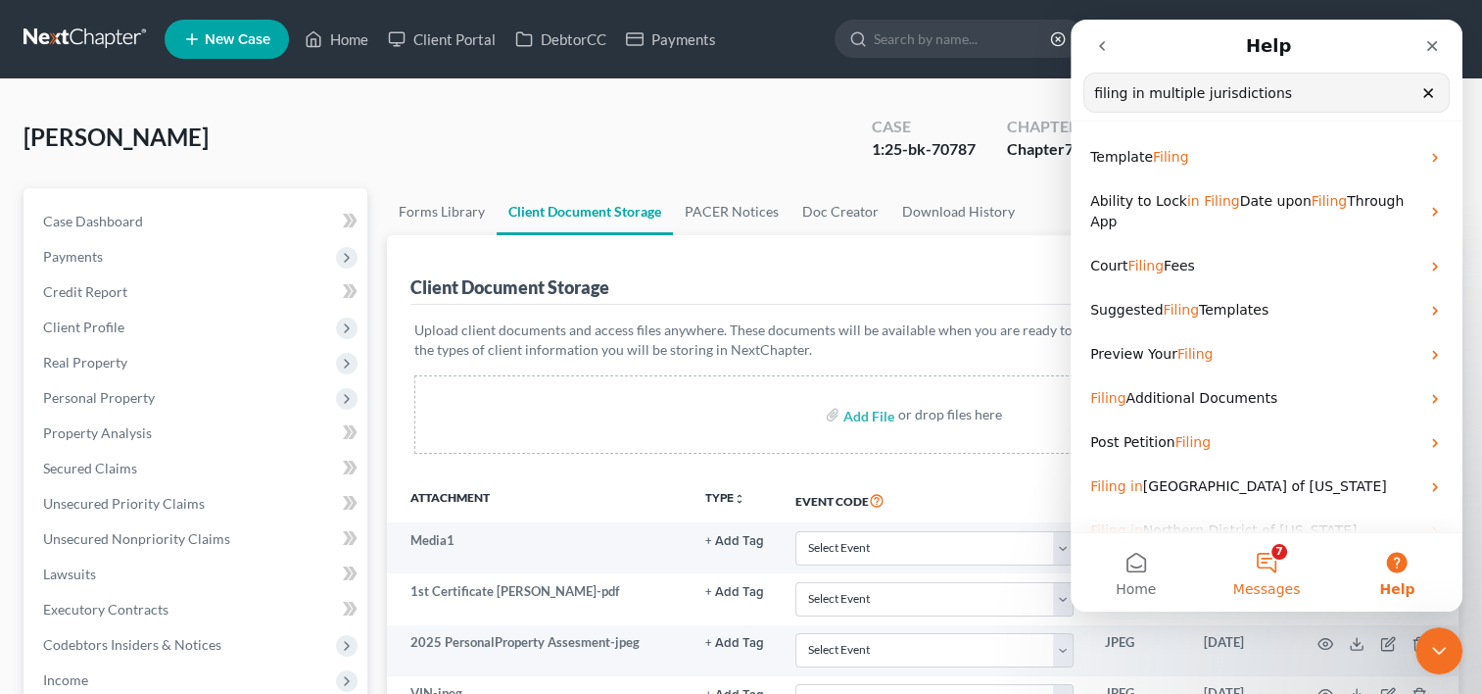
click at [1266, 573] on button "7 Messages" at bounding box center [1266, 572] width 130 height 78
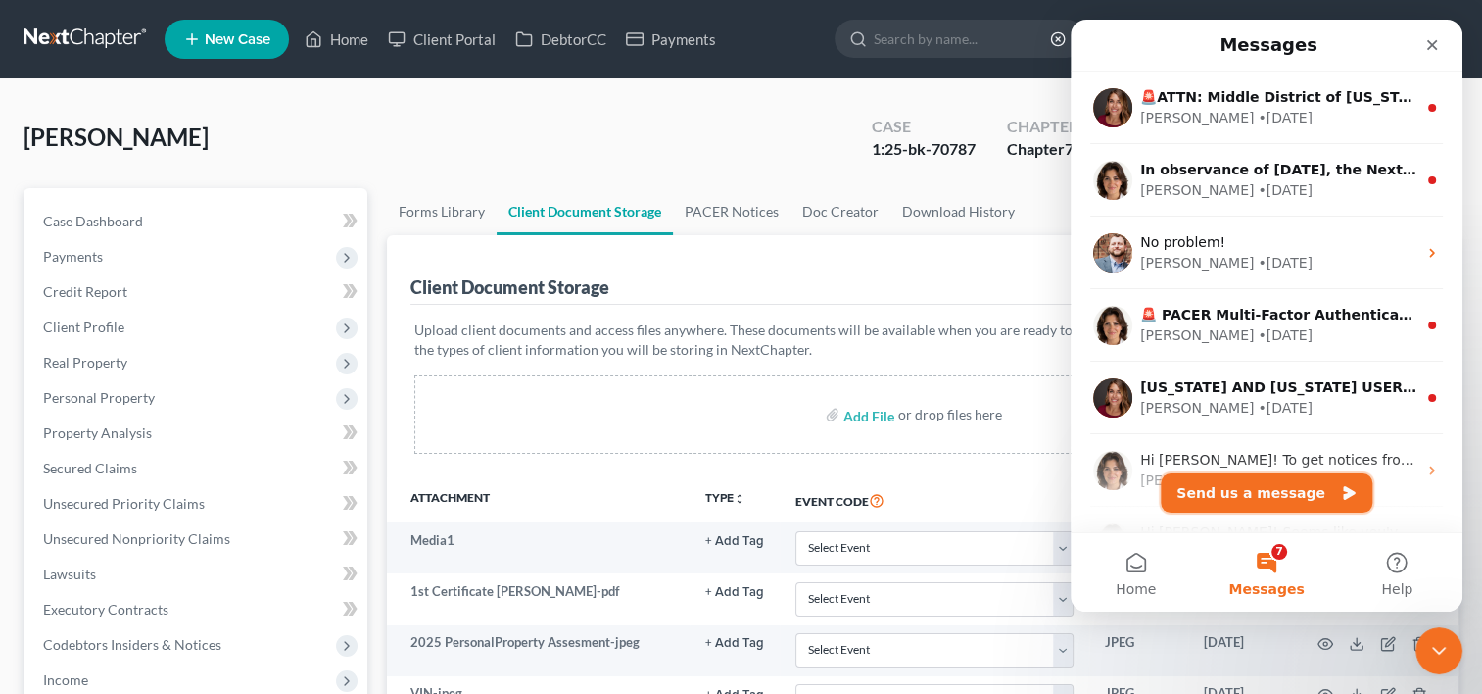
click at [1276, 492] on button "Send us a message" at bounding box center [1267, 492] width 212 height 39
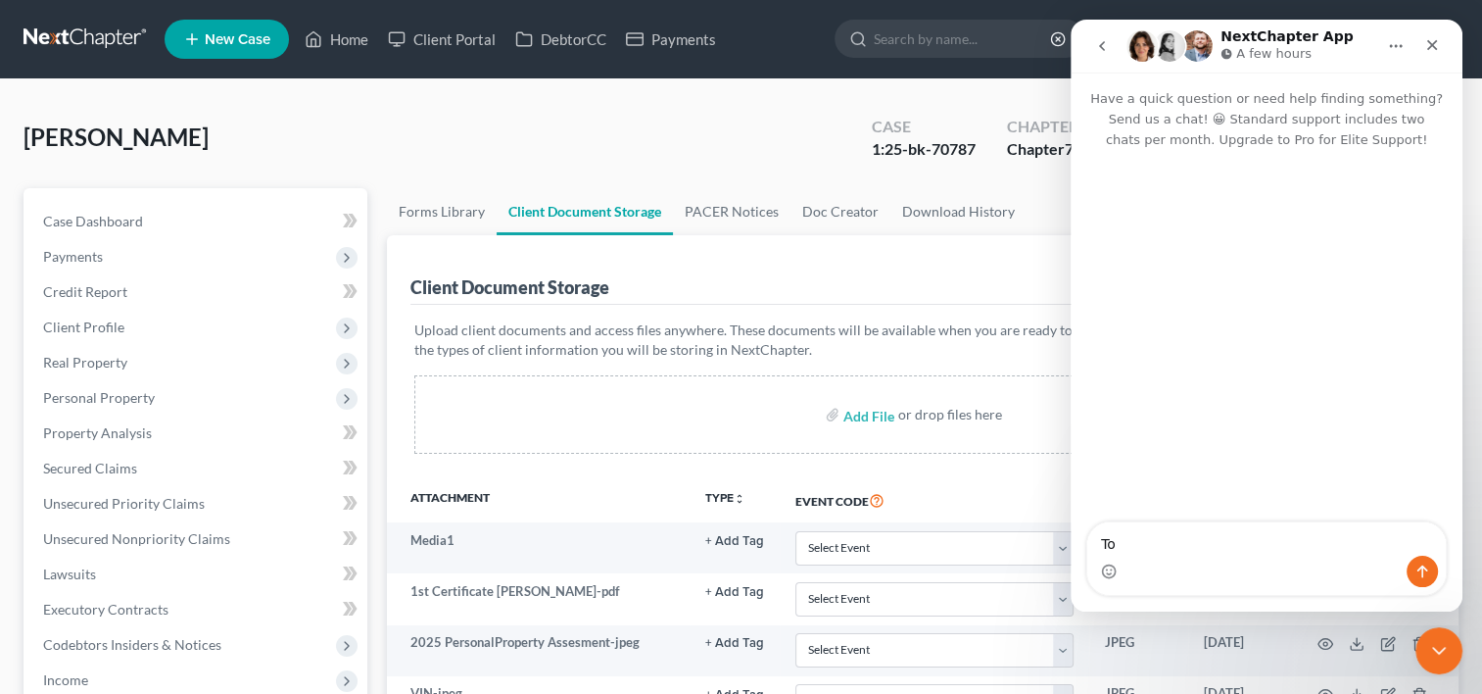
type textarea "T"
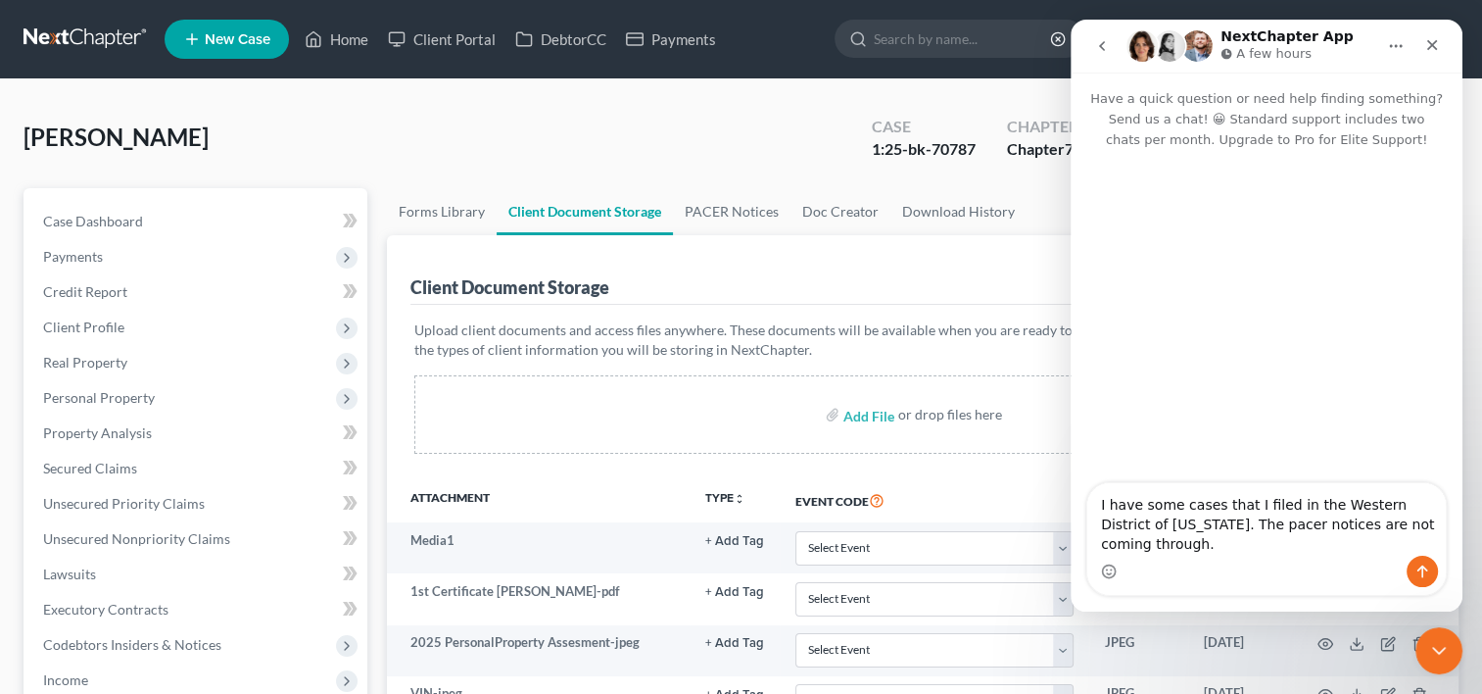
type textarea "I have some cases that I filed in the Western District of Arkansas. The pacer n…"
click at [907, 283] on div "Client Document Storage Batch Download" at bounding box center [922, 270] width 1025 height 71
click at [1437, 42] on icon "Close" at bounding box center [1432, 45] width 16 height 16
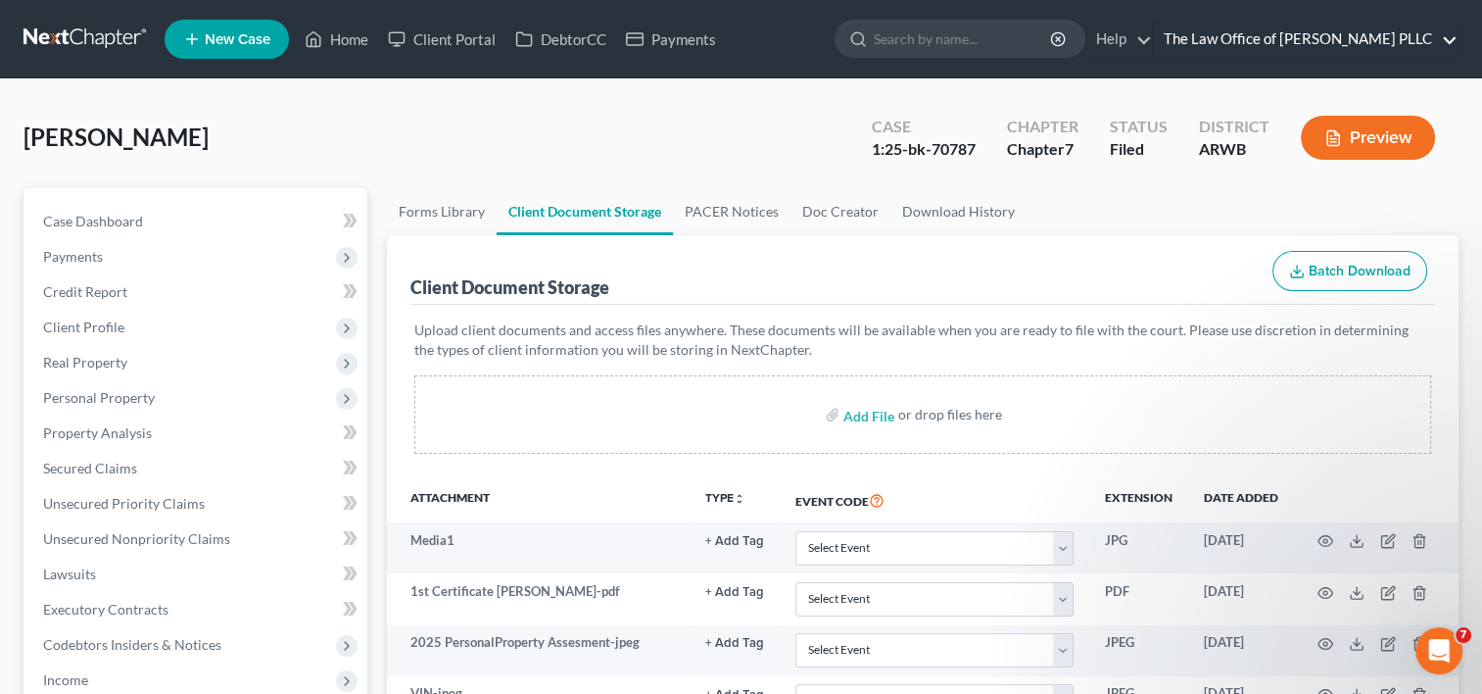
click at [1257, 38] on link "The Law Office of [PERSON_NAME] PLLC" at bounding box center [1306, 39] width 304 height 35
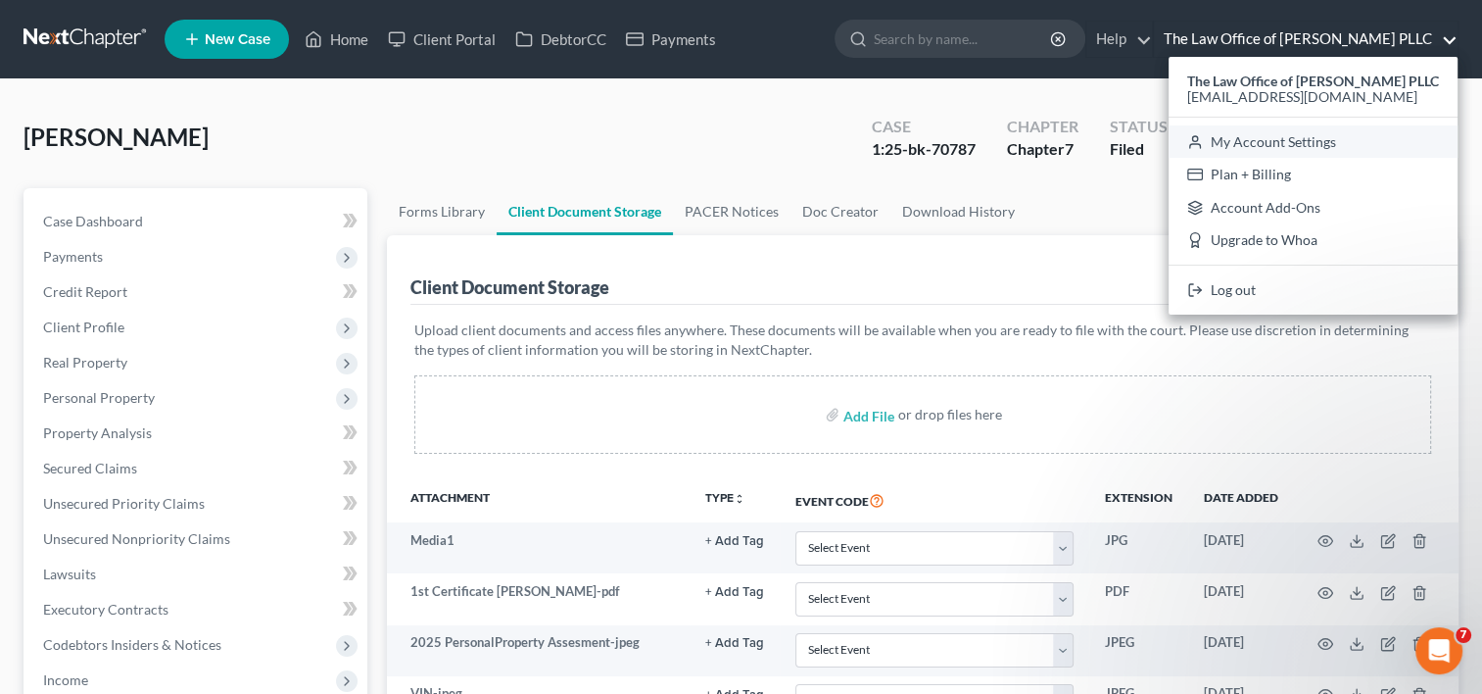
click at [1239, 141] on link "My Account Settings" at bounding box center [1313, 141] width 289 height 33
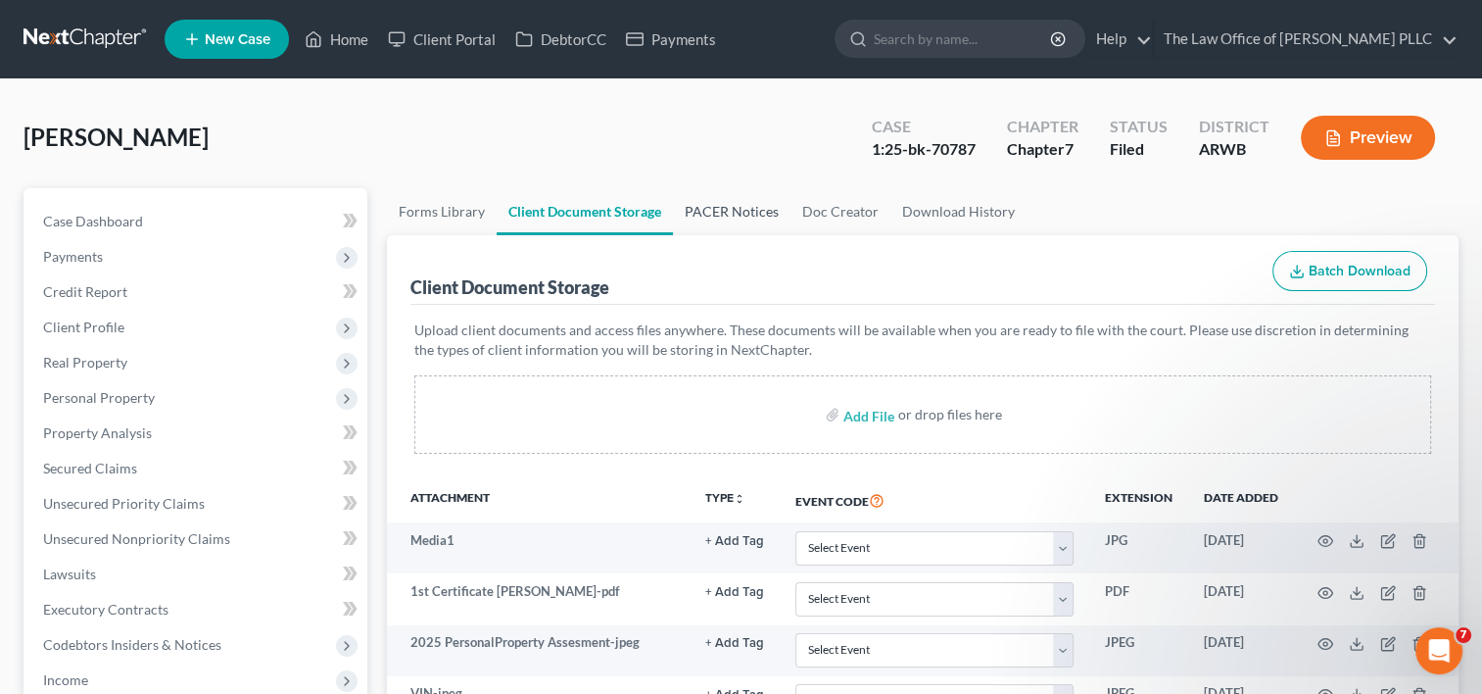
select select "6"
select select "24"
select select "2"
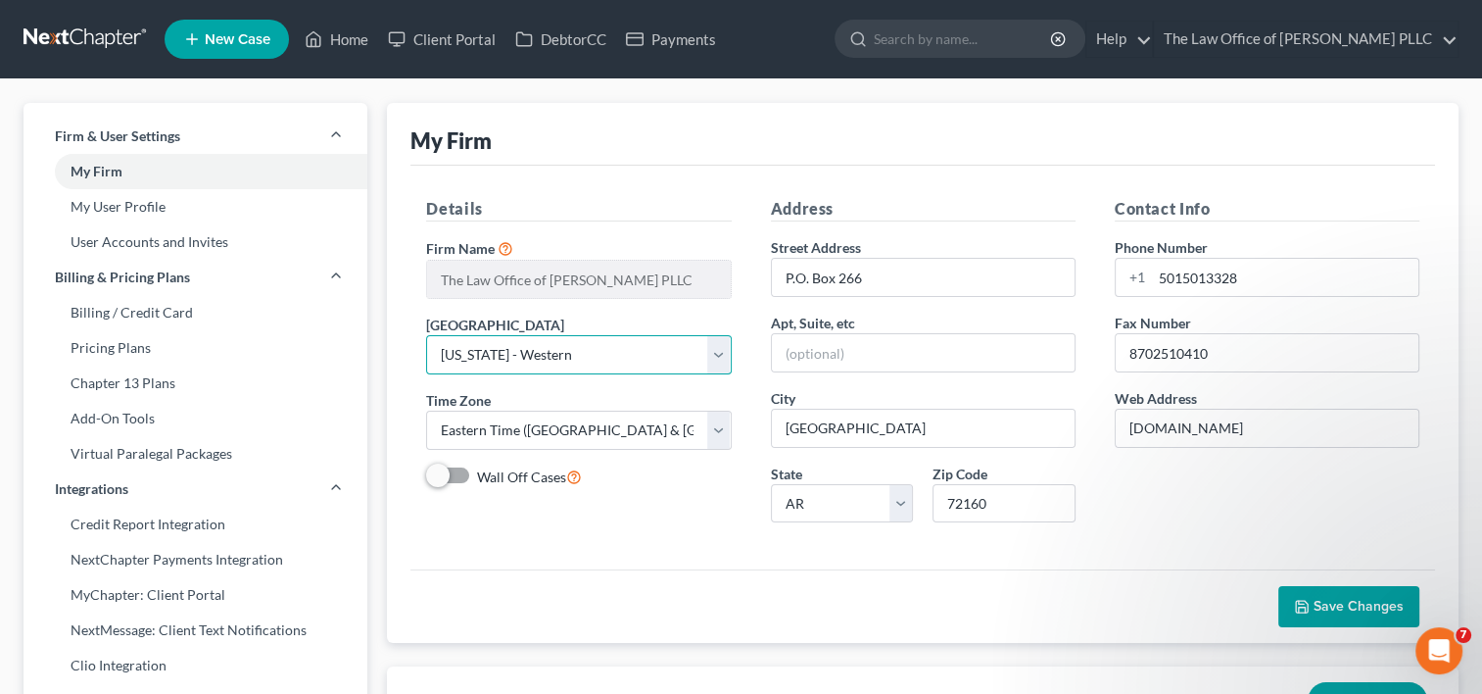
click at [710, 353] on select "Select Alabama - Middle Alabama - Northern Alabama - Southern Alaska Arizona Ar…" at bounding box center [578, 354] width 305 height 39
select select "5"
click at [426, 335] on select "Select Alabama - Middle Alabama - Northern Alabama - Southern Alaska Arizona Ar…" at bounding box center [578, 354] width 305 height 39
click at [1346, 607] on span "Save Changes" at bounding box center [1359, 606] width 90 height 17
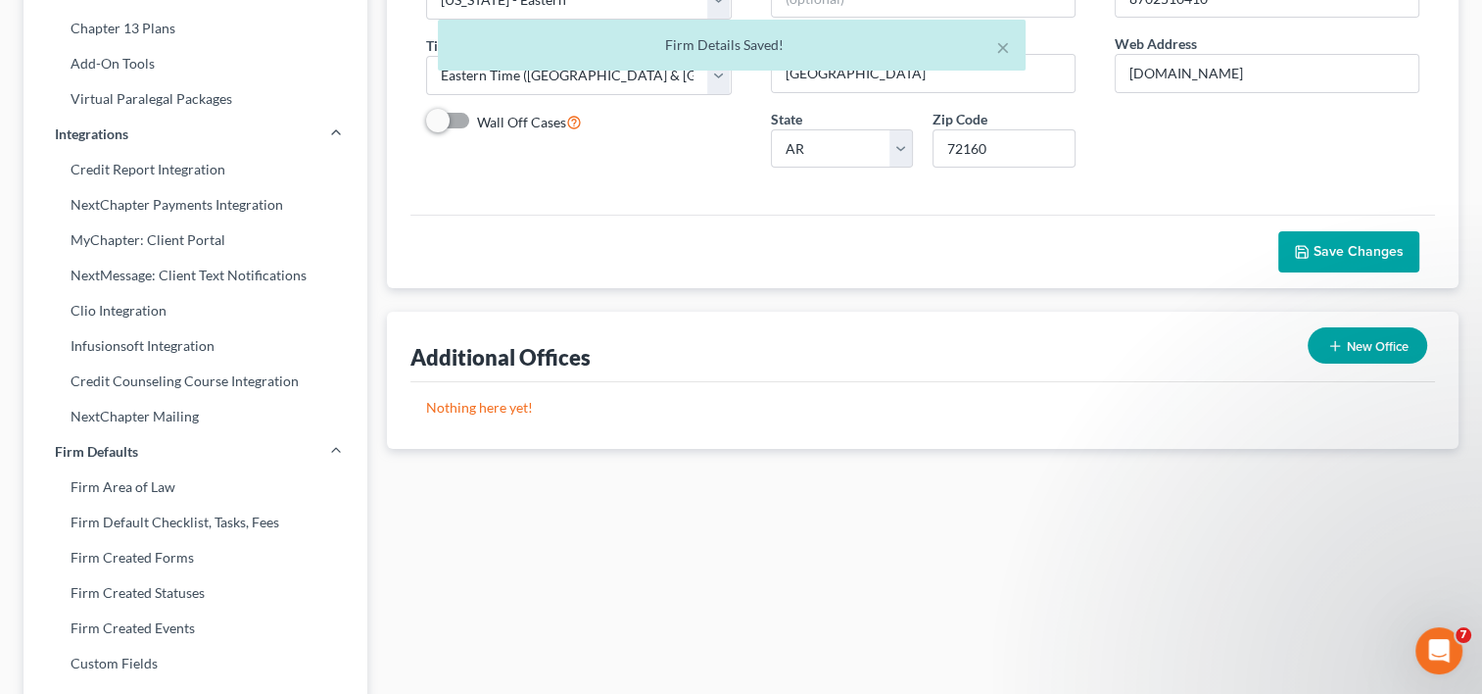
scroll to position [356, 0]
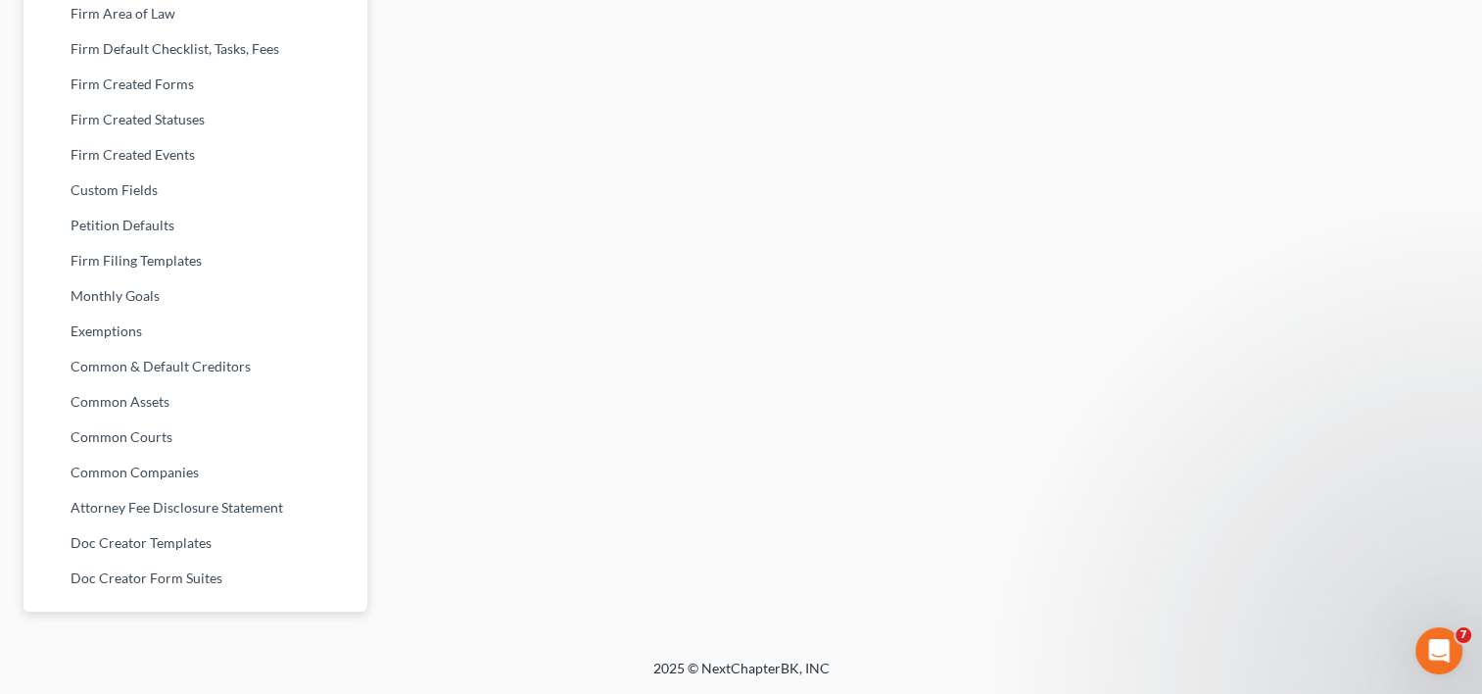
click at [141, 404] on link "Common Assets" at bounding box center [196, 401] width 344 height 35
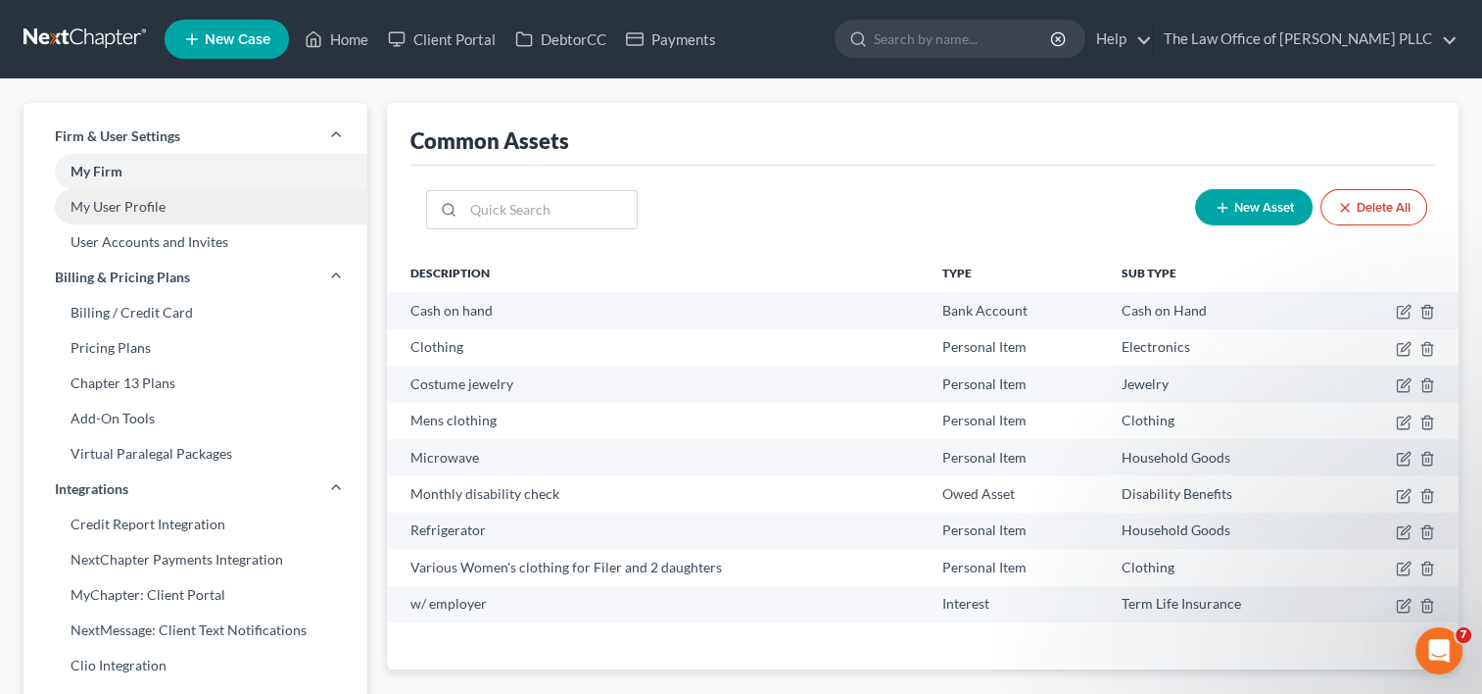
click at [157, 196] on link "My User Profile" at bounding box center [196, 206] width 344 height 35
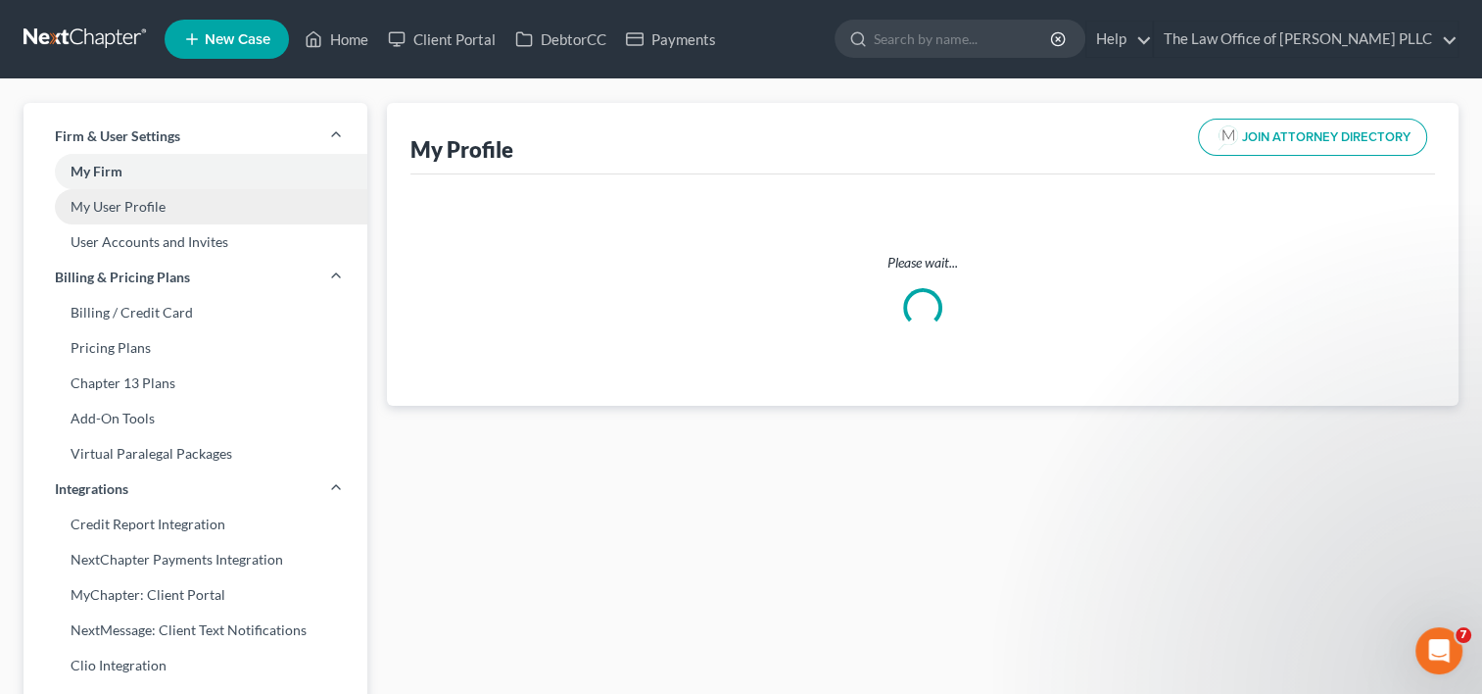
select select "2"
select select "5"
select select "attorney"
select select "1"
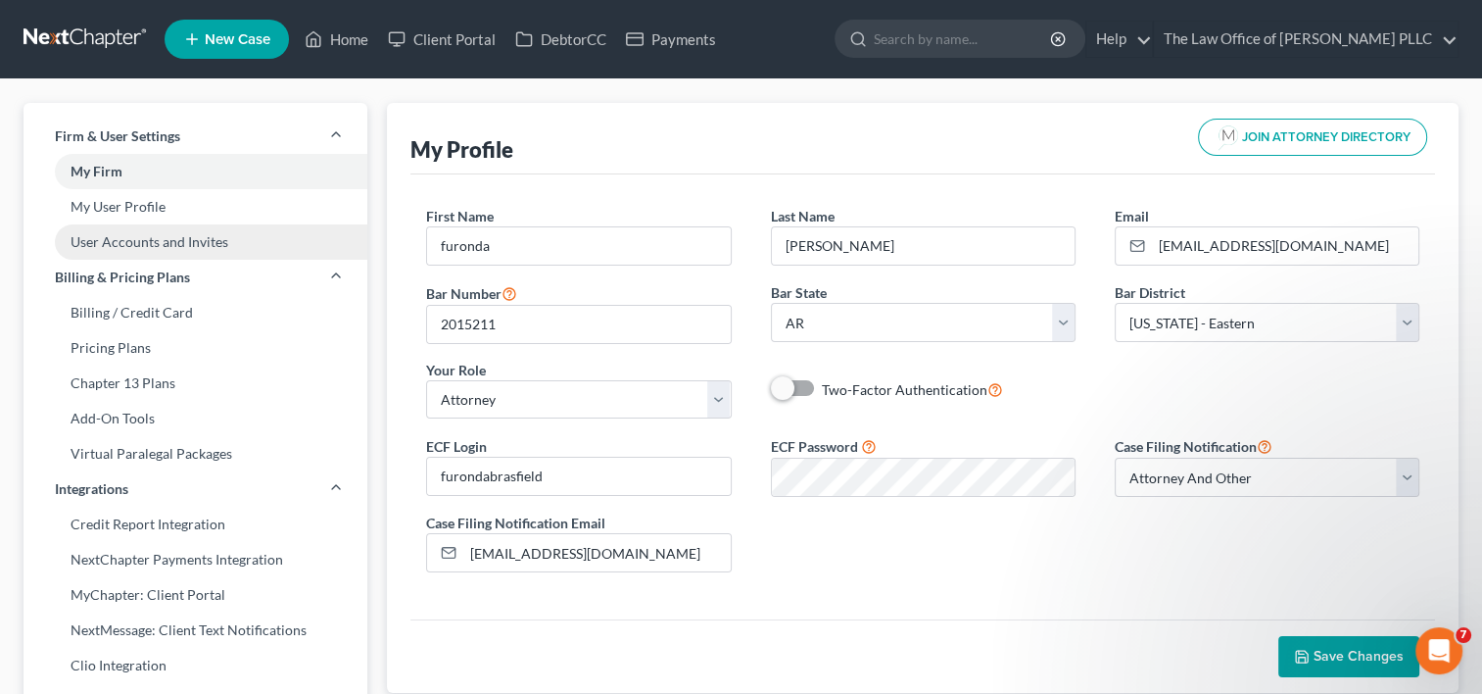
click at [156, 247] on link "User Accounts and Invites" at bounding box center [196, 241] width 344 height 35
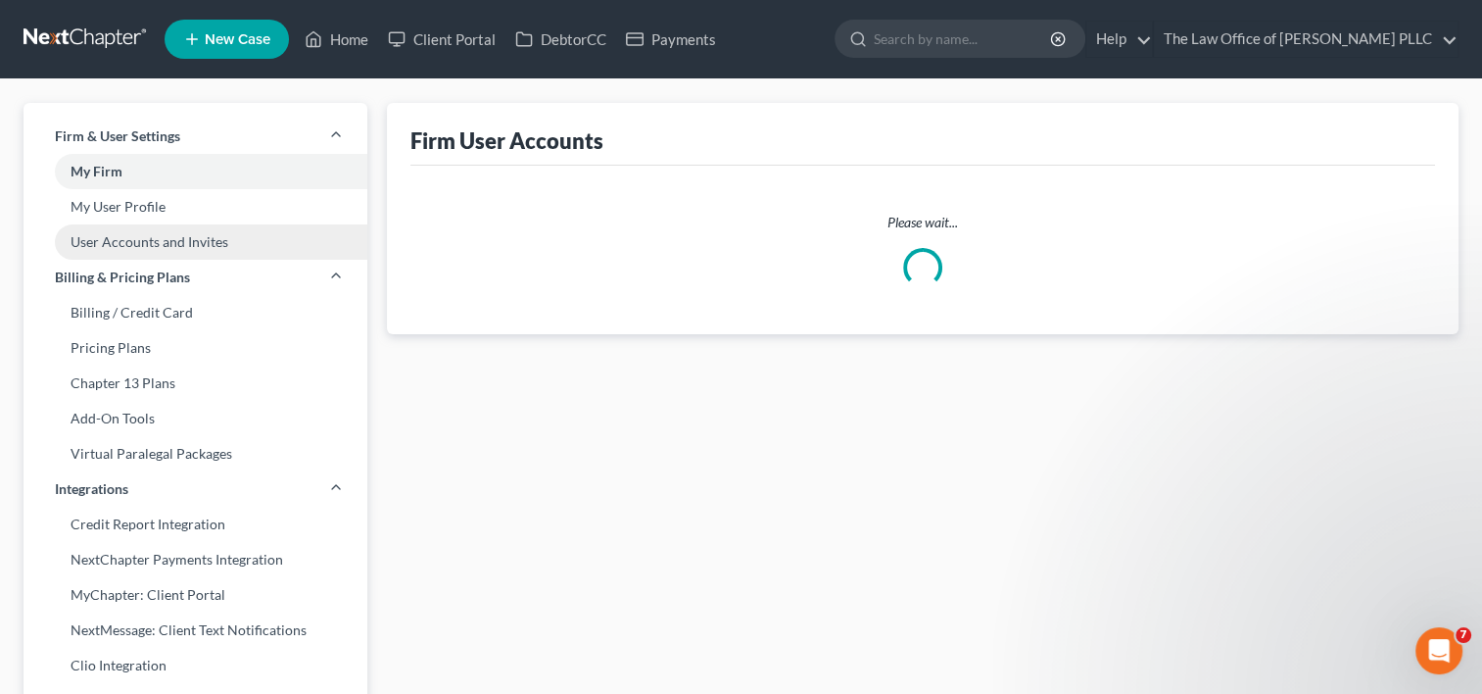
select select "0"
select select "1"
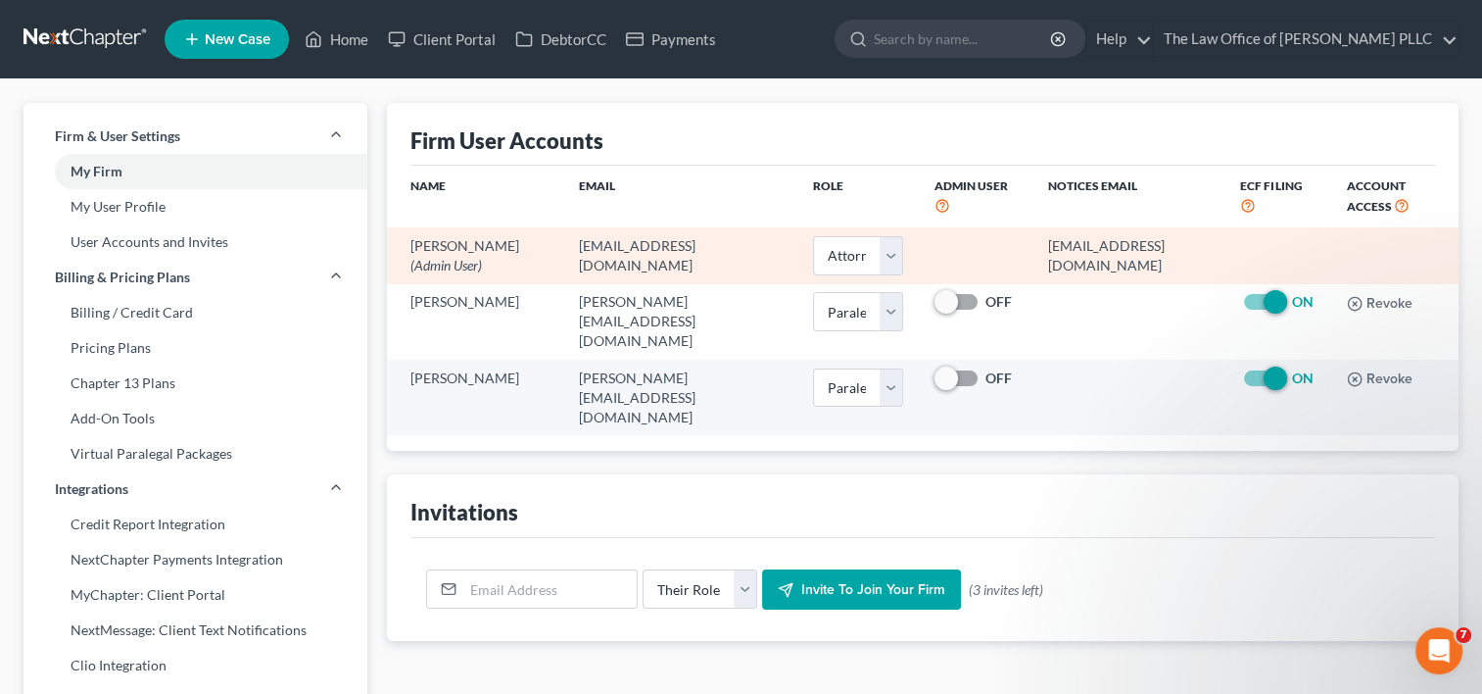
drag, startPoint x: 998, startPoint y: 245, endPoint x: 1220, endPoint y: 245, distance: 222.4
click at [1220, 245] on td "10757@notices.nextchapterbk.com" at bounding box center [1128, 255] width 192 height 56
click at [1181, 245] on td "10757@notices.nextchapterbk.com" at bounding box center [1128, 255] width 192 height 56
drag, startPoint x: 1206, startPoint y: 243, endPoint x: 974, endPoint y: 254, distance: 232.4
click at [974, 254] on tr "furonda Brasfield (Admin User) furonda@brasfieldlawfirm.com Select Attorney Par…" at bounding box center [923, 255] width 1072 height 56
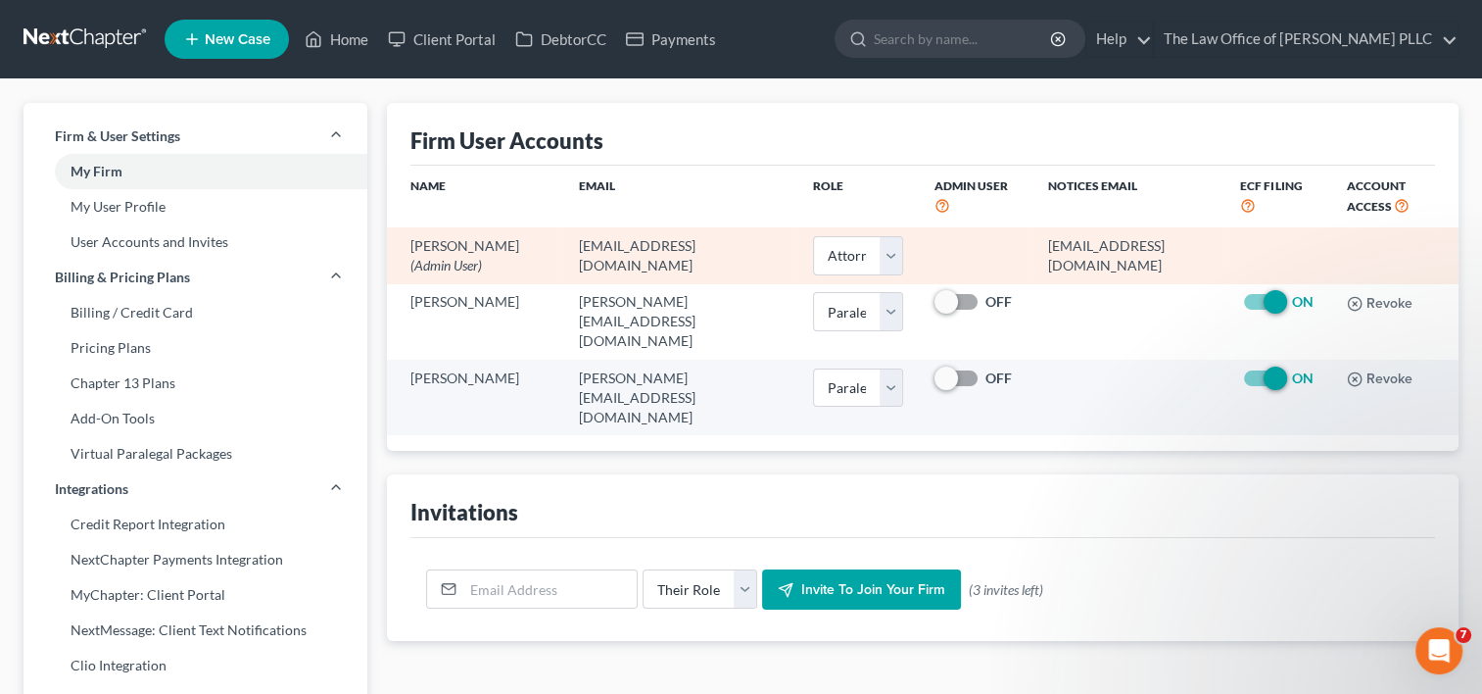
copy tr "10757@notices.nextchapterbk.com"
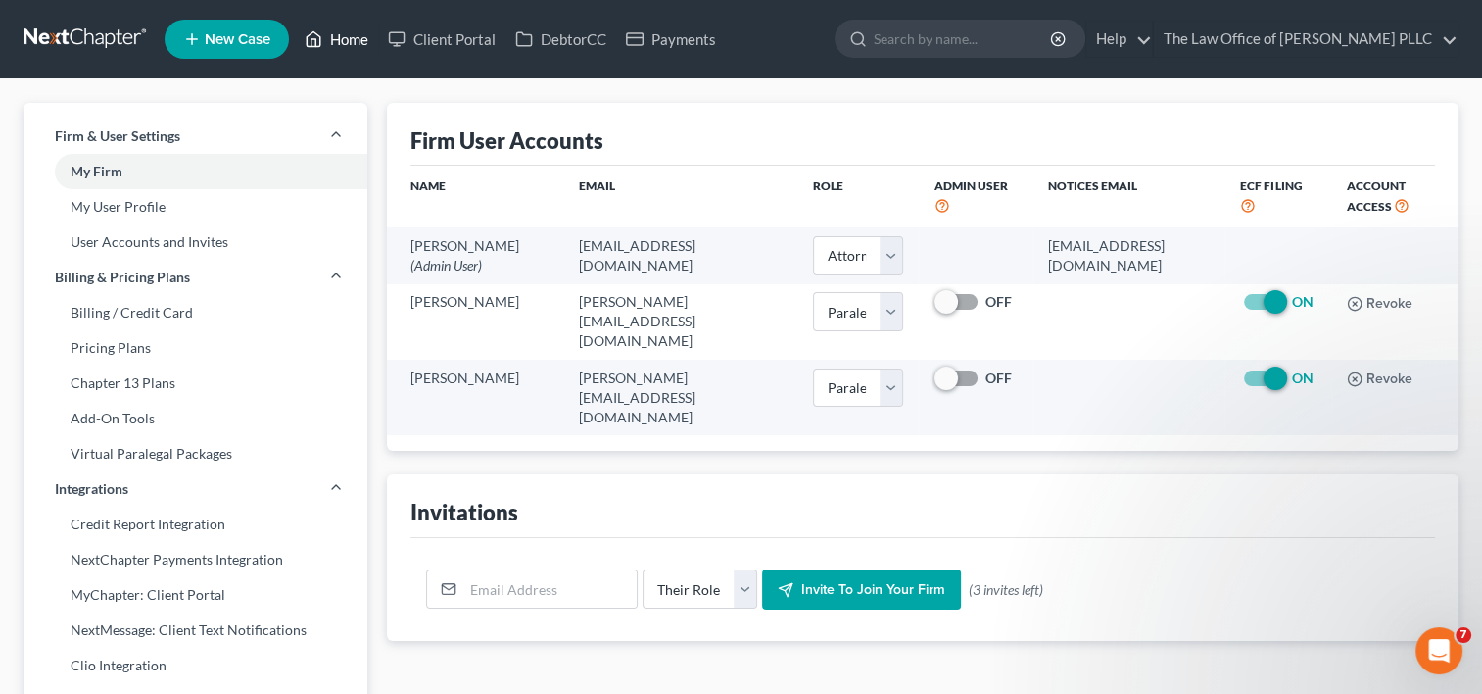
click at [337, 43] on link "Home" at bounding box center [336, 39] width 83 height 35
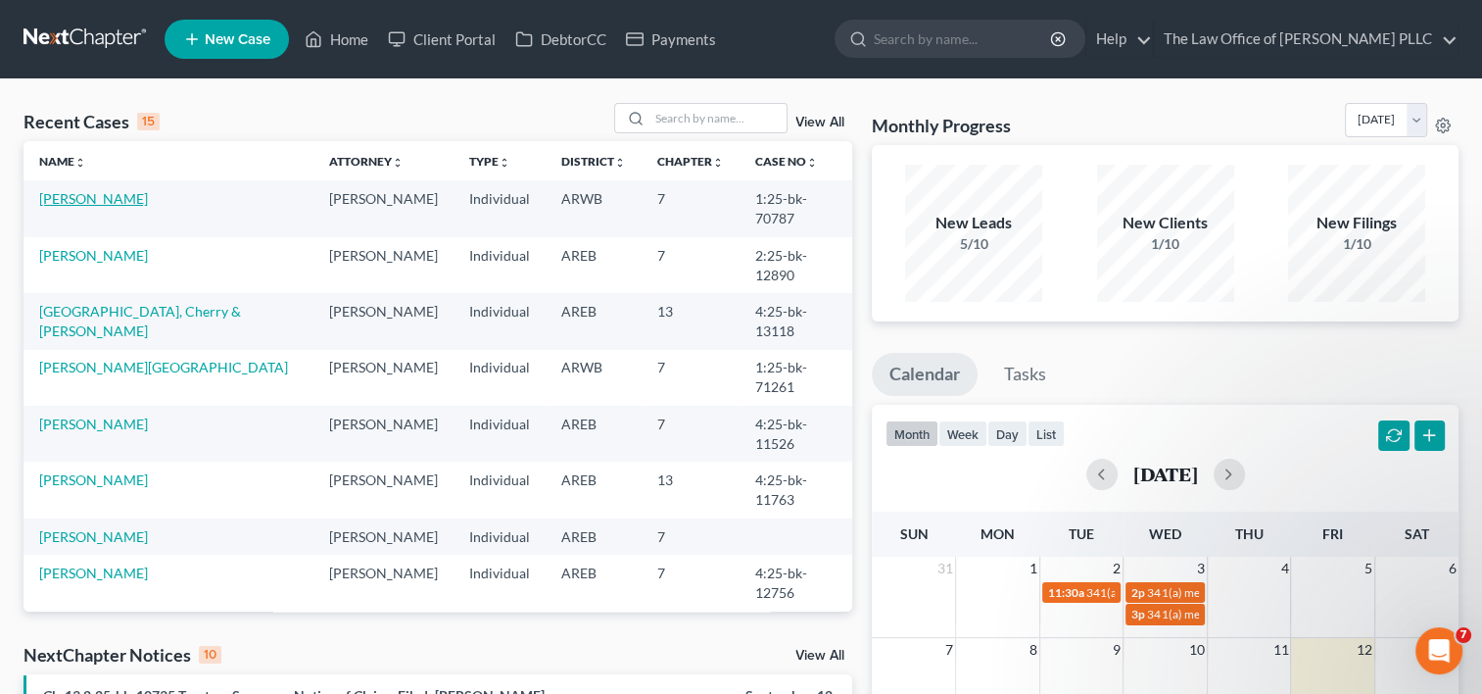
click at [87, 202] on link "Lindsey, Torry" at bounding box center [93, 198] width 109 height 17
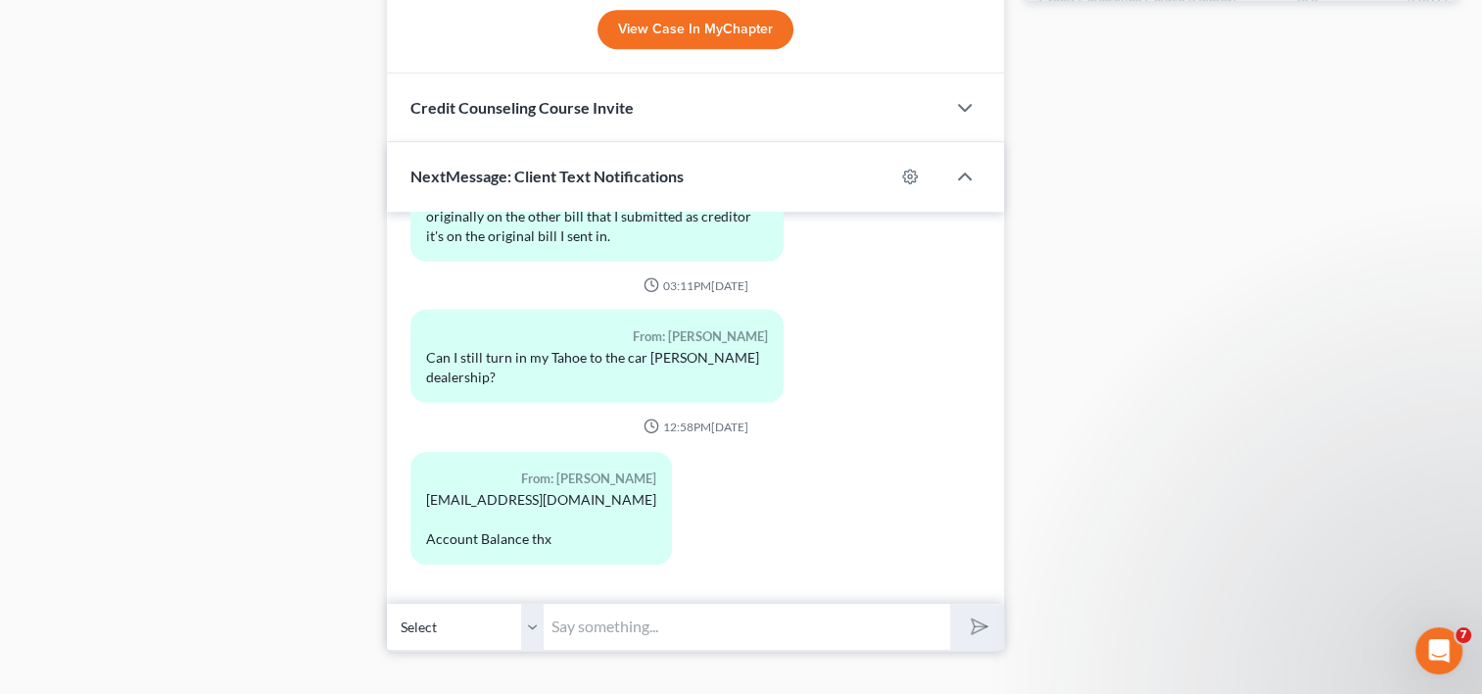
scroll to position [1183, 0]
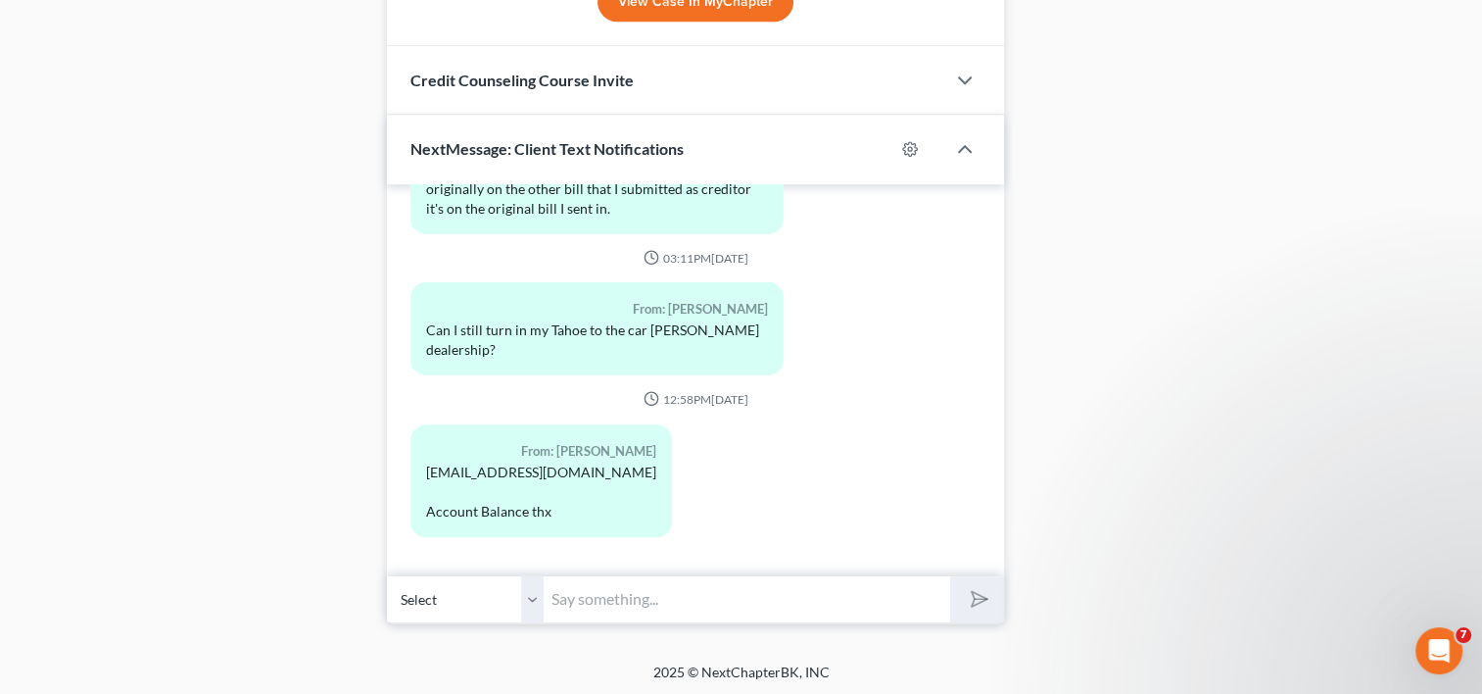
click at [592, 595] on input "text" at bounding box center [747, 599] width 407 height 48
click at [592, 578] on input "text" at bounding box center [747, 599] width 407 height 48
click at [592, 578] on input "H" at bounding box center [747, 599] width 407 height 48
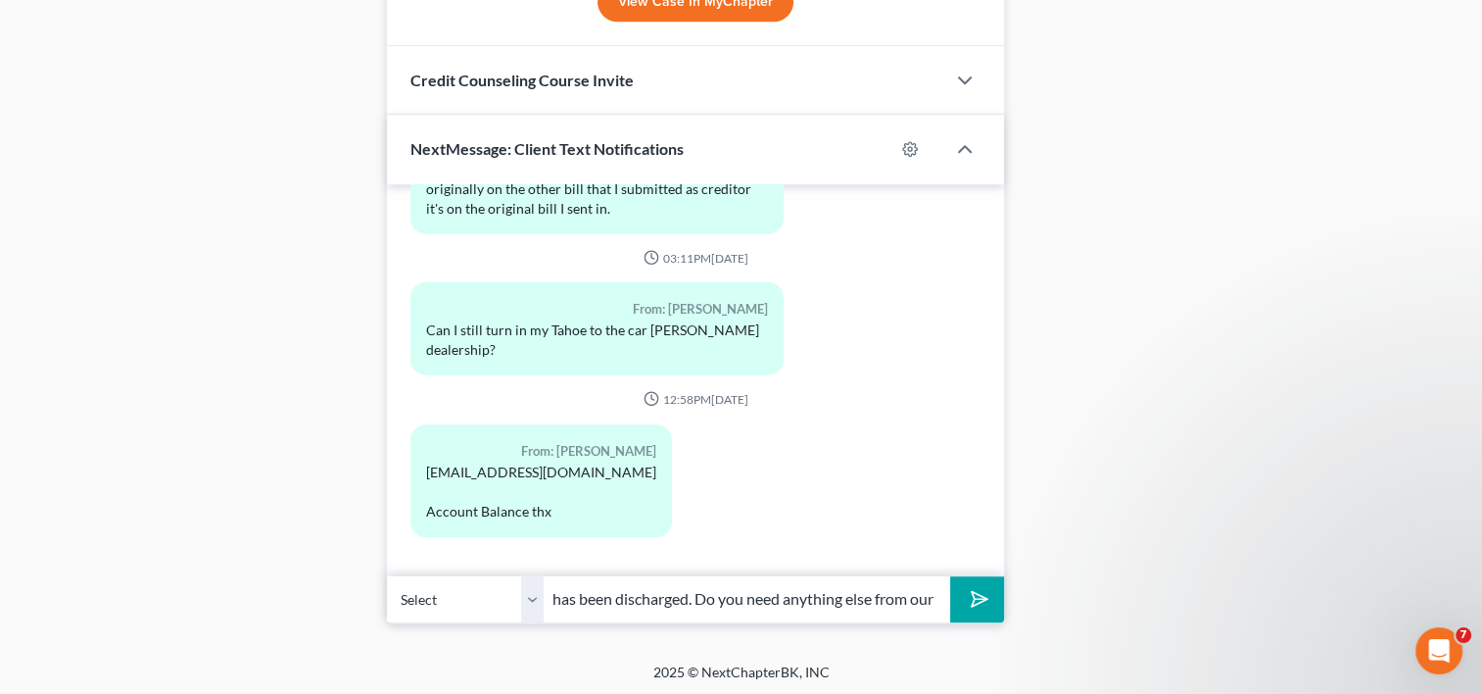
scroll to position [0, 220]
type input "Hi Mr Lindsey, Your case has been discharged. Do you need anything else from ou…"
click at [976, 596] on icon "submit" at bounding box center [975, 598] width 27 height 27
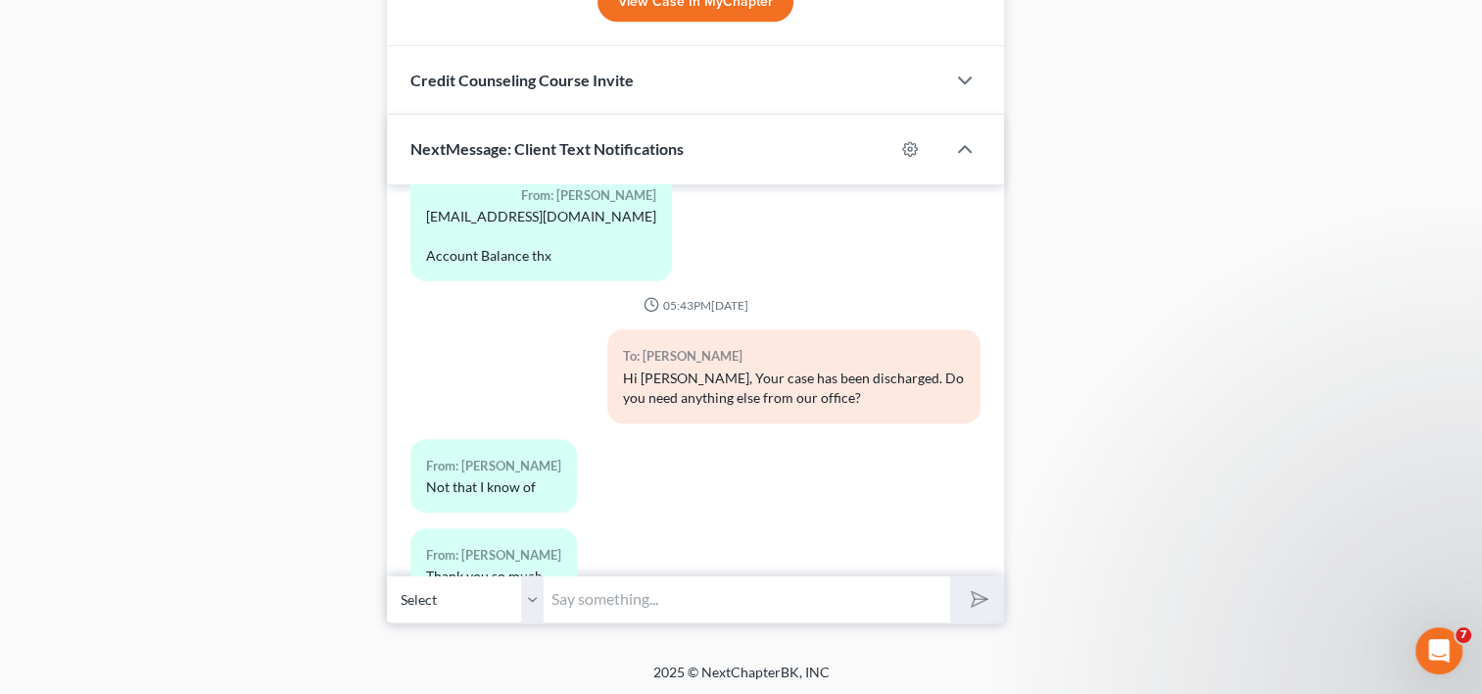
scroll to position [13622, 0]
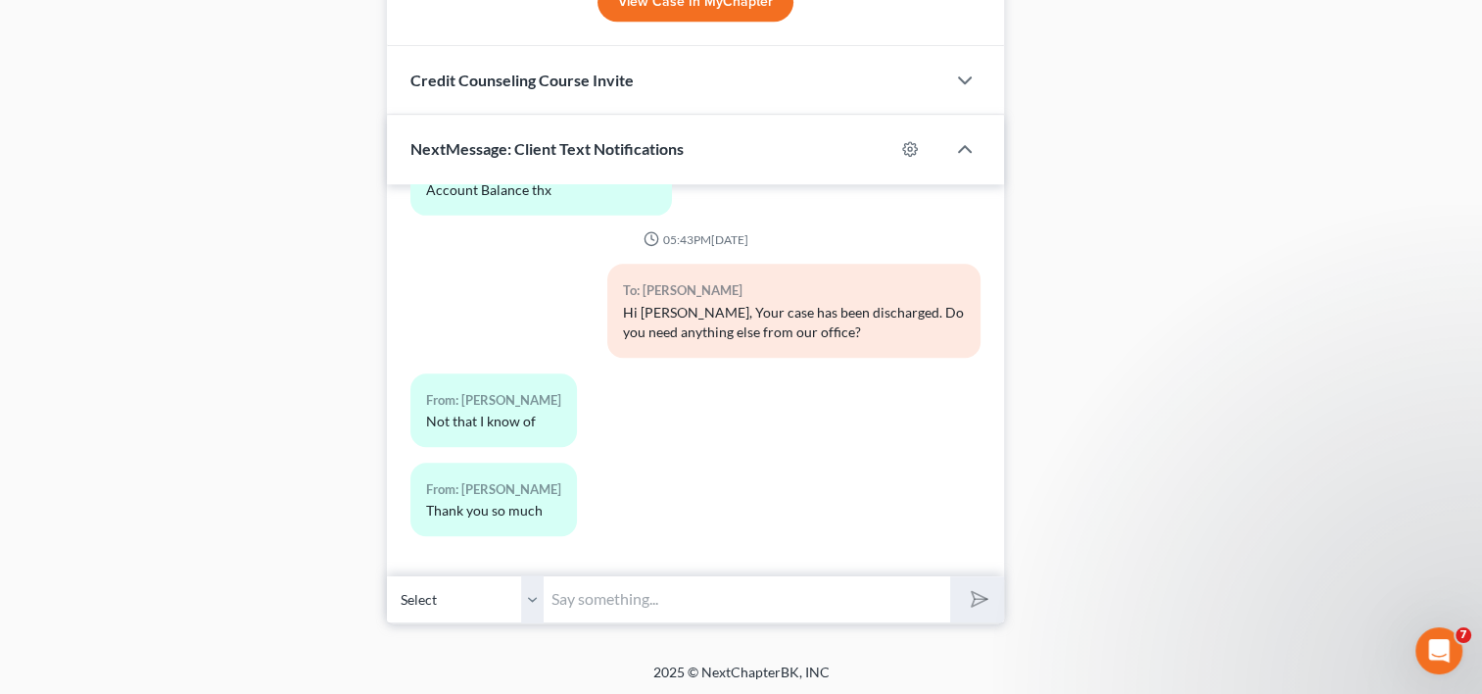
click at [642, 596] on input "text" at bounding box center [747, 599] width 407 height 48
type input "Thank YOU! Let us know if you need anything."
click at [972, 594] on icon "submit" at bounding box center [975, 598] width 27 height 27
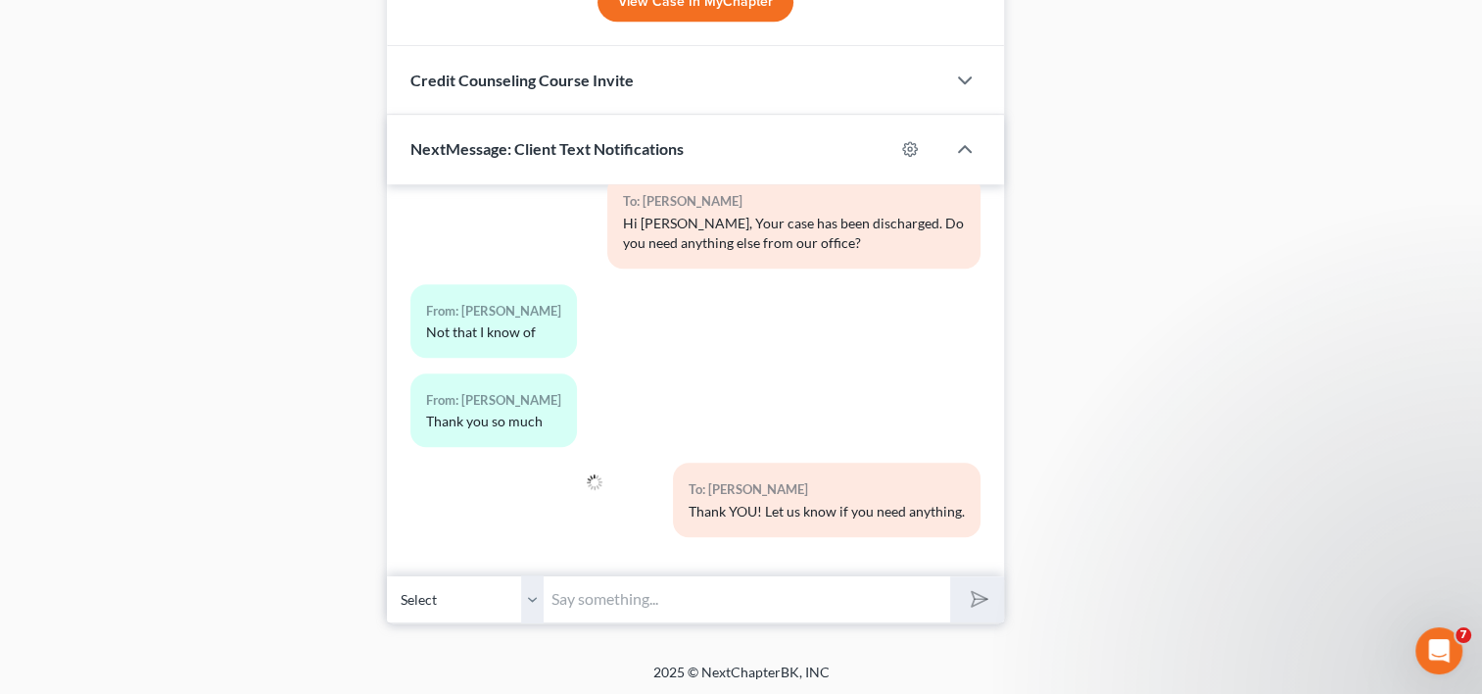
scroll to position [13711, 0]
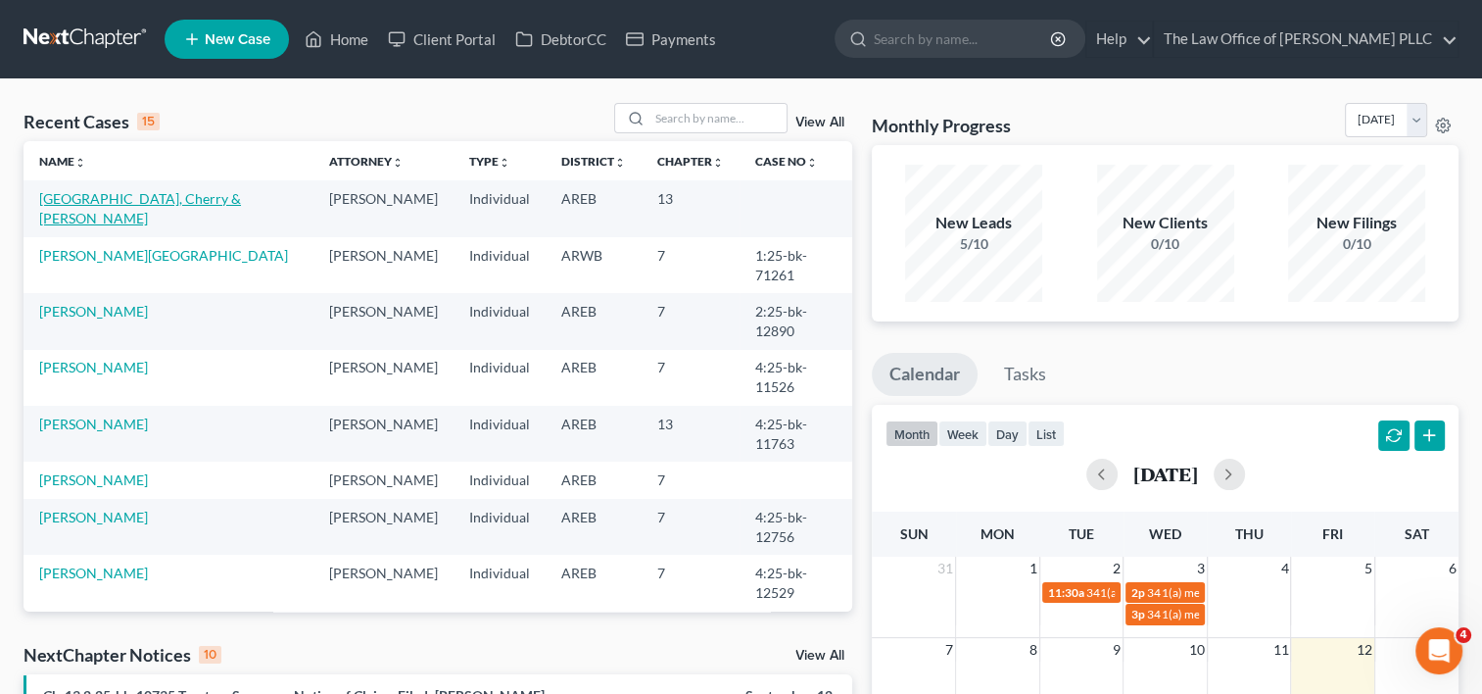
click at [122, 198] on link "[GEOGRAPHIC_DATA], Cherry & [PERSON_NAME]" at bounding box center [140, 208] width 202 height 36
select select "0"
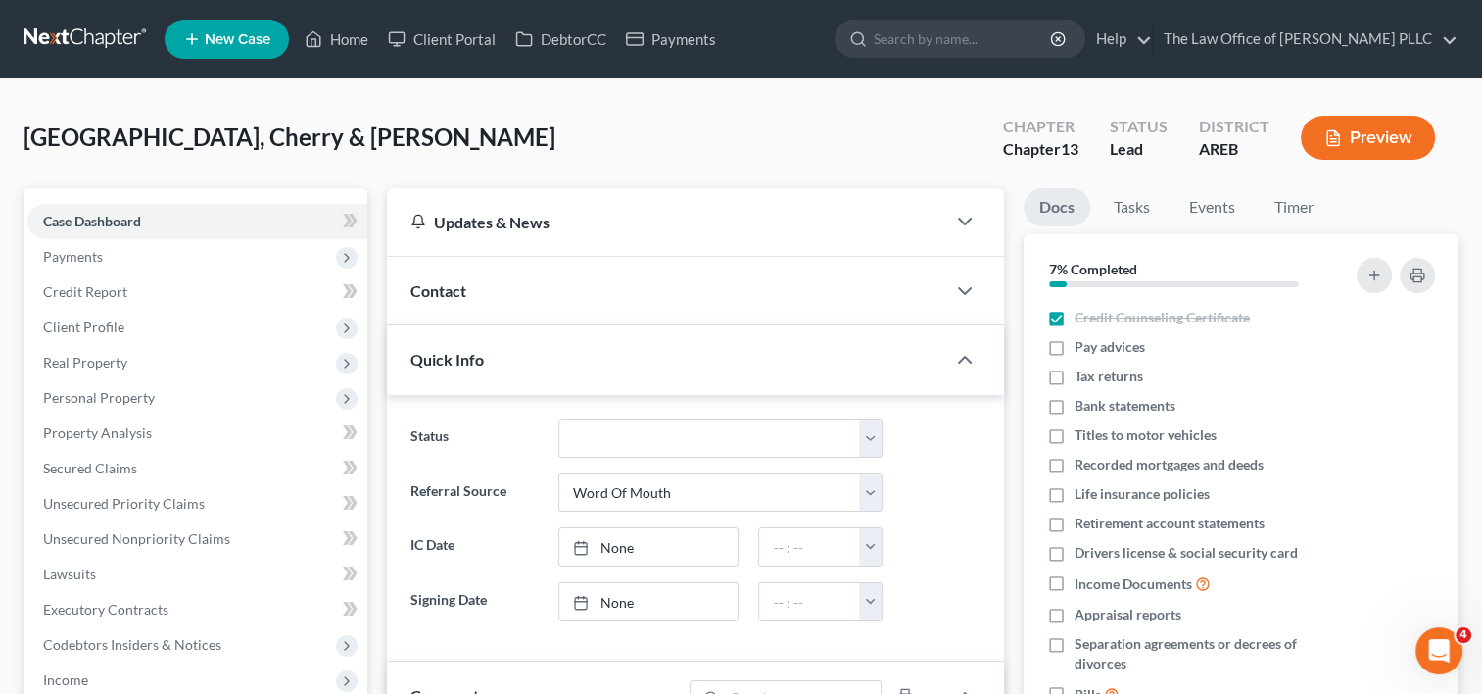
scroll to position [920, 0]
click at [118, 288] on span "Credit Report" at bounding box center [85, 291] width 84 height 17
